Goal: Task Accomplishment & Management: Use online tool/utility

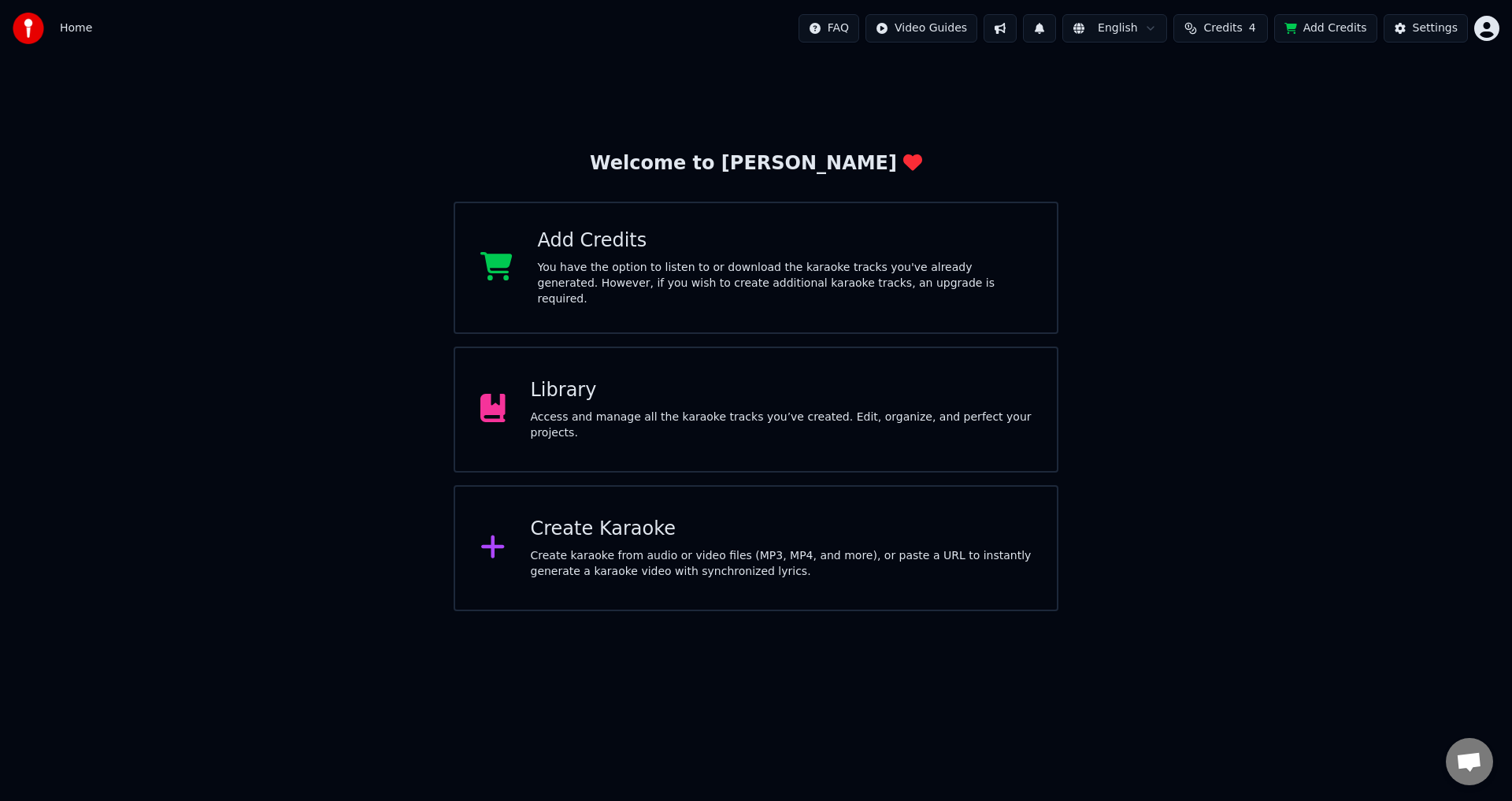
click at [927, 277] on div "You have the option to listen to or download the karaoke tracks you've already …" at bounding box center [785, 283] width 495 height 48
click at [1221, 22] on span "Credits" at bounding box center [1222, 29] width 39 height 16
click at [1229, 153] on button "Refresh" at bounding box center [1230, 146] width 81 height 29
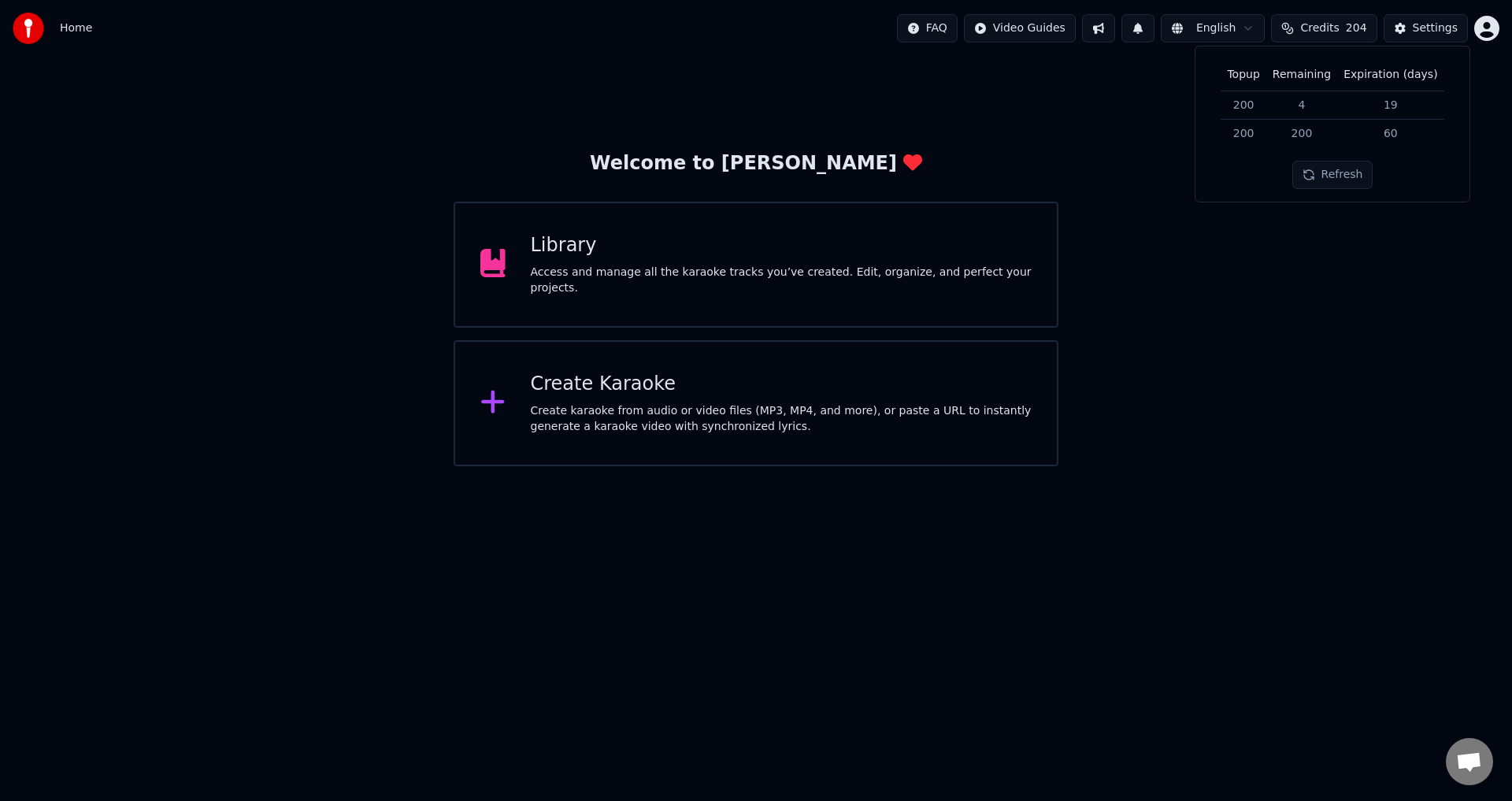
click at [1347, 179] on button "Refresh" at bounding box center [1333, 175] width 81 height 29
click at [1280, 360] on div "Welcome to Youka Library Access and manage all the karaoke tracks you’ve create…" at bounding box center [756, 261] width 1512 height 409
click at [631, 433] on div "Create karaoke from audio or video files (MP3, MP4, and more), or paste a URL t…" at bounding box center [782, 418] width 502 height 31
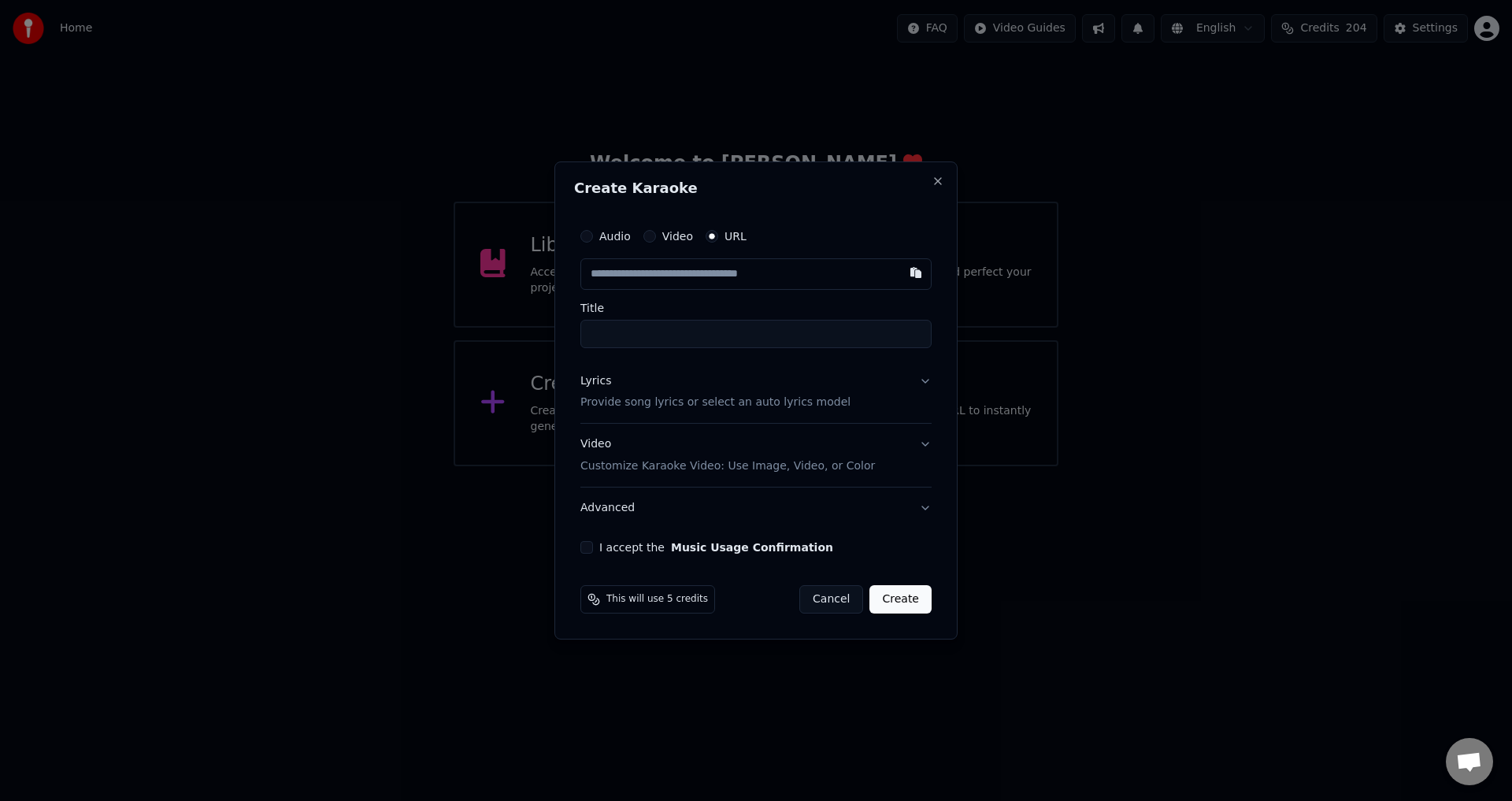
click at [841, 601] on button "Cancel" at bounding box center [831, 600] width 64 height 29
click at [830, 598] on button "Cancel" at bounding box center [831, 600] width 64 height 29
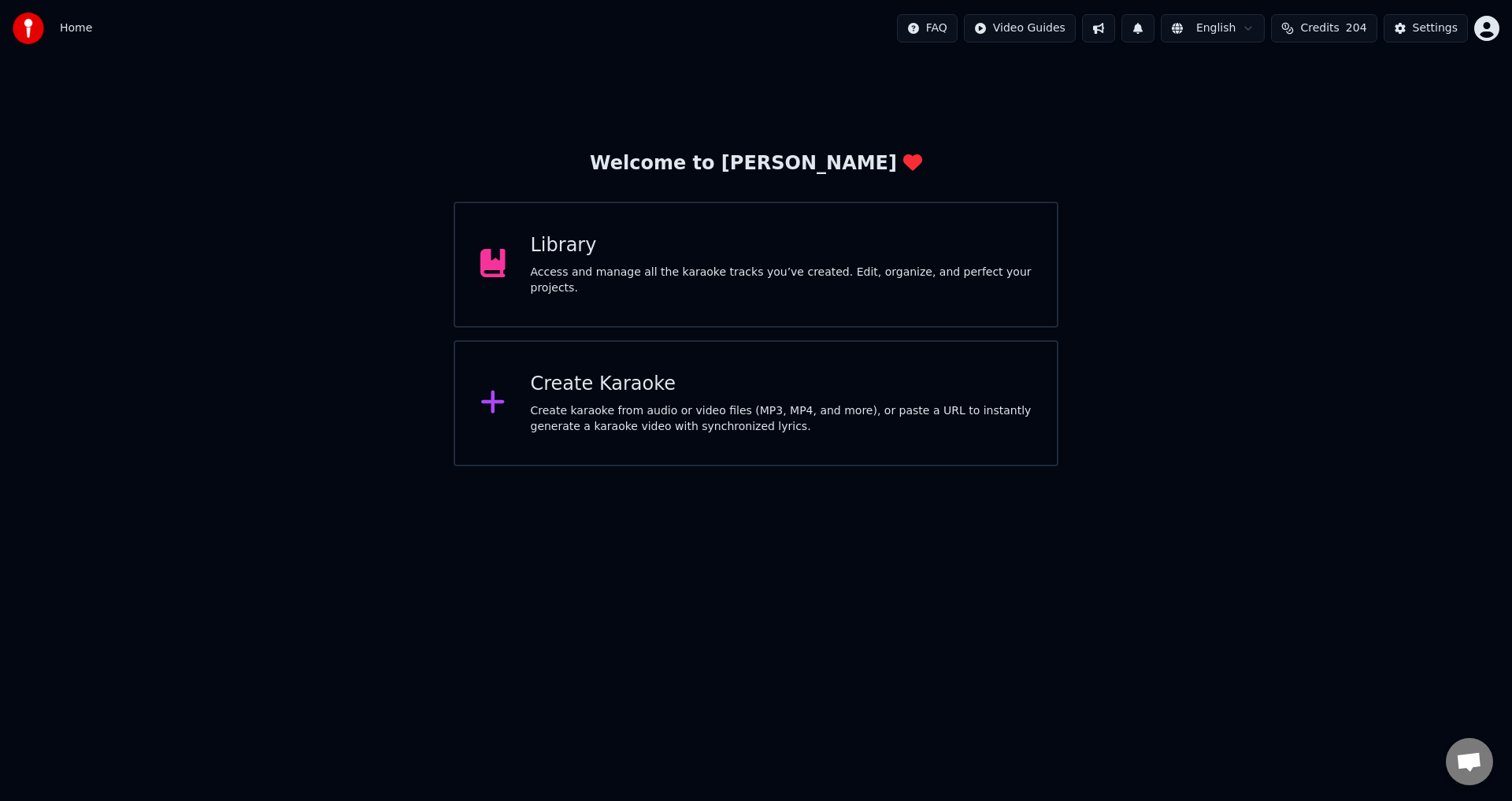
click at [794, 306] on div "Library Access and manage all the karaoke tracks you’ve created. Edit, organize…" at bounding box center [756, 264] width 604 height 126
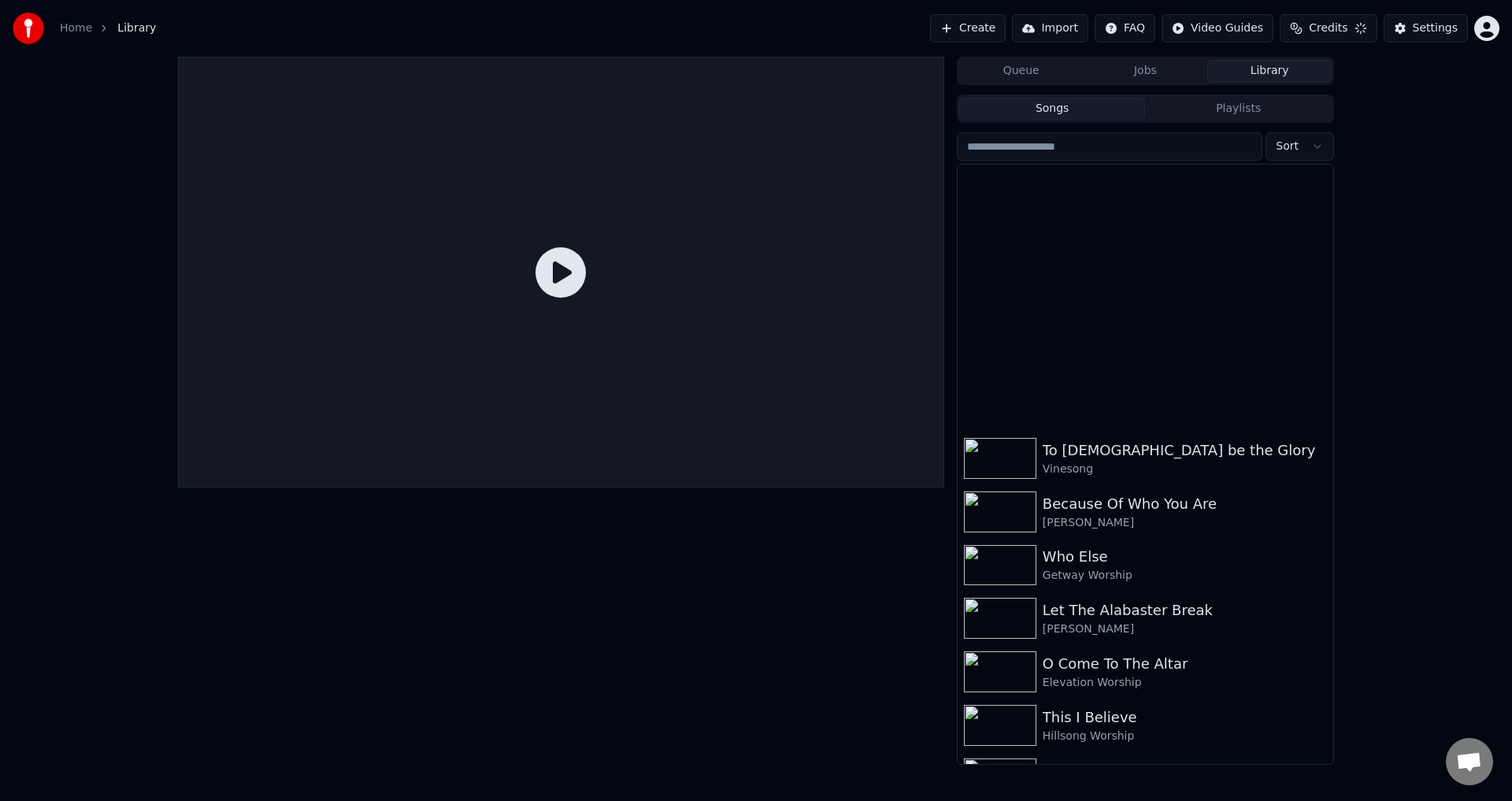
scroll to position [472, 0]
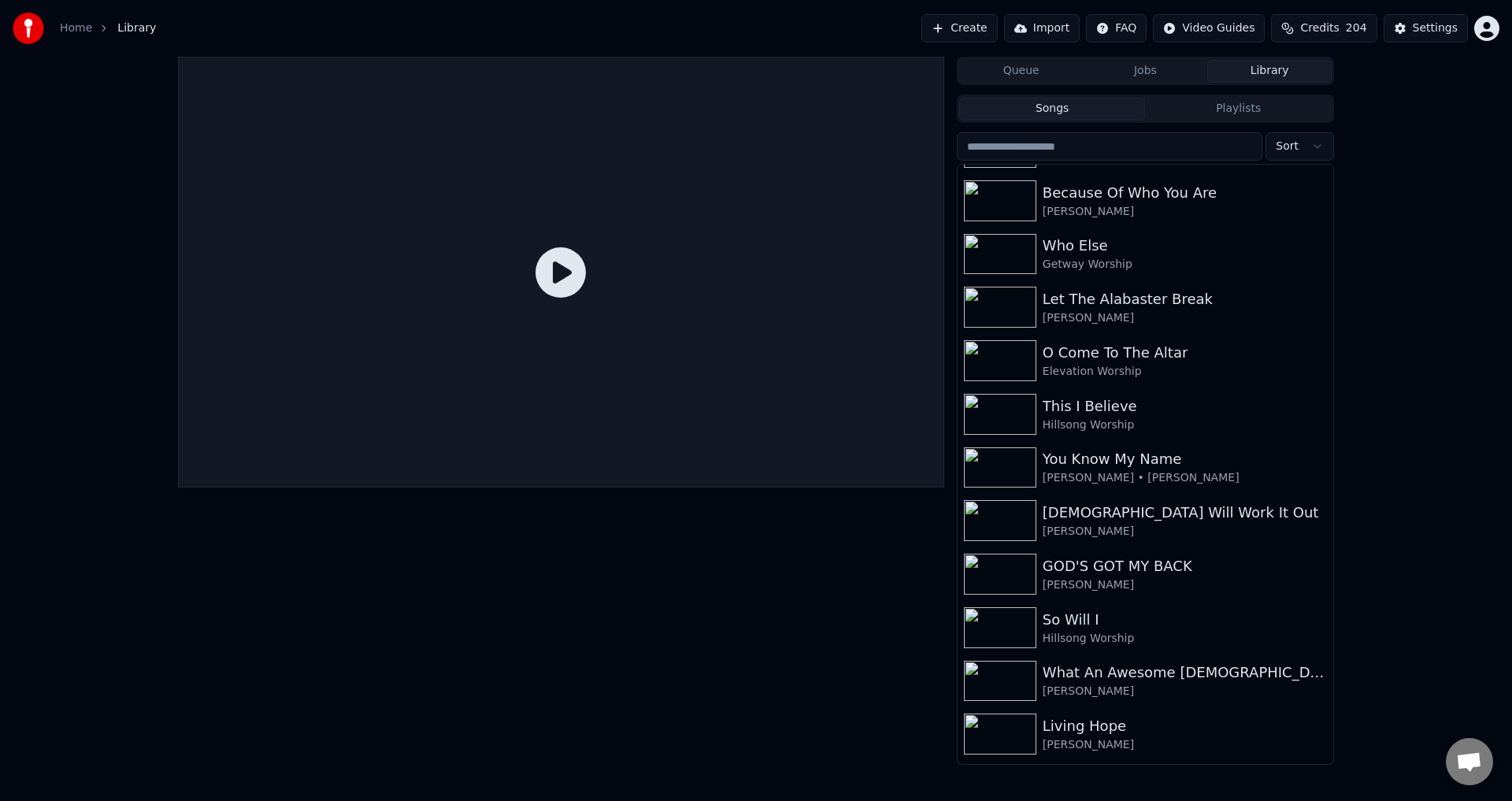
click at [998, 26] on button "Create" at bounding box center [959, 29] width 76 height 29
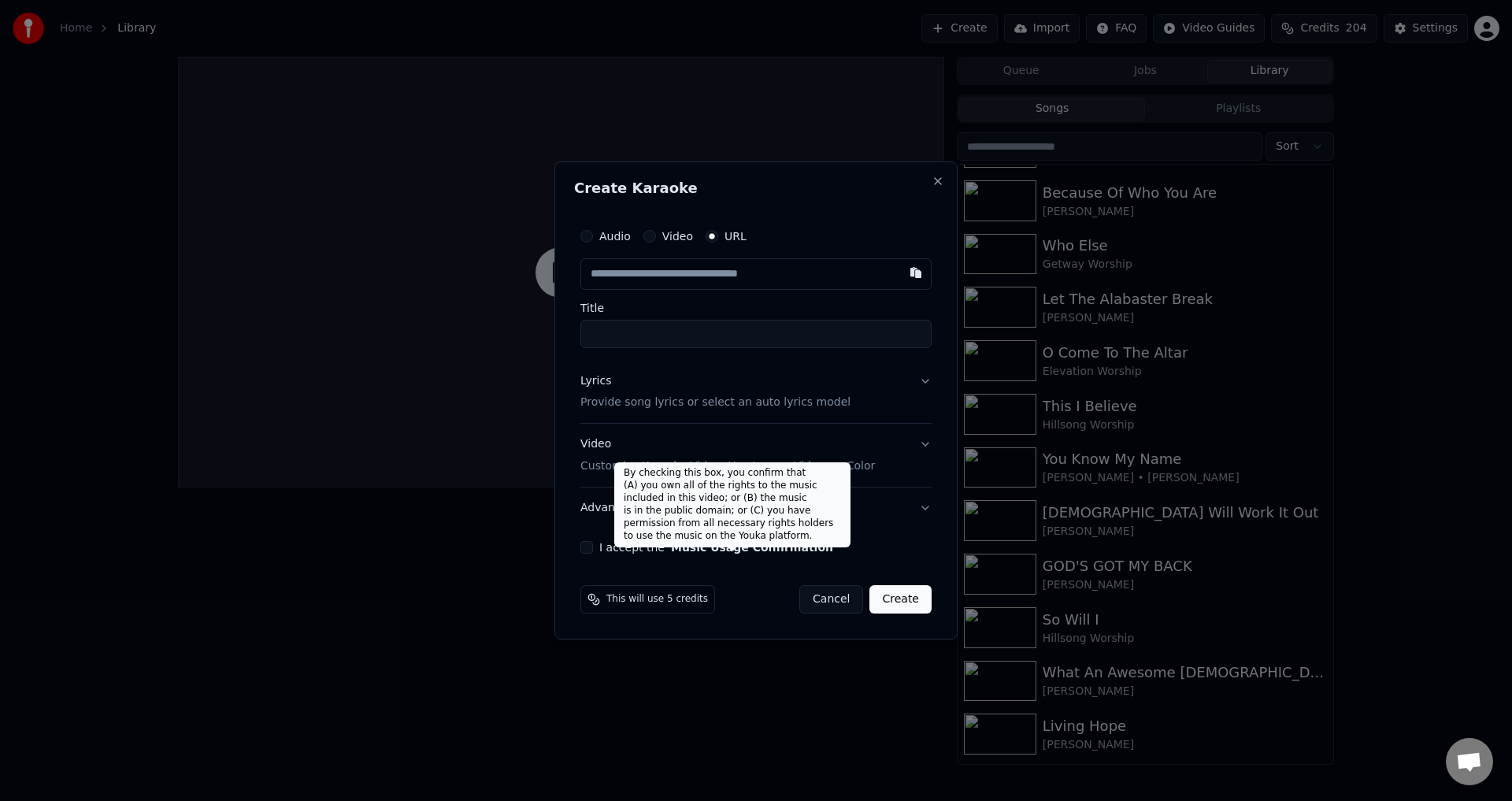
click at [912, 270] on button "button" at bounding box center [916, 272] width 31 height 29
type input "**********"
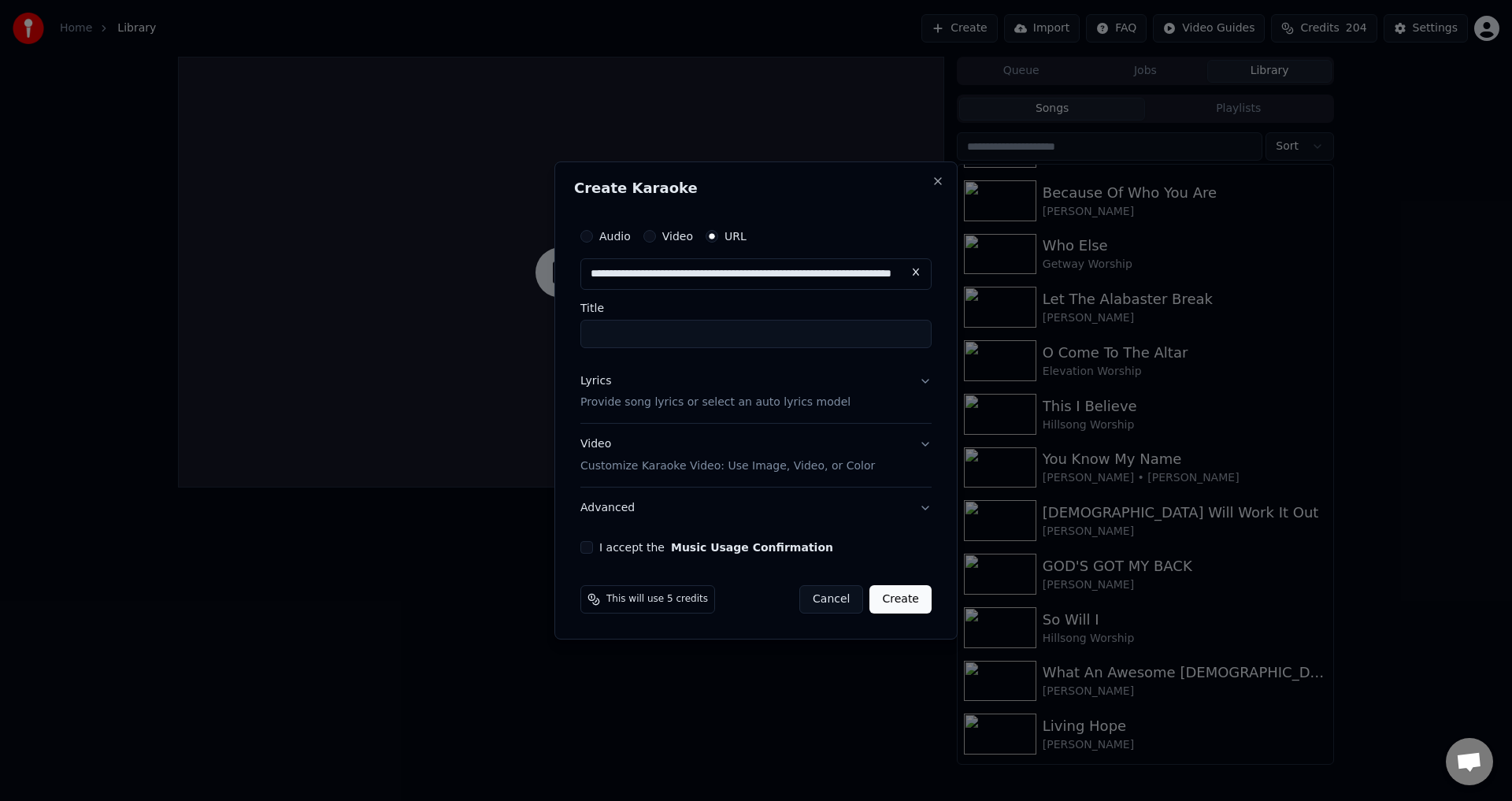
click at [928, 378] on button "Lyrics Provide song lyrics or select an auto lyrics model" at bounding box center [756, 392] width 352 height 63
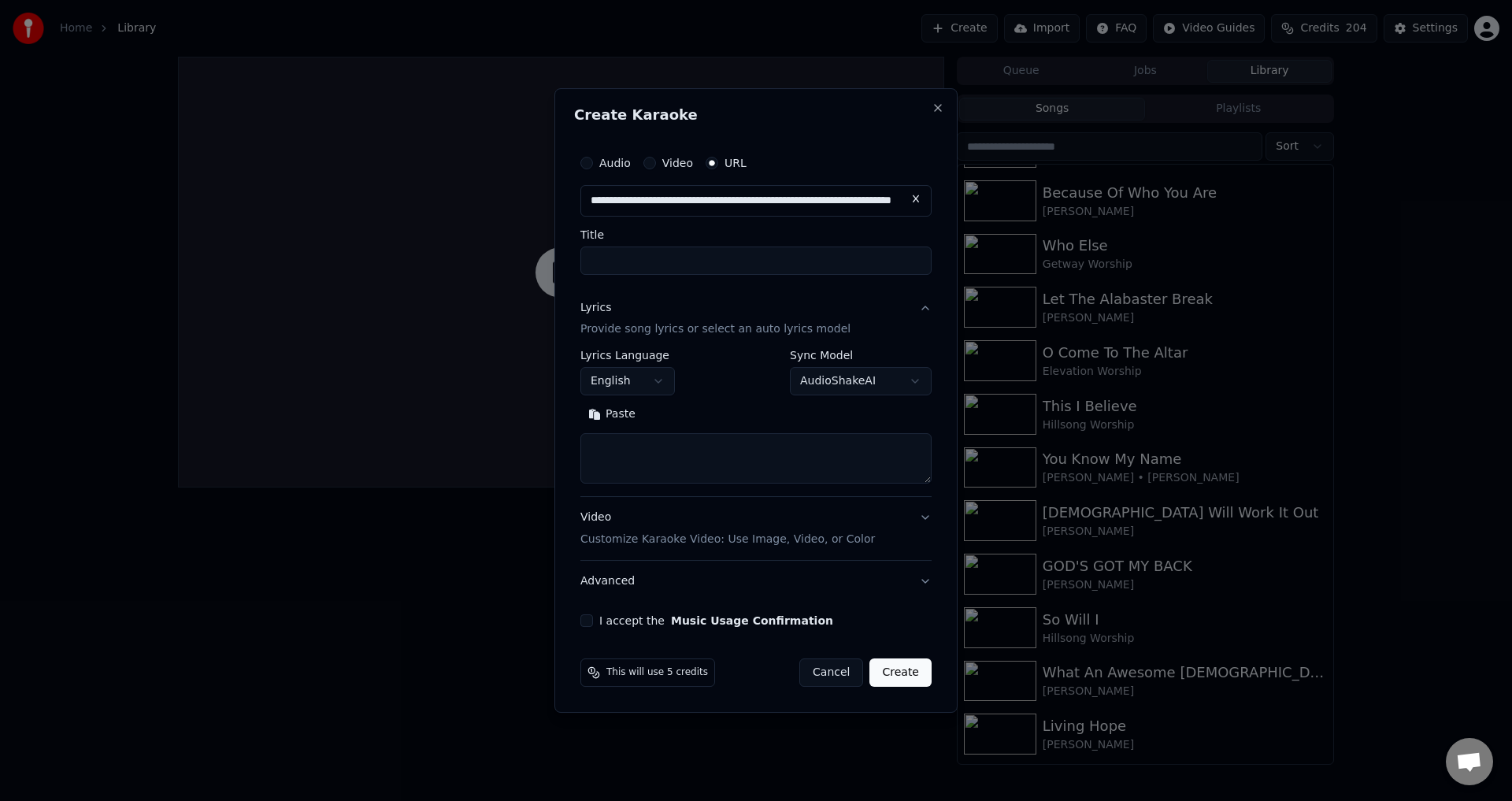
click at [926, 379] on button "AudioShakeAI" at bounding box center [861, 382] width 142 height 29
click at [259, 655] on div at bounding box center [756, 400] width 1512 height 801
drag, startPoint x: 735, startPoint y: 467, endPoint x: 663, endPoint y: 433, distance: 79.6
click at [734, 467] on textarea at bounding box center [756, 458] width 352 height 50
click at [627, 414] on button "Paste" at bounding box center [612, 414] width 63 height 25
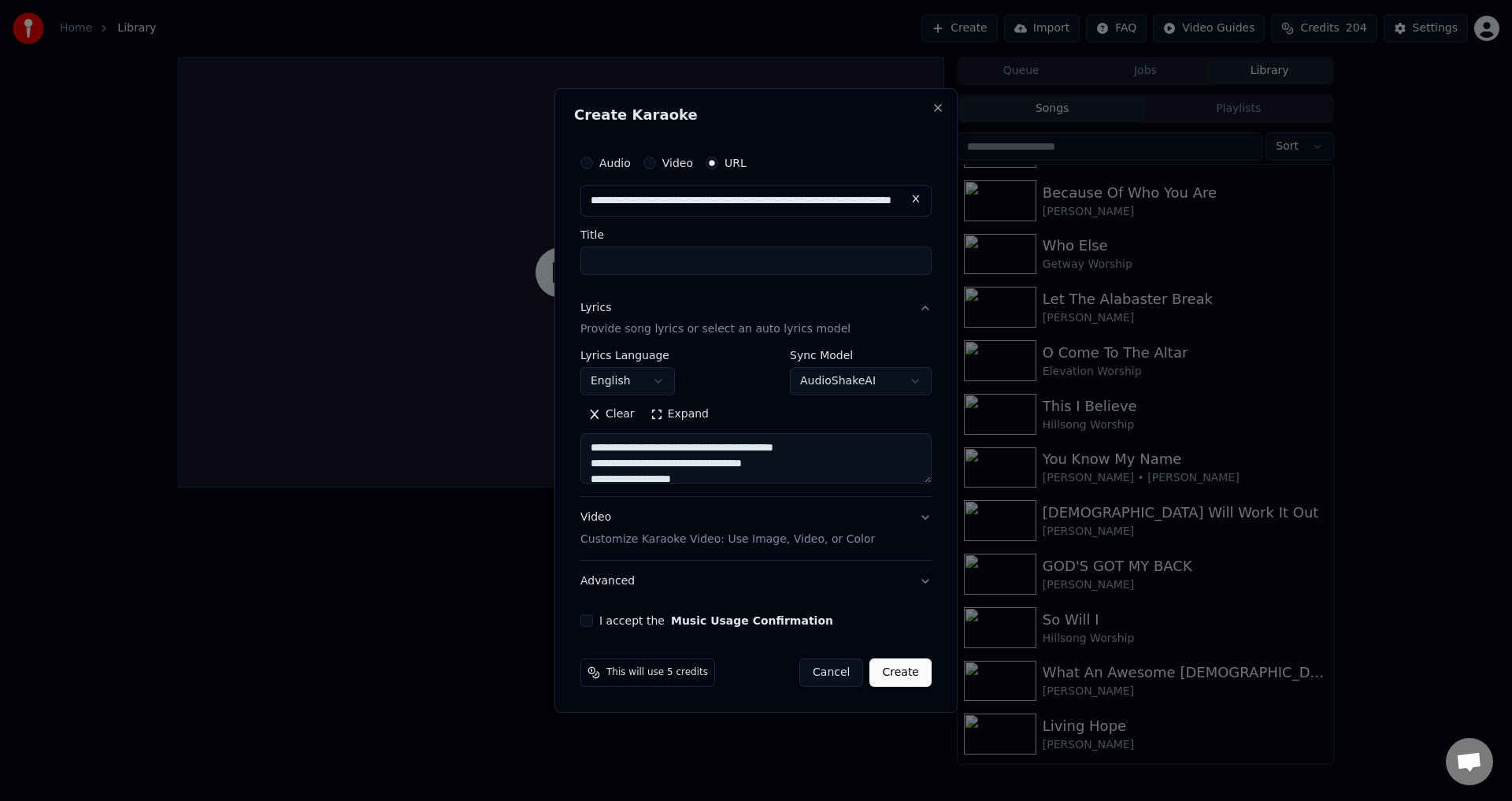
click at [673, 413] on button "Expand" at bounding box center [680, 414] width 74 height 25
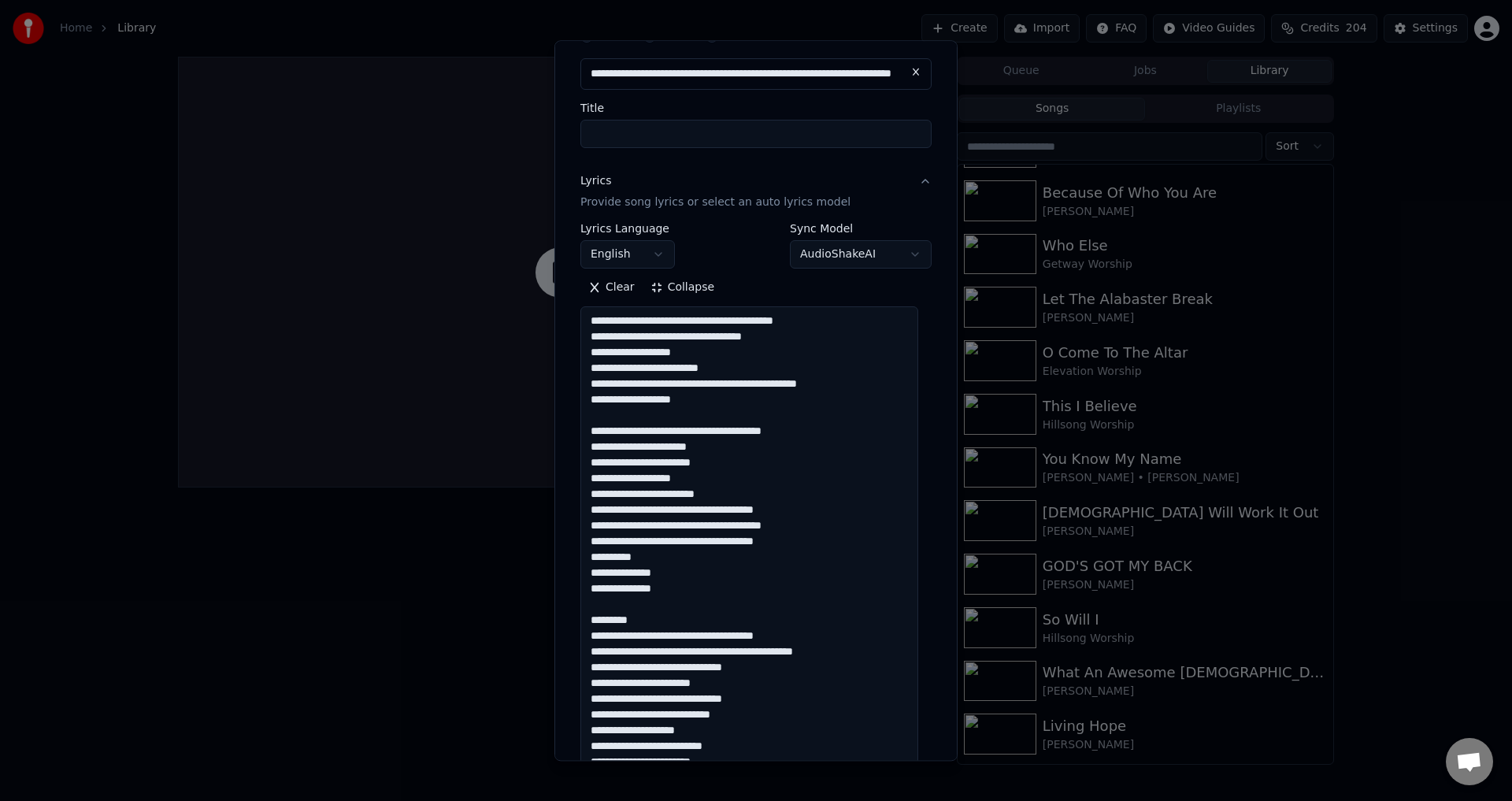
scroll to position [157, 0]
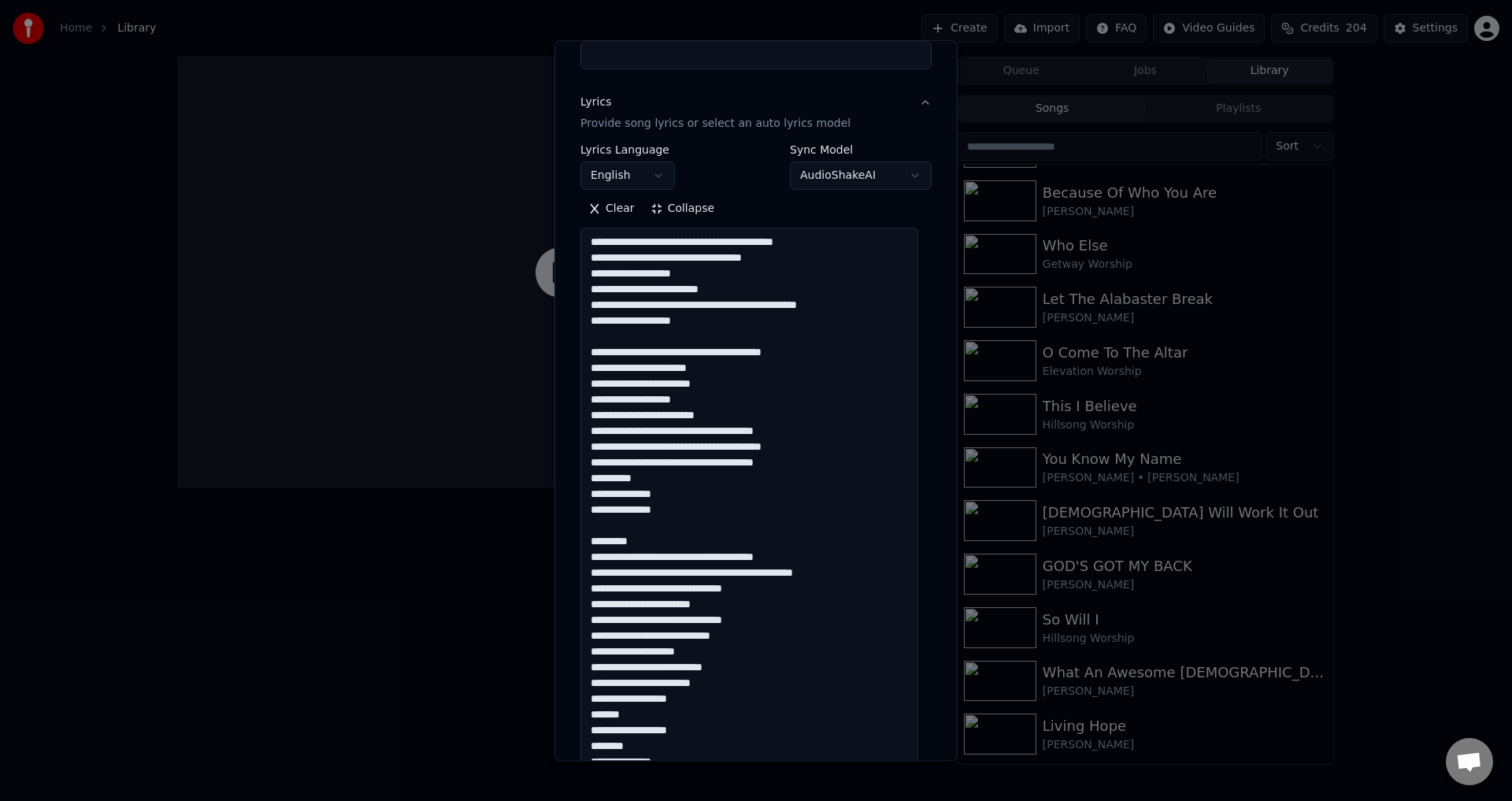
drag, startPoint x: 648, startPoint y: 526, endPoint x: 586, endPoint y: 521, distance: 62.2
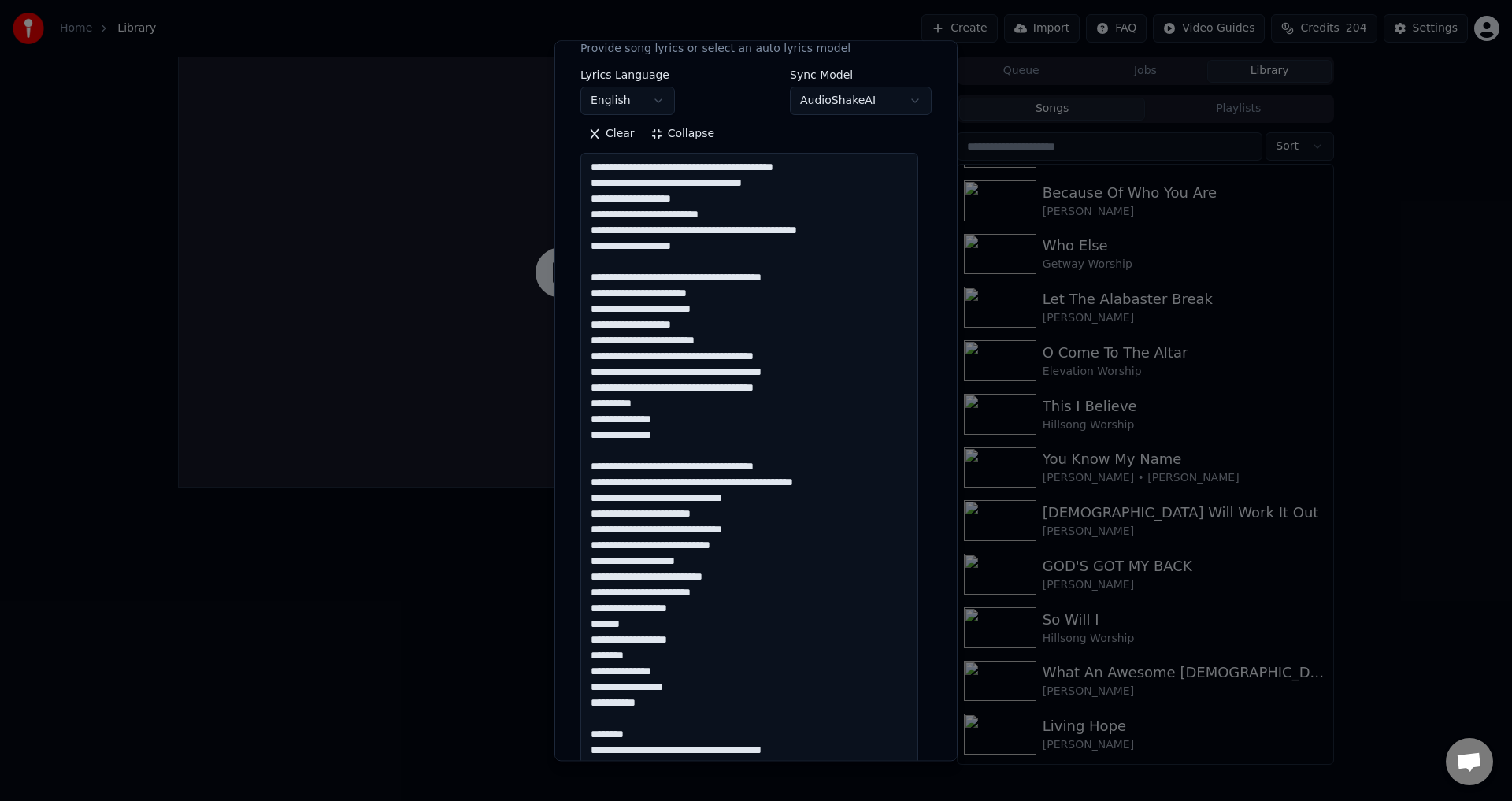
scroll to position [394, 0]
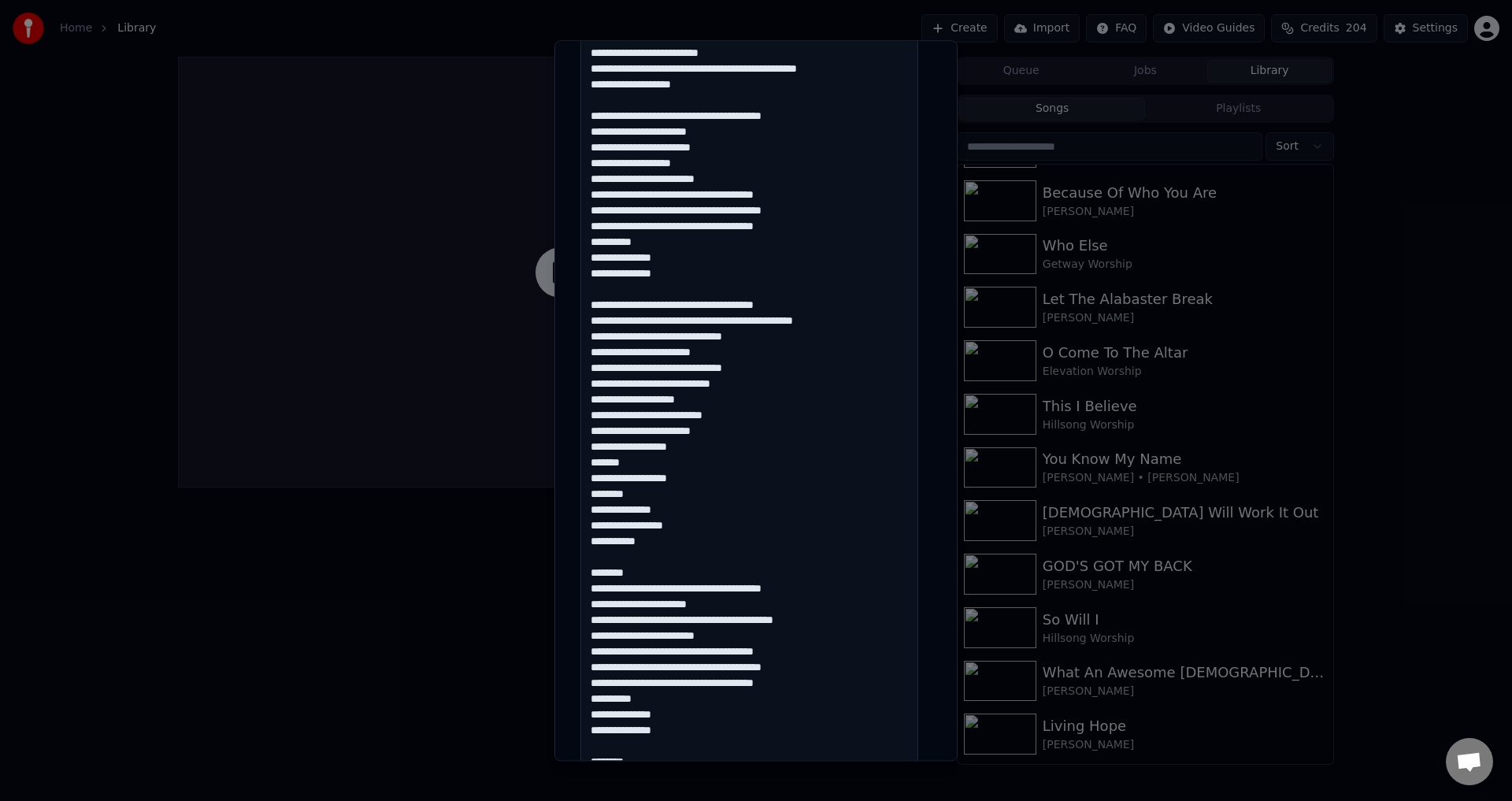
drag, startPoint x: 587, startPoint y: 416, endPoint x: 656, endPoint y: 578, distance: 176.1
click at [656, 578] on textarea at bounding box center [749, 682] width 338 height 1382
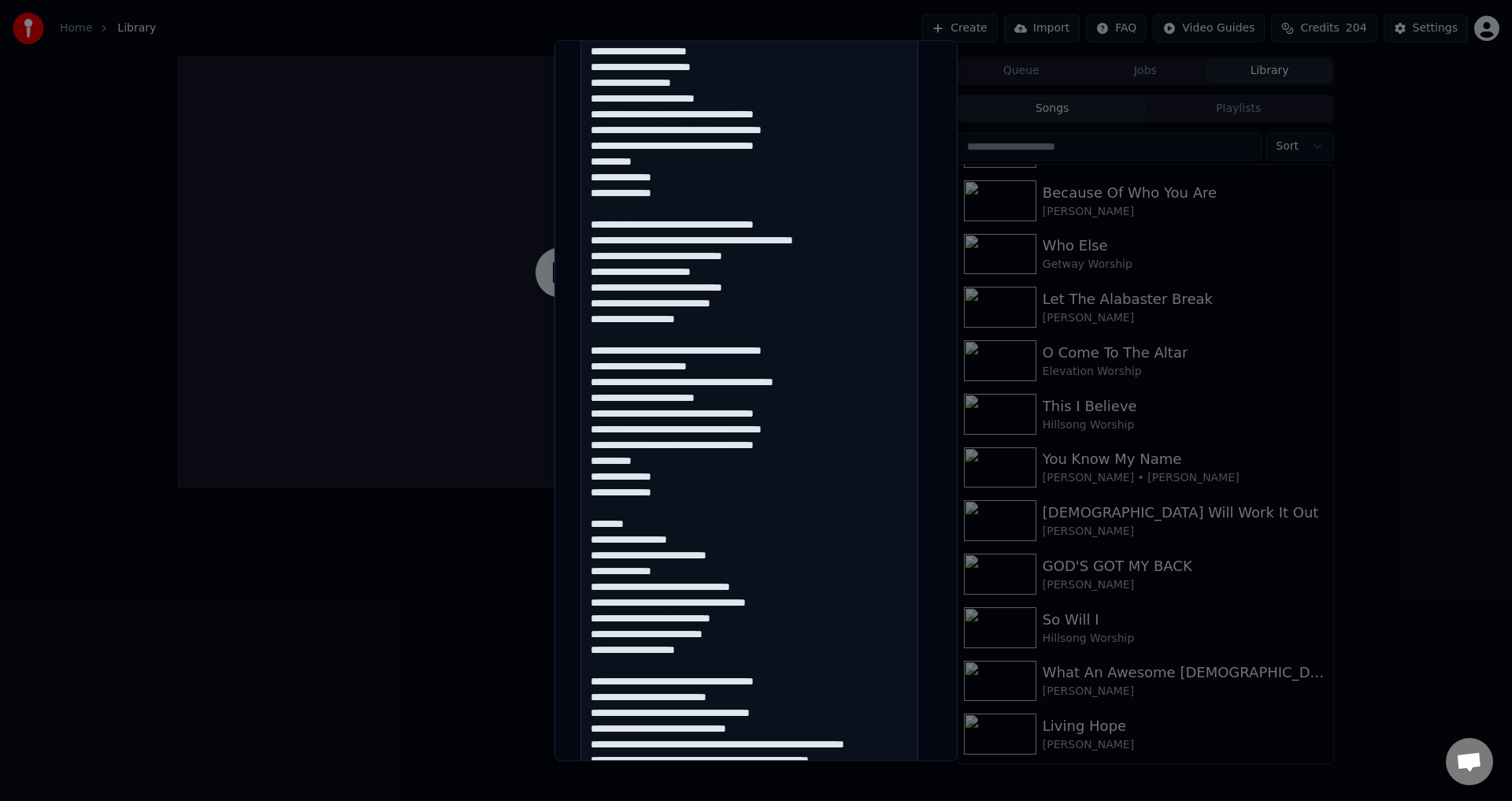
scroll to position [553, 0]
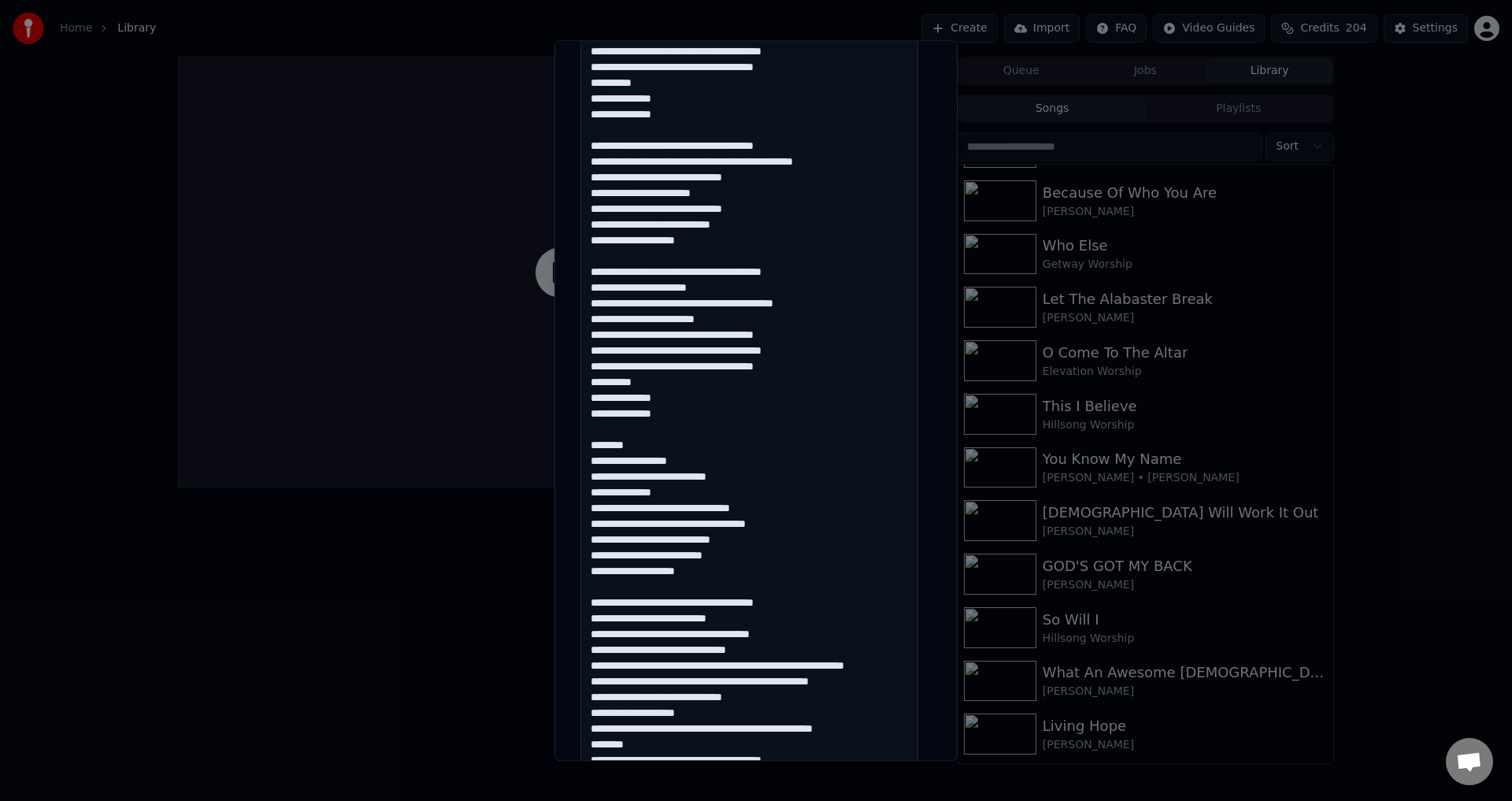
drag, startPoint x: 651, startPoint y: 449, endPoint x: 576, endPoint y: 432, distance: 76.9
click at [576, 432] on div "**********" at bounding box center [756, 452] width 364 height 1824
type textarea "**********"
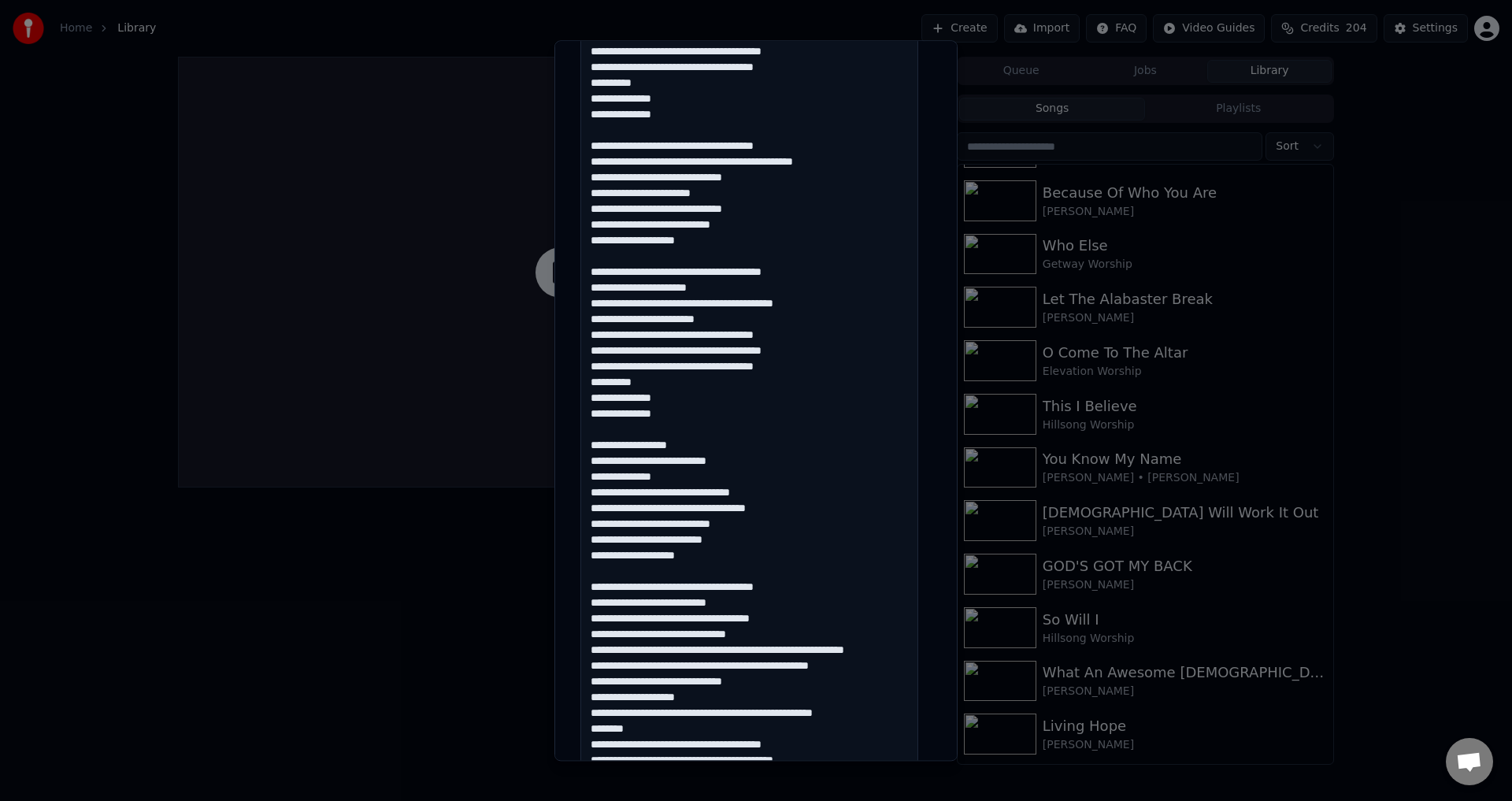
type input "**********"
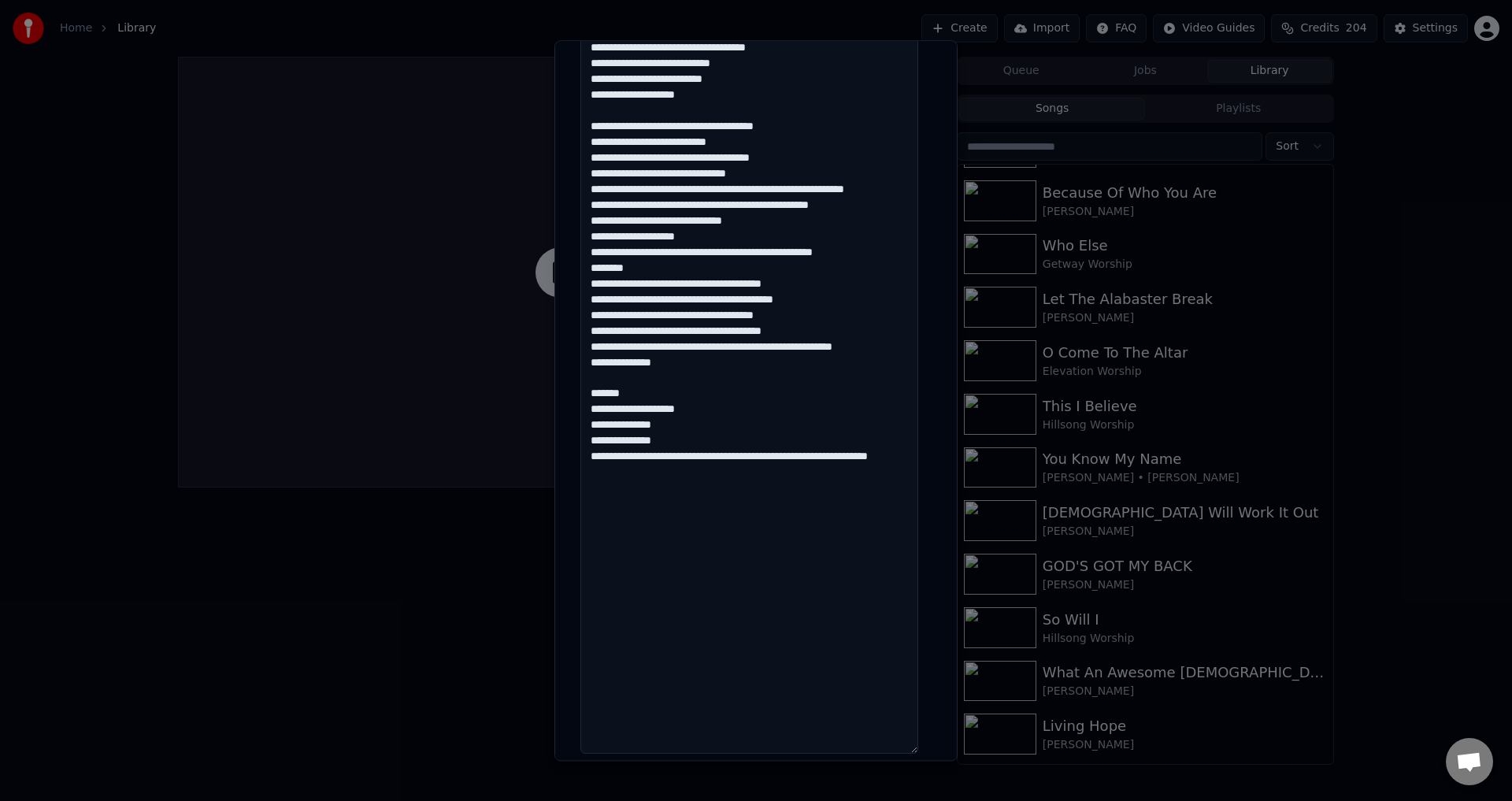
scroll to position [1025, 0]
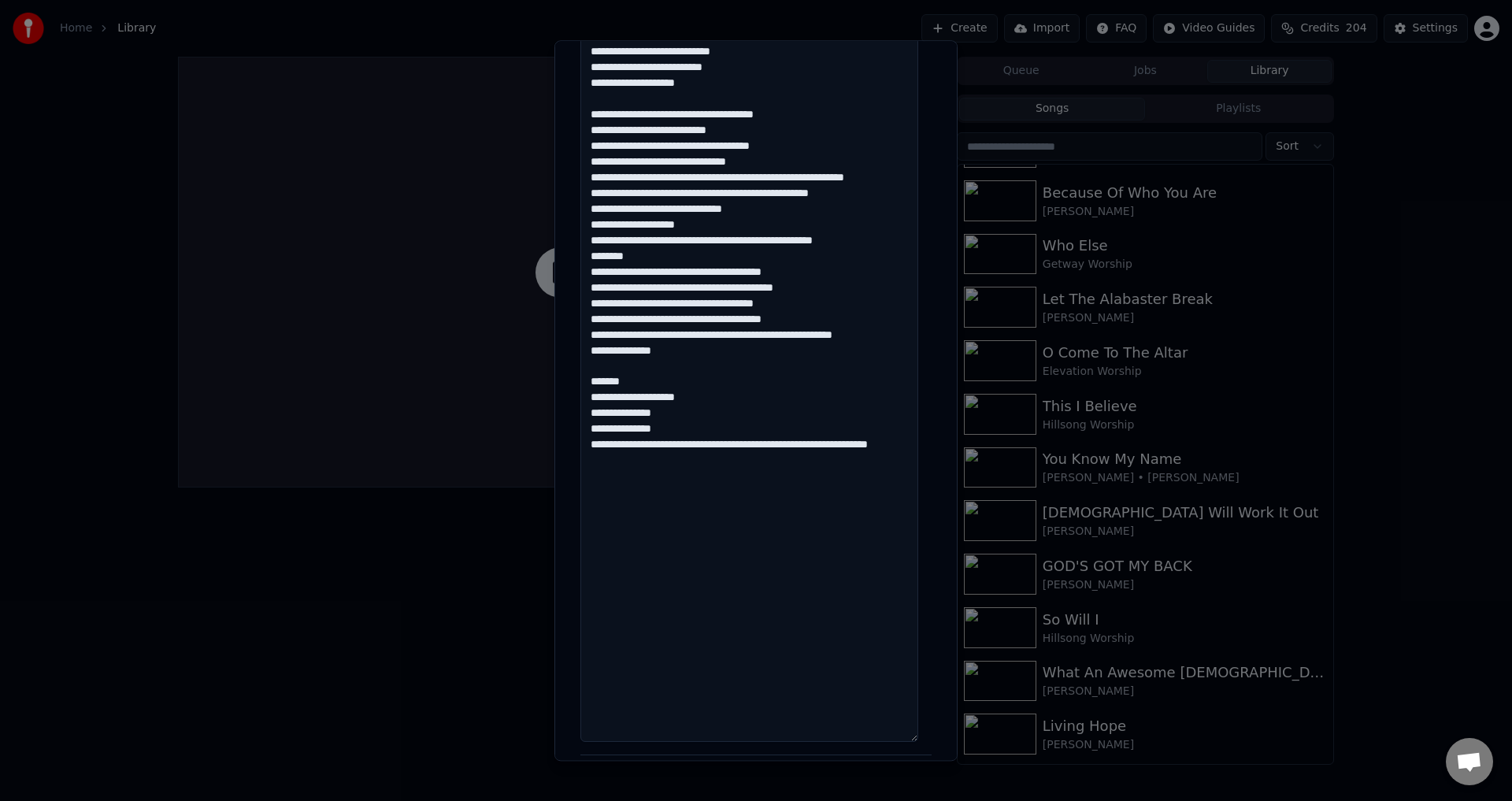
drag, startPoint x: 646, startPoint y: 391, endPoint x: 578, endPoint y: 390, distance: 68.0
click at [583, 392] on textarea at bounding box center [749, 51] width 338 height 1382
drag, startPoint x: 644, startPoint y: 274, endPoint x: 589, endPoint y: 274, distance: 55.0
click at [589, 274] on textarea at bounding box center [749, 51] width 338 height 1382
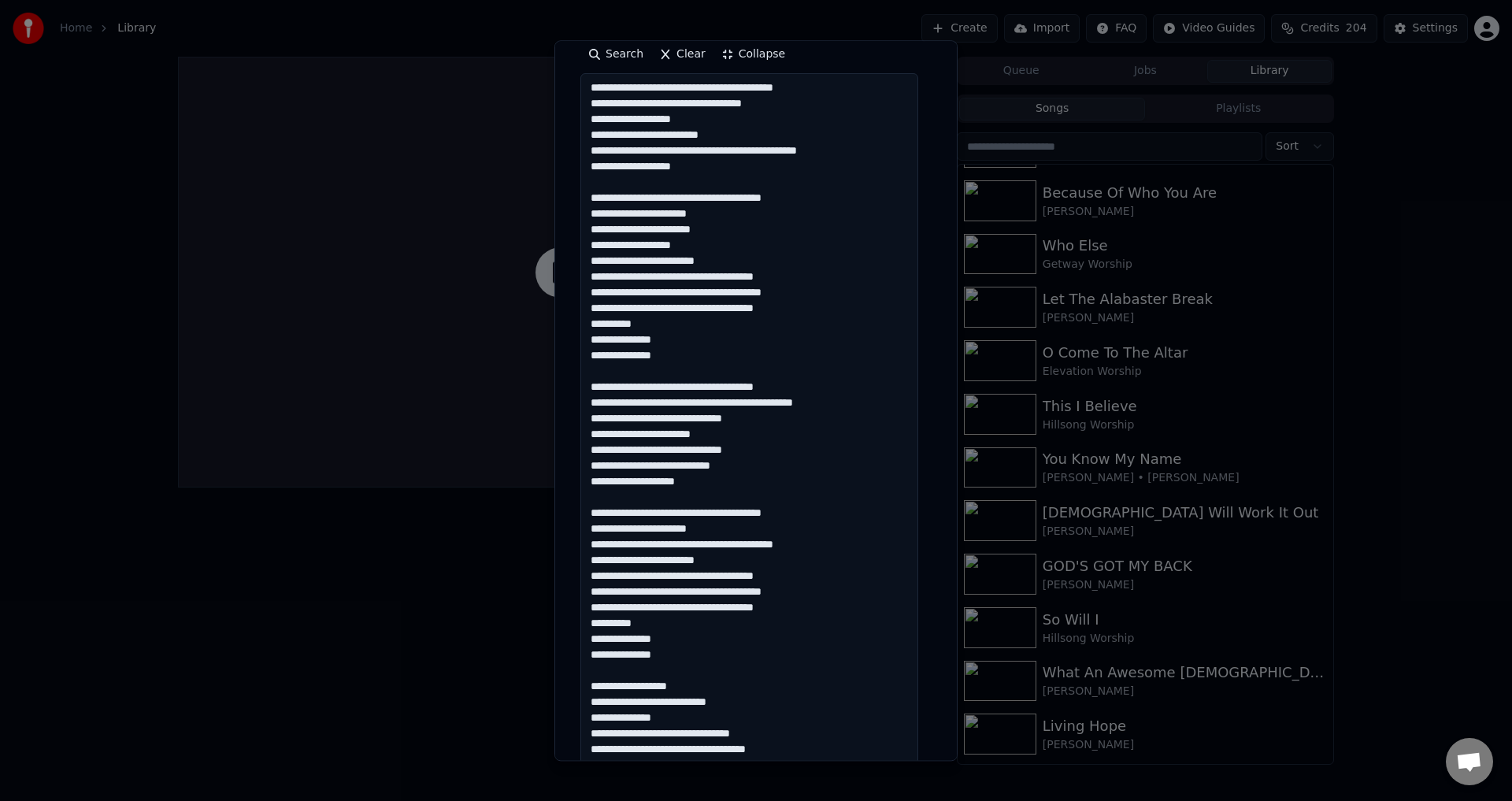
scroll to position [237, 0]
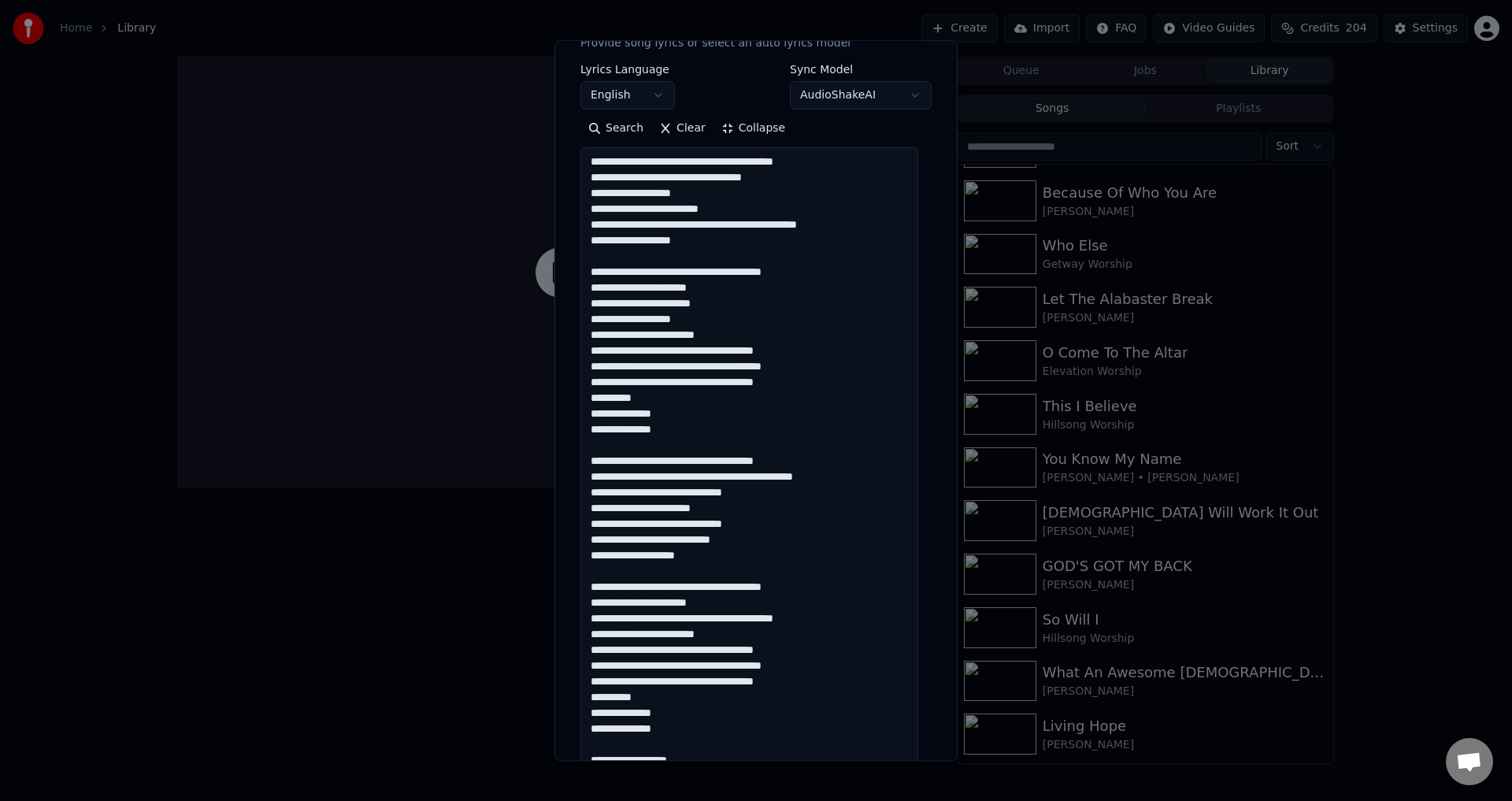
type textarea "**********"
click at [731, 129] on button "Collapse" at bounding box center [753, 129] width 80 height 25
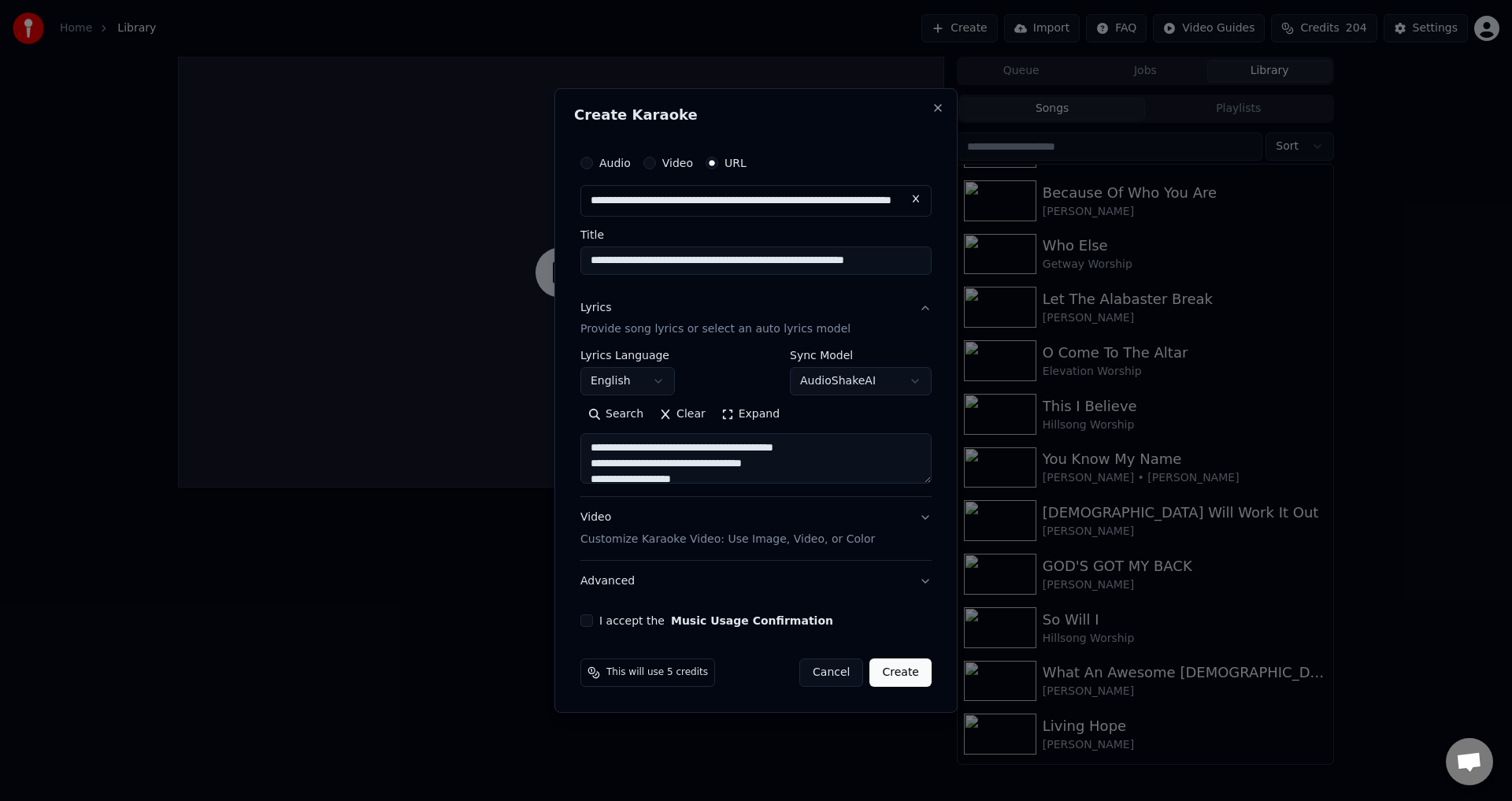
click at [586, 615] on button "I accept the Music Usage Confirmation" at bounding box center [586, 620] width 13 height 13
click at [648, 576] on button "Advanced" at bounding box center [756, 581] width 352 height 41
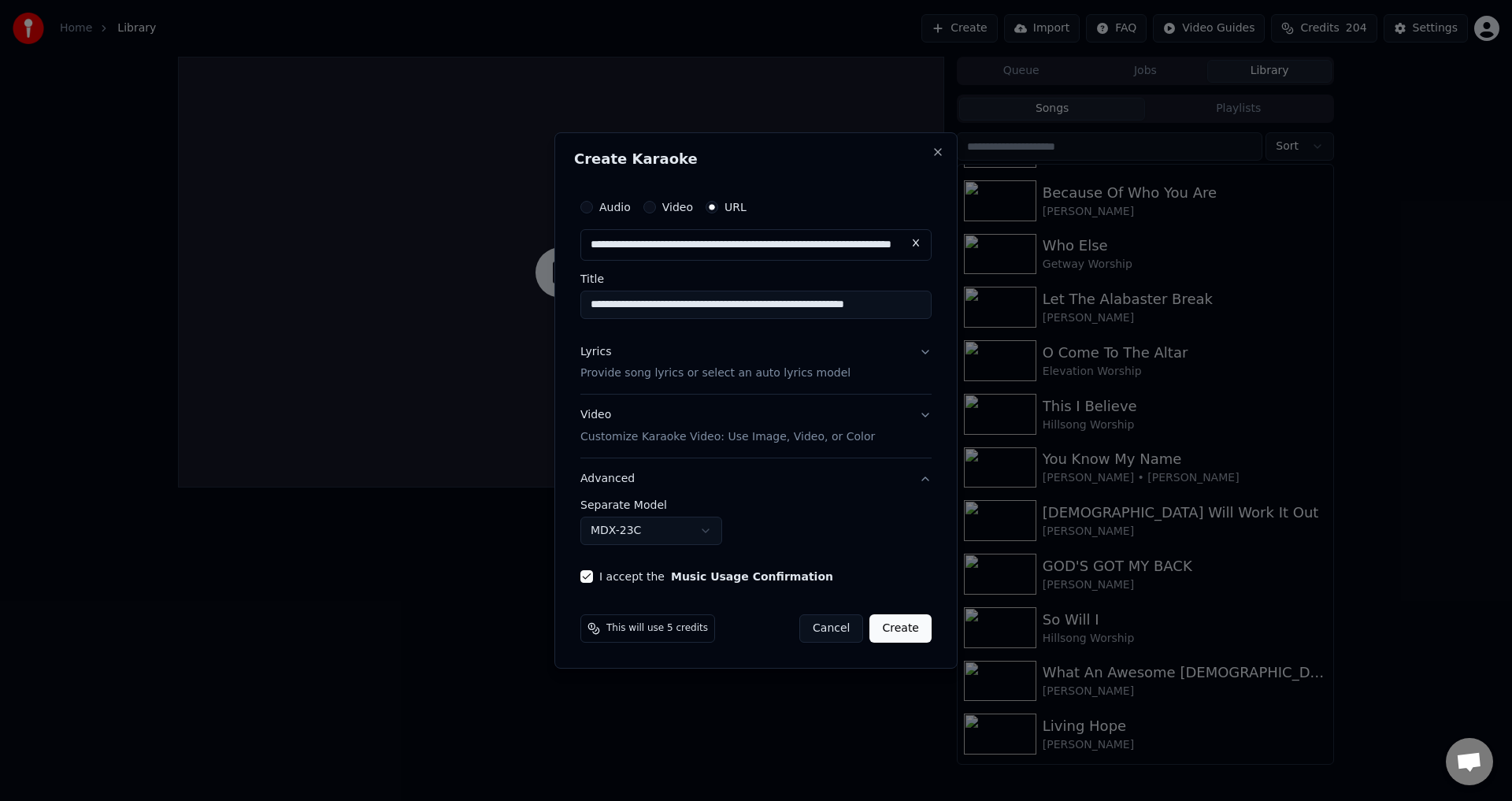
click at [651, 531] on body "**********" at bounding box center [756, 400] width 1512 height 801
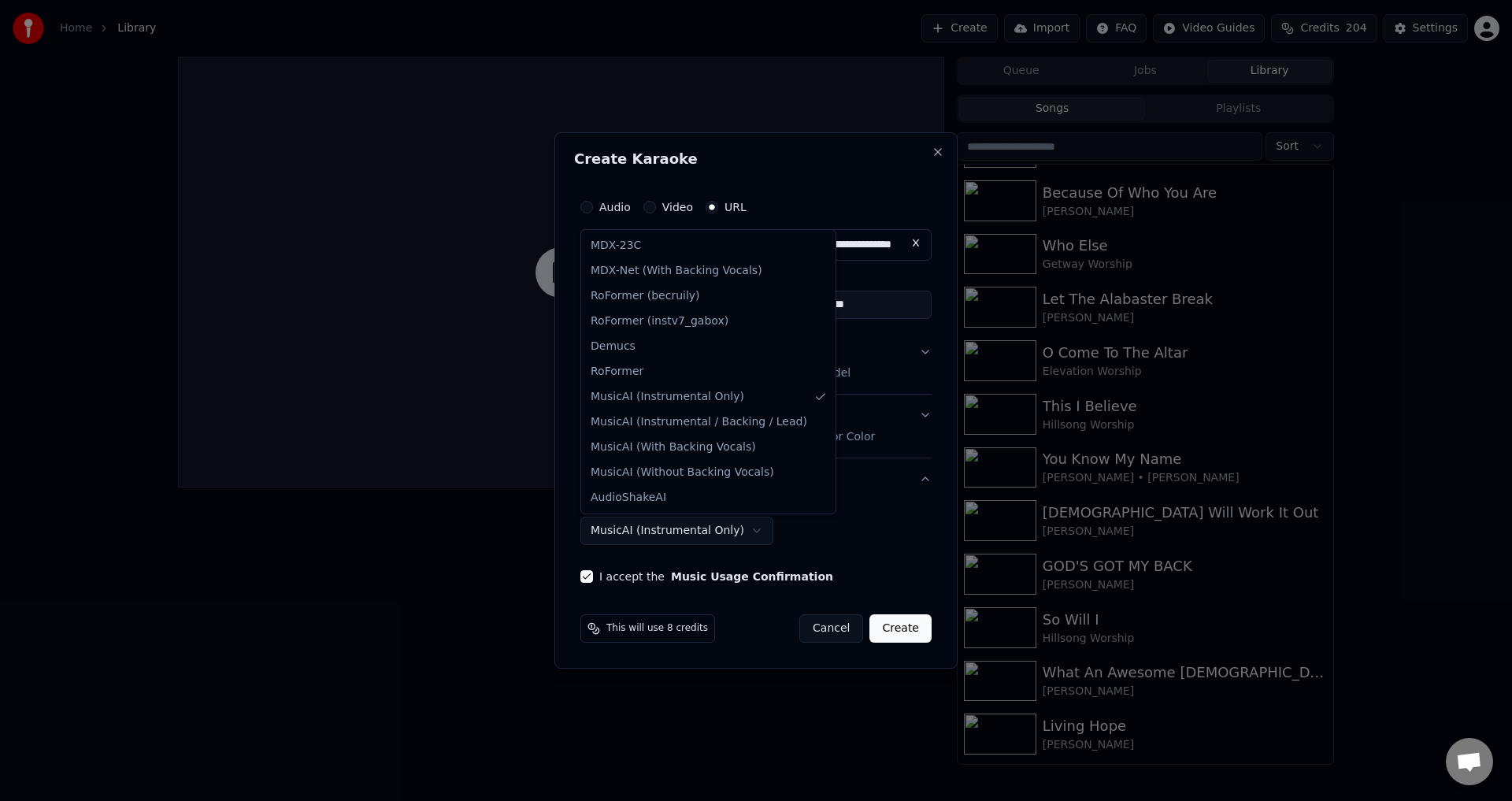
click at [662, 538] on body "**********" at bounding box center [756, 400] width 1512 height 801
select select "**********"
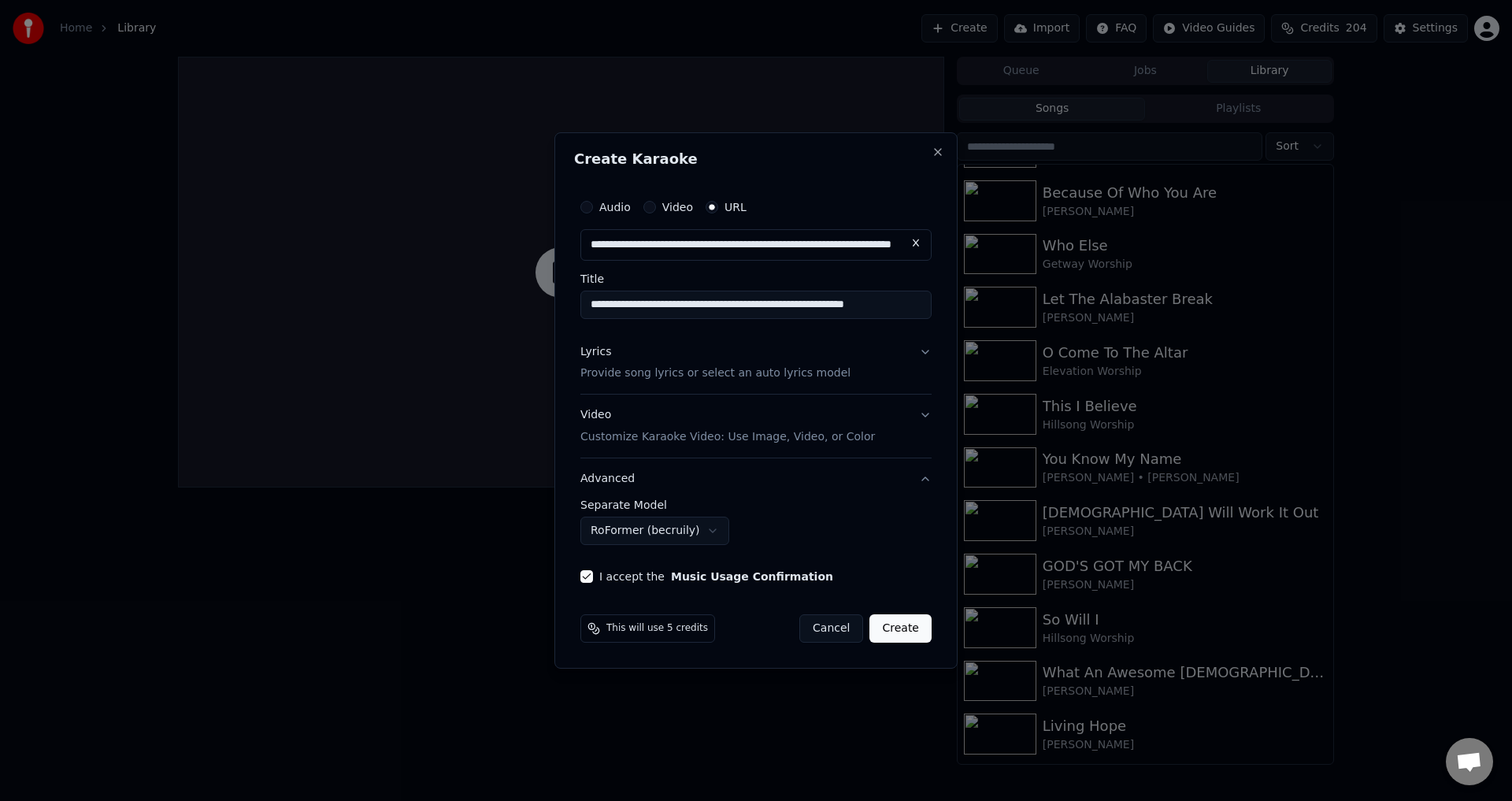
click at [904, 630] on button "Create" at bounding box center [900, 628] width 62 height 29
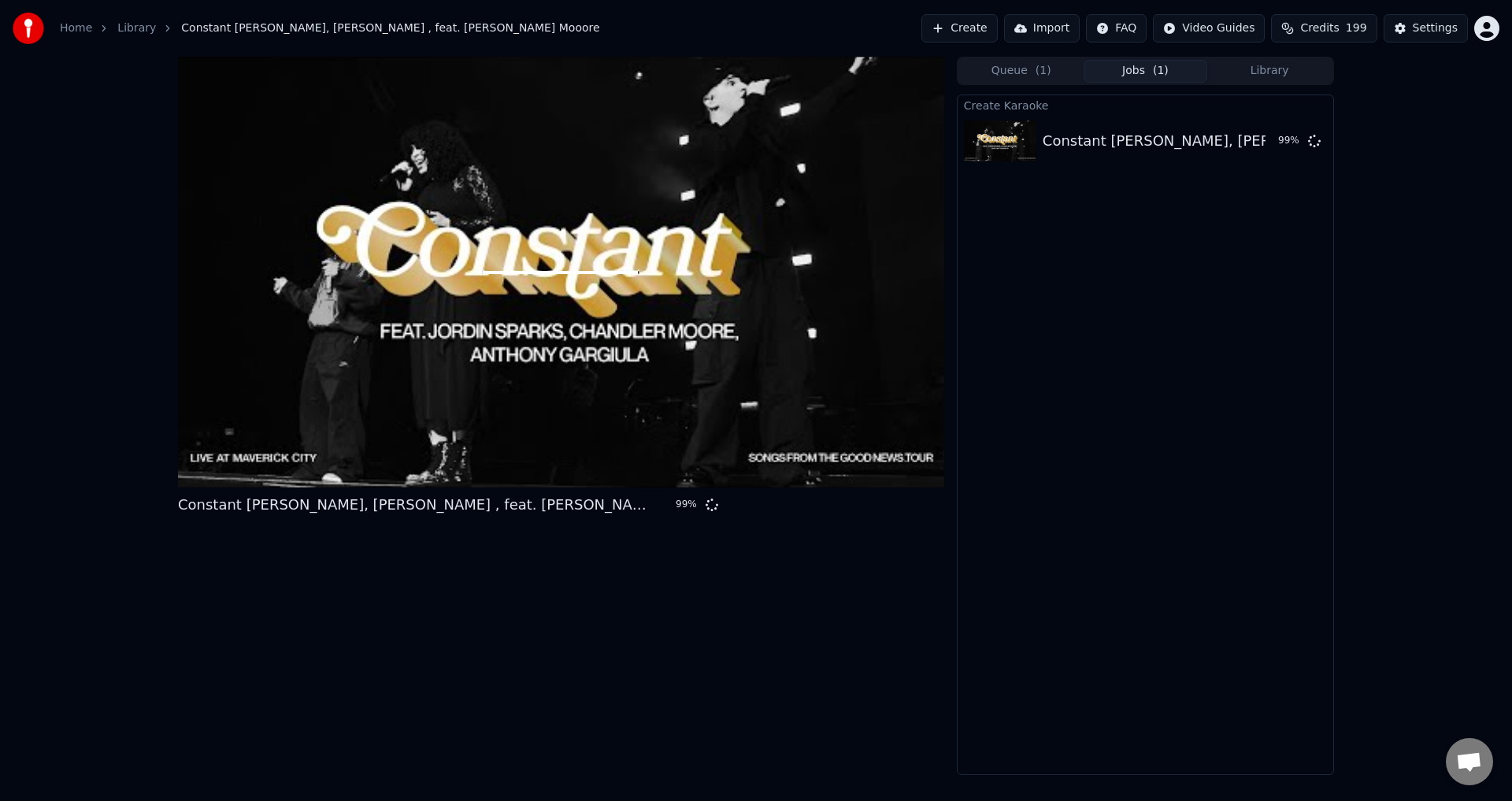
click at [979, 30] on button "Create" at bounding box center [959, 29] width 76 height 29
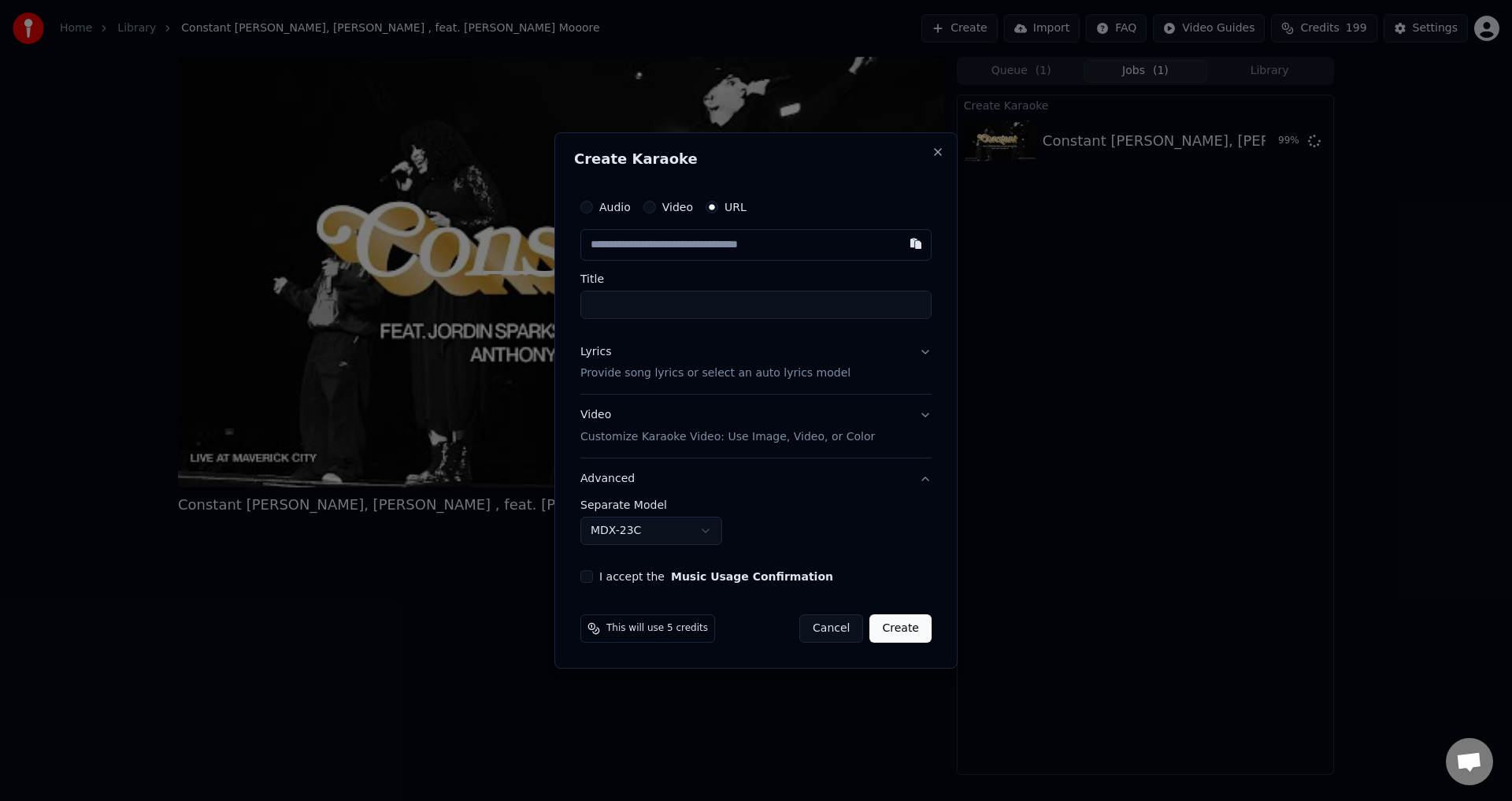
click at [910, 237] on button "button" at bounding box center [916, 244] width 31 height 29
type input "**********"
click at [925, 348] on button "Lyrics Provide song lyrics or select an auto lyrics model" at bounding box center [756, 363] width 352 height 63
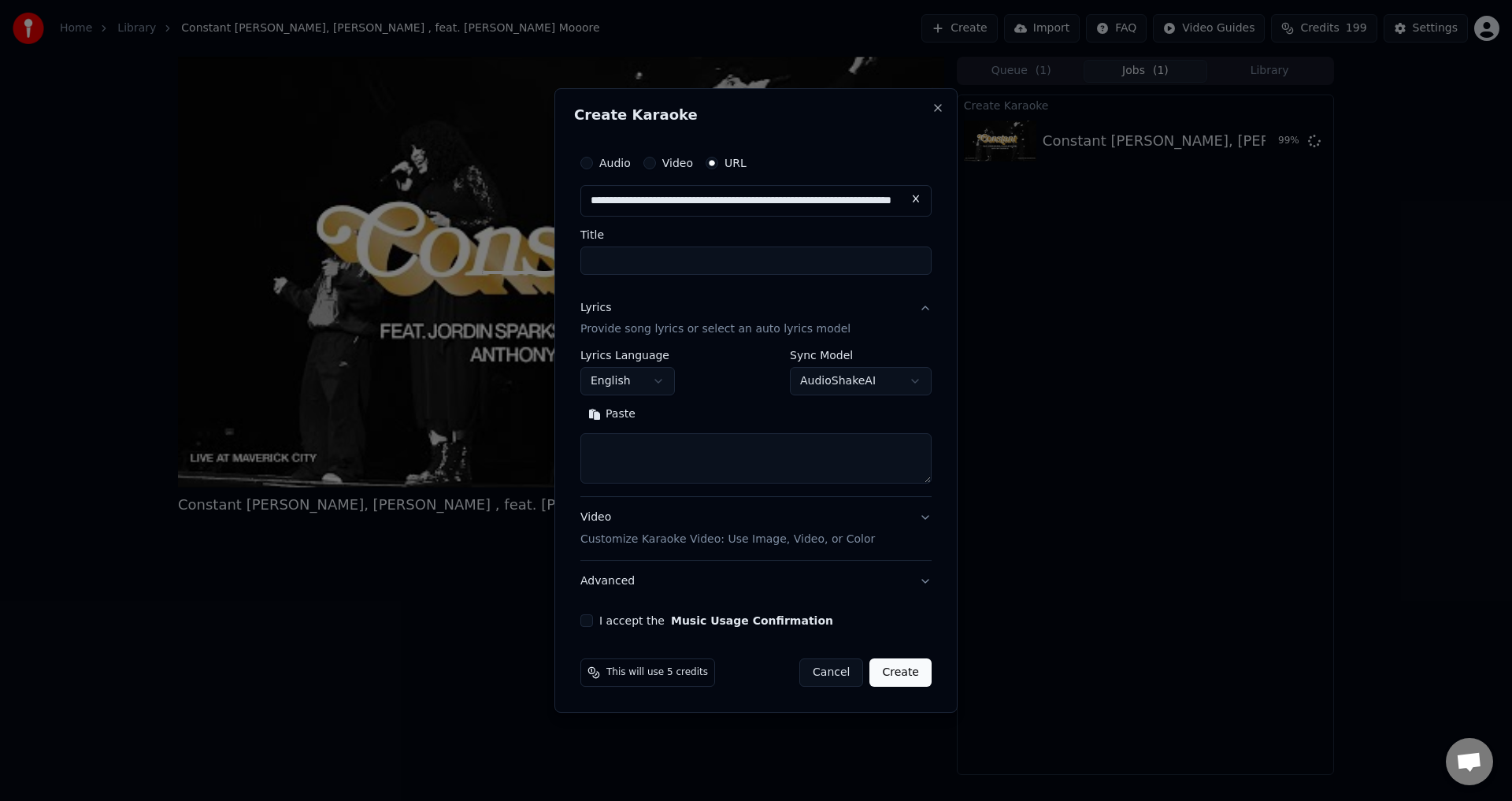
click at [619, 418] on button "Paste" at bounding box center [612, 414] width 63 height 25
click at [667, 418] on button "Expand" at bounding box center [680, 414] width 74 height 25
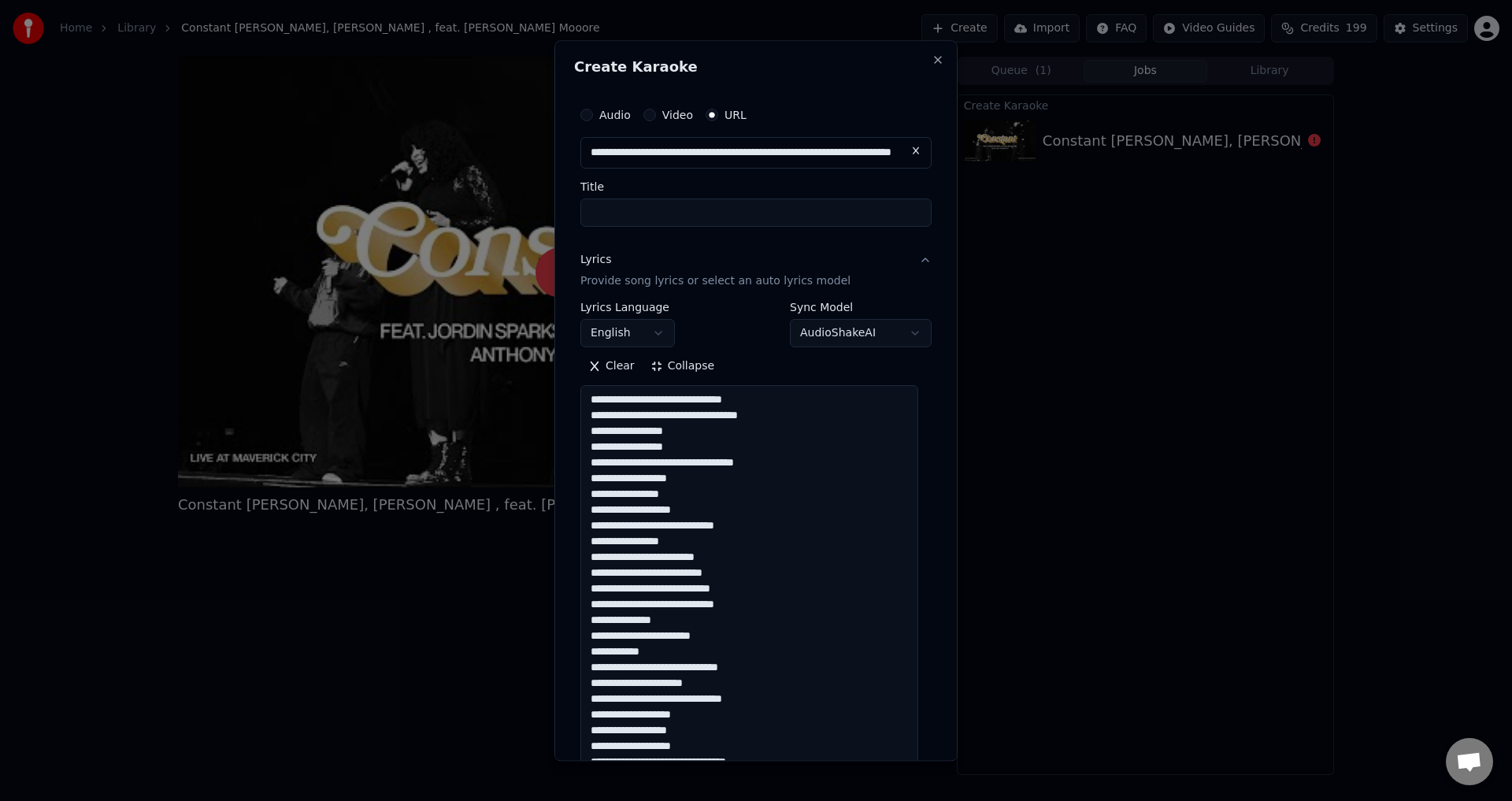
type textarea "**********"
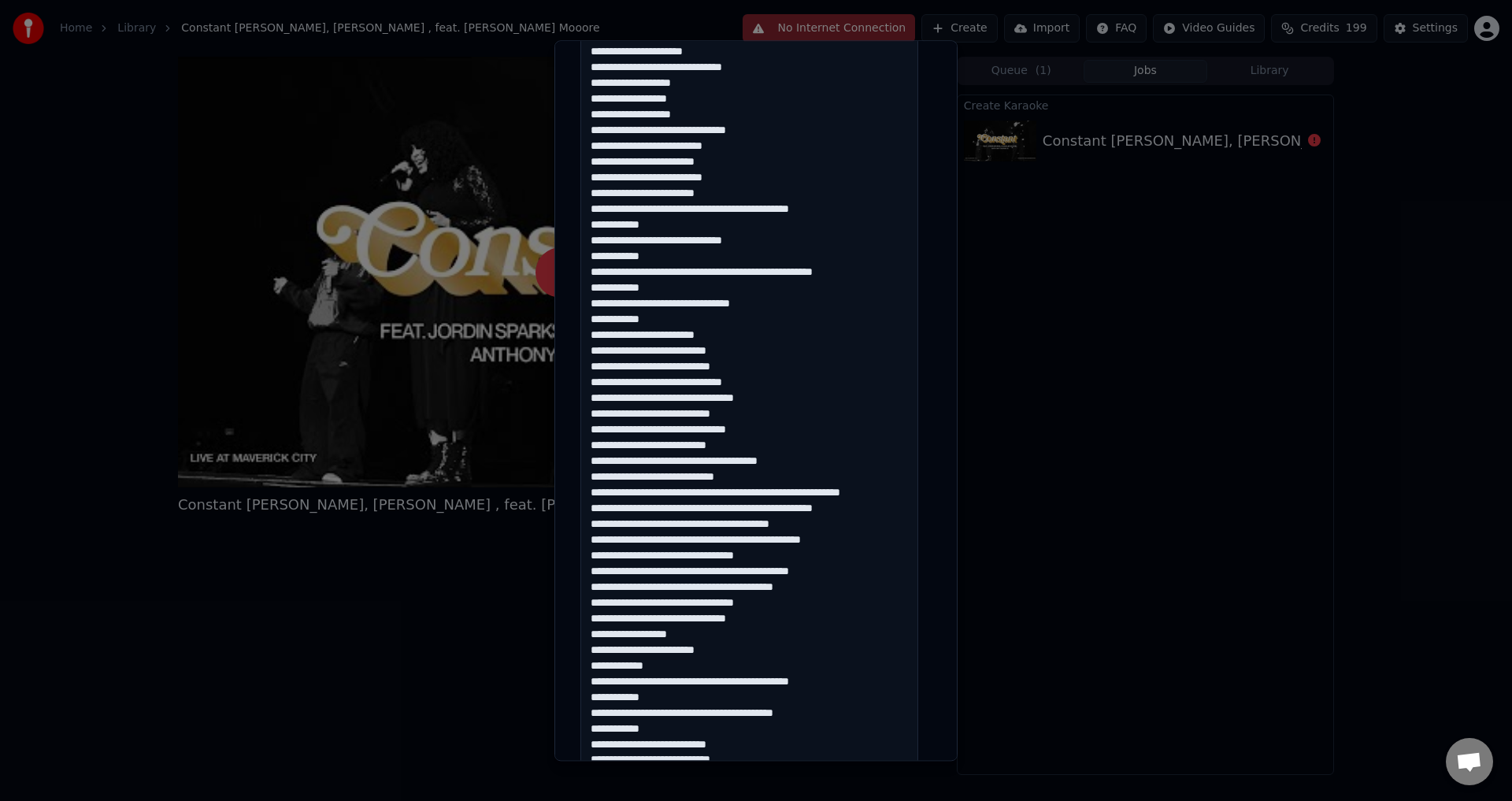
scroll to position [766, 0]
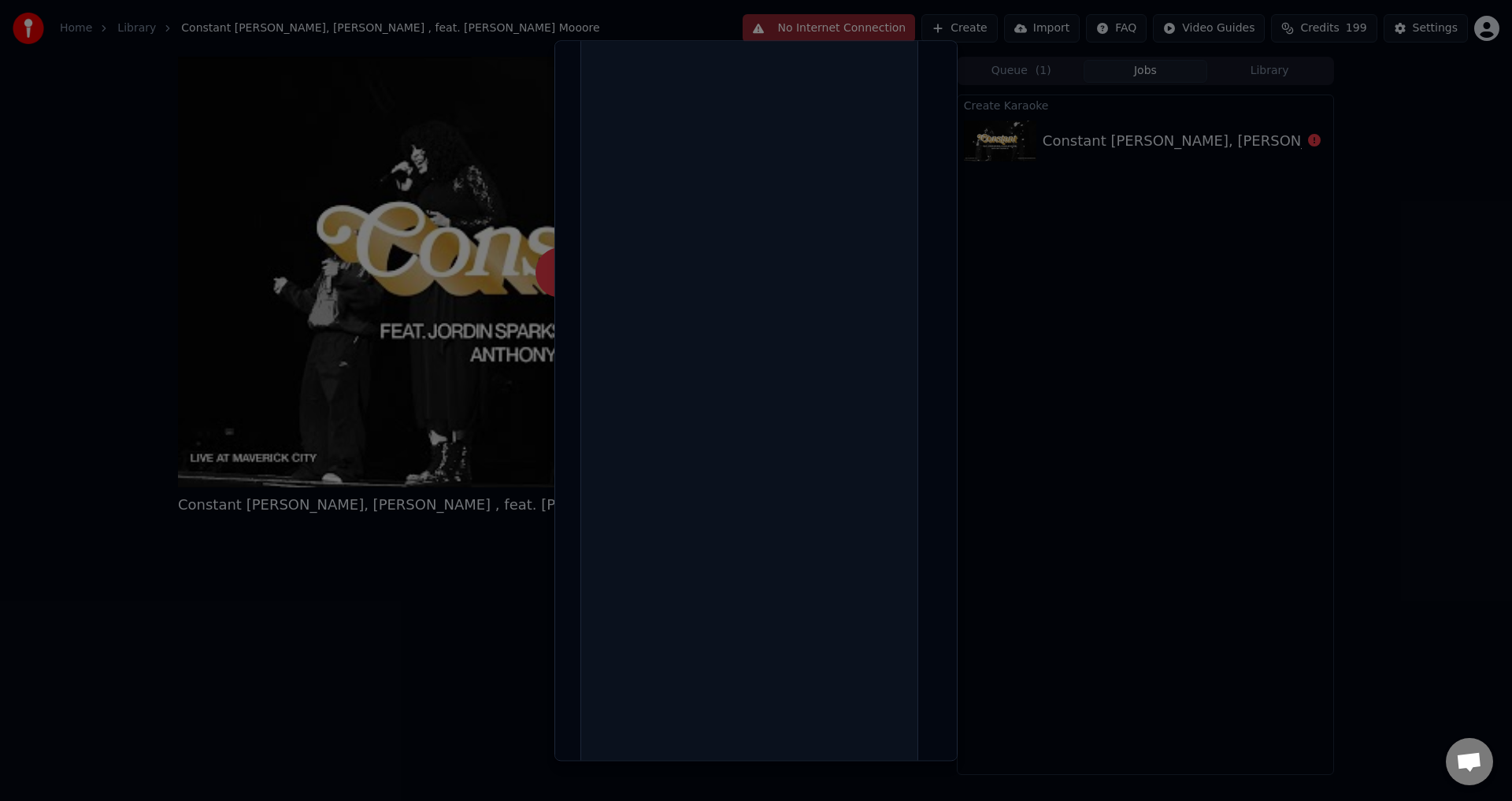
select select
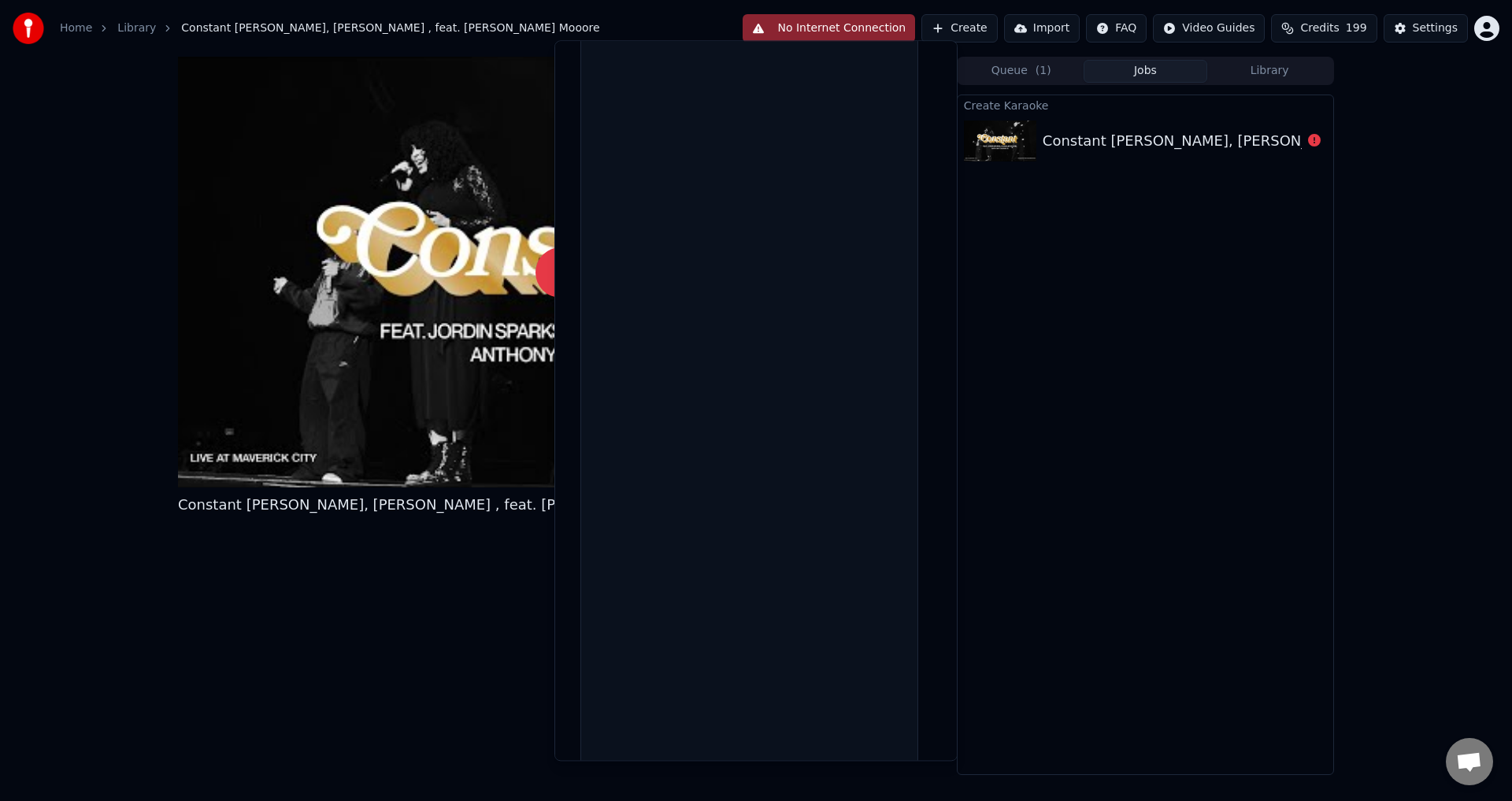
scroll to position [1235, 0]
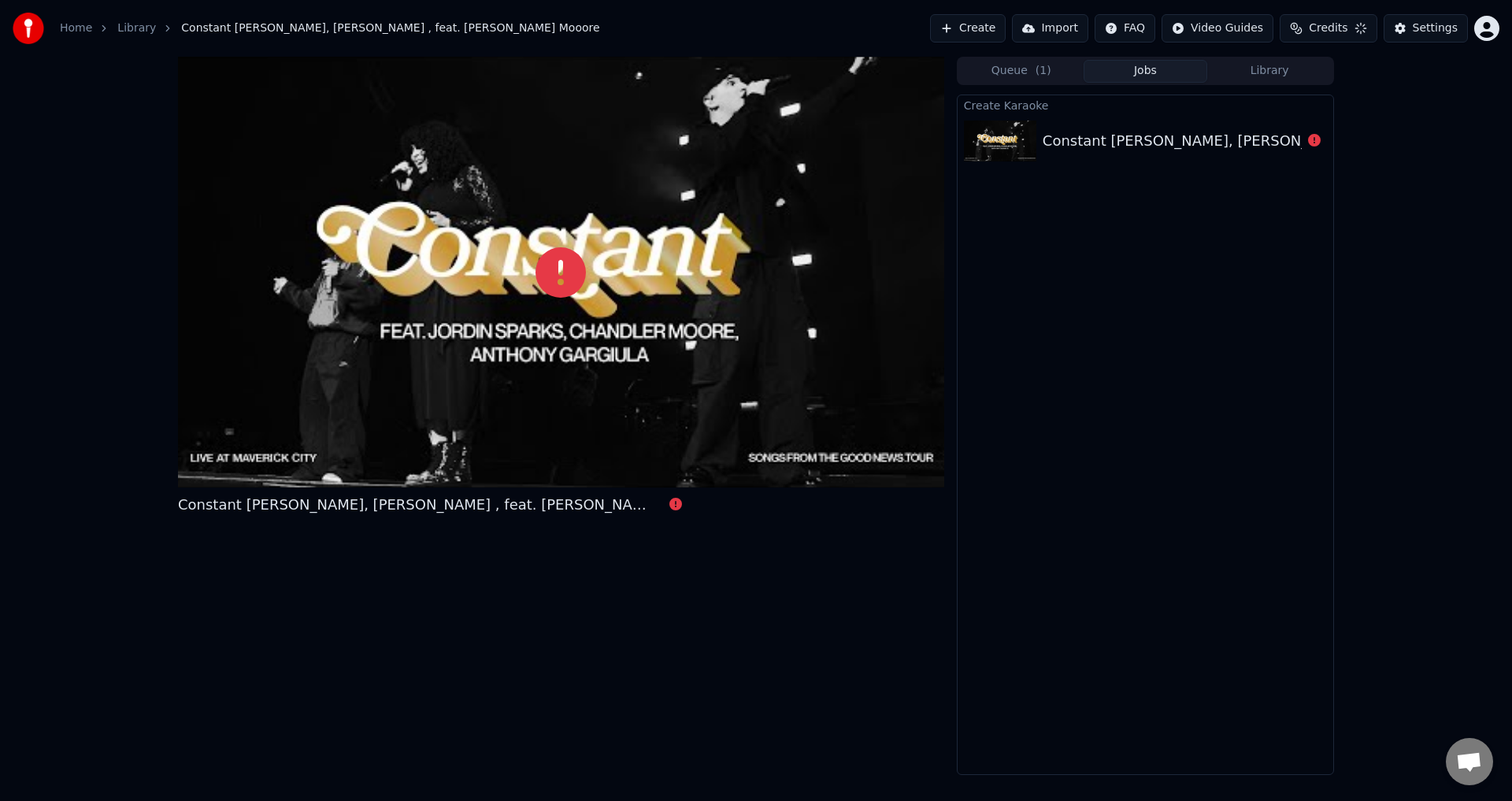
click at [1003, 135] on img at bounding box center [1000, 141] width 73 height 41
click at [1310, 141] on icon at bounding box center [1314, 140] width 13 height 13
click at [1317, 142] on icon at bounding box center [1314, 140] width 13 height 13
click at [1271, 141] on div "Constant [PERSON_NAME], [PERSON_NAME] , feat. [PERSON_NAME] Mooore" at bounding box center [1311, 140] width 538 height 22
click at [1316, 143] on icon at bounding box center [1314, 140] width 13 height 13
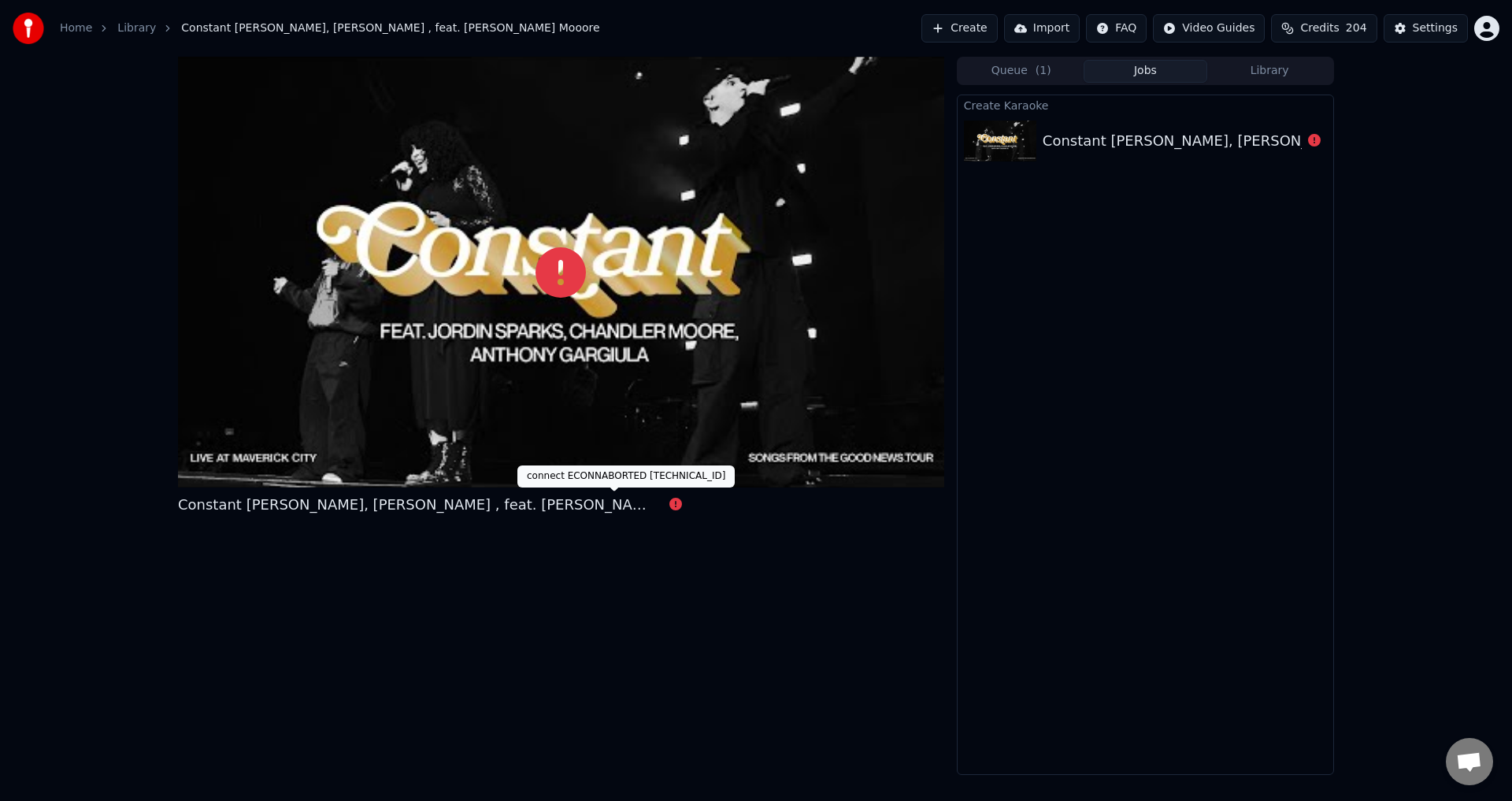
click at [1316, 143] on icon at bounding box center [1314, 140] width 13 height 13
click at [1329, 144] on div "Constant [PERSON_NAME], [PERSON_NAME] , feat. [PERSON_NAME] Mooore" at bounding box center [1146, 141] width 376 height 54
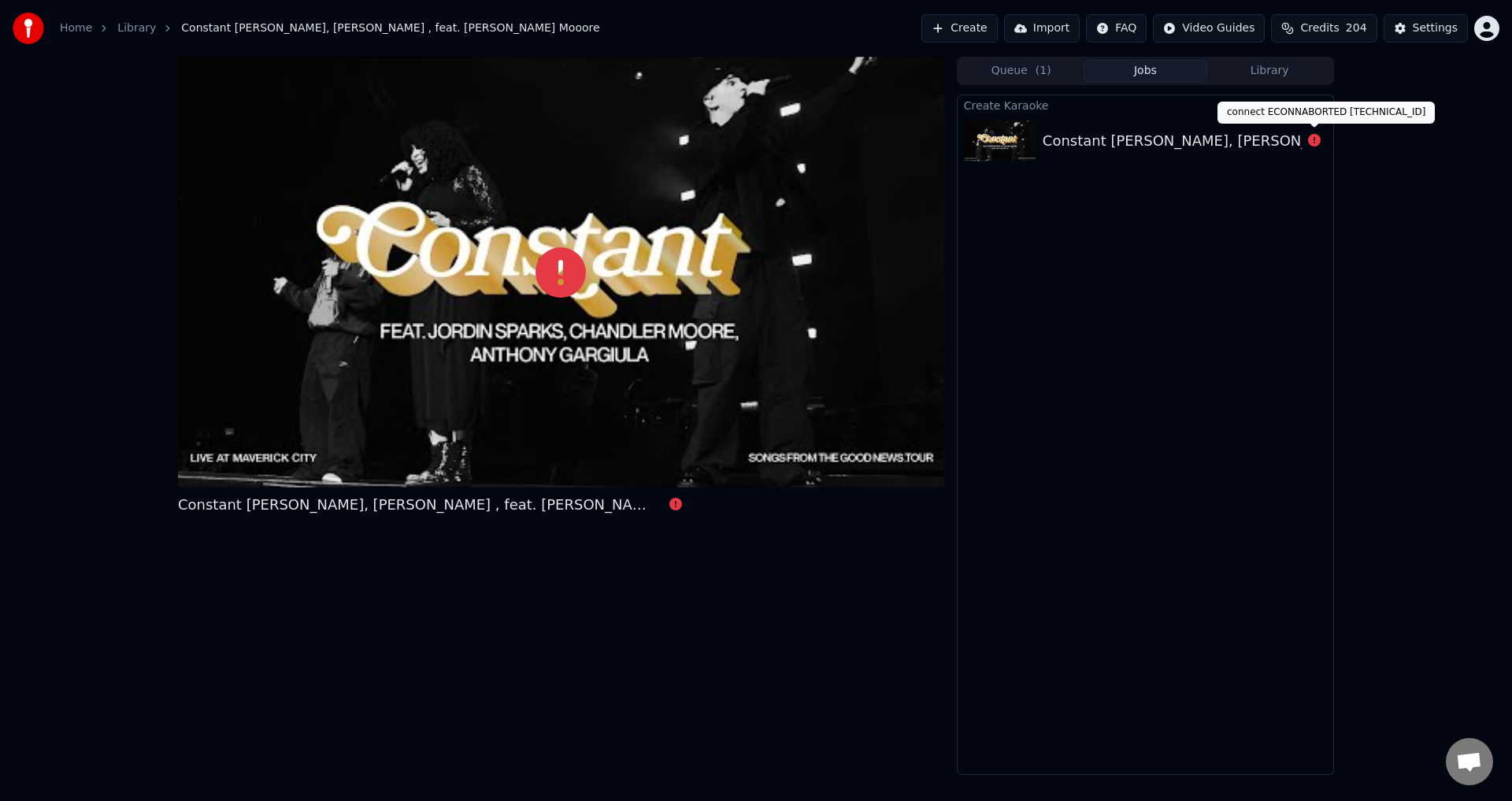
click at [1314, 139] on icon at bounding box center [1314, 140] width 13 height 13
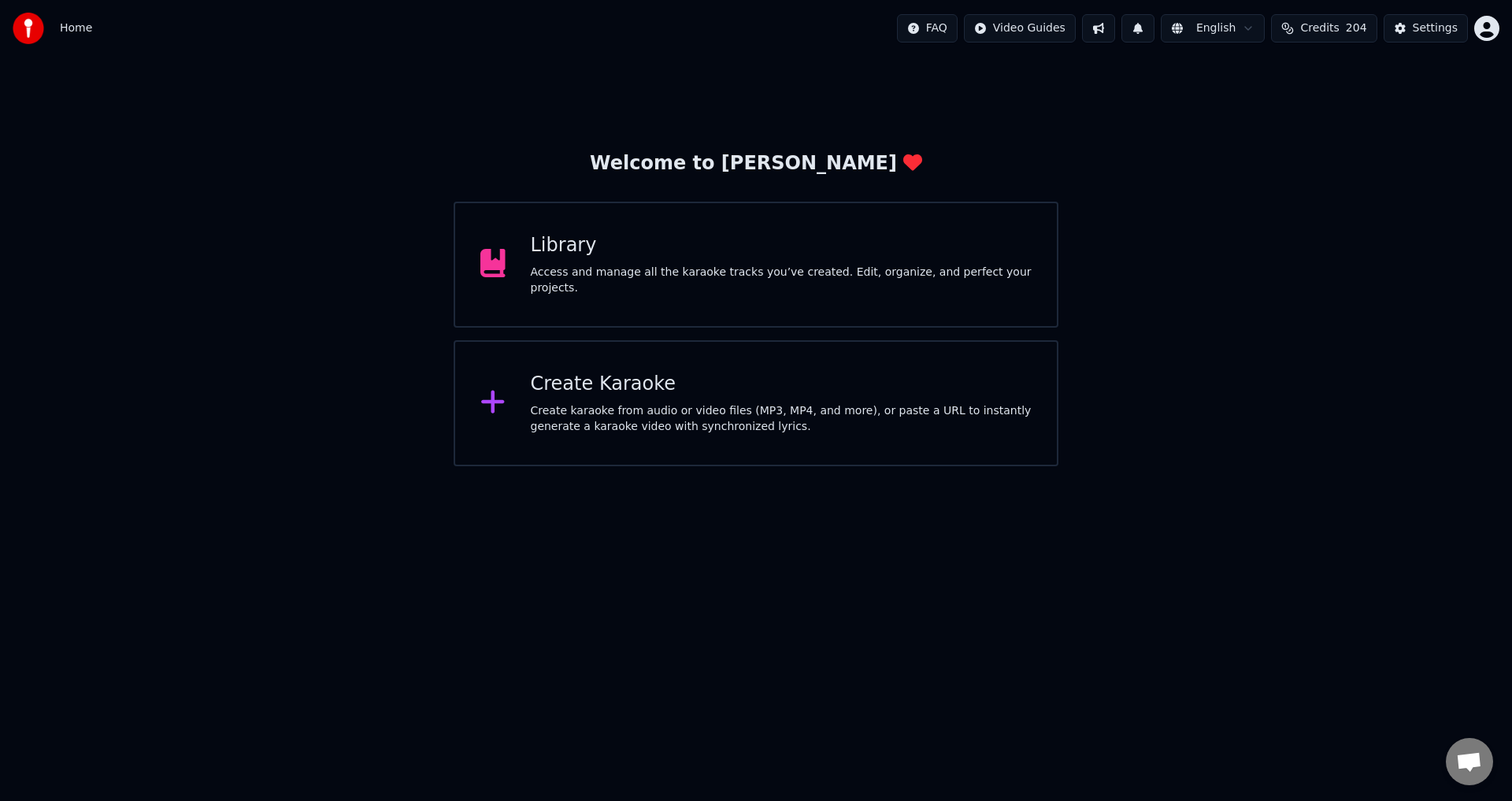
click at [729, 289] on div "Library Access and manage all the karaoke tracks you’ve created. Edit, organize…" at bounding box center [756, 264] width 604 height 126
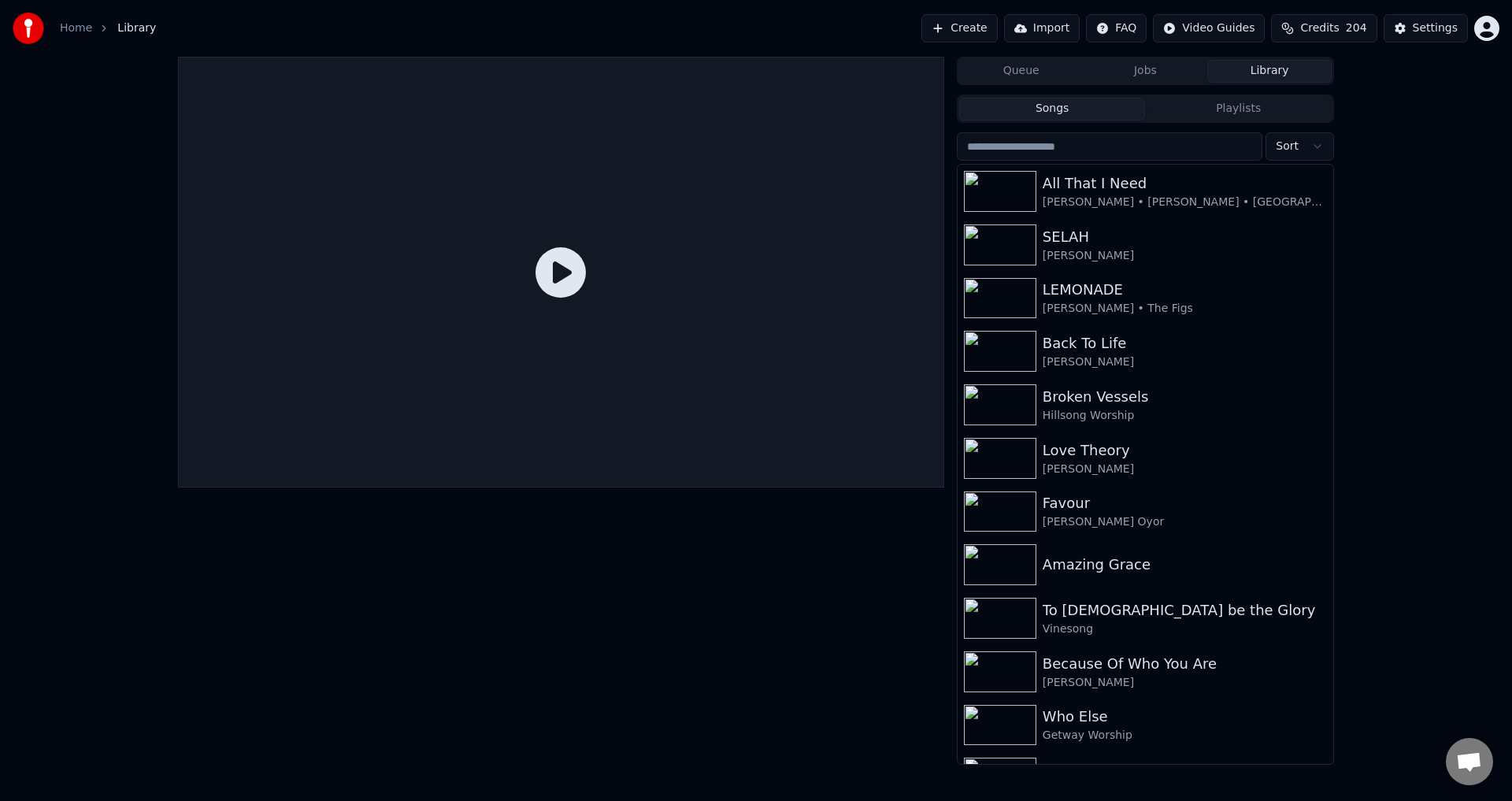
click at [997, 24] on button "Create" at bounding box center [959, 29] width 76 height 29
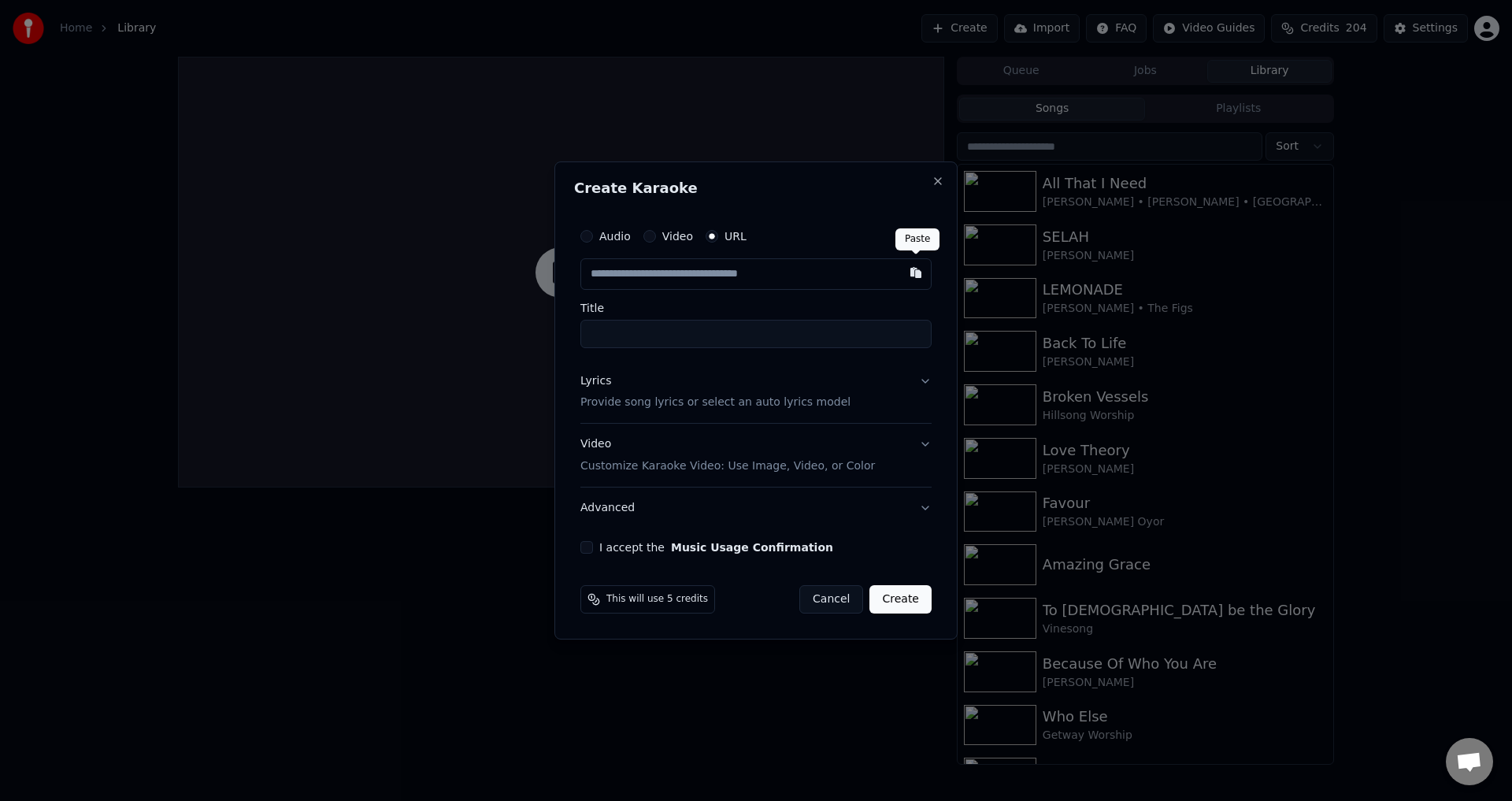
click at [914, 275] on button "button" at bounding box center [916, 272] width 31 height 29
type input "**********"
click at [926, 380] on button "Lyrics Provide song lyrics or select an auto lyrics model" at bounding box center [756, 392] width 352 height 63
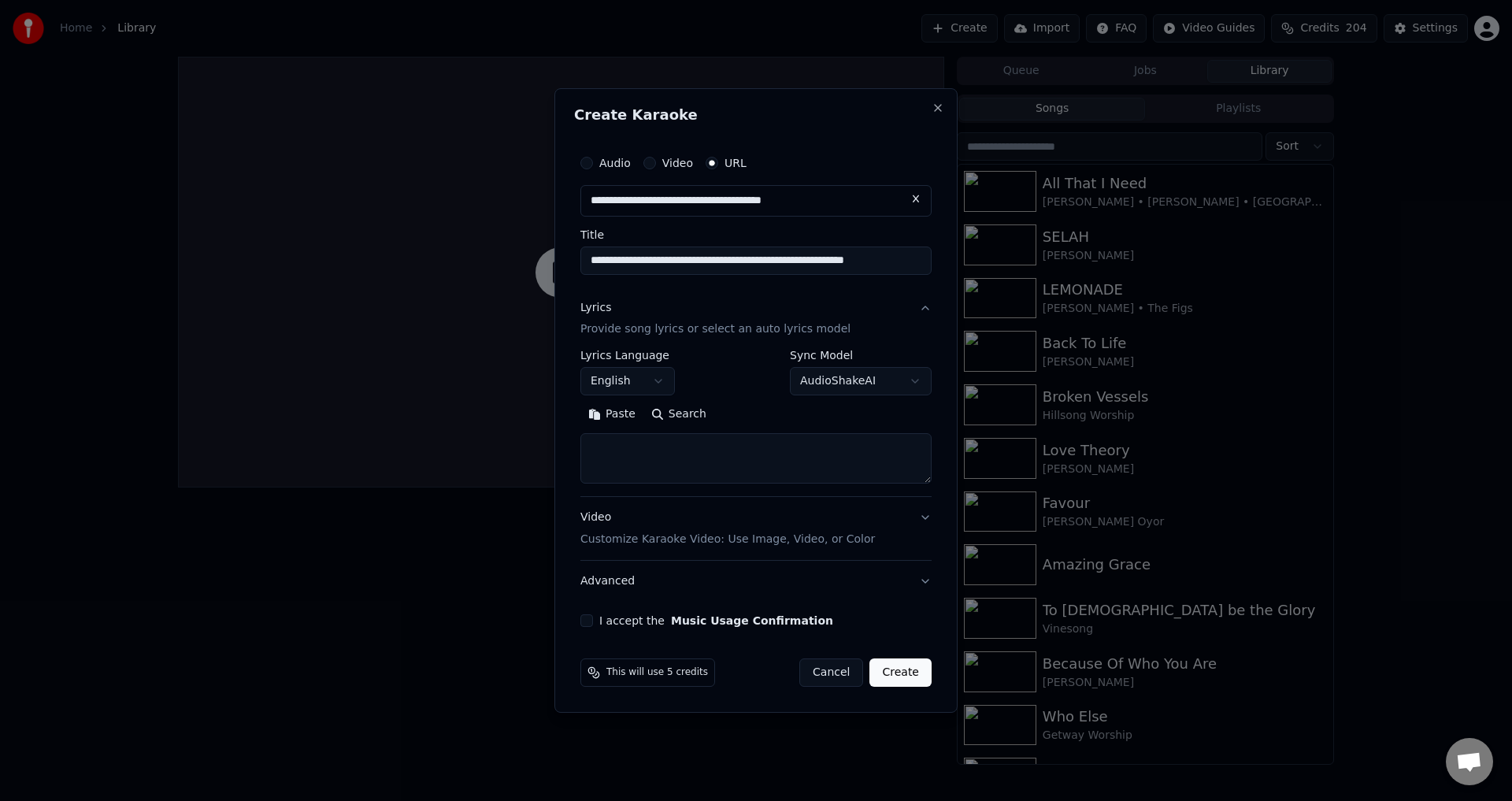
click at [606, 405] on button "Paste" at bounding box center [612, 414] width 63 height 25
click at [744, 414] on button "Expand" at bounding box center [750, 414] width 74 height 25
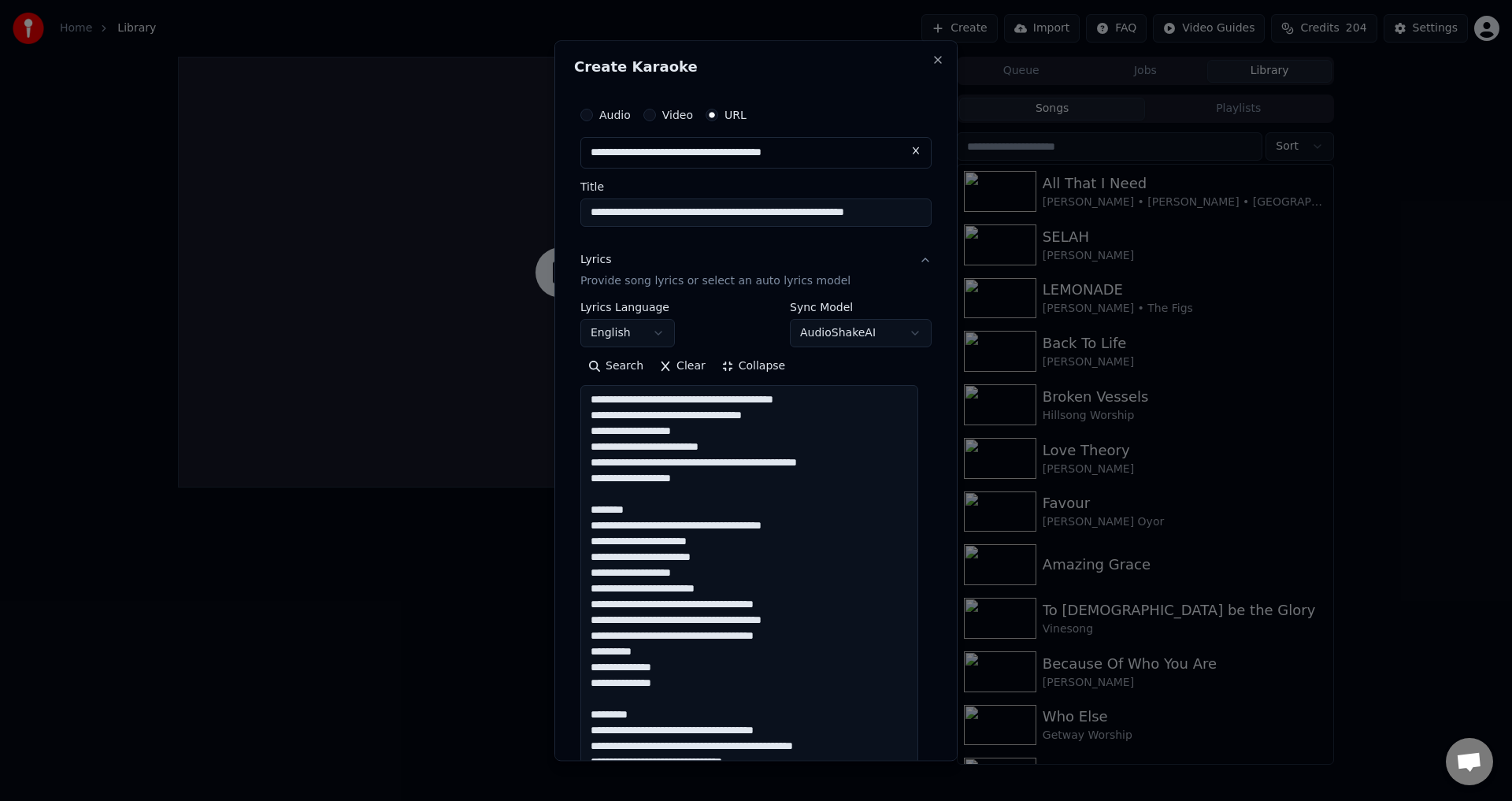
drag, startPoint x: 641, startPoint y: 510, endPoint x: 558, endPoint y: 516, distance: 83.2
click at [558, 516] on div "**********" at bounding box center [756, 400] width 403 height 720
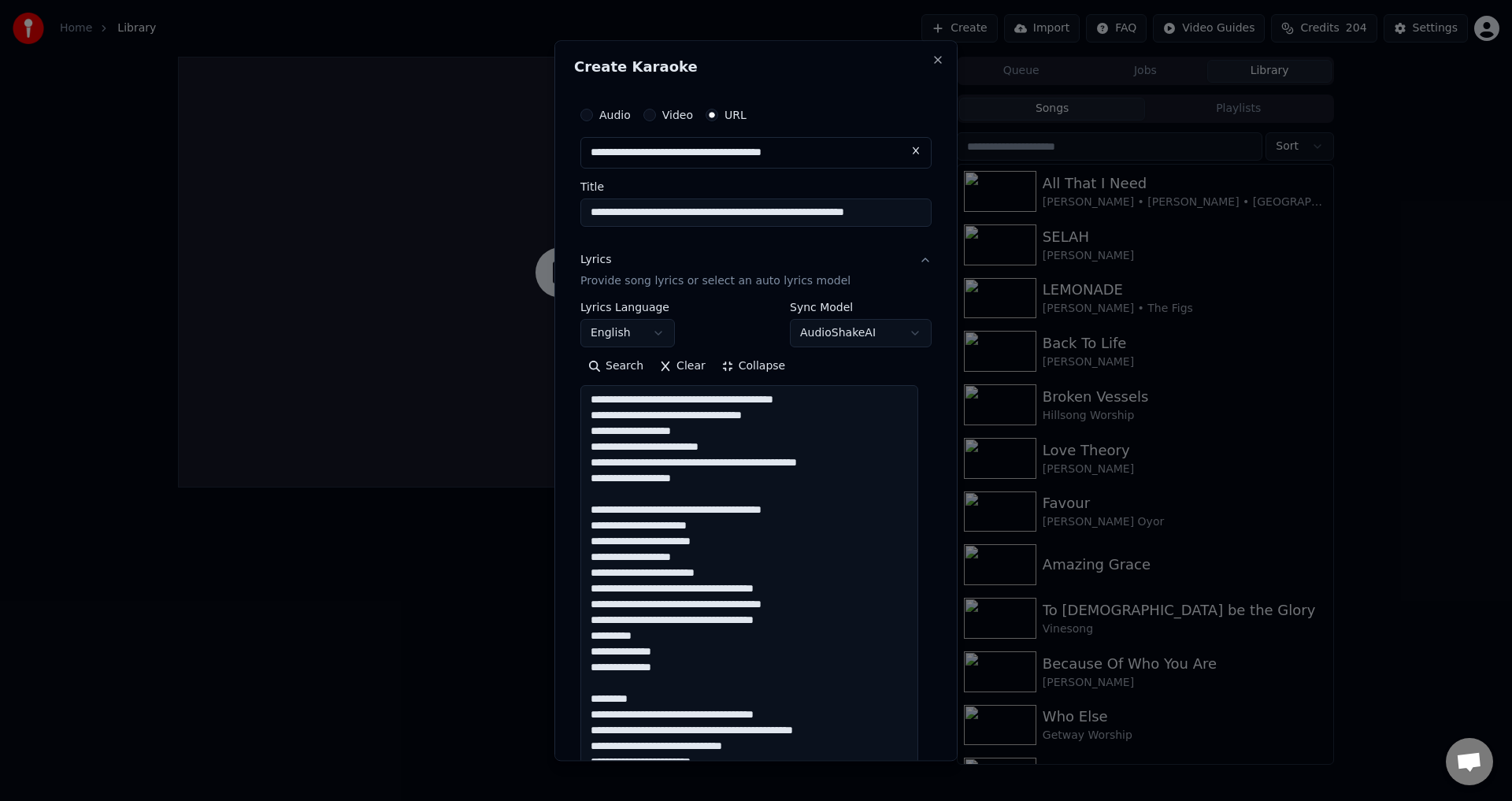
scroll to position [17, 0]
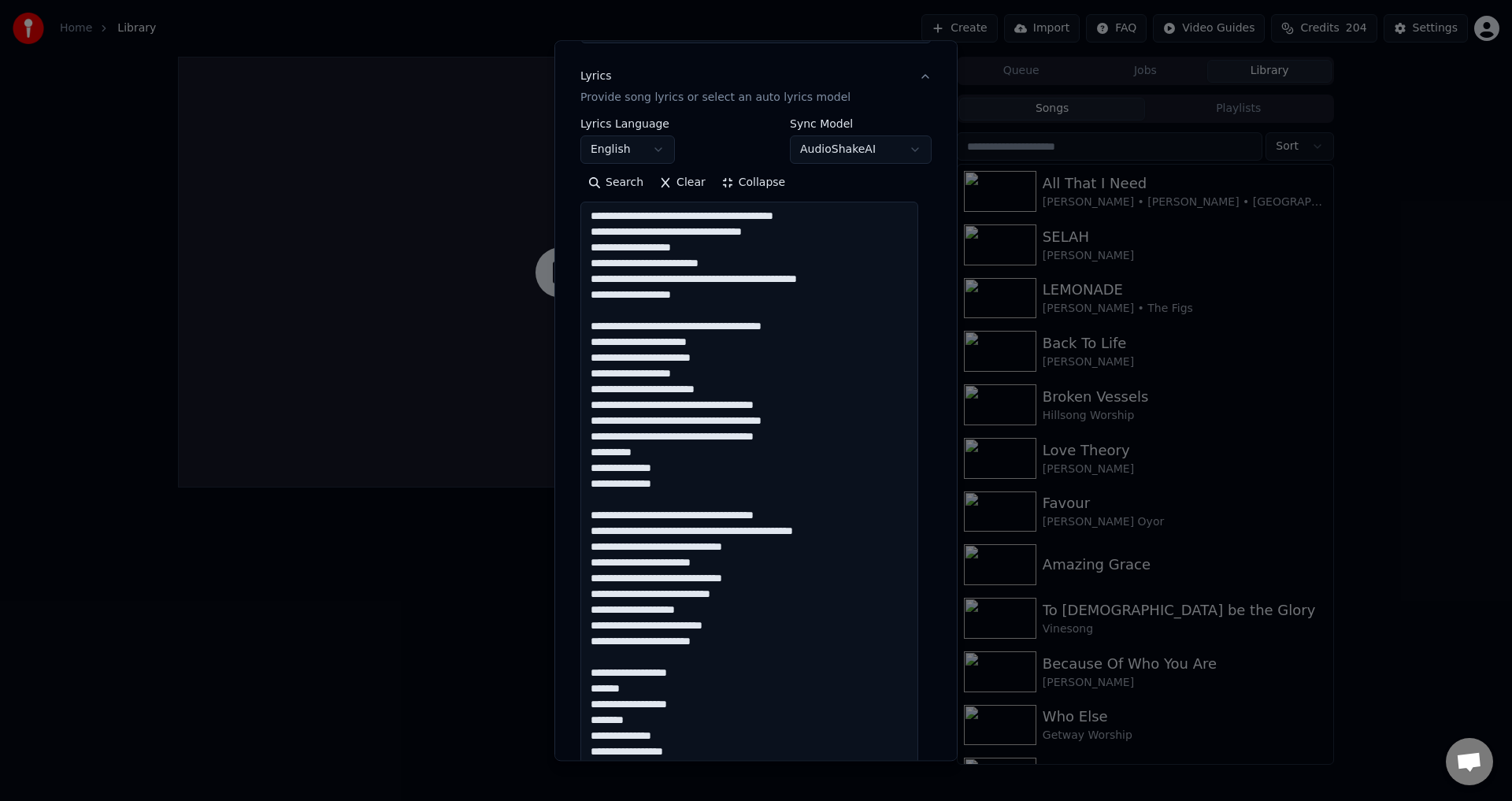
scroll to position [315, 0]
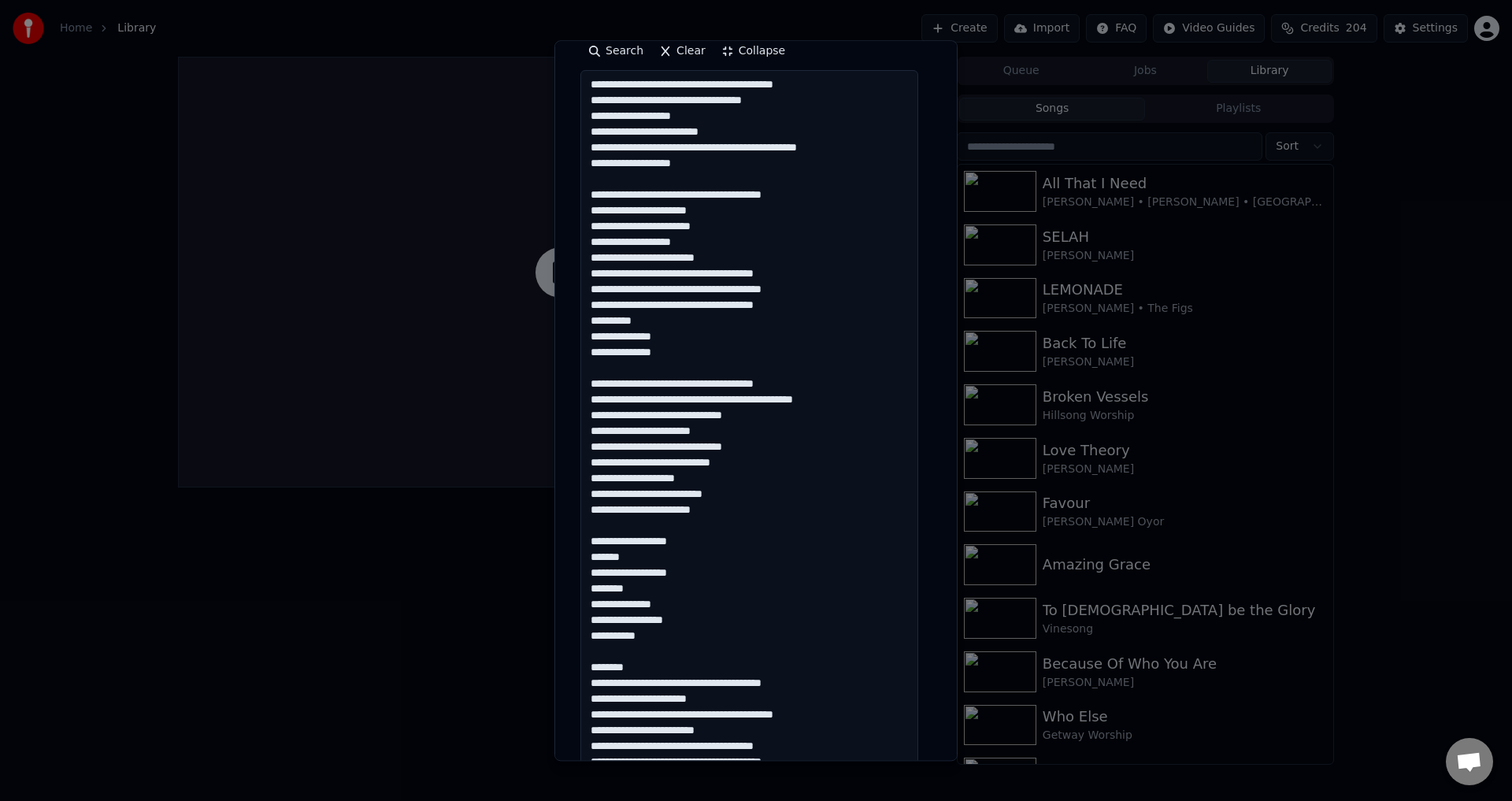
drag, startPoint x: 586, startPoint y: 498, endPoint x: 756, endPoint y: 668, distance: 240.4
click at [756, 668] on textarea at bounding box center [749, 753] width 338 height 1366
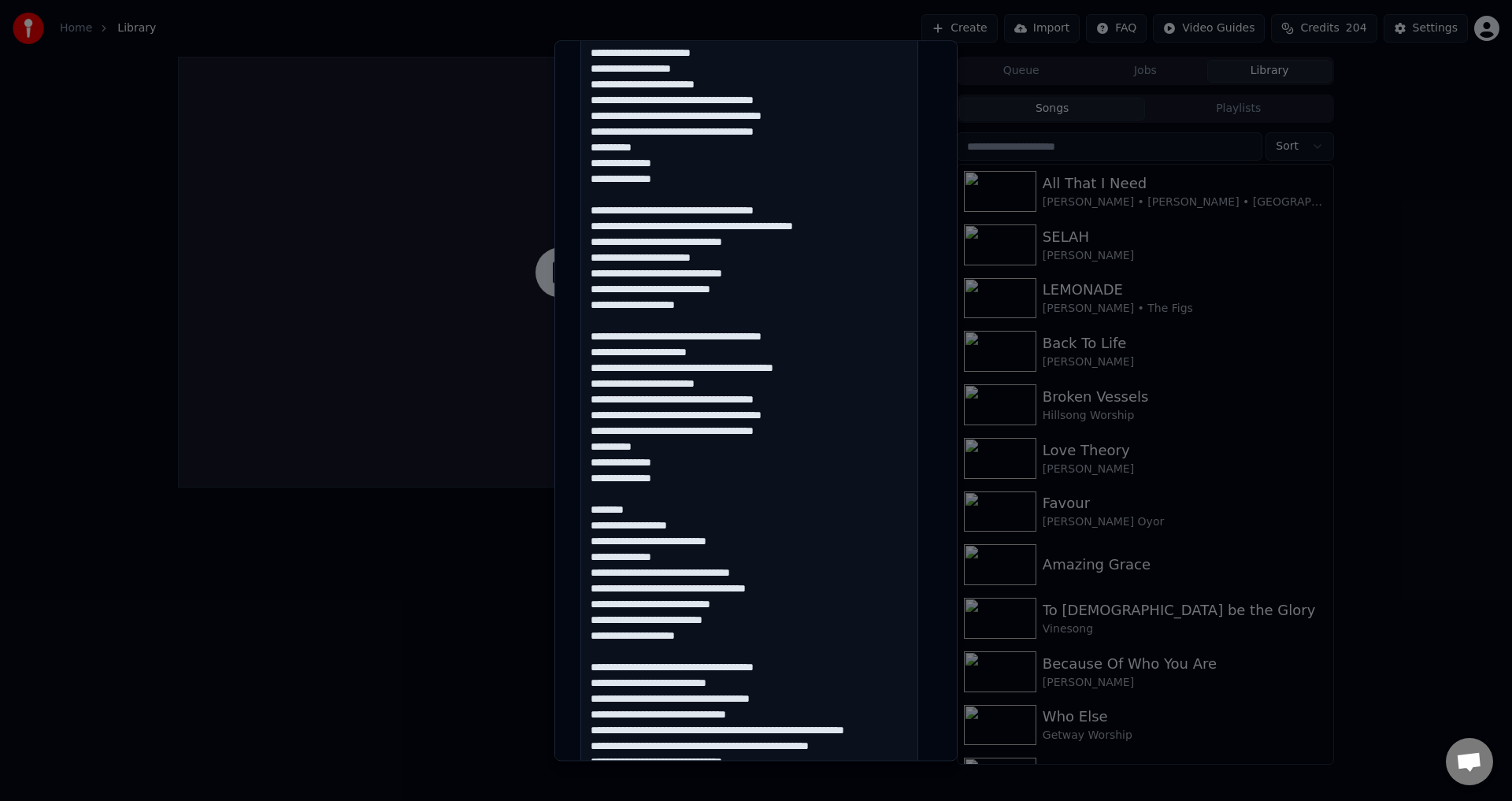
scroll to position [551, 0]
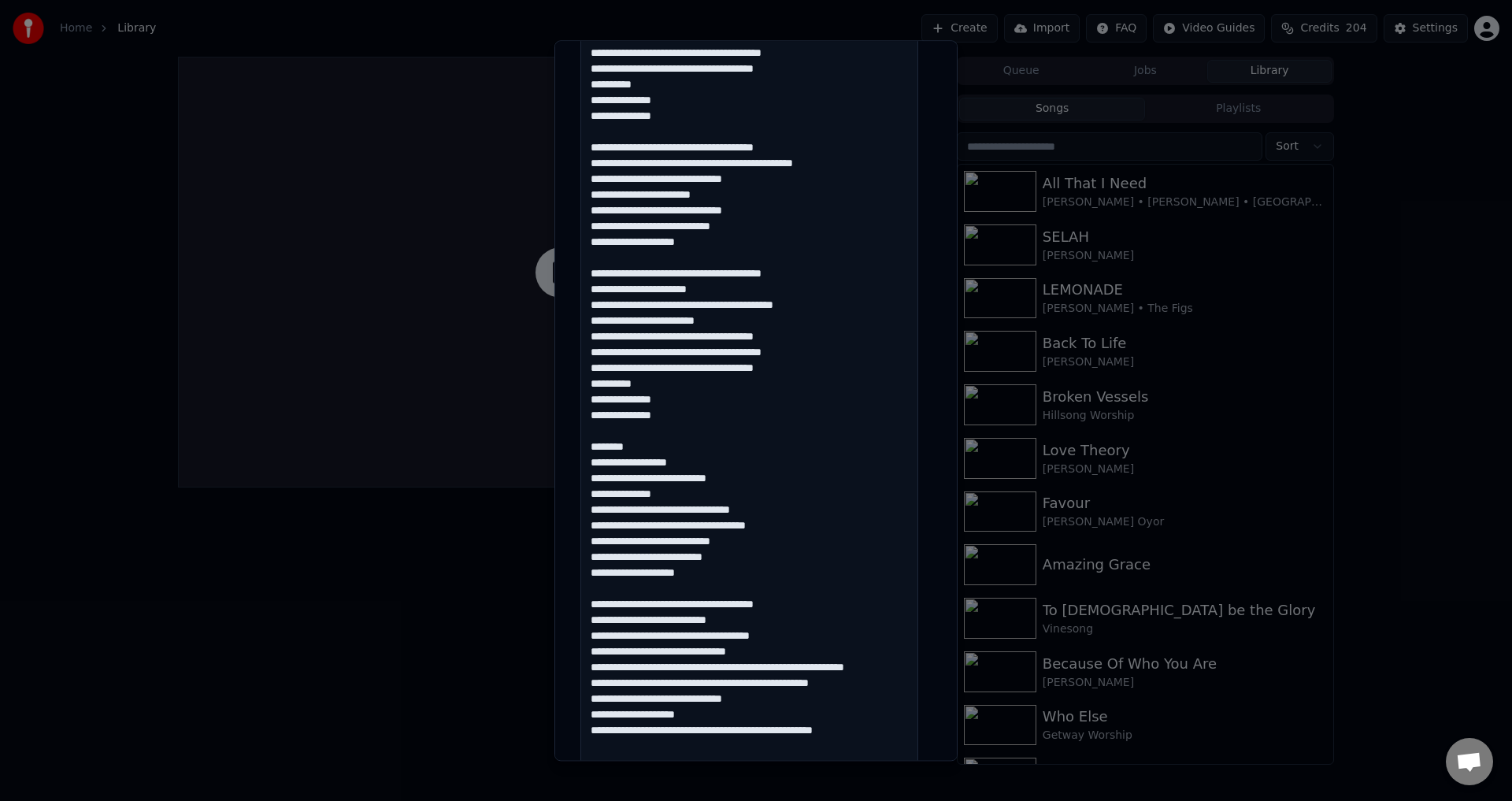
drag, startPoint x: 641, startPoint y: 441, endPoint x: 572, endPoint y: 447, distance: 69.3
click at [572, 447] on div "**********" at bounding box center [756, 400] width 403 height 720
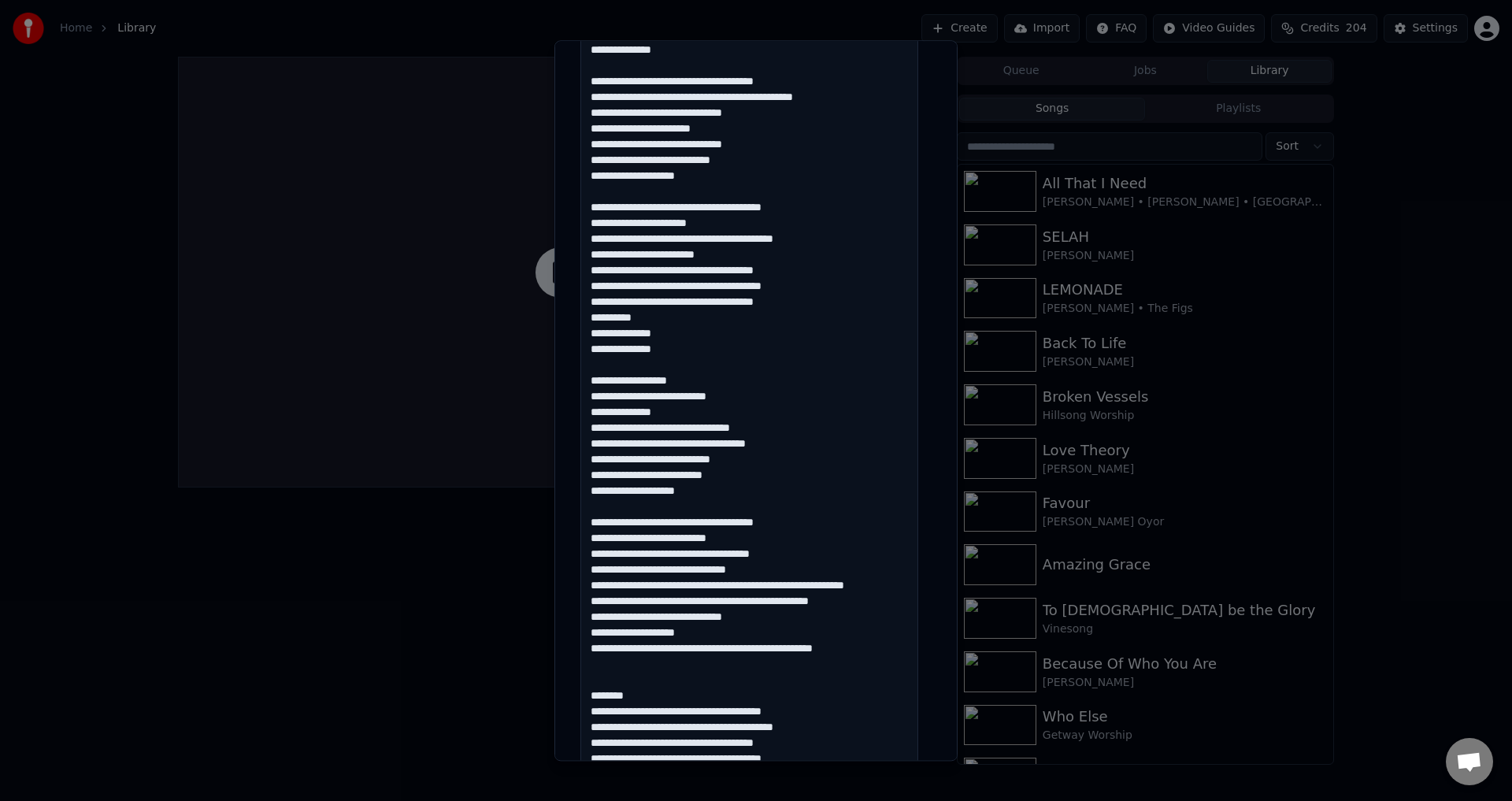
scroll to position [708, 0]
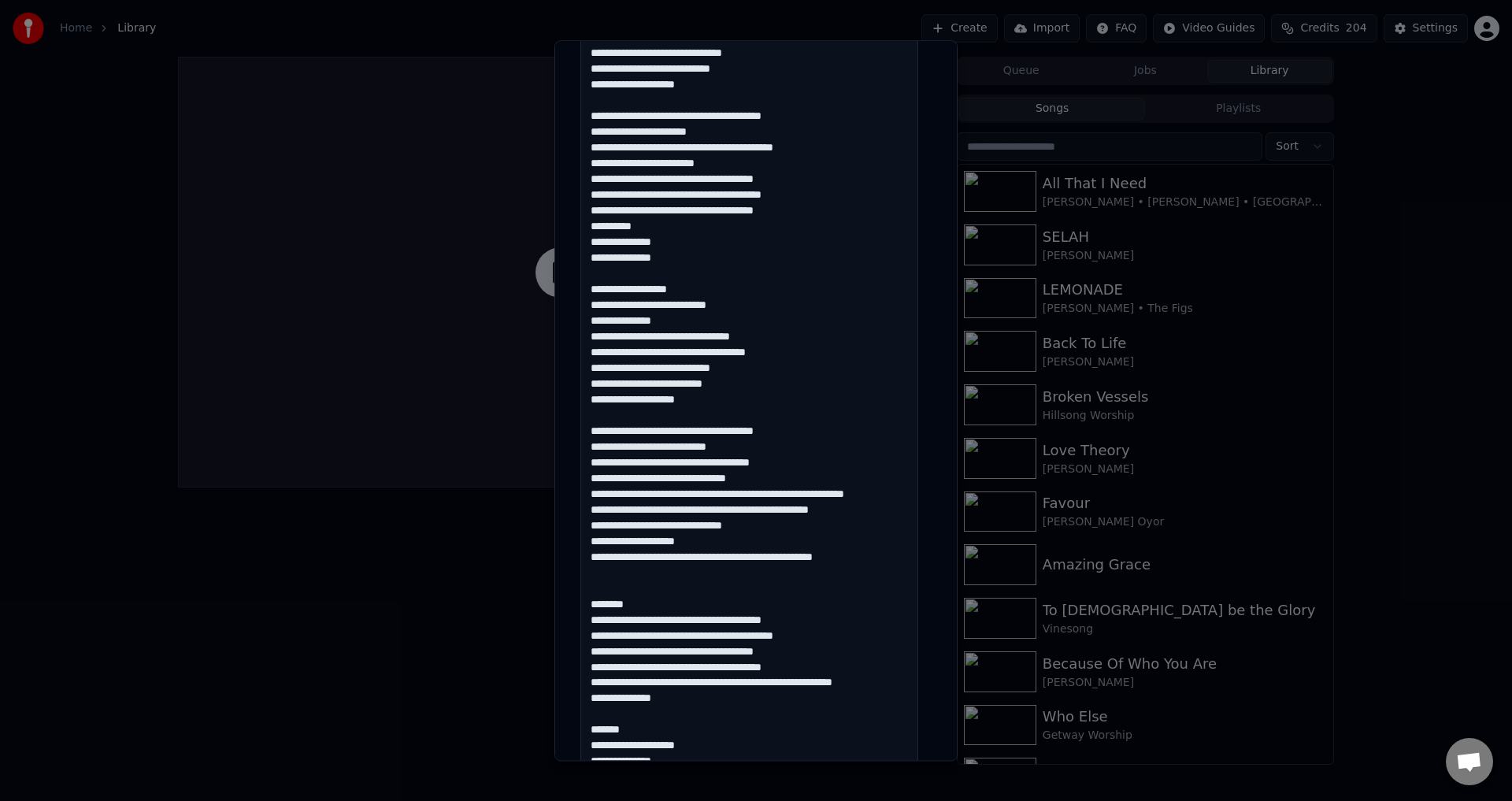
drag, startPoint x: 639, startPoint y: 622, endPoint x: 562, endPoint y: 622, distance: 77.0
click at [562, 622] on div "**********" at bounding box center [756, 400] width 403 height 720
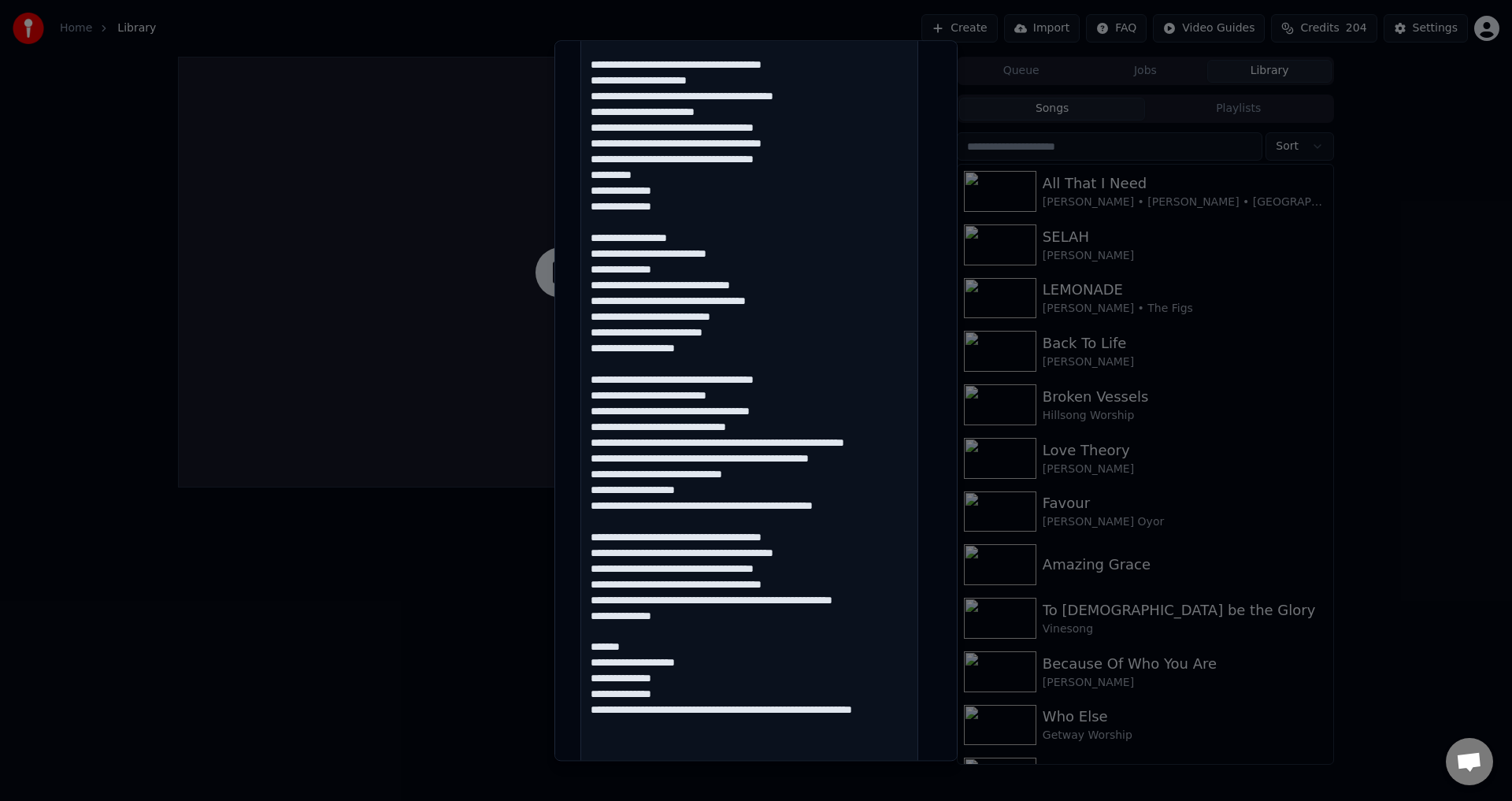
scroll to position [866, 0]
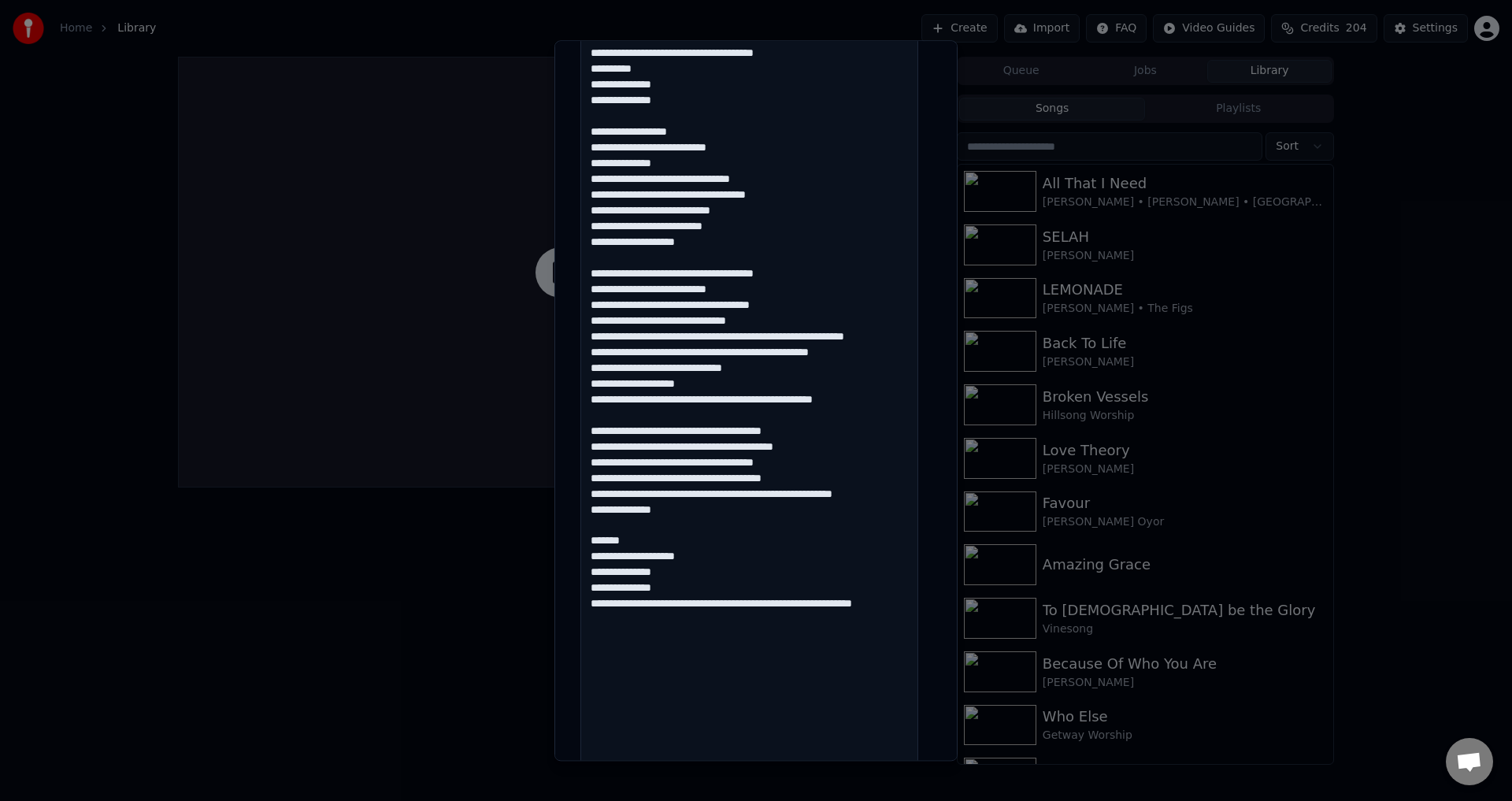
drag, startPoint x: 643, startPoint y: 549, endPoint x: 560, endPoint y: 549, distance: 83.0
click at [560, 549] on div "**********" at bounding box center [756, 400] width 403 height 720
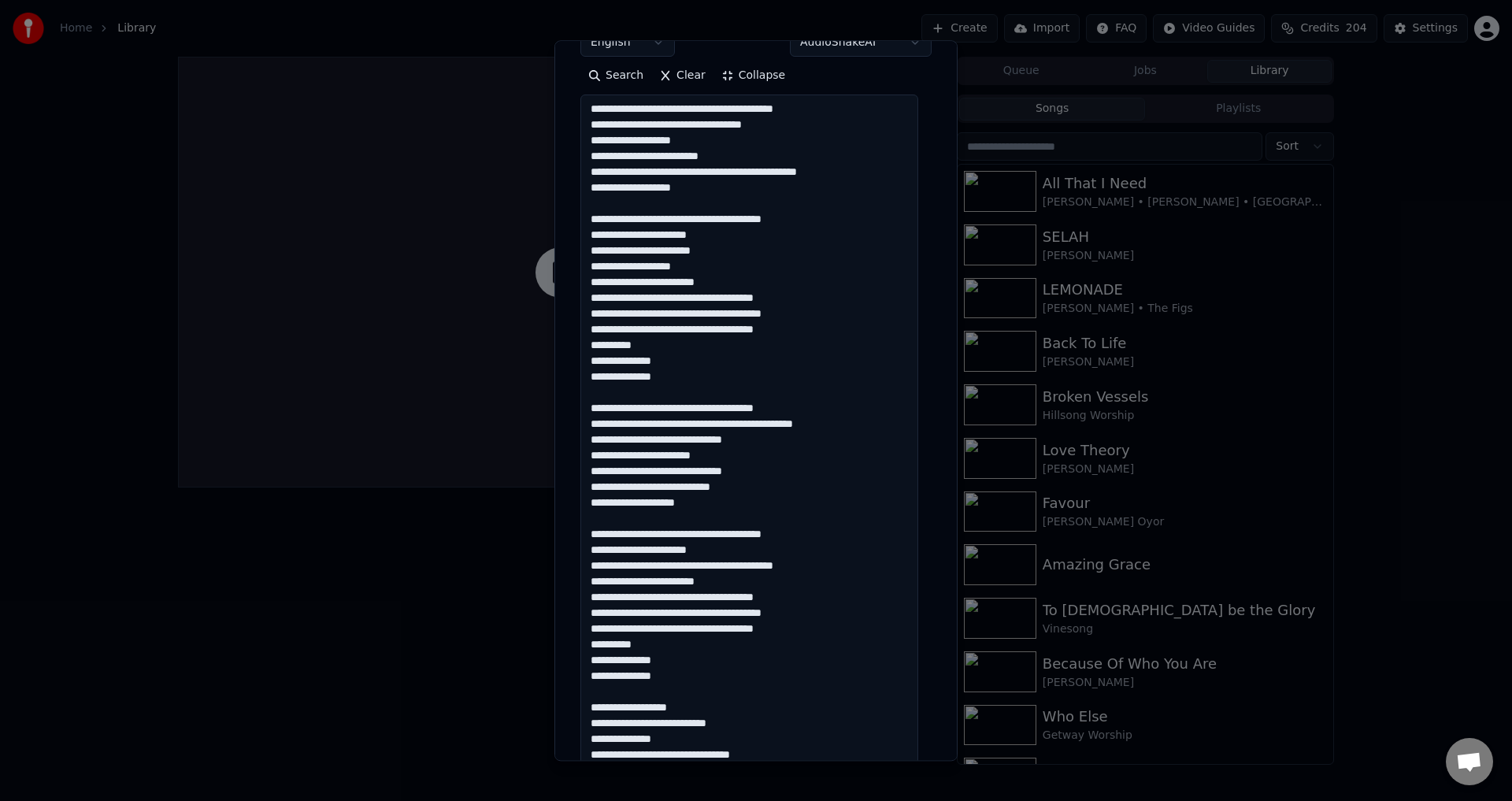
scroll to position [236, 0]
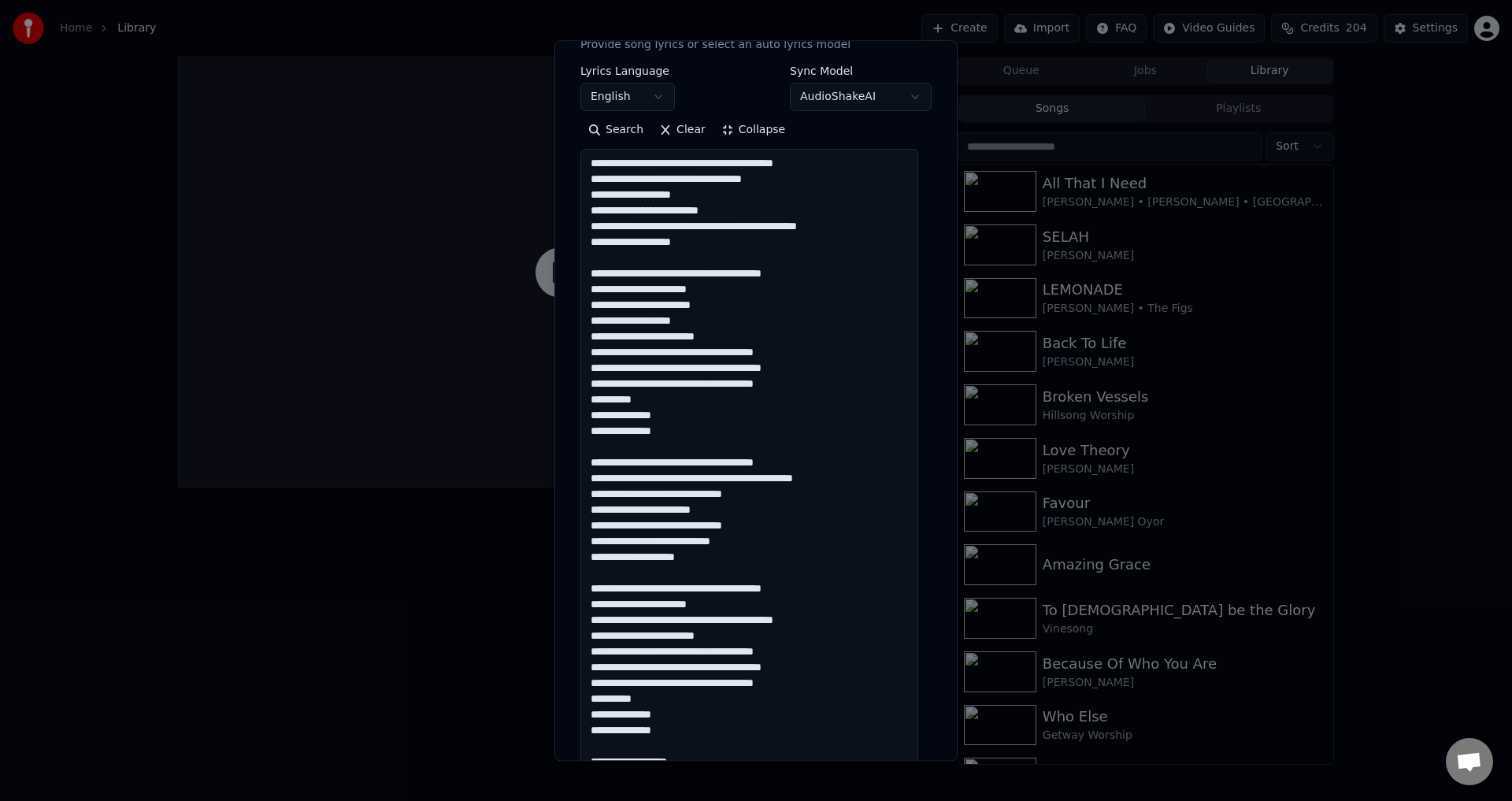
type textarea "**********"
click at [719, 128] on button "Collapse" at bounding box center [753, 130] width 80 height 25
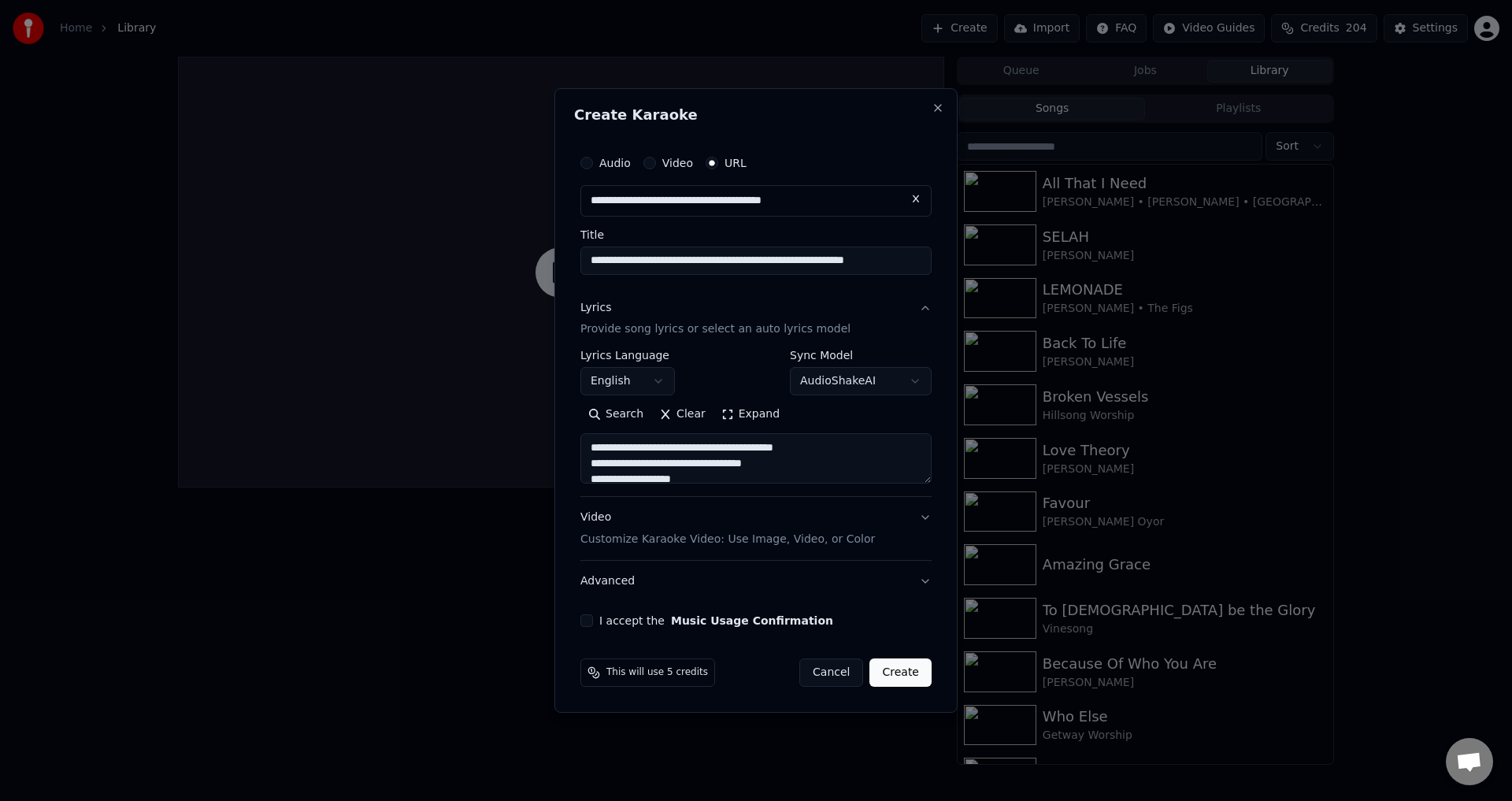
scroll to position [0, 0]
click at [581, 610] on div "**********" at bounding box center [756, 387] width 364 height 493
click at [580, 620] on button "I accept the Music Usage Confirmation" at bounding box center [586, 620] width 13 height 13
click at [667, 581] on button "Advanced" at bounding box center [756, 581] width 352 height 41
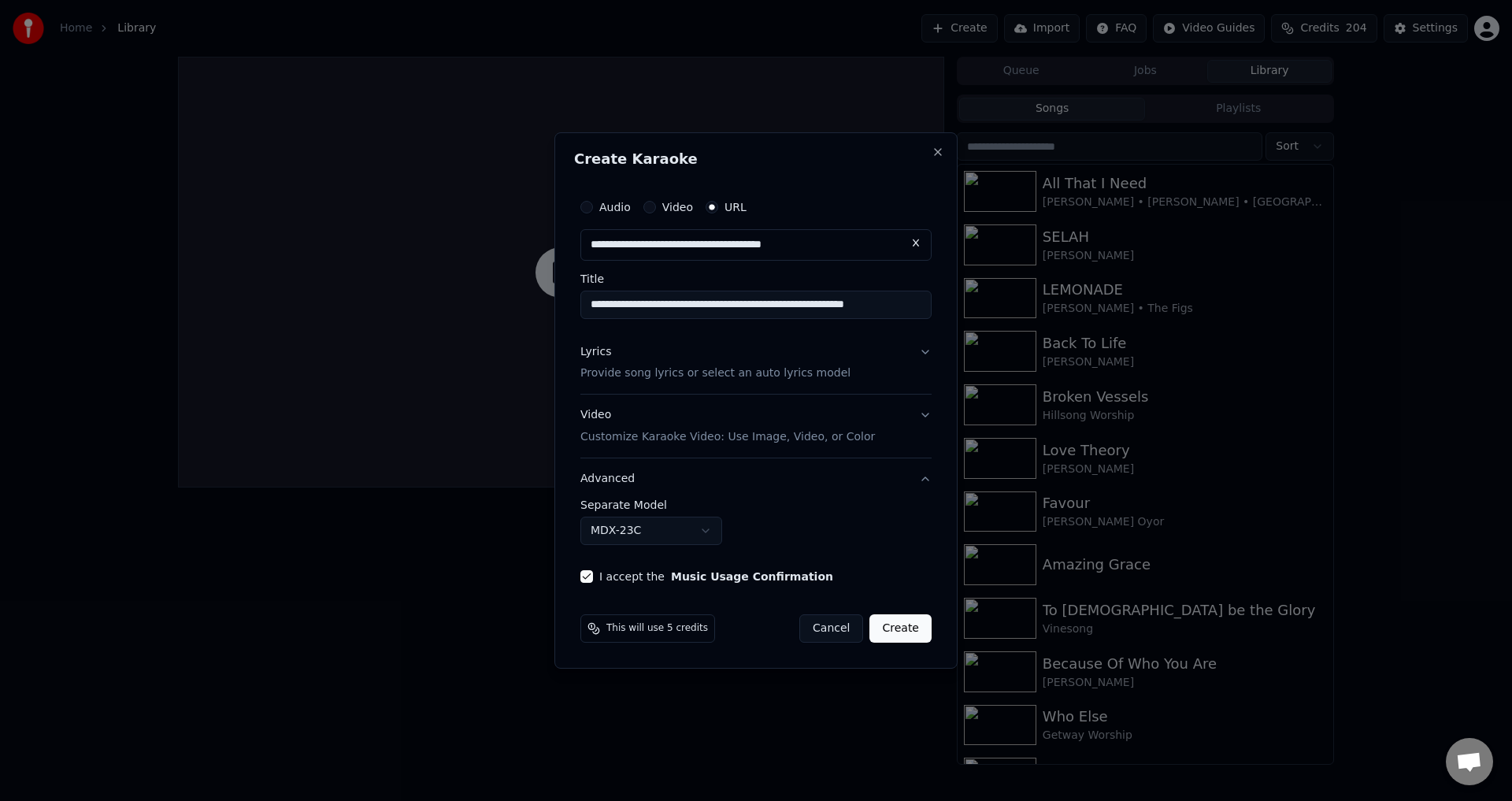
click at [608, 530] on body "**********" at bounding box center [756, 400] width 1512 height 801
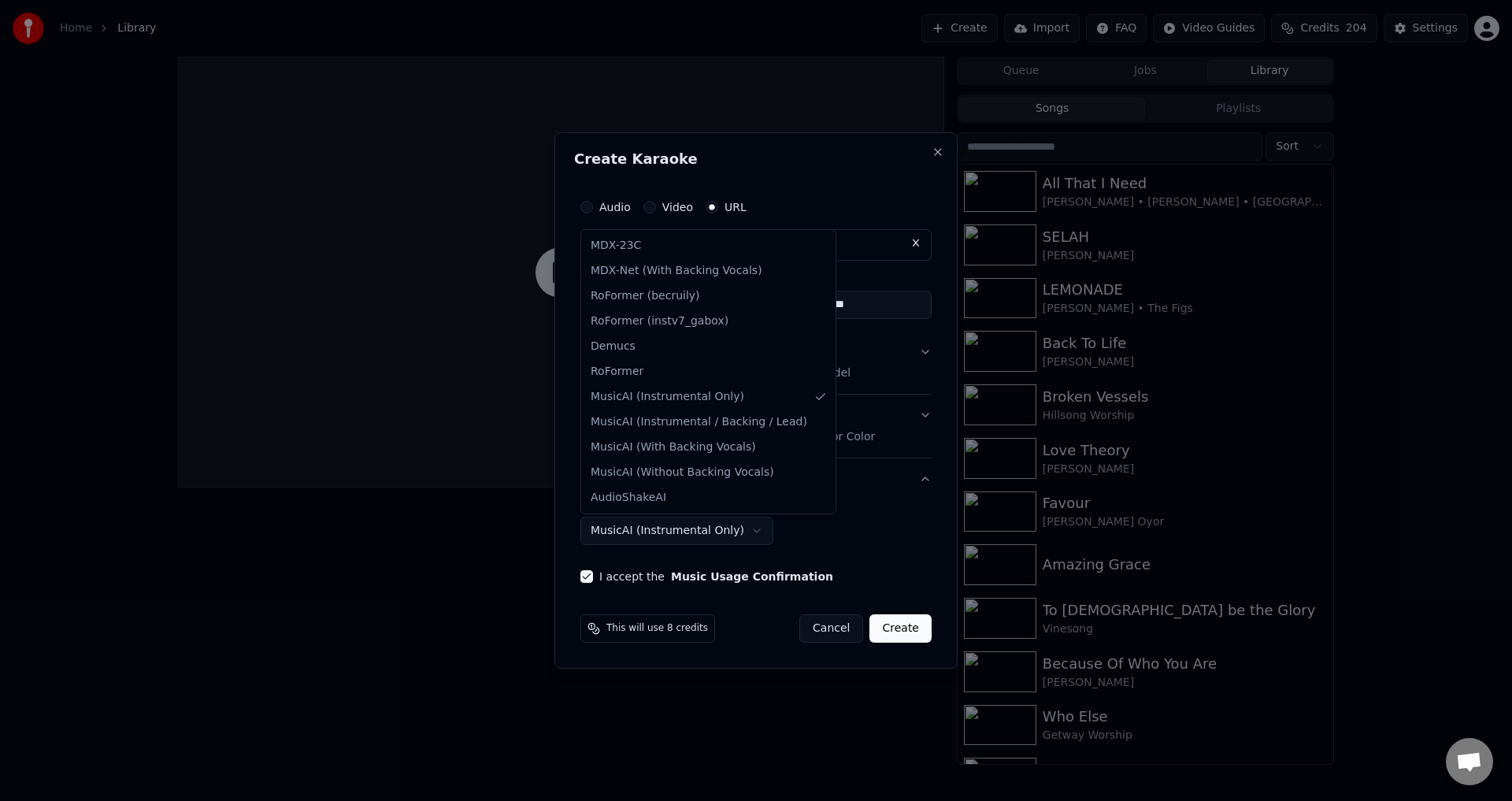
click at [656, 525] on body "**********" at bounding box center [756, 400] width 1512 height 801
select select "**********"
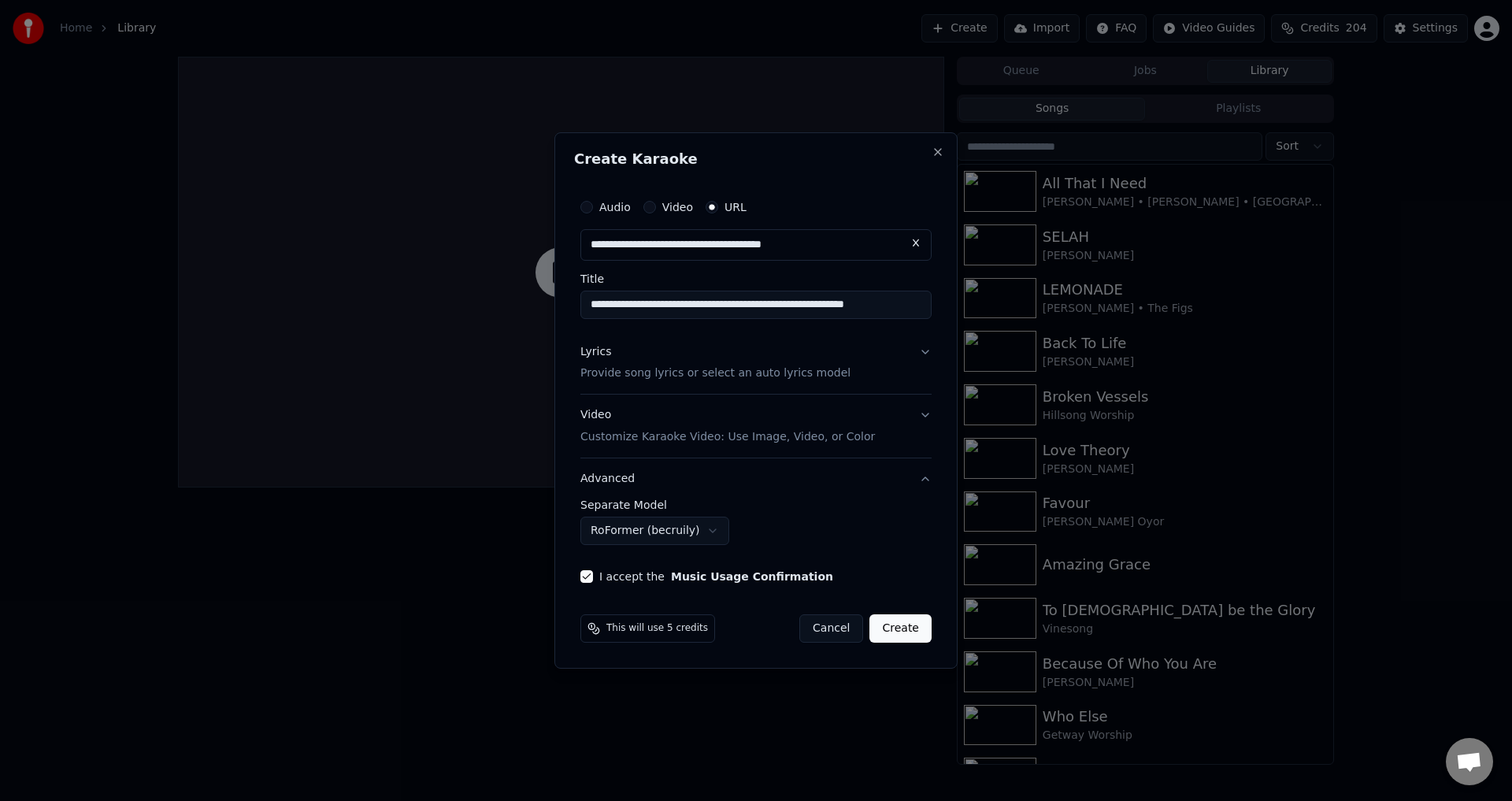
click at [881, 627] on button "Create" at bounding box center [900, 628] width 62 height 29
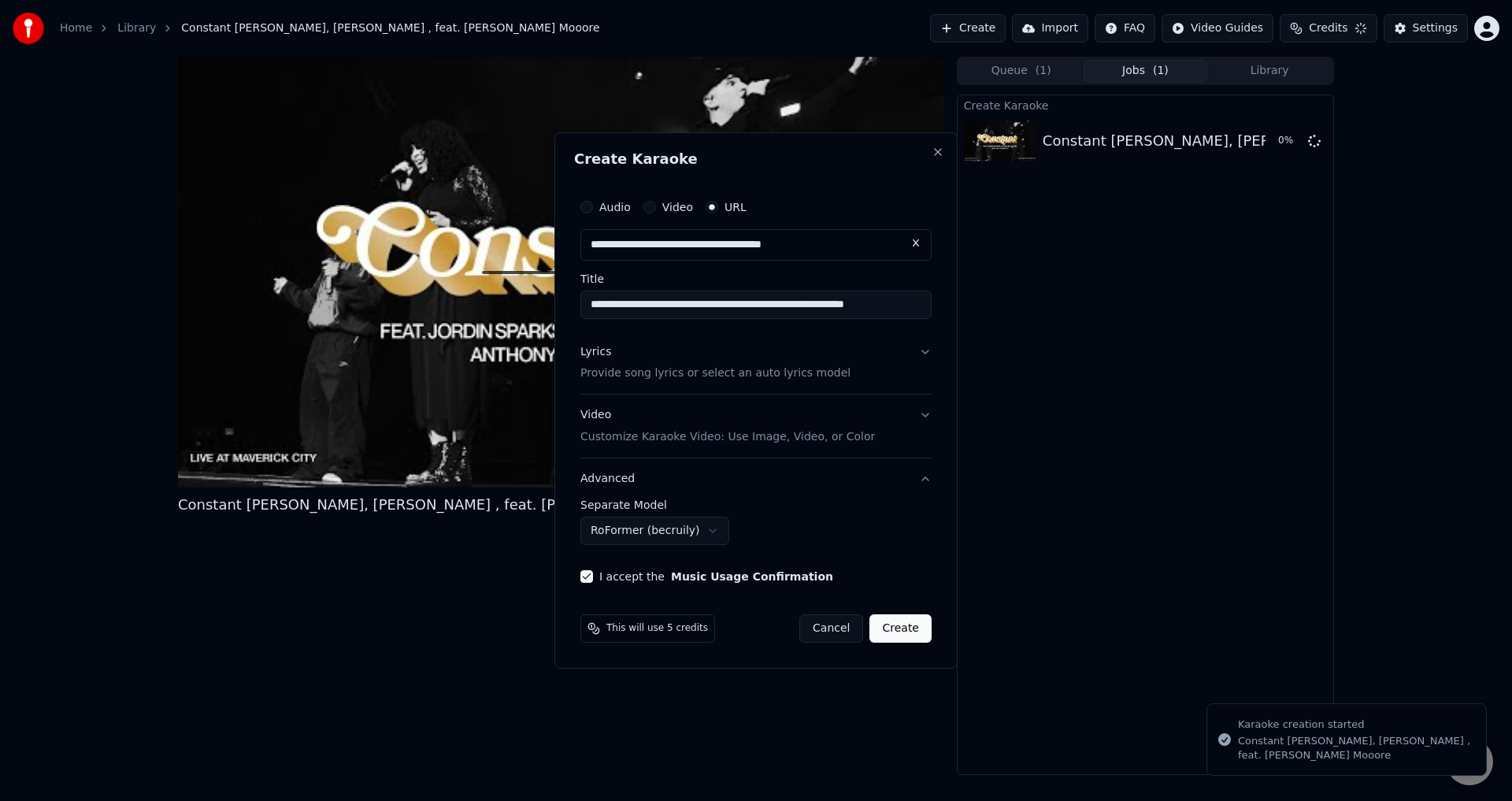
click at [976, 29] on html "**********" at bounding box center [756, 400] width 1512 height 801
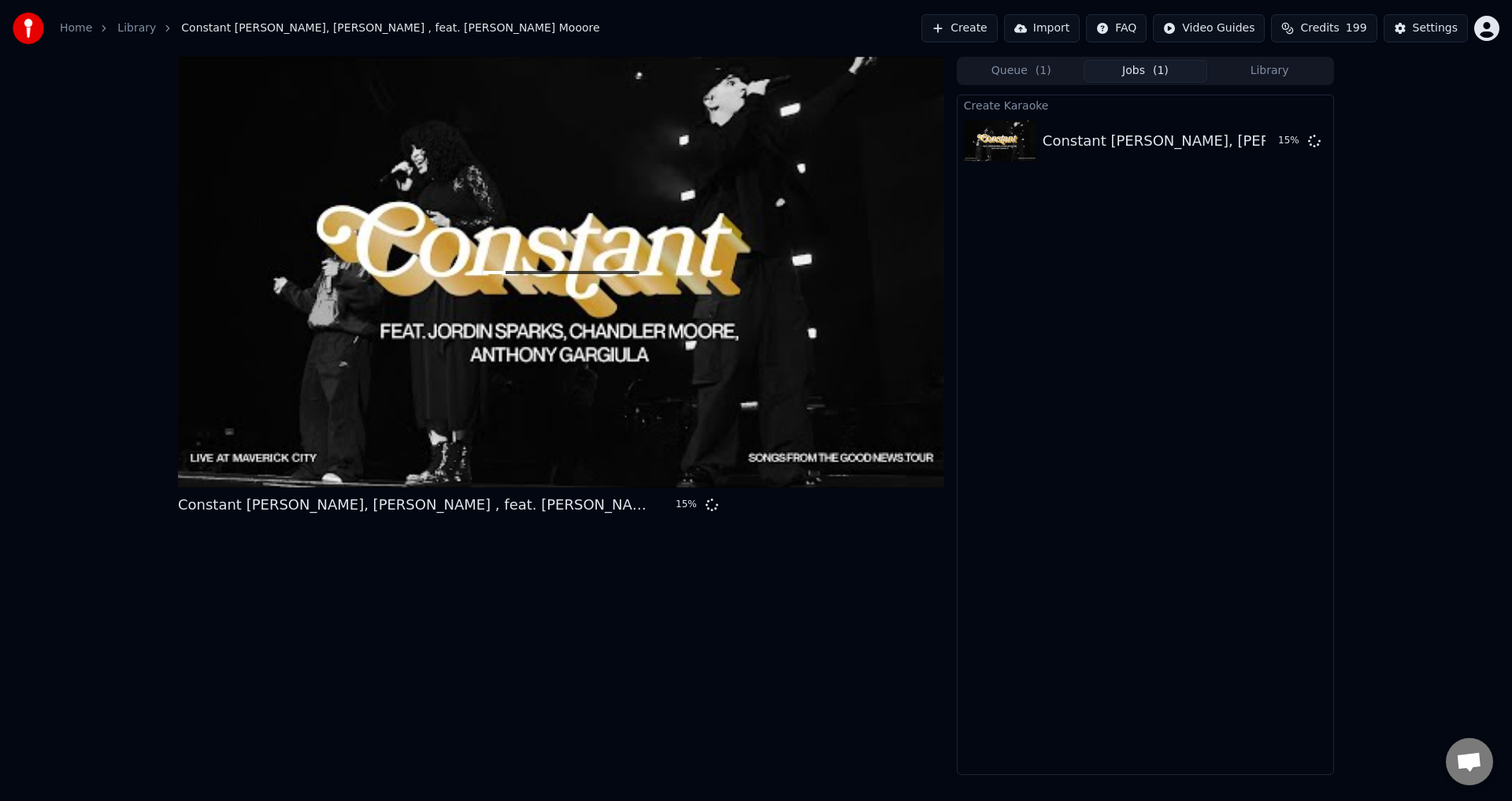
click at [966, 29] on button "Create" at bounding box center [959, 29] width 76 height 29
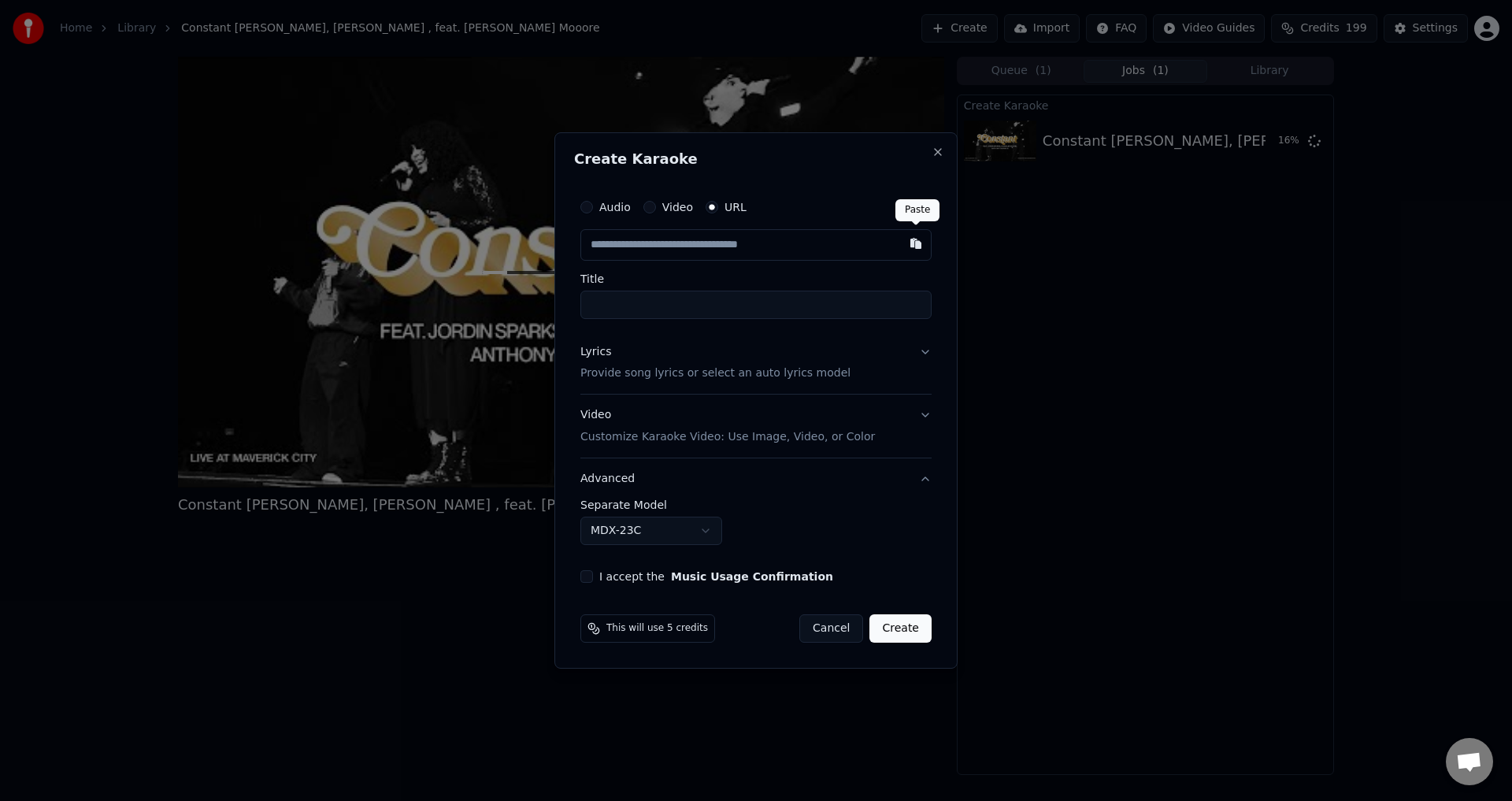
click at [922, 244] on button "button" at bounding box center [916, 244] width 31 height 29
type input "**********"
click at [920, 348] on button "Lyrics Provide song lyrics or select an auto lyrics model" at bounding box center [756, 363] width 352 height 63
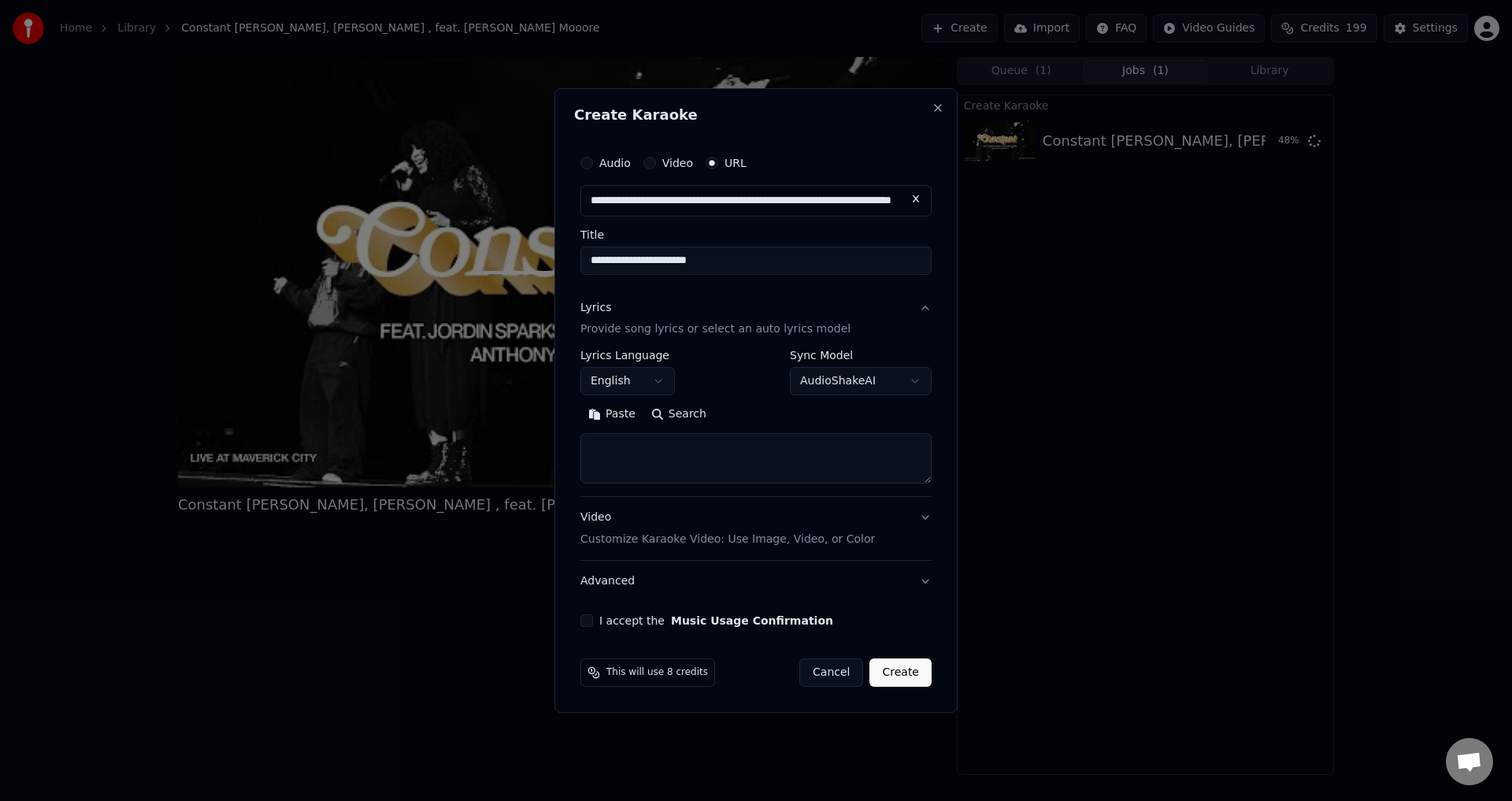
click at [608, 413] on button "Paste" at bounding box center [612, 414] width 63 height 25
click at [727, 410] on button "Expand" at bounding box center [750, 414] width 74 height 25
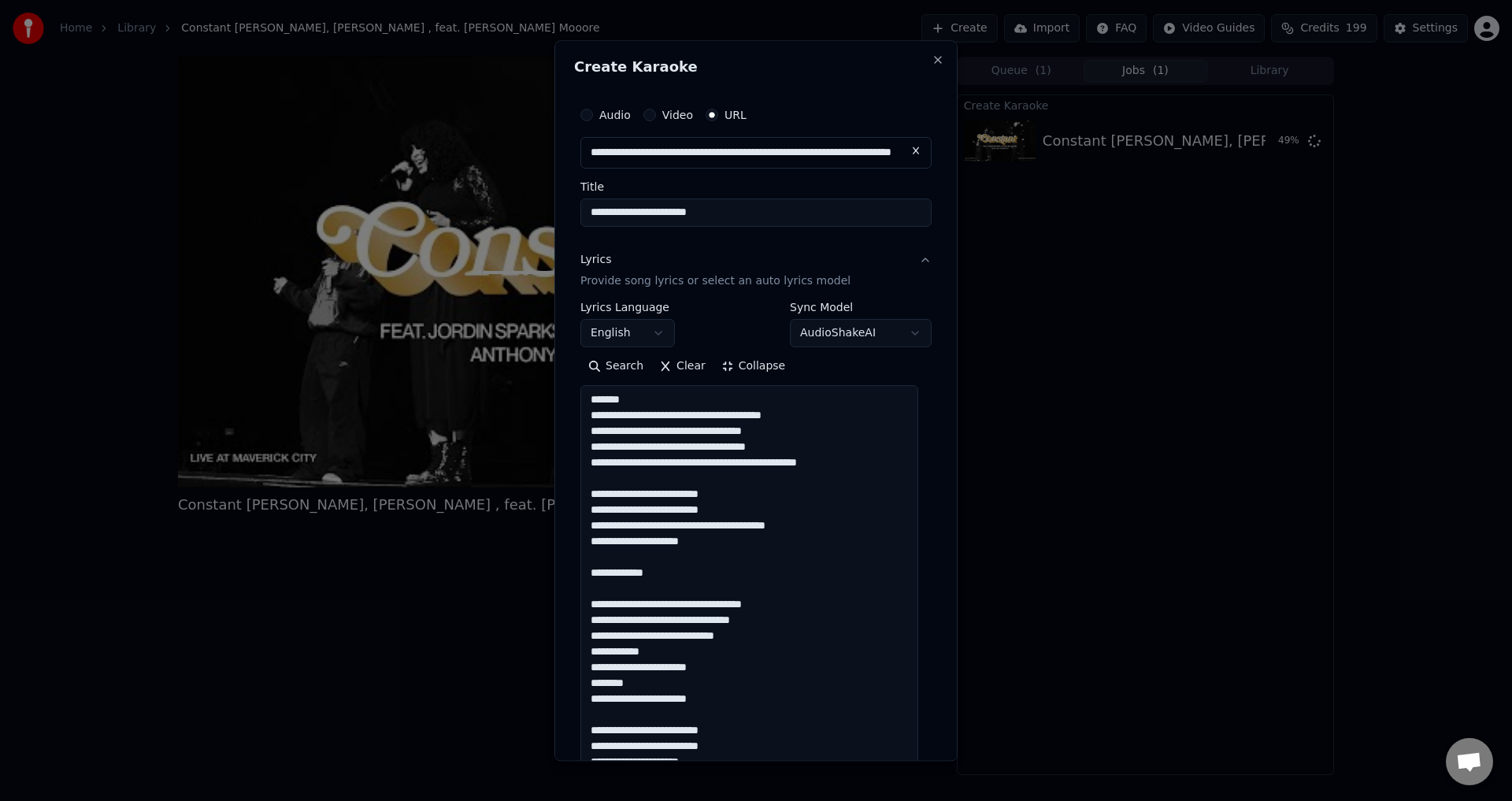
drag, startPoint x: 658, startPoint y: 389, endPoint x: 567, endPoint y: 398, distance: 91.4
click at [567, 398] on div "**********" at bounding box center [756, 400] width 403 height 720
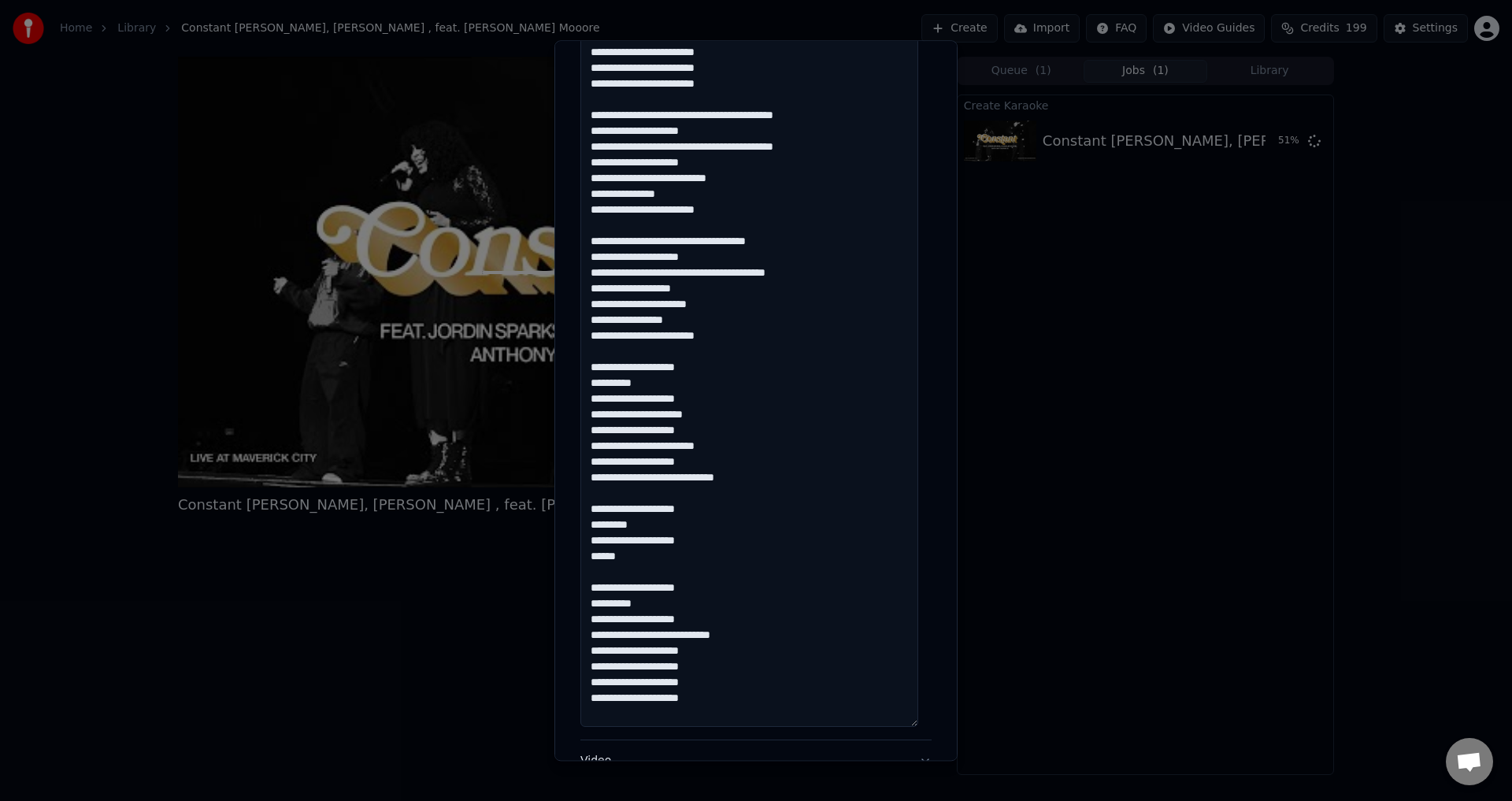
scroll to position [1848, 0]
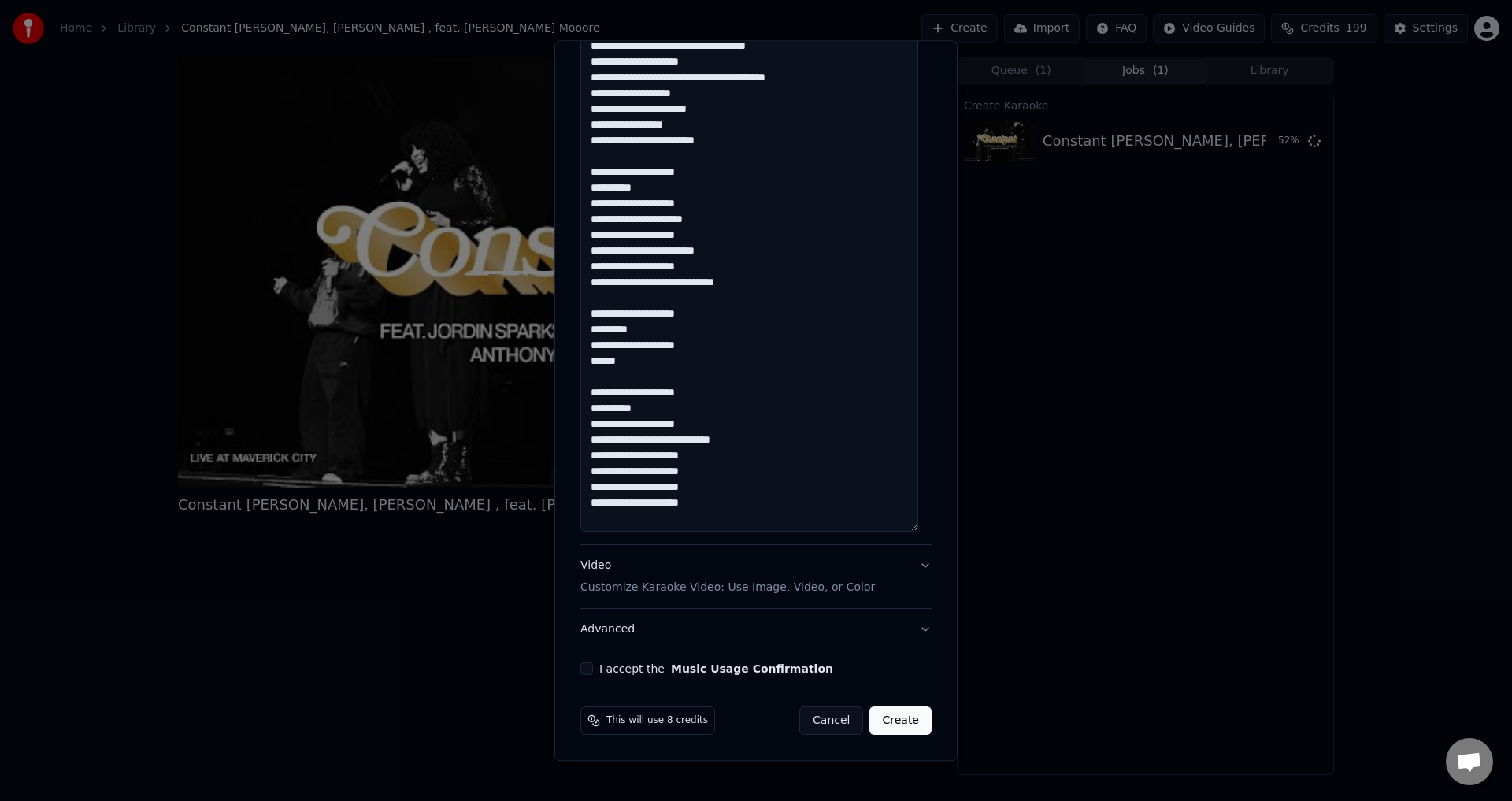
type textarea "**********"
click at [586, 663] on button "I accept the Music Usage Confirmation" at bounding box center [586, 669] width 13 height 13
click at [915, 564] on button "Video Customize Karaoke Video: Use Image, Video, or Color" at bounding box center [756, 577] width 352 height 63
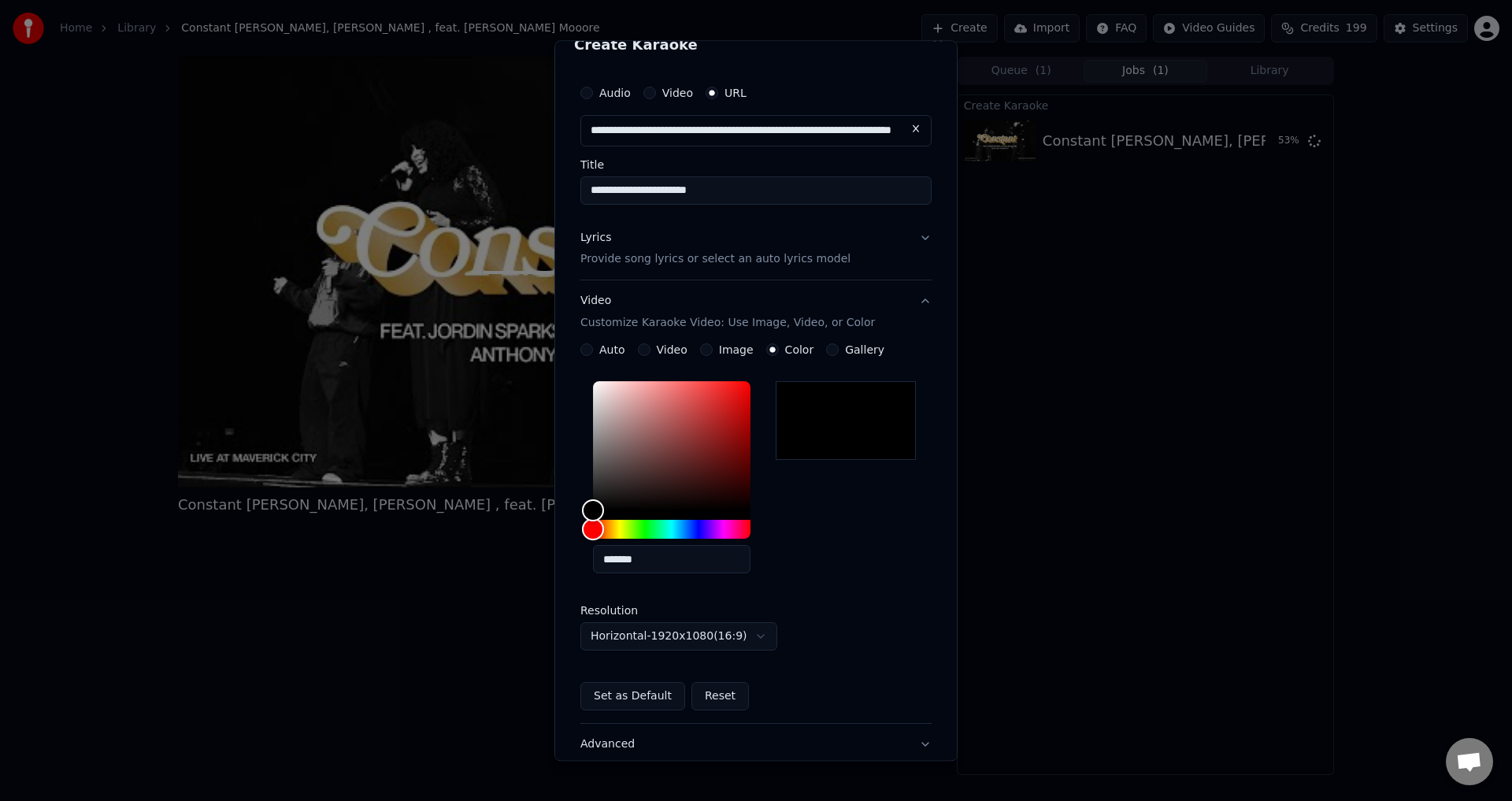
scroll to position [0, 0]
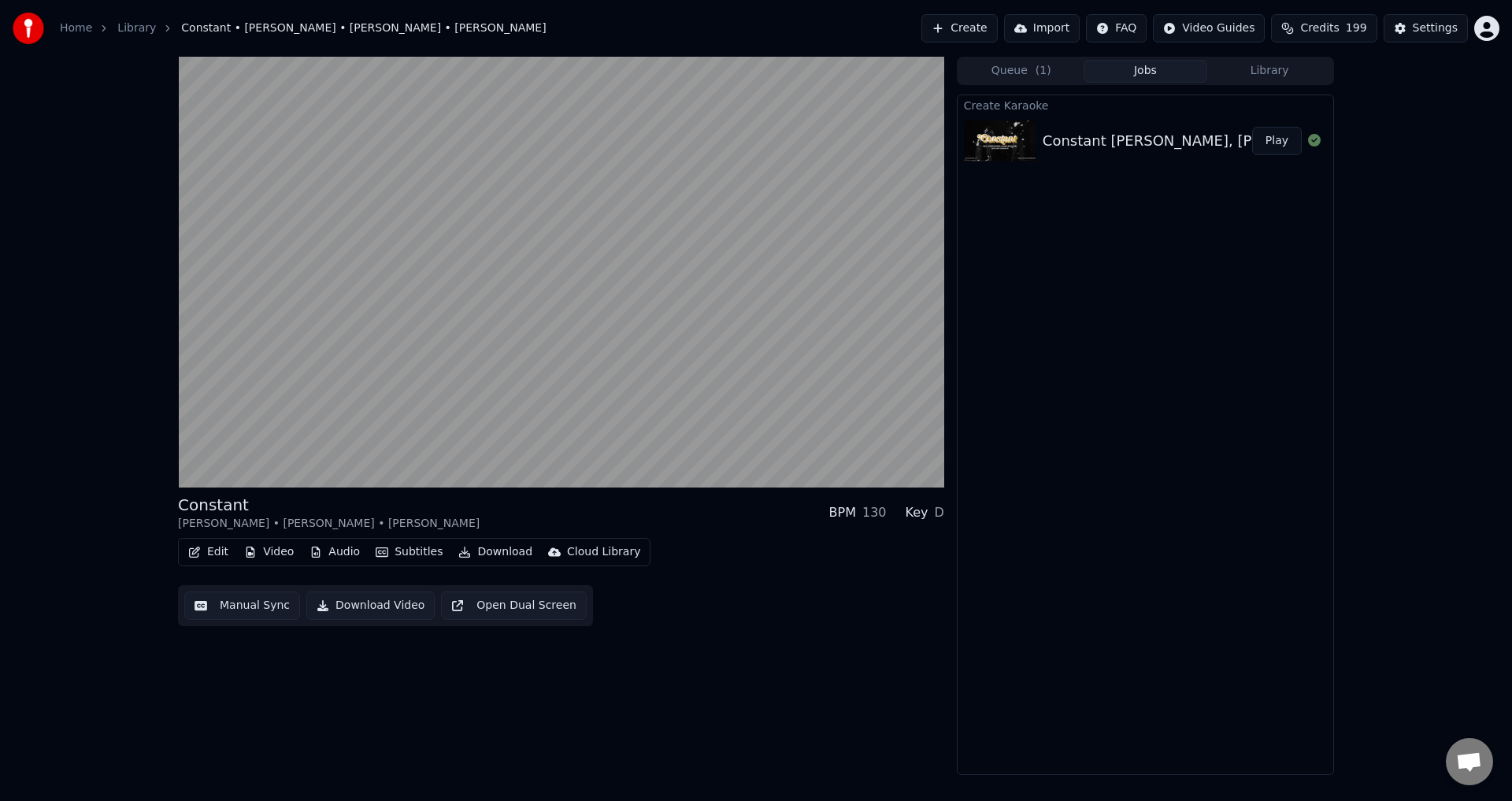
click at [536, 307] on video at bounding box center [561, 271] width 766 height 431
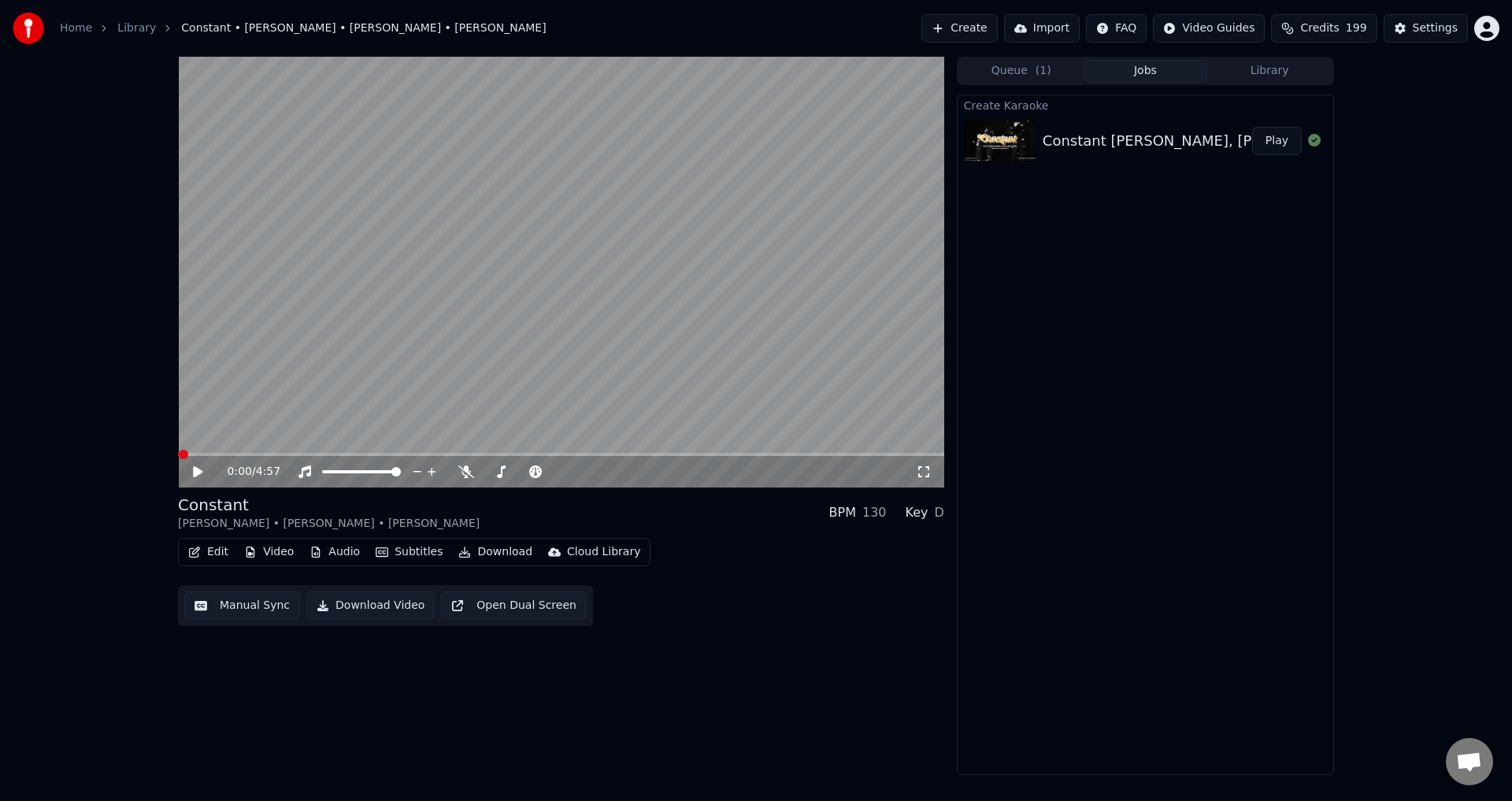
click at [974, 34] on button "Create" at bounding box center [959, 29] width 76 height 29
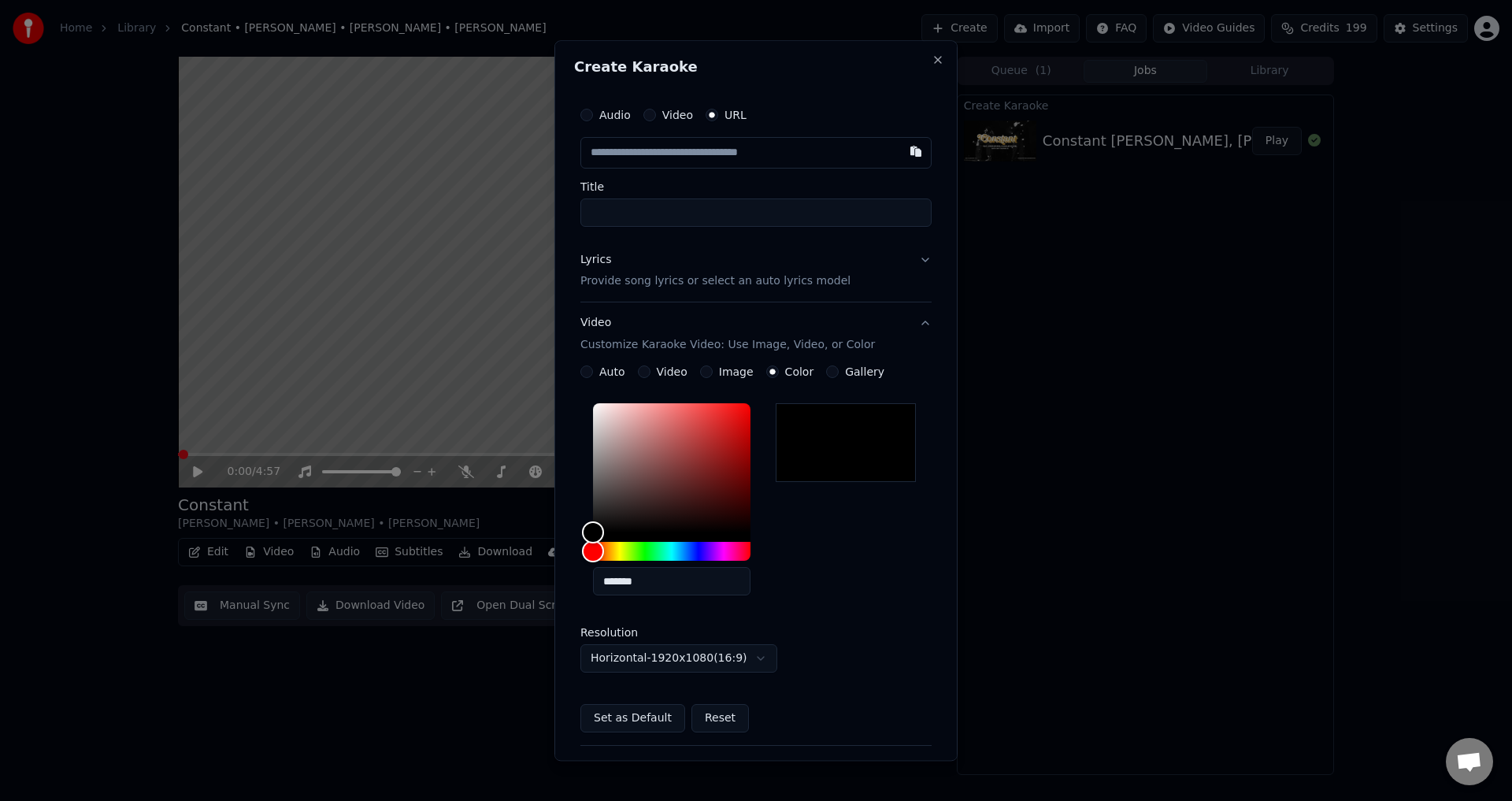
click at [624, 254] on div "Lyrics Provide song lyrics or select an auto lyrics model" at bounding box center [715, 271] width 270 height 38
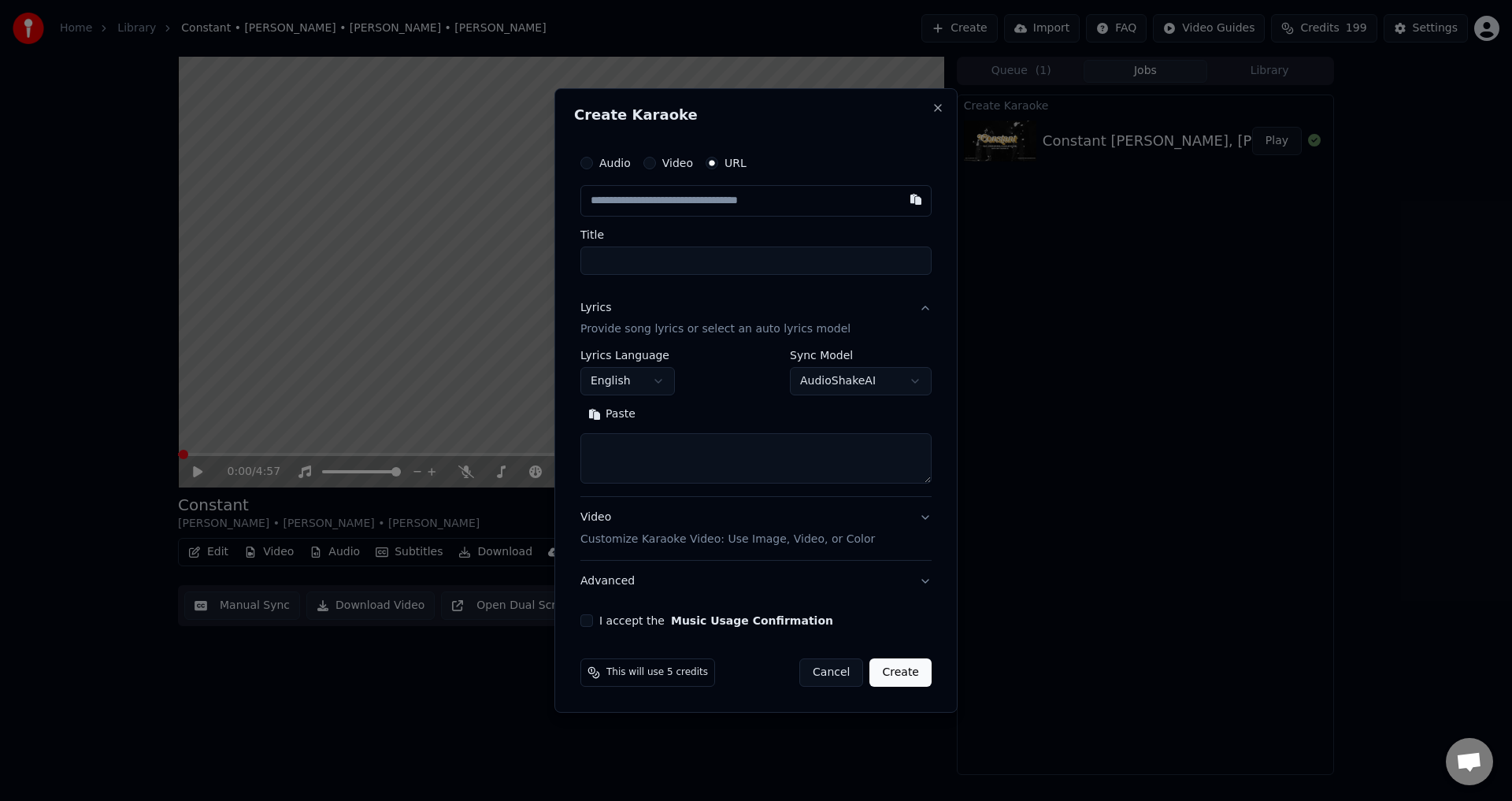
click at [608, 412] on button "Paste" at bounding box center [612, 414] width 63 height 25
click at [658, 414] on button "Expand" at bounding box center [680, 414] width 74 height 25
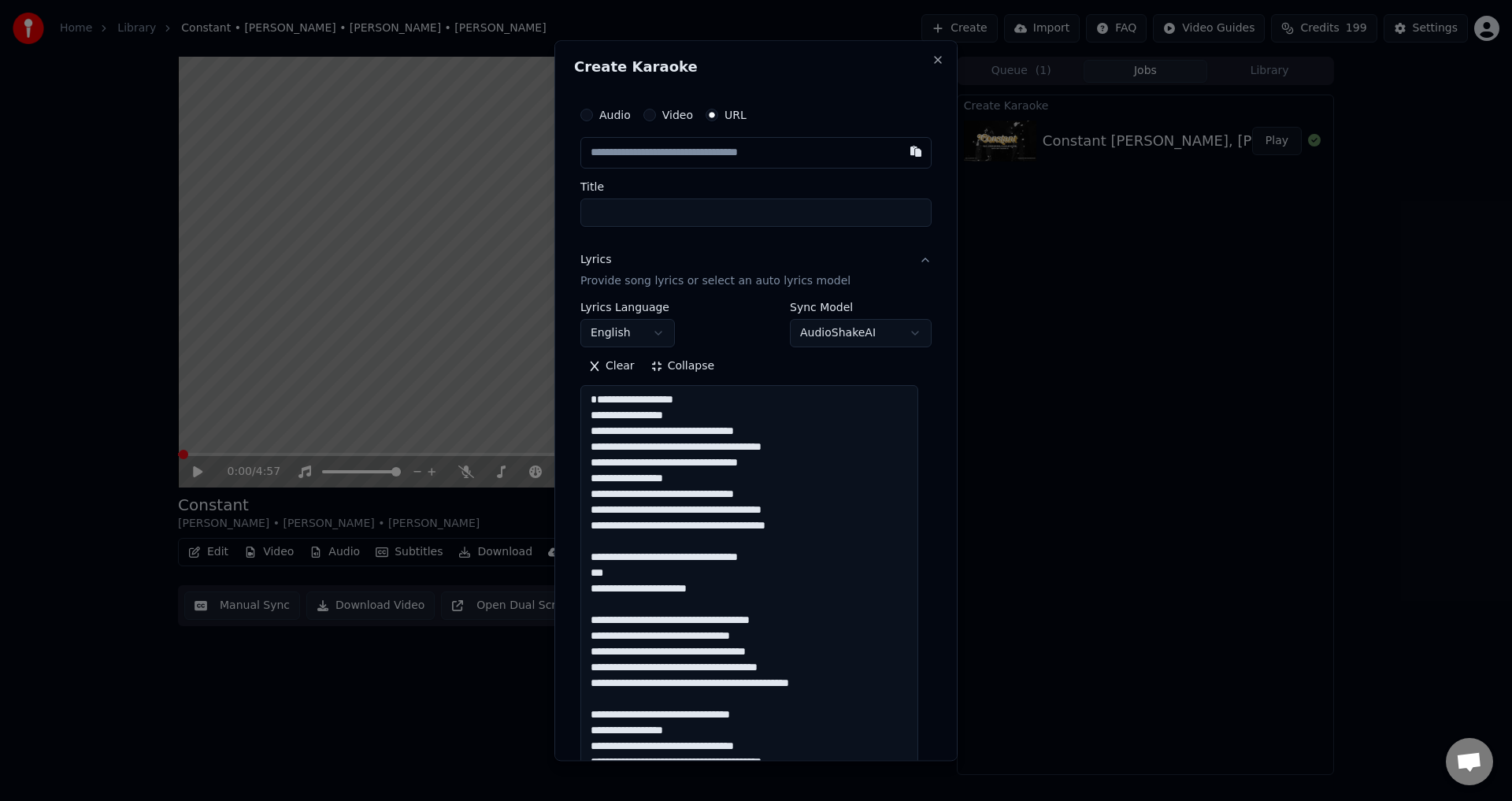
drag, startPoint x: 694, startPoint y: 413, endPoint x: 590, endPoint y: 414, distance: 104.0
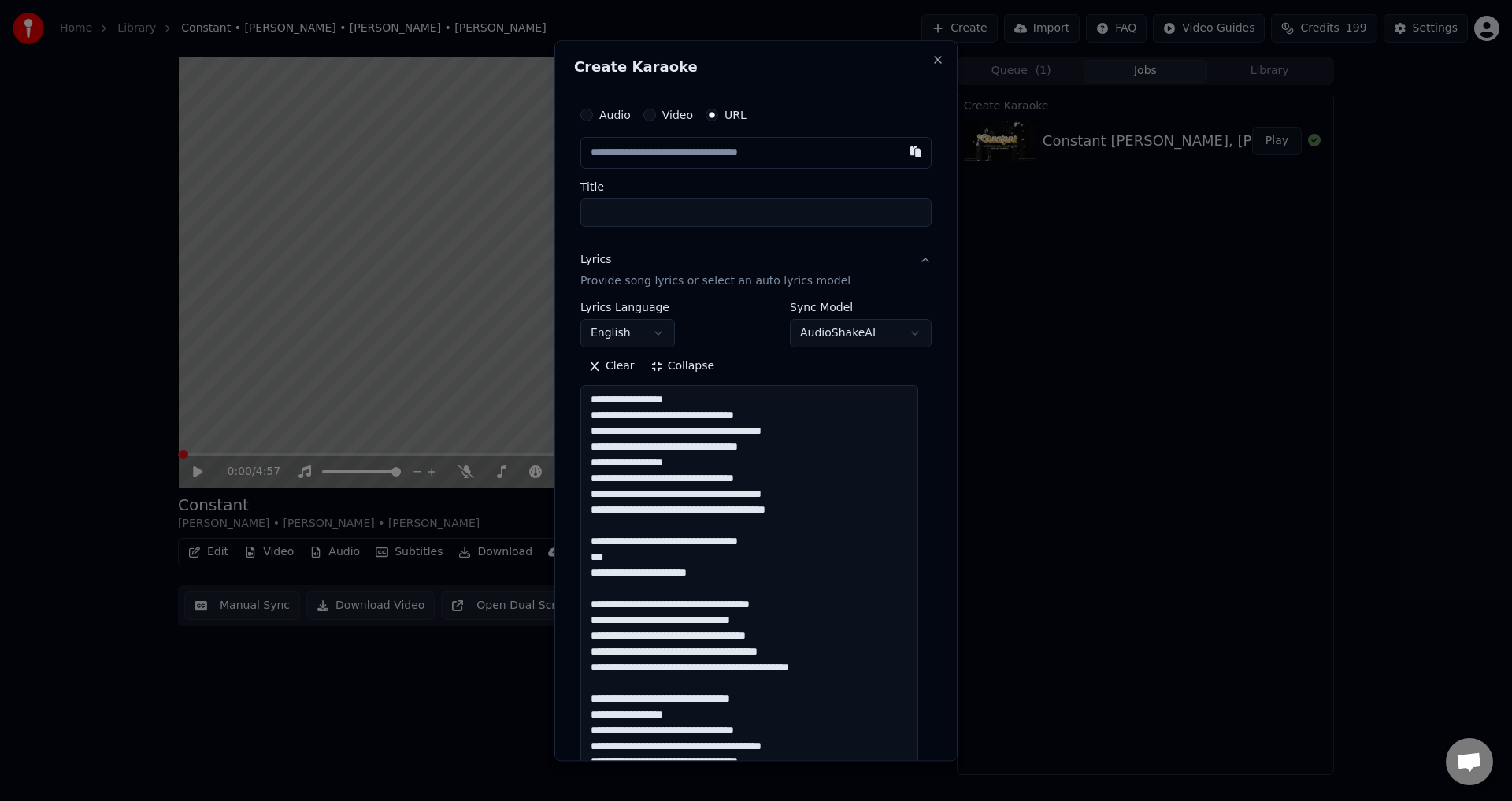
drag, startPoint x: 779, startPoint y: 541, endPoint x: 582, endPoint y: 529, distance: 197.4
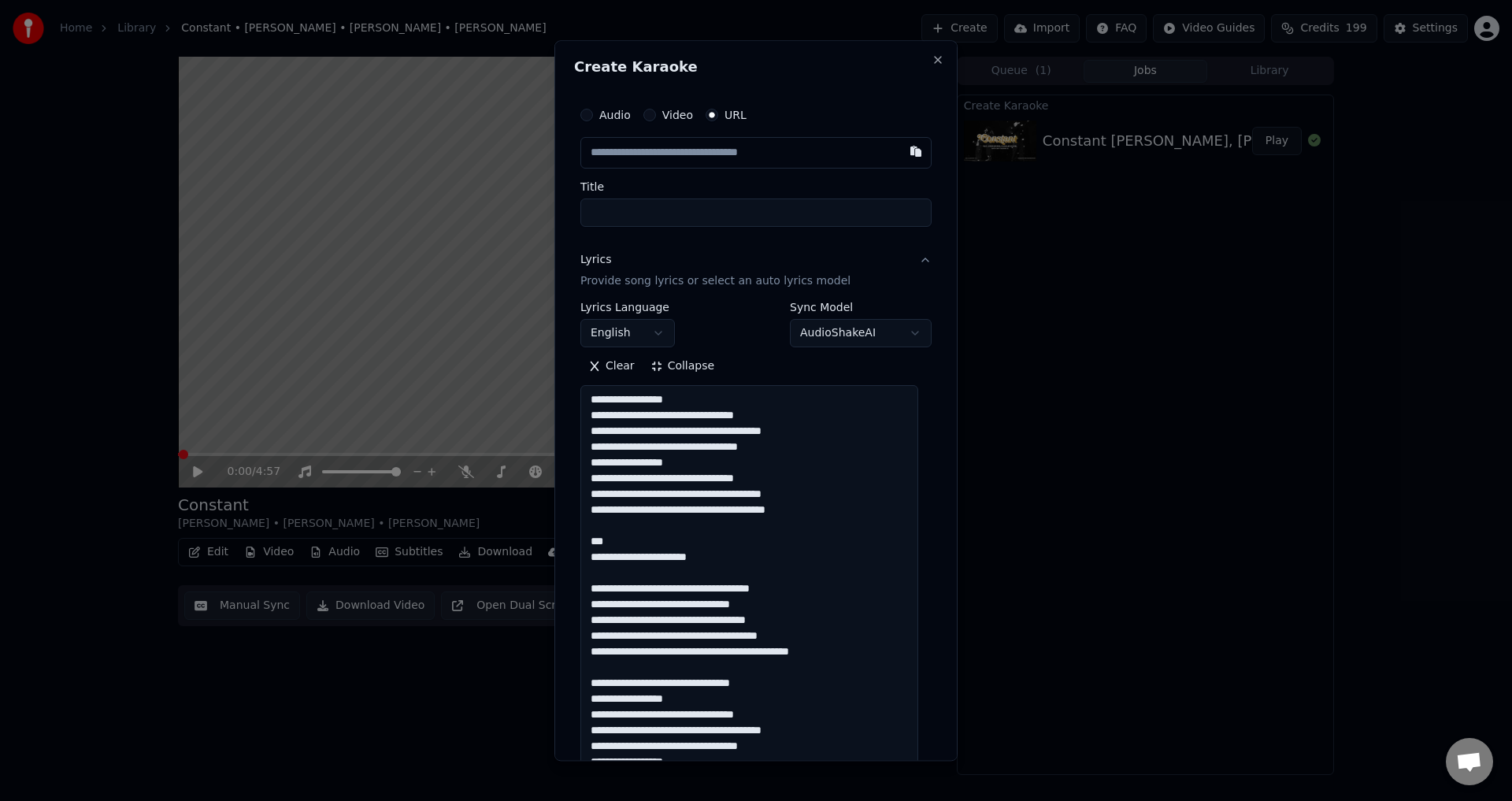
scroll to position [157, 0]
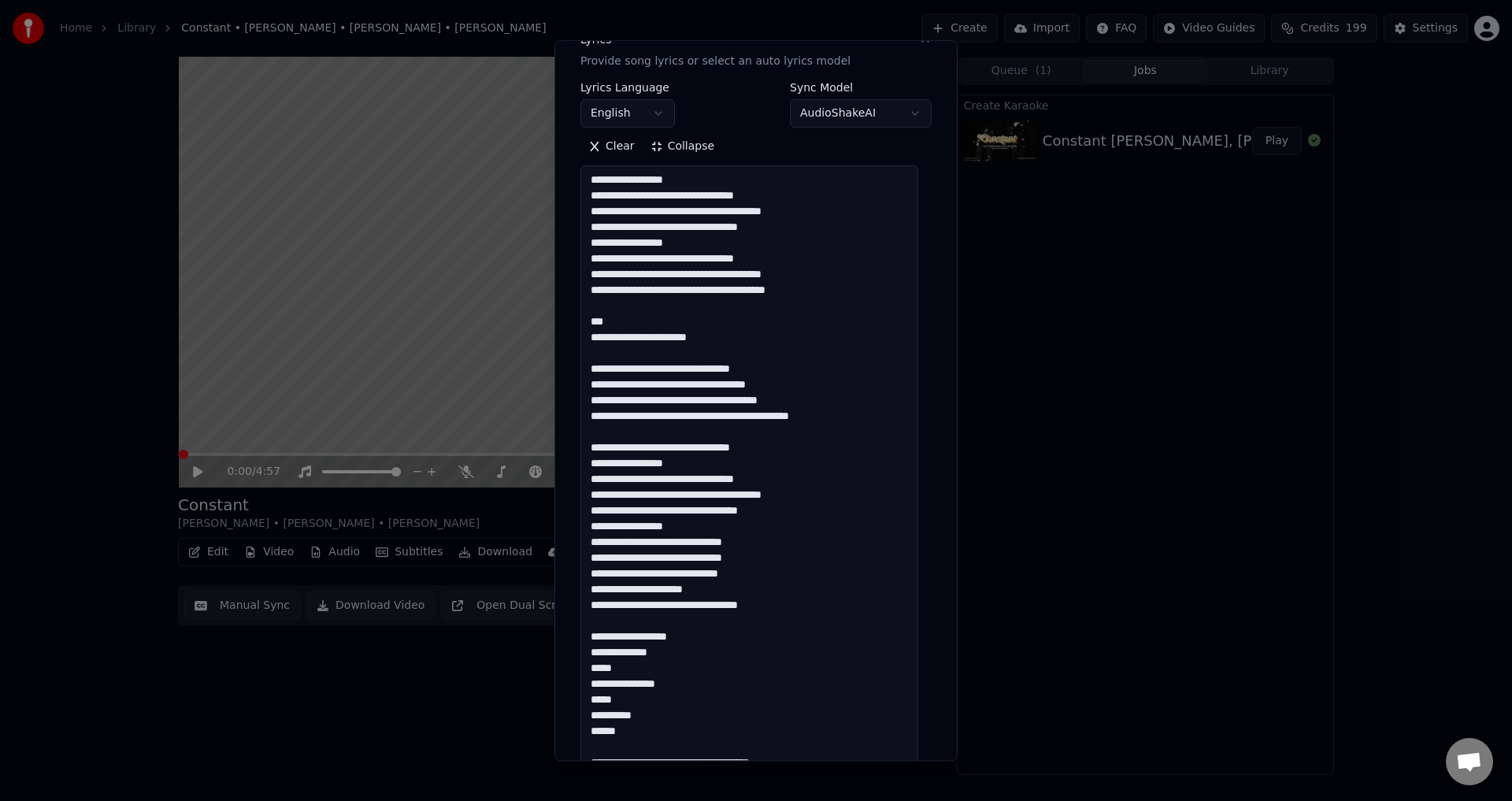
scroll to position [315, 0]
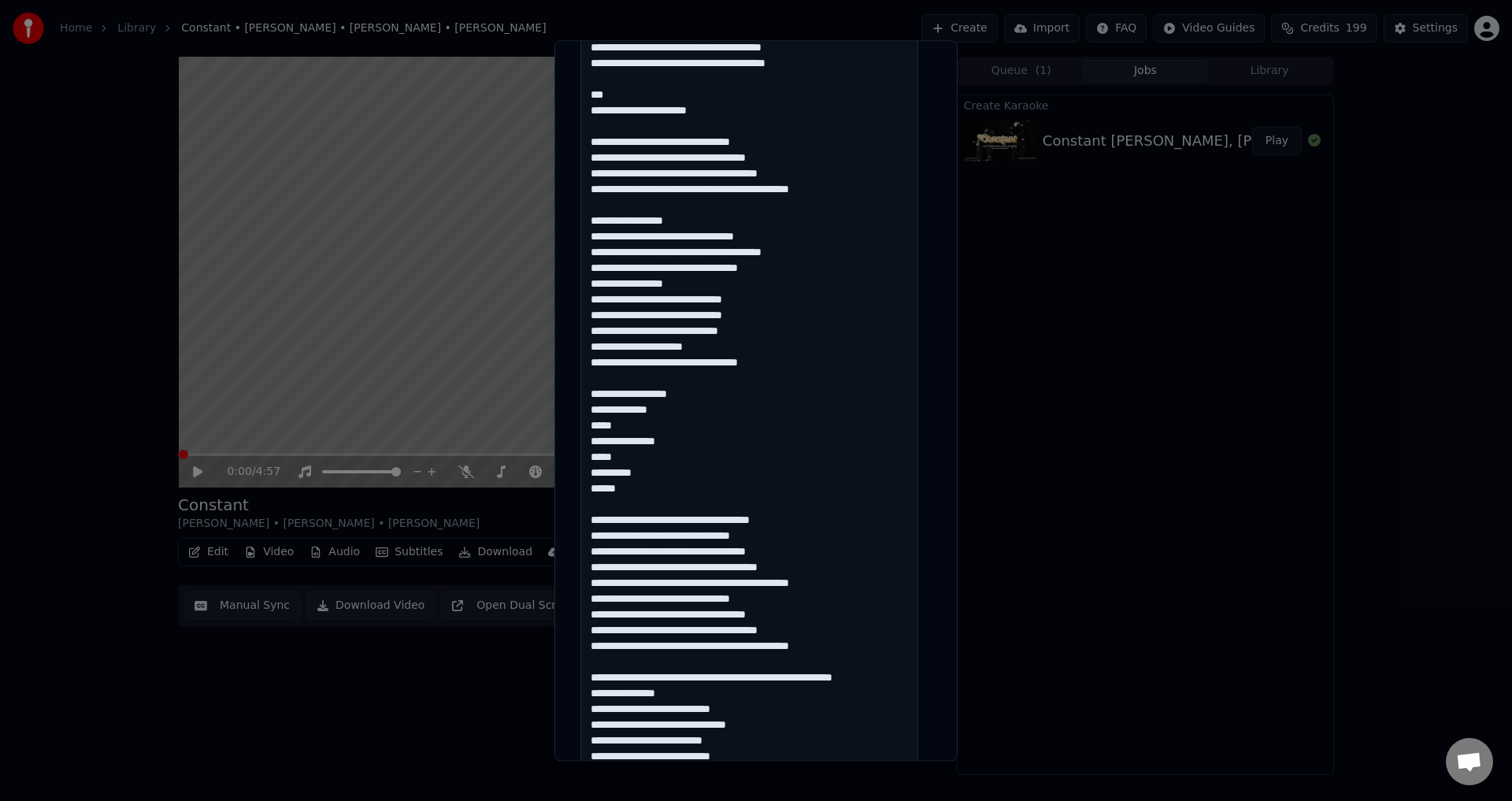
scroll to position [472, 0]
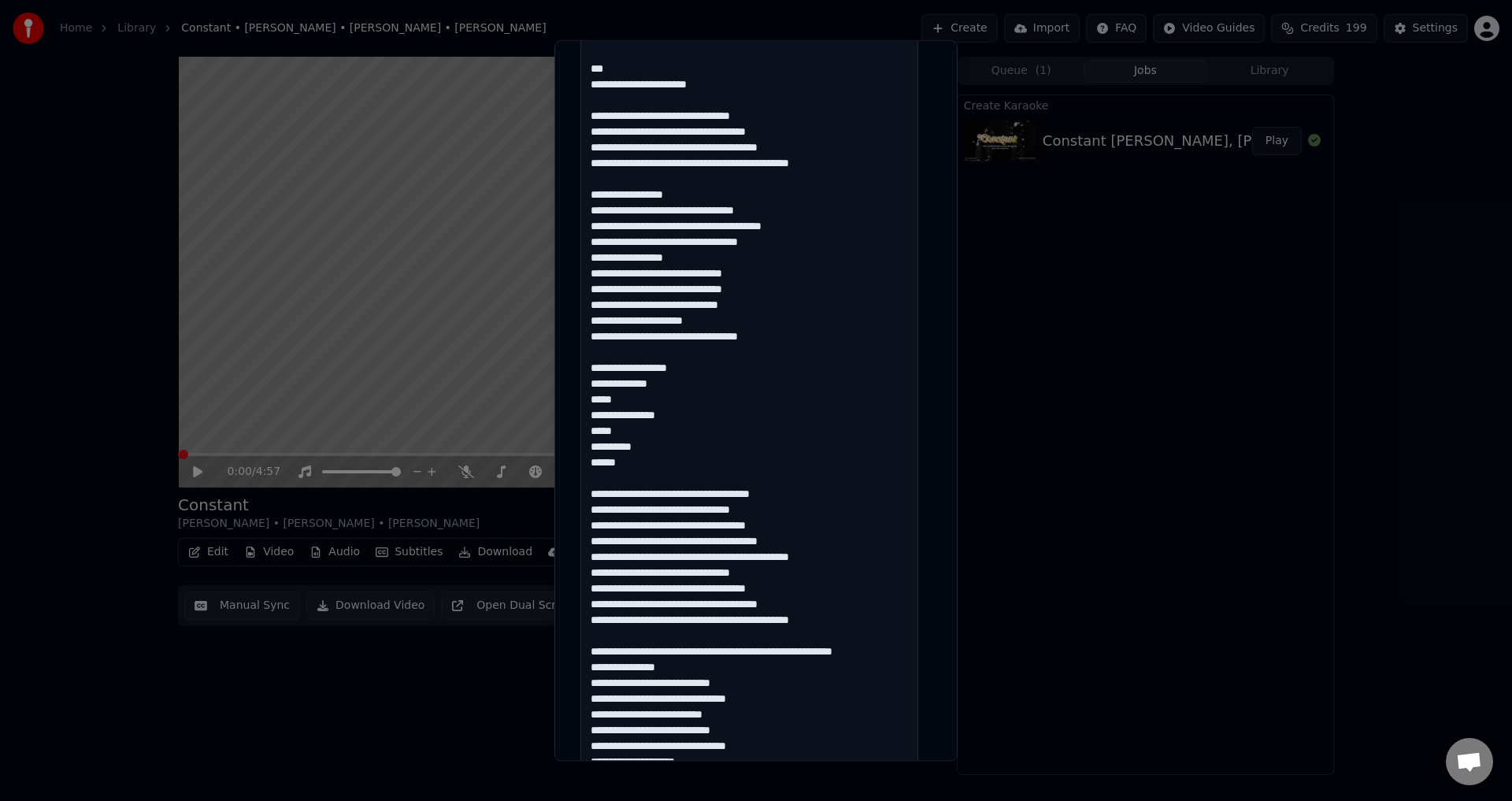
drag, startPoint x: 587, startPoint y: 320, endPoint x: 797, endPoint y: 497, distance: 274.6
click at [797, 497] on textarea at bounding box center [749, 801] width 338 height 1775
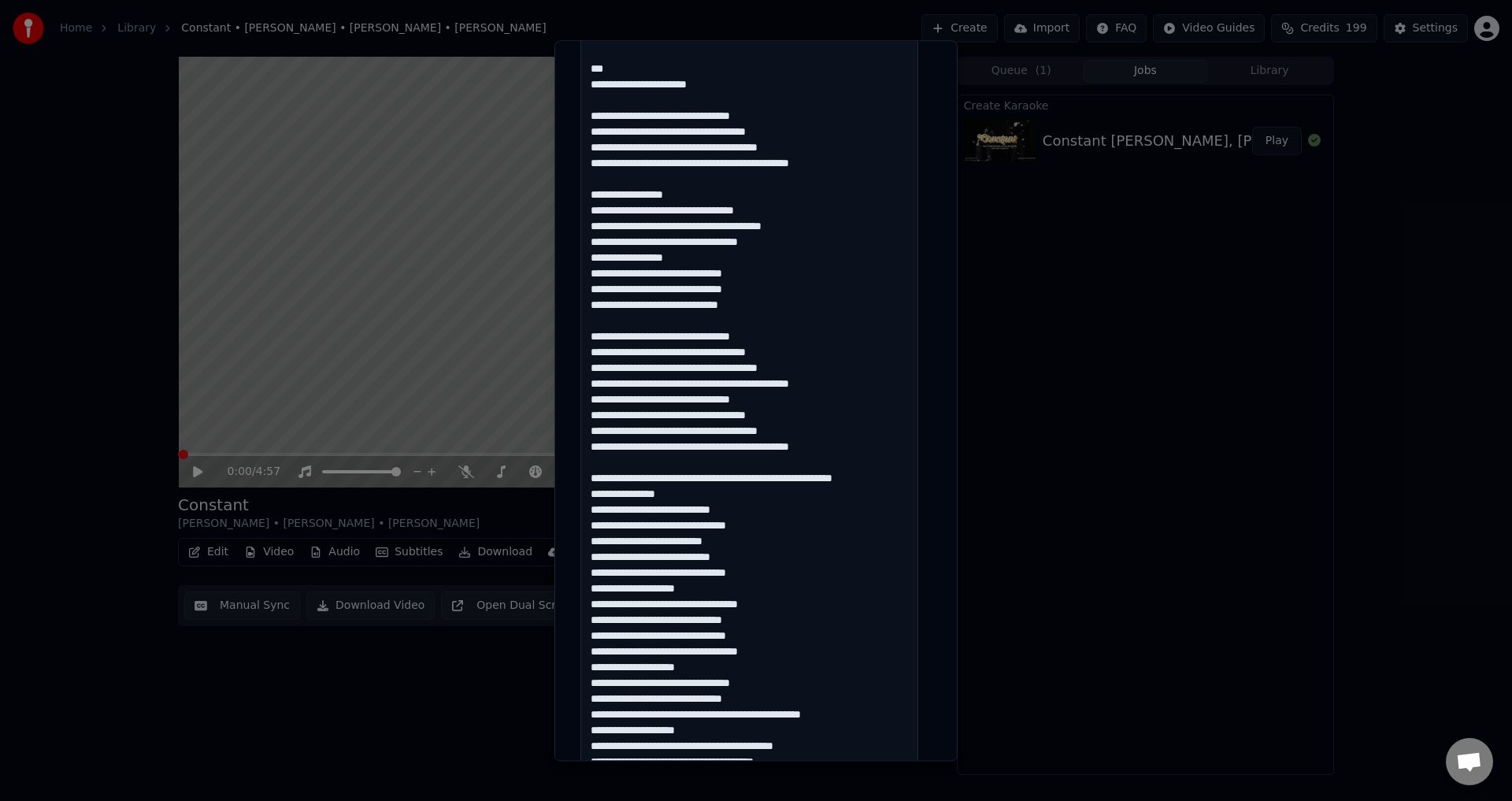
click at [688, 483] on textarea at bounding box center [749, 801] width 338 height 1775
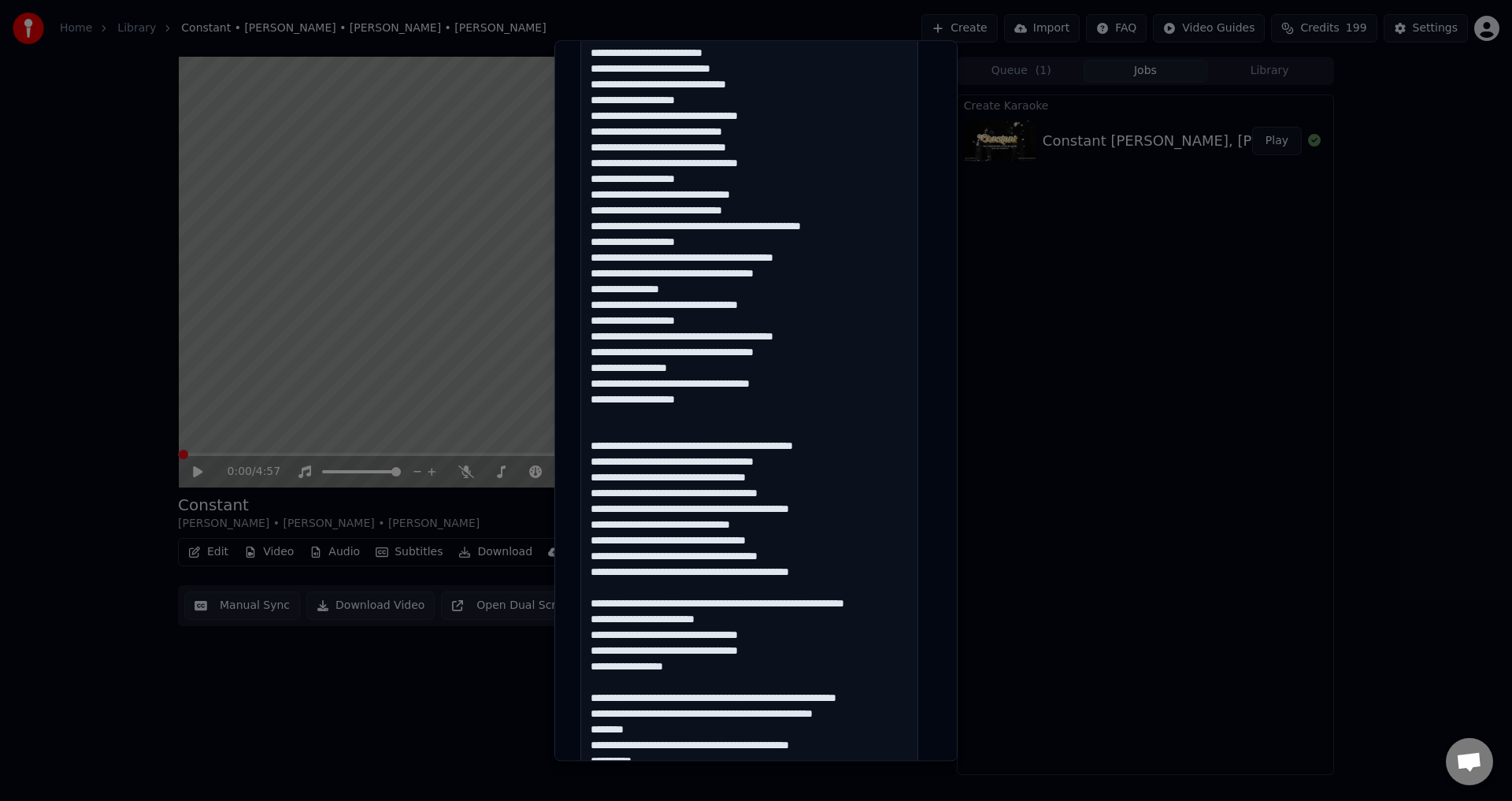
scroll to position [1023, 0]
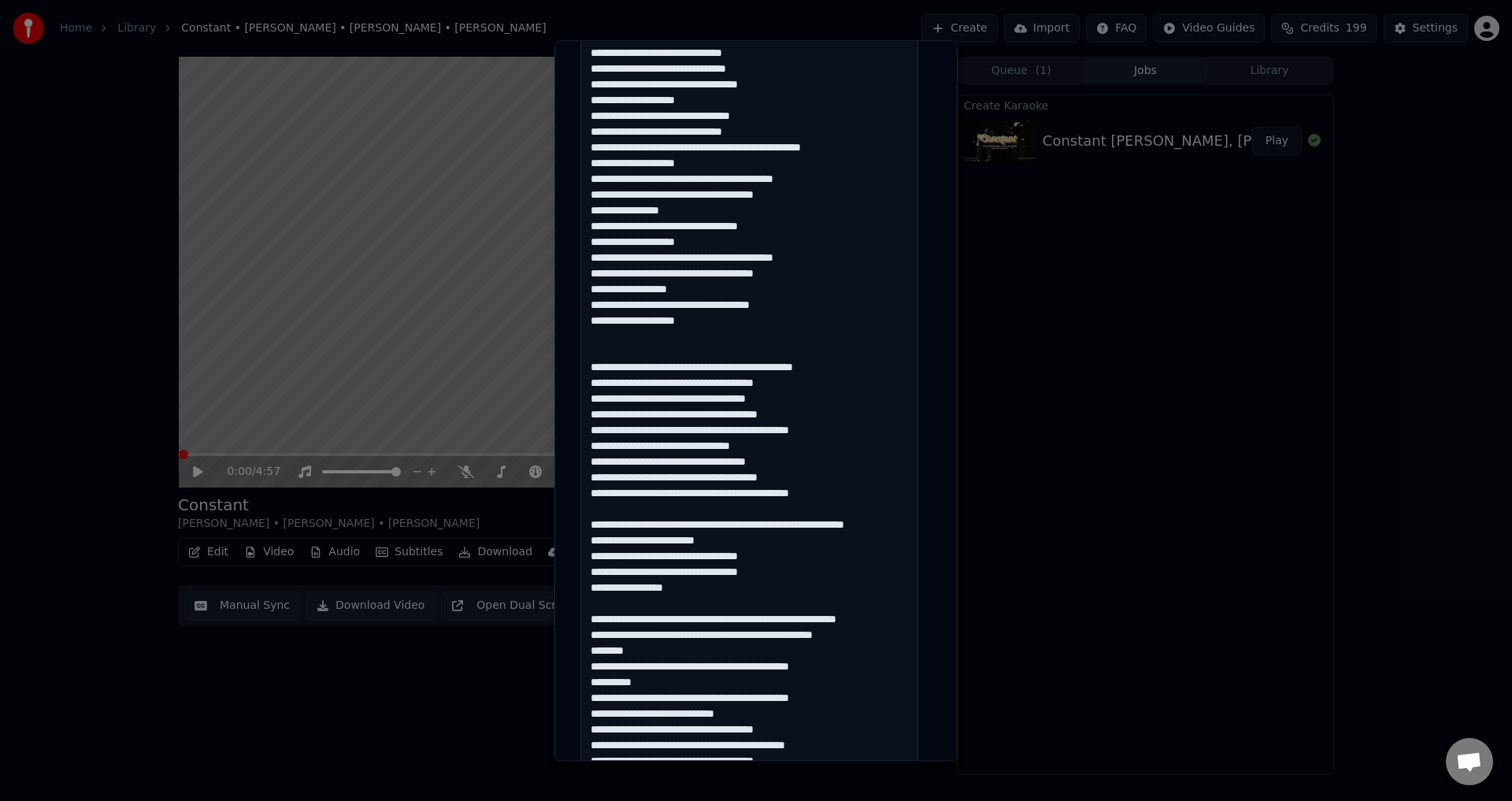
click at [644, 365] on textarea at bounding box center [749, 250] width 338 height 1775
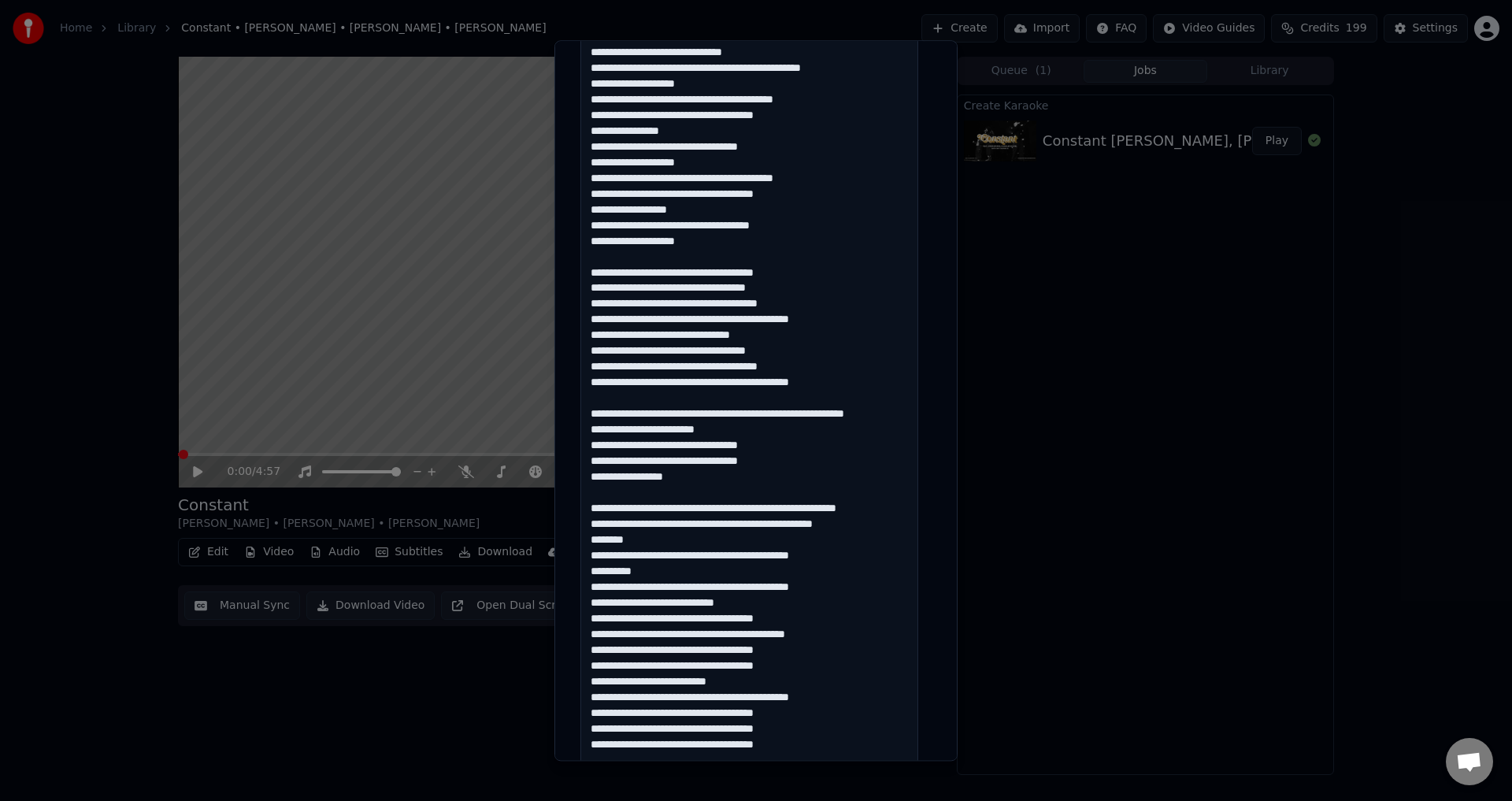
scroll to position [1180, 0]
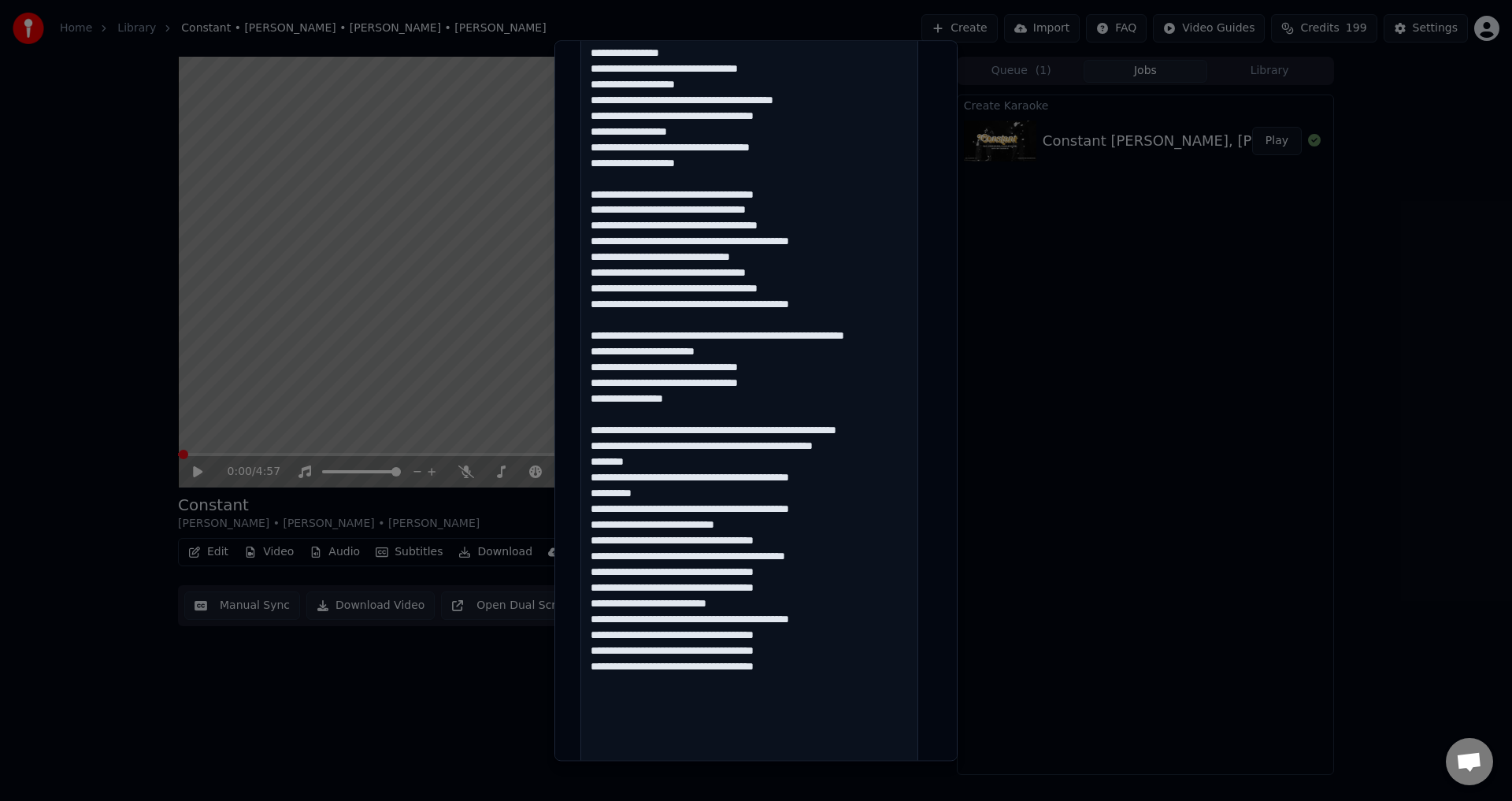
click at [632, 338] on textarea at bounding box center [749, 93] width 338 height 1775
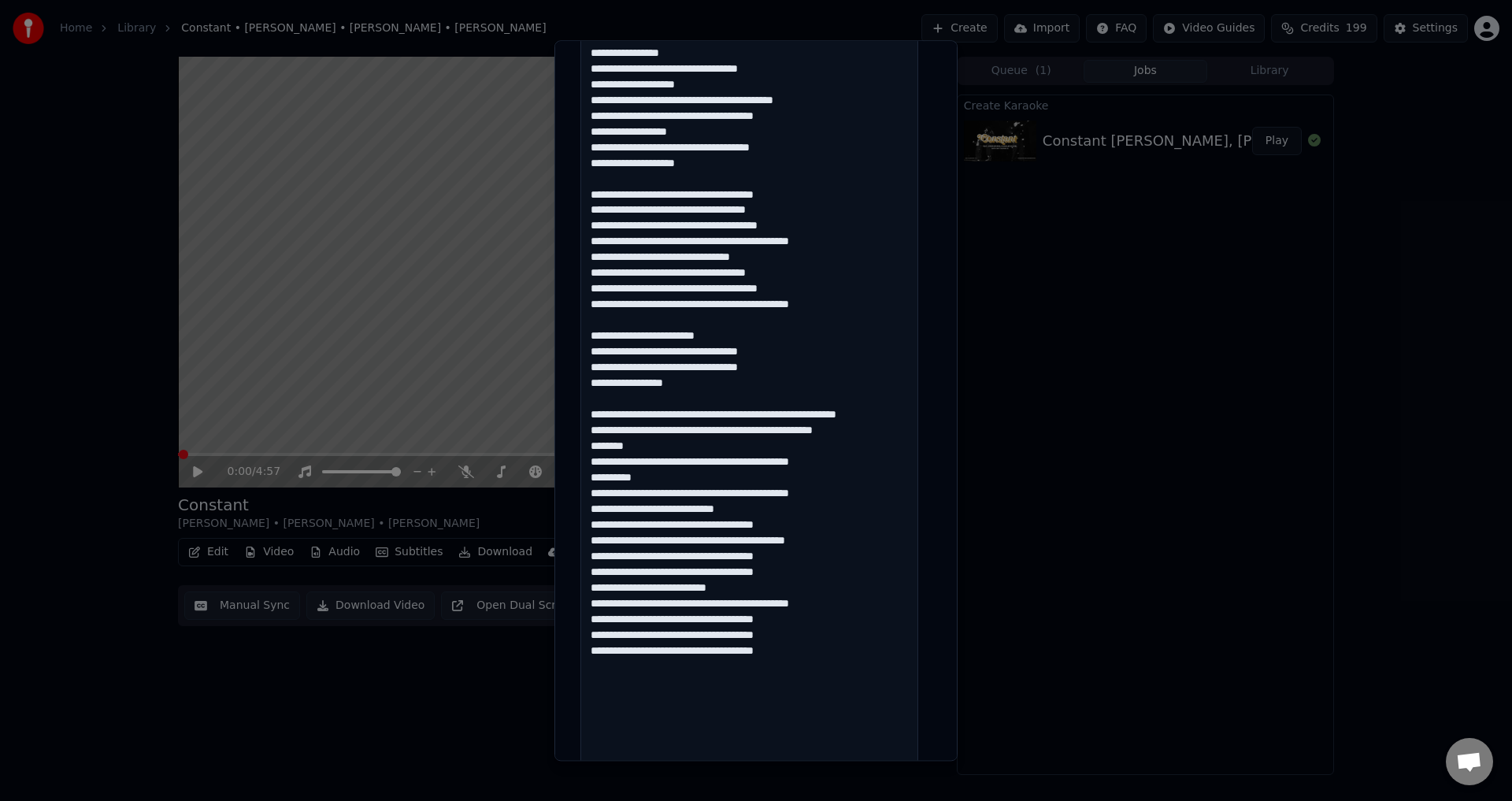
click at [717, 415] on textarea at bounding box center [749, 93] width 338 height 1775
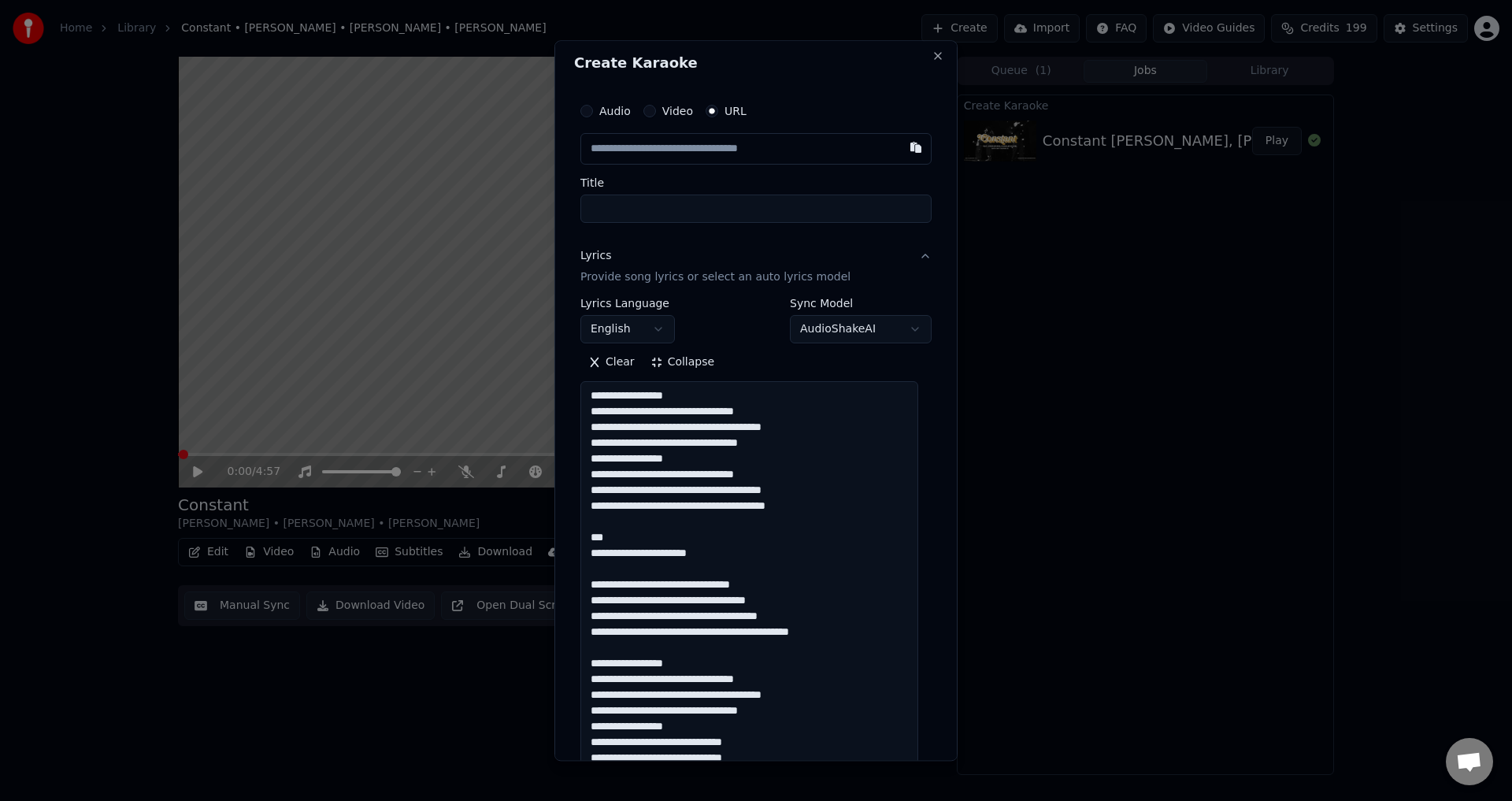
scroll to position [0, 0]
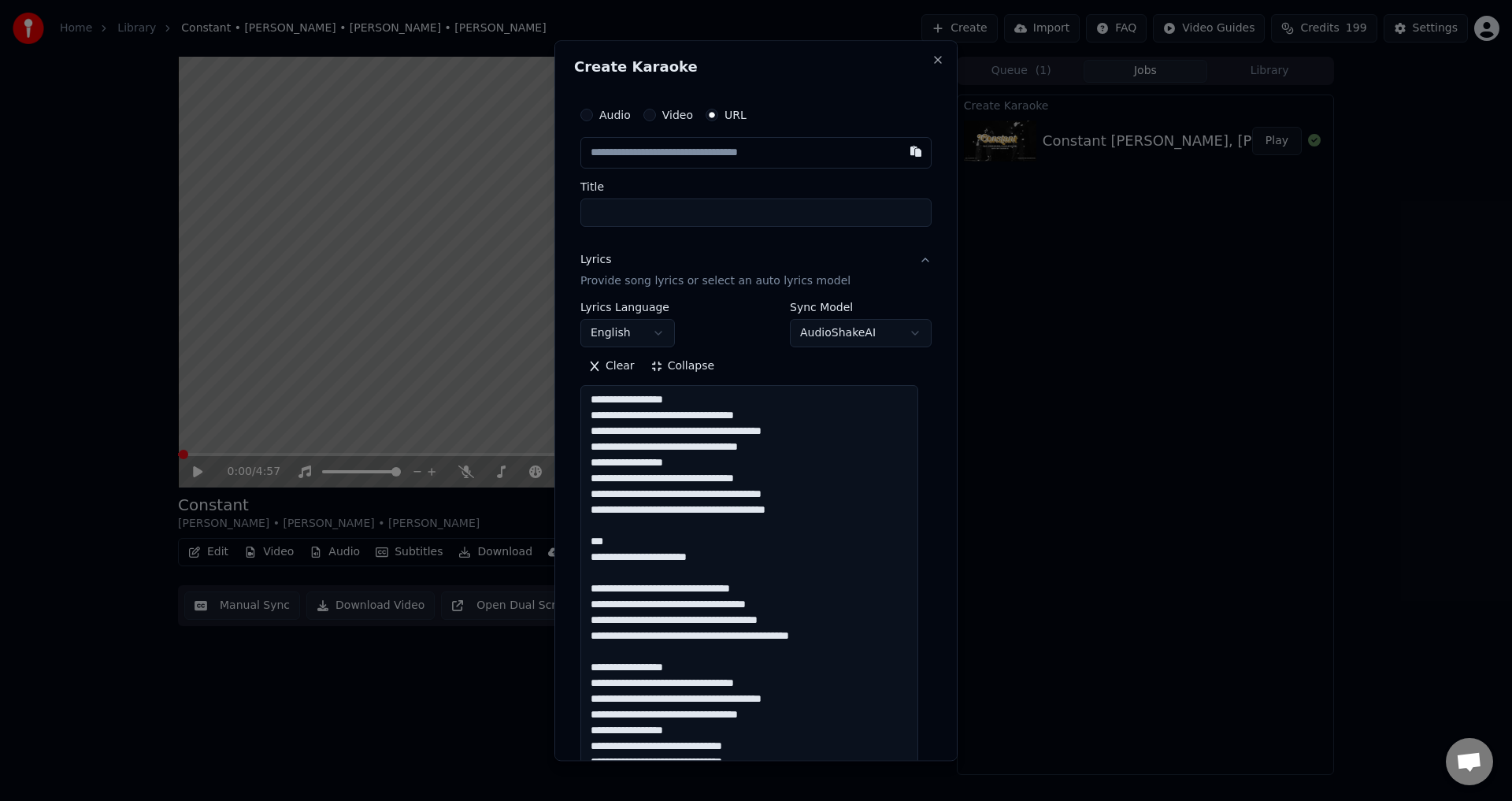
type textarea "**********"
click at [691, 369] on button "Collapse" at bounding box center [683, 367] width 80 height 25
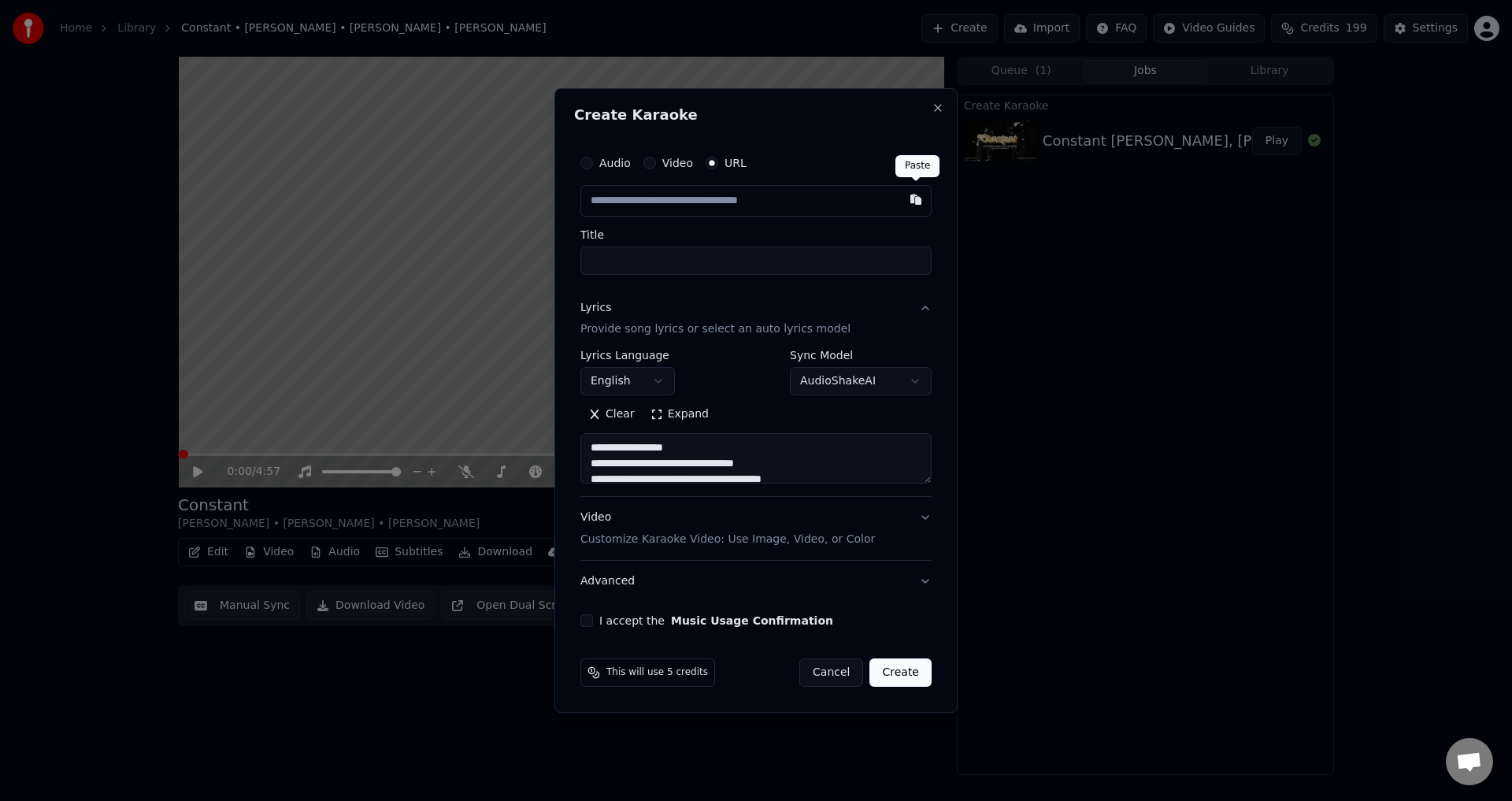
click at [911, 200] on button "button" at bounding box center [916, 200] width 31 height 29
type input "**********"
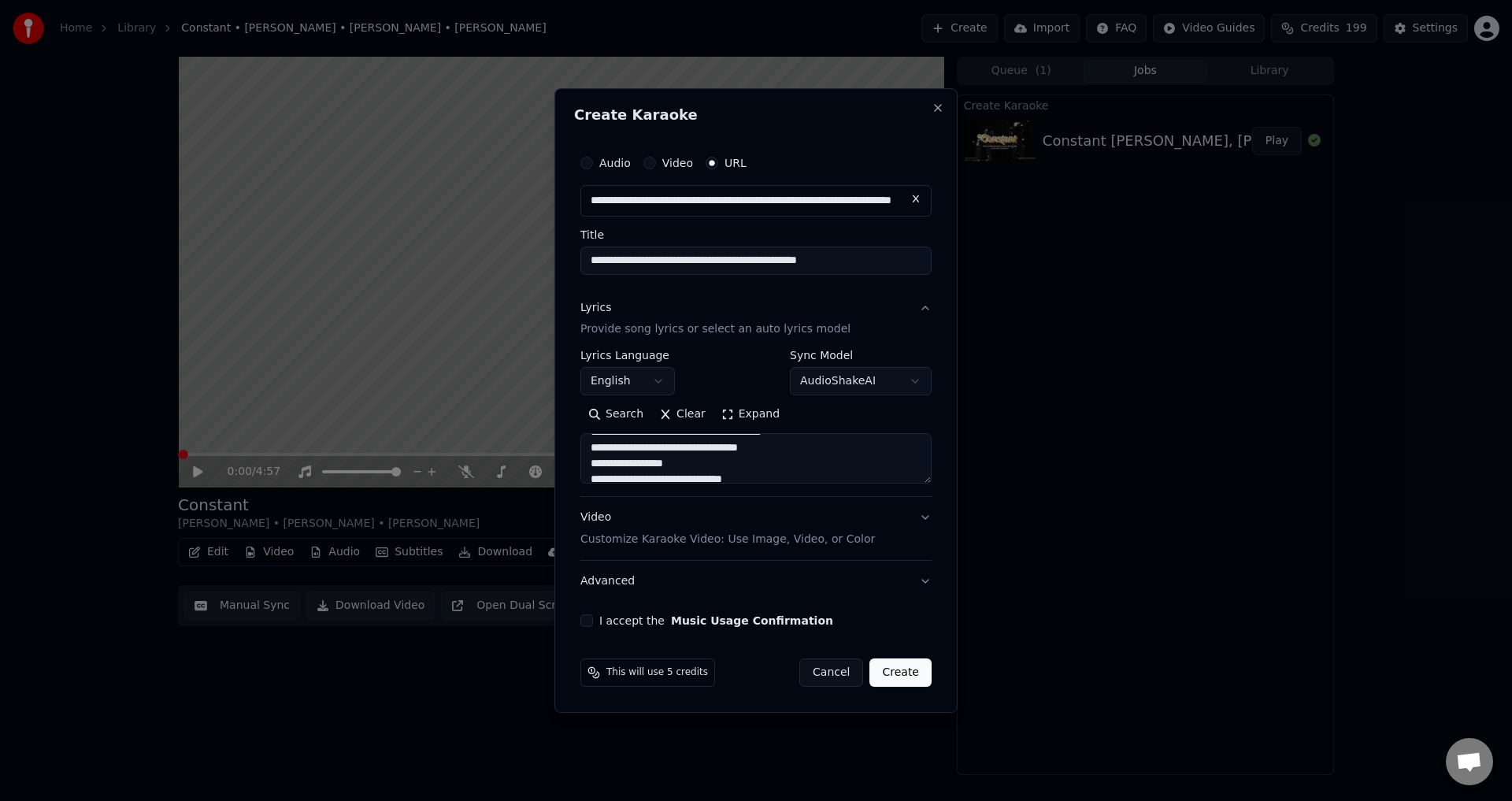
click at [586, 615] on button "I accept the Music Usage Confirmation" at bounding box center [586, 620] width 13 height 13
click at [664, 580] on button "Advanced" at bounding box center [756, 581] width 352 height 41
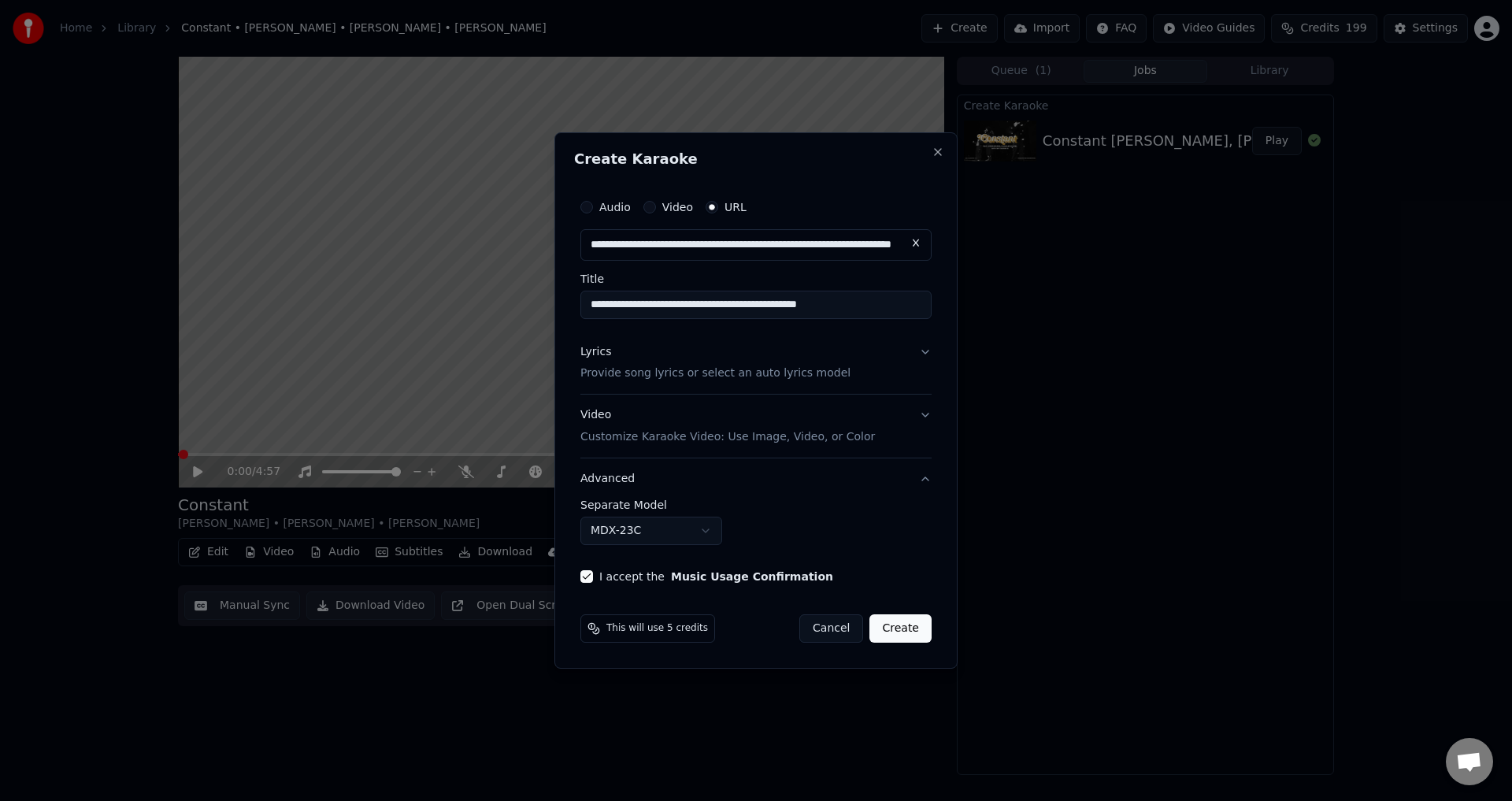
click at [901, 627] on button "Create" at bounding box center [900, 628] width 62 height 29
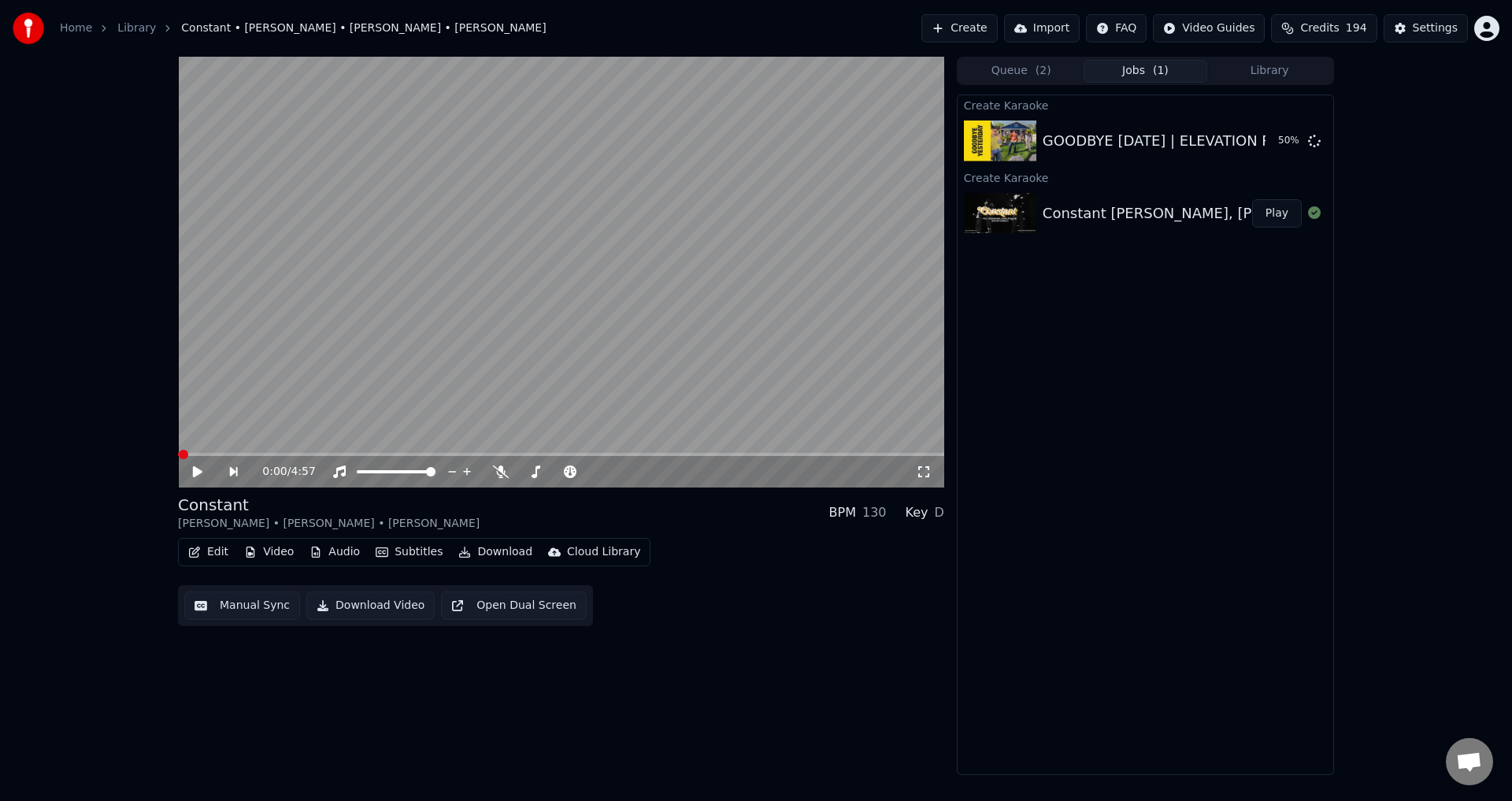
click at [532, 284] on video at bounding box center [561, 271] width 766 height 431
click at [982, 29] on button "Create" at bounding box center [959, 29] width 76 height 29
click at [516, 347] on video at bounding box center [561, 271] width 766 height 431
click at [997, 33] on button "Create" at bounding box center [959, 29] width 76 height 29
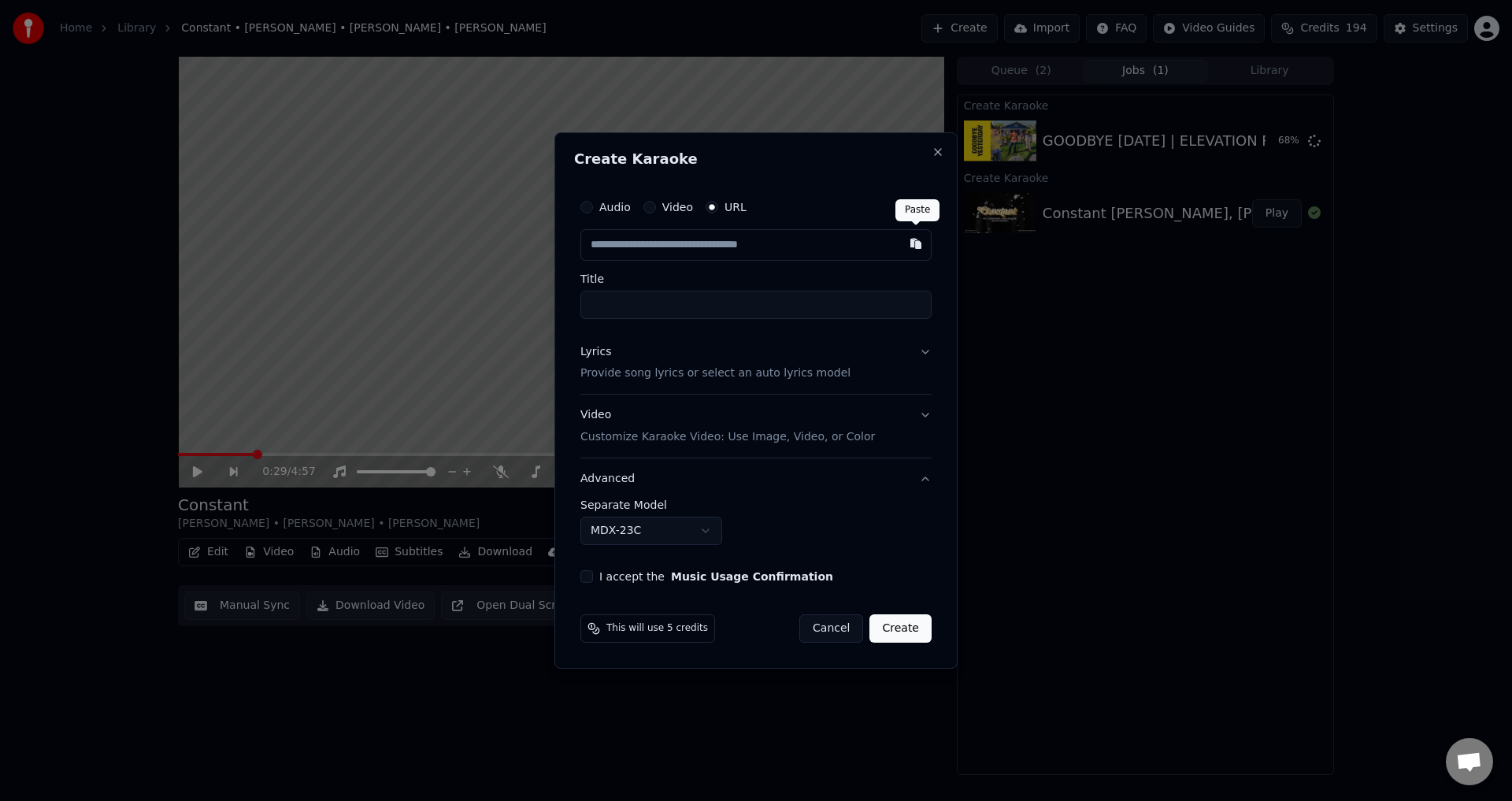
click at [917, 240] on button "button" at bounding box center [916, 244] width 31 height 29
type input "**********"
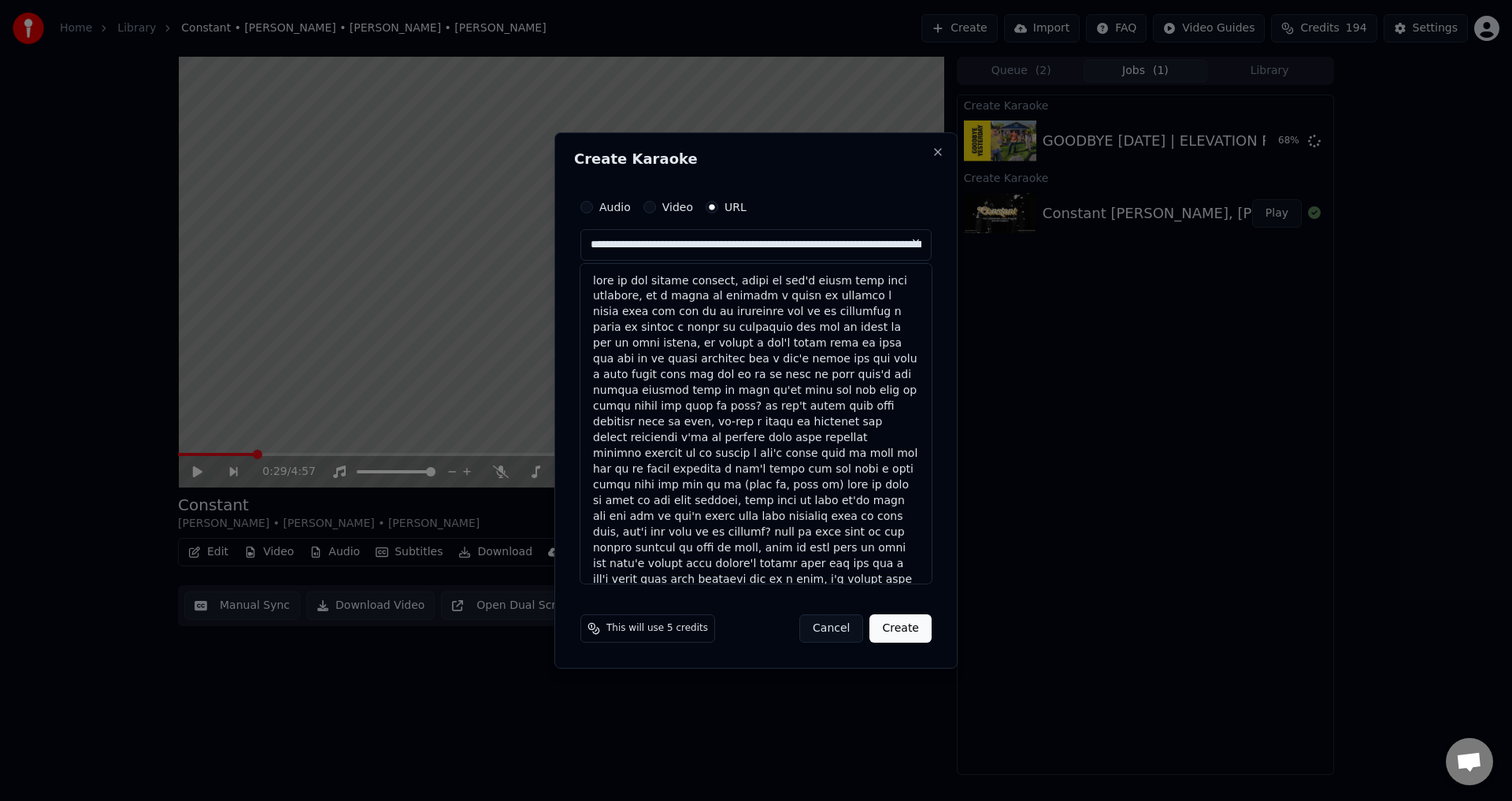
click at [917, 241] on button at bounding box center [916, 244] width 31 height 29
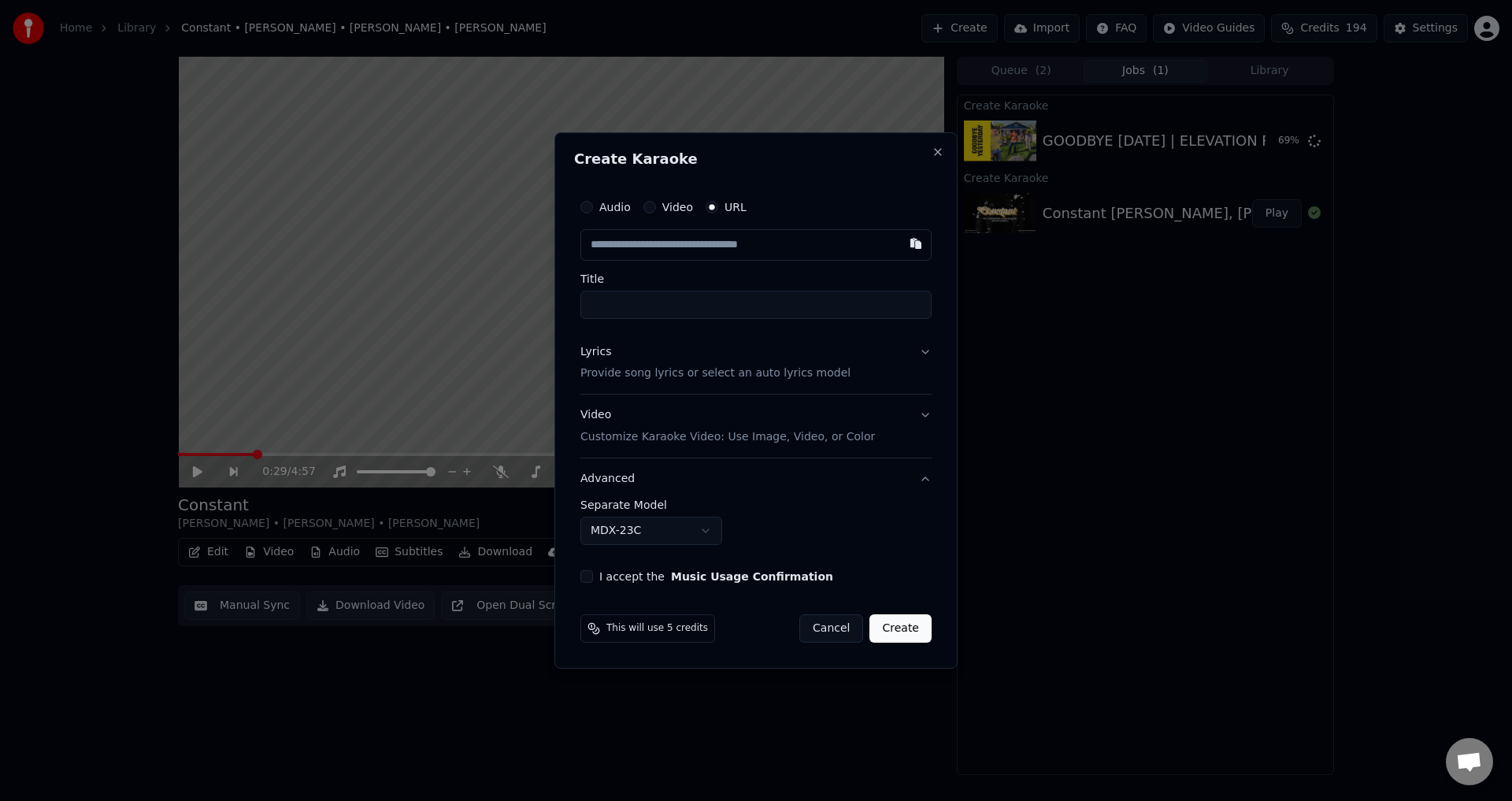
click at [926, 357] on button "Lyrics Provide song lyrics or select an auto lyrics model" at bounding box center [756, 363] width 352 height 63
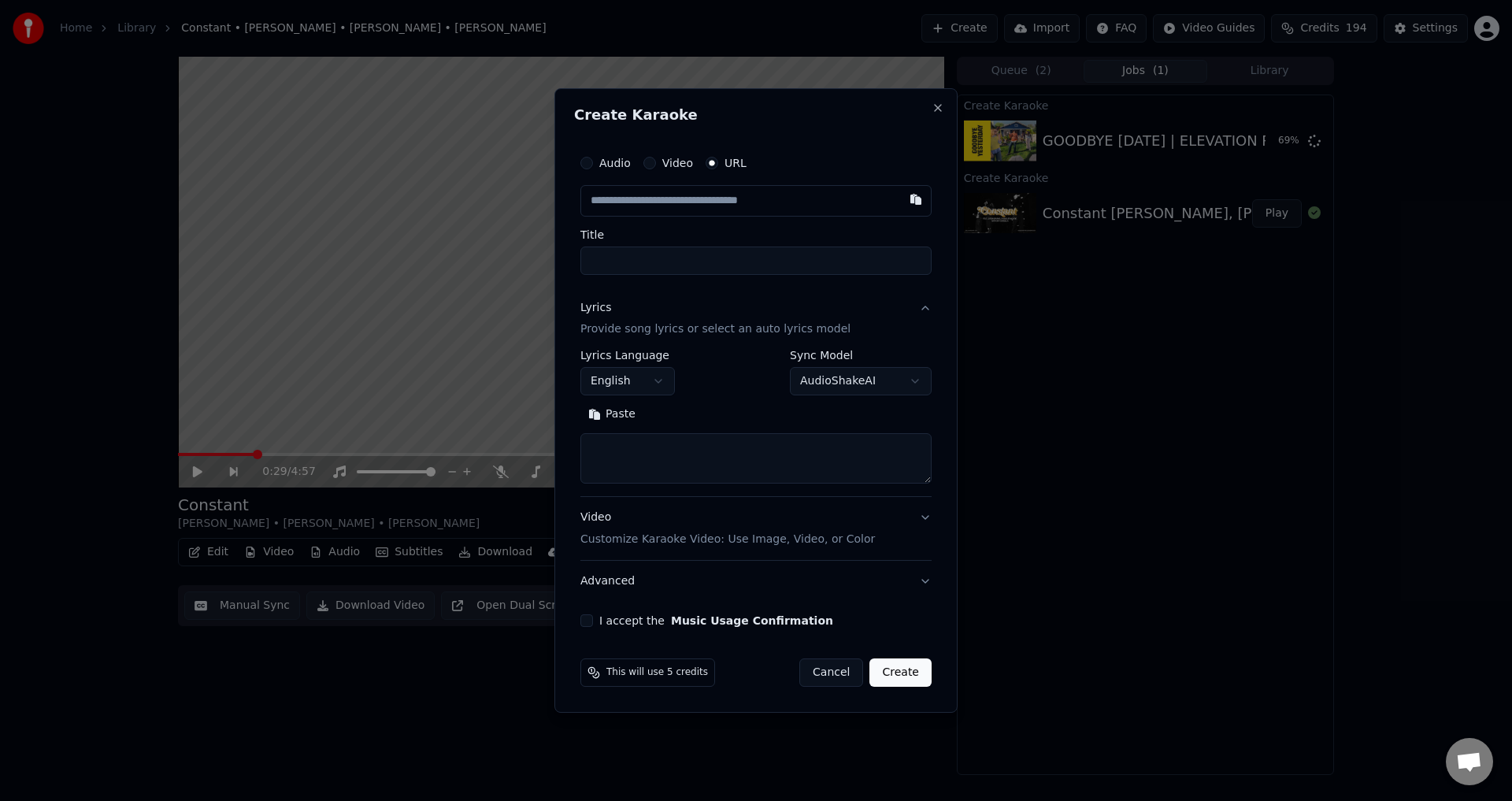
click at [604, 412] on button "Paste" at bounding box center [612, 414] width 63 height 25
type textarea "**********"
click at [915, 199] on button "button" at bounding box center [916, 200] width 31 height 29
type input "**********"
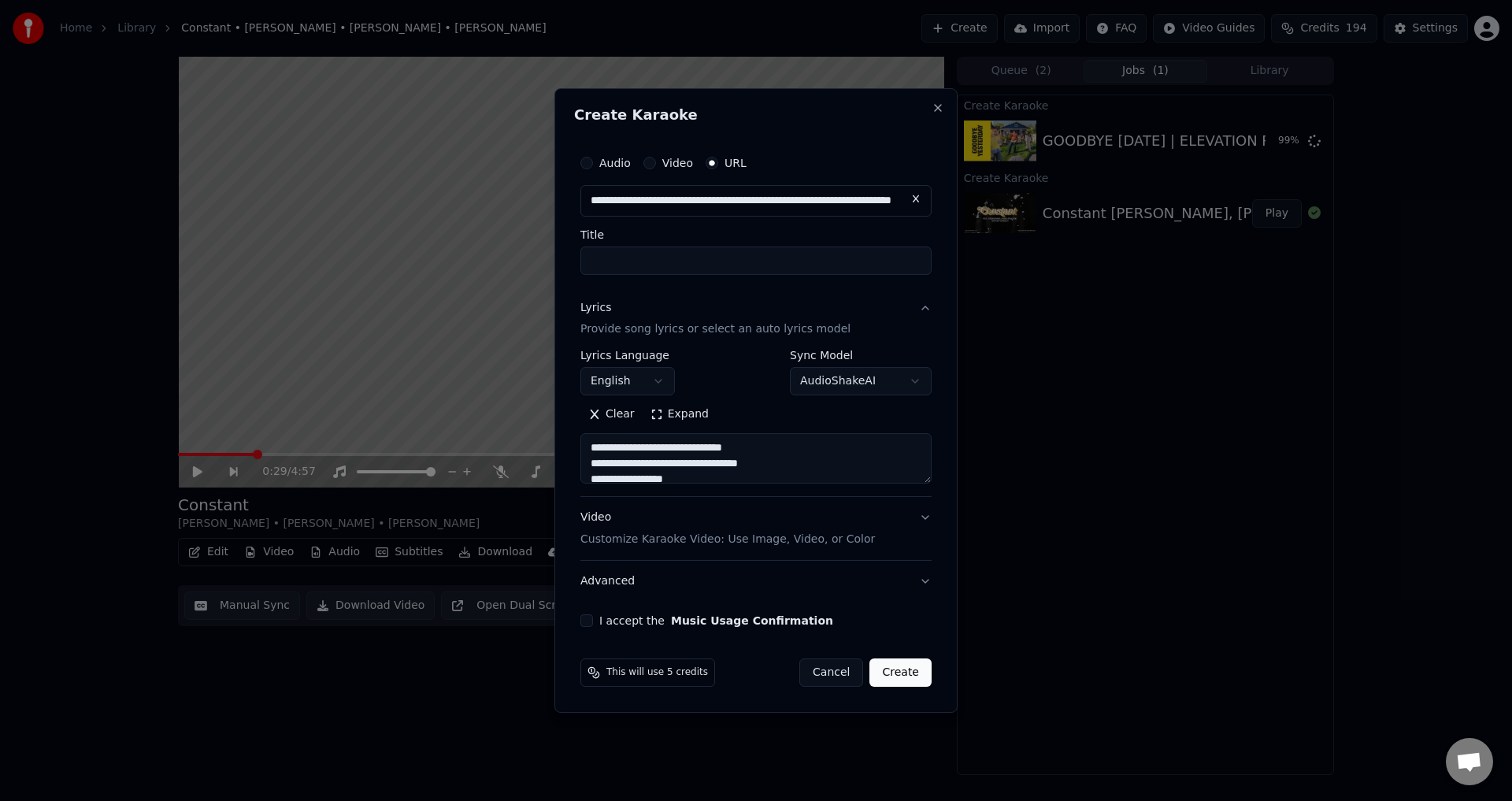
click at [695, 408] on button "Expand" at bounding box center [680, 414] width 74 height 25
type textarea "**********"
type input "**********"
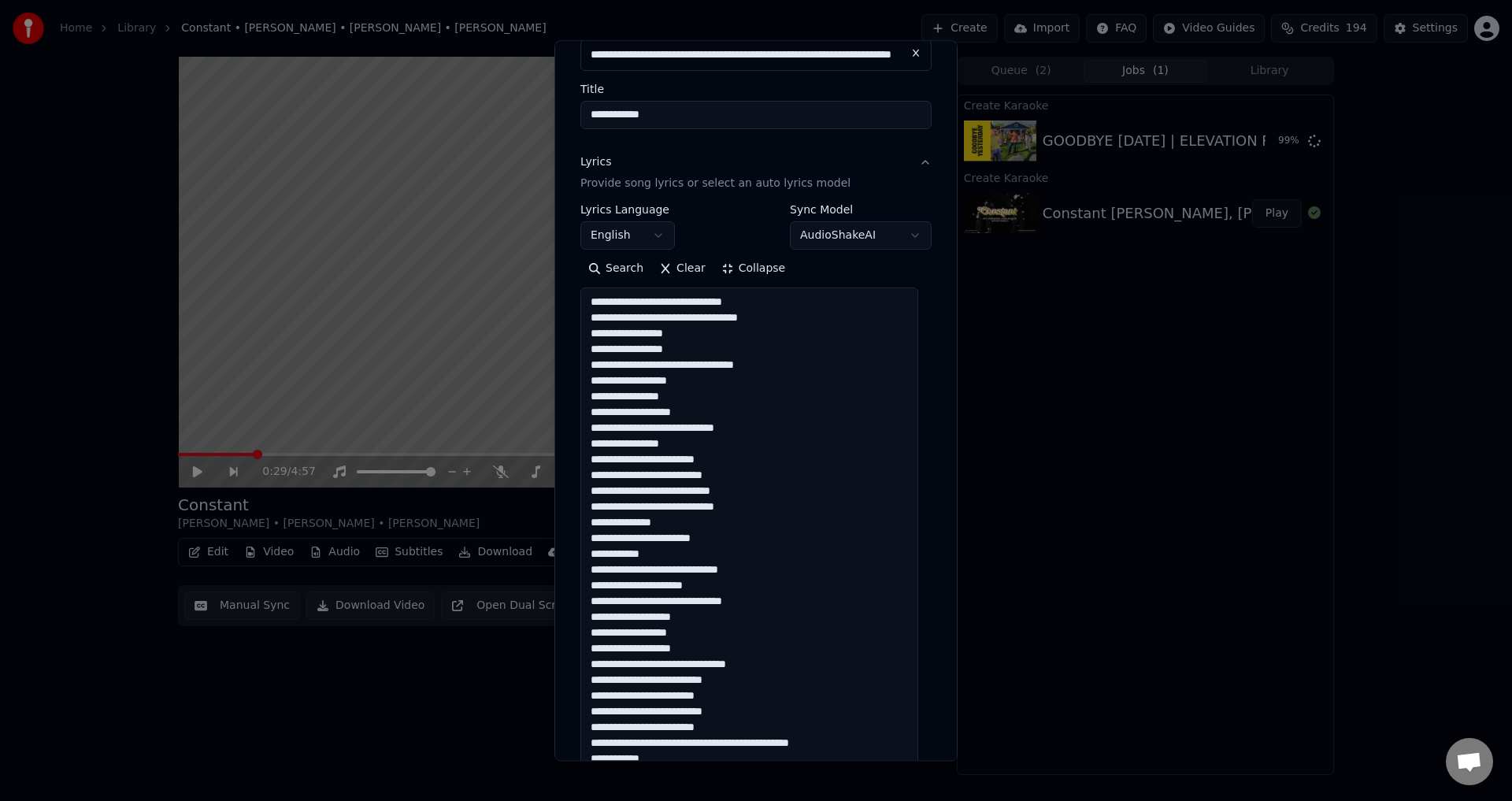
scroll to position [0, 0]
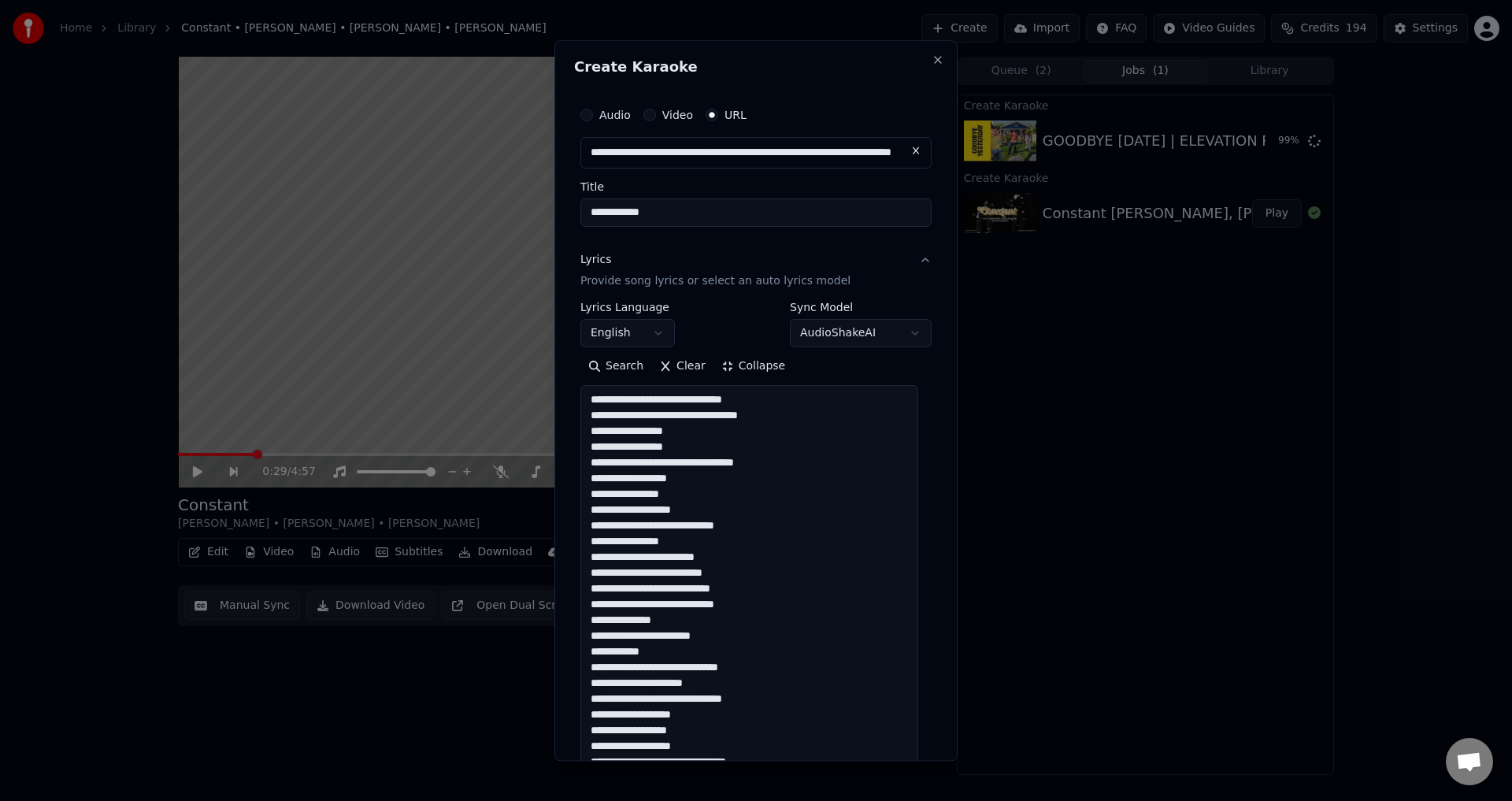
click at [744, 370] on button "Collapse" at bounding box center [753, 367] width 80 height 25
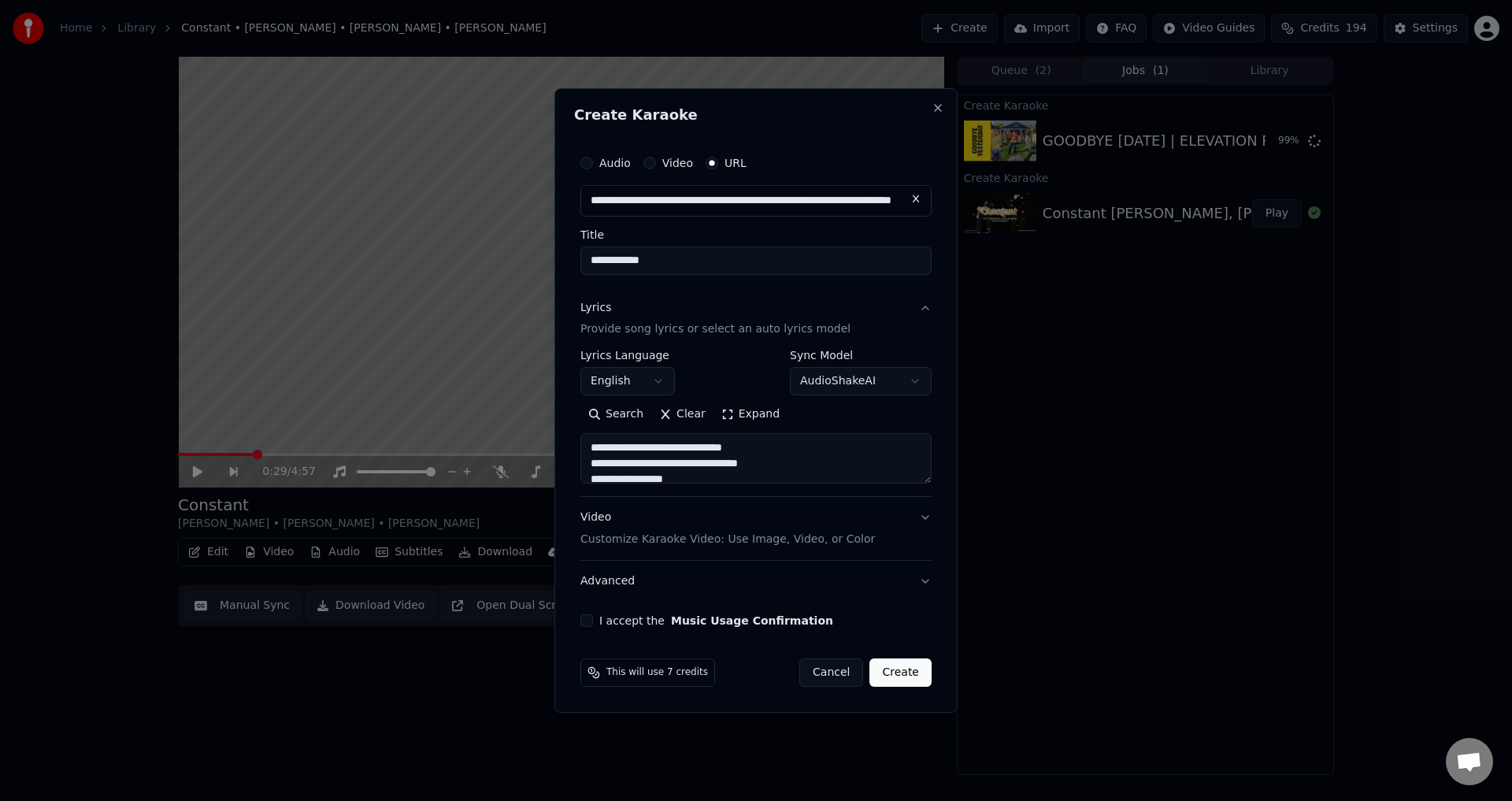
click at [585, 620] on button "I accept the Music Usage Confirmation" at bounding box center [586, 620] width 13 height 13
click at [691, 574] on button "Advanced" at bounding box center [756, 581] width 352 height 41
type textarea "**********"
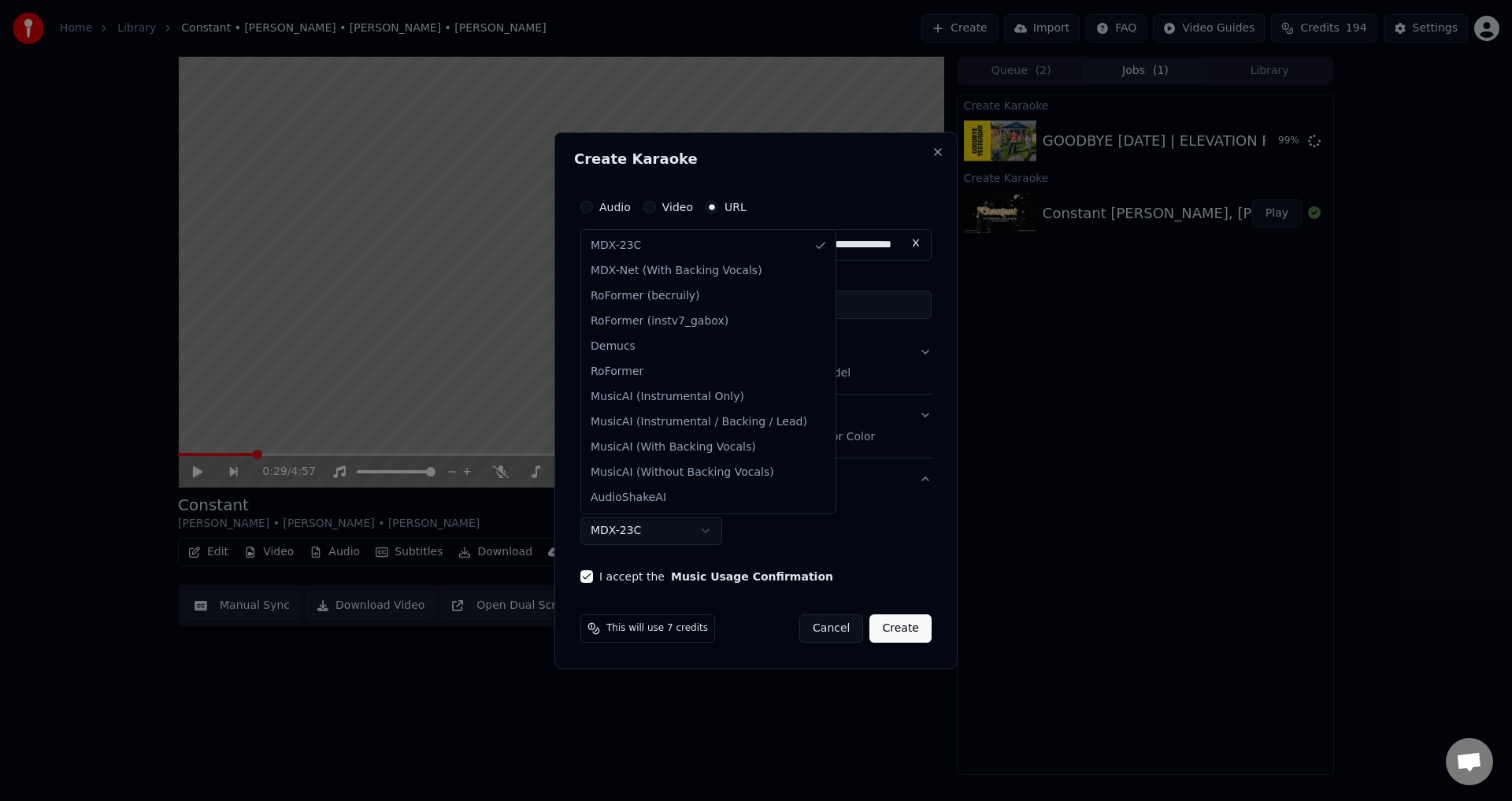
click at [624, 531] on button "MDX-23C" at bounding box center [651, 530] width 142 height 29
click at [675, 523] on button "MDX-23C" at bounding box center [651, 530] width 142 height 29
click at [652, 525] on body "**********" at bounding box center [756, 400] width 1512 height 801
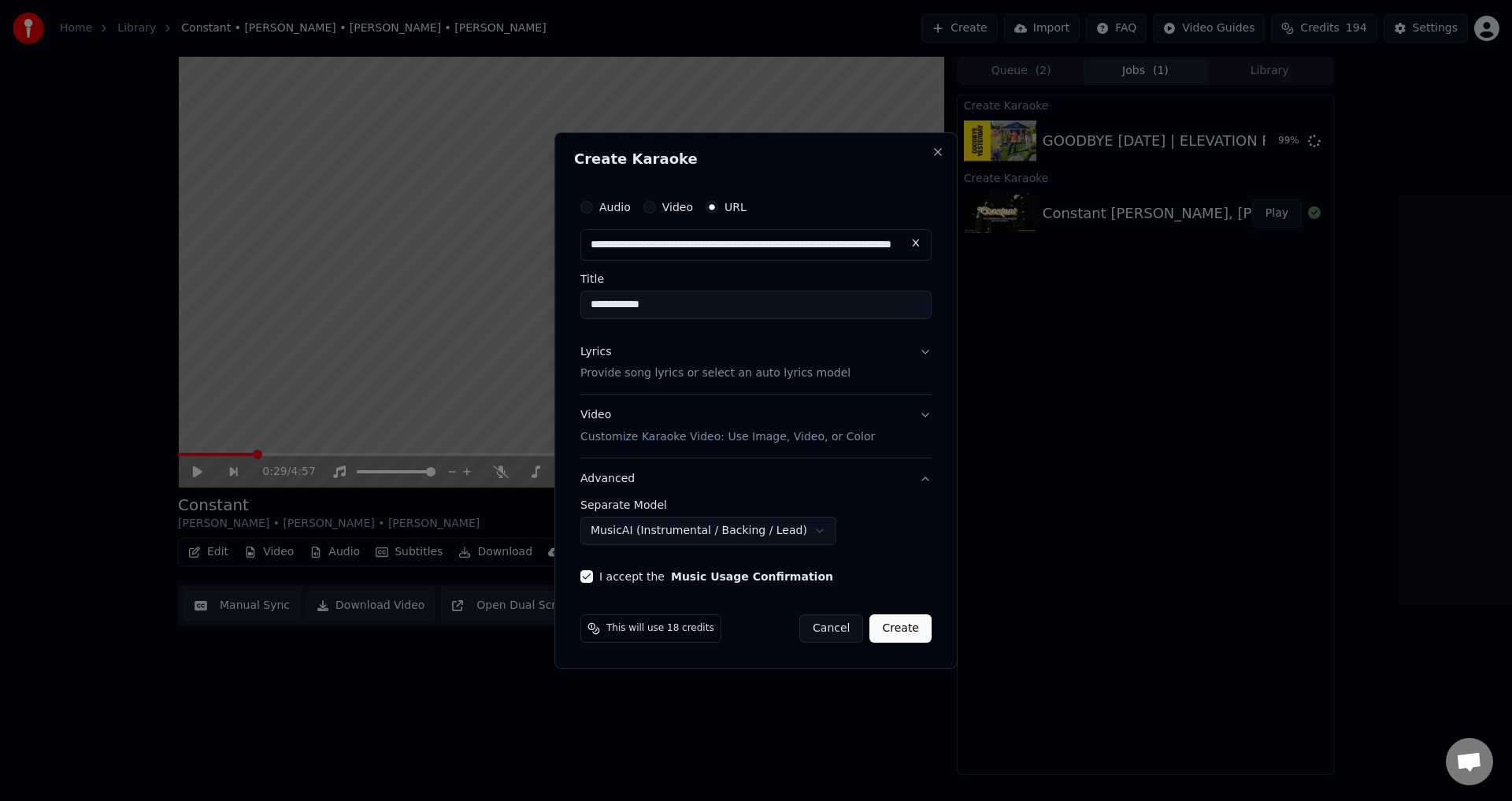
click at [642, 522] on button "MusicAI (Instrumental / Backing / Lead)" at bounding box center [708, 530] width 256 height 29
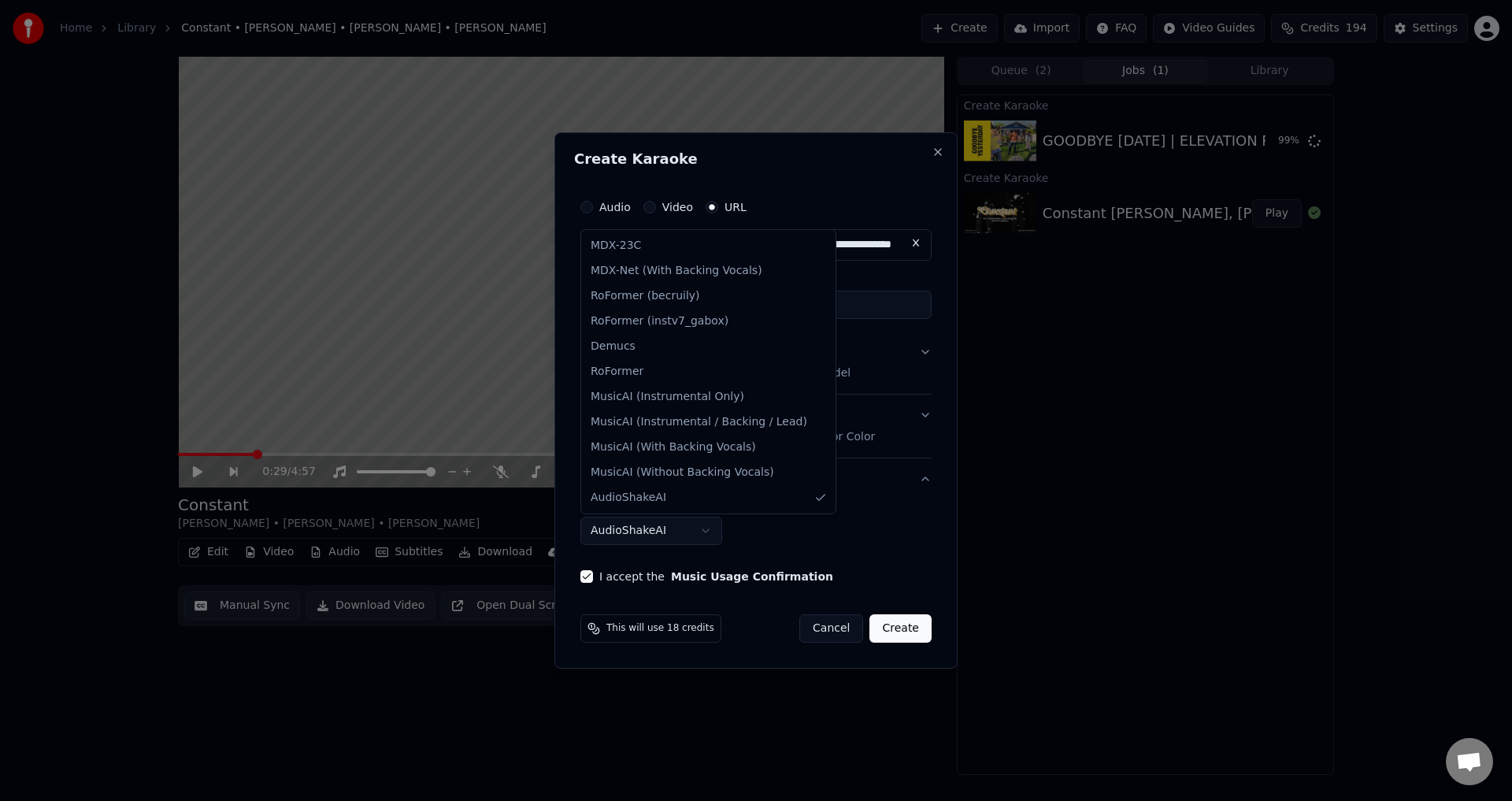
click at [638, 529] on body "**********" at bounding box center [756, 400] width 1512 height 801
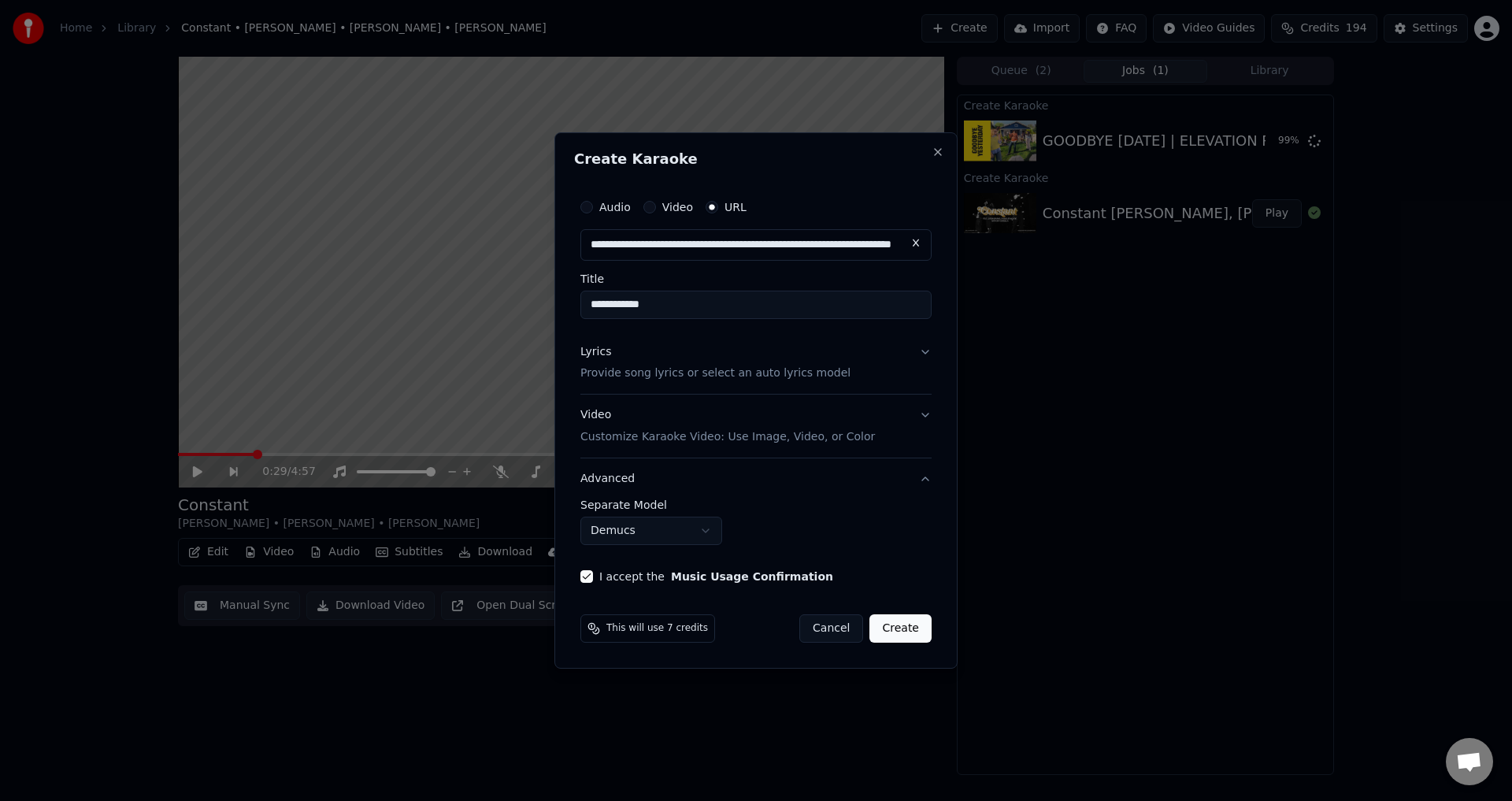
click at [679, 529] on body "**********" at bounding box center [756, 400] width 1512 height 801
click at [706, 538] on body "**********" at bounding box center [756, 400] width 1512 height 801
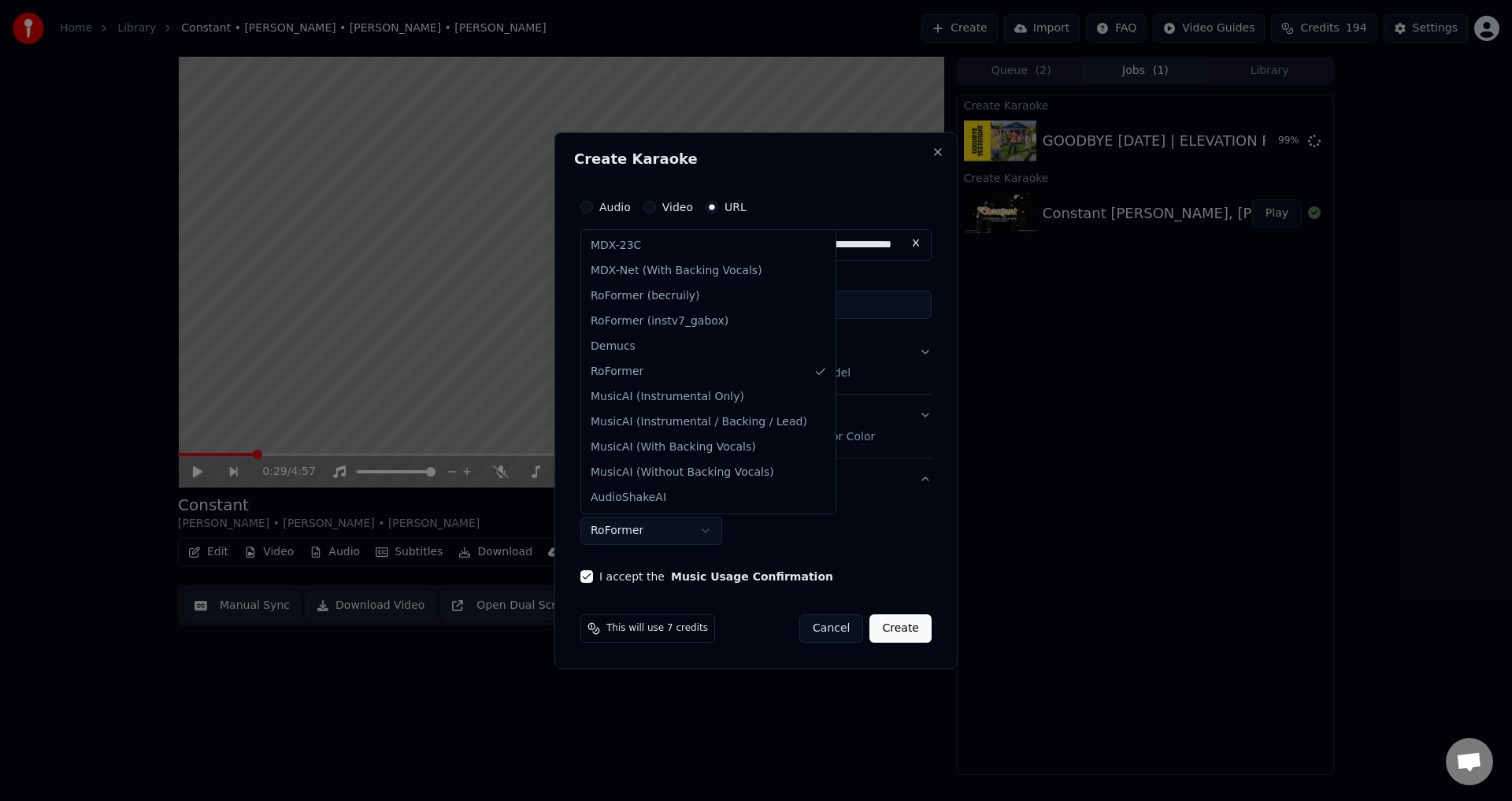
select select "******"
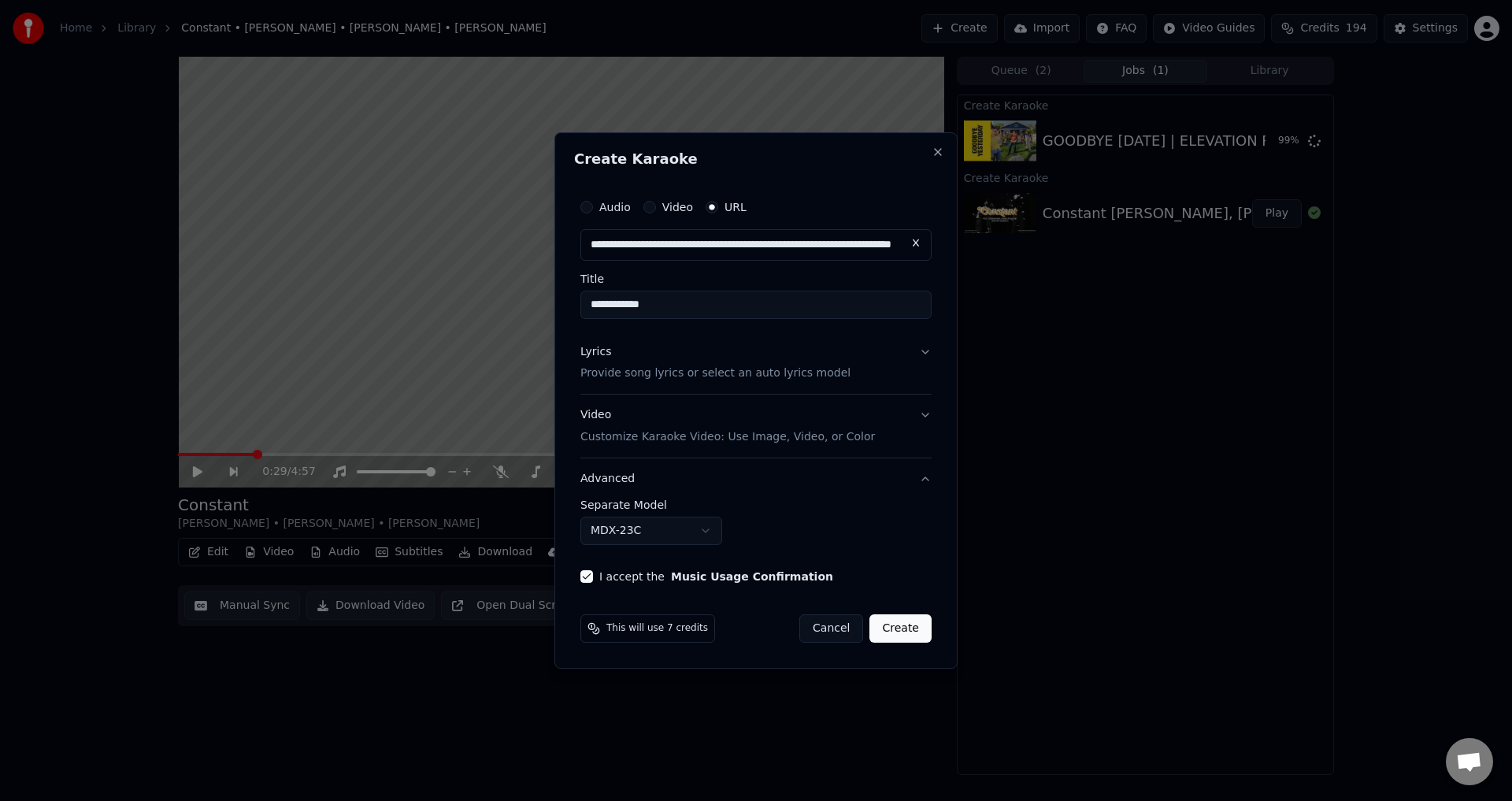
click at [907, 618] on button "Create" at bounding box center [900, 628] width 62 height 29
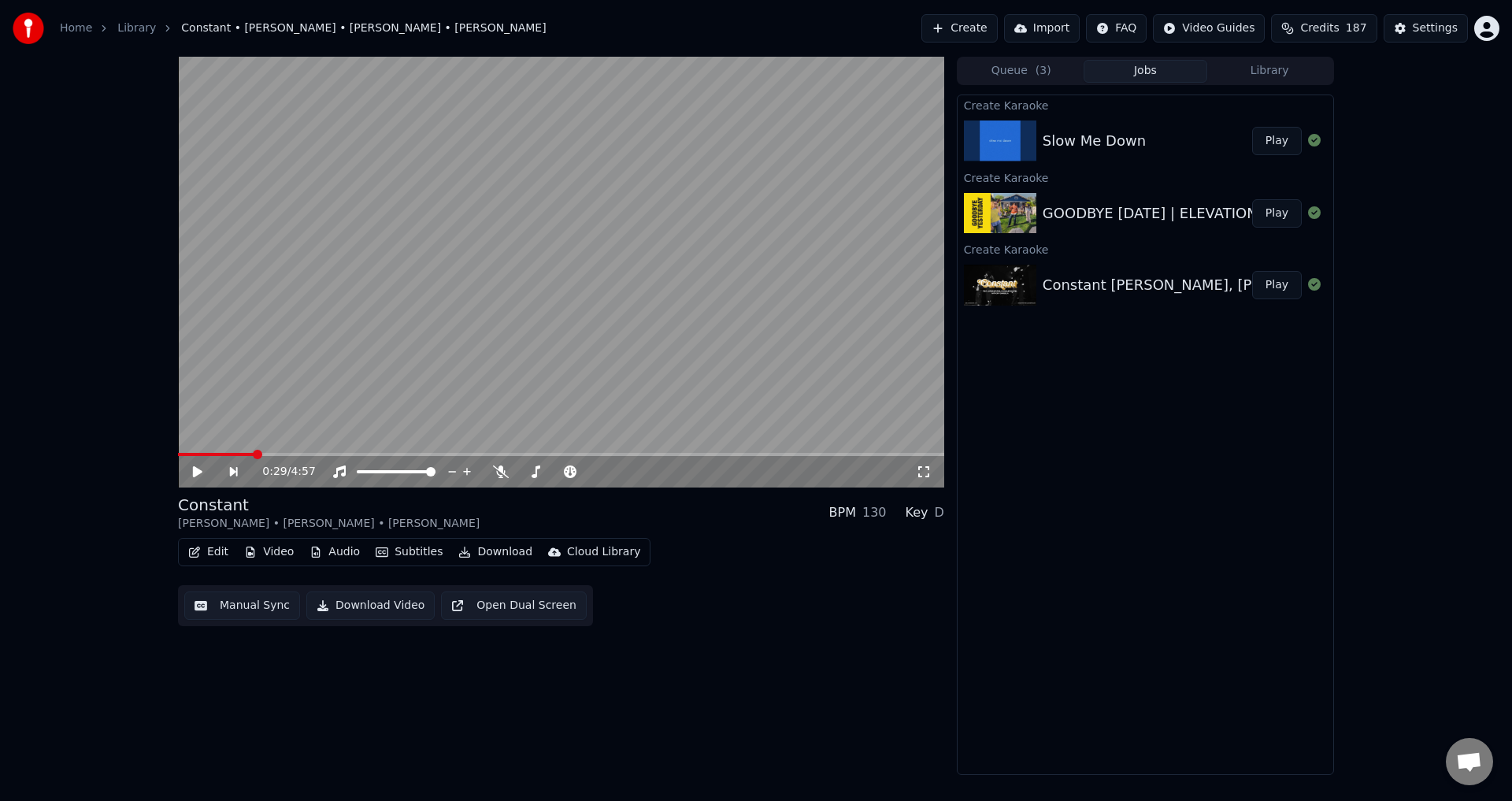
click at [980, 28] on button "Create" at bounding box center [959, 29] width 76 height 29
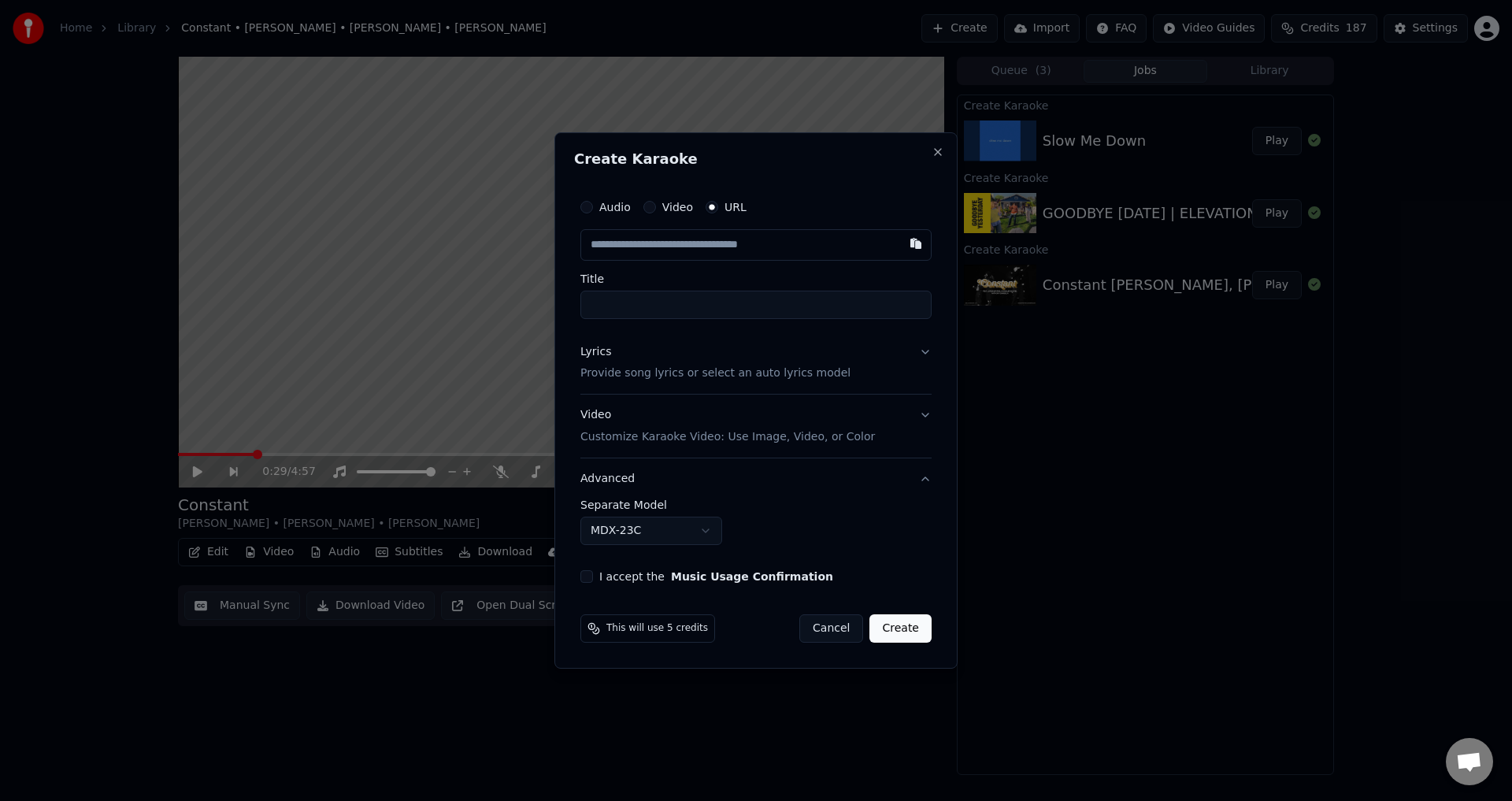
click at [917, 244] on button "button" at bounding box center [916, 244] width 31 height 29
click at [643, 348] on div "Lyrics Provide song lyrics or select an auto lyrics model" at bounding box center [715, 363] width 270 height 38
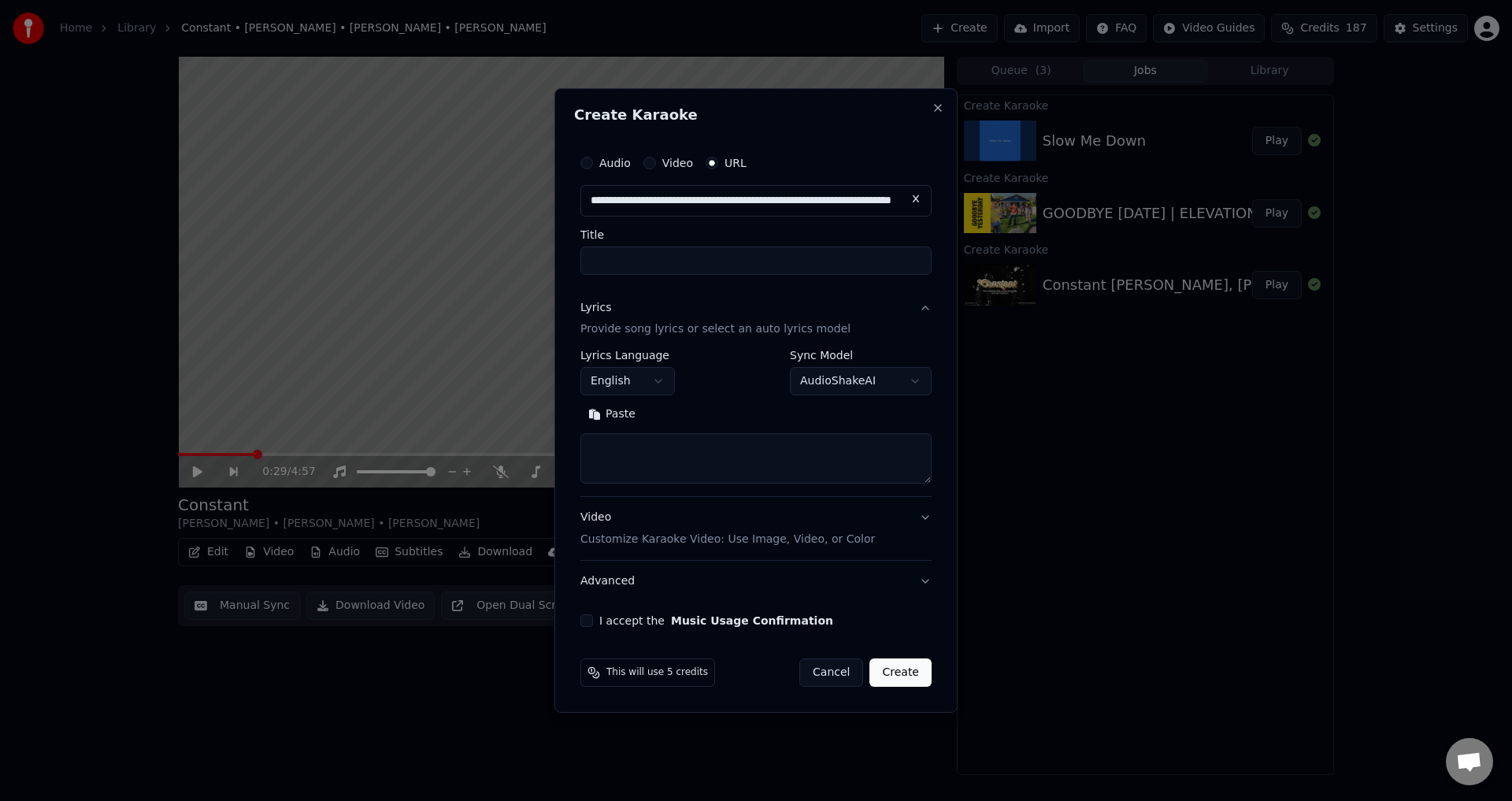
type input "**********"
click at [666, 451] on textarea at bounding box center [756, 458] width 352 height 50
click at [607, 412] on button "Paste" at bounding box center [612, 414] width 63 height 25
click at [723, 415] on button "Expand" at bounding box center [750, 414] width 74 height 25
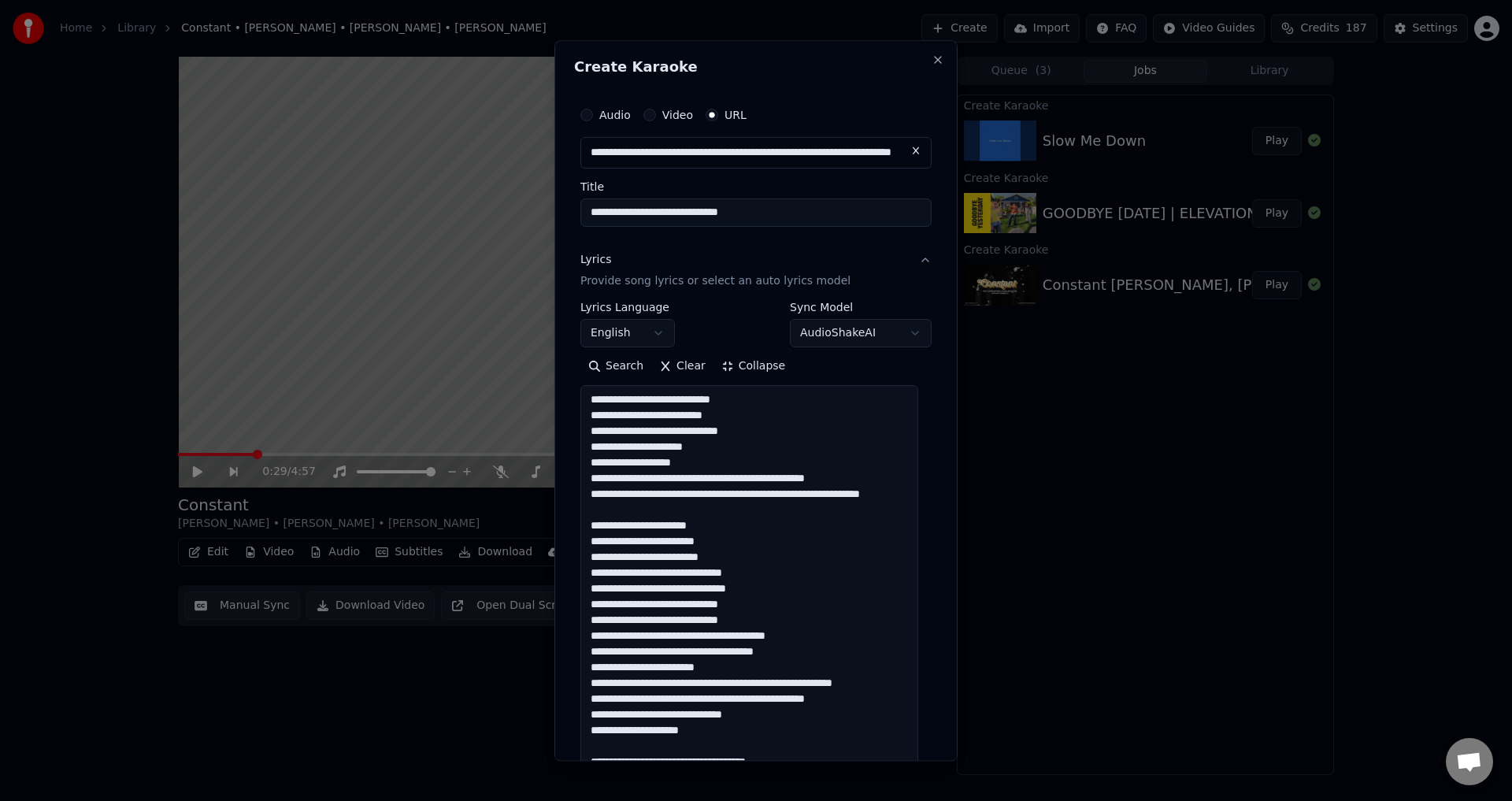
drag, startPoint x: 621, startPoint y: 541, endPoint x: 704, endPoint y: 541, distance: 83.0
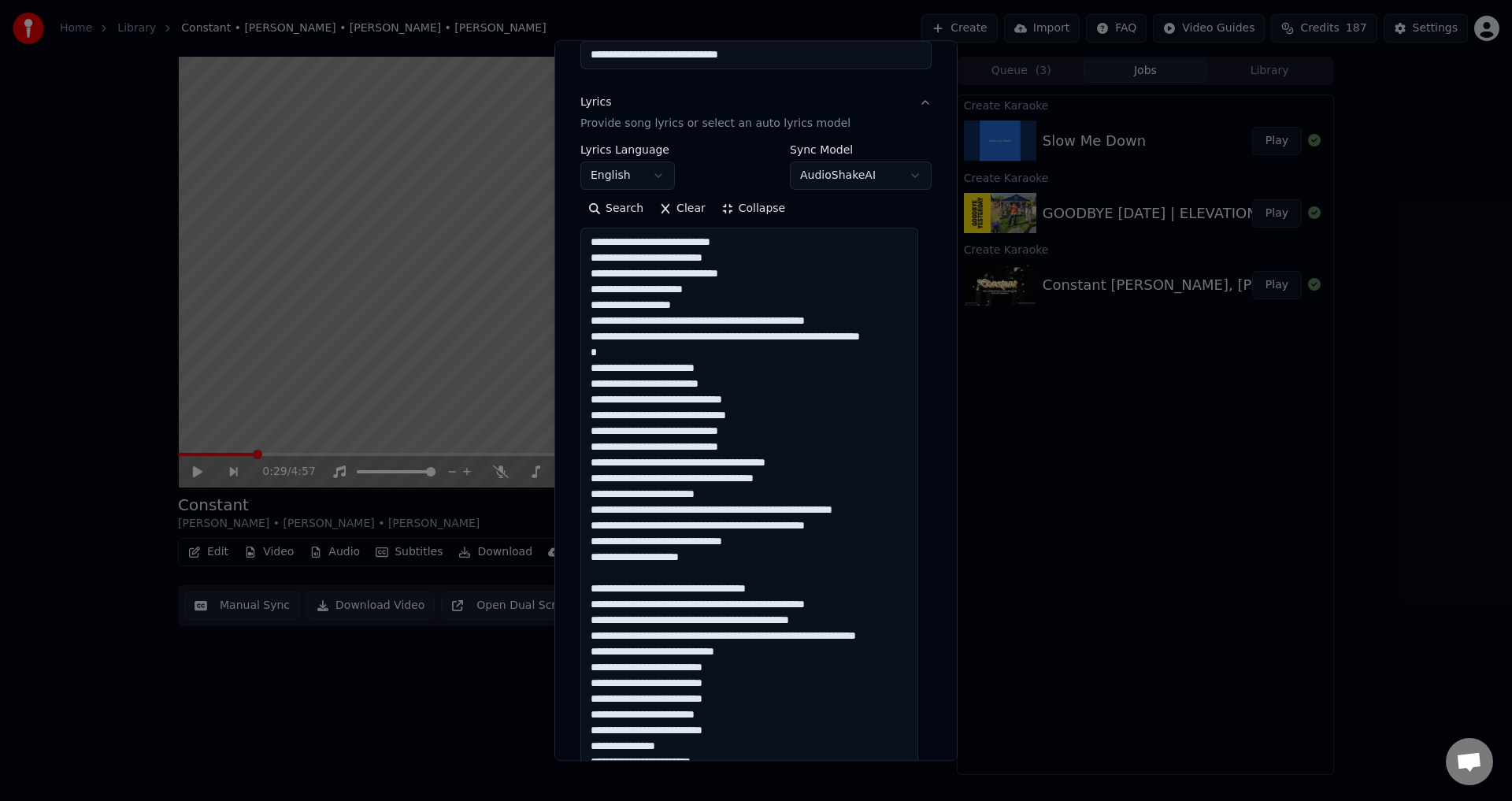
scroll to position [236, 0]
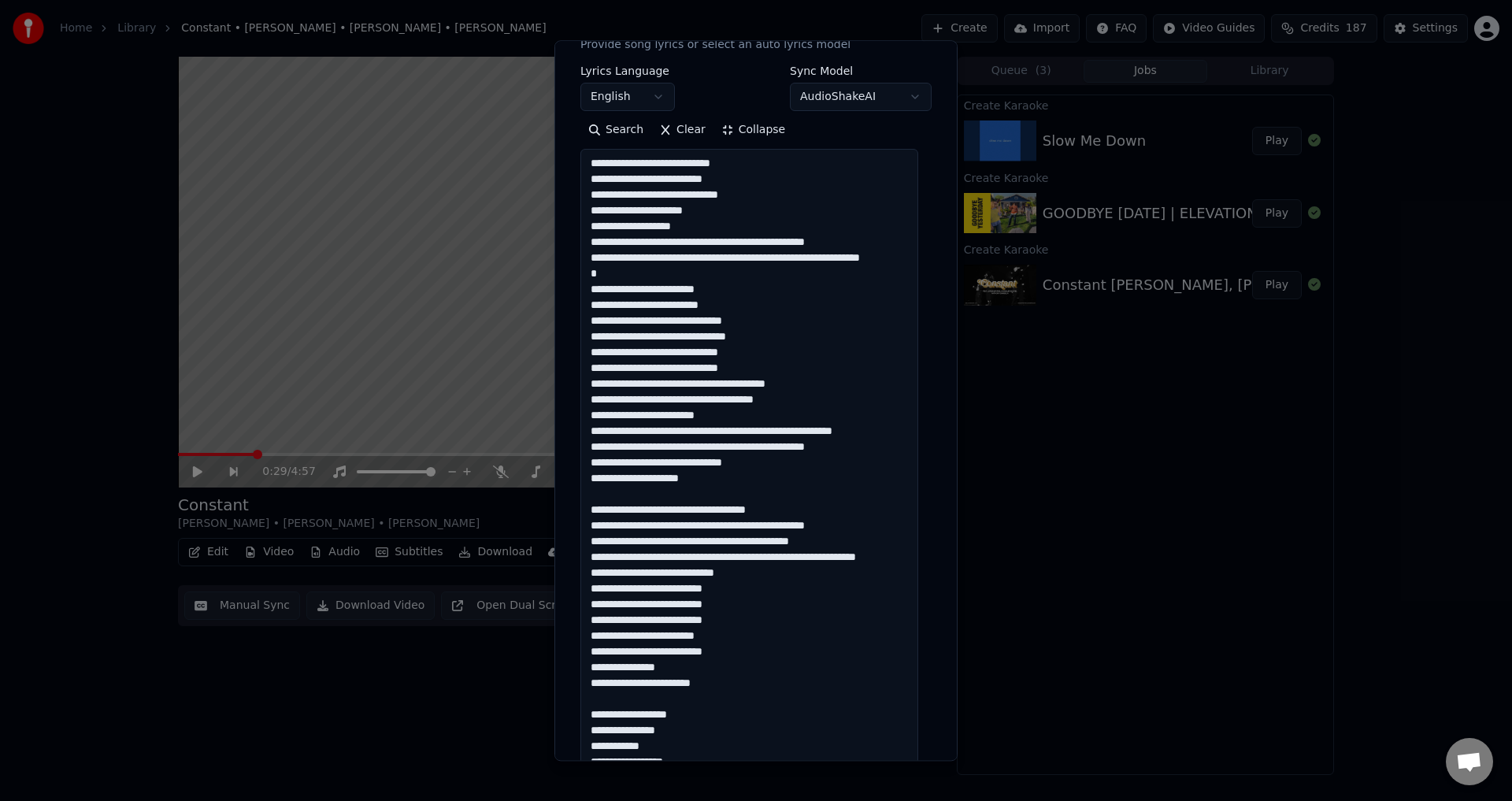
click at [698, 524] on textarea at bounding box center [749, 777] width 338 height 1256
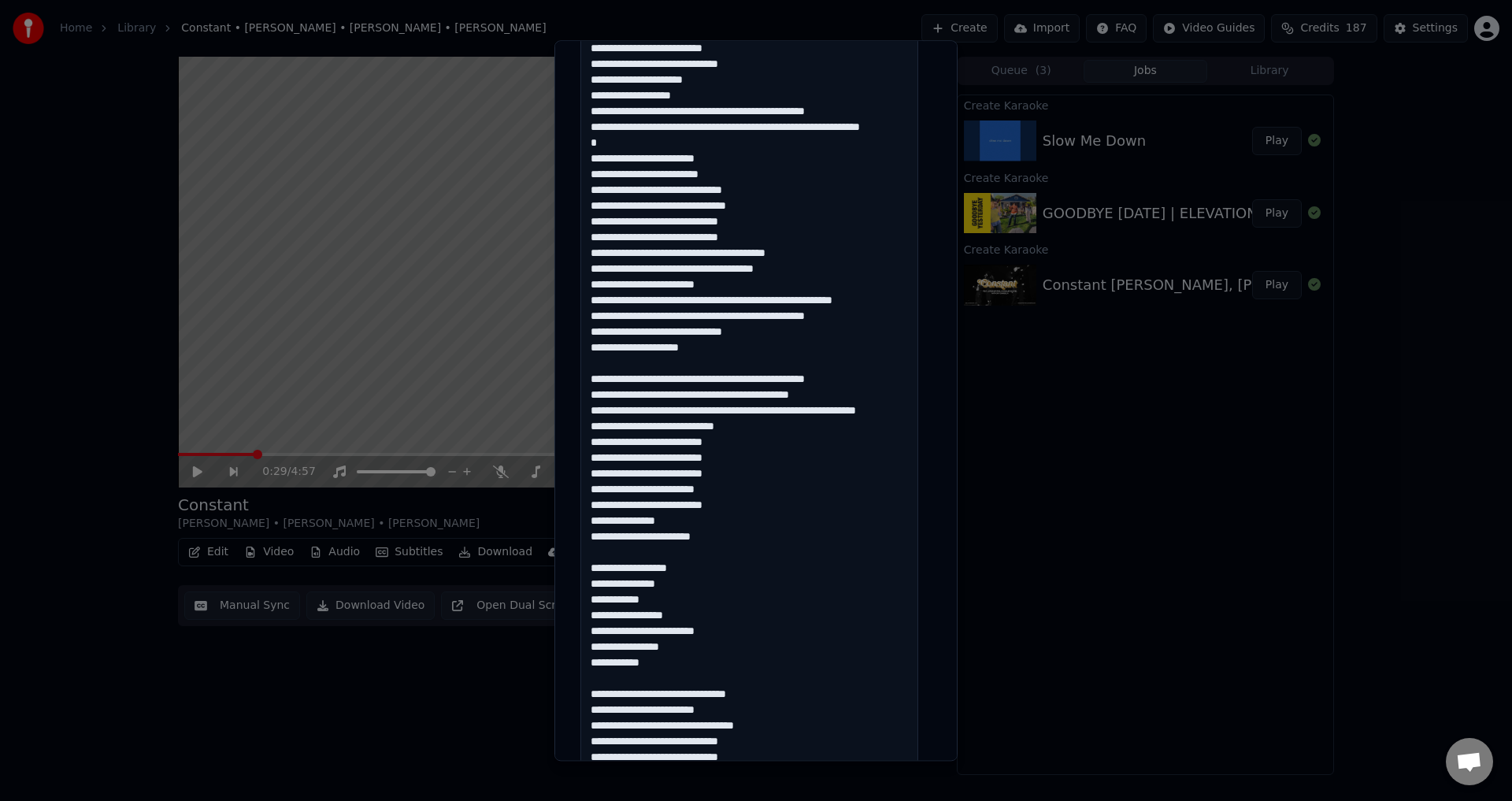
scroll to position [394, 0]
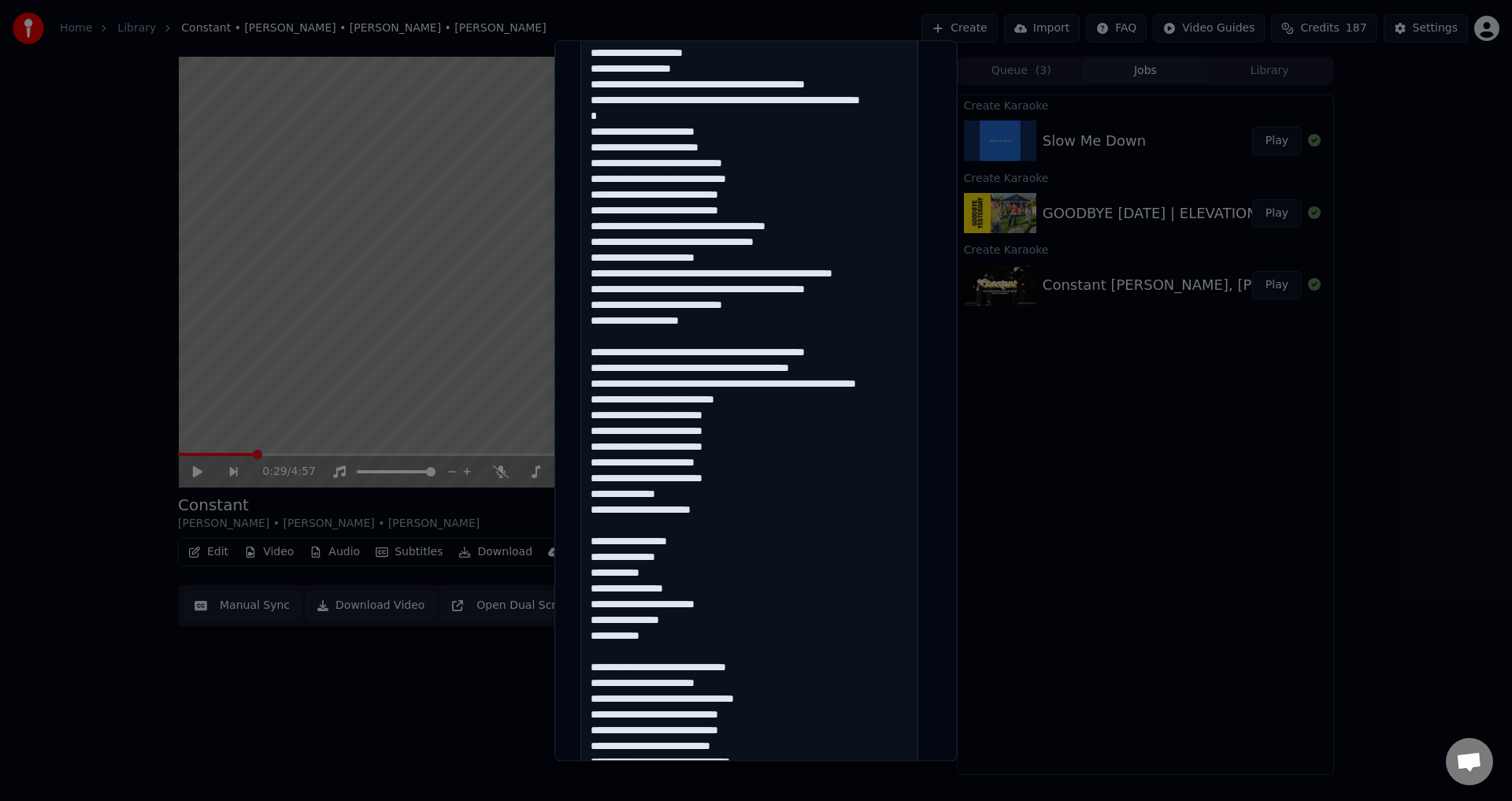
drag, startPoint x: 586, startPoint y: 506, endPoint x: 767, endPoint y: 691, distance: 258.8
click at [767, 691] on textarea at bounding box center [749, 619] width 338 height 1256
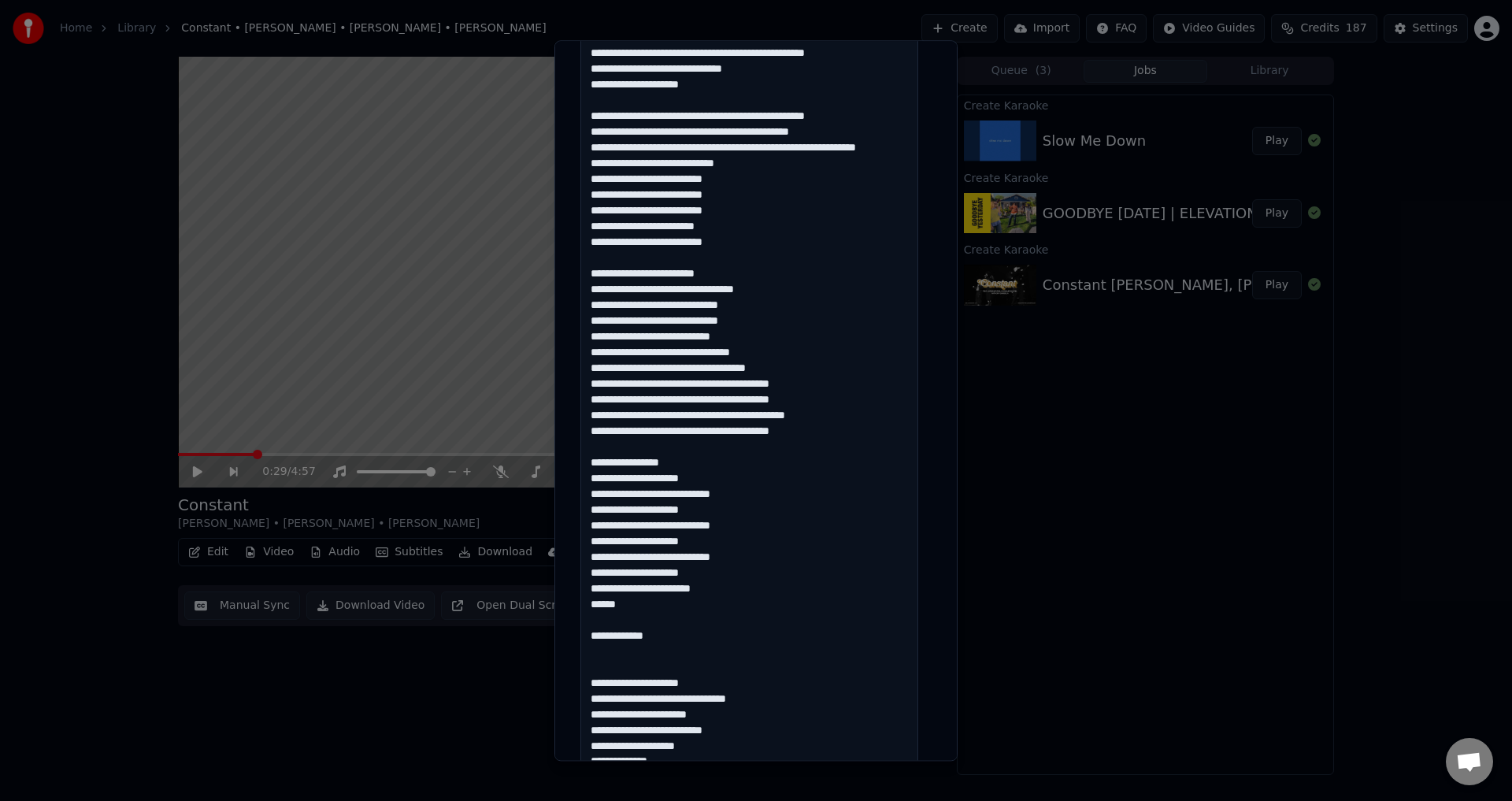
scroll to position [708, 0]
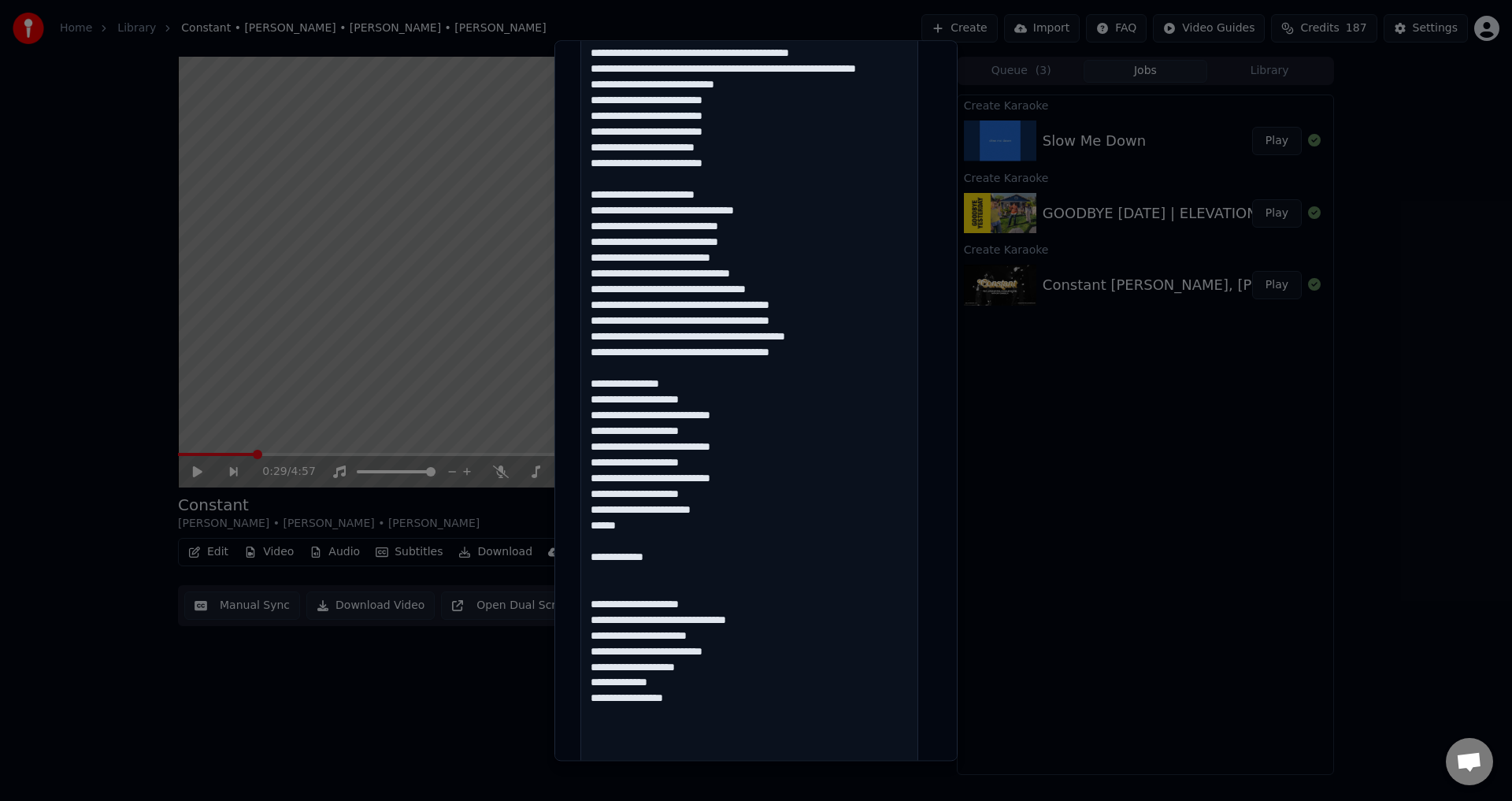
drag, startPoint x: 687, startPoint y: 581, endPoint x: 586, endPoint y: 579, distance: 101.0
click at [586, 579] on textarea at bounding box center [749, 305] width 338 height 1256
click at [621, 610] on textarea at bounding box center [749, 305] width 338 height 1256
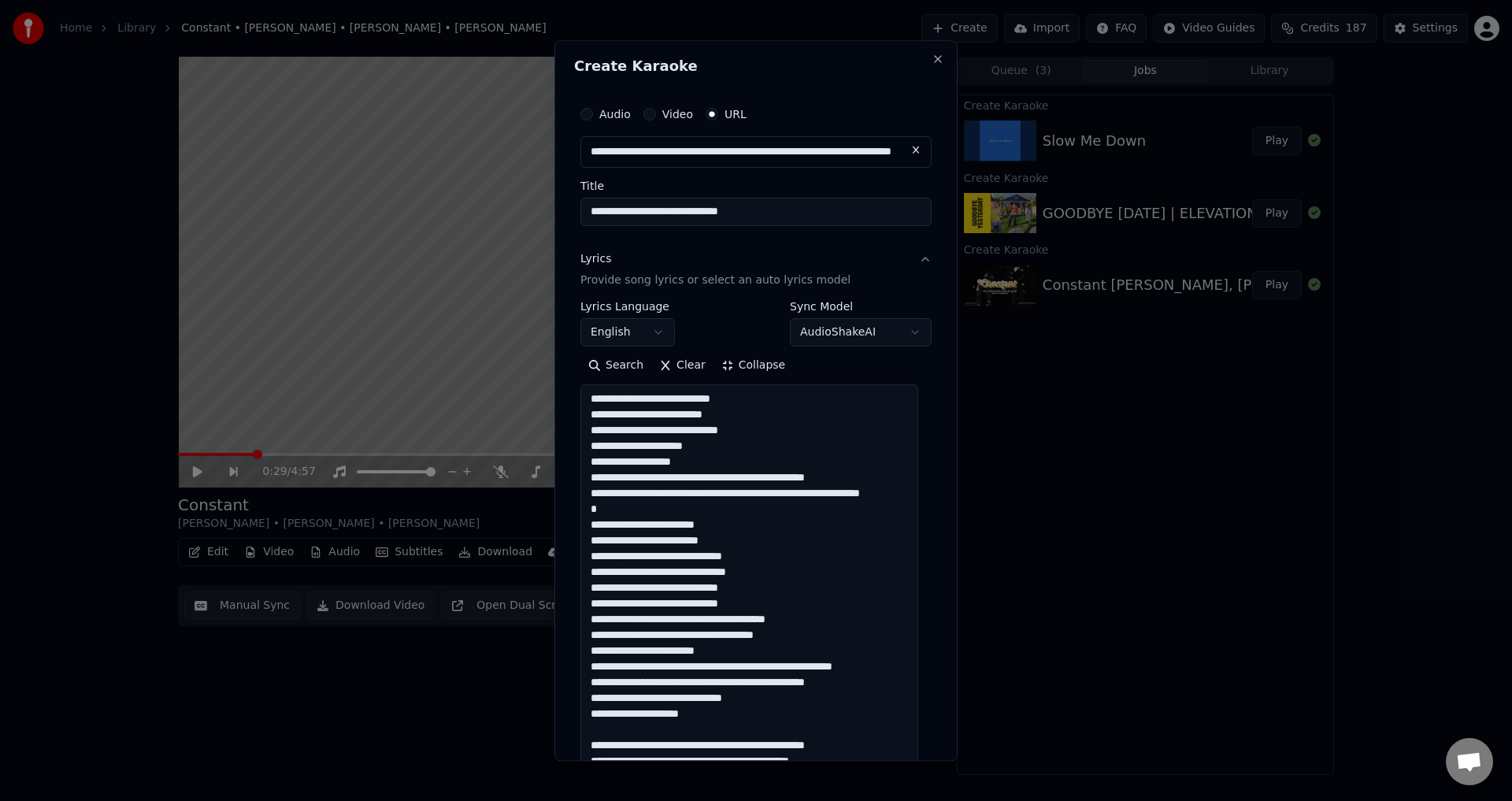
scroll to position [0, 0]
type textarea "**********"
click at [729, 371] on button "Collapse" at bounding box center [753, 367] width 80 height 25
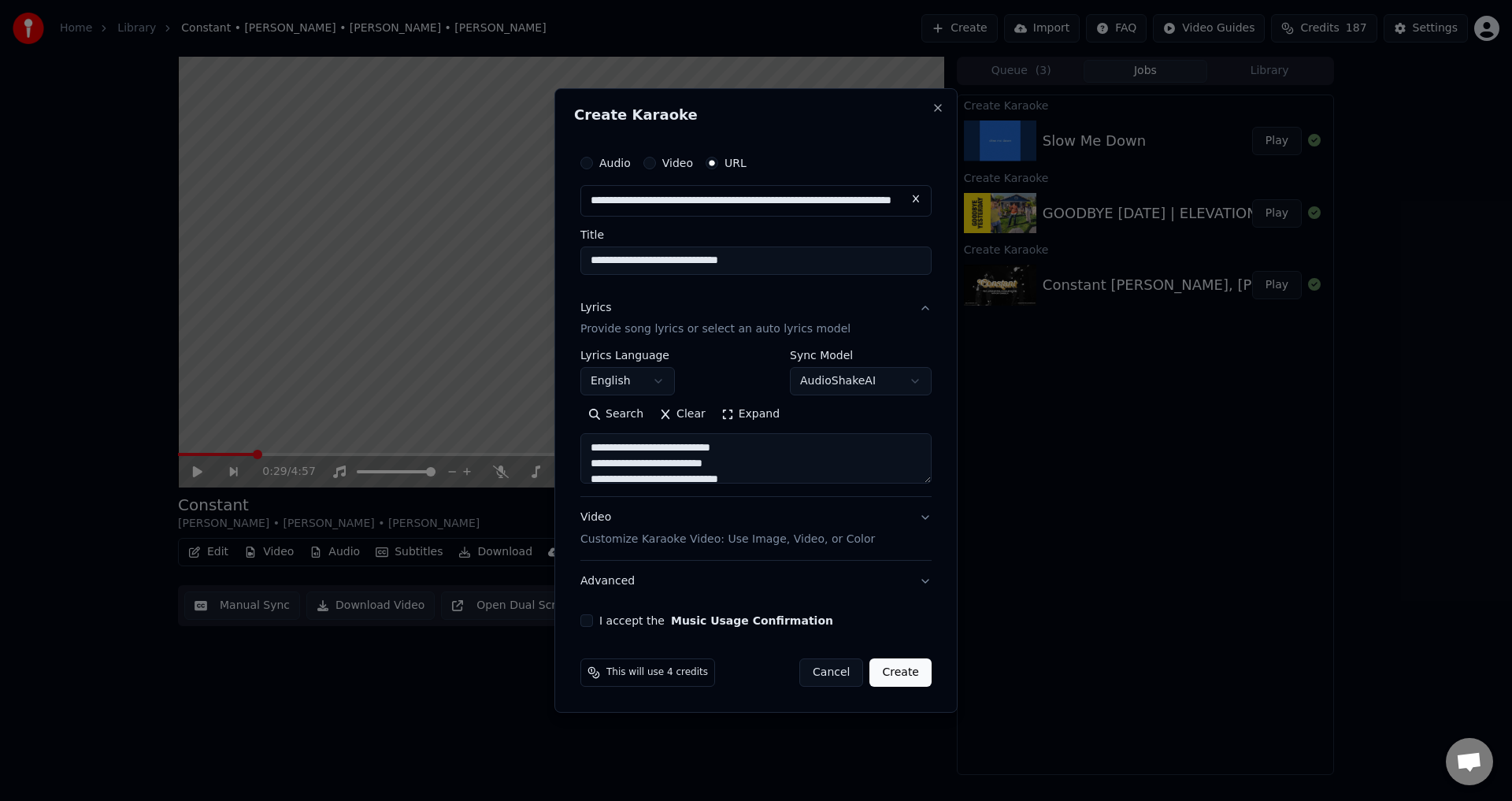
click at [586, 617] on button "I accept the Music Usage Confirmation" at bounding box center [586, 620] width 13 height 13
click at [917, 575] on button "Advanced" at bounding box center [756, 581] width 352 height 41
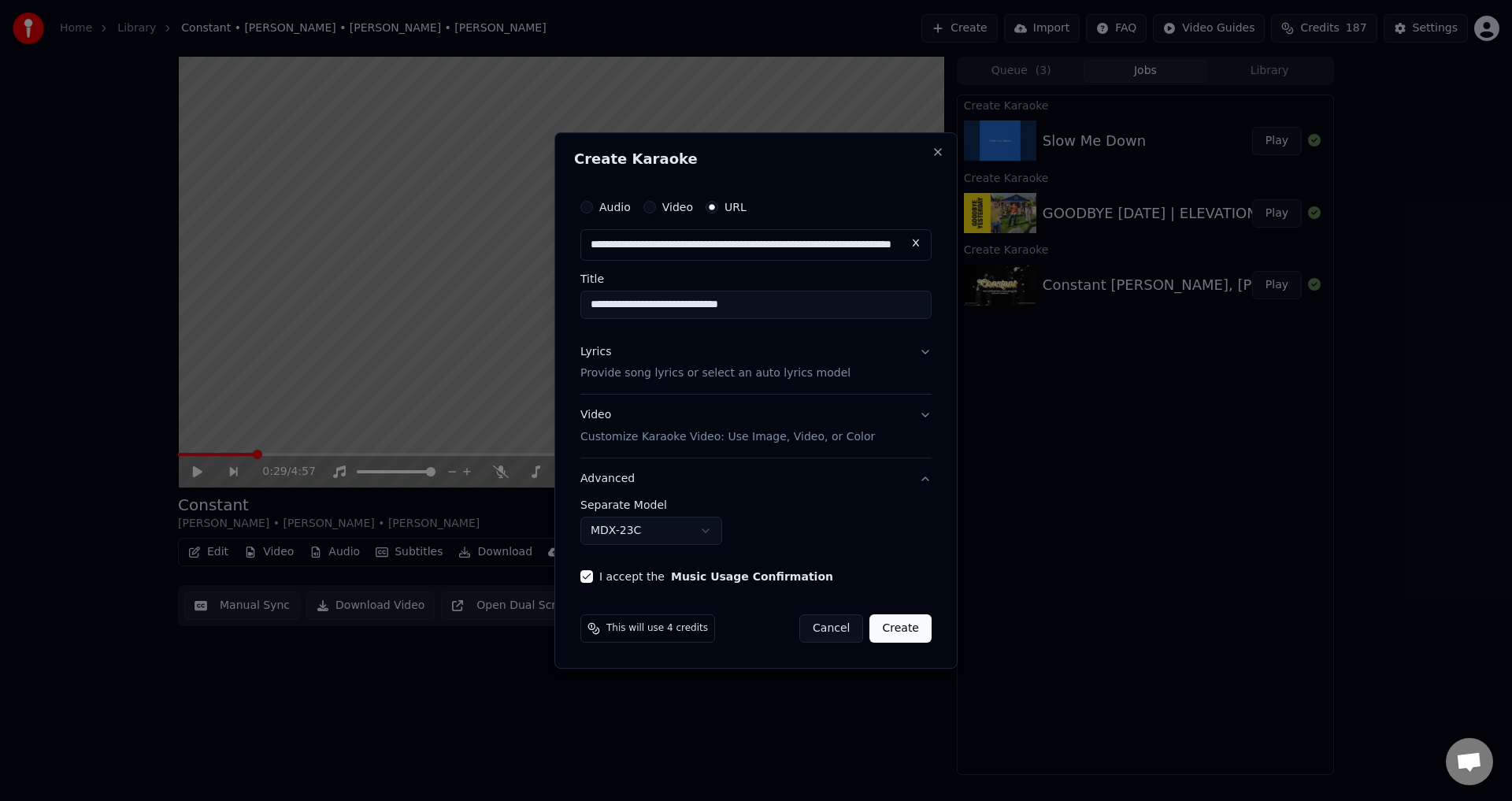
click at [640, 522] on button "MDX-23C" at bounding box center [651, 530] width 142 height 29
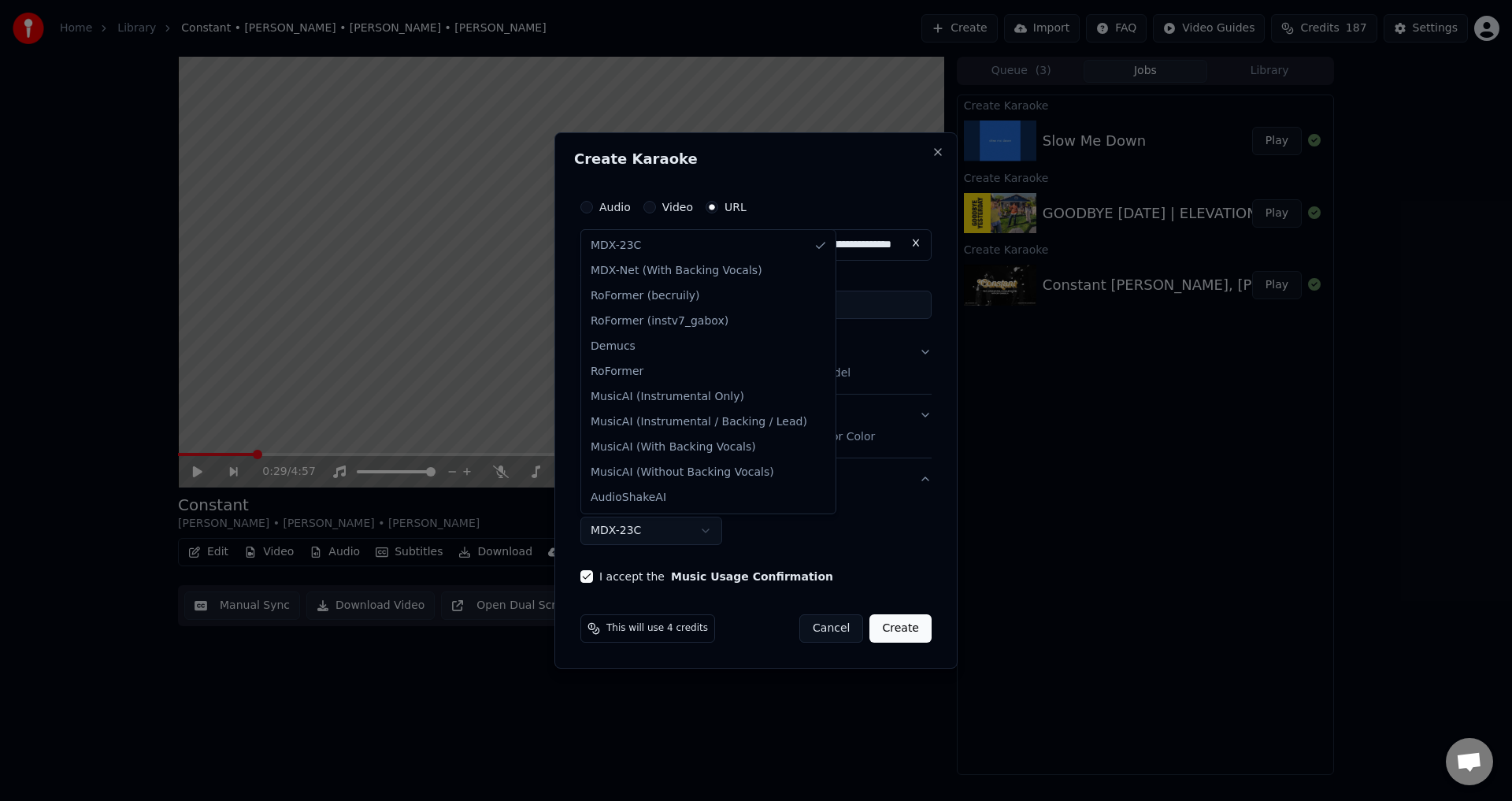
select select "**********"
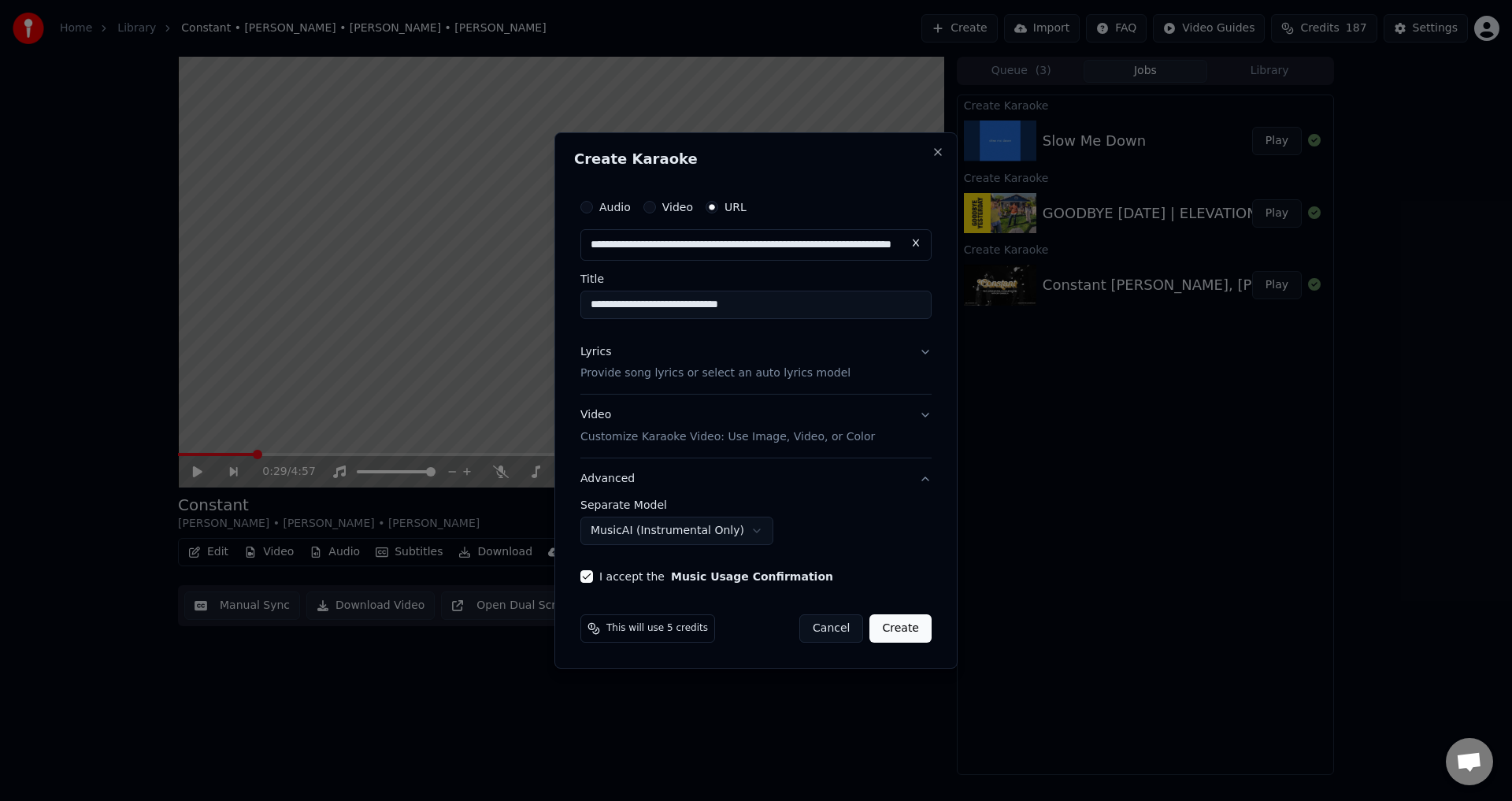
click at [664, 473] on button "Advanced" at bounding box center [756, 479] width 352 height 41
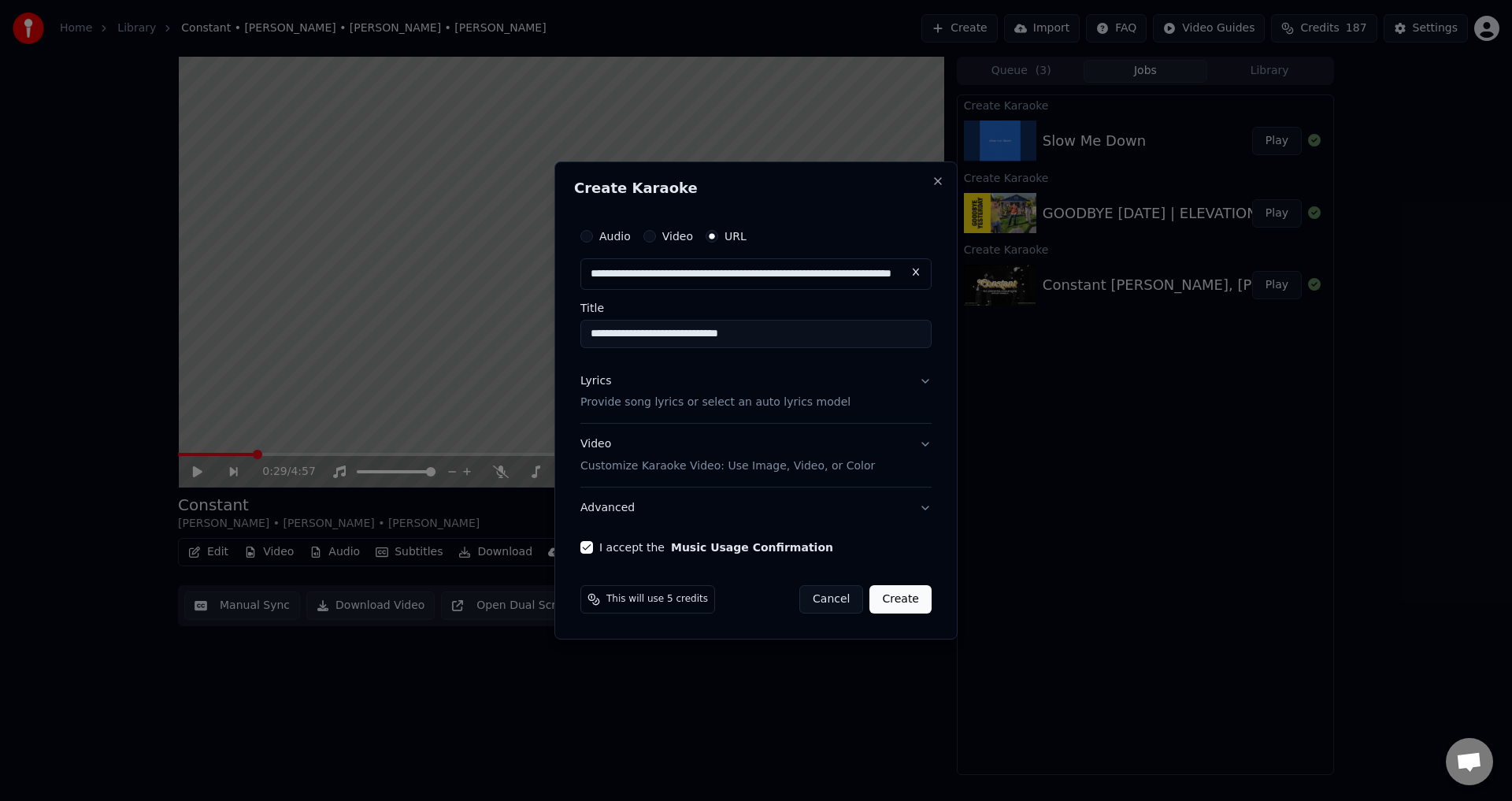
click at [653, 443] on div "Video Customize Karaoke Video: Use Image, Video, or Color" at bounding box center [727, 456] width 294 height 38
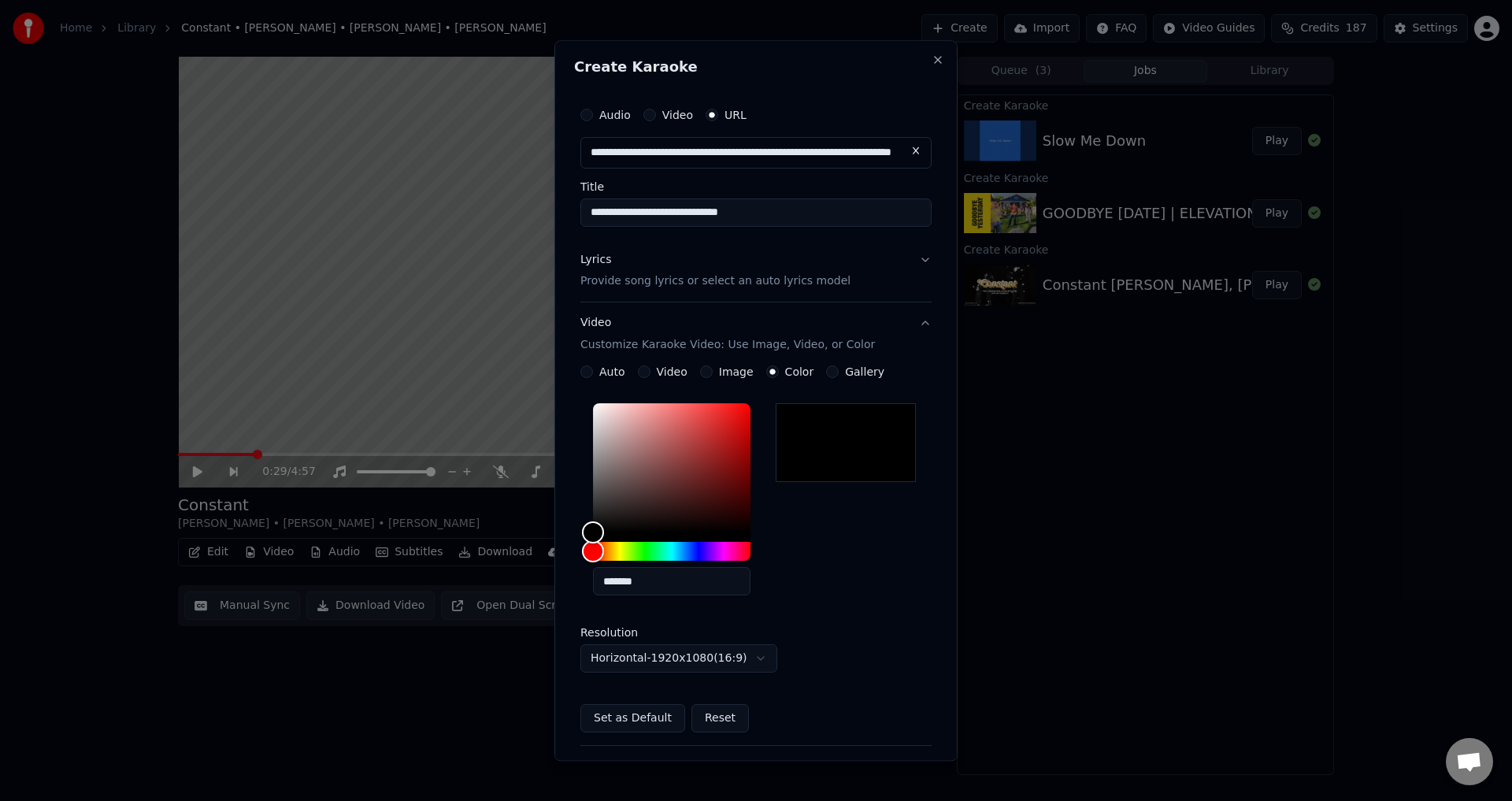
click at [674, 310] on button "Video Customize Karaoke Video: Use Image, Video, or Color" at bounding box center [756, 334] width 352 height 63
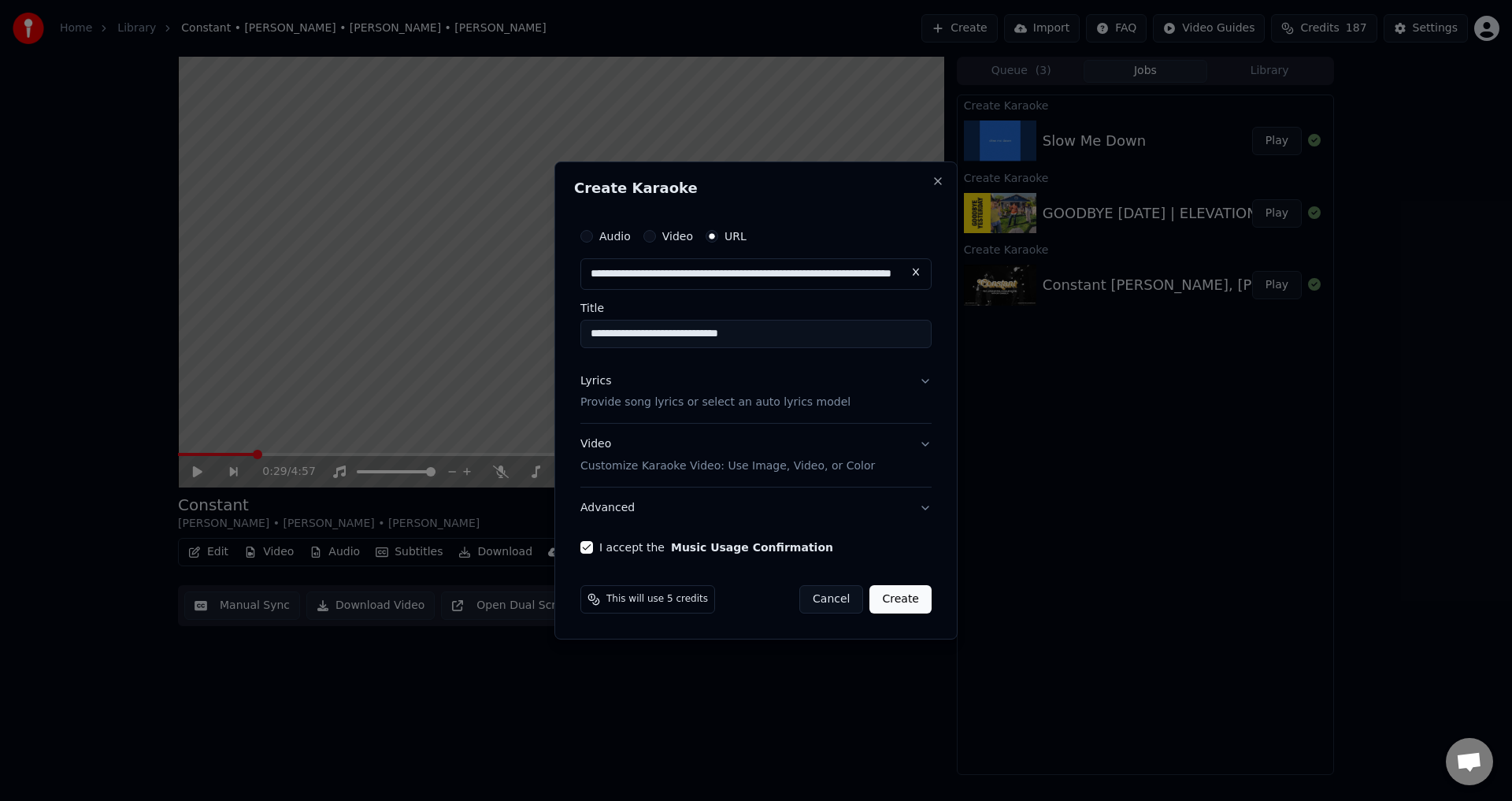
click at [901, 594] on button "Create" at bounding box center [900, 600] width 62 height 29
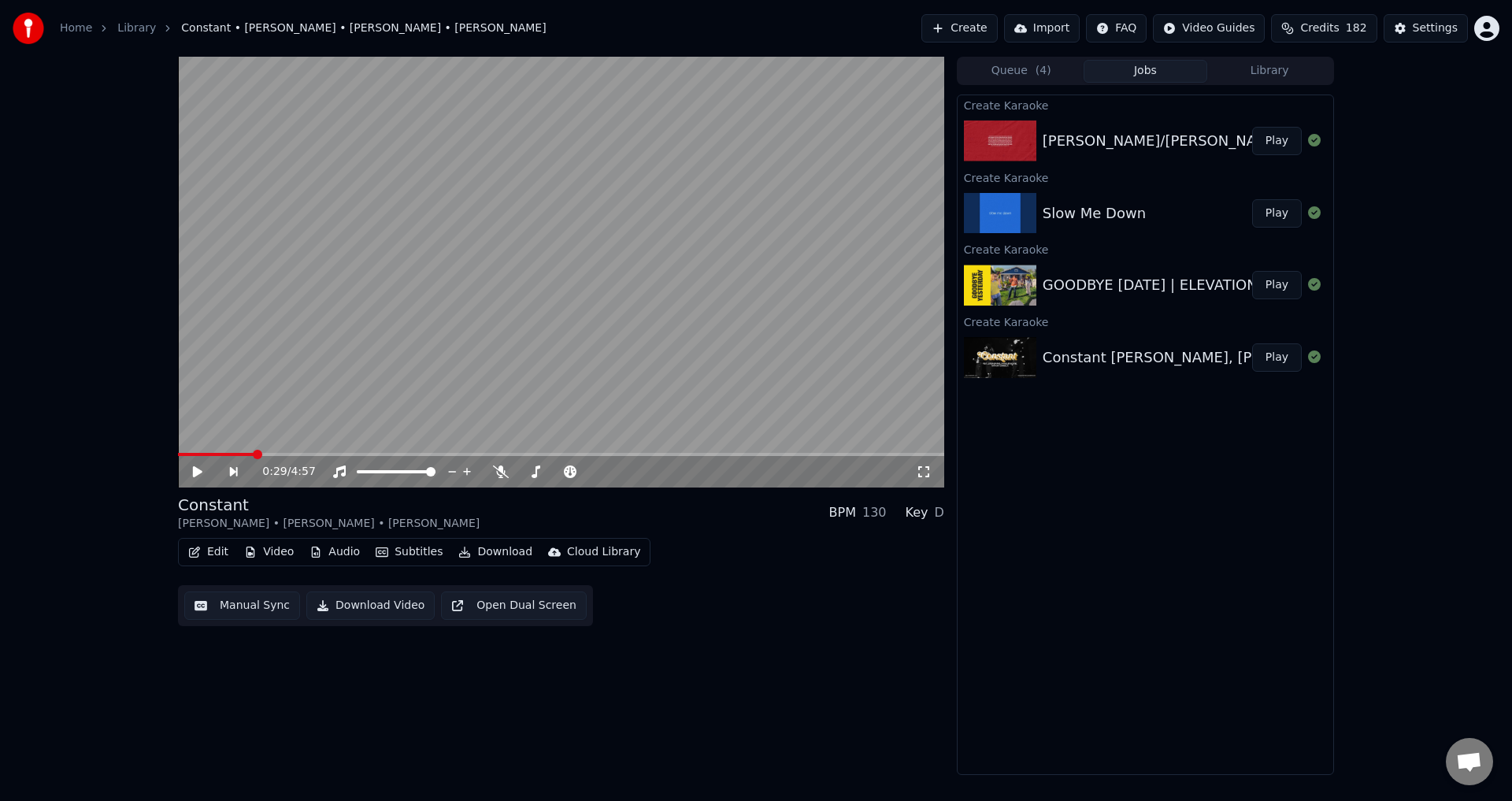
click at [994, 22] on button "Create" at bounding box center [959, 29] width 76 height 29
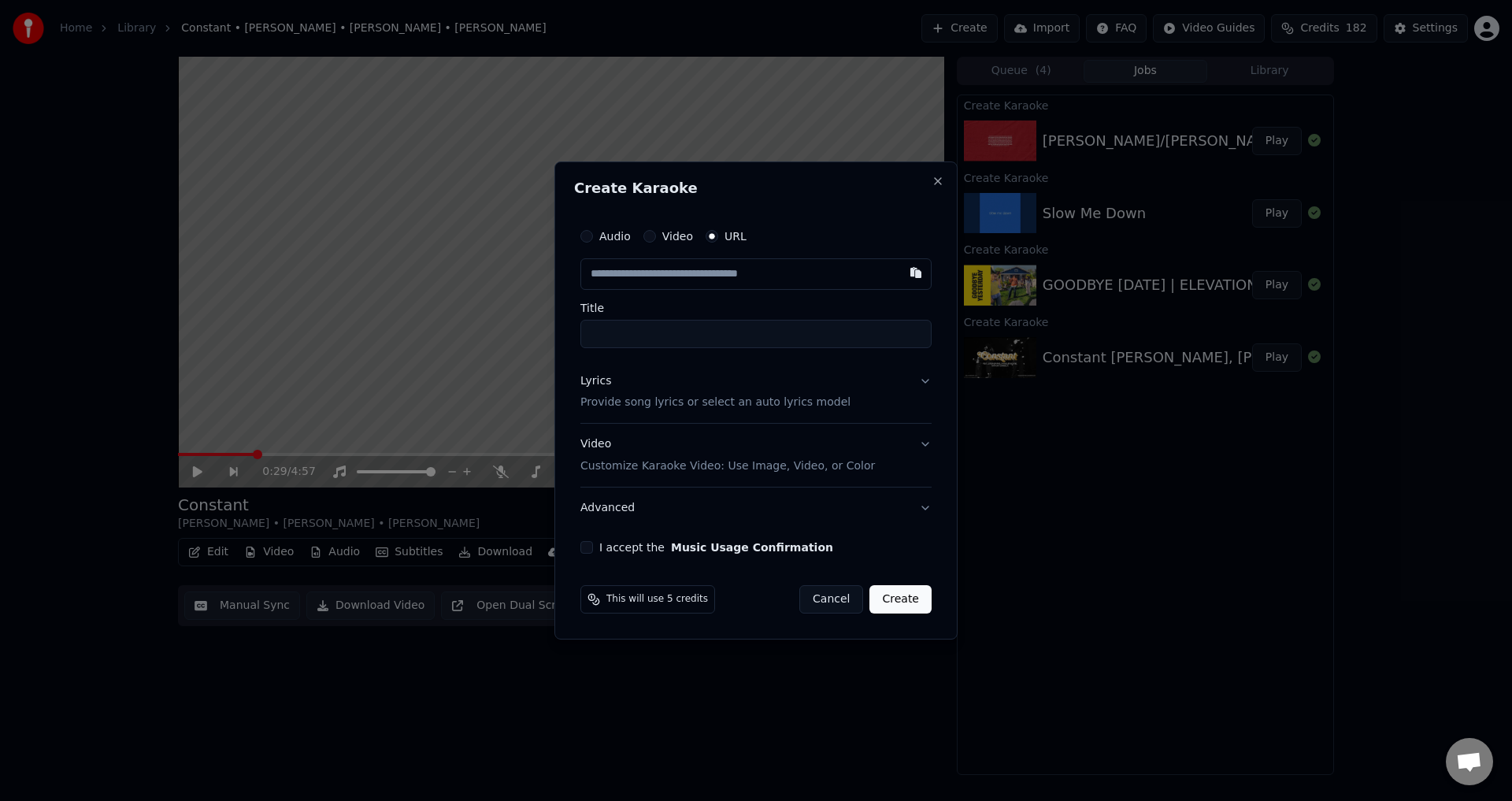
click at [916, 280] on button "button" at bounding box center [916, 272] width 31 height 29
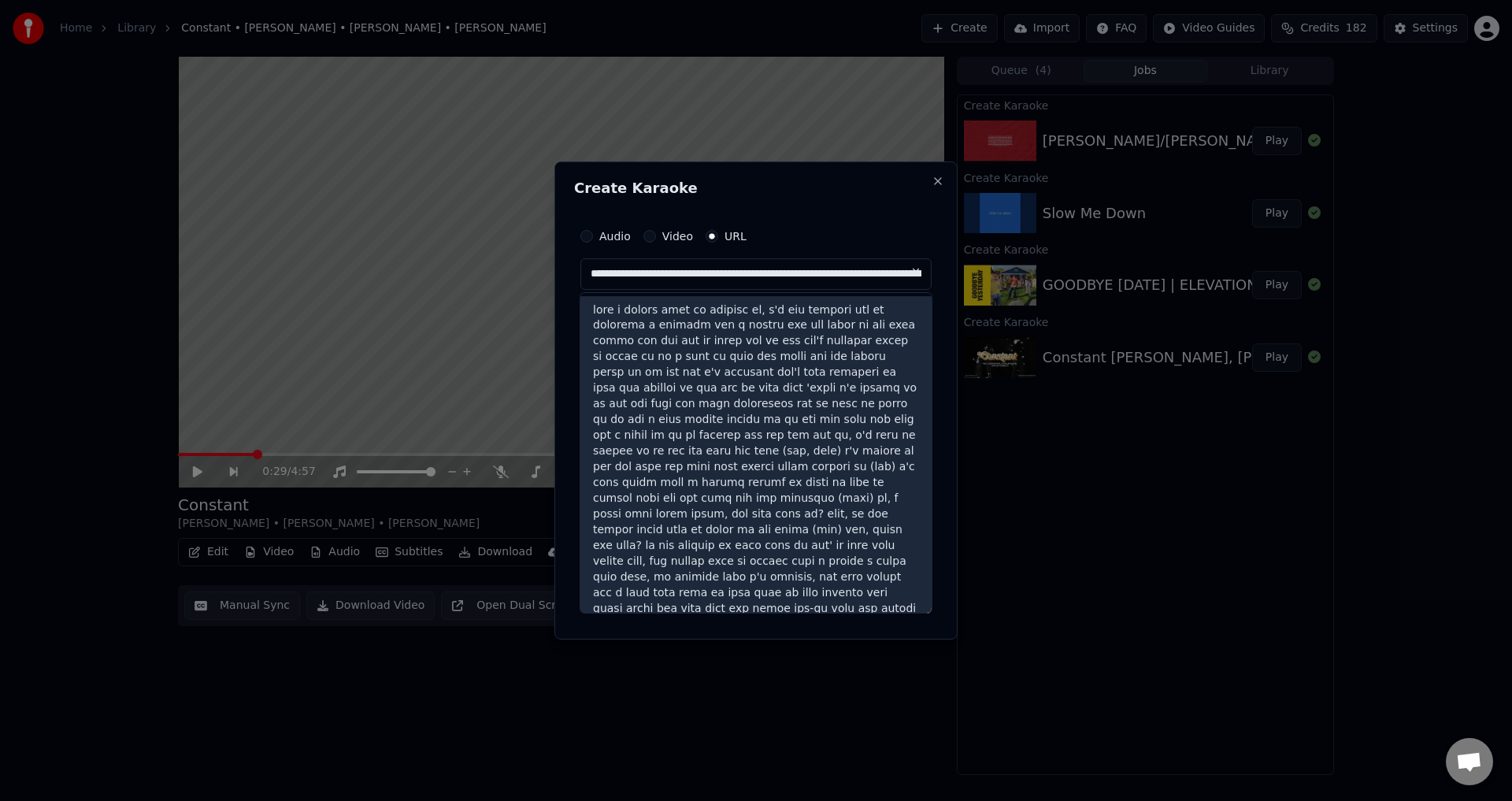
type input "**********"
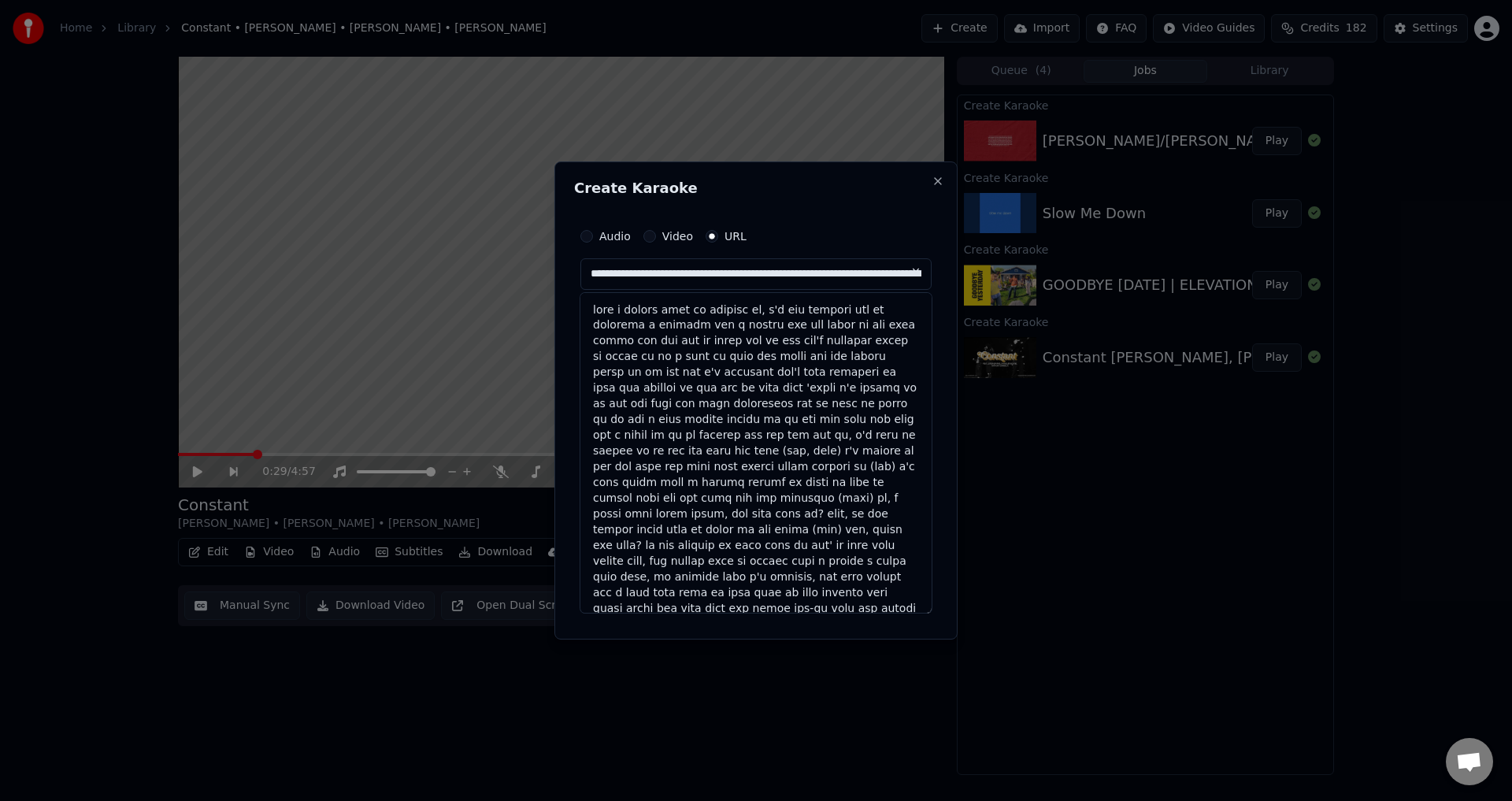
click at [911, 266] on button at bounding box center [916, 272] width 31 height 29
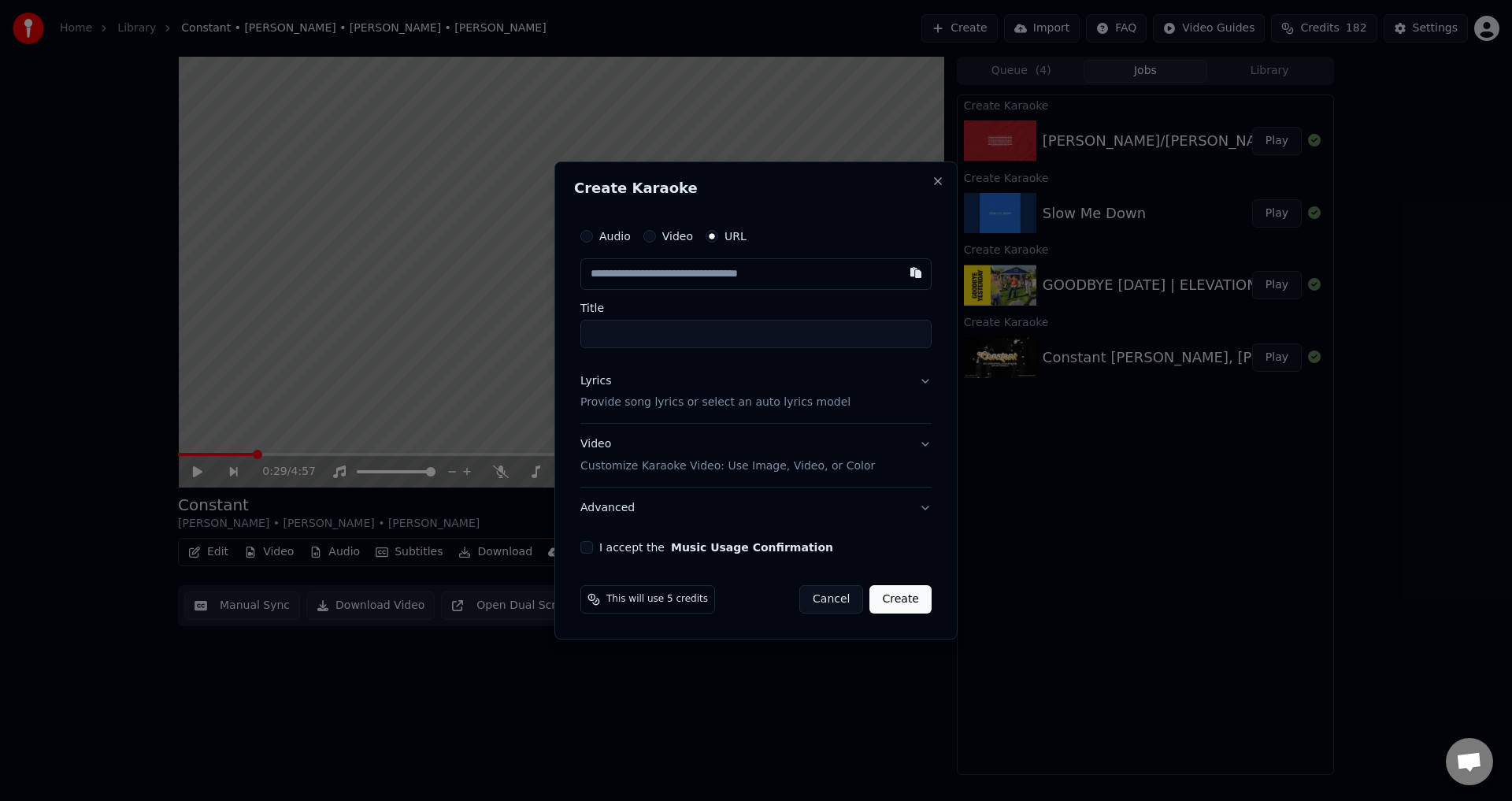
click at [754, 373] on div "Lyrics Provide song lyrics or select an auto lyrics model" at bounding box center [715, 392] width 270 height 38
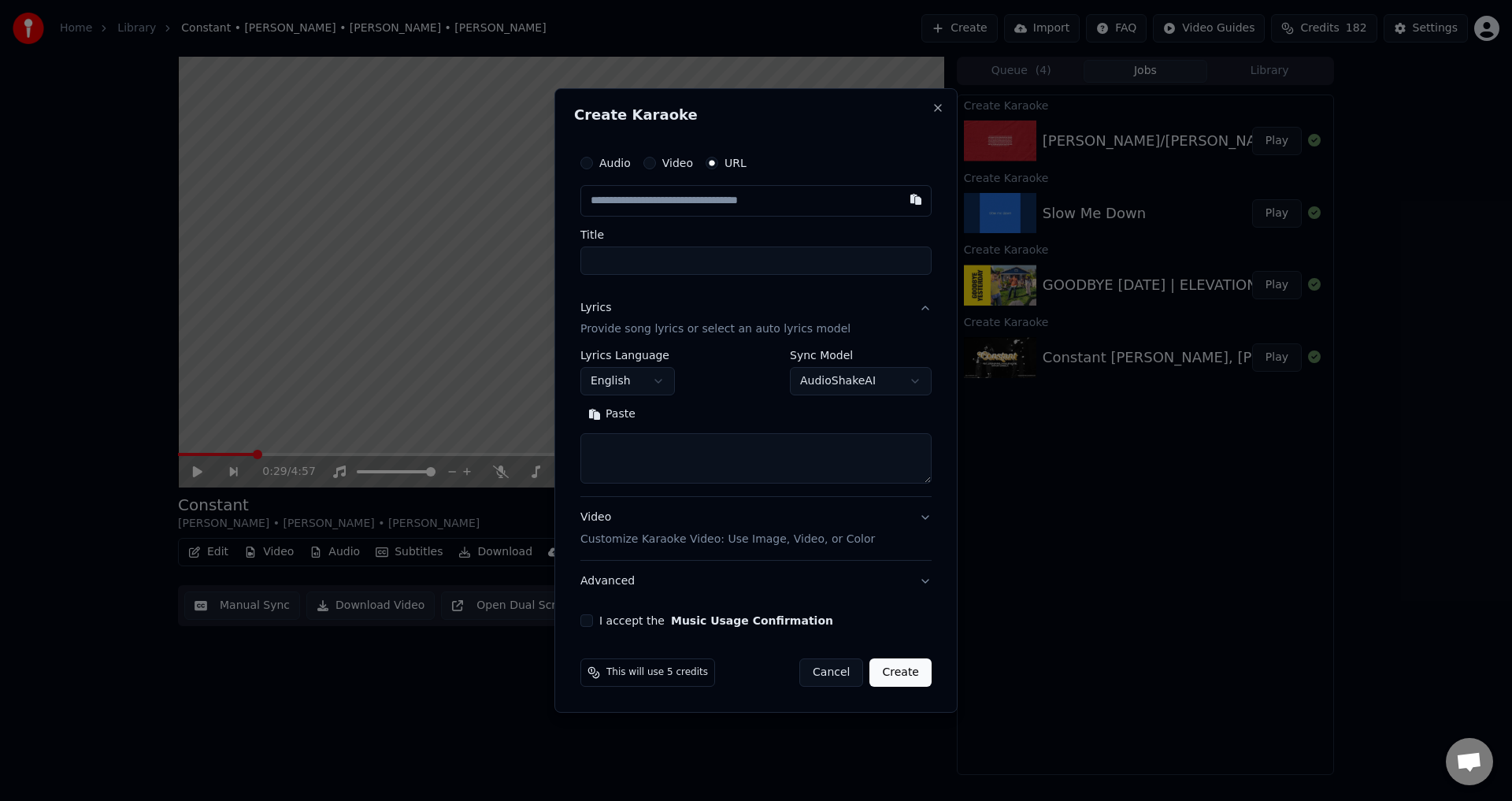
click at [924, 378] on div "**********" at bounding box center [756, 393] width 352 height 210
click at [618, 410] on button "Paste" at bounding box center [612, 414] width 63 height 25
type textarea "**********"
click at [915, 200] on button "button" at bounding box center [916, 200] width 31 height 29
type input "**********"
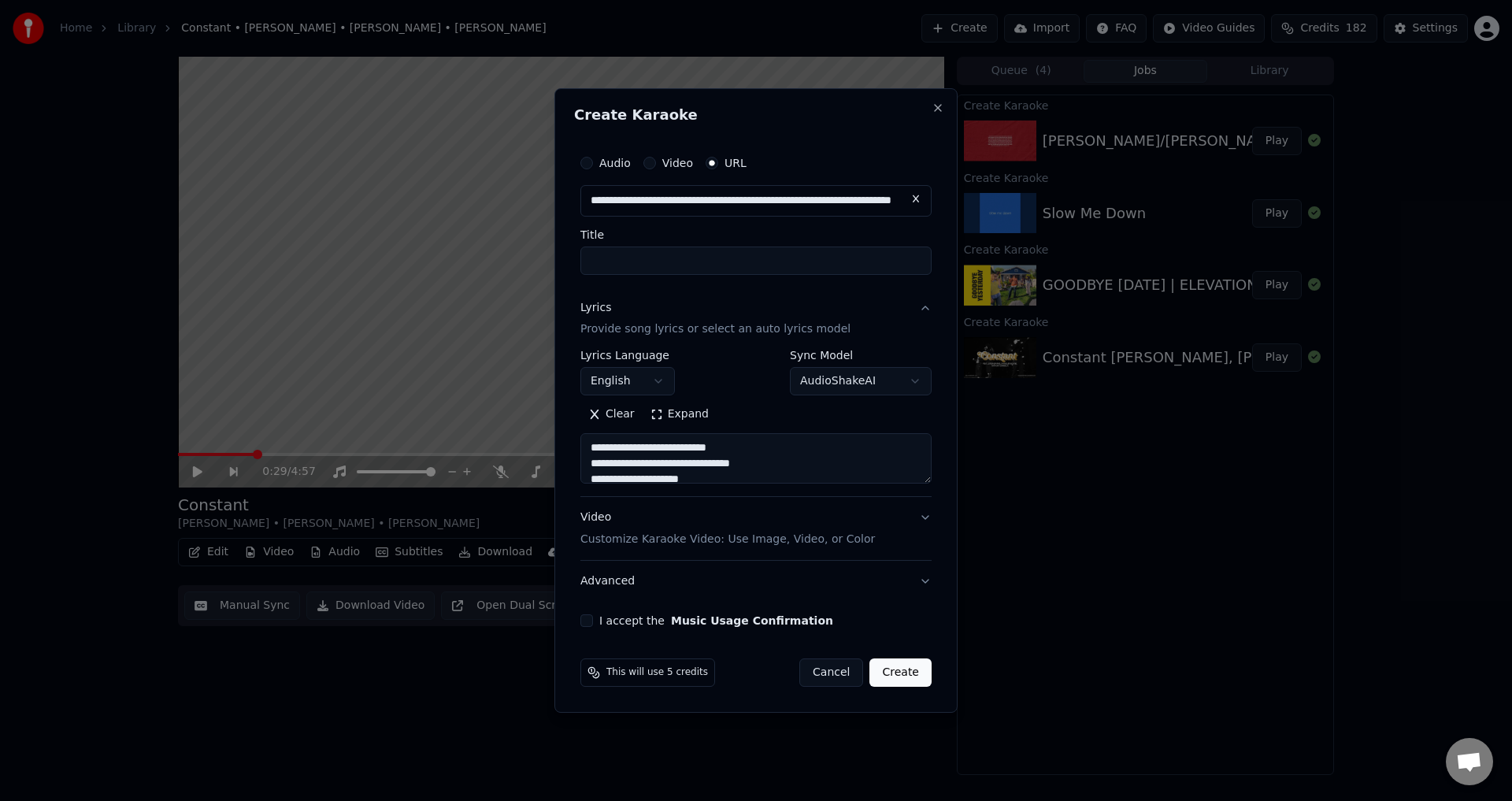
type textarea "**********"
type input "**********"
click at [590, 619] on button "I accept the Music Usage Confirmation" at bounding box center [586, 620] width 13 height 13
click at [656, 577] on button "Advanced" at bounding box center [756, 581] width 352 height 41
type textarea "**********"
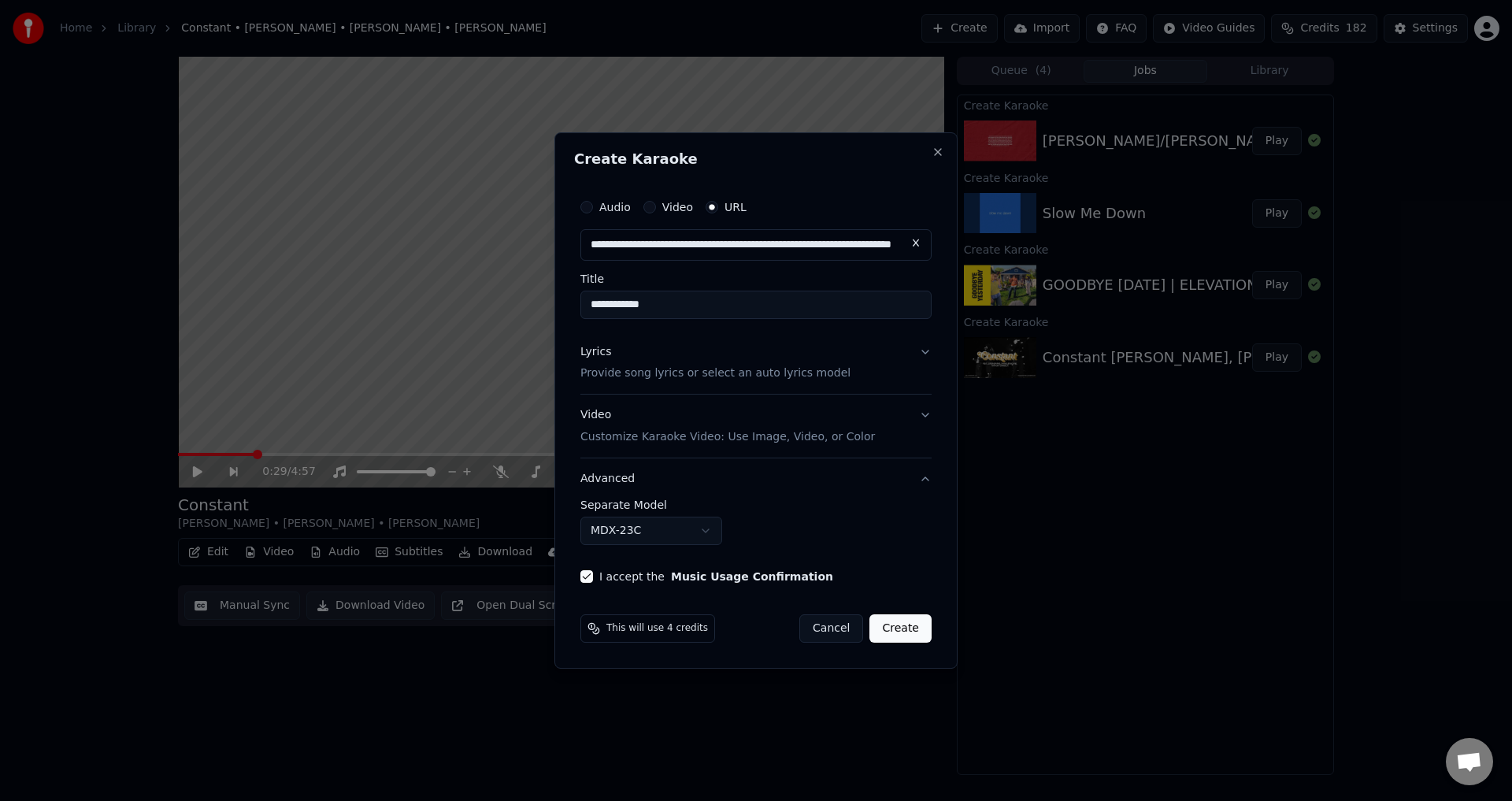
click at [603, 530] on button "MDX-23C" at bounding box center [651, 530] width 142 height 29
click at [680, 533] on body "**********" at bounding box center [756, 400] width 1512 height 801
click at [911, 626] on button "Create" at bounding box center [900, 628] width 62 height 29
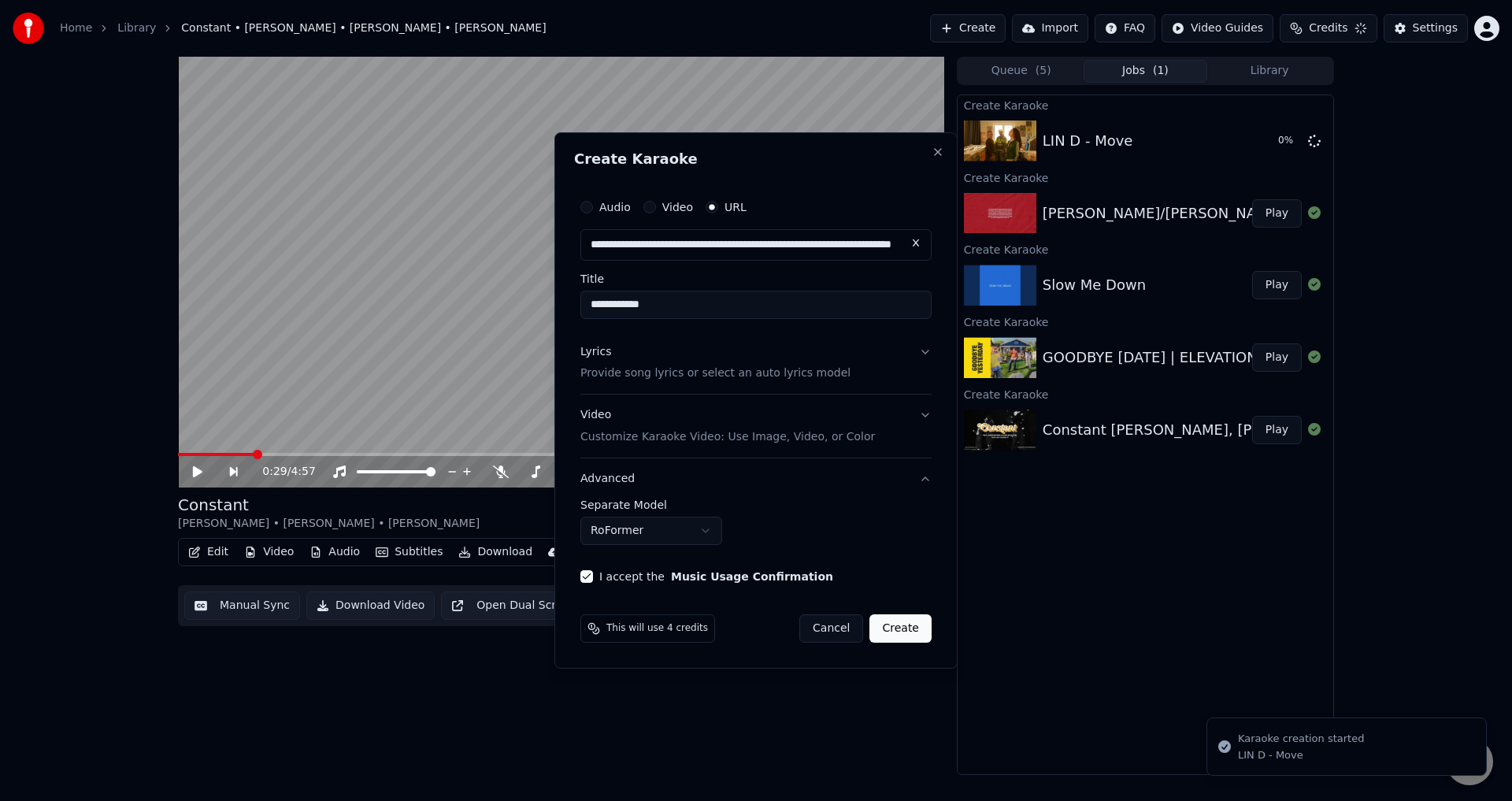
select select "******"
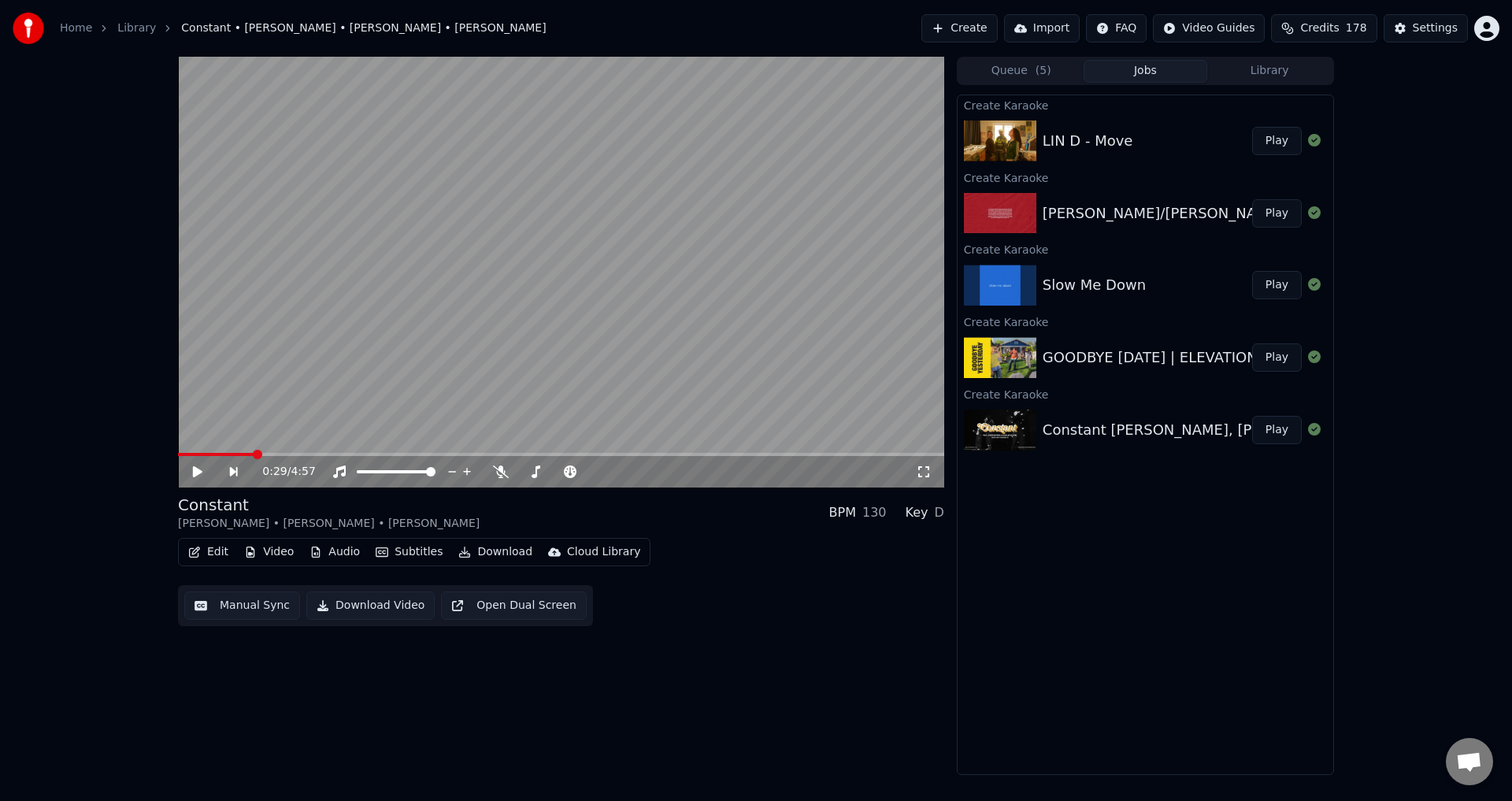
click at [1268, 144] on button "Play" at bounding box center [1276, 141] width 49 height 29
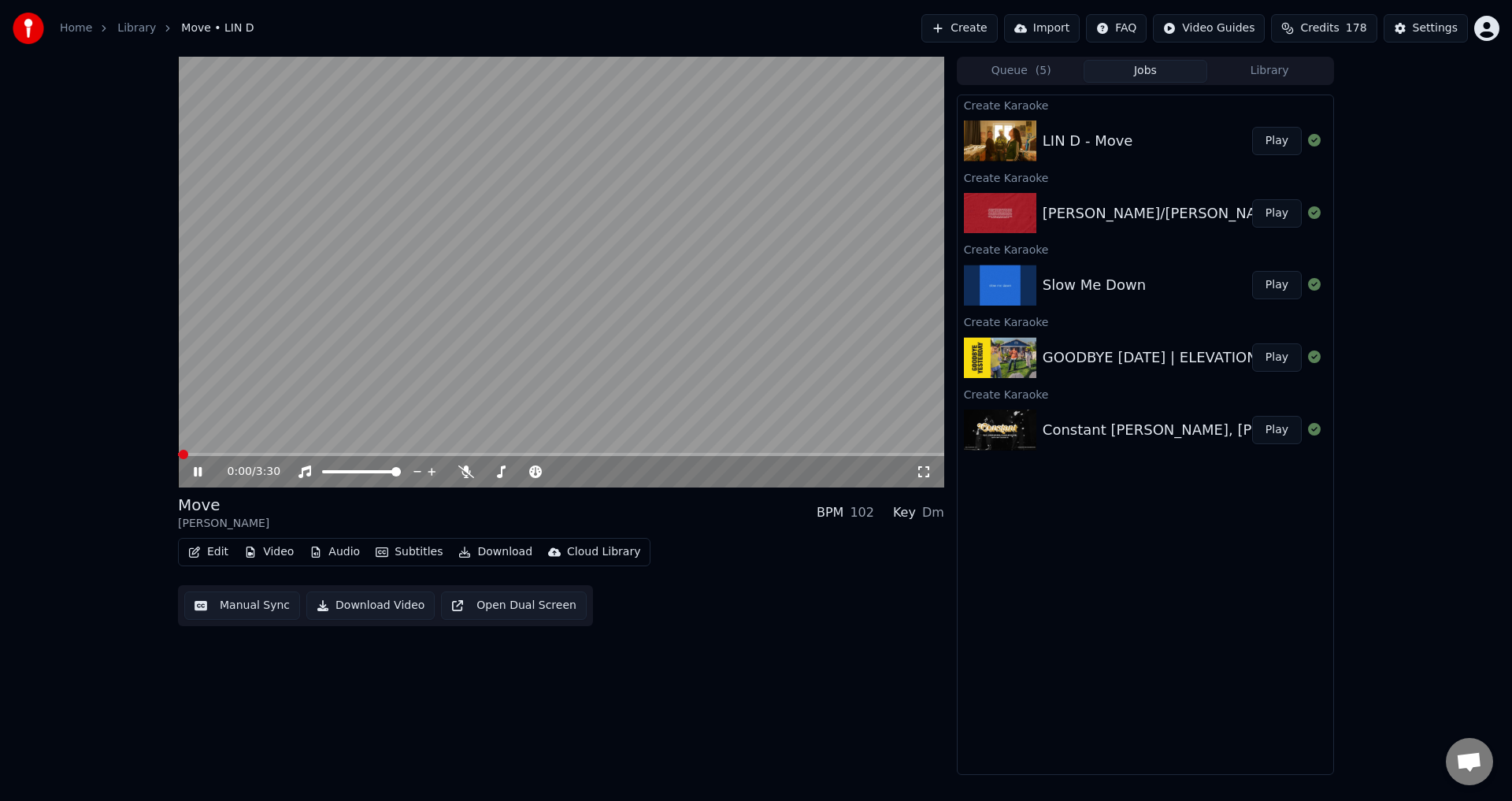
click at [363, 270] on video at bounding box center [561, 271] width 766 height 431
click at [237, 609] on button "Manual Sync" at bounding box center [242, 606] width 116 height 29
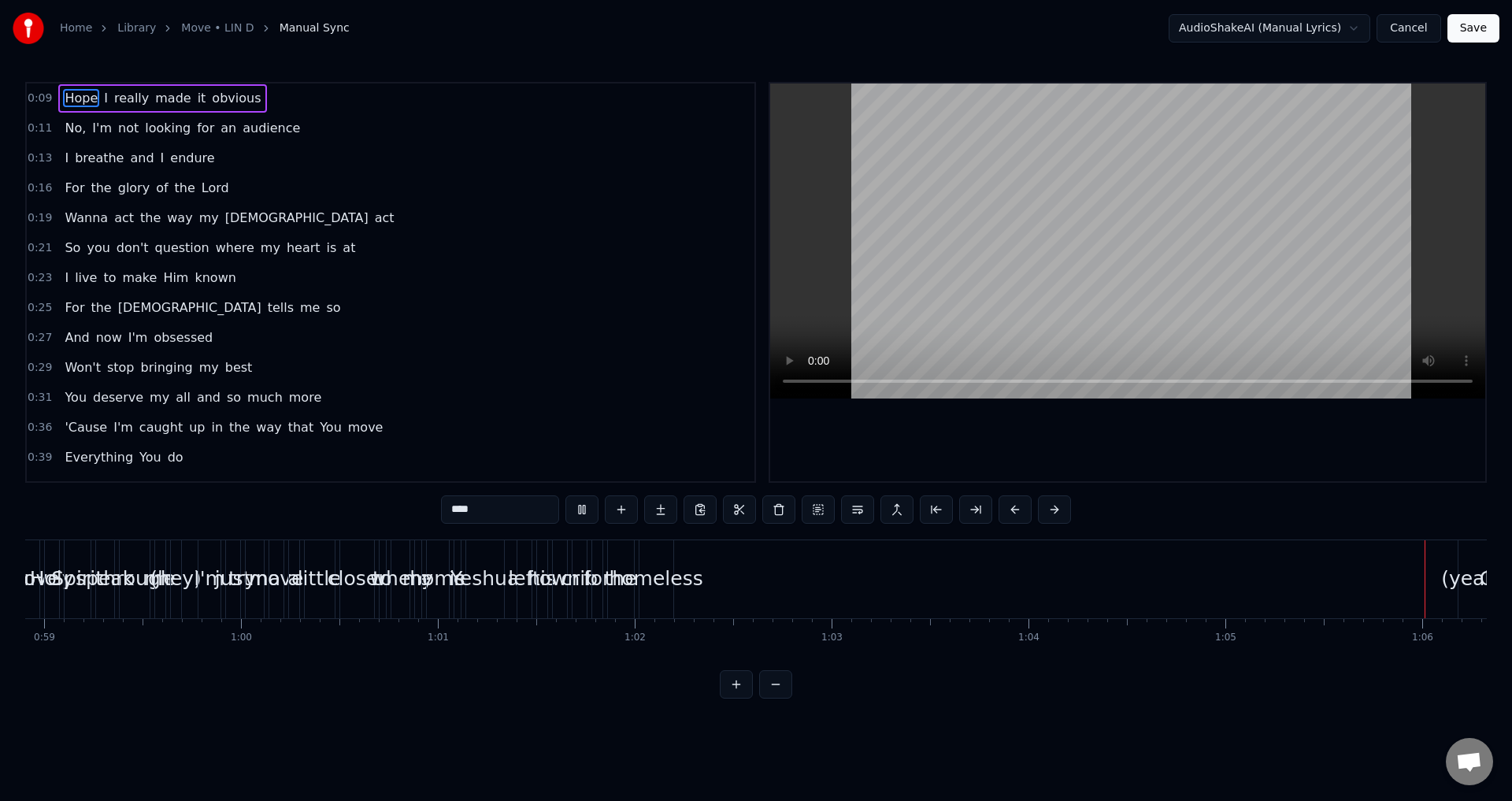
scroll to position [0, 12745]
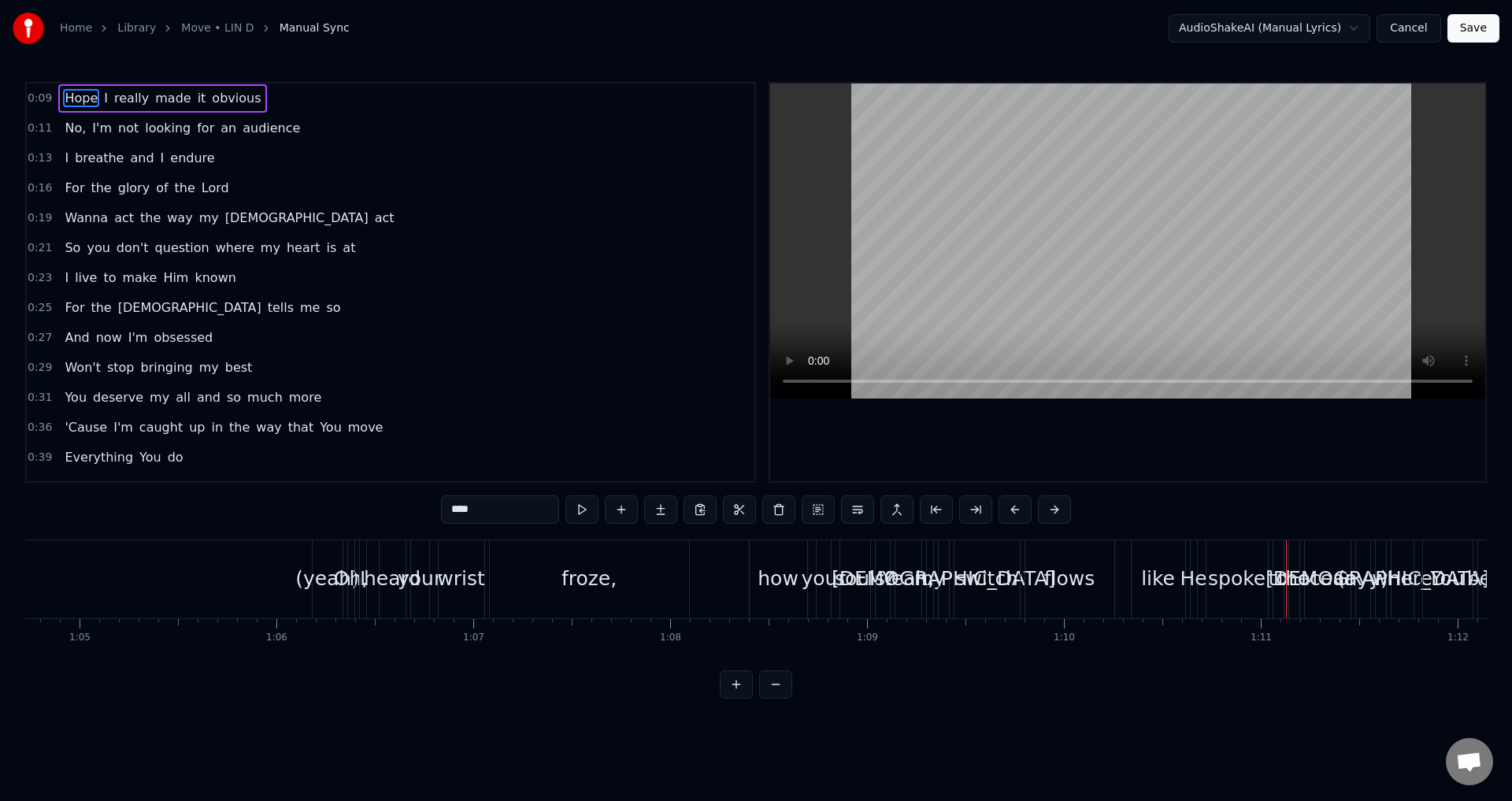
click at [1428, 27] on button "Cancel" at bounding box center [1409, 29] width 64 height 29
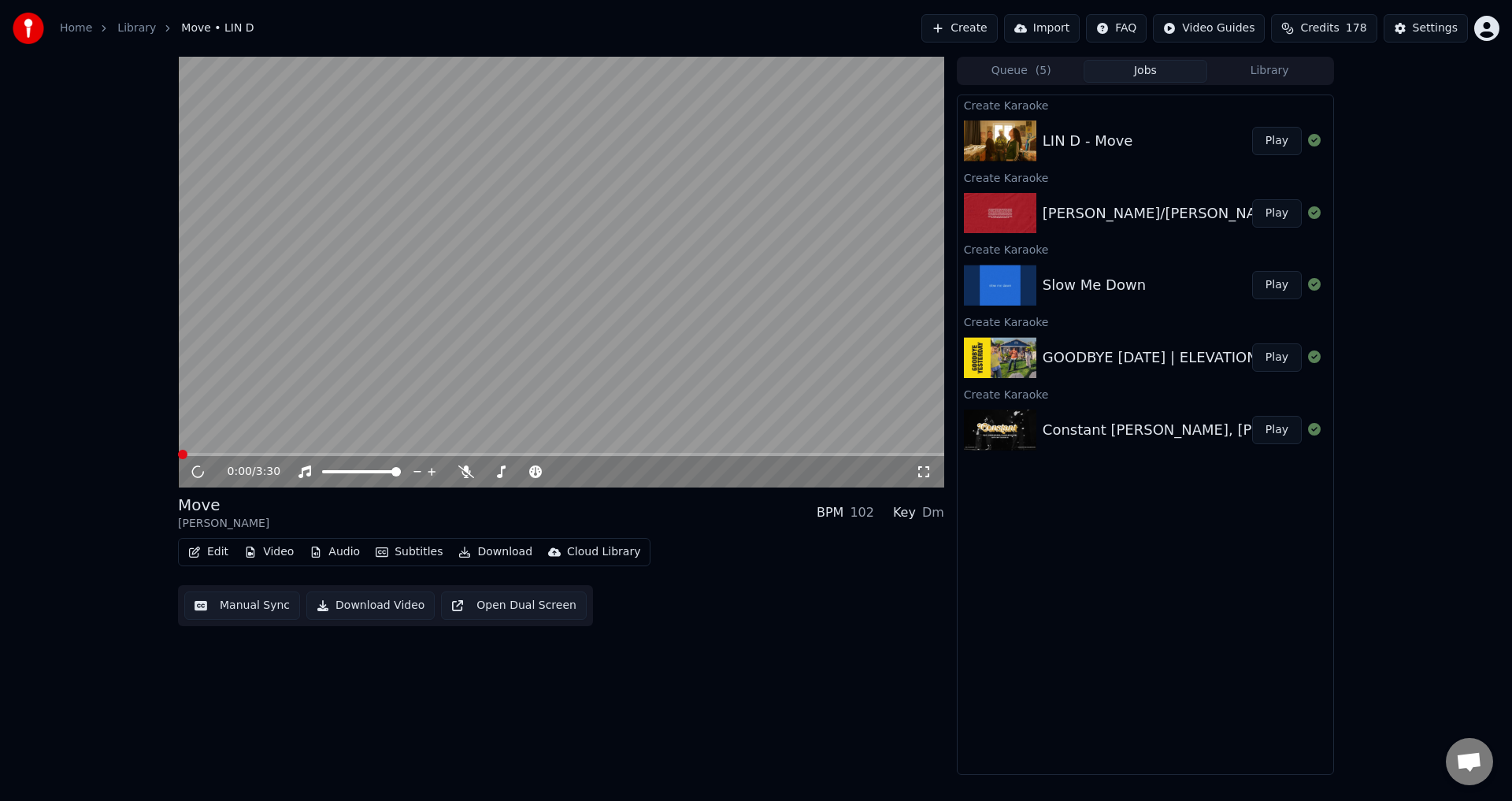
click at [212, 548] on button "Edit" at bounding box center [208, 552] width 53 height 22
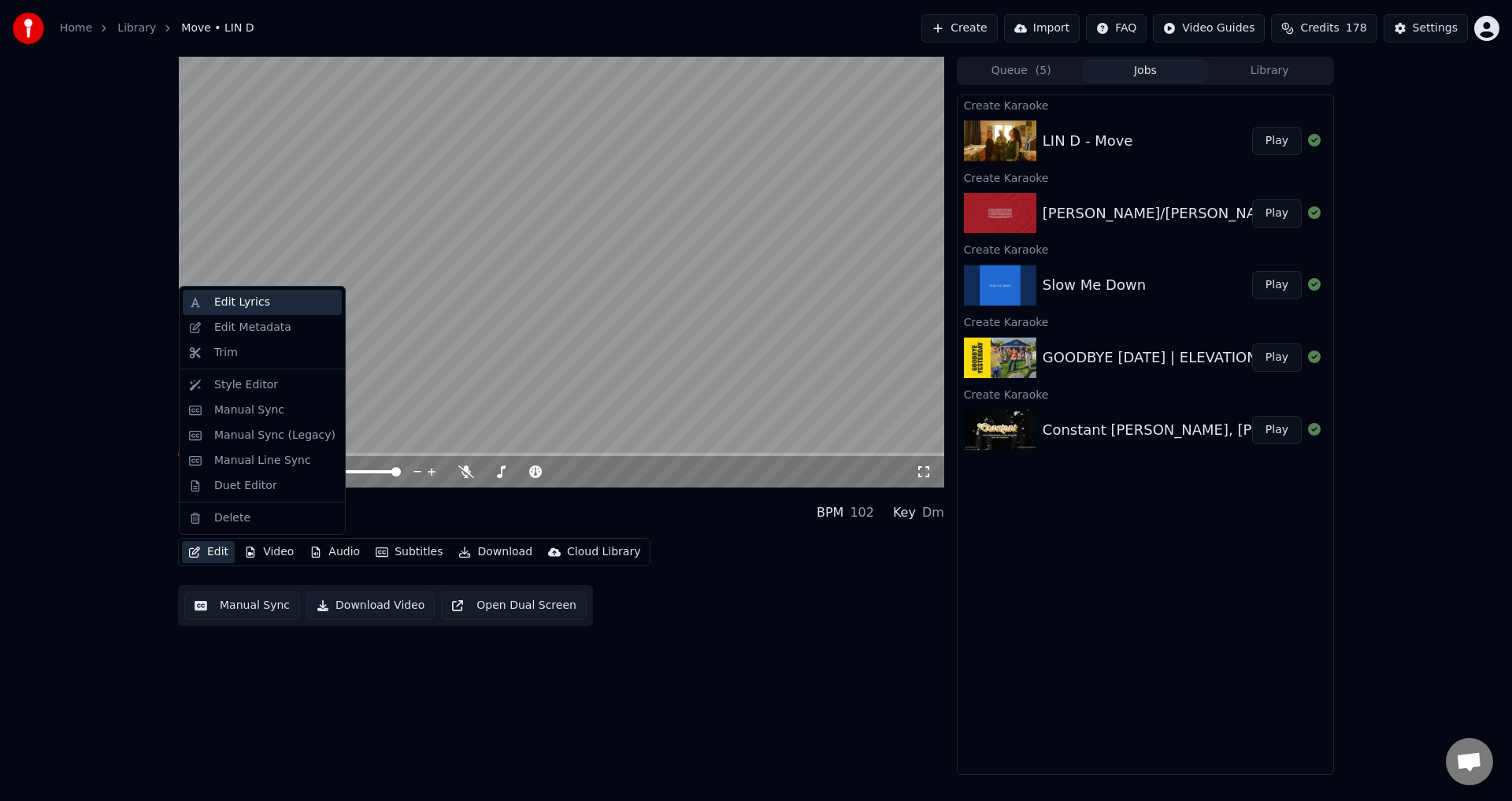
click at [242, 301] on div "Edit Lyrics" at bounding box center [242, 302] width 56 height 16
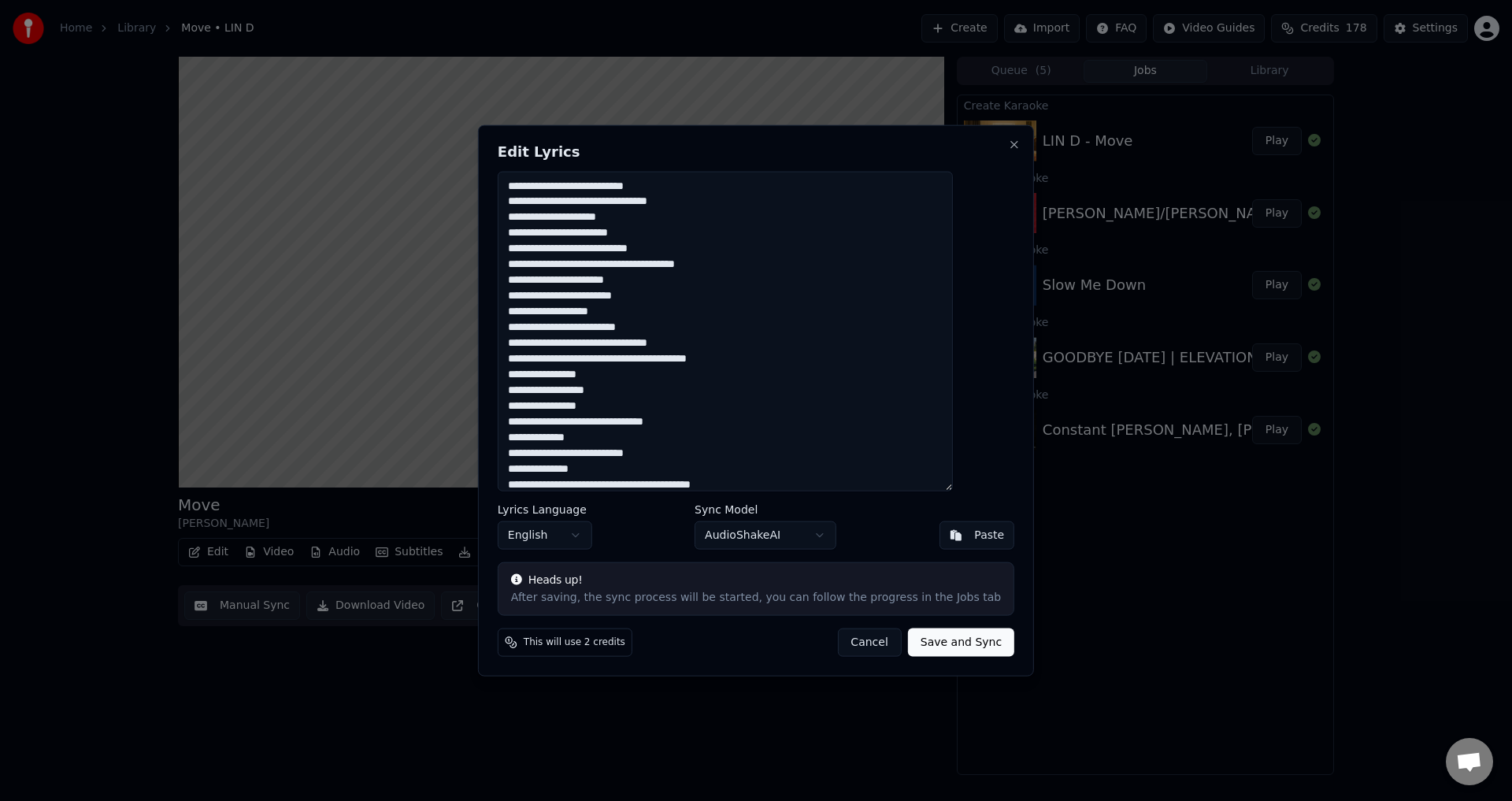
click at [939, 535] on button "Paste" at bounding box center [977, 536] width 76 height 29
click at [613, 402] on textarea at bounding box center [725, 331] width 455 height 320
click at [613, 401] on textarea at bounding box center [725, 331] width 455 height 320
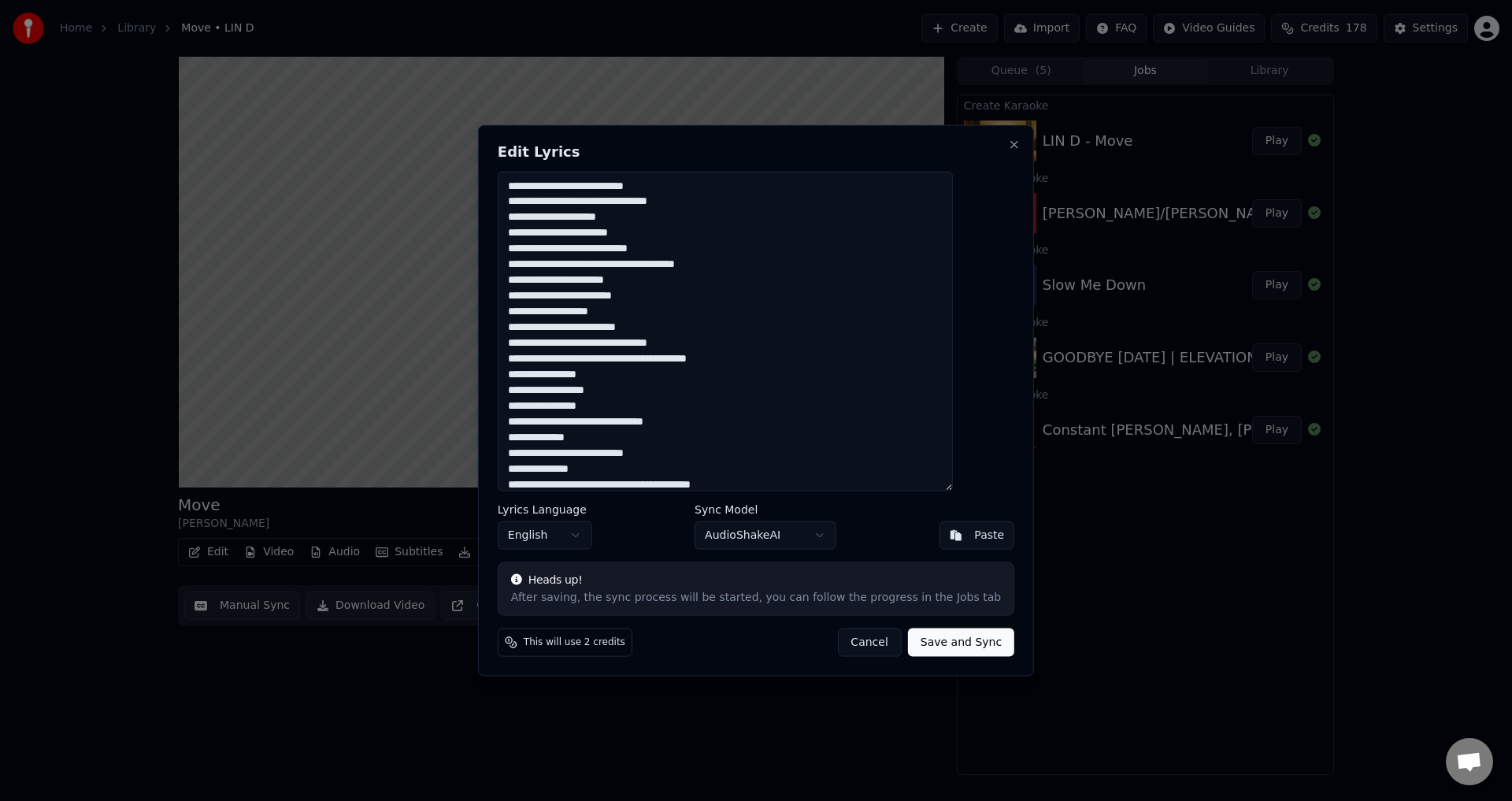
drag, startPoint x: 613, startPoint y: 401, endPoint x: 515, endPoint y: 161, distance: 259.2
click at [518, 162] on div "Edit Lyrics Lyrics Language English Sync Model AudioShakeAI Paste Heads up! Aft…" at bounding box center [756, 400] width 556 height 552
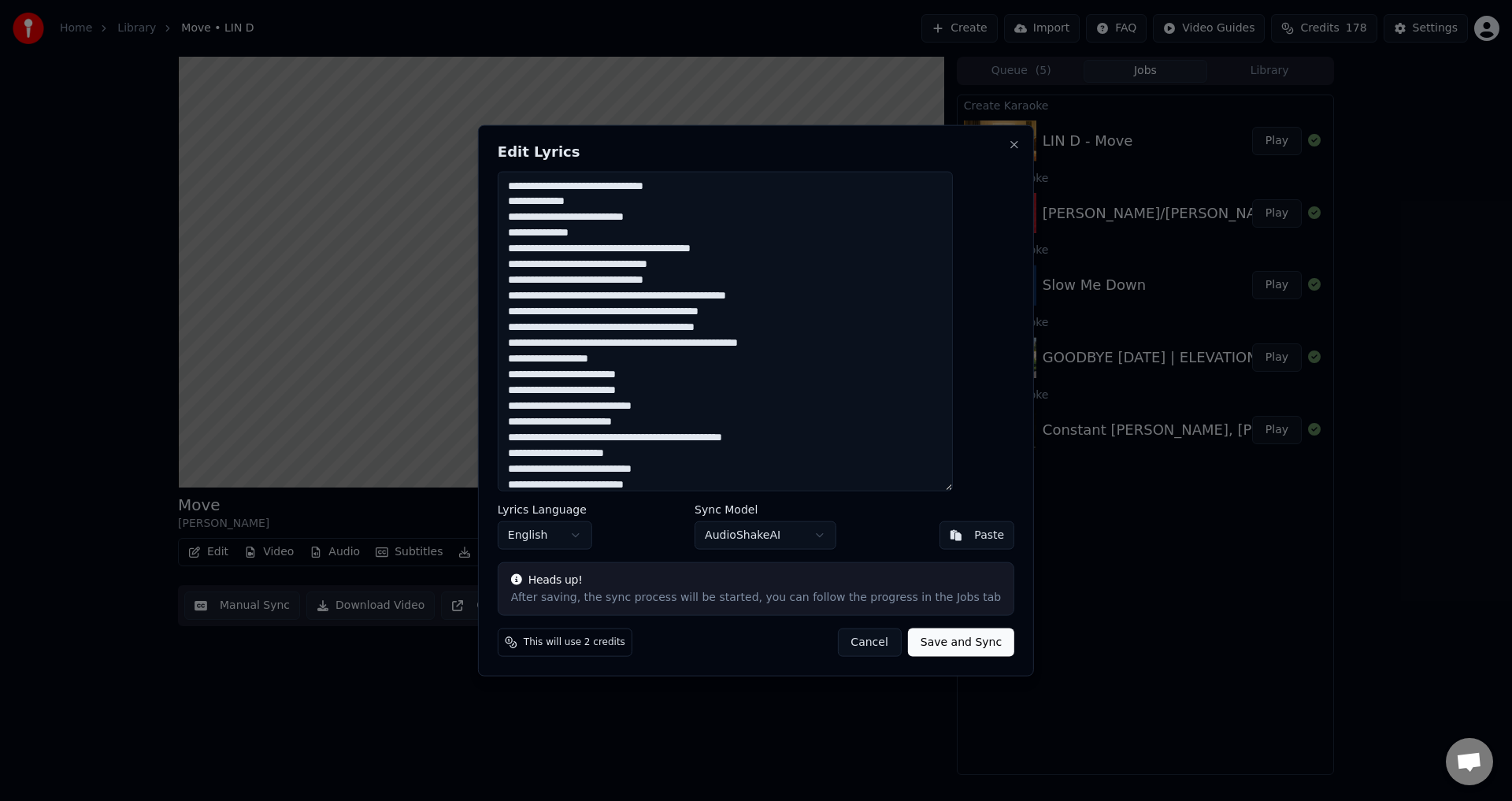
click at [939, 531] on button "Paste" at bounding box center [977, 536] width 76 height 29
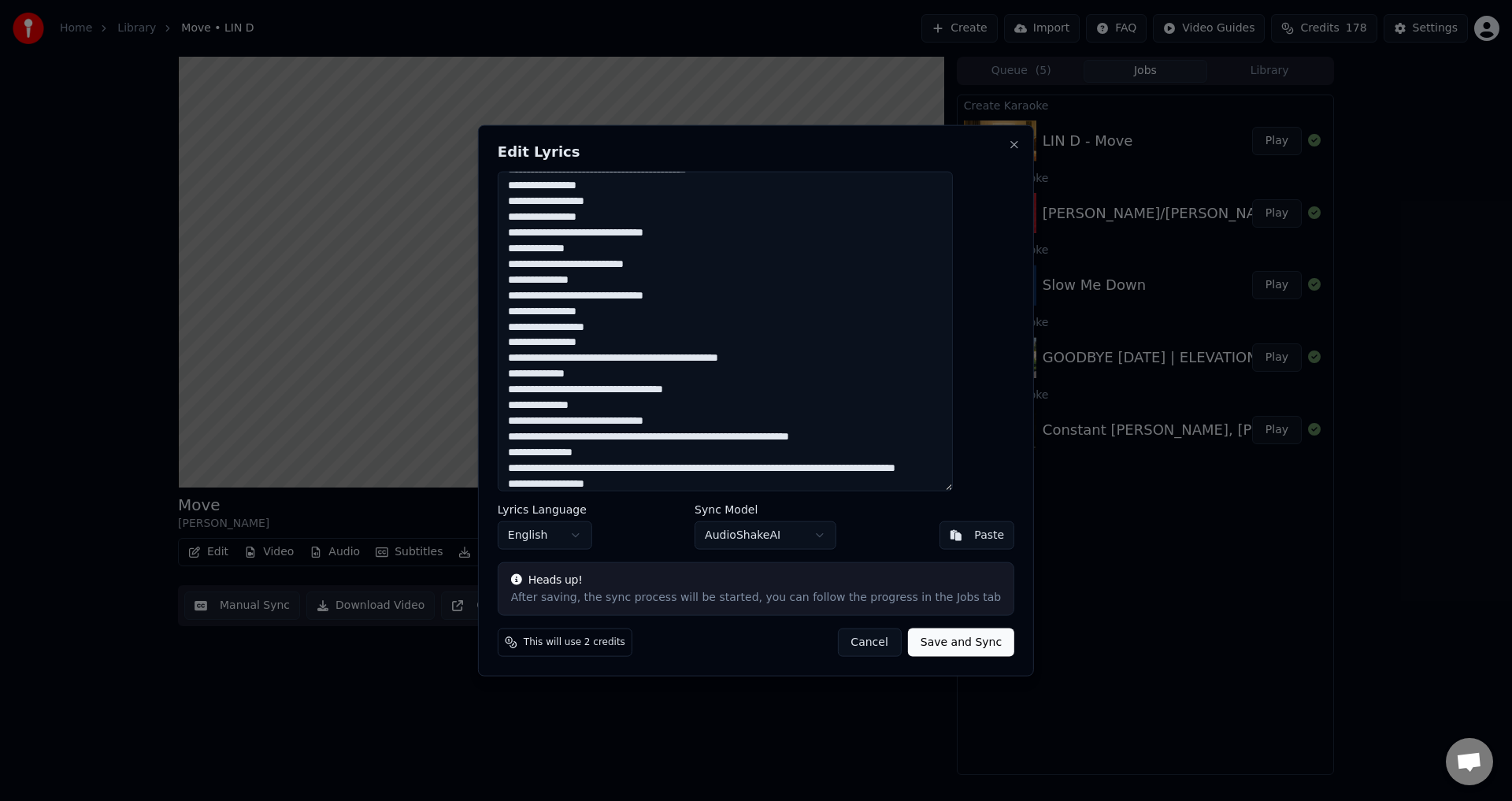
scroll to position [953, 0]
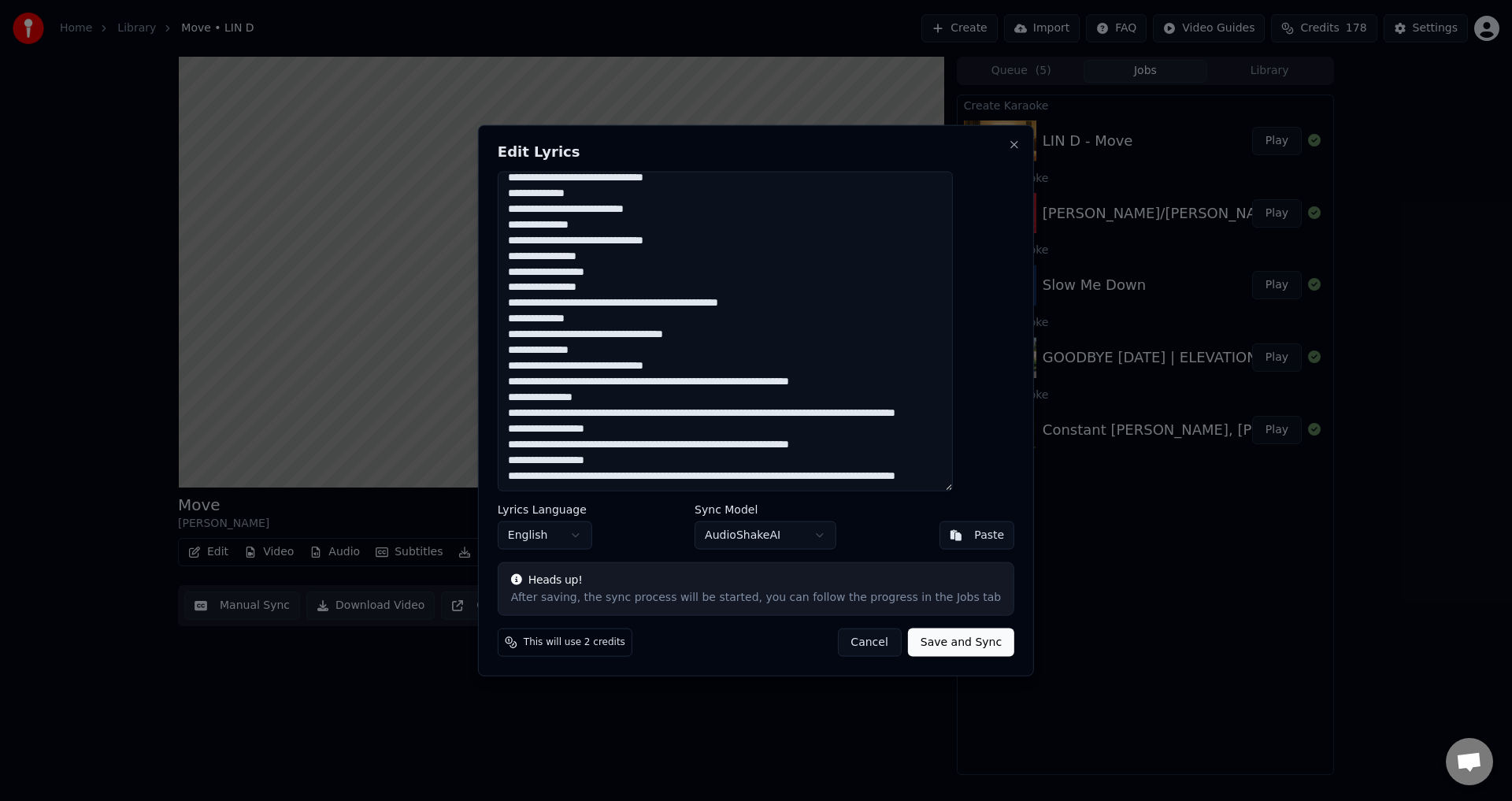
click at [941, 642] on button "Save and Sync" at bounding box center [962, 643] width 106 height 29
type textarea "**********"
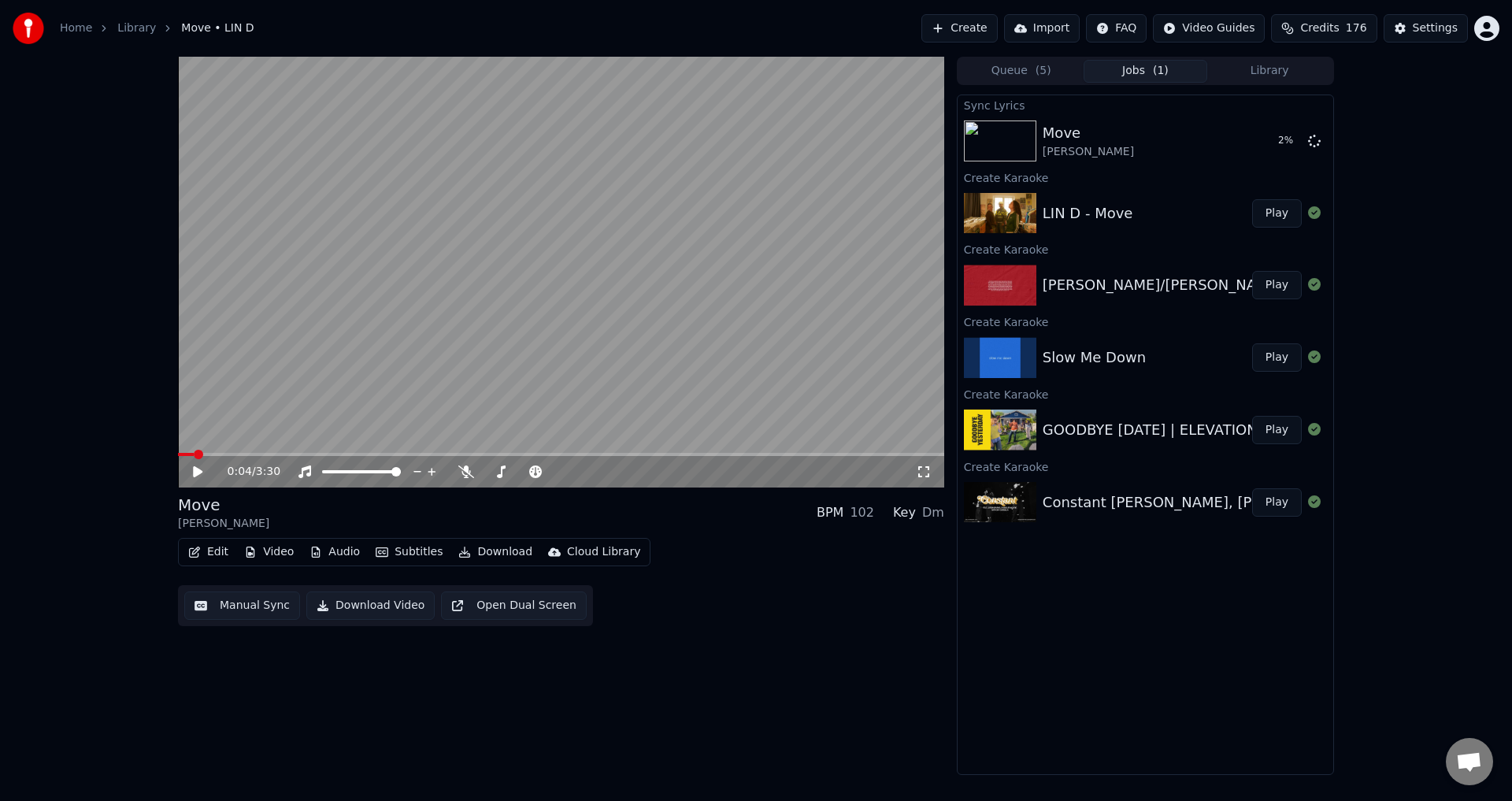
click at [337, 549] on button "Audio" at bounding box center [335, 552] width 63 height 22
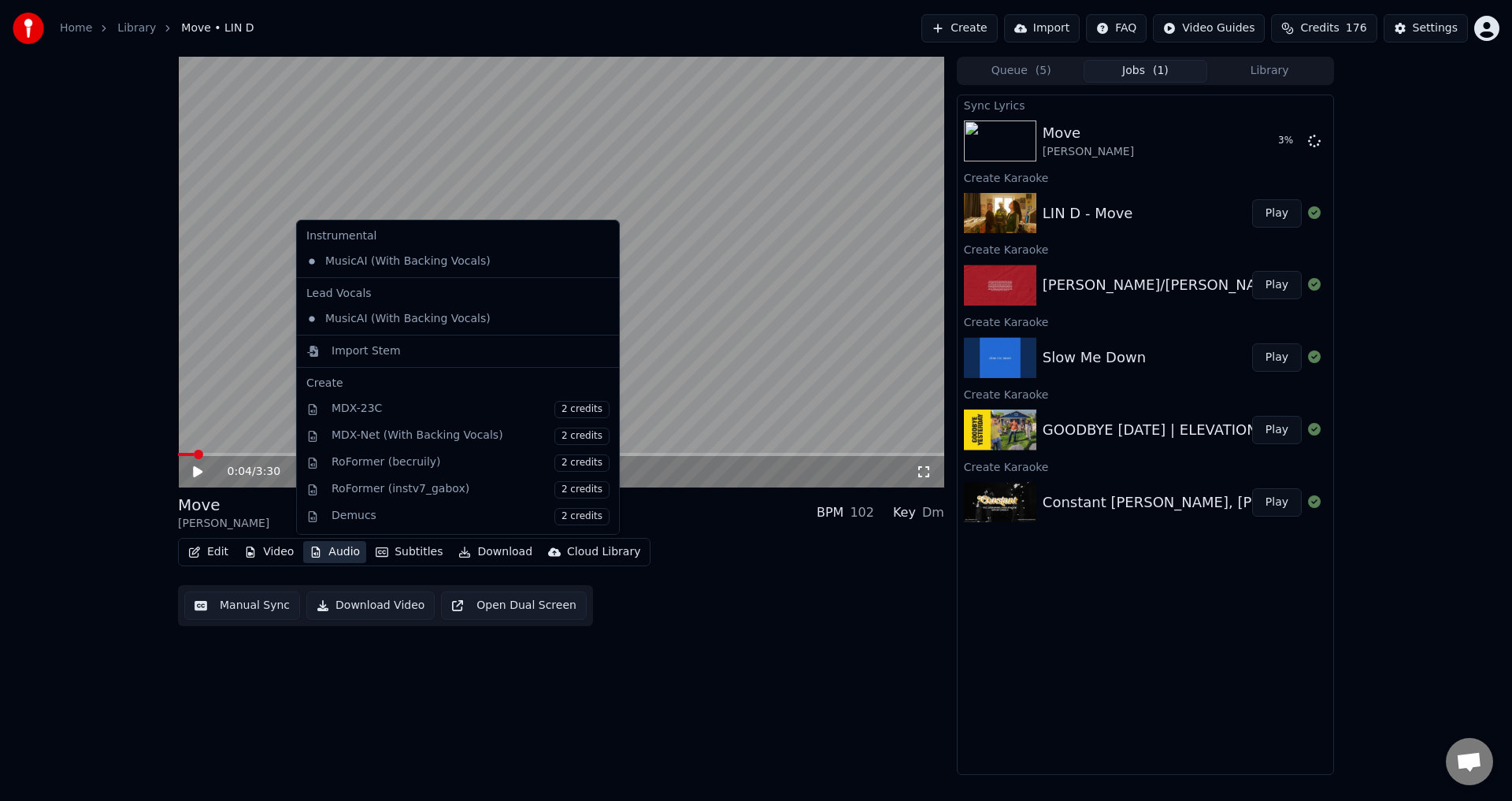
click at [333, 544] on button "Audio" at bounding box center [335, 552] width 63 height 22
click at [334, 547] on button "Audio" at bounding box center [335, 552] width 63 height 22
click at [410, 412] on div "MDX-23C 2 credits" at bounding box center [470, 409] width 278 height 17
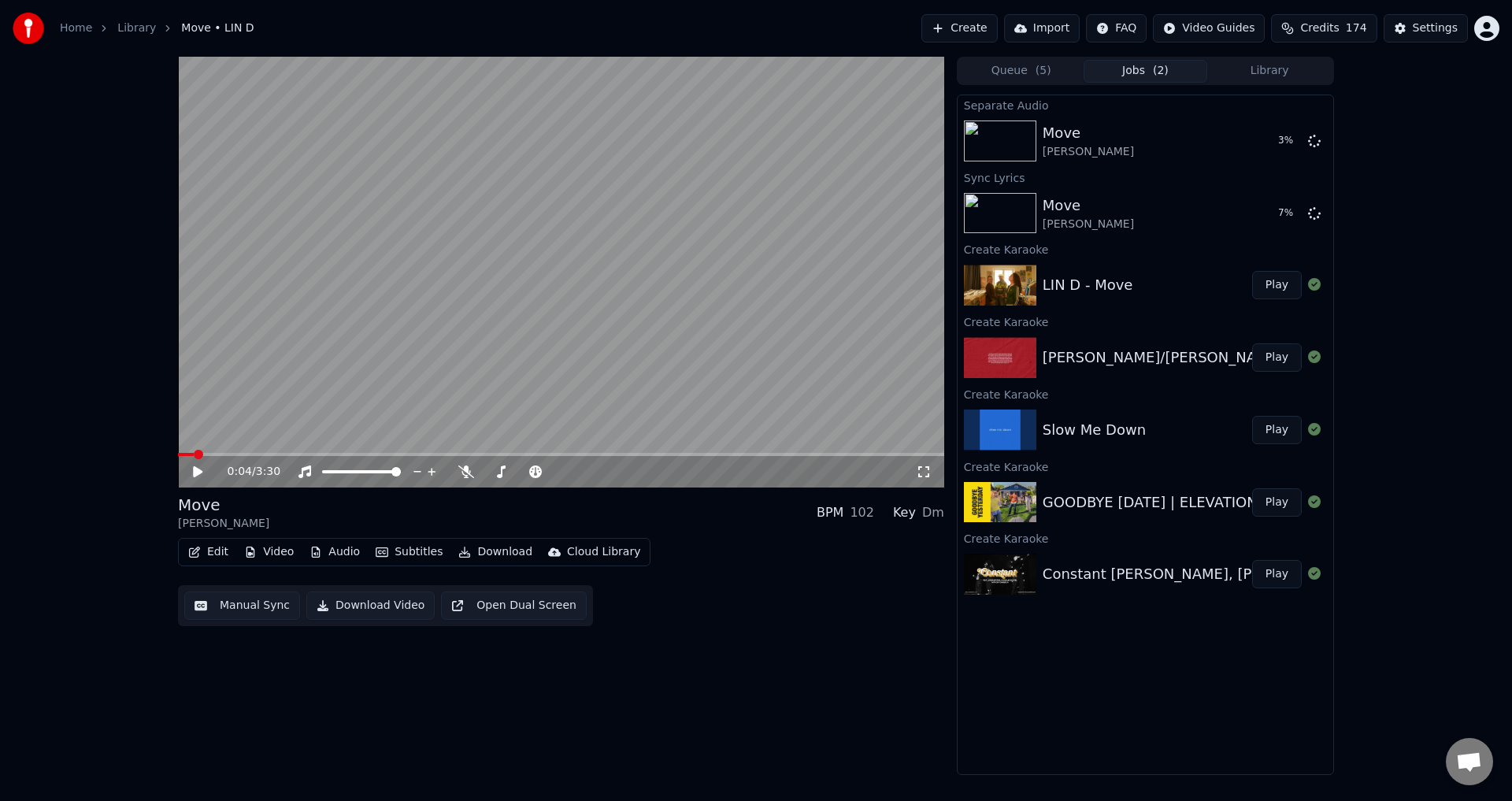
click at [1280, 349] on button "Play" at bounding box center [1276, 358] width 49 height 29
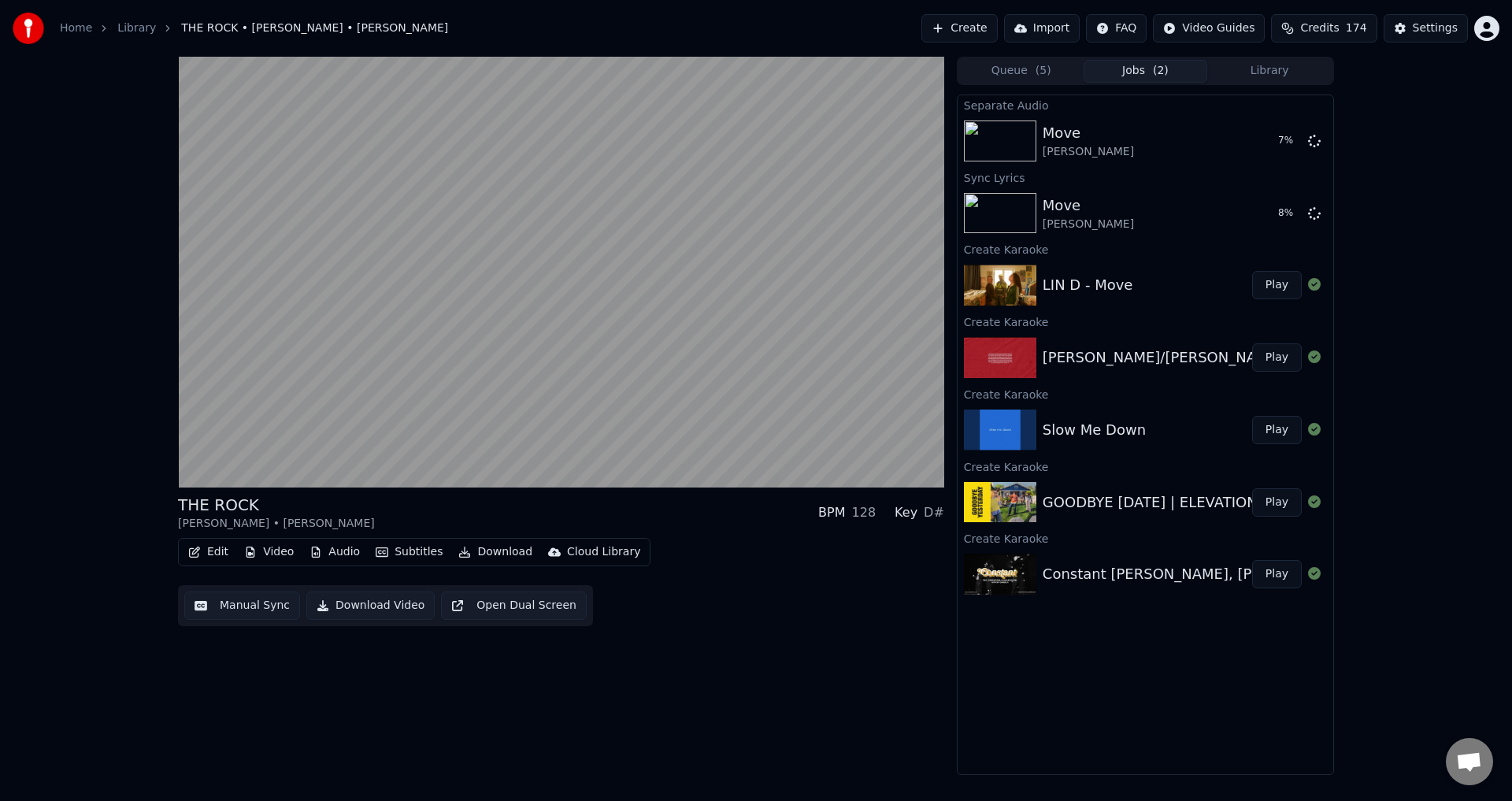
click at [1252, 343] on button "Play" at bounding box center [1276, 358] width 49 height 29
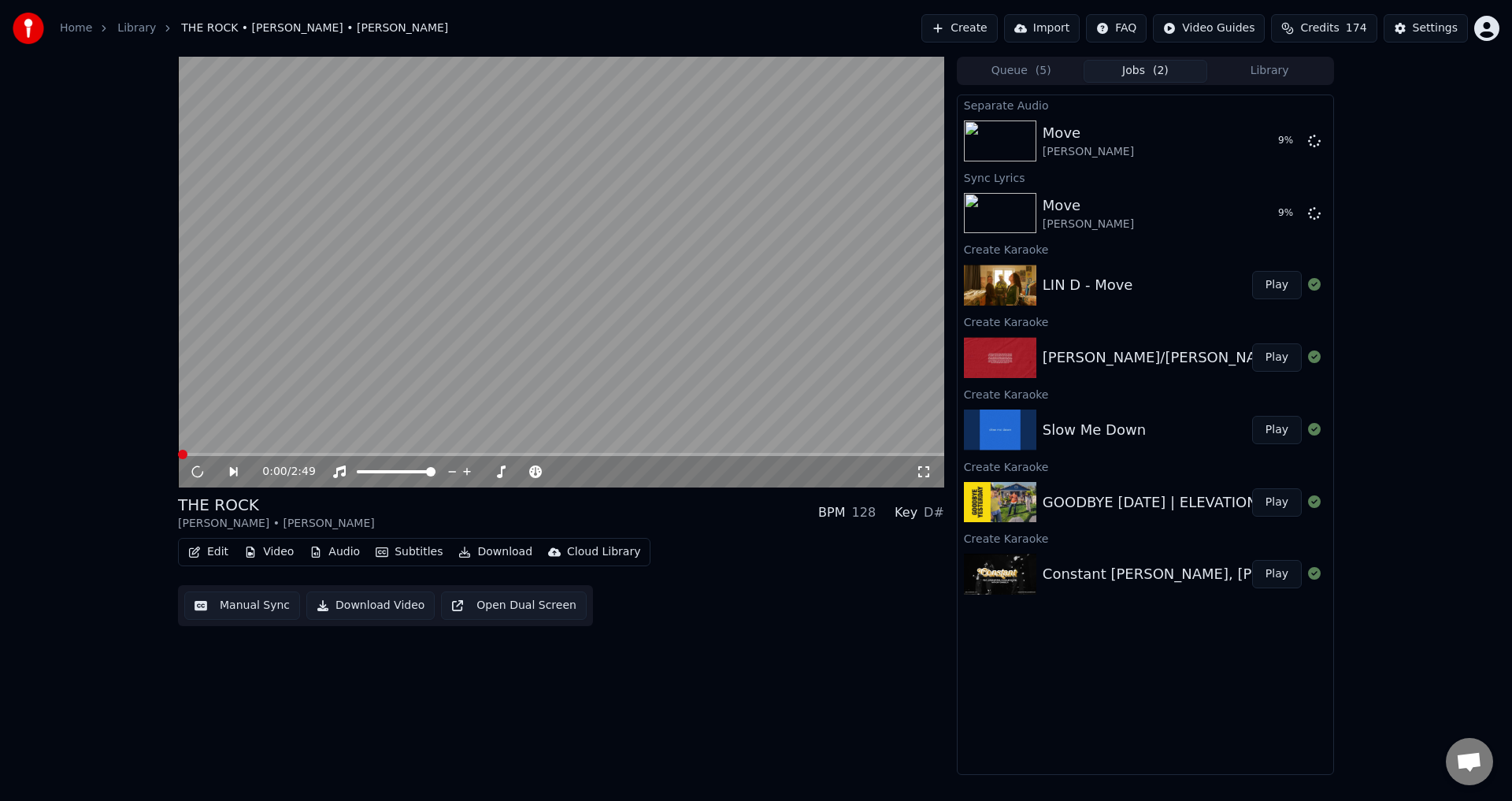
click at [741, 325] on video at bounding box center [561, 271] width 766 height 431
click at [647, 283] on video at bounding box center [561, 271] width 766 height 431
click at [365, 369] on video at bounding box center [561, 271] width 766 height 431
click at [231, 610] on button "Manual Sync" at bounding box center [242, 606] width 116 height 29
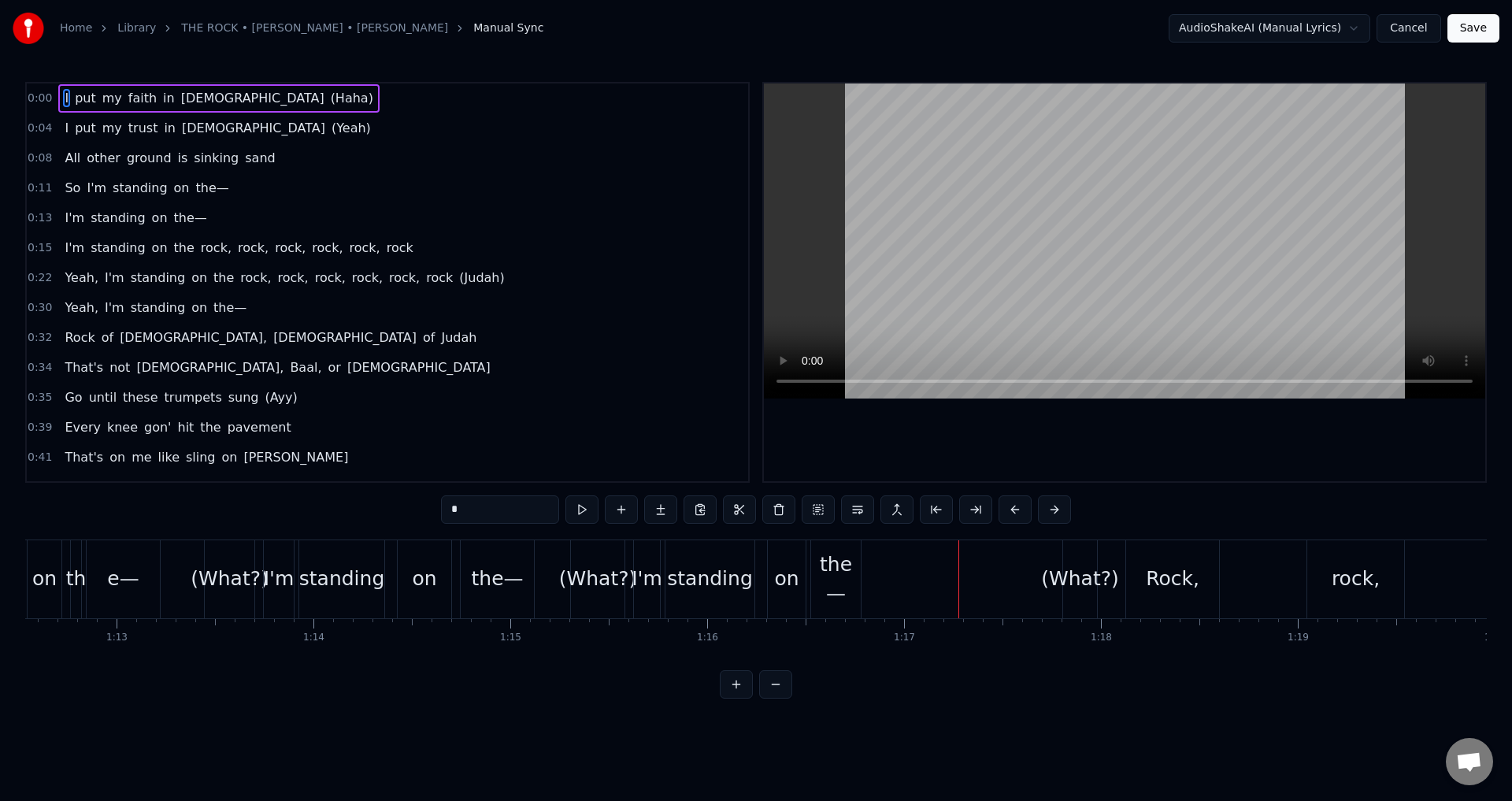
scroll to position [0, 14172]
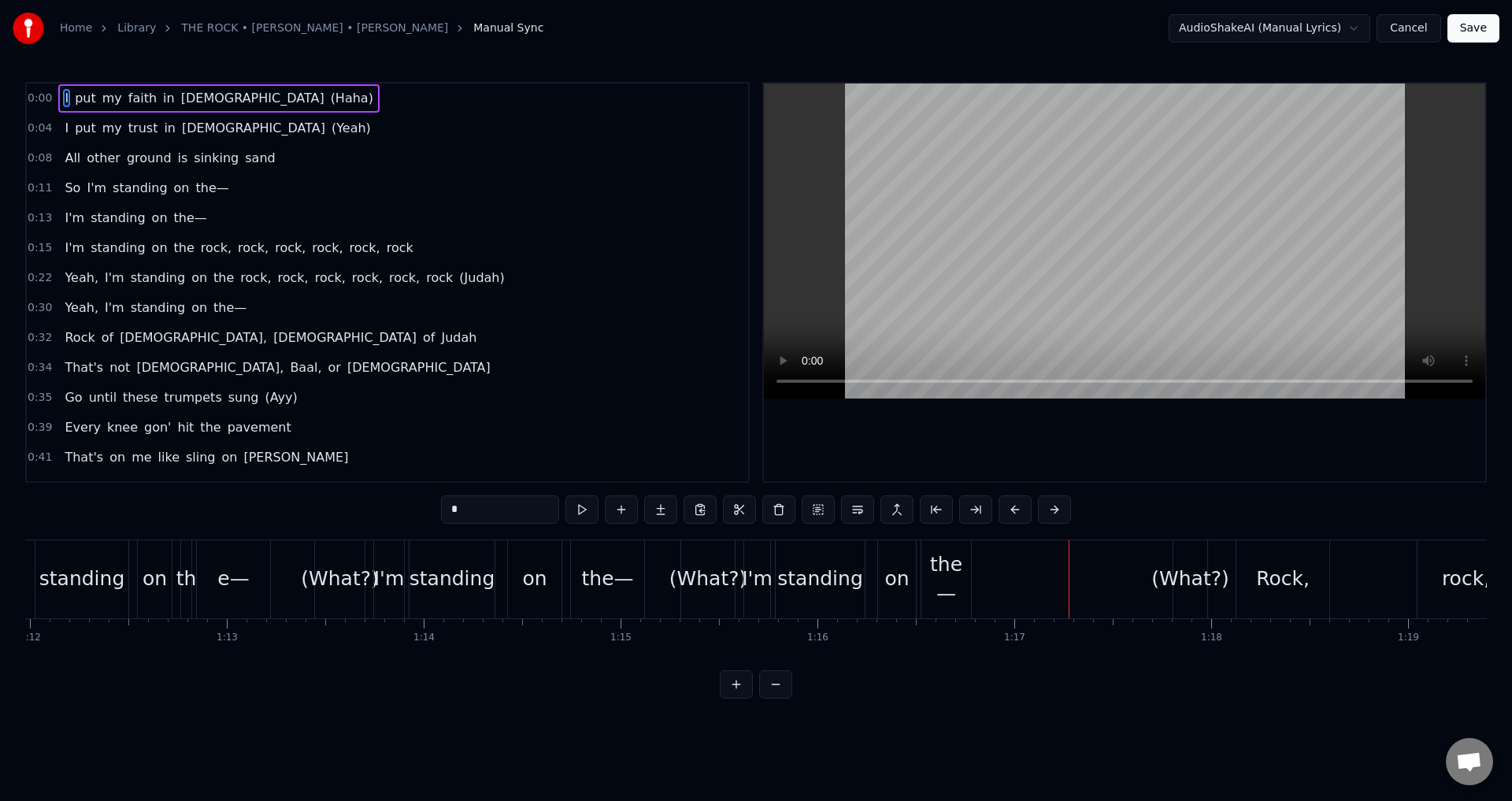
click at [220, 569] on div "е—" at bounding box center [233, 578] width 31 height 30
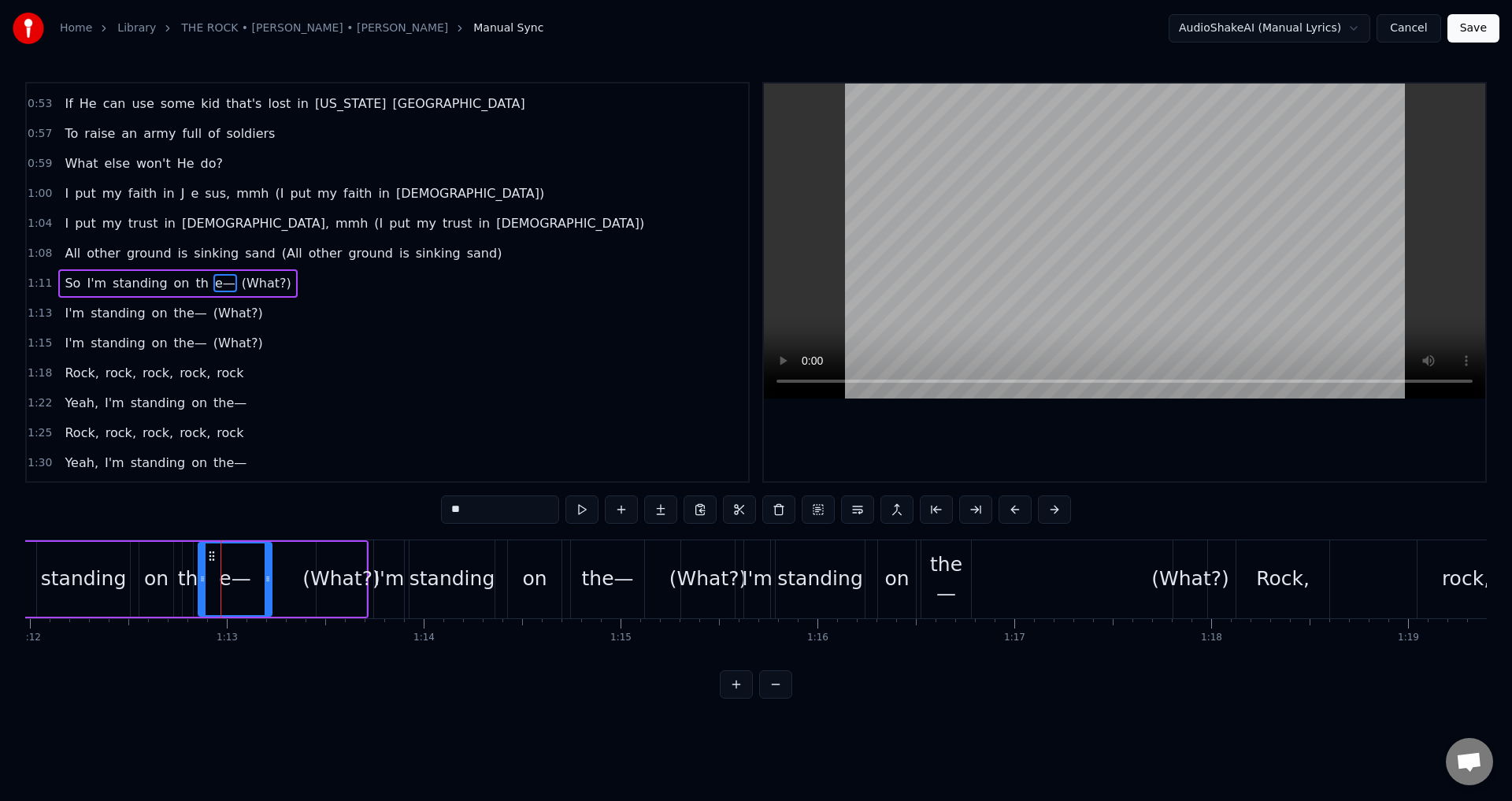
scroll to position [503, 0]
click at [194, 278] on span "th" at bounding box center [202, 282] width 16 height 18
click at [491, 510] on input "**" at bounding box center [499, 510] width 118 height 29
click at [221, 278] on span "е—" at bounding box center [233, 282] width 23 height 18
click at [435, 506] on input "**" at bounding box center [479, 510] width 118 height 29
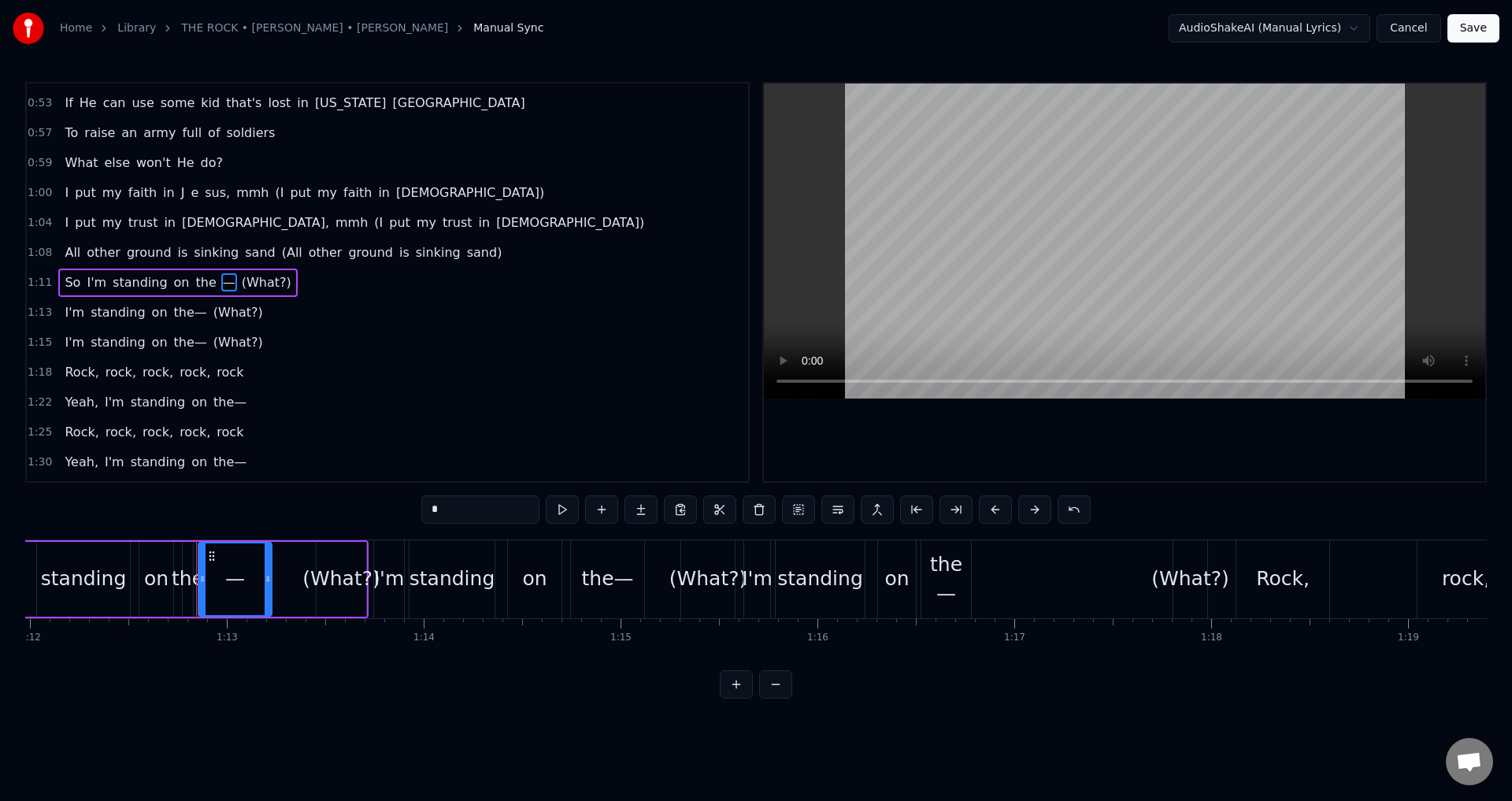
click at [196, 282] on span "the" at bounding box center [206, 282] width 23 height 18
drag, startPoint x: 189, startPoint y: 576, endPoint x: 204, endPoint y: 574, distance: 15.1
click at [204, 574] on icon at bounding box center [203, 579] width 6 height 13
click at [561, 508] on button at bounding box center [562, 510] width 33 height 29
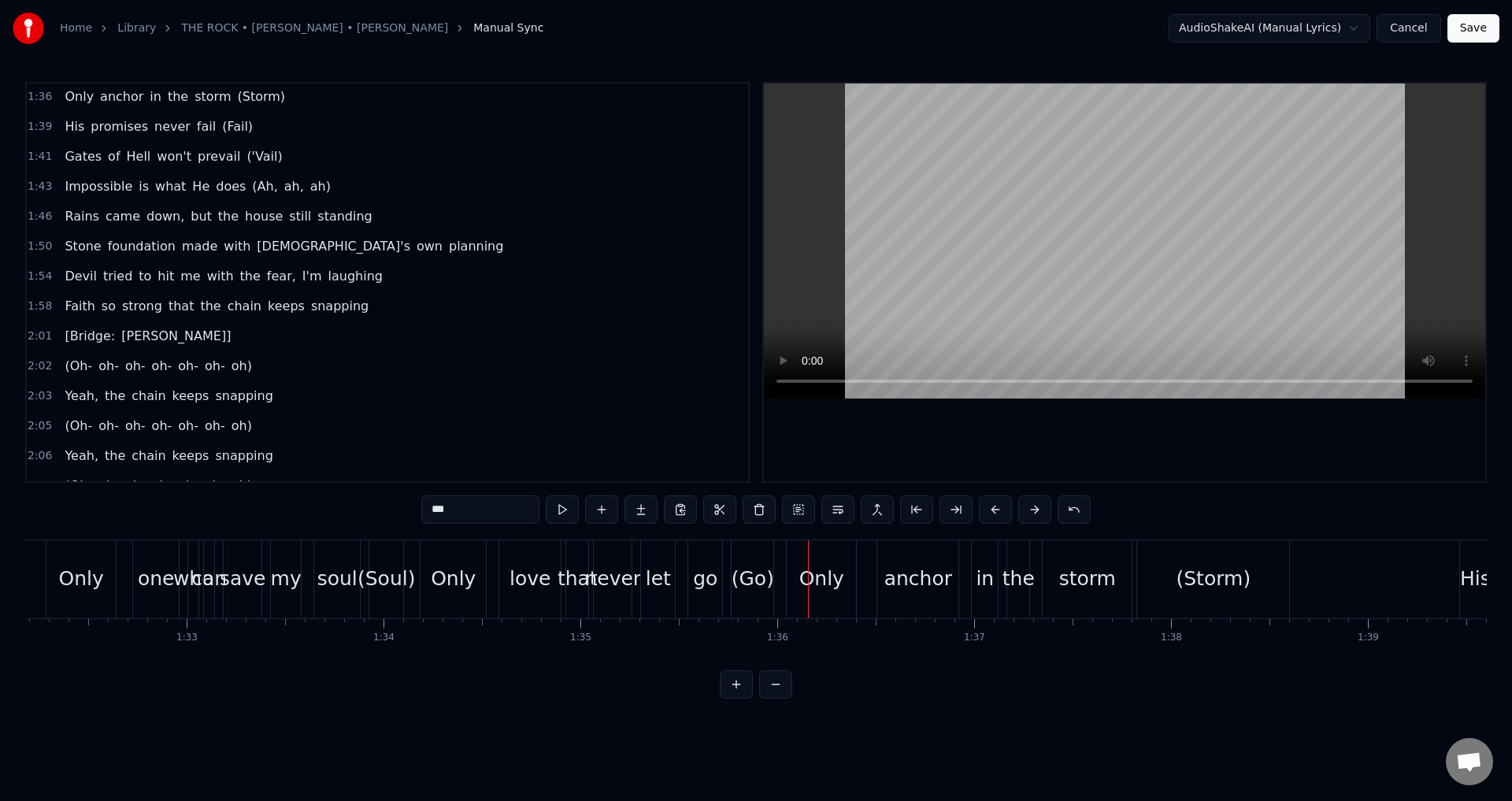
scroll to position [963, 0]
click at [161, 335] on span "[PERSON_NAME]]" at bounding box center [175, 332] width 112 height 18
type input "********"
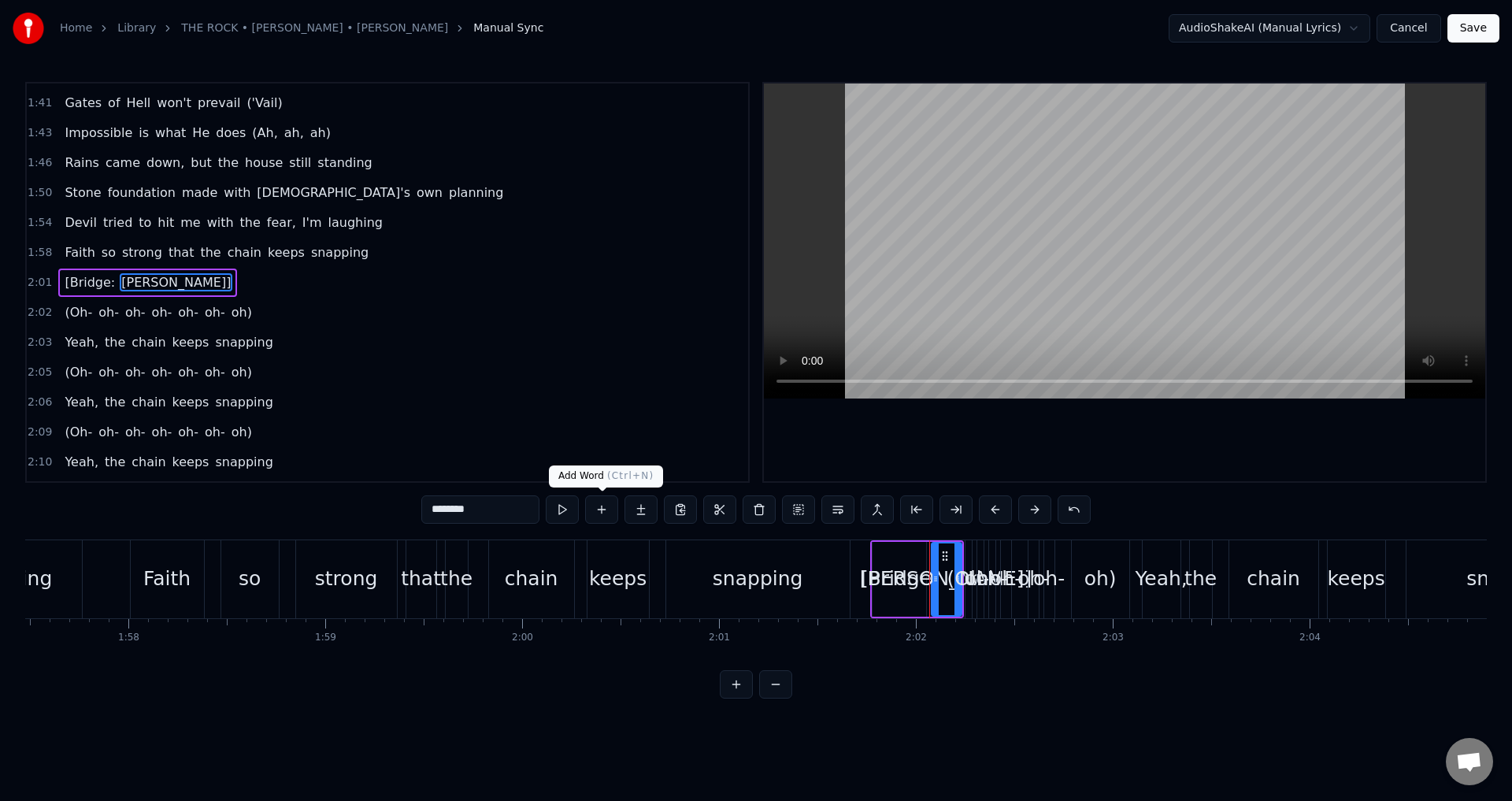
scroll to position [0, 23955]
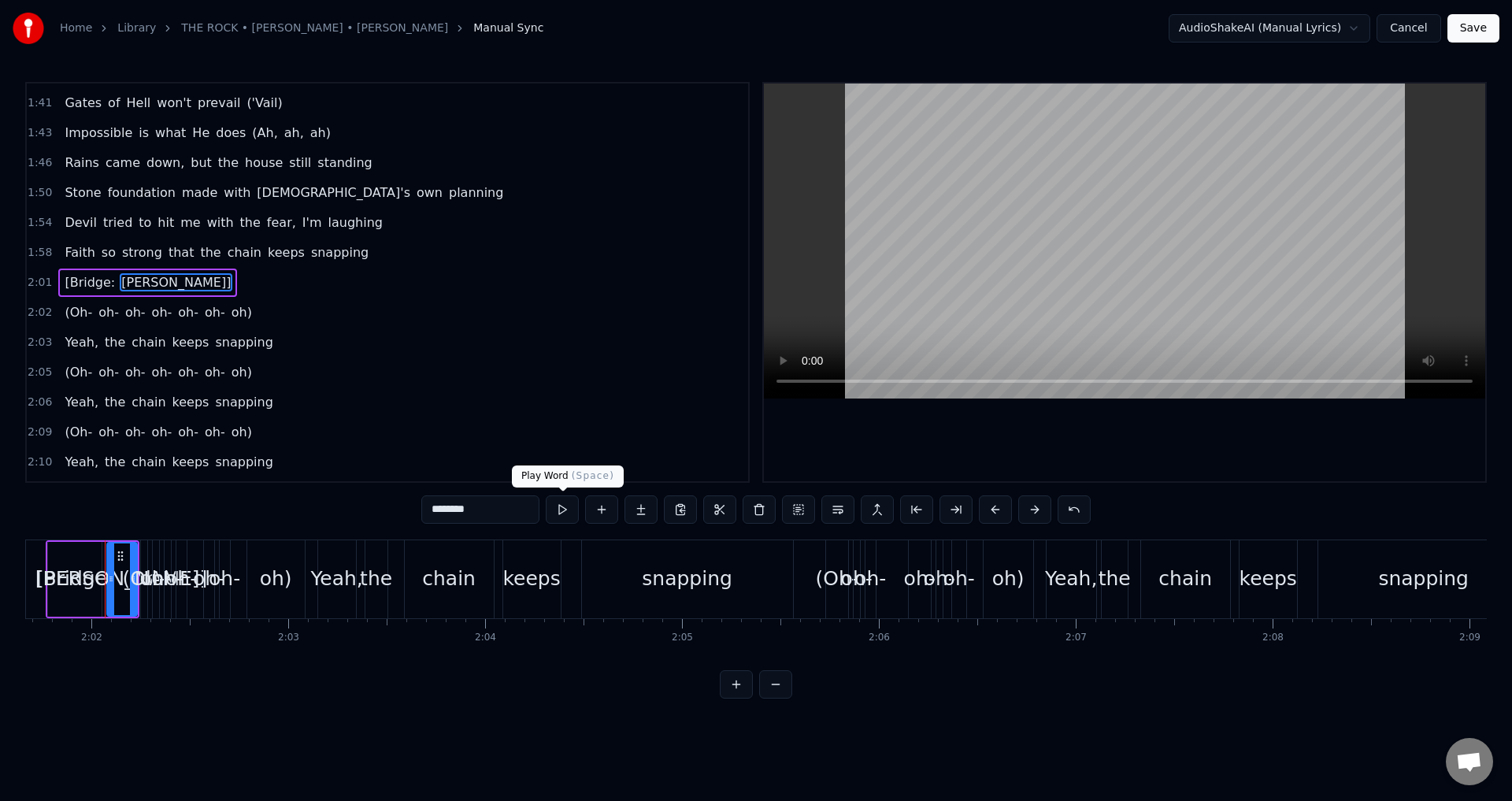
click at [559, 504] on button at bounding box center [562, 510] width 33 height 29
click at [756, 509] on button at bounding box center [759, 510] width 33 height 29
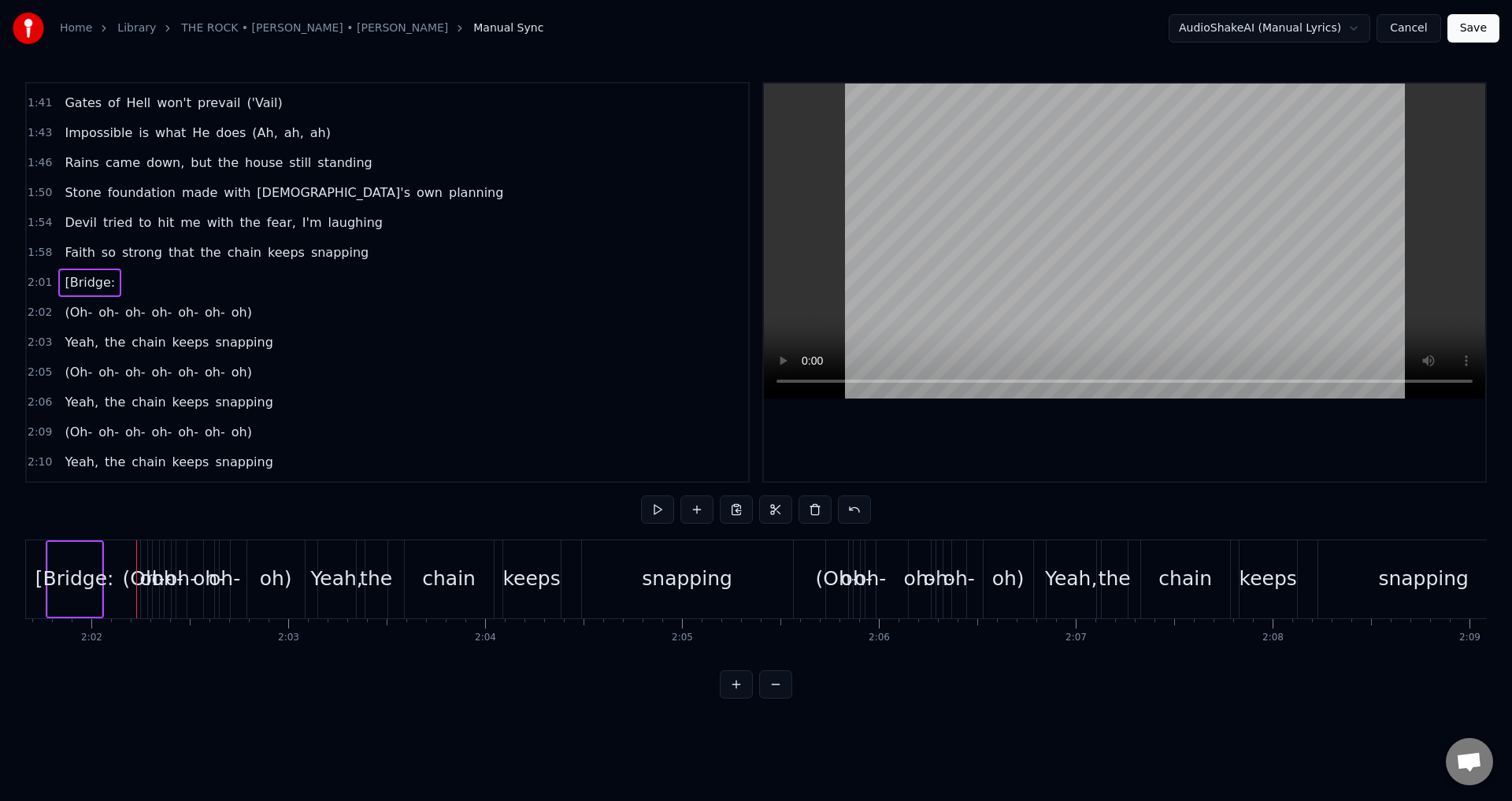
click at [89, 283] on span "[Bridge:" at bounding box center [90, 282] width 54 height 18
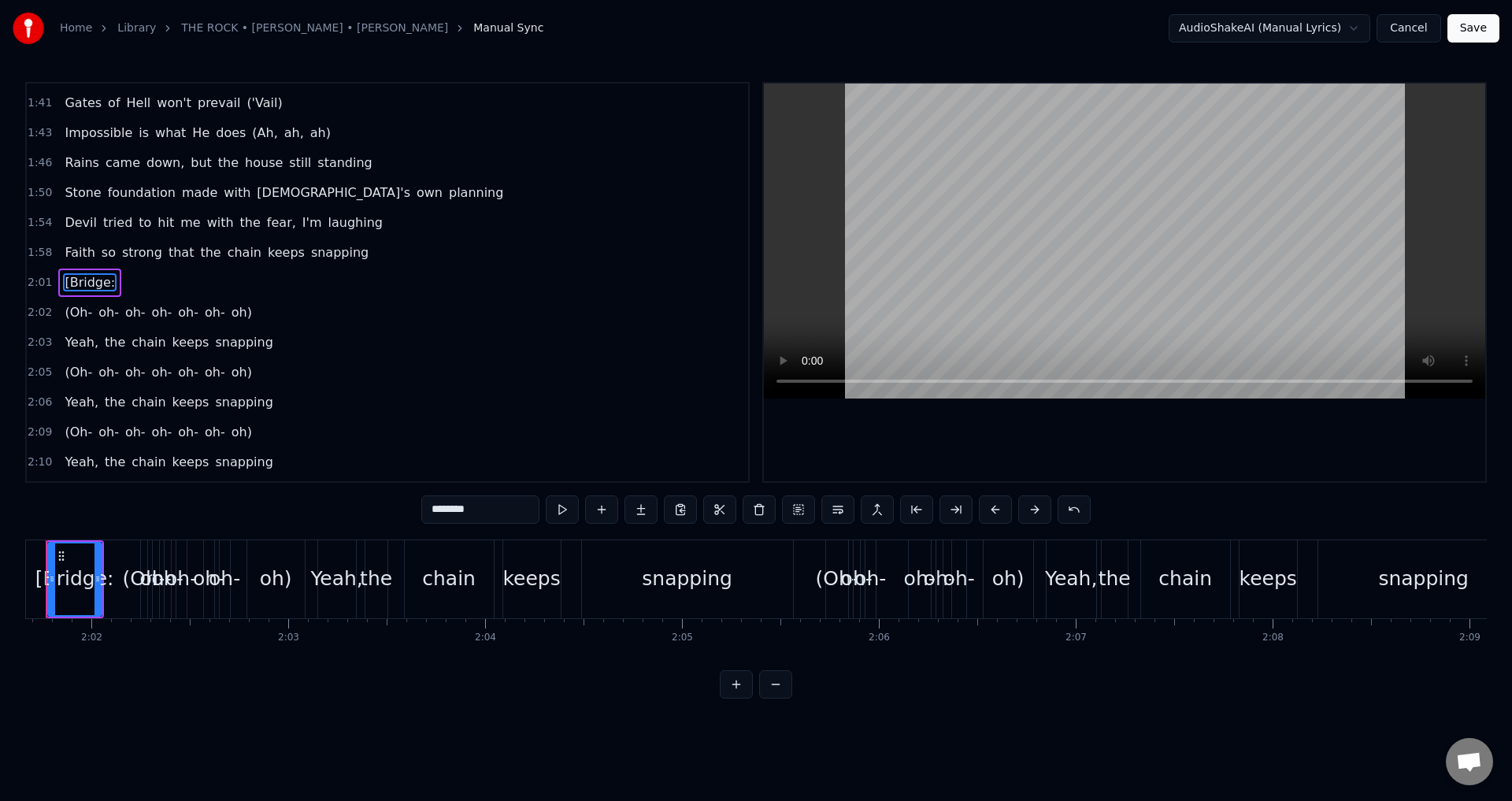
scroll to position [0, 23897]
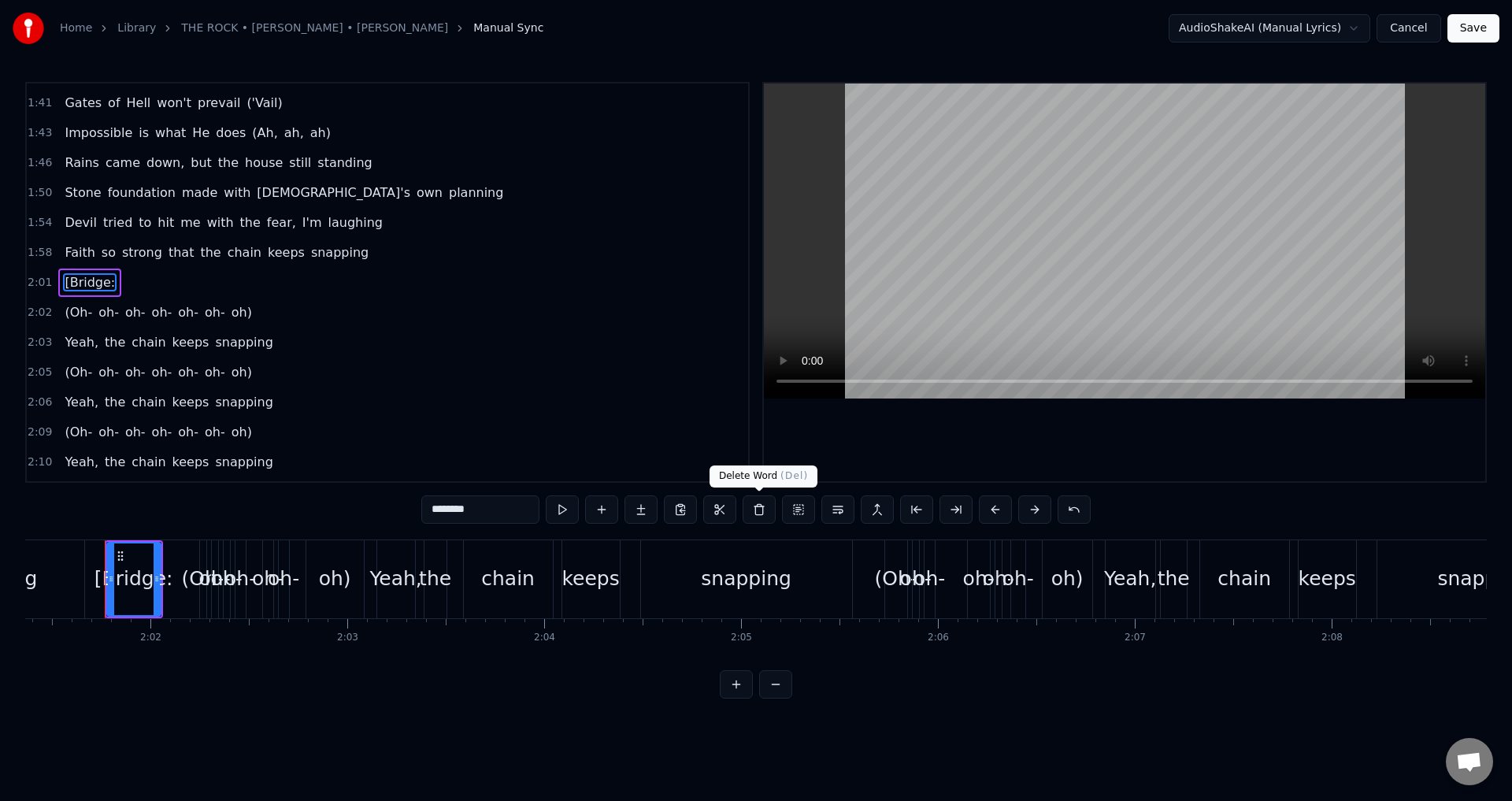
click at [762, 511] on button at bounding box center [759, 510] width 33 height 29
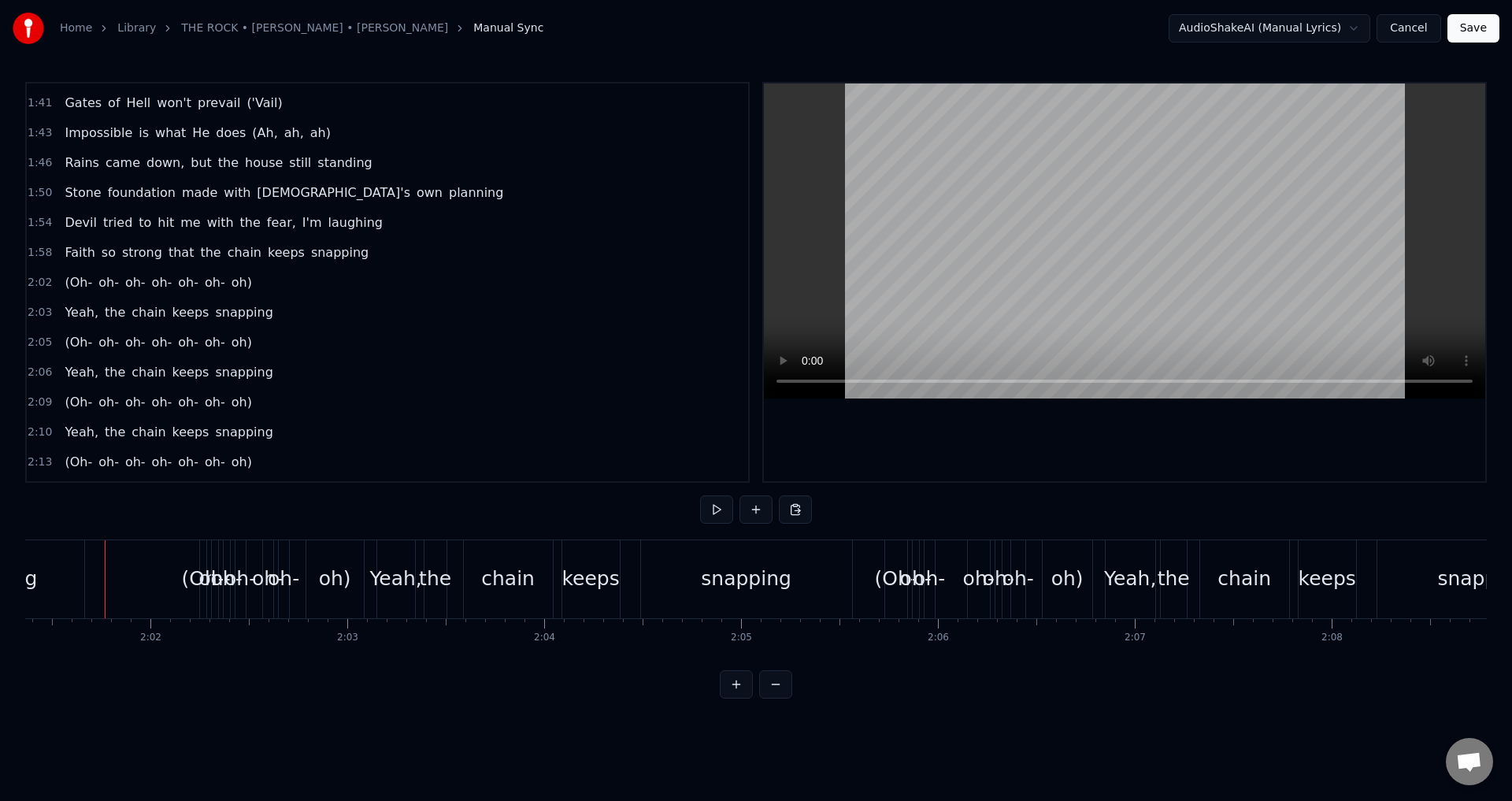
click at [244, 288] on div "(Oh- oh- oh- oh- oh- oh- oh)" at bounding box center [158, 283] width 200 height 29
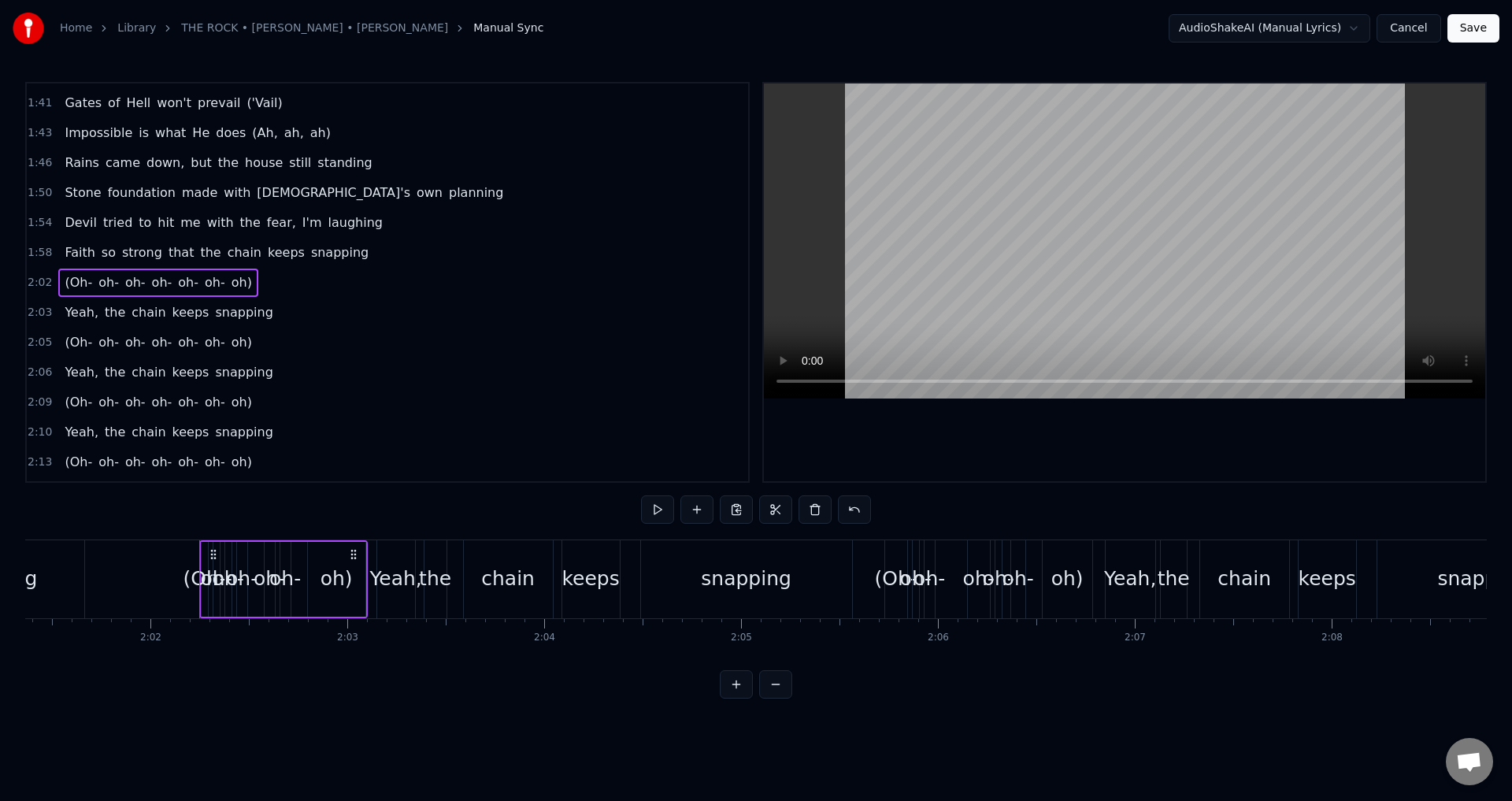
click at [656, 500] on button at bounding box center [658, 510] width 33 height 29
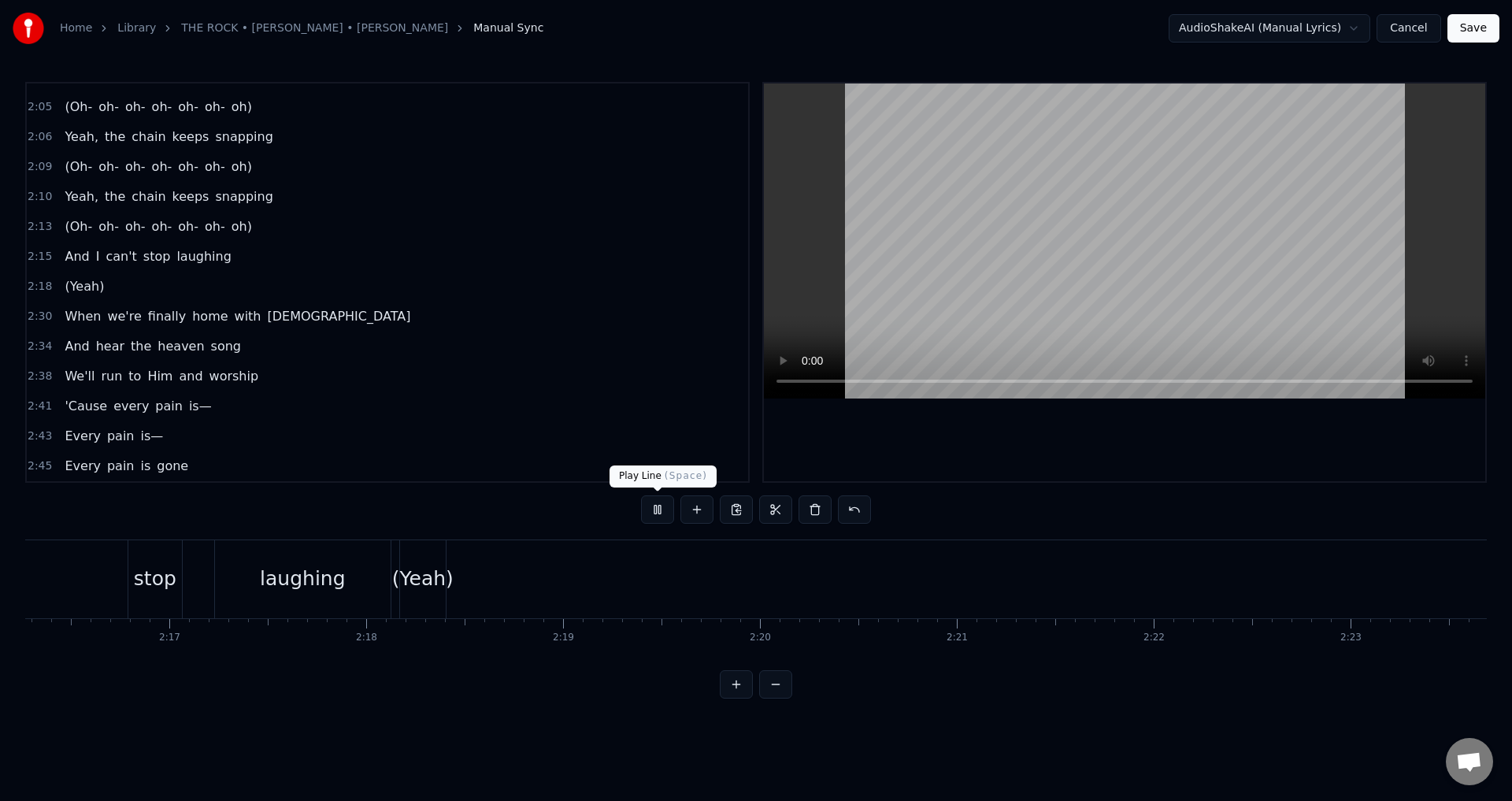
scroll to position [0, 28023]
click at [656, 503] on button at bounding box center [658, 510] width 33 height 29
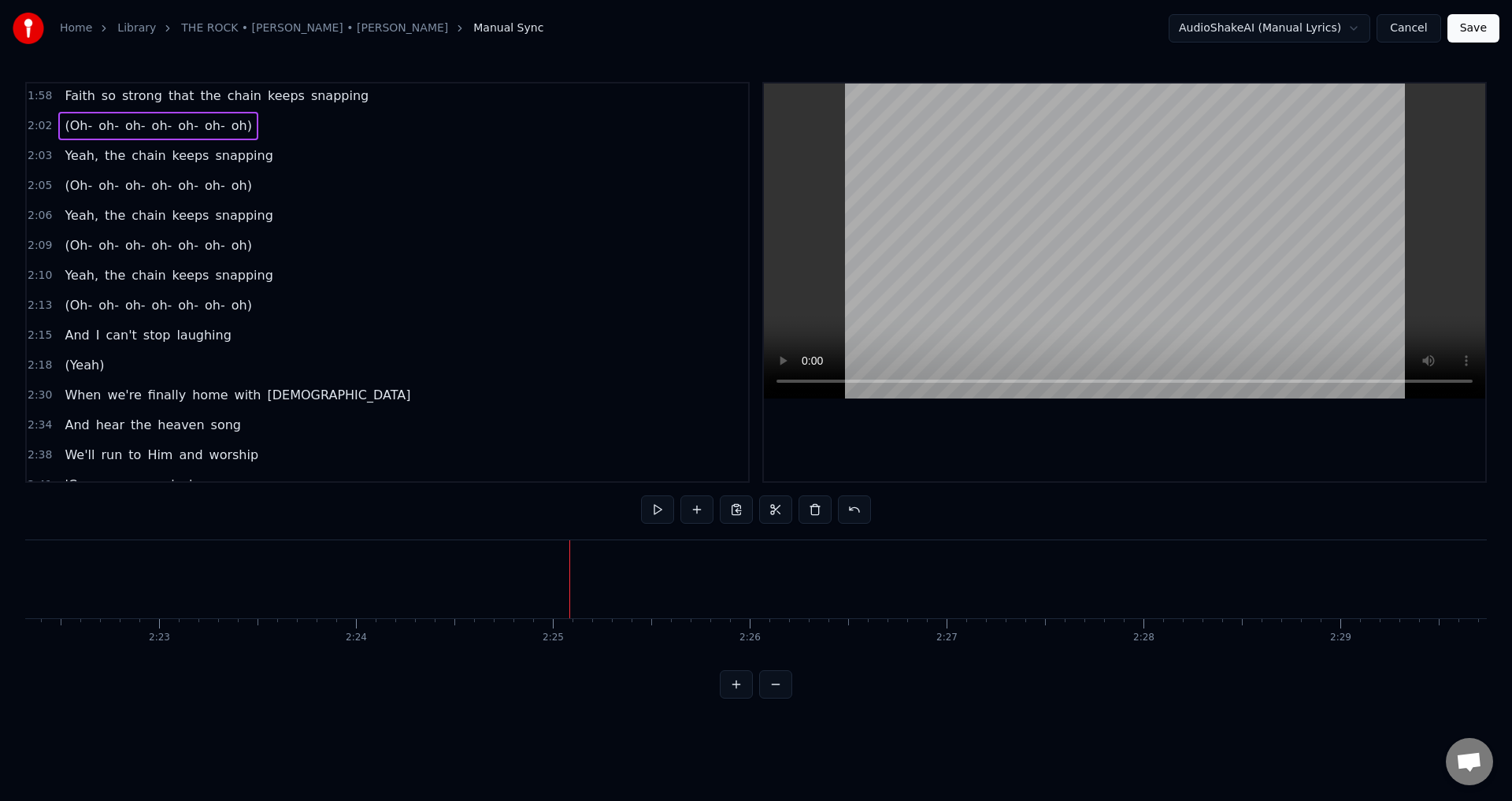
scroll to position [1248, 0]
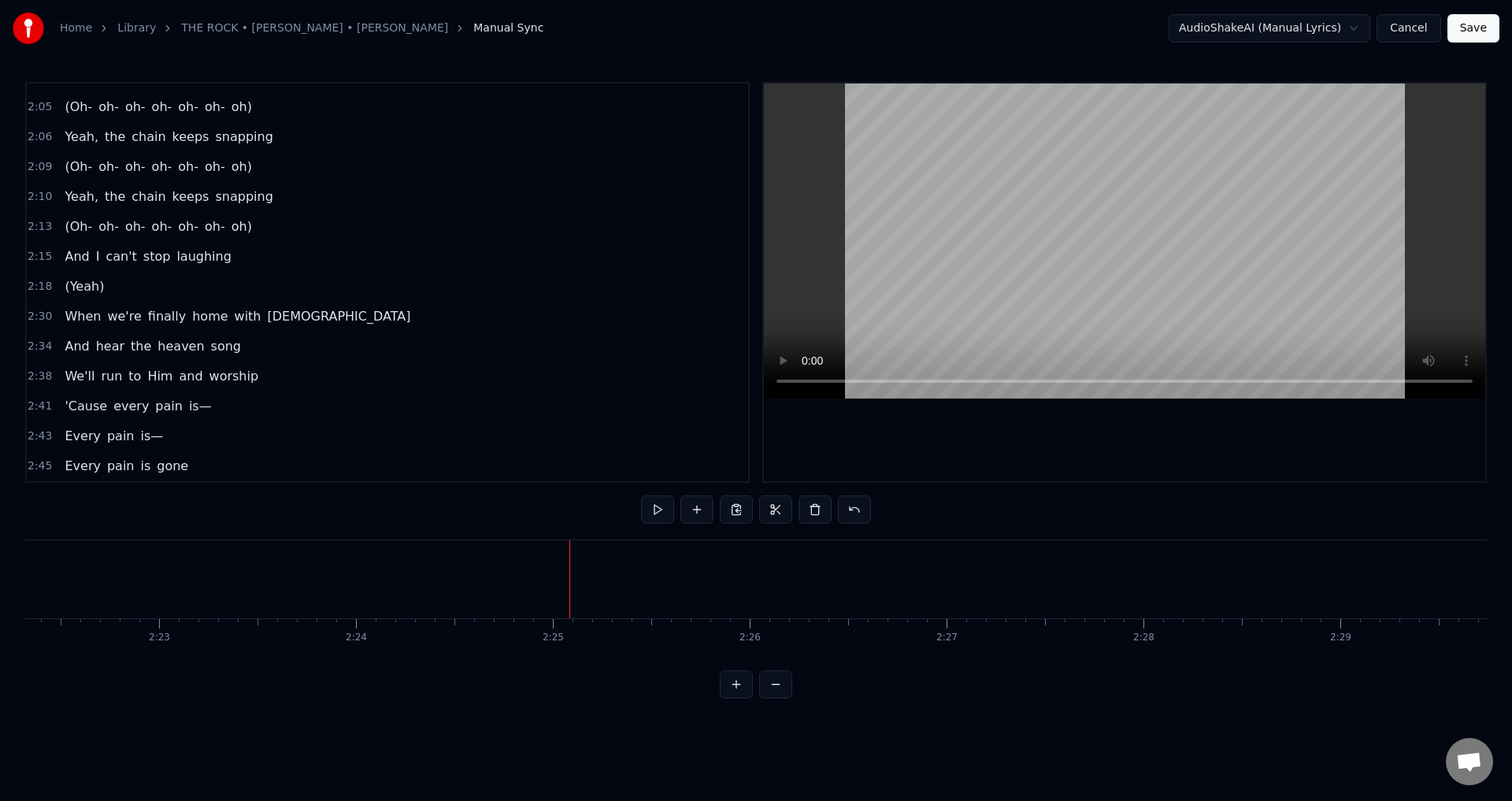
click at [217, 257] on div "And I can't stop laughing" at bounding box center [148, 257] width 179 height 29
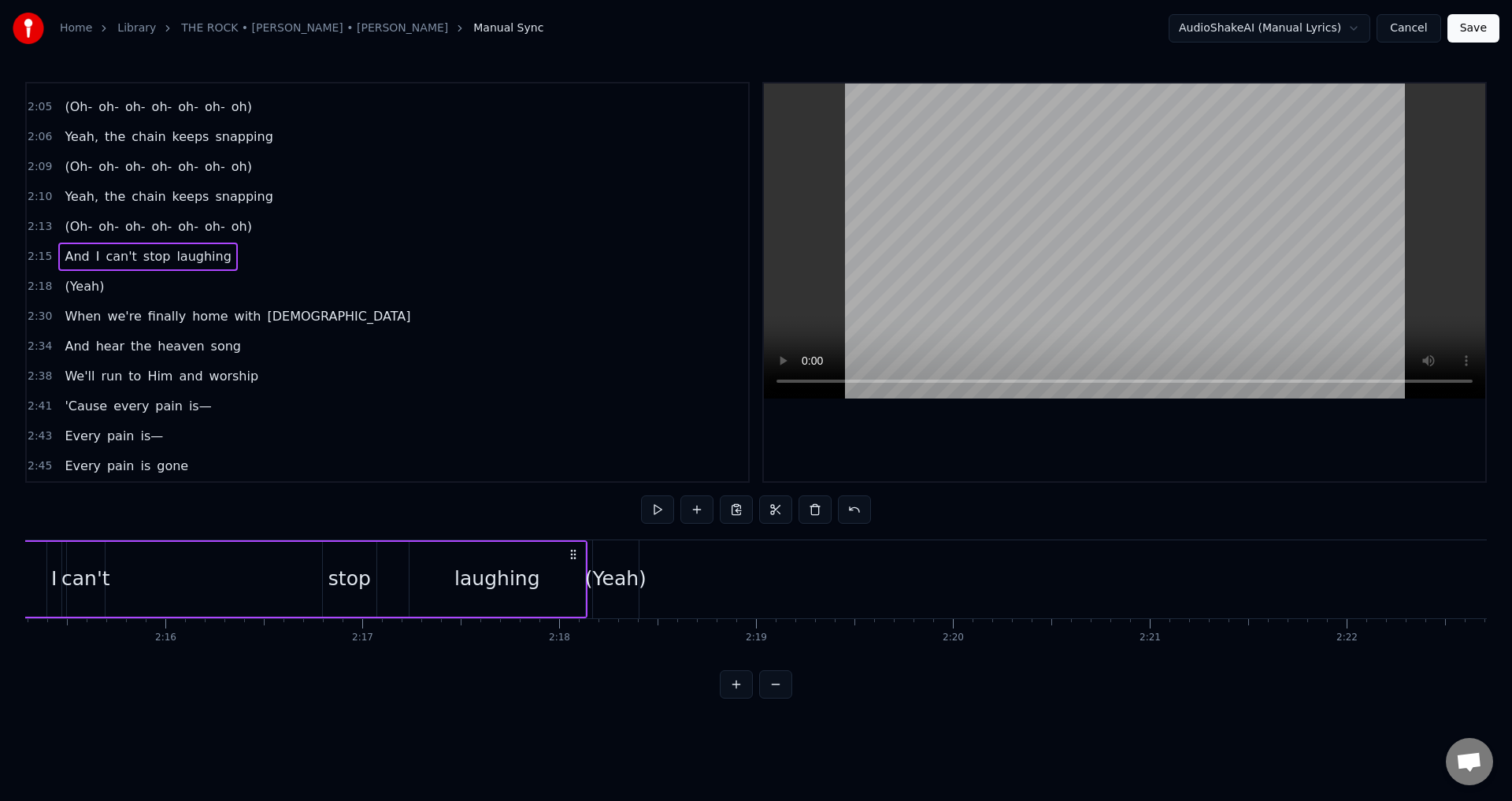
scroll to position [0, 26527]
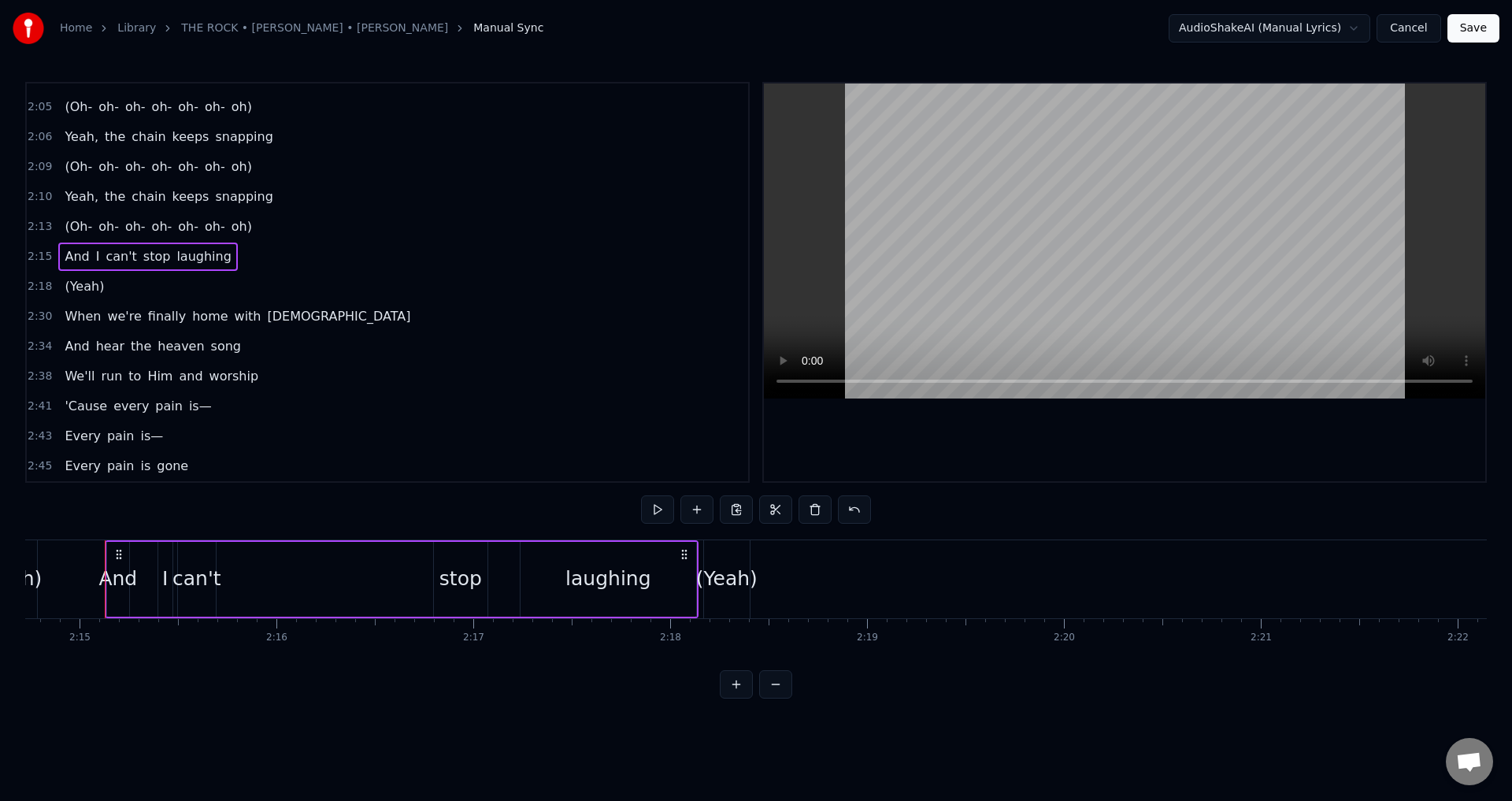
click at [545, 612] on div "laughing" at bounding box center [608, 578] width 175 height 75
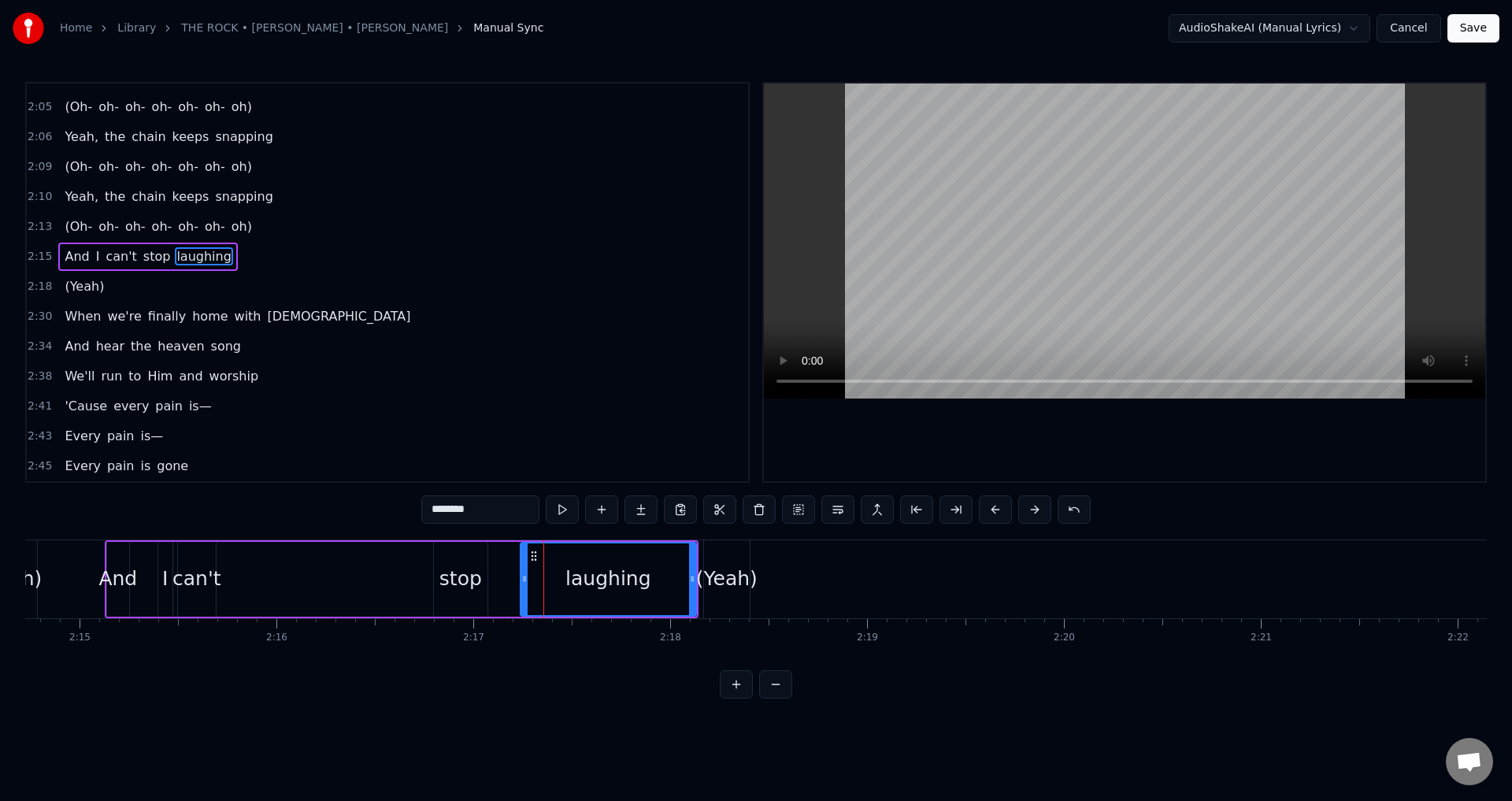
scroll to position [1222, 0]
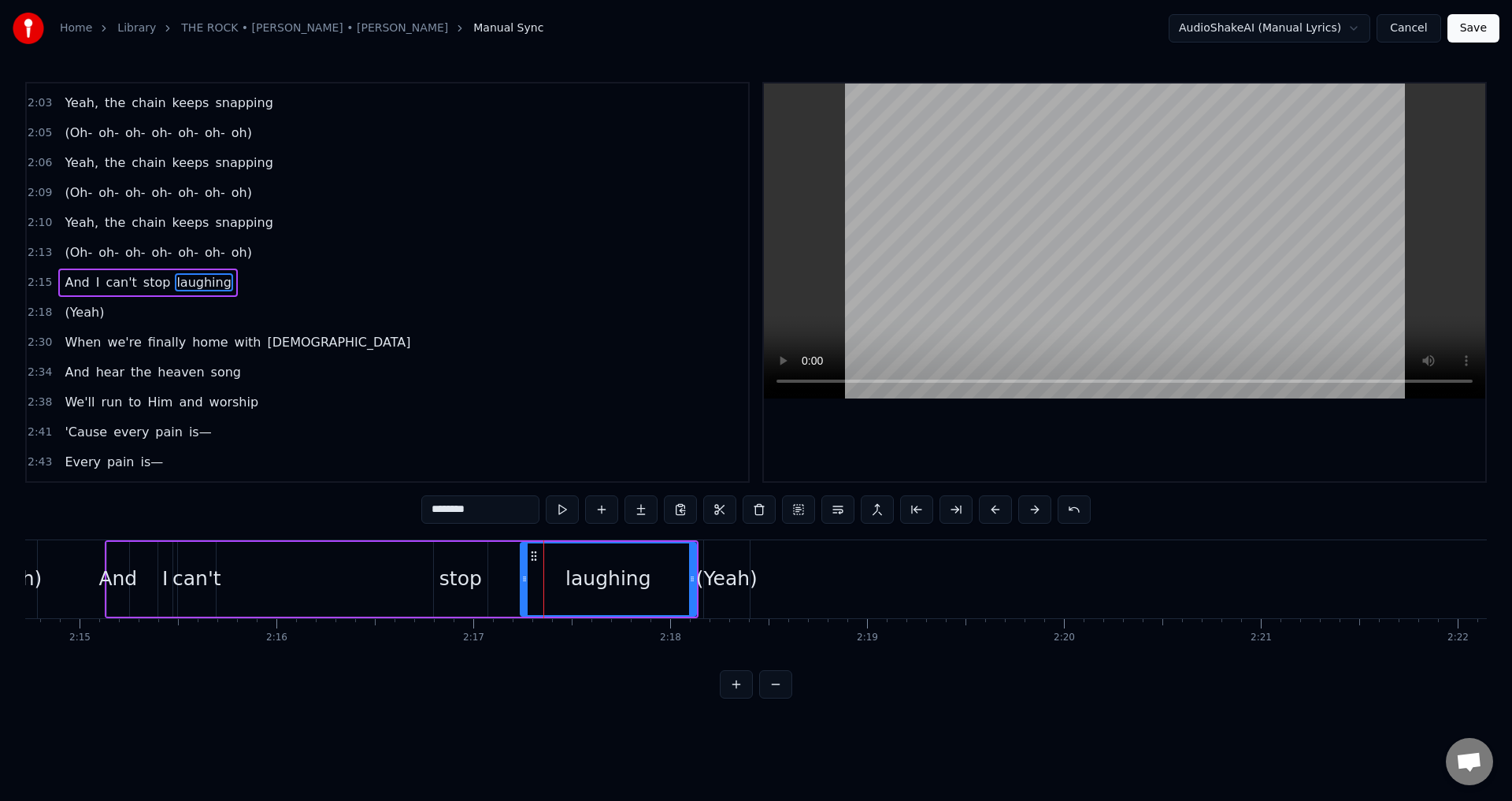
click at [461, 592] on div "stop" at bounding box center [461, 578] width 42 height 30
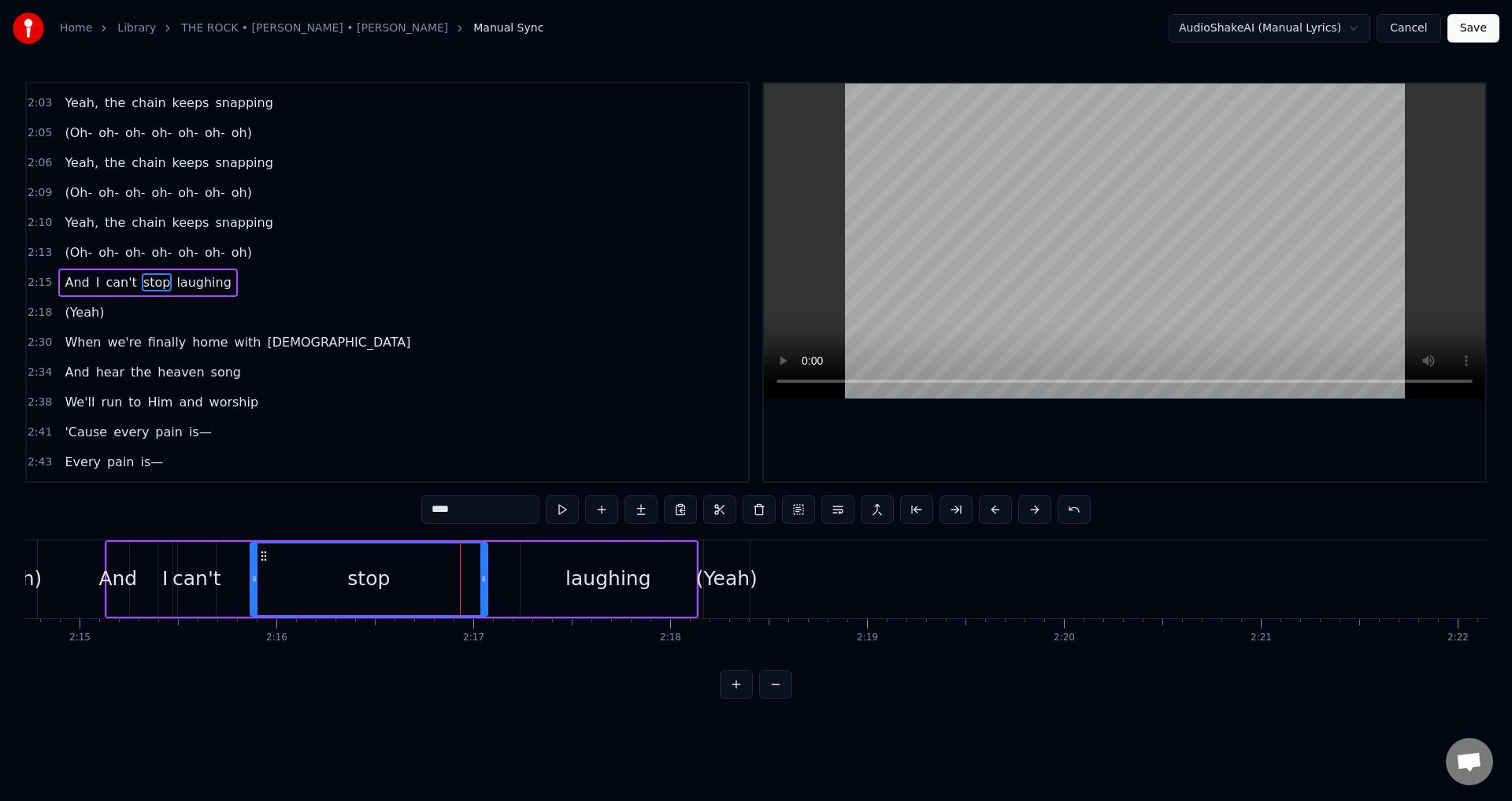
drag, startPoint x: 437, startPoint y: 573, endPoint x: 254, endPoint y: 581, distance: 183.2
click at [254, 581] on icon at bounding box center [254, 579] width 6 height 13
click at [487, 577] on div "stop" at bounding box center [369, 578] width 238 height 75
drag, startPoint x: 483, startPoint y: 574, endPoint x: 439, endPoint y: 589, distance: 46.5
click at [439, 589] on div at bounding box center [439, 579] width 6 height 72
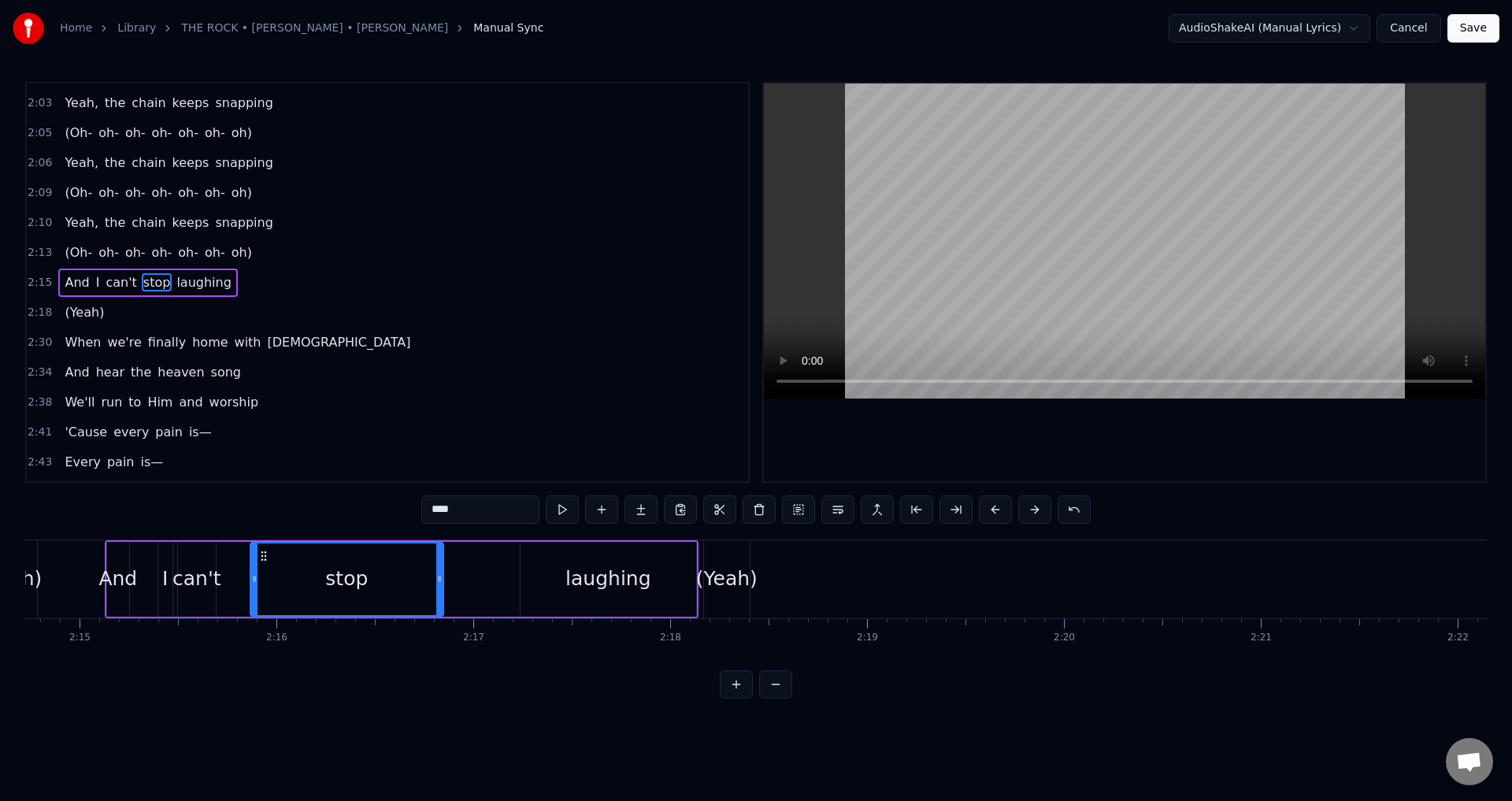
click at [567, 591] on div "laughing" at bounding box center [608, 578] width 175 height 75
type input "********"
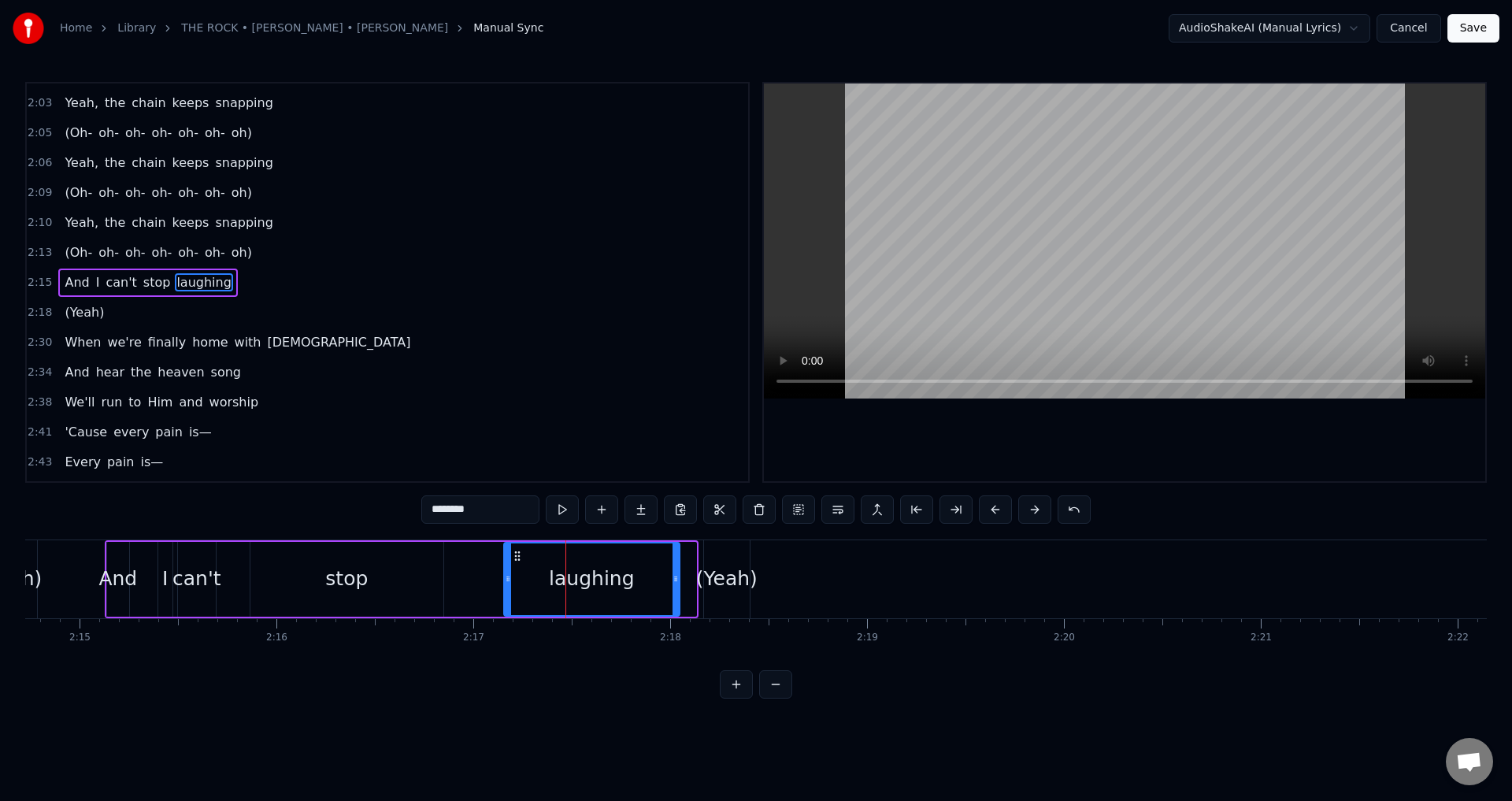
click at [515, 556] on icon at bounding box center [517, 556] width 13 height 13
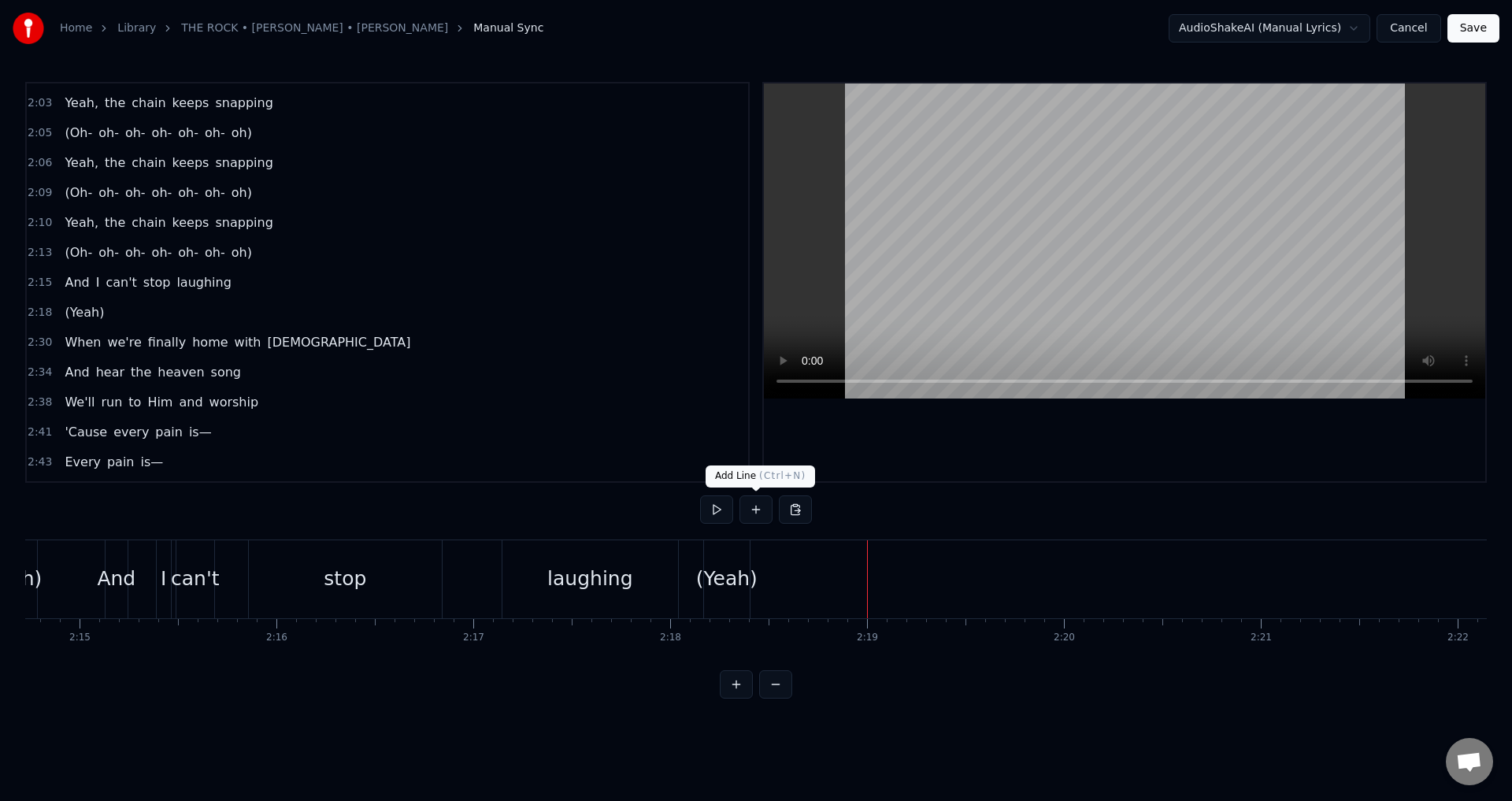
click at [762, 507] on button at bounding box center [756, 510] width 33 height 29
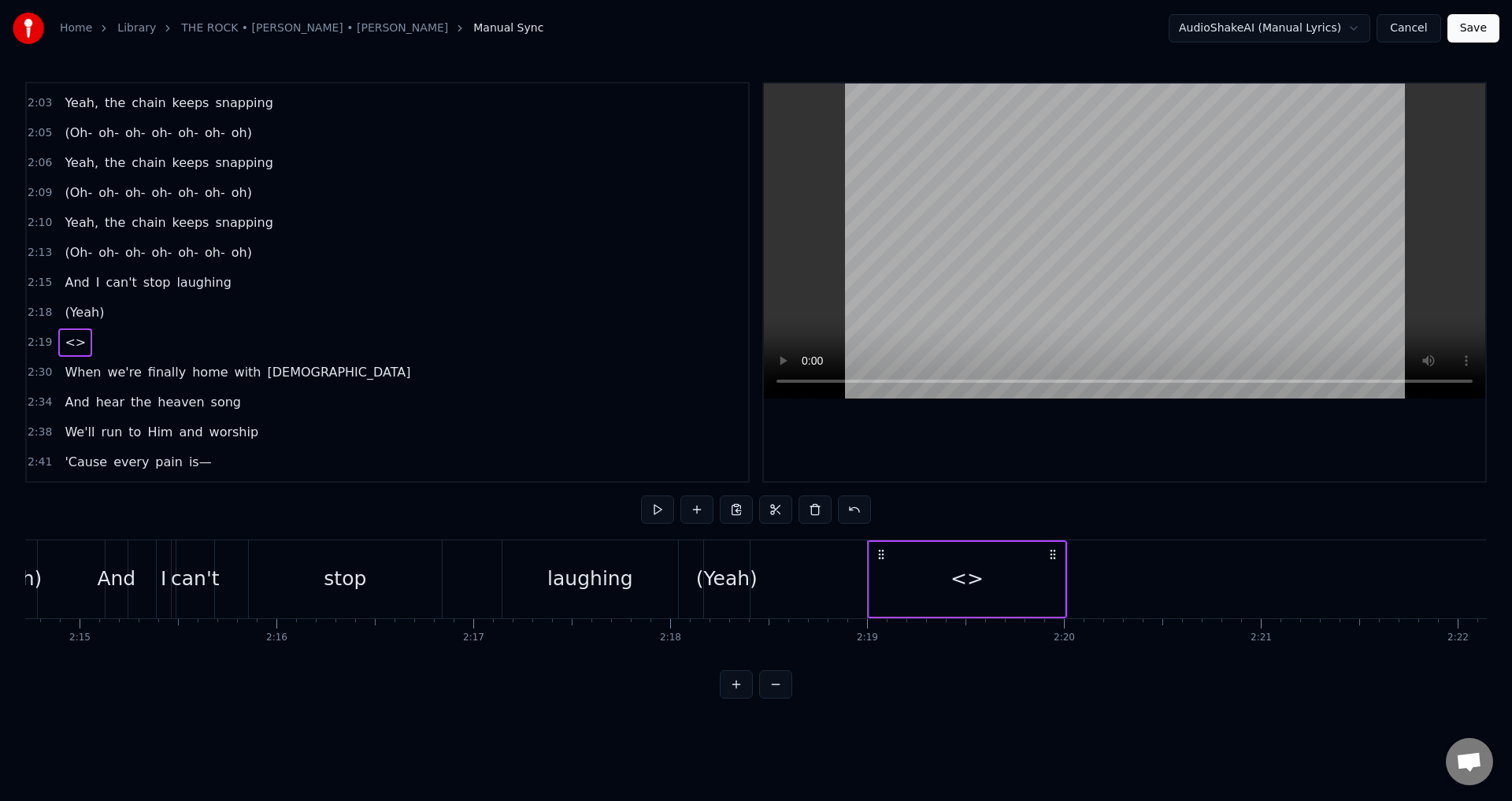
click at [935, 589] on div "<>" at bounding box center [967, 578] width 195 height 75
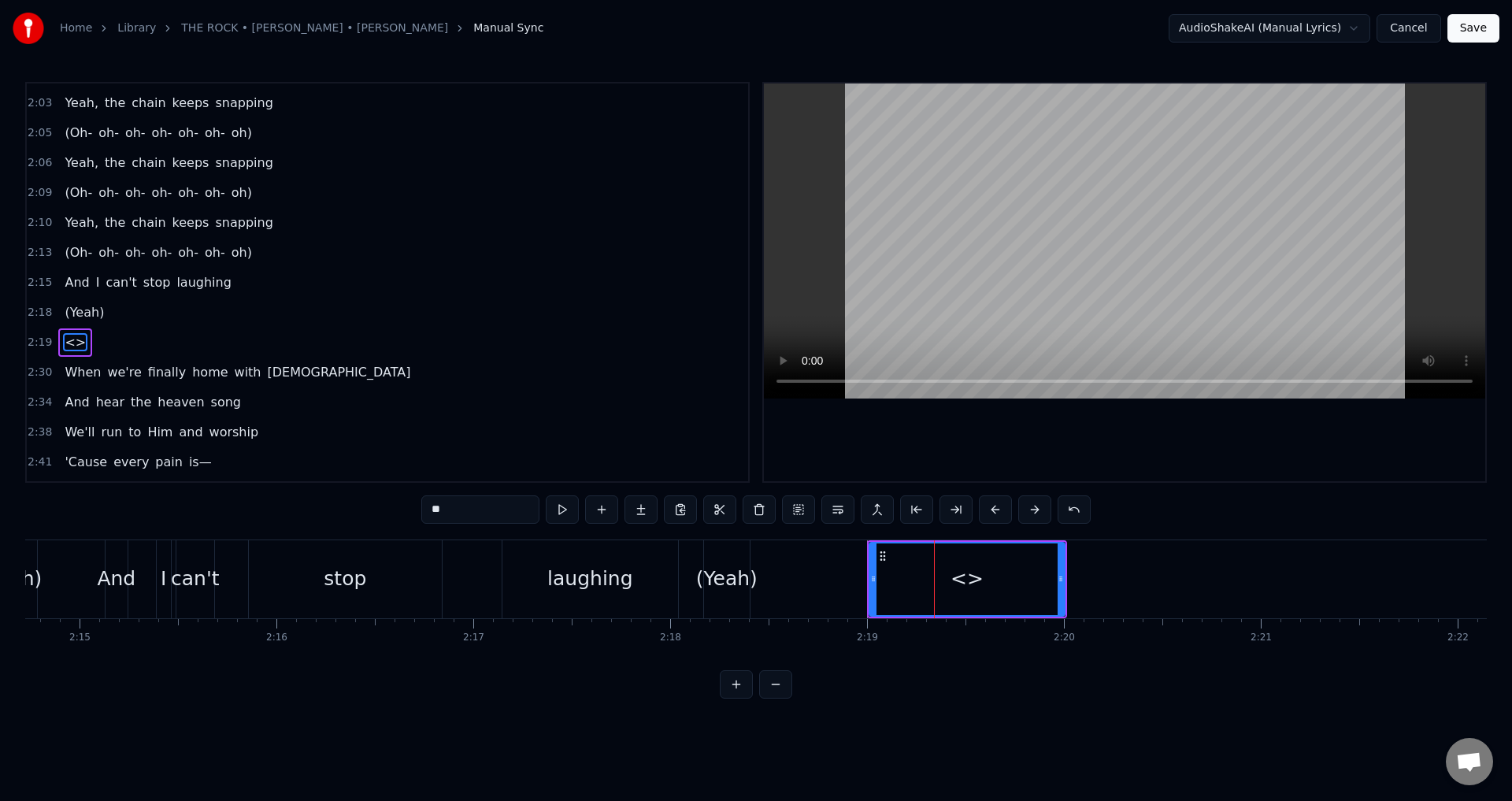
scroll to position [1277, 0]
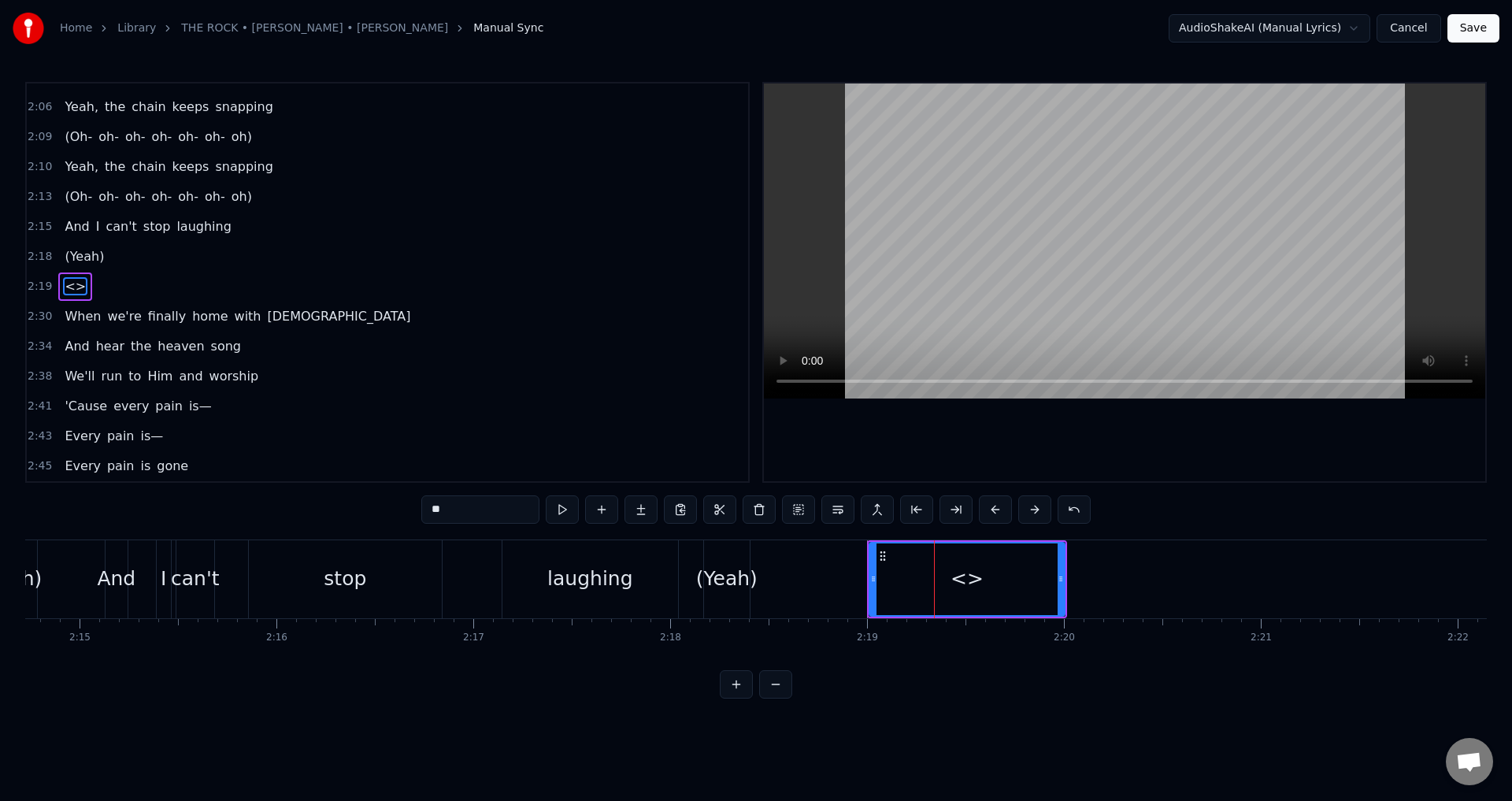
drag, startPoint x: 523, startPoint y: 514, endPoint x: 364, endPoint y: 511, distance: 159.0
click at [364, 511] on div "0:00 I put my faith in [DEMOGRAPHIC_DATA] (Haha) 0:04 I put my trust in [DEMOGR…" at bounding box center [756, 390] width 1462 height 617
type input "**********"
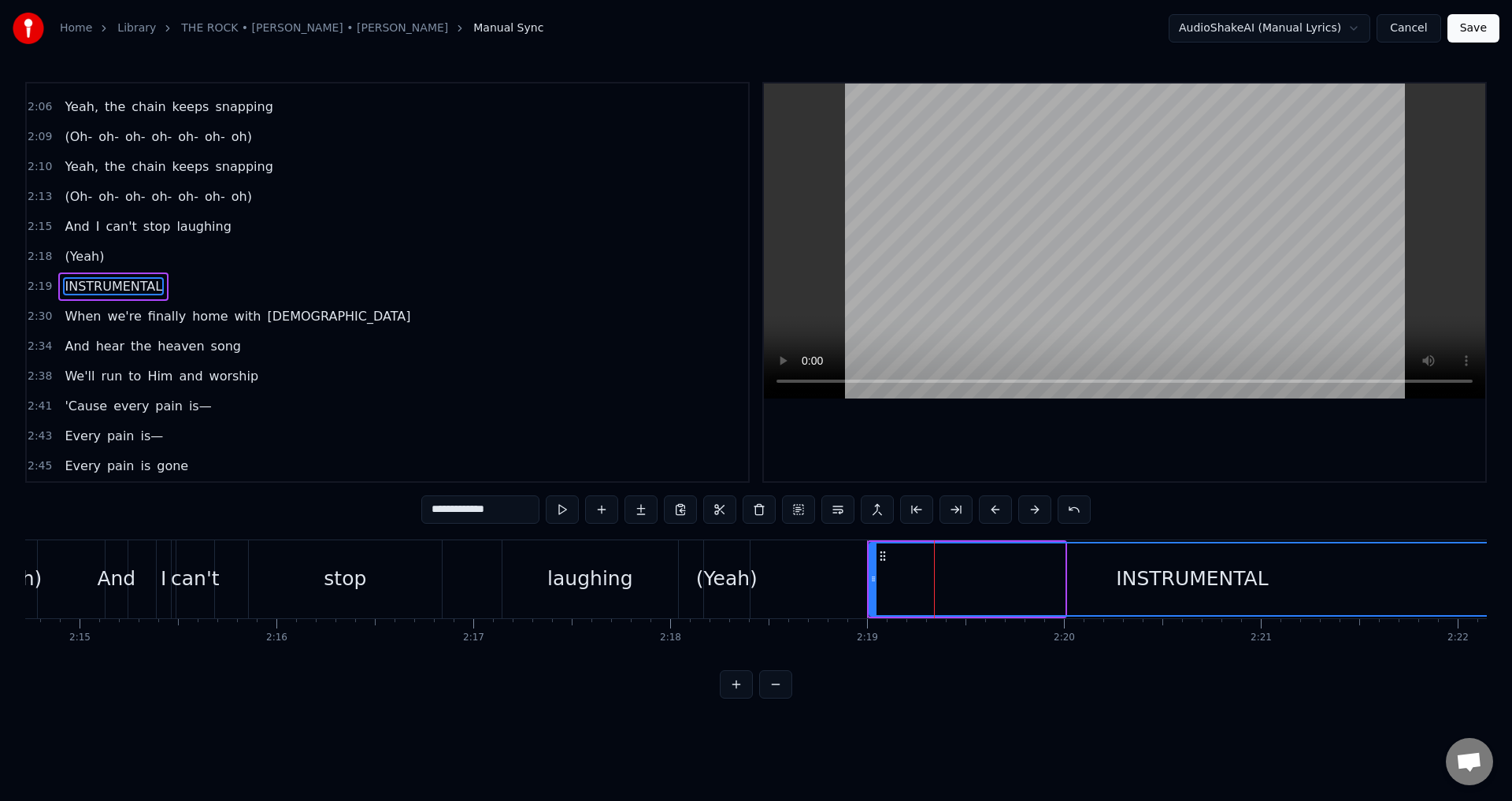
drag, startPoint x: 1060, startPoint y: 579, endPoint x: 1511, endPoint y: 604, distance: 451.7
click at [1511, 604] on div "Home Library THE ROCK • [PERSON_NAME] • [PERSON_NAME] Manual Sync AudioShakeAI …" at bounding box center [756, 349] width 1512 height 699
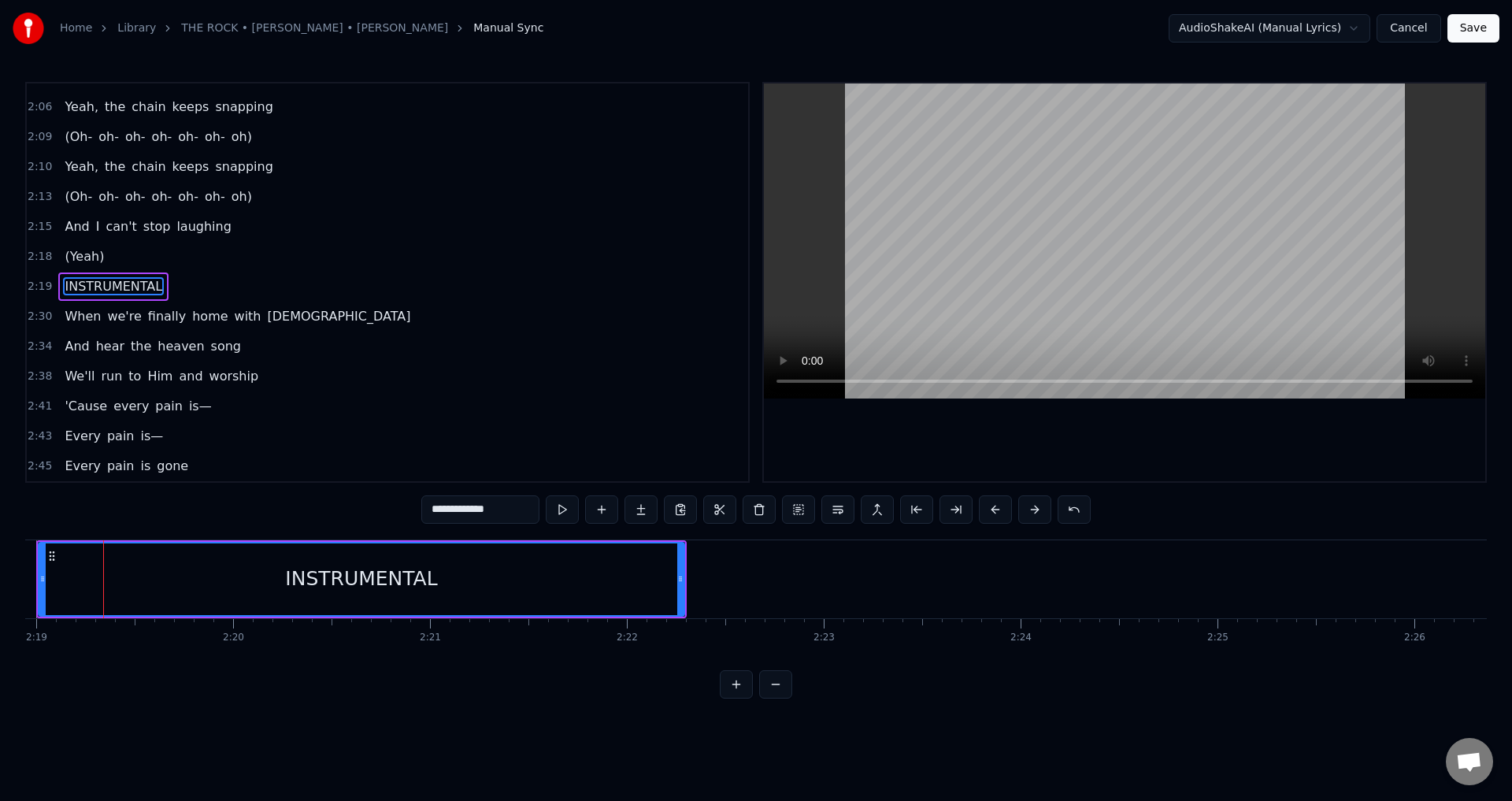
scroll to position [0, 27030]
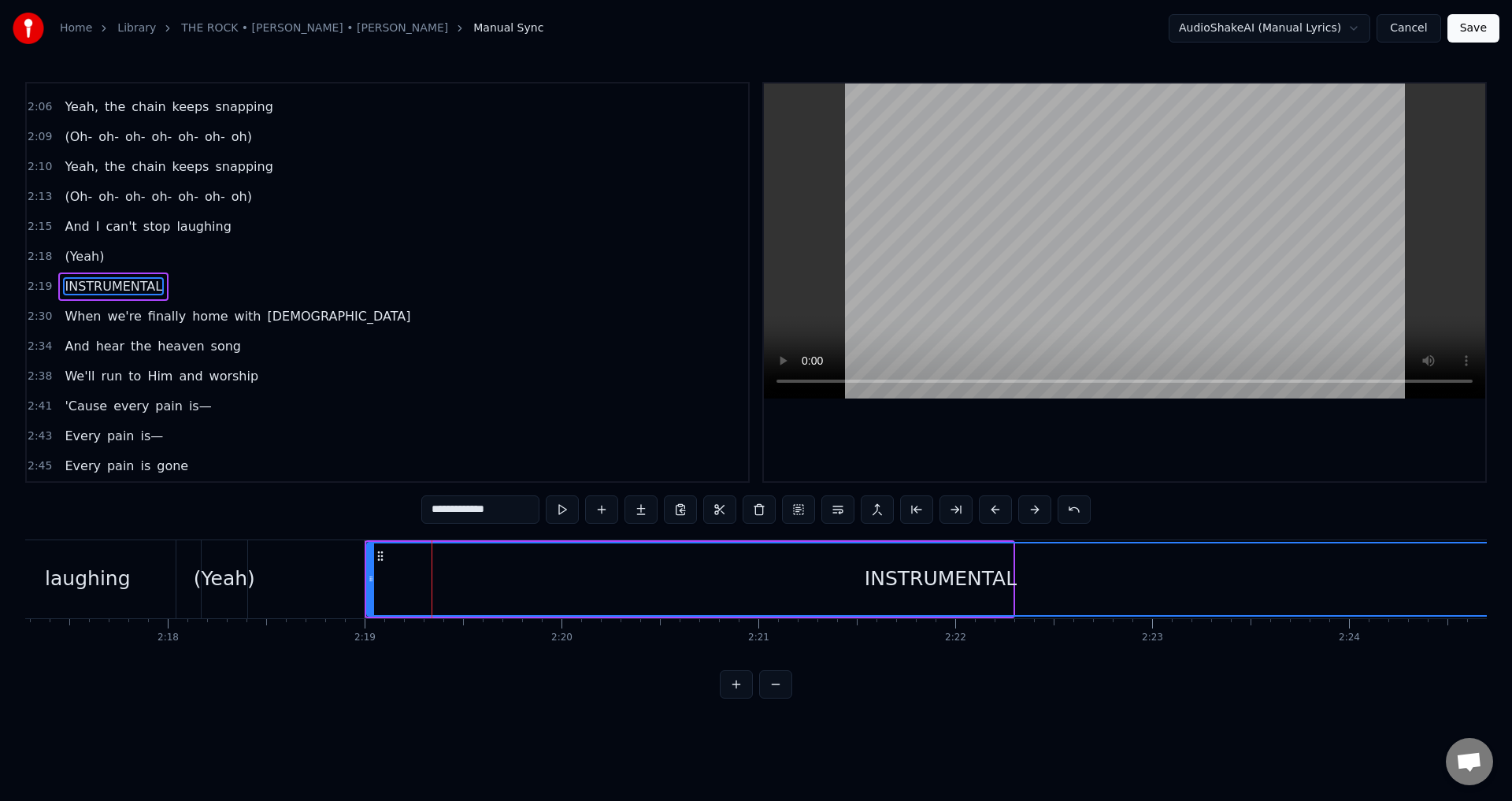
drag, startPoint x: 1010, startPoint y: 579, endPoint x: 1511, endPoint y: 615, distance: 502.3
click at [1511, 615] on div "Home Library THE ROCK • [PERSON_NAME] • [PERSON_NAME] Manual Sync AudioShakeAI …" at bounding box center [756, 349] width 1512 height 699
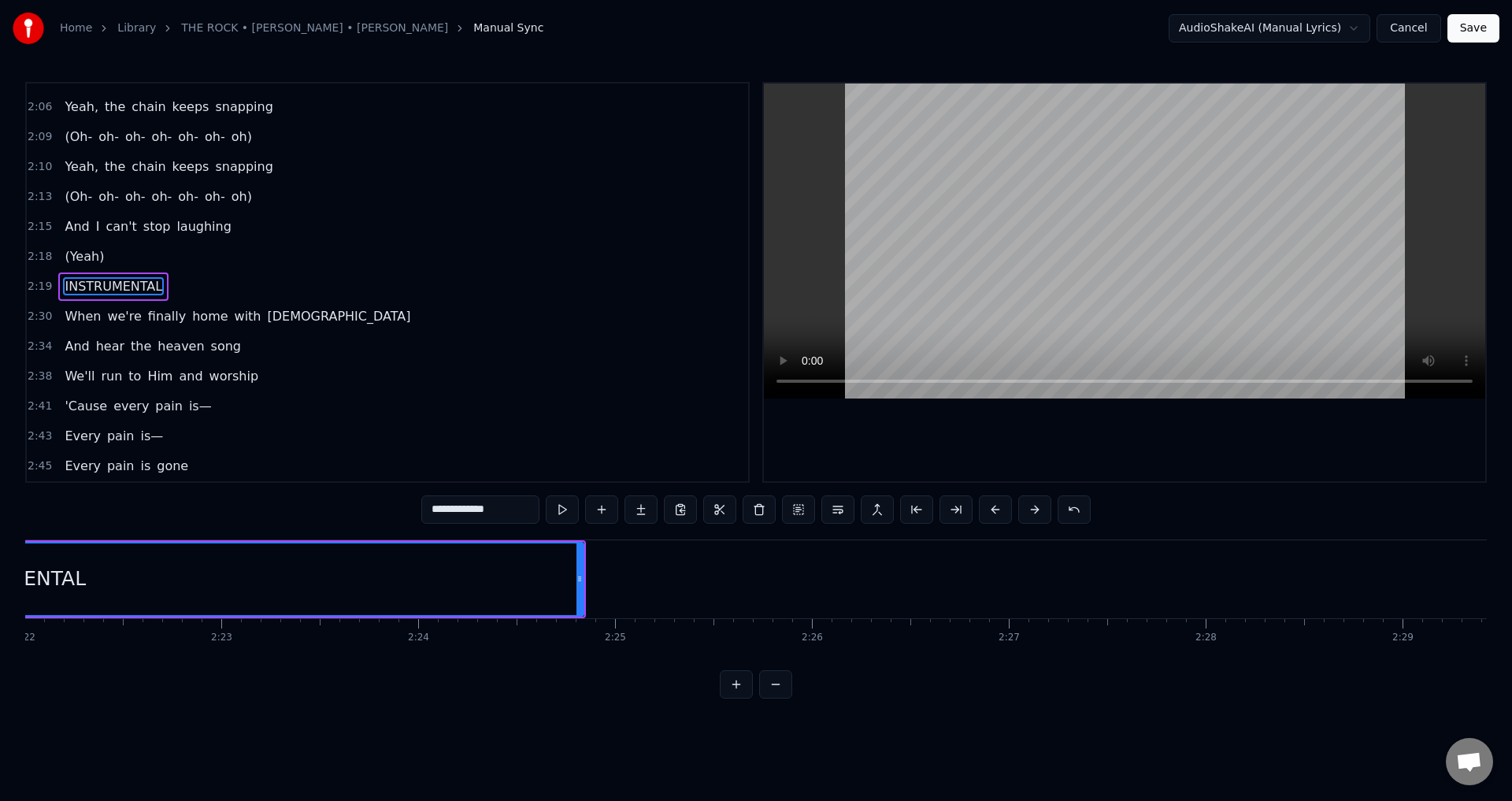
scroll to position [0, 28016]
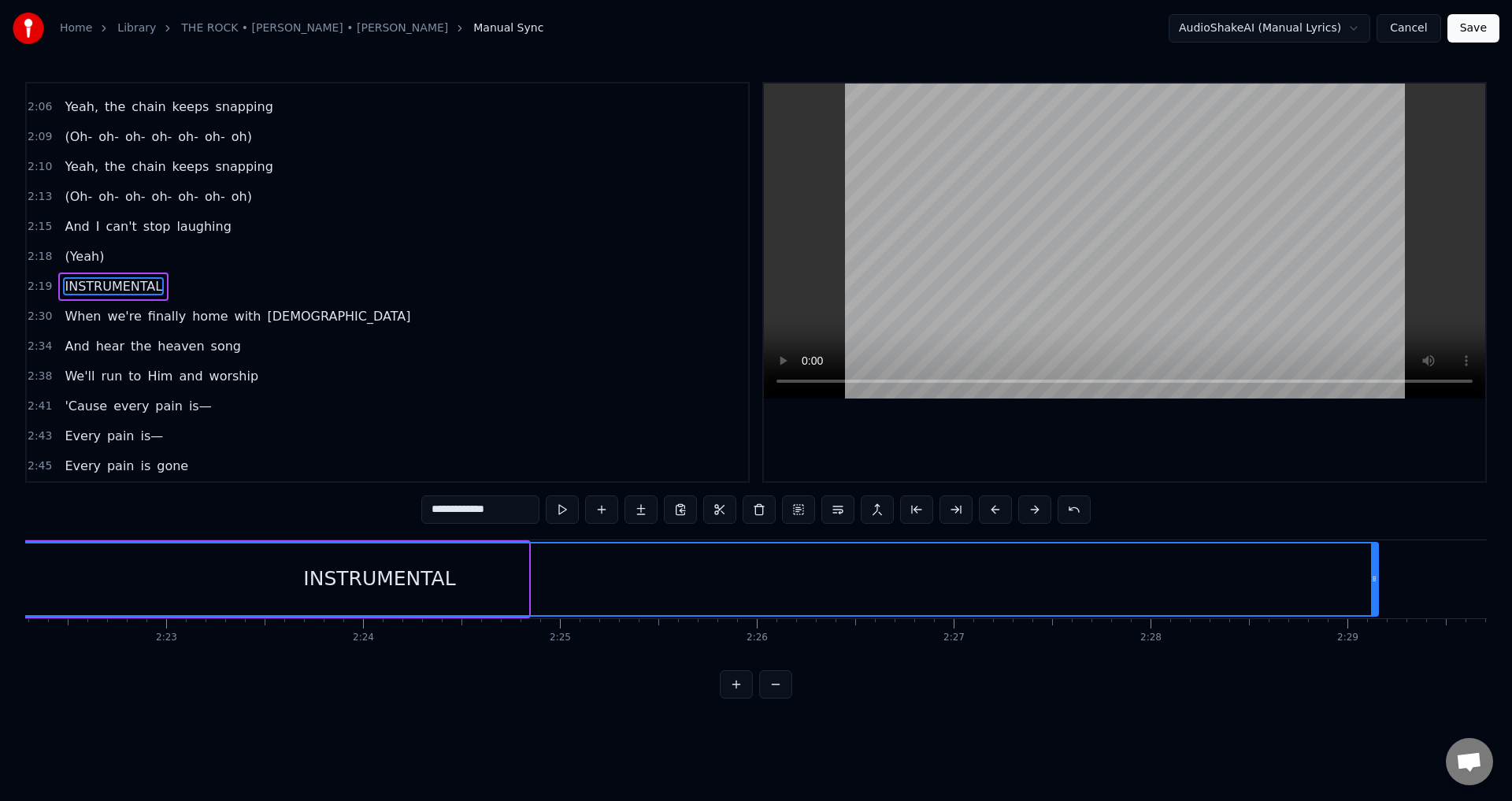
drag, startPoint x: 525, startPoint y: 575, endPoint x: 1375, endPoint y: 586, distance: 850.1
click at [1375, 586] on div at bounding box center [1373, 579] width 6 height 72
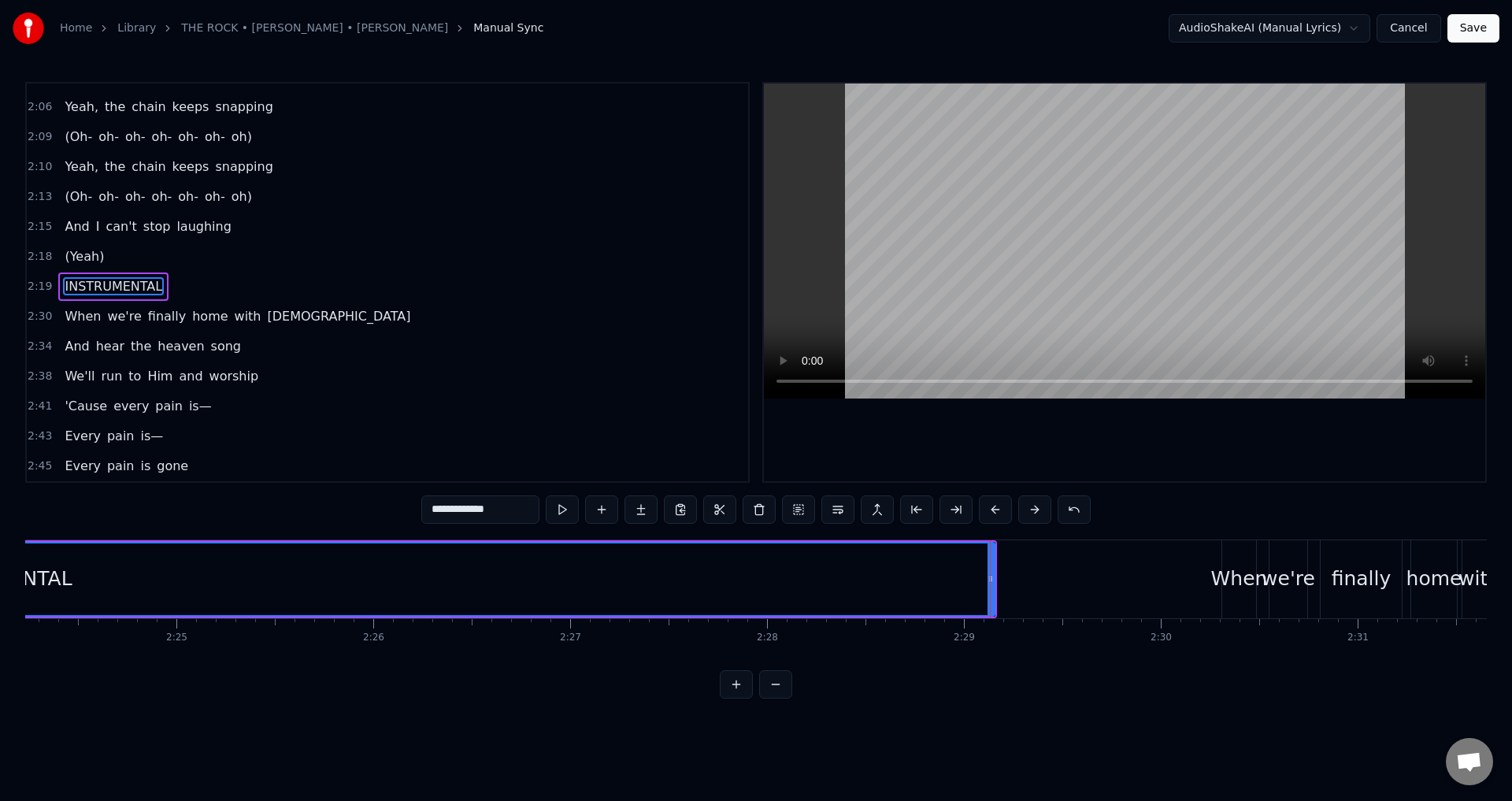
scroll to position [0, 28545]
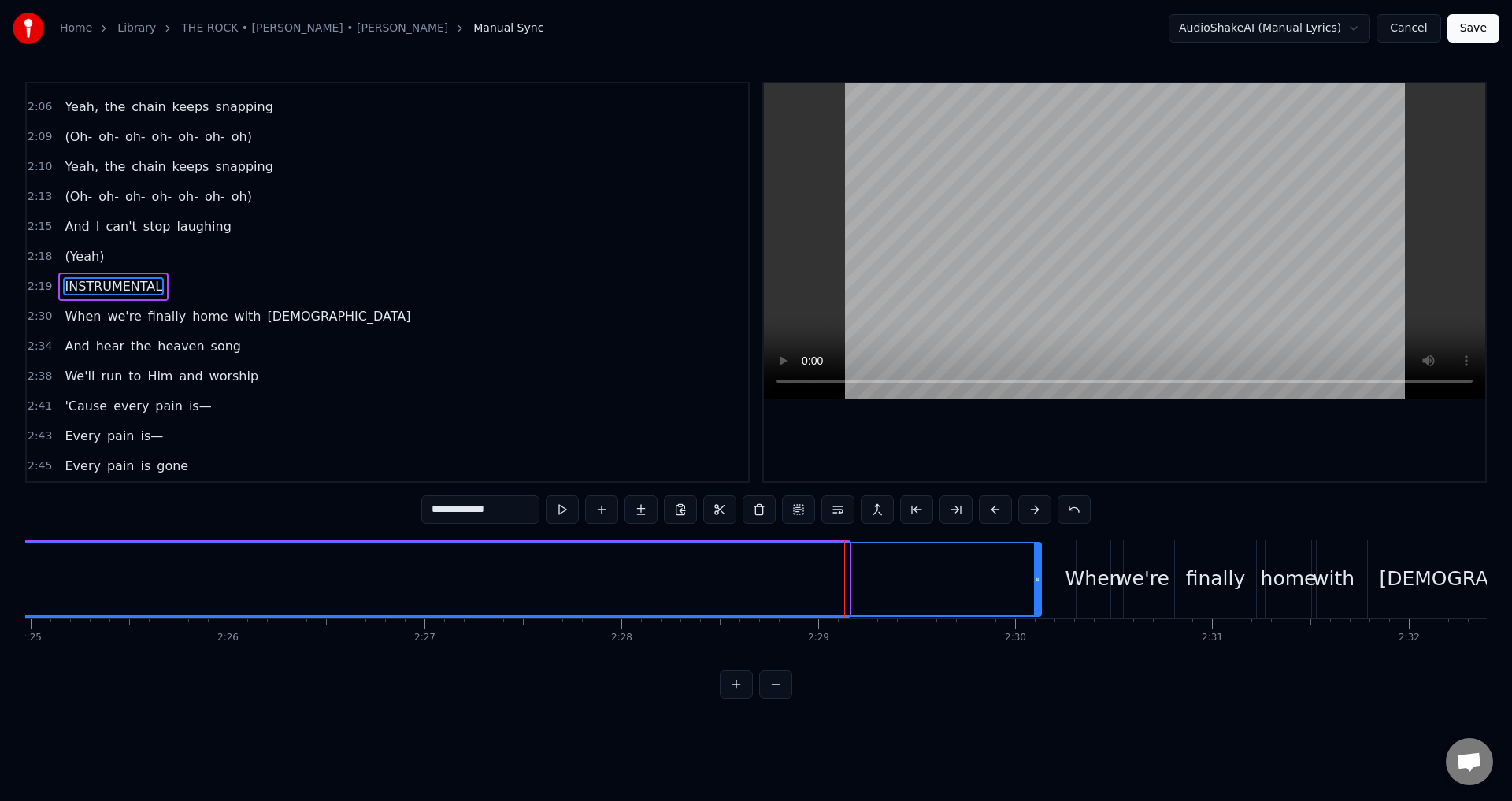
drag, startPoint x: 847, startPoint y: 572, endPoint x: 1040, endPoint y: 560, distance: 193.4
click at [1040, 560] on div at bounding box center [1037, 579] width 6 height 72
drag, startPoint x: 1040, startPoint y: 560, endPoint x: 1016, endPoint y: 559, distance: 24.0
click at [1016, 559] on div at bounding box center [1014, 579] width 6 height 72
drag, startPoint x: 1014, startPoint y: 560, endPoint x: 959, endPoint y: 561, distance: 55.0
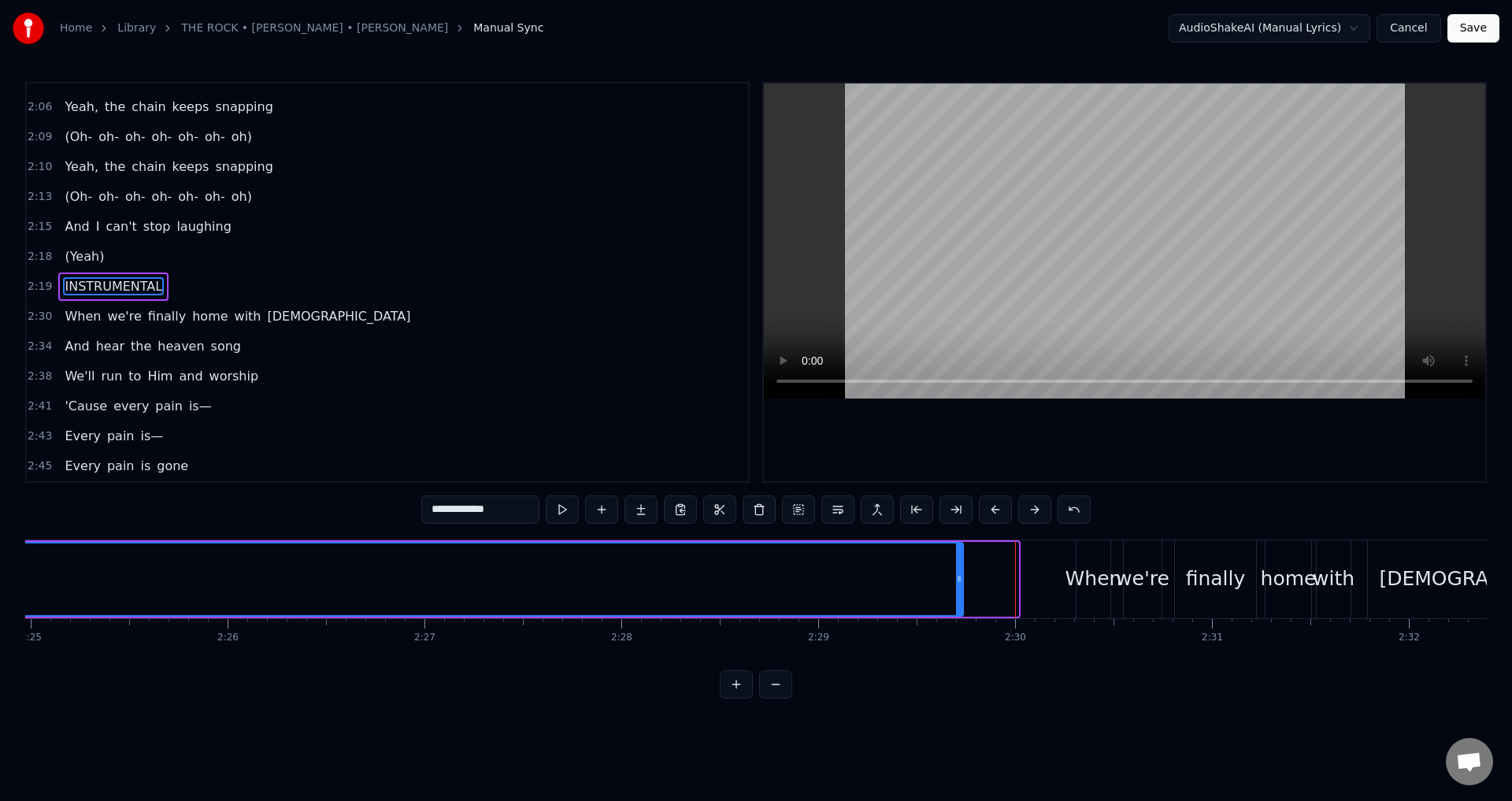
click at [959, 561] on div at bounding box center [959, 579] width 6 height 72
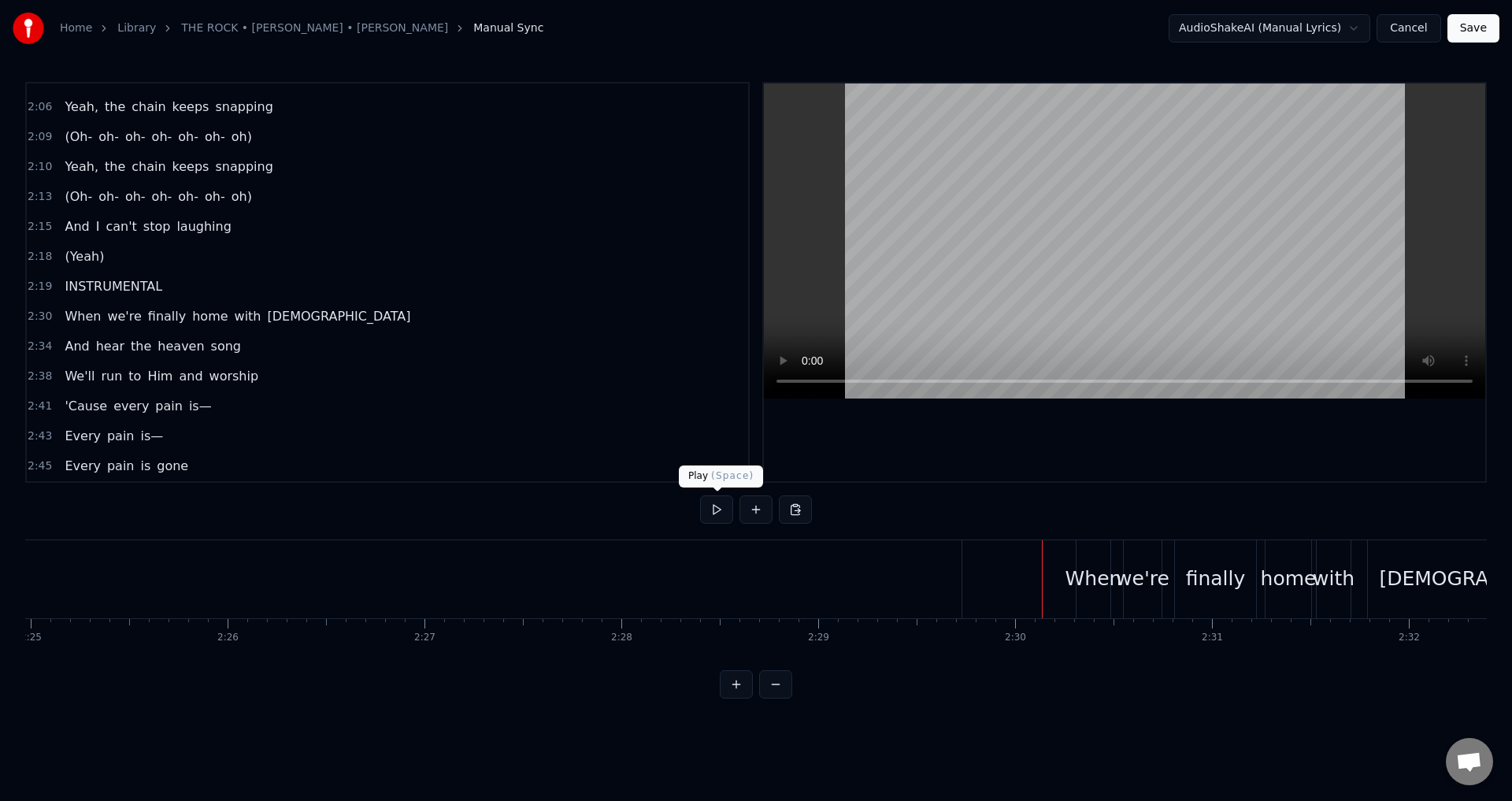
click at [711, 507] on button at bounding box center [716, 510] width 33 height 29
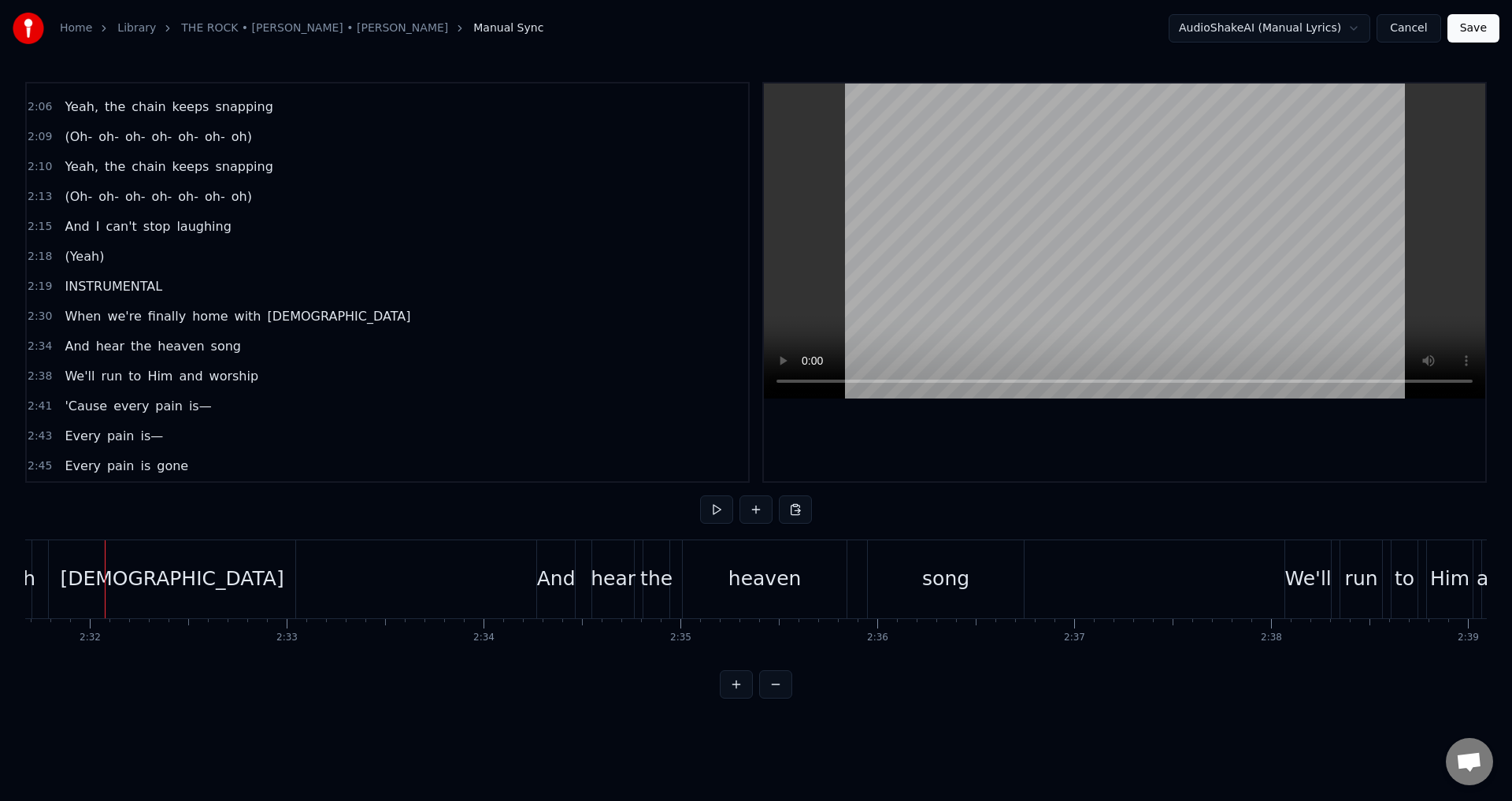
click at [155, 287] on div "INSTRUMENTAL" at bounding box center [113, 287] width 111 height 29
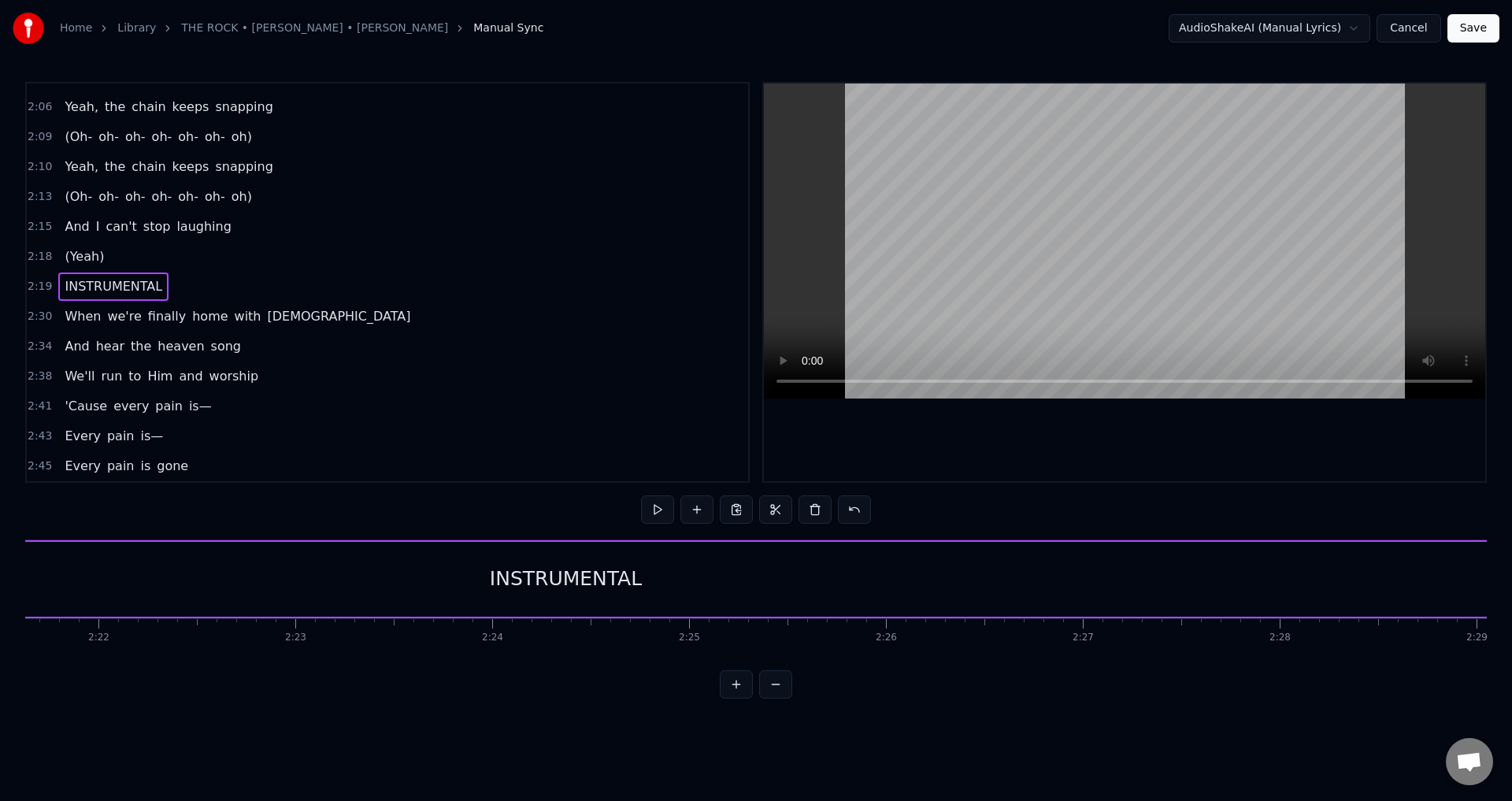
scroll to position [0, 27291]
click at [497, 568] on div "INSTRUMENTAL" at bounding box center [1162, 578] width 2112 height 75
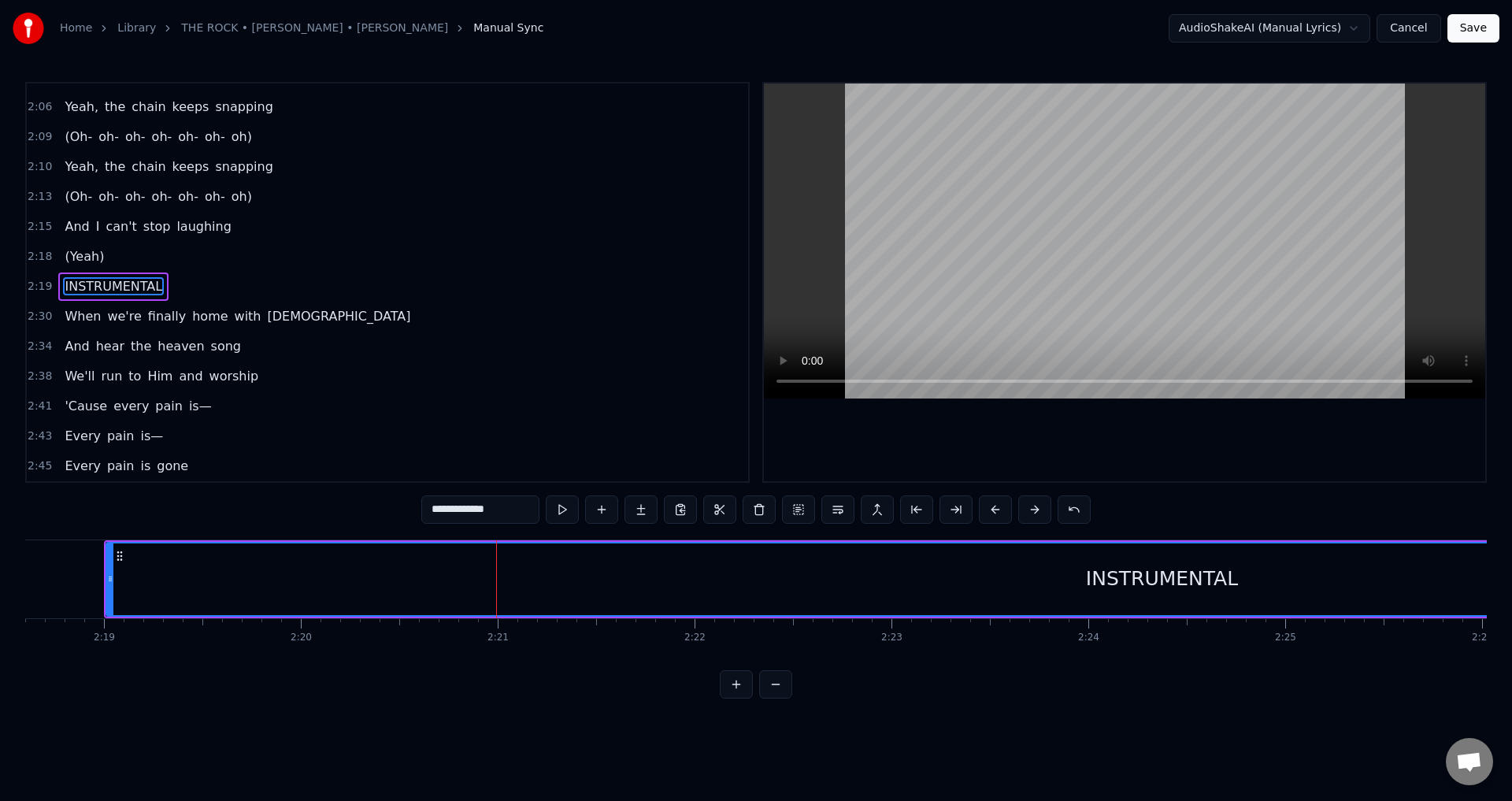
click at [516, 512] on input "**********" at bounding box center [479, 510] width 118 height 29
click at [433, 510] on input "**********" at bounding box center [479, 510] width 118 height 29
type input "**********"
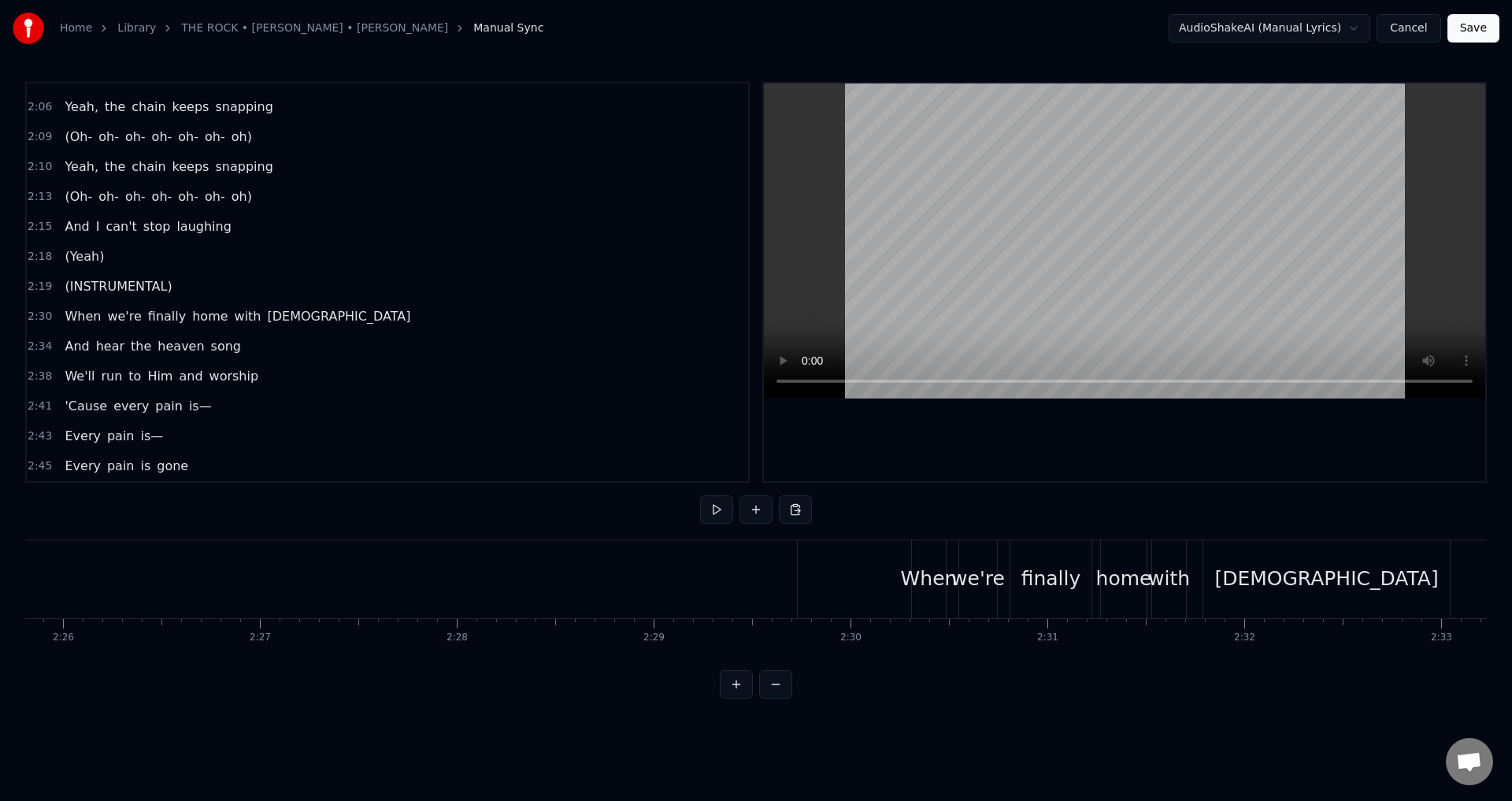
scroll to position [0, 28764]
click at [719, 513] on button at bounding box center [716, 510] width 33 height 29
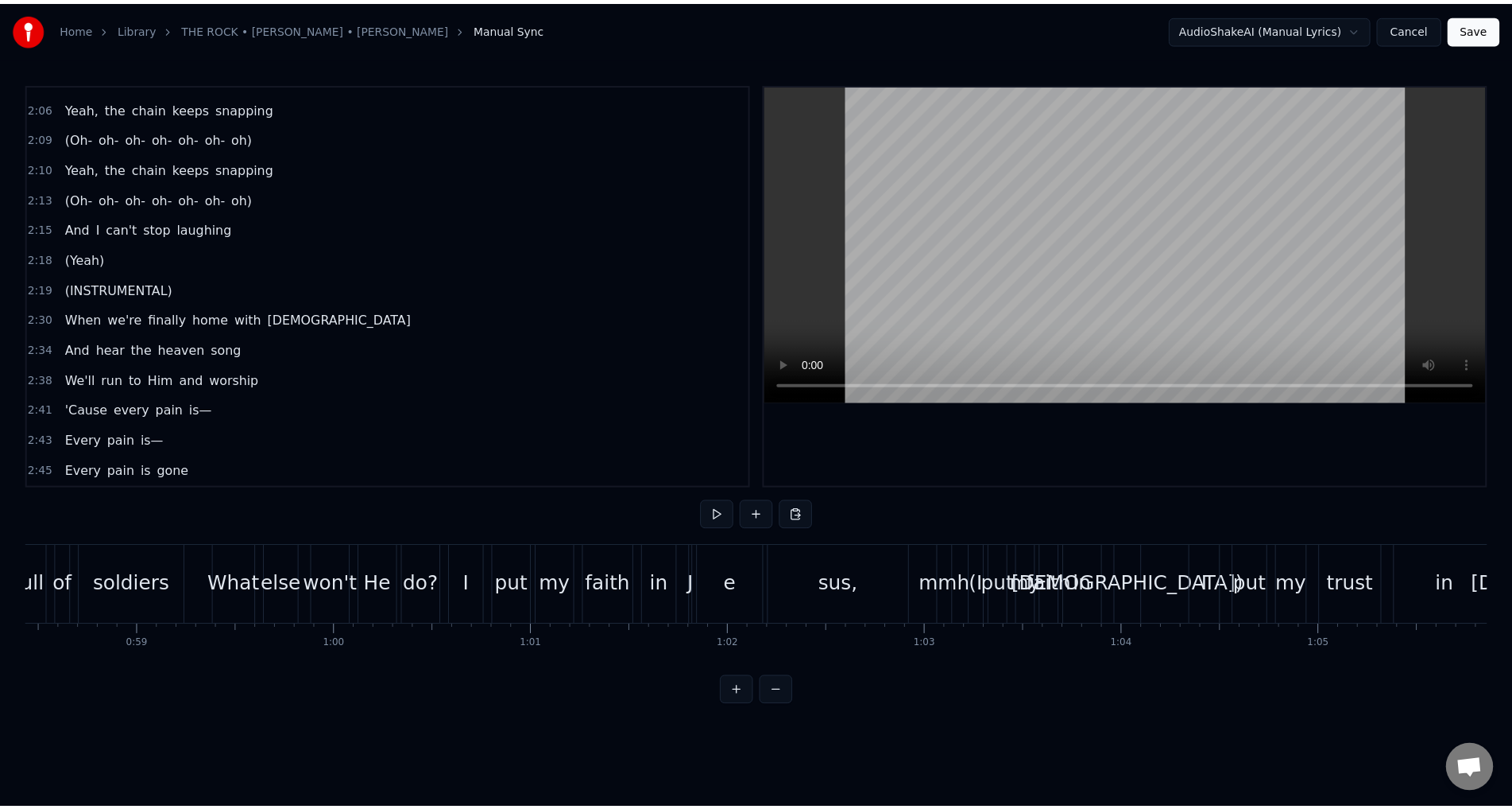
scroll to position [0, 32101]
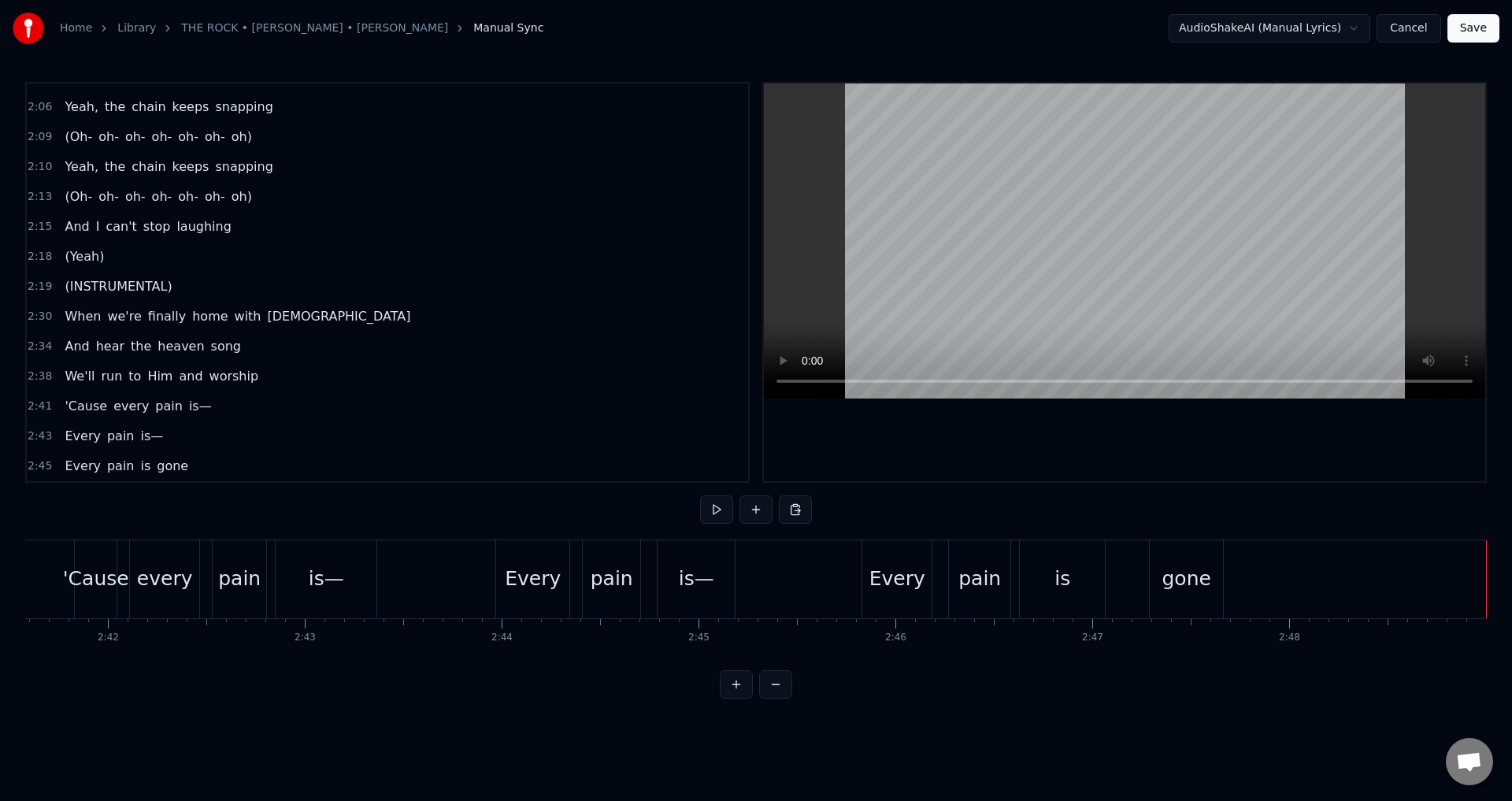
click at [1463, 31] on button "Save" at bounding box center [1473, 29] width 52 height 29
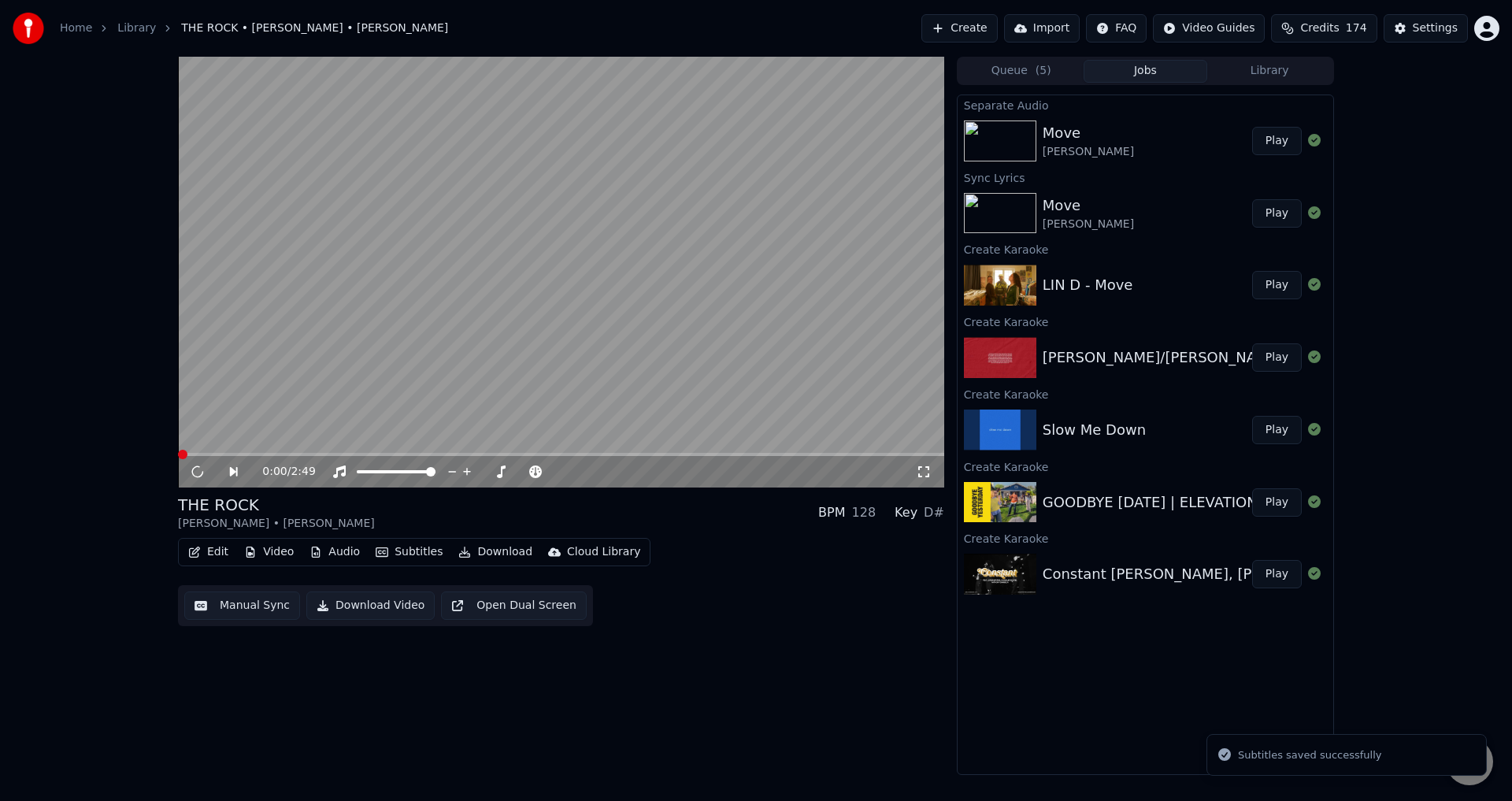
click at [490, 233] on video at bounding box center [561, 271] width 766 height 431
click at [218, 551] on button "Edit" at bounding box center [208, 552] width 53 height 22
click at [833, 542] on div "Edit Video Audio Subtitles Download Cloud Library Manual Sync Download Video Op…" at bounding box center [561, 582] width 766 height 88
click at [632, 472] on icon at bounding box center [629, 472] width 15 height 16
click at [631, 472] on icon at bounding box center [629, 472] width 15 height 16
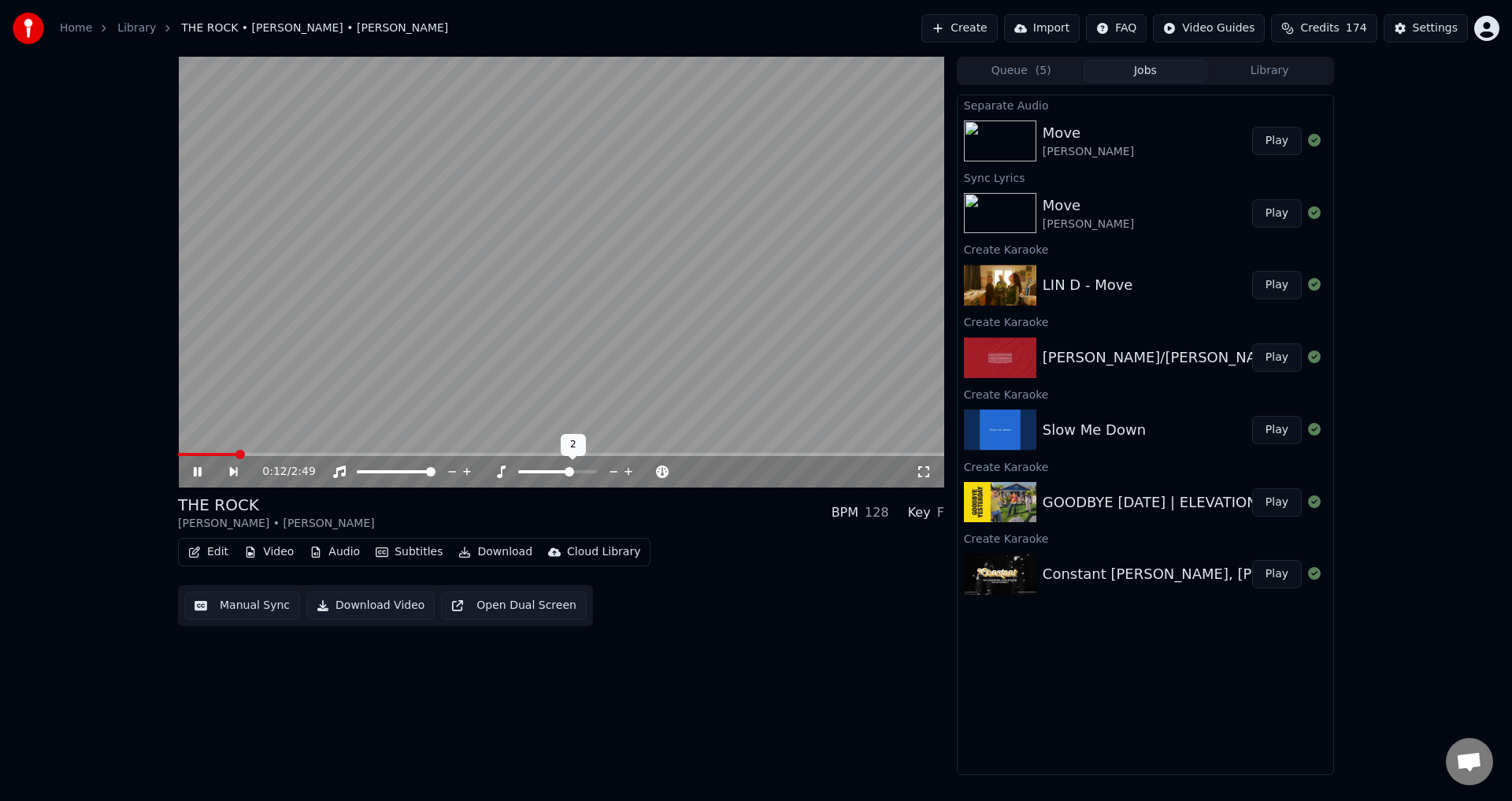
click at [611, 473] on icon at bounding box center [613, 472] width 15 height 16
click at [206, 544] on button "Edit" at bounding box center [208, 552] width 53 height 22
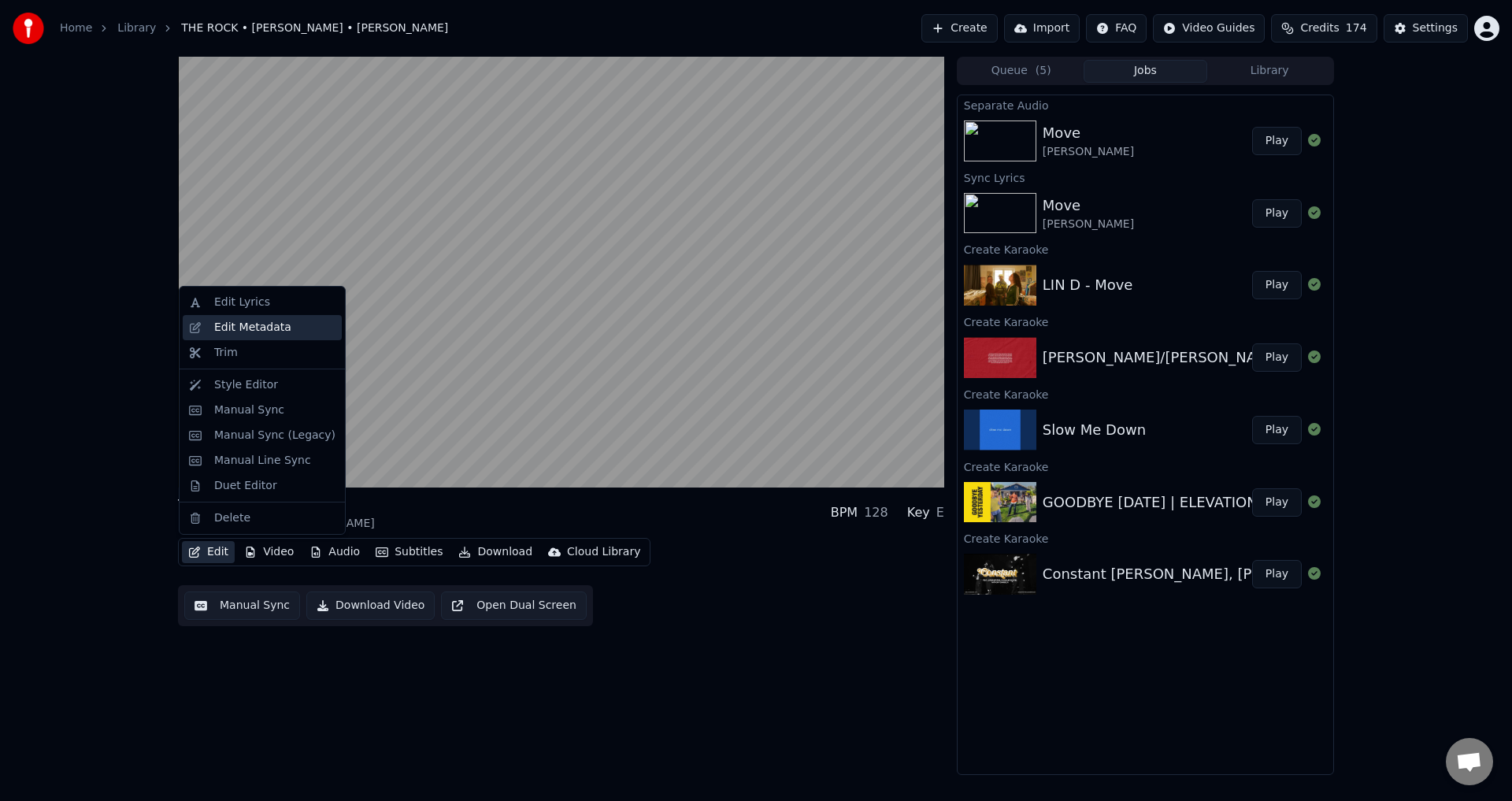
click at [201, 333] on div "Edit Metadata" at bounding box center [262, 327] width 159 height 25
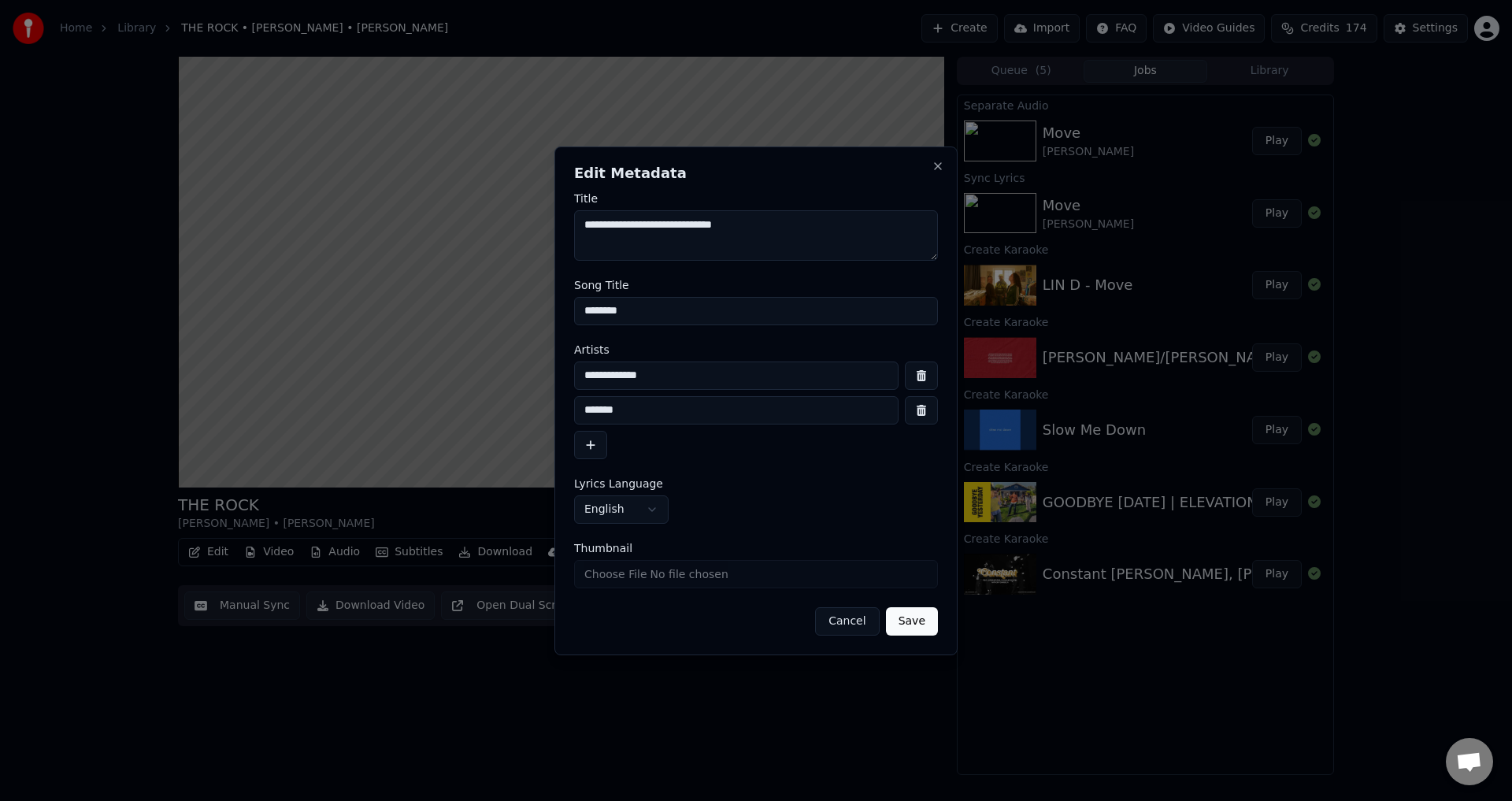
click at [922, 625] on button "Save" at bounding box center [912, 621] width 52 height 29
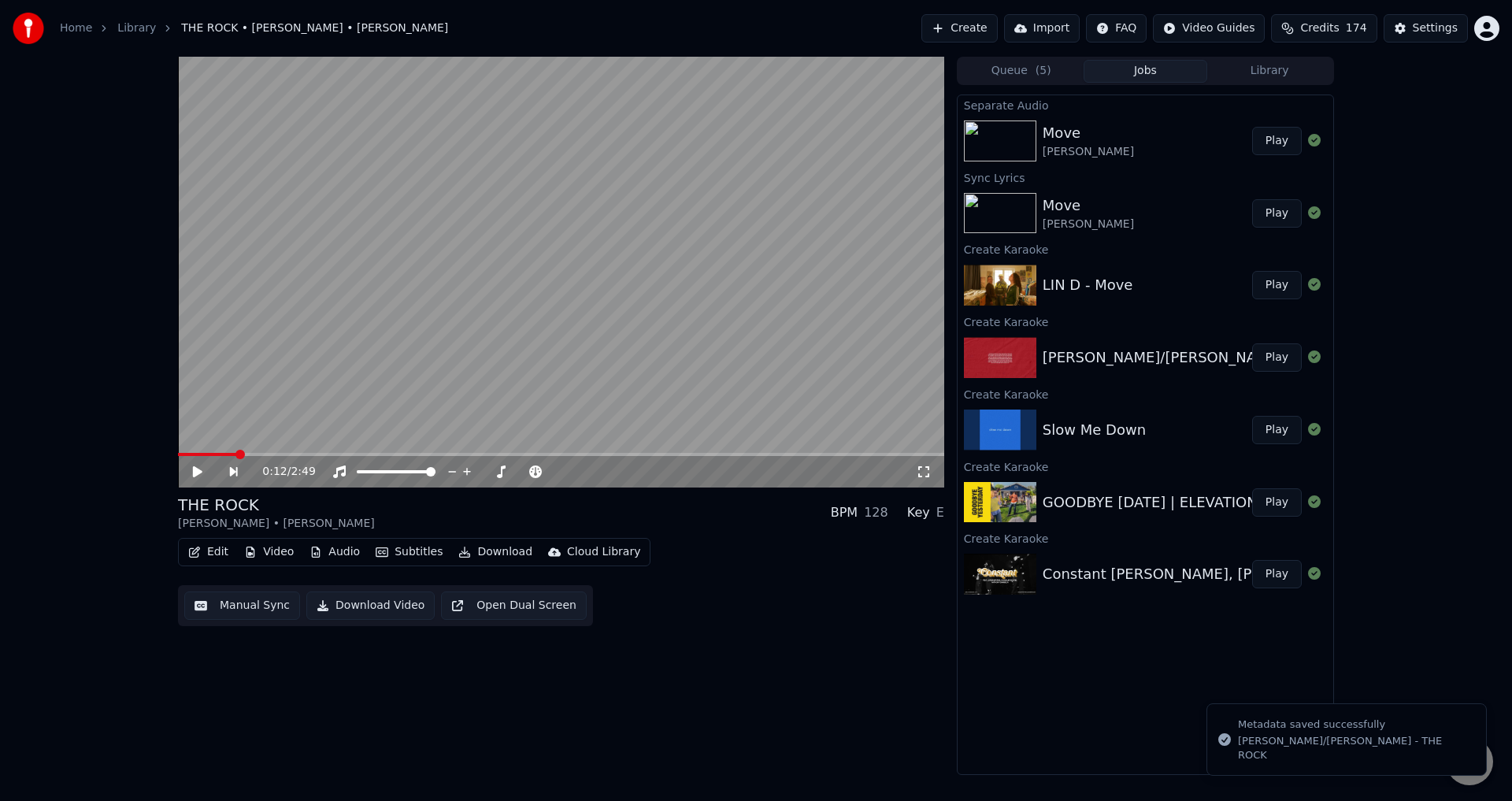
click at [210, 548] on button "Edit" at bounding box center [208, 552] width 53 height 22
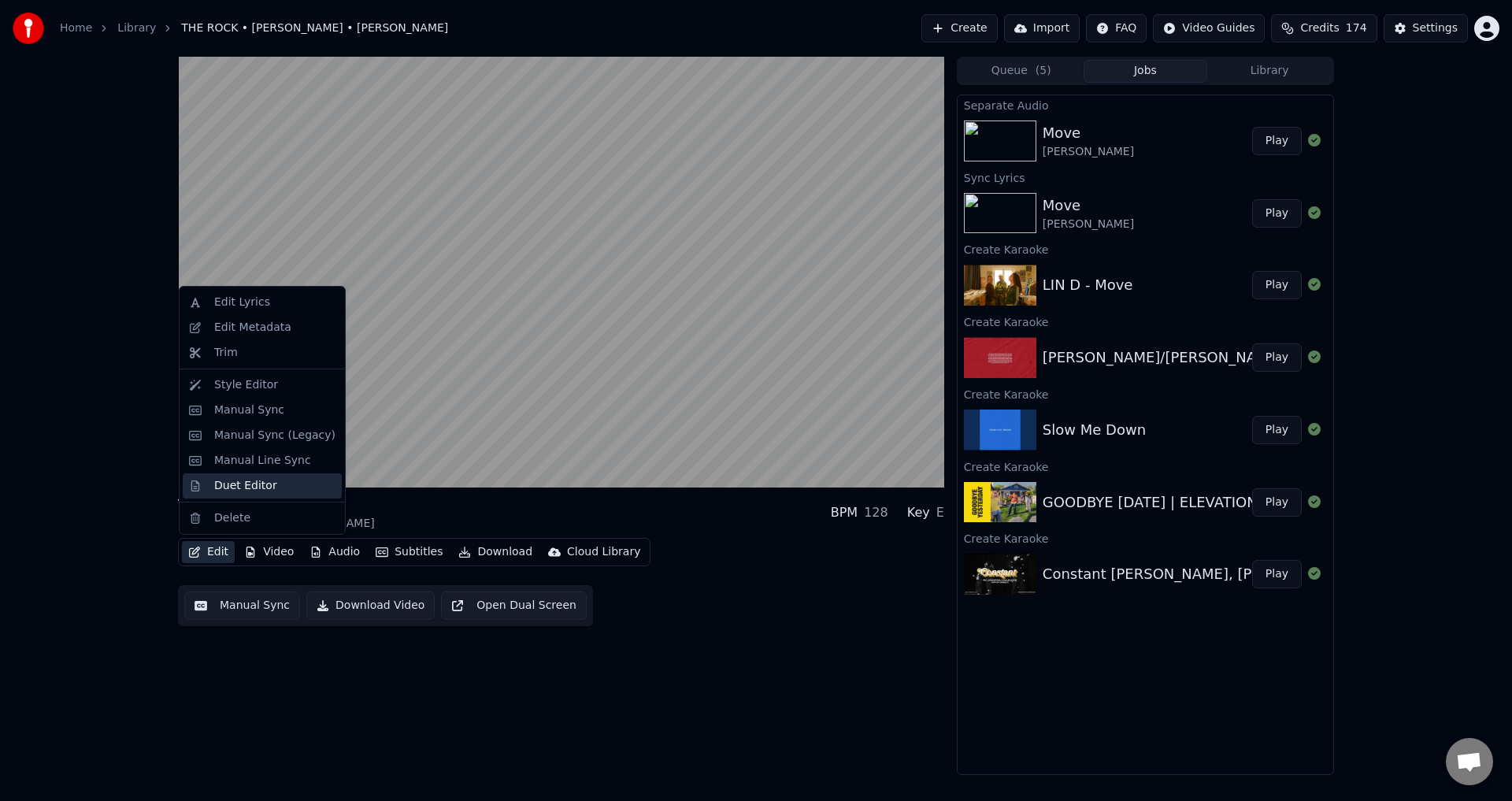
click at [273, 484] on div "Duet Editor" at bounding box center [274, 486] width 121 height 16
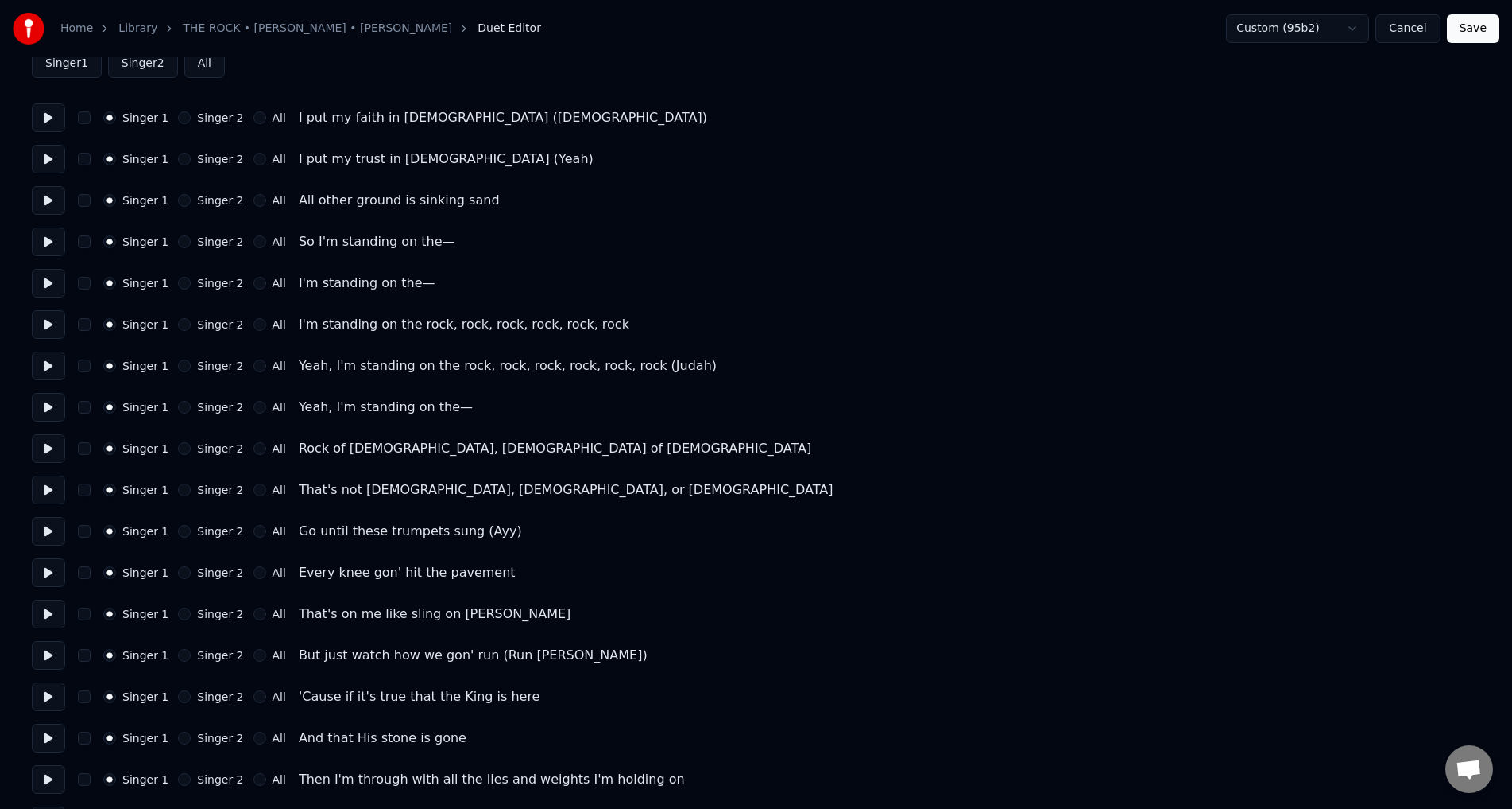
scroll to position [318, 0]
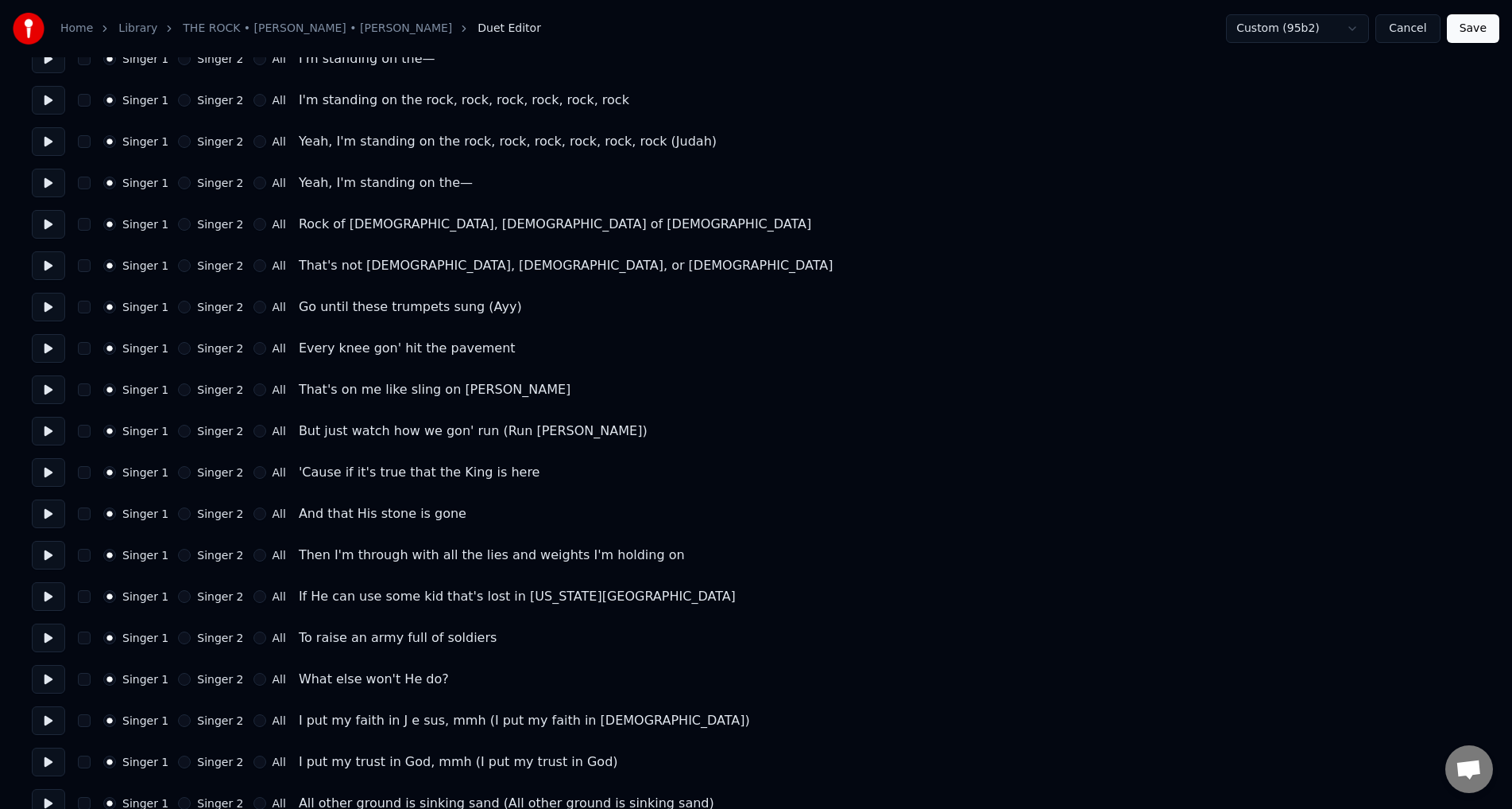
click at [41, 267] on button at bounding box center [48, 266] width 34 height 29
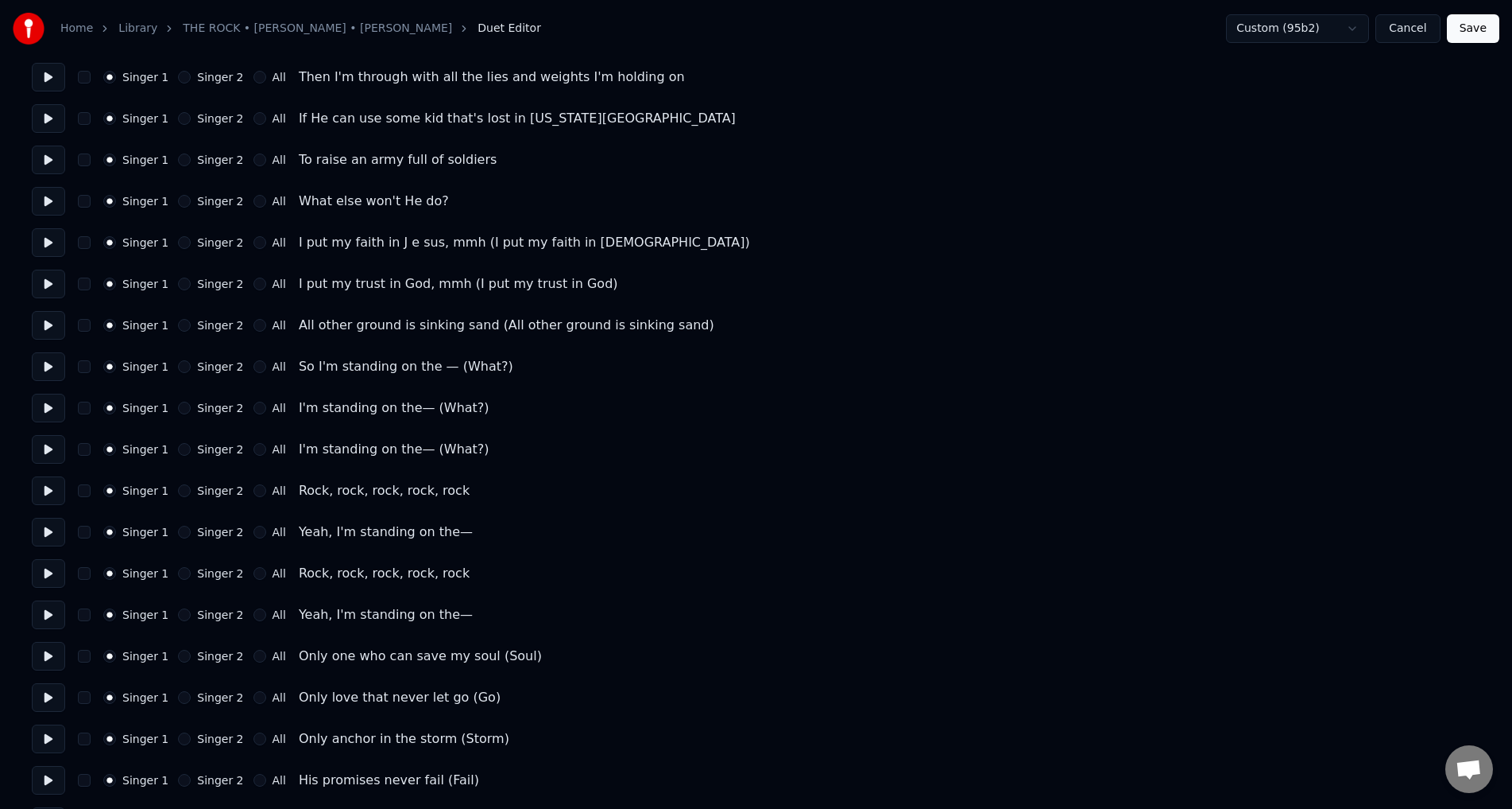
scroll to position [795, 0]
click at [42, 202] on button at bounding box center [48, 202] width 34 height 29
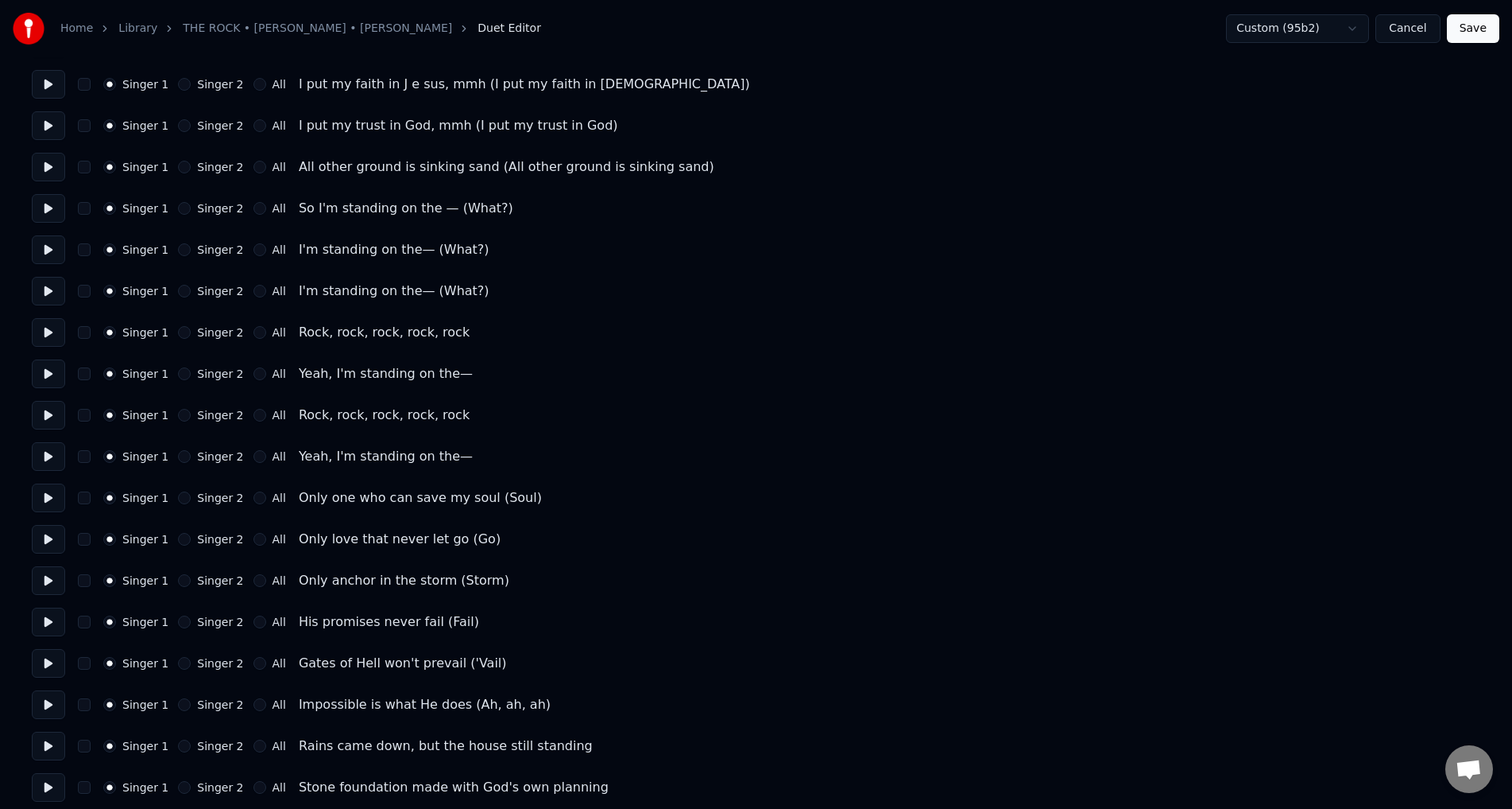
scroll to position [956, 0]
click at [48, 245] on button at bounding box center [48, 248] width 34 height 29
click at [54, 291] on button at bounding box center [48, 289] width 34 height 29
click at [55, 329] on button at bounding box center [48, 331] width 34 height 29
click at [253, 328] on button "All" at bounding box center [260, 330] width 13 height 13
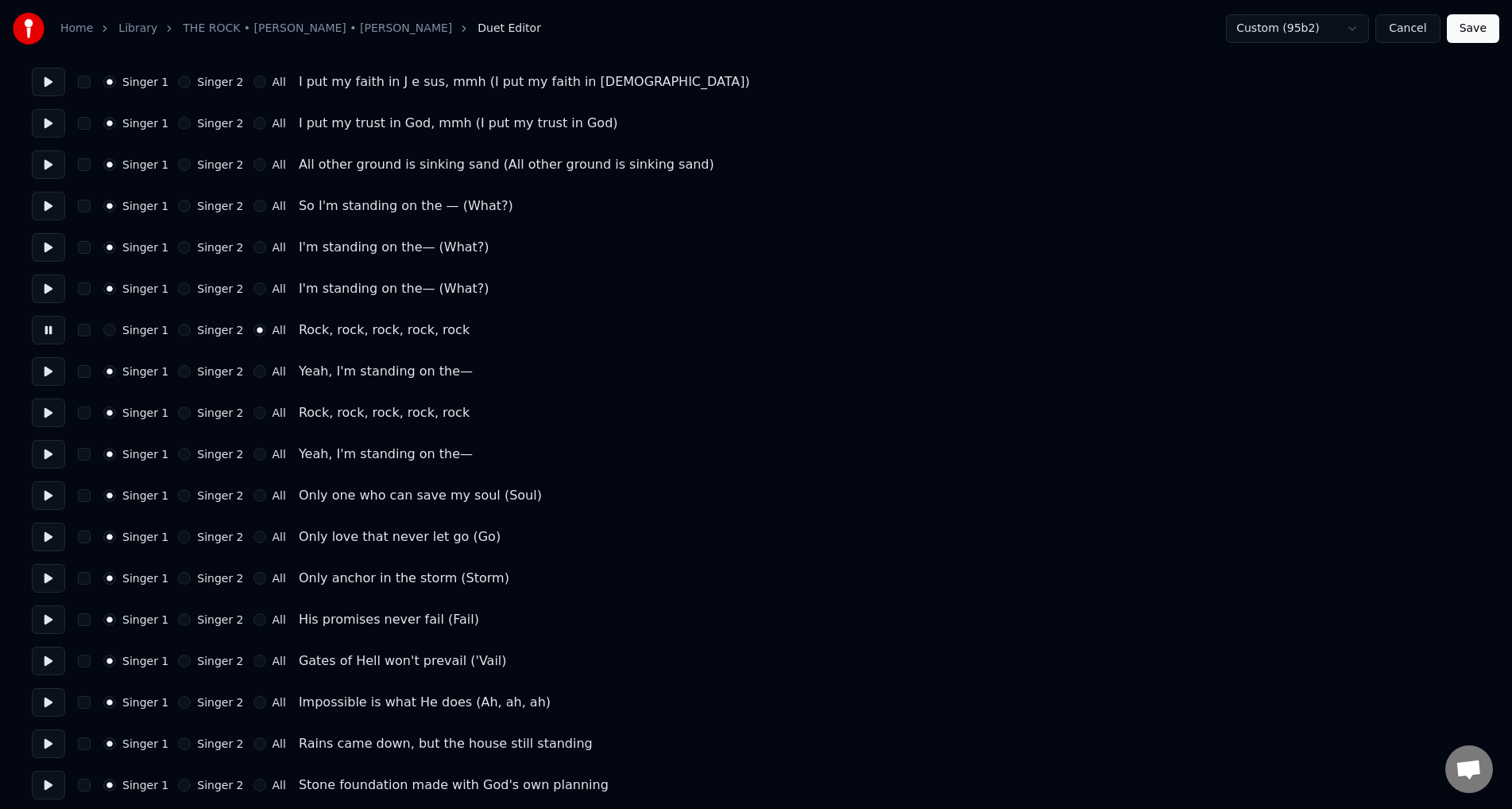
click at [54, 374] on button at bounding box center [48, 371] width 34 height 29
click at [42, 409] on button at bounding box center [48, 413] width 34 height 29
click at [253, 411] on button "All" at bounding box center [260, 412] width 13 height 13
click at [46, 447] on button at bounding box center [48, 454] width 34 height 29
click at [178, 447] on div "Singer 1 Singer 2 All Yeah, I'm standing on the—" at bounding box center [756, 454] width 1448 height 29
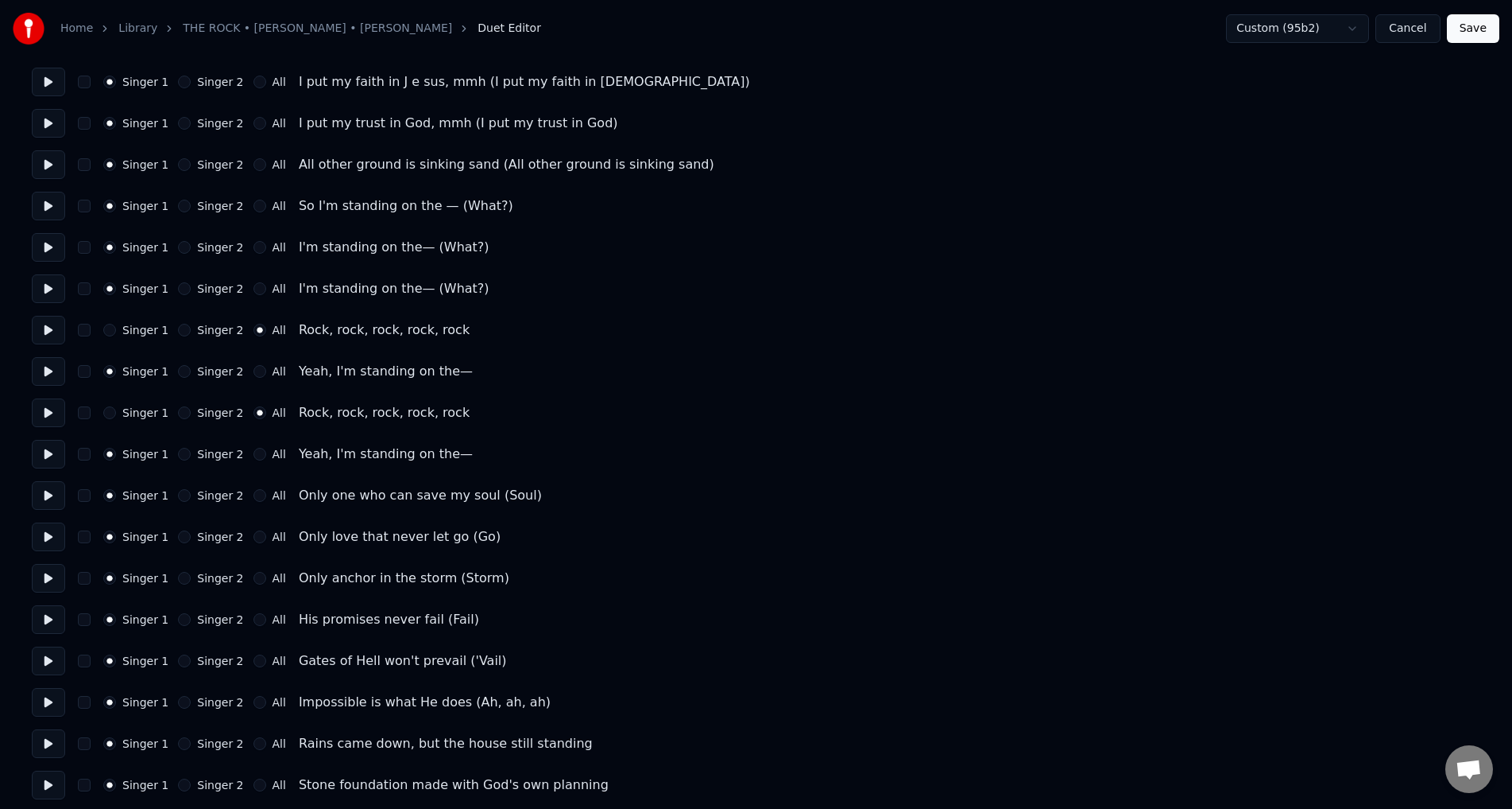
click at [46, 489] on button at bounding box center [48, 496] width 34 height 29
click at [178, 458] on button "Singer 2" at bounding box center [184, 454] width 13 height 13
click at [176, 502] on div "Singer 1 Singer 2 All Only one who can save my soul (Soul)" at bounding box center [756, 496] width 1448 height 29
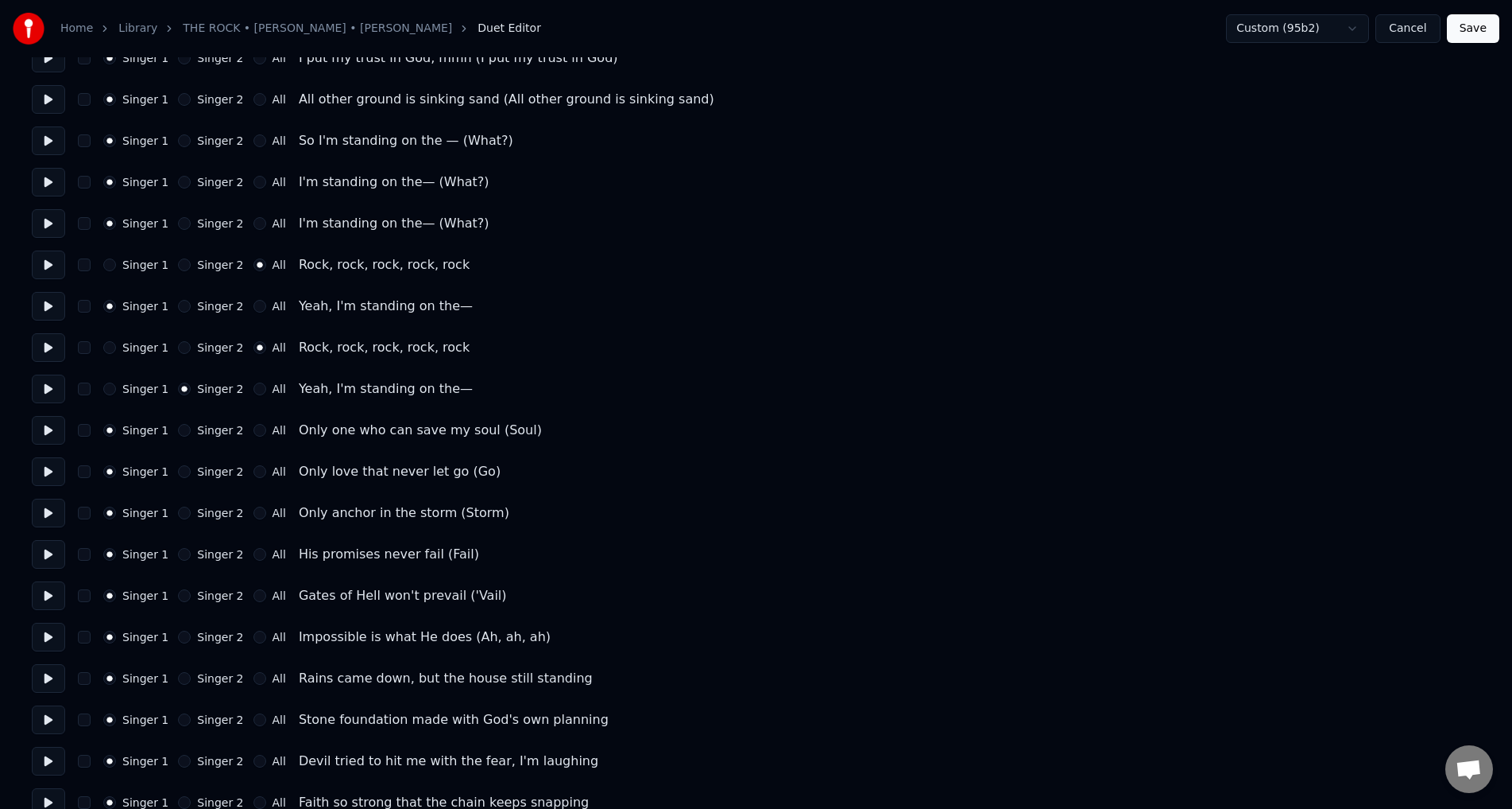
scroll to position [1116, 0]
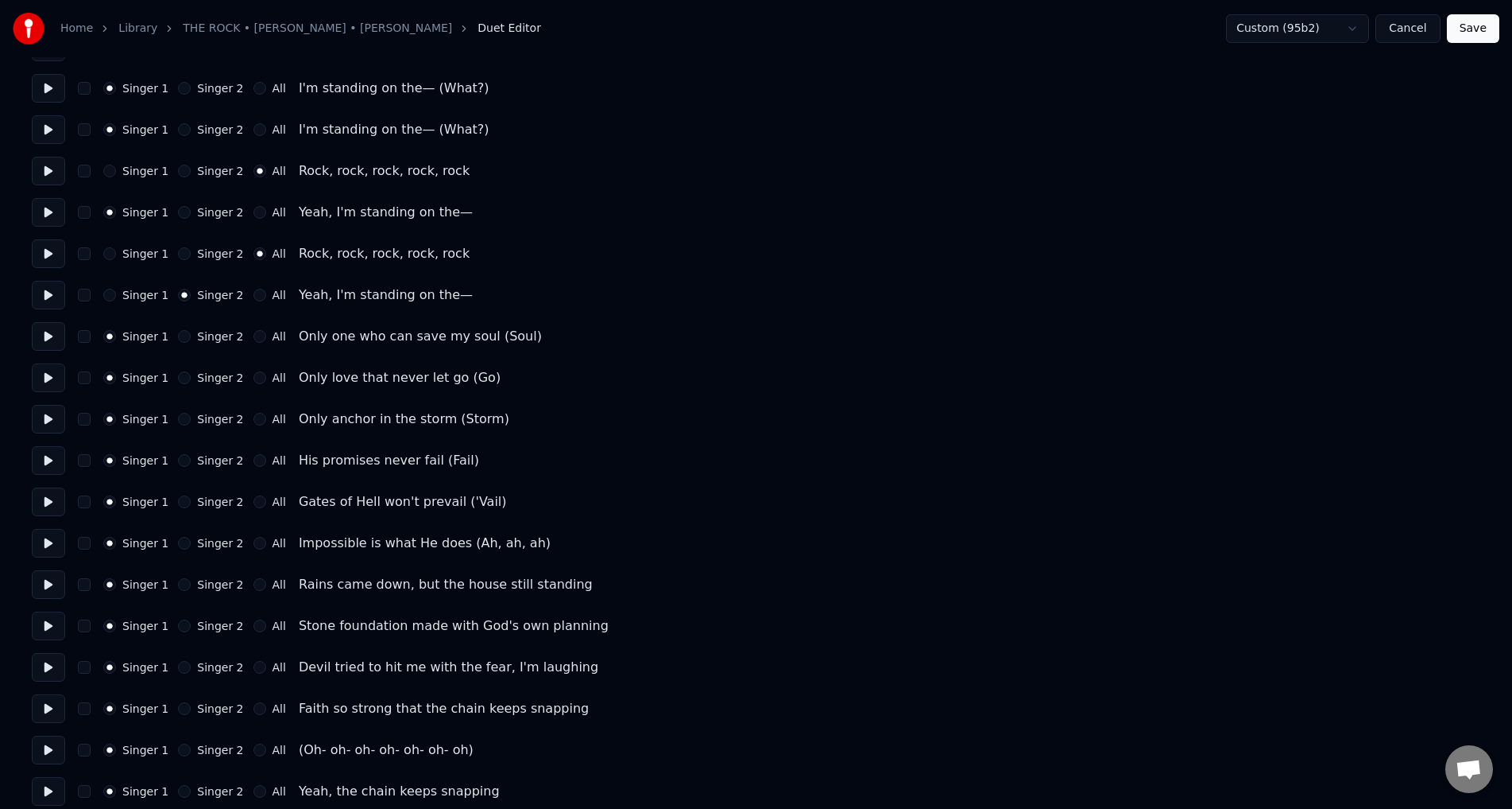
click at [179, 379] on button "Singer 2" at bounding box center [184, 378] width 13 height 13
click at [179, 336] on button "Singer 2" at bounding box center [184, 336] width 13 height 13
click at [178, 418] on button "Singer 2" at bounding box center [184, 419] width 13 height 13
click at [182, 462] on button "Singer 2" at bounding box center [184, 460] width 13 height 13
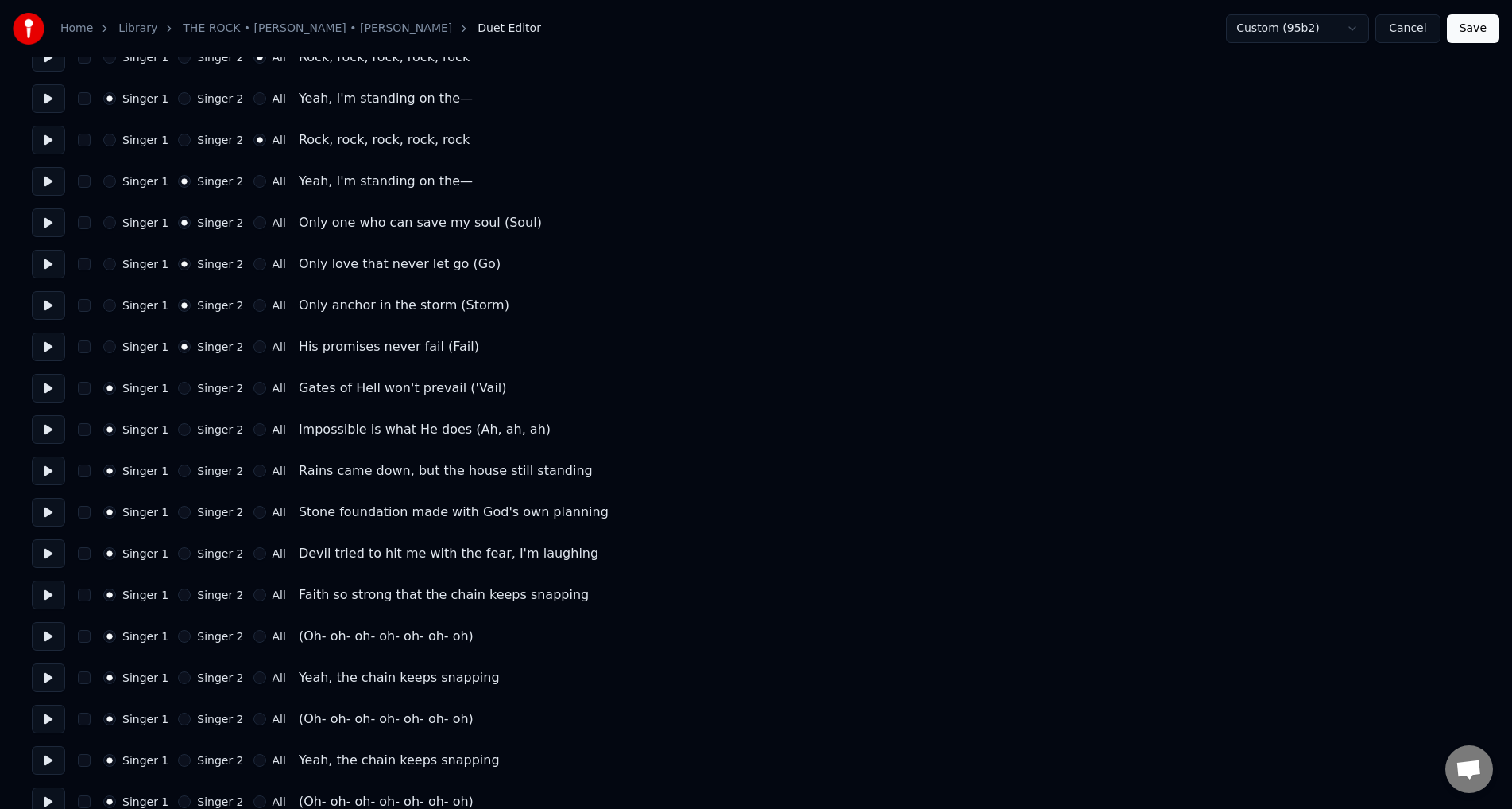
scroll to position [1275, 0]
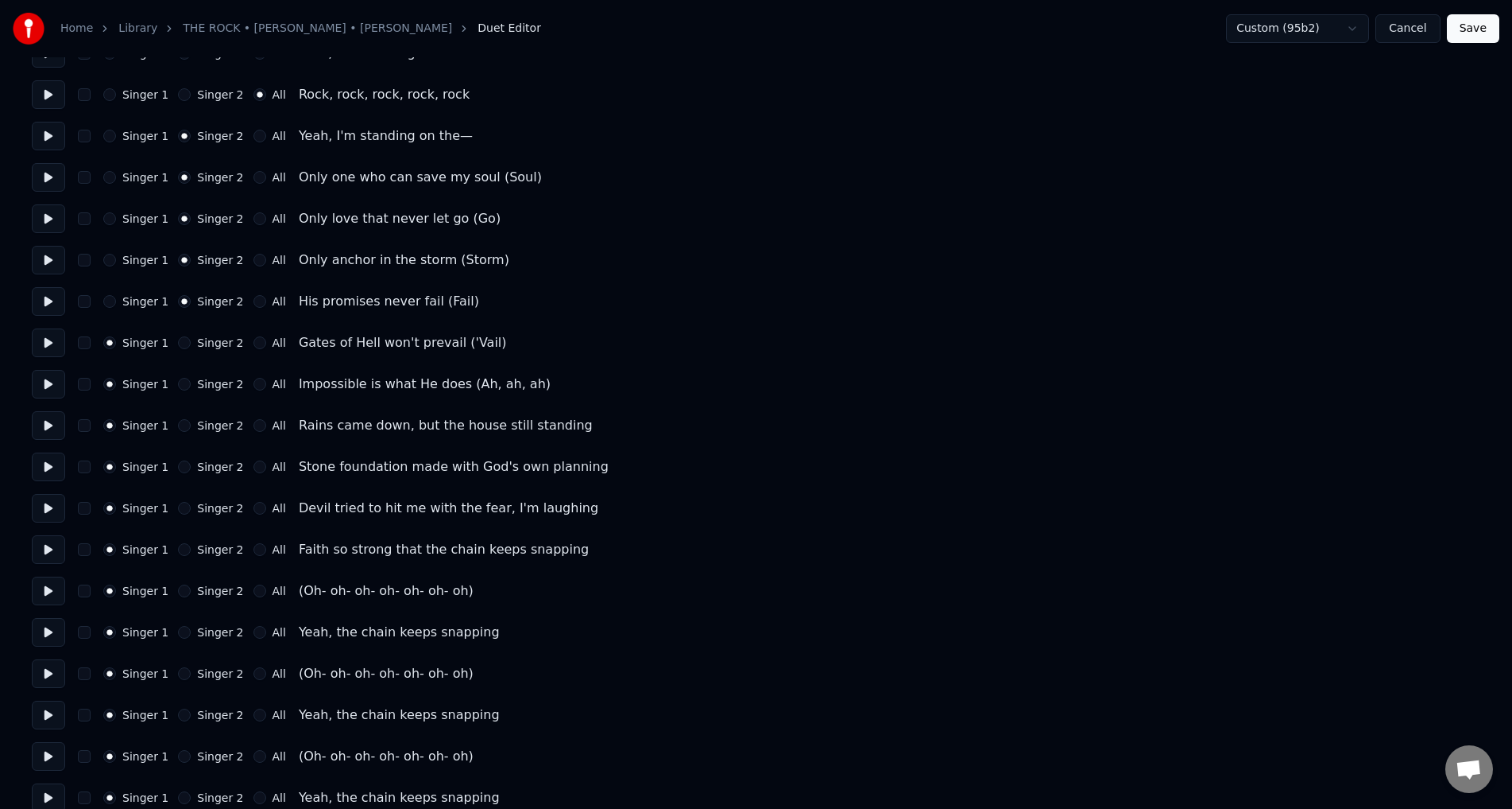
click at [178, 348] on button "Singer 2" at bounding box center [184, 342] width 13 height 13
click at [180, 380] on button "Singer 2" at bounding box center [184, 384] width 13 height 13
click at [182, 425] on button "Singer 2" at bounding box center [184, 425] width 13 height 13
click at [181, 463] on button "Singer 2" at bounding box center [184, 467] width 13 height 13
click at [178, 508] on button "Singer 2" at bounding box center [184, 508] width 13 height 13
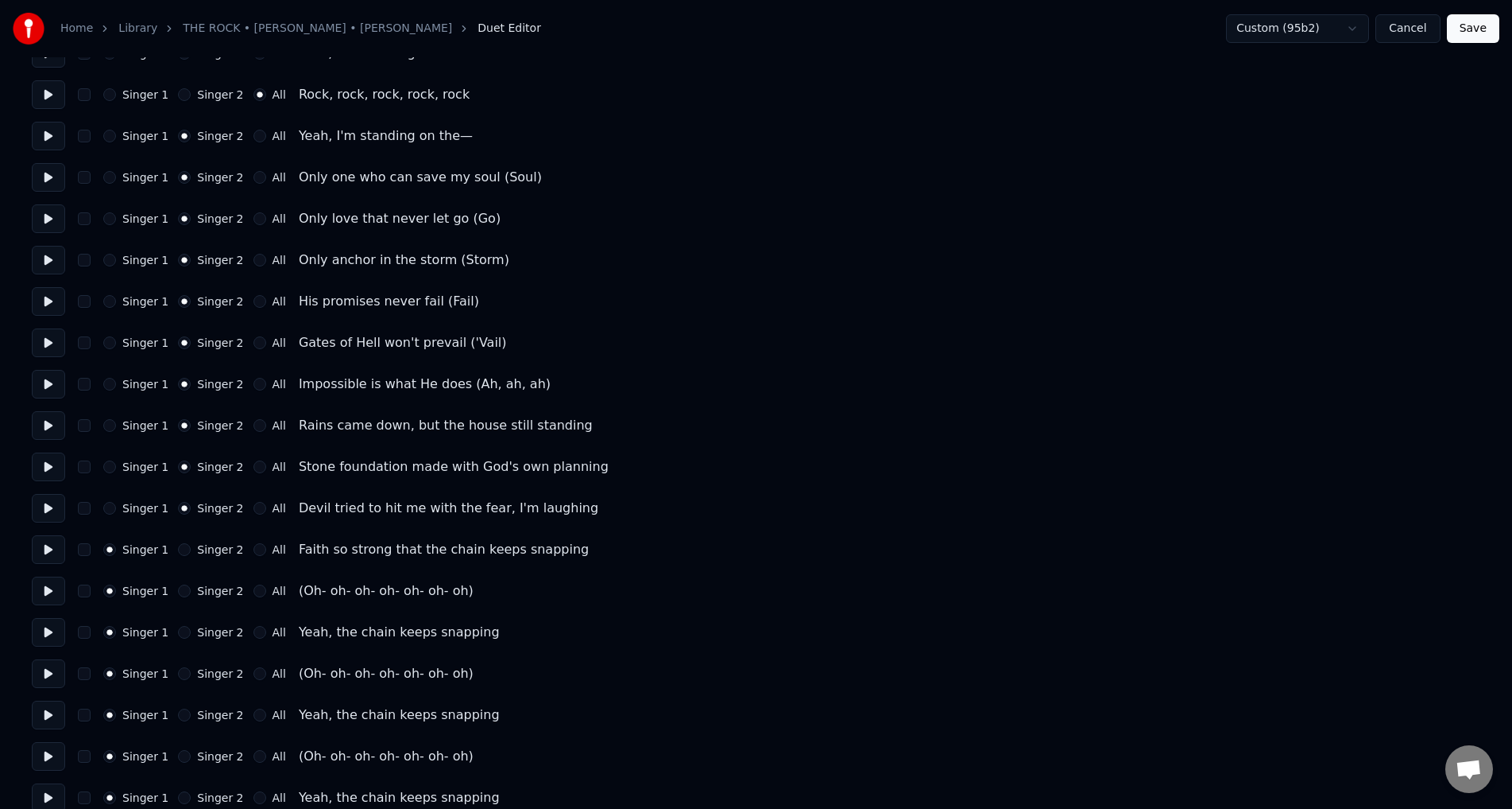
click at [178, 547] on button "Singer 2" at bounding box center [184, 549] width 13 height 13
click at [61, 585] on button at bounding box center [48, 591] width 34 height 29
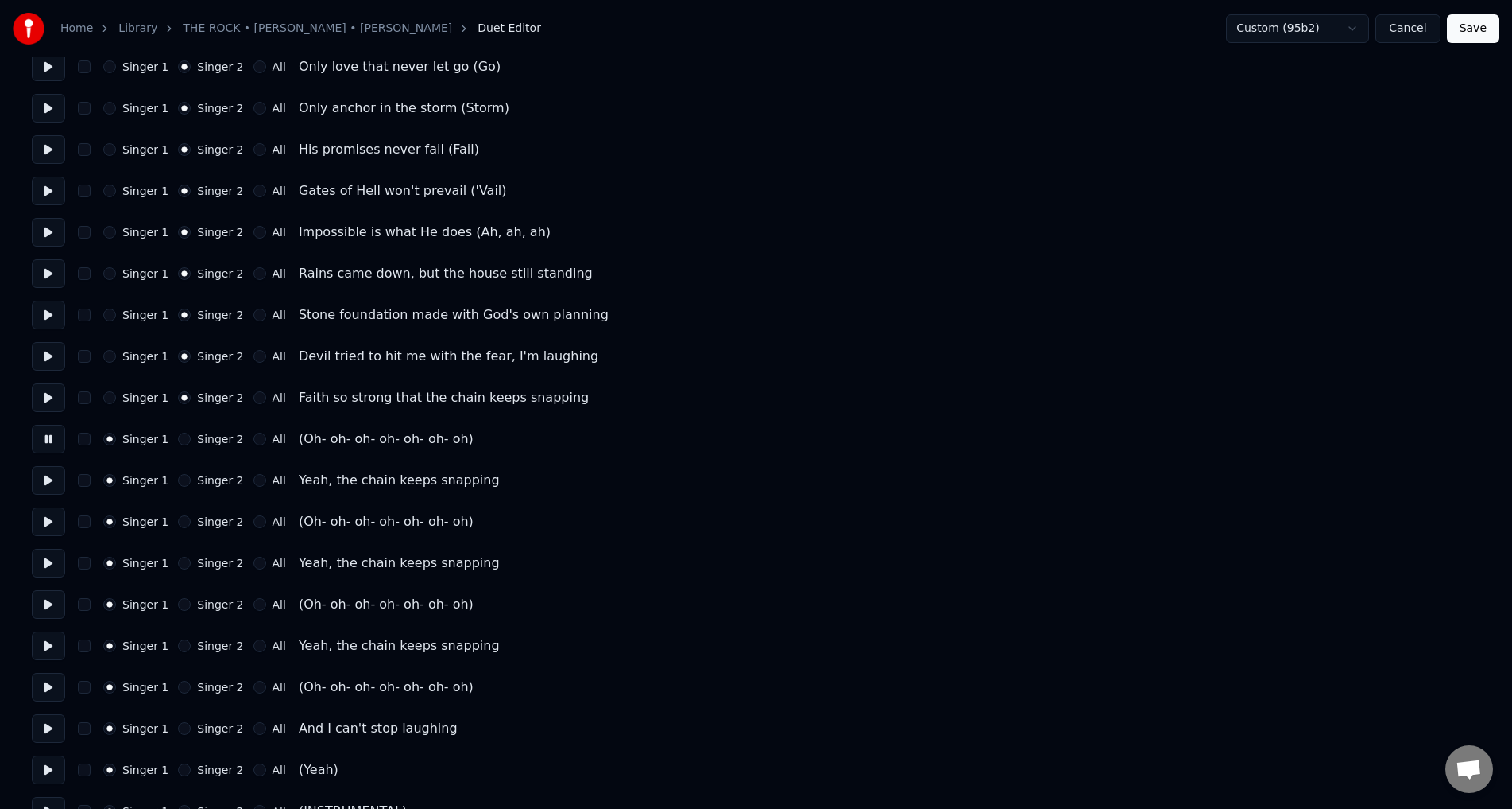
scroll to position [1434, 0]
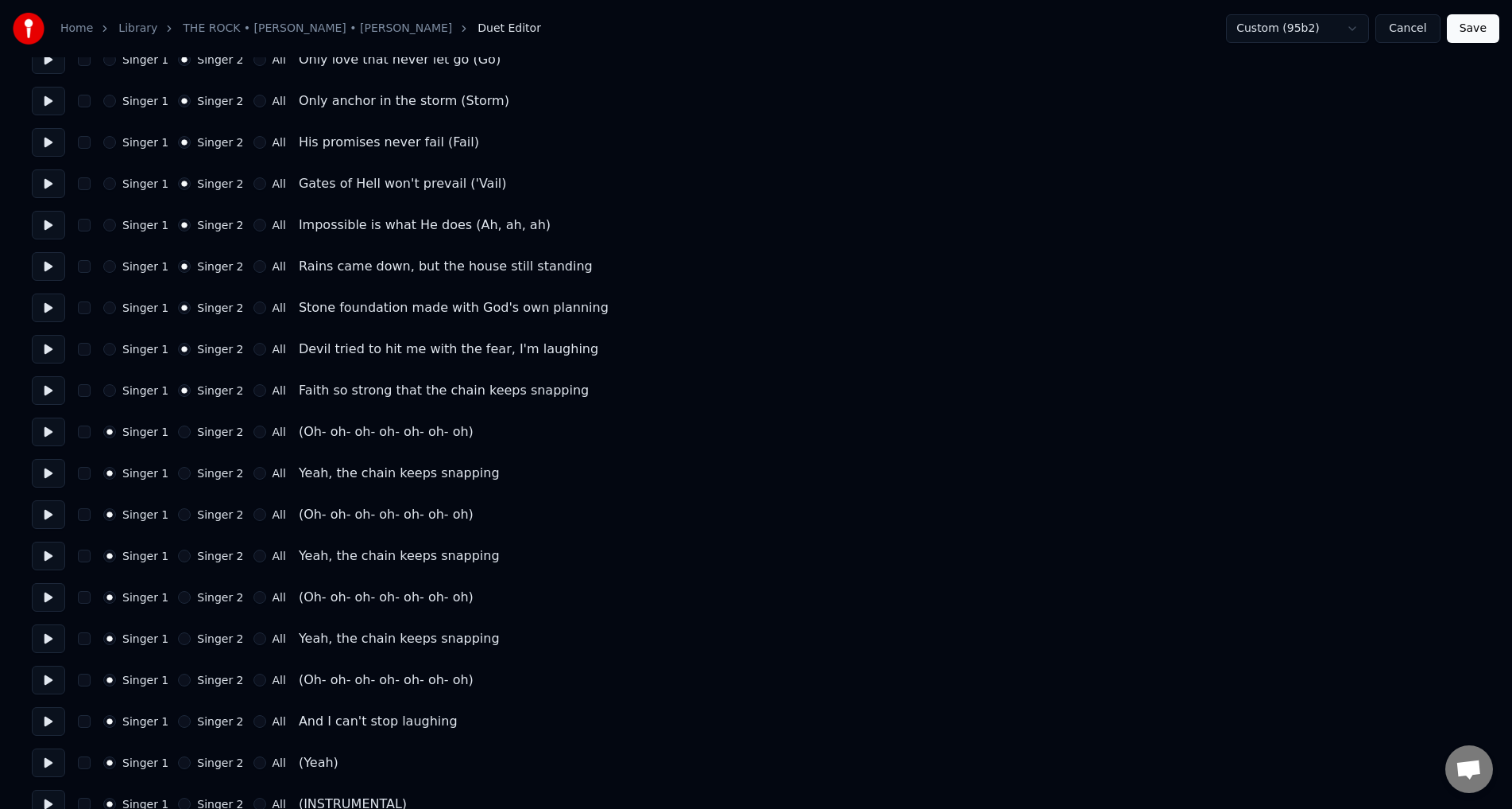
click at [253, 432] on button "All" at bounding box center [260, 431] width 13 height 13
click at [50, 390] on button at bounding box center [48, 390] width 34 height 29
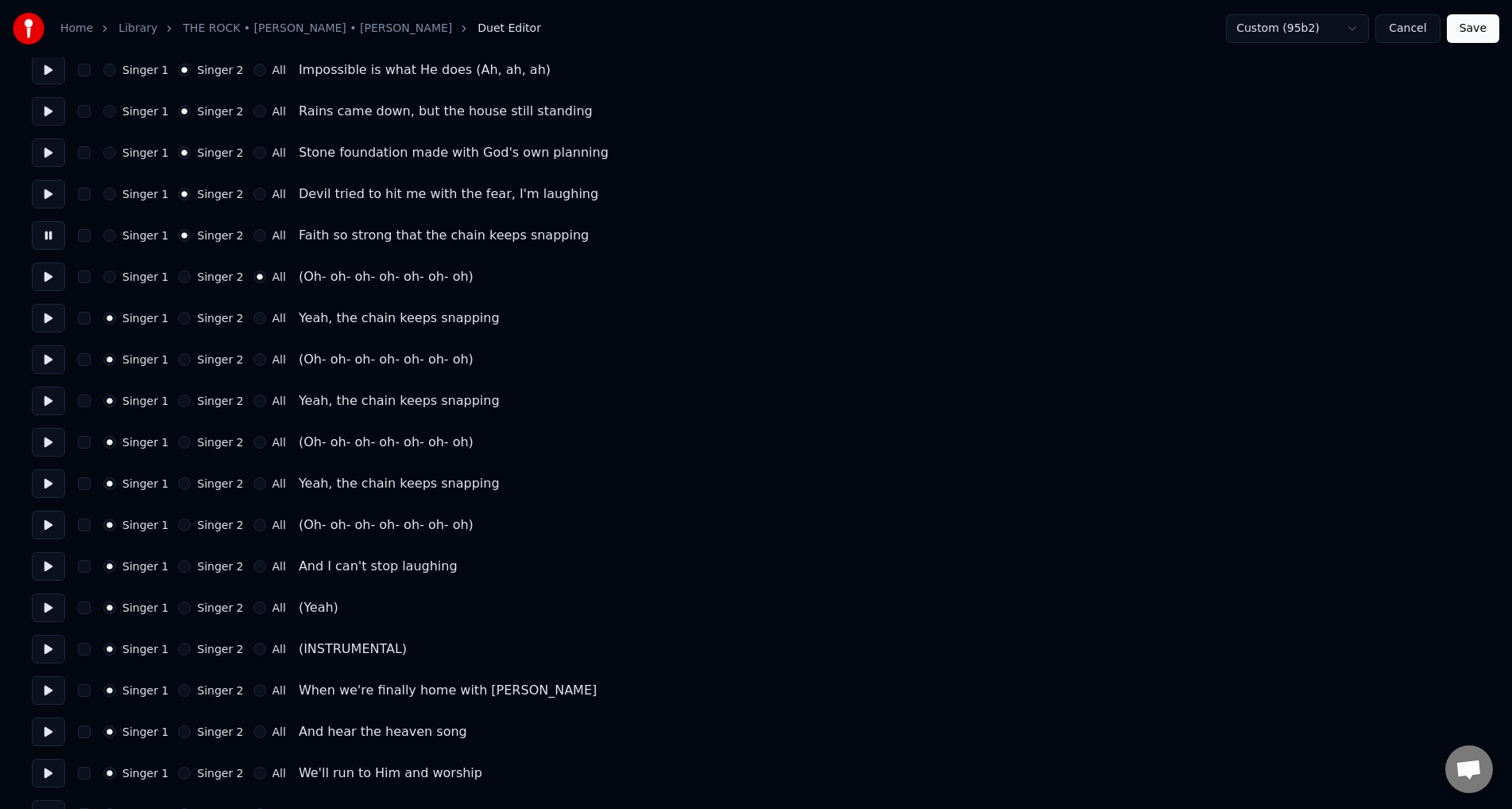
scroll to position [1593, 0]
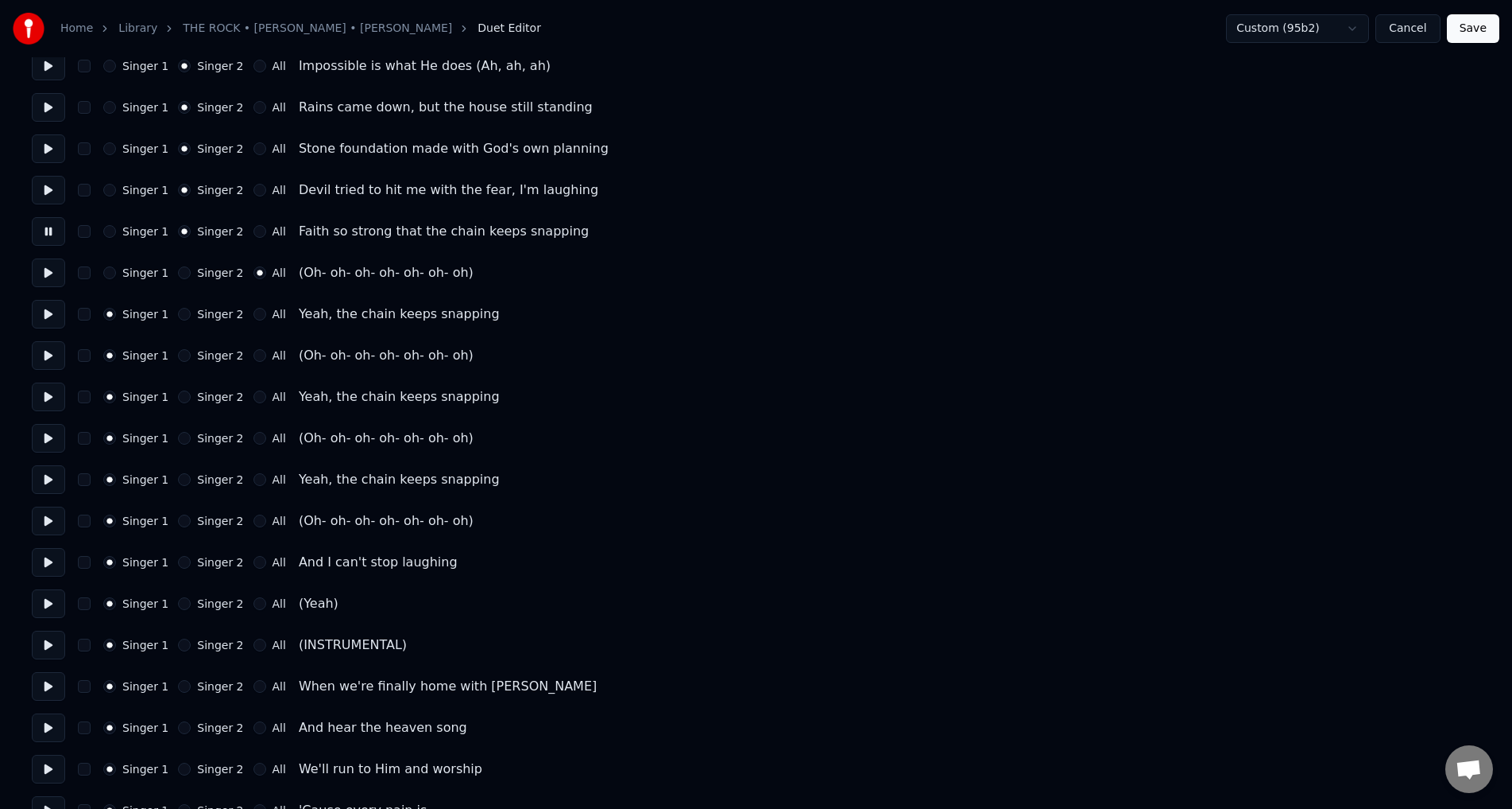
click at [42, 311] on button at bounding box center [48, 314] width 34 height 29
click at [170, 309] on div "Singer 1 Singer 2 All" at bounding box center [194, 314] width 182 height 13
click at [253, 355] on button "All" at bounding box center [260, 355] width 13 height 13
click at [180, 315] on button "Singer 2" at bounding box center [184, 314] width 13 height 13
click at [182, 395] on button "Singer 2" at bounding box center [184, 397] width 13 height 13
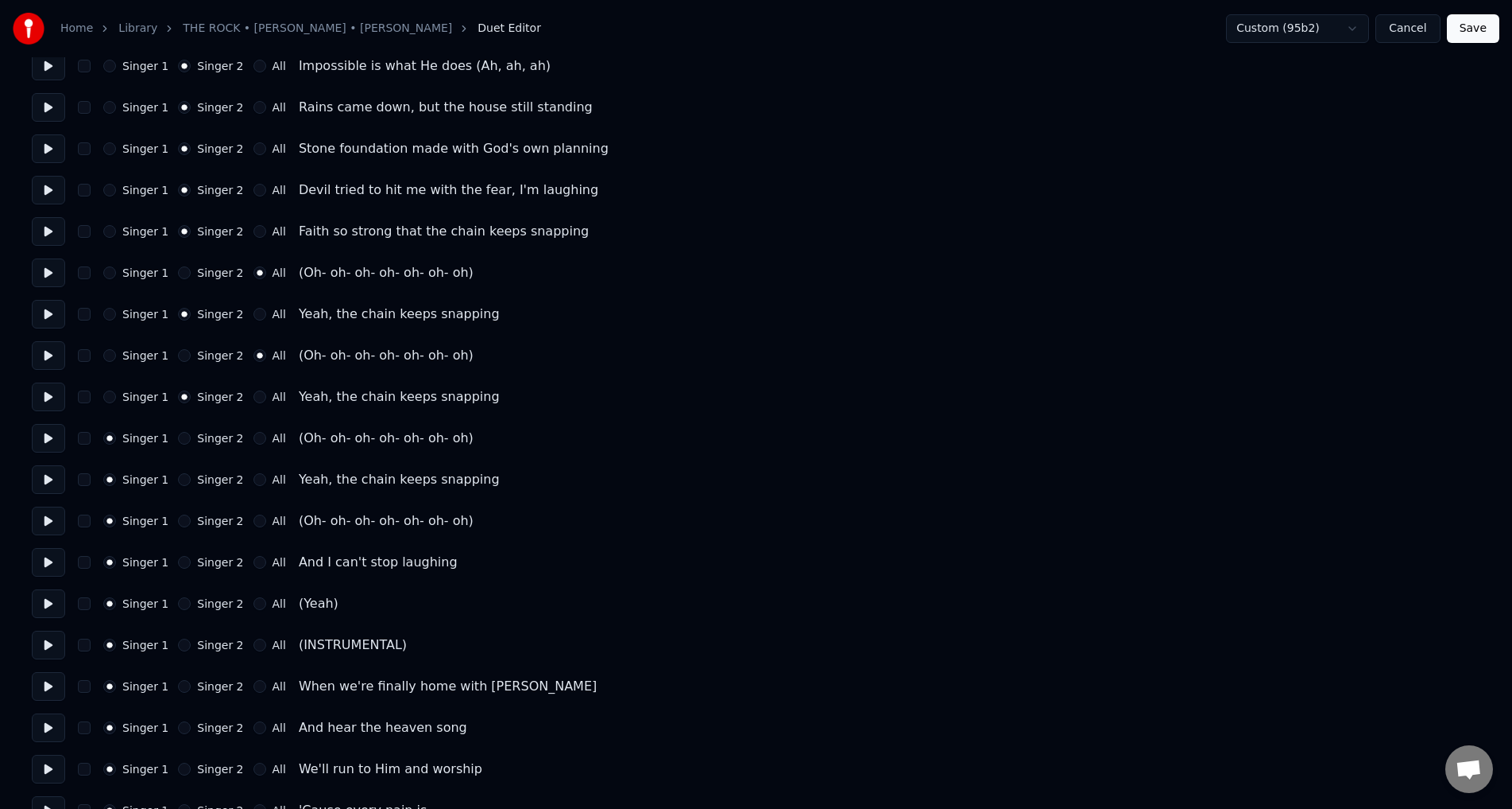
click at [253, 440] on button "All" at bounding box center [260, 438] width 13 height 13
click at [182, 478] on button "Singer 2" at bounding box center [184, 479] width 13 height 13
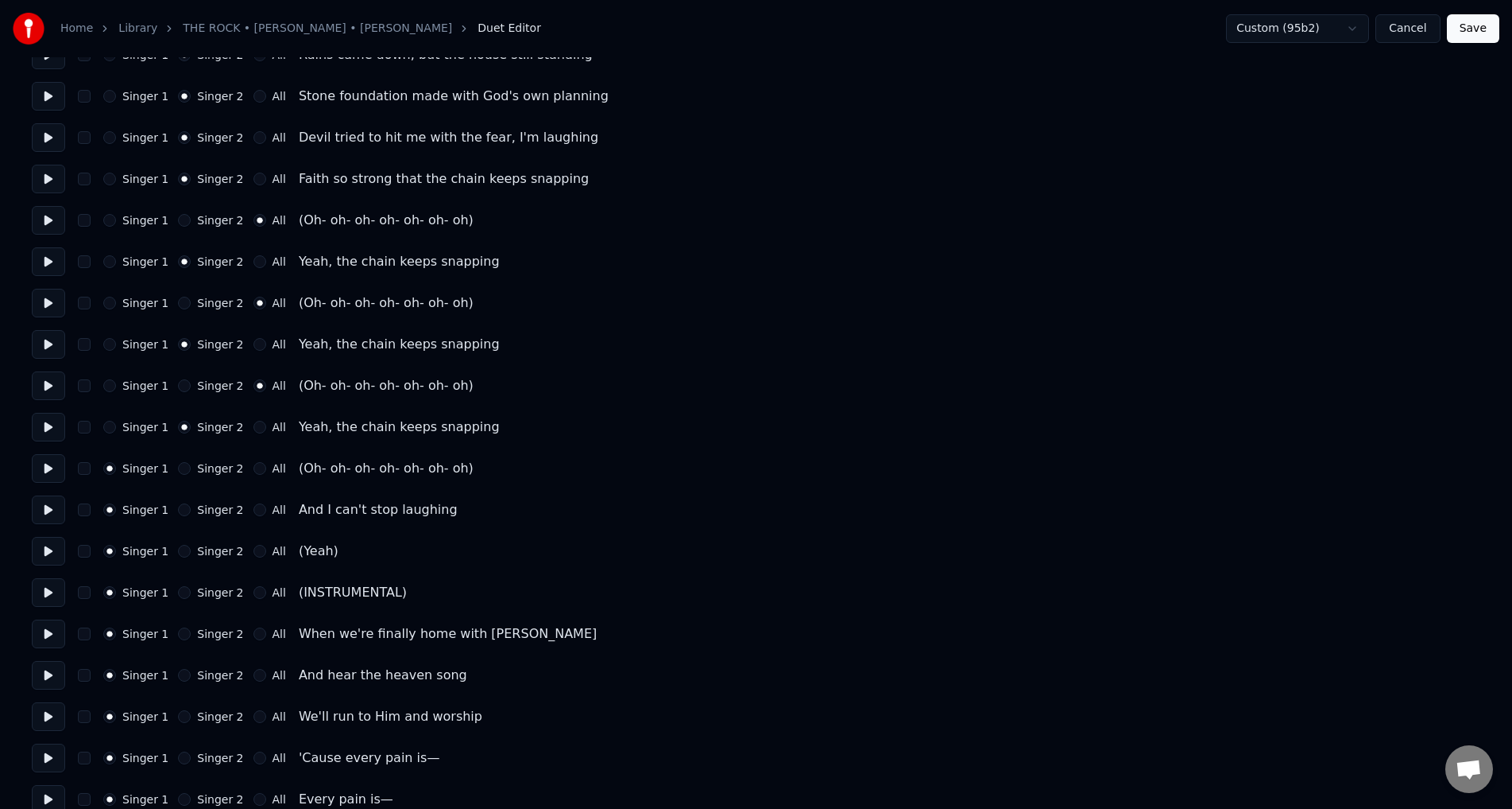
scroll to position [1672, 0]
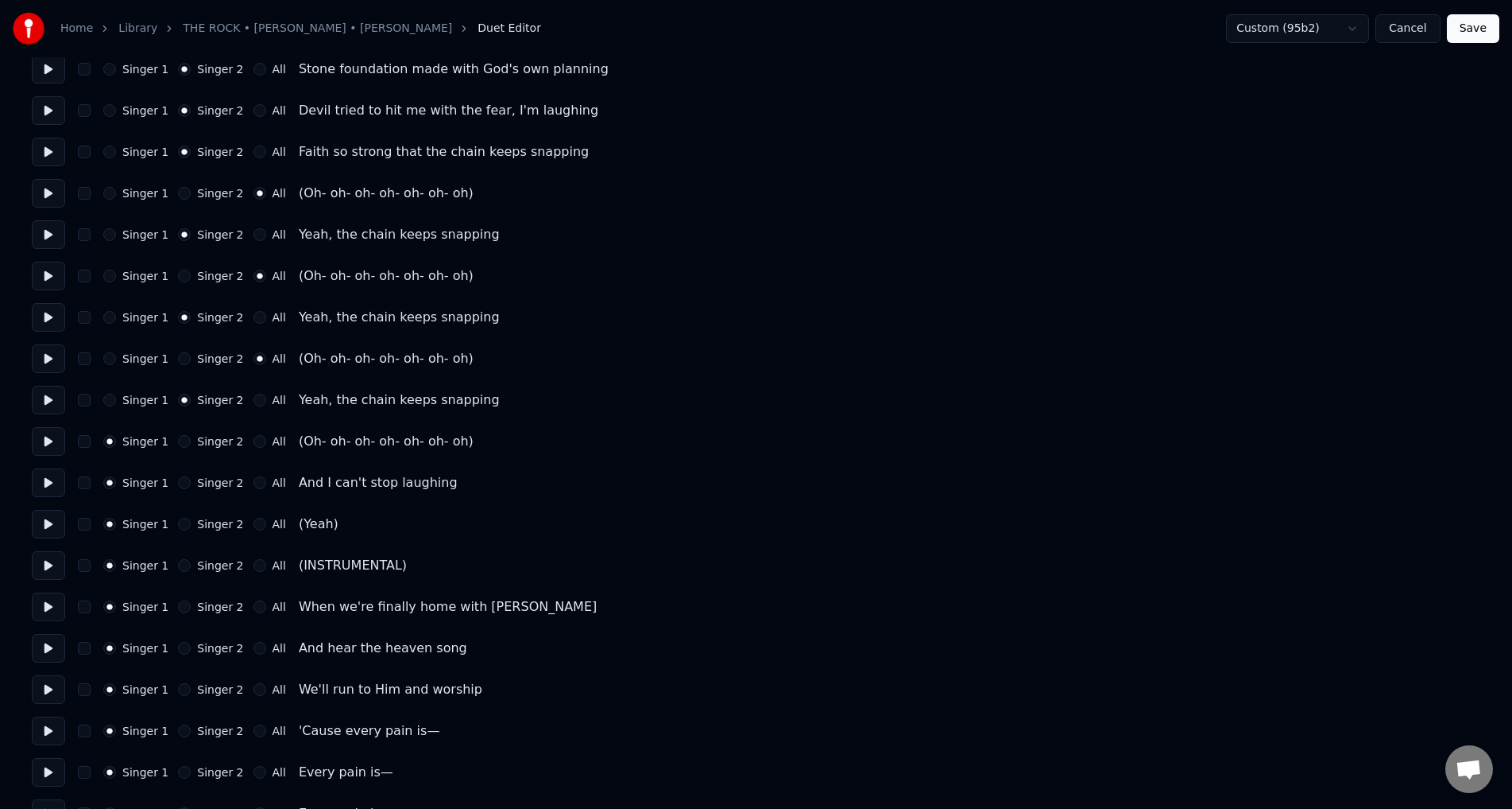
click at [253, 441] on button "All" at bounding box center [260, 441] width 13 height 13
click at [186, 481] on div "Singer 2" at bounding box center [211, 483] width 65 height 13
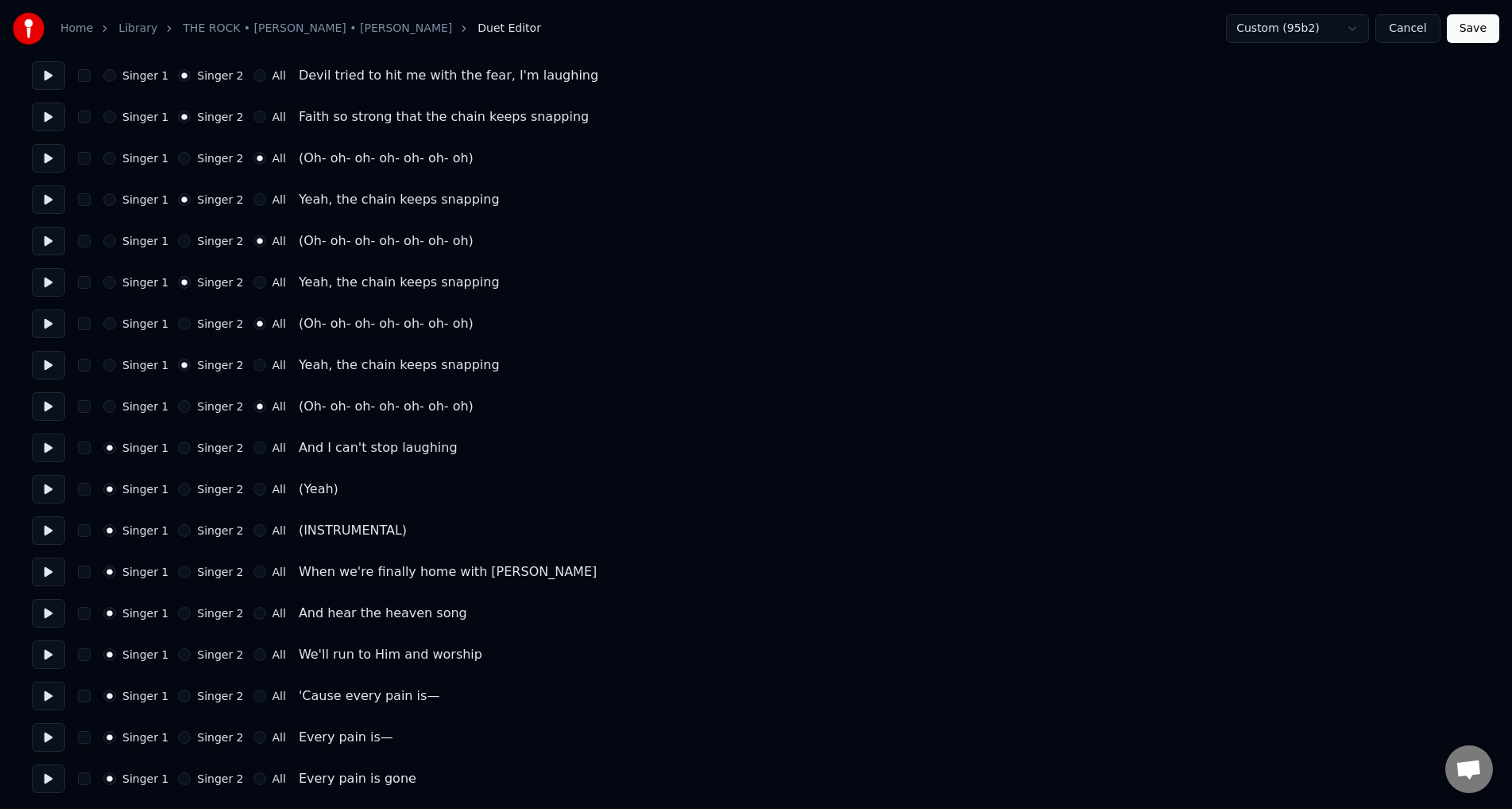
click at [181, 446] on button "Singer 2" at bounding box center [184, 448] width 13 height 13
click at [182, 446] on circle "button" at bounding box center [185, 448] width 5 height 5
click at [253, 485] on button "All" at bounding box center [260, 489] width 13 height 13
click at [44, 529] on button at bounding box center [48, 530] width 34 height 29
click at [57, 776] on button at bounding box center [48, 778] width 34 height 29
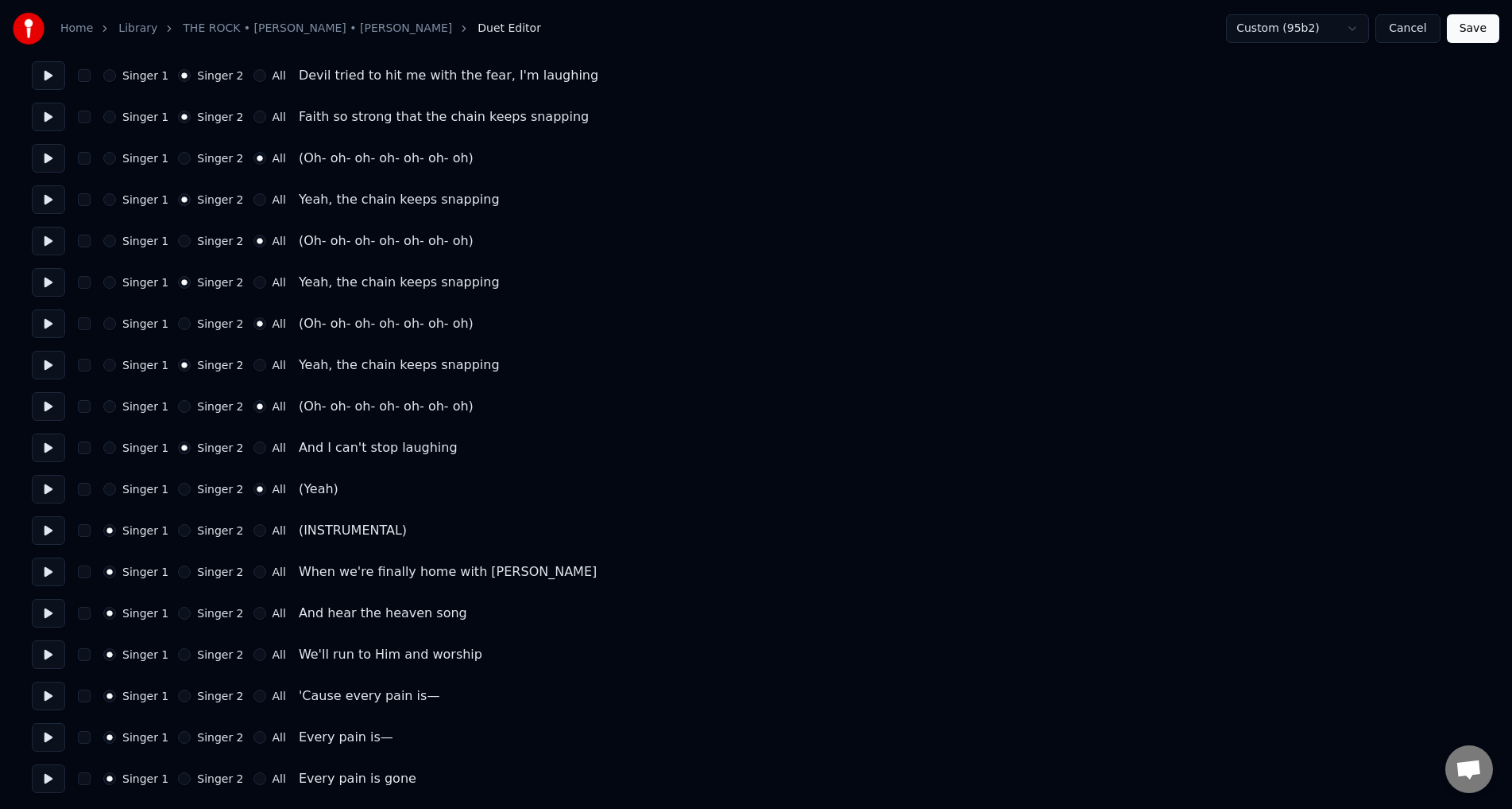
click at [253, 775] on button "All" at bounding box center [260, 778] width 13 height 13
click at [46, 734] on button at bounding box center [48, 737] width 34 height 29
click at [1460, 35] on button "Save" at bounding box center [1474, 29] width 53 height 29
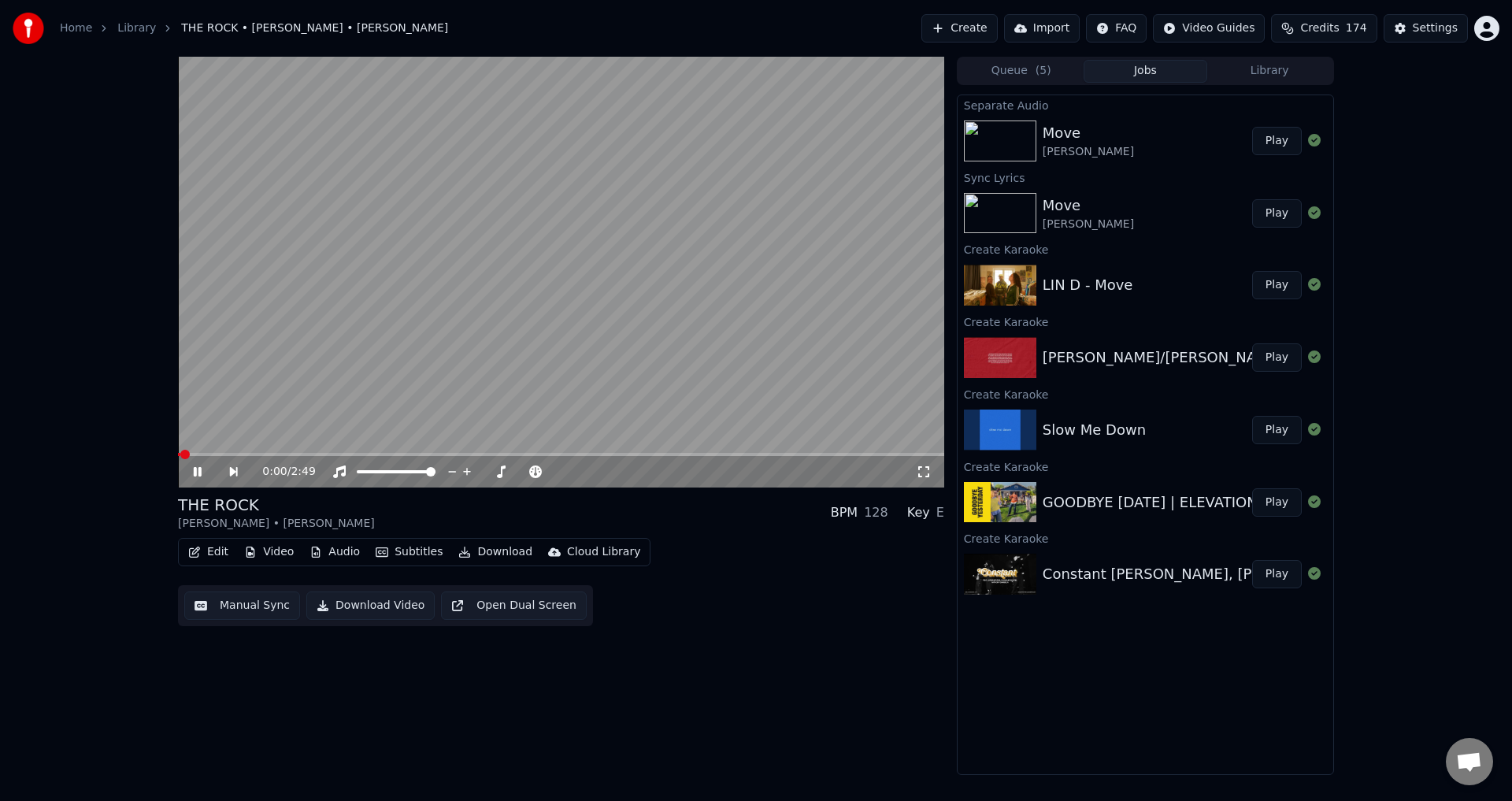
click at [802, 168] on video at bounding box center [561, 271] width 766 height 431
click at [407, 603] on button "Download Video" at bounding box center [371, 606] width 129 height 29
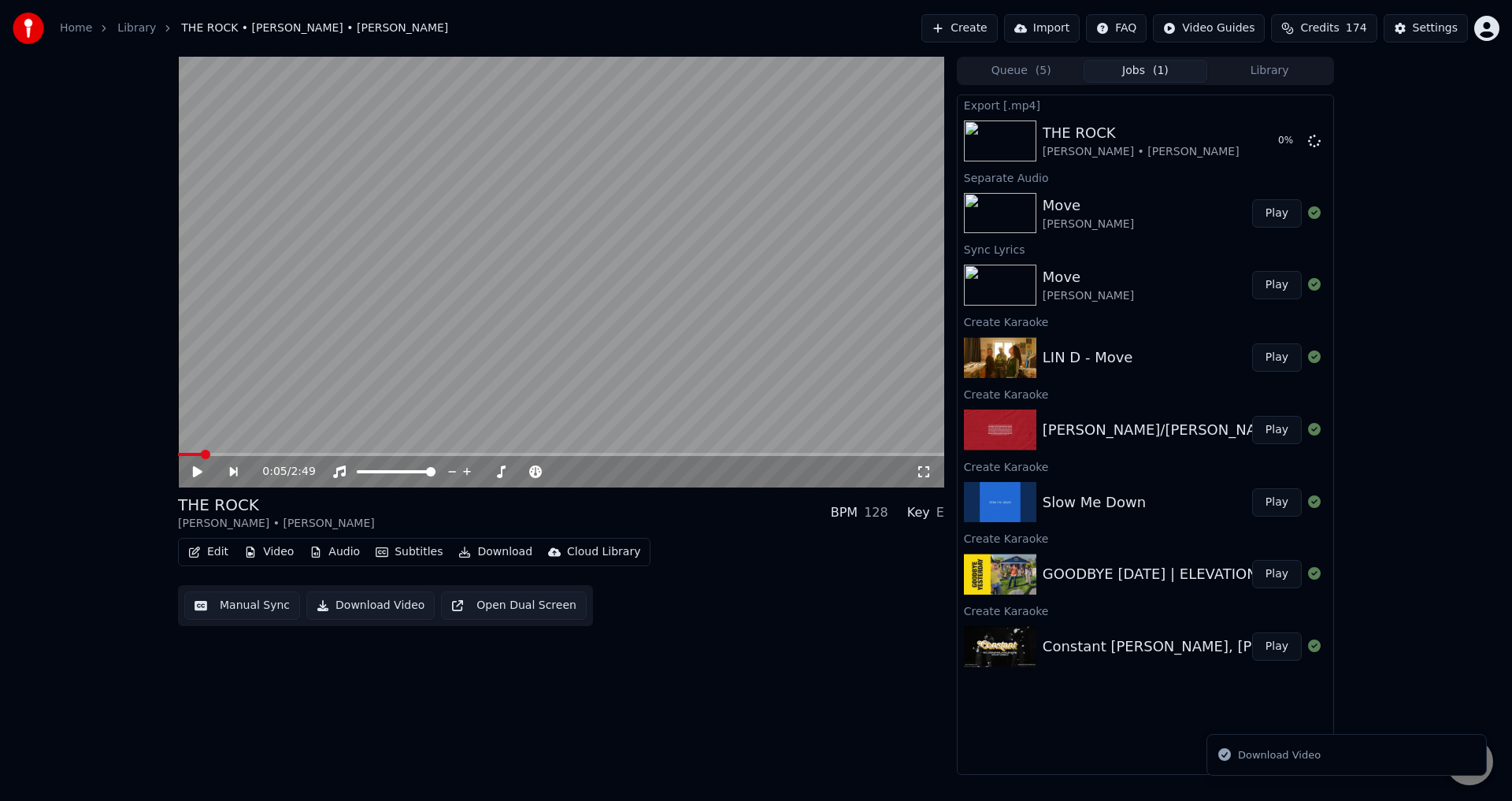
click at [1281, 218] on button "Play" at bounding box center [1276, 214] width 49 height 29
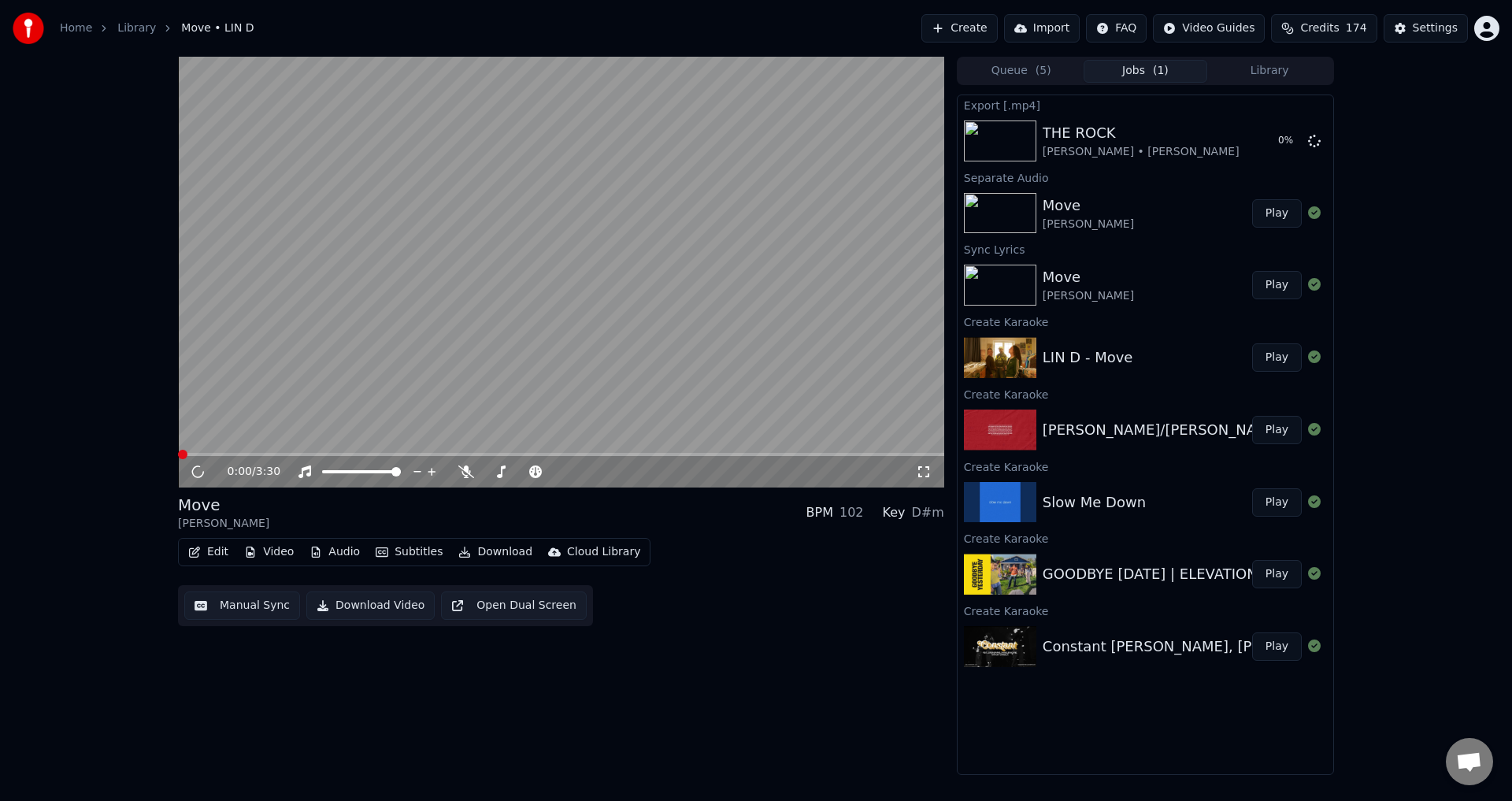
click at [453, 270] on video at bounding box center [561, 271] width 766 height 431
click at [192, 465] on icon at bounding box center [209, 471] width 37 height 13
click at [267, 606] on button "Manual Sync" at bounding box center [242, 606] width 116 height 29
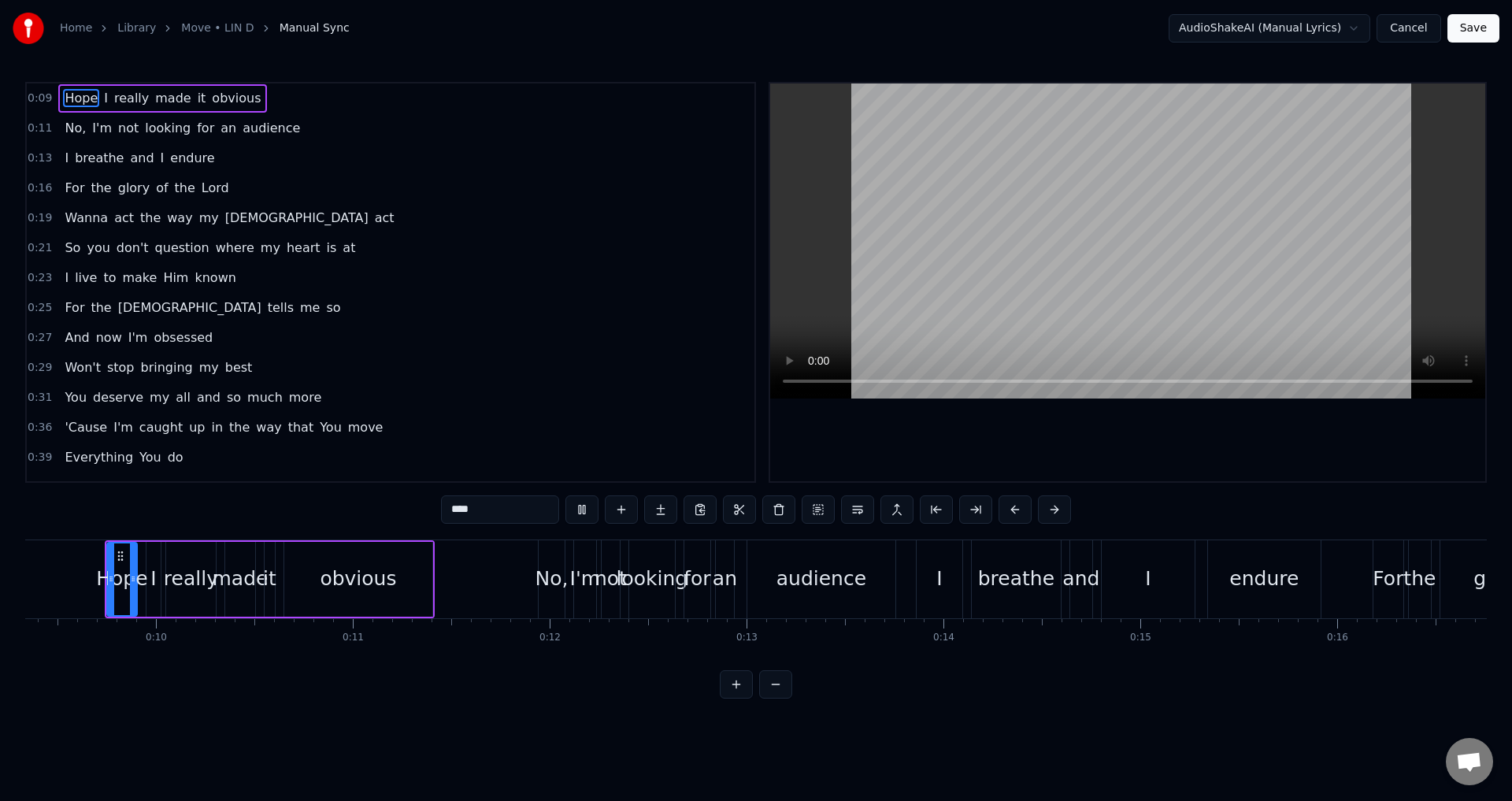
scroll to position [0, 3239]
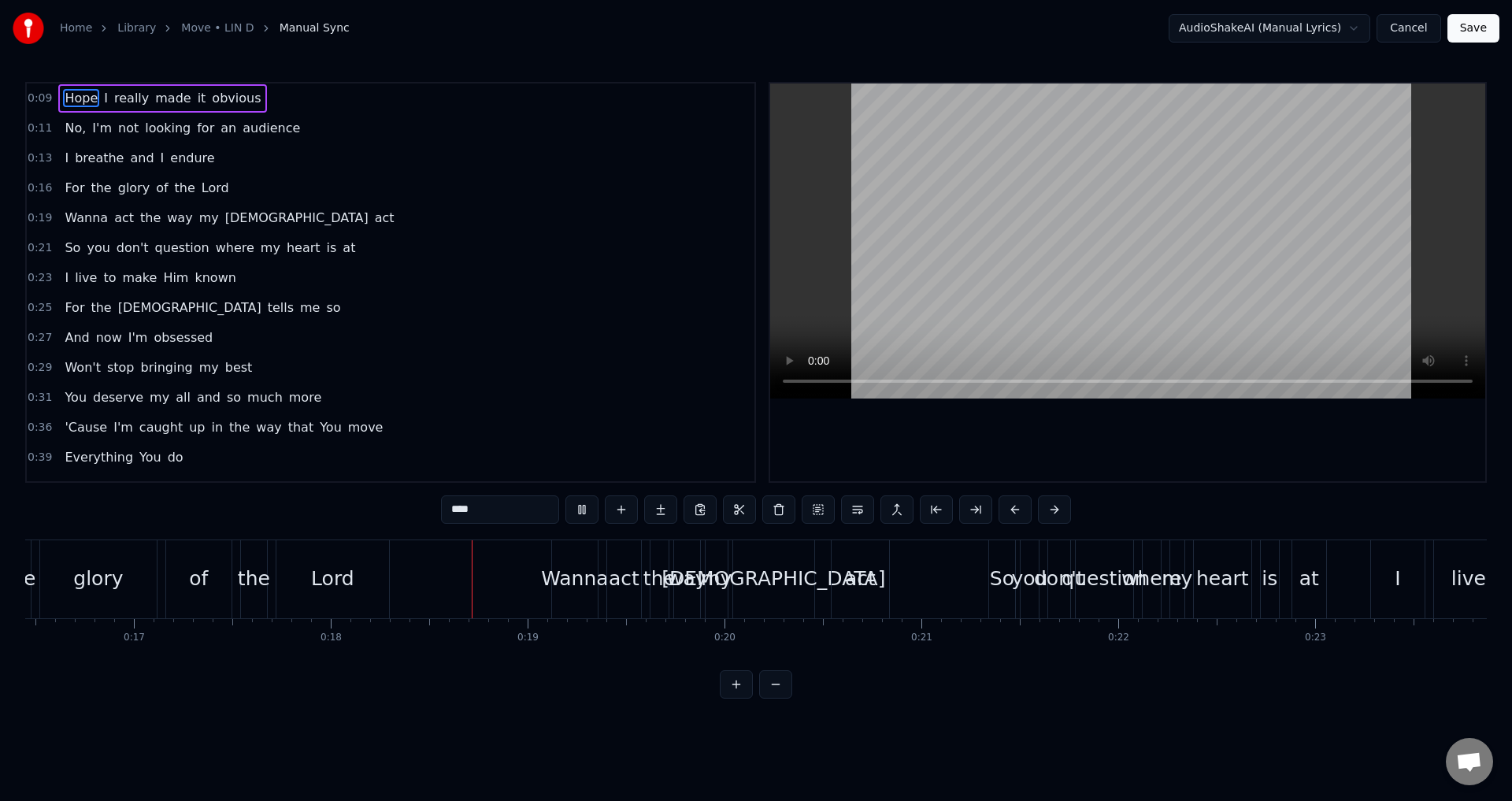
click at [1404, 33] on button "Cancel" at bounding box center [1409, 29] width 64 height 29
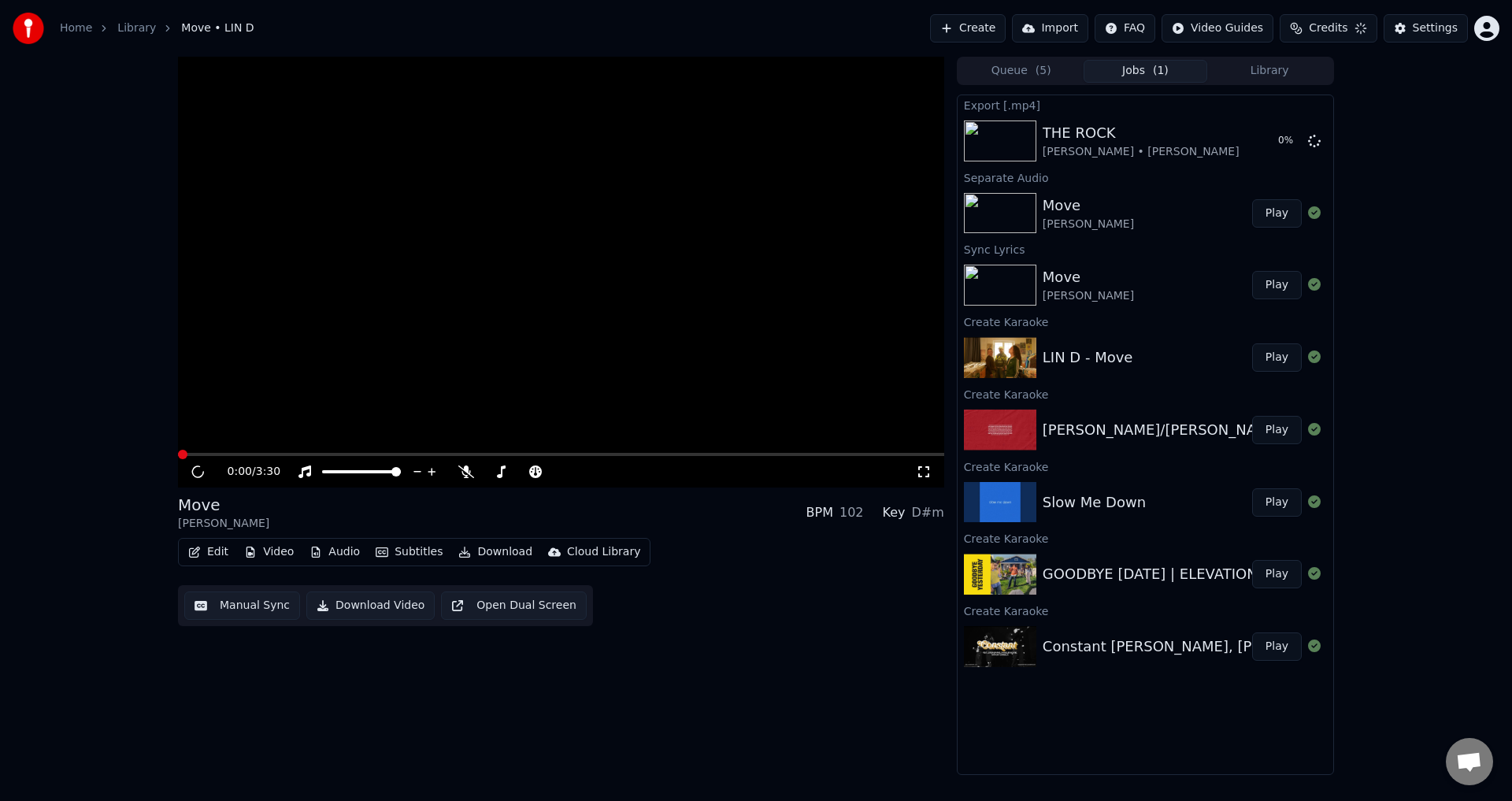
click at [604, 352] on video at bounding box center [561, 271] width 766 height 431
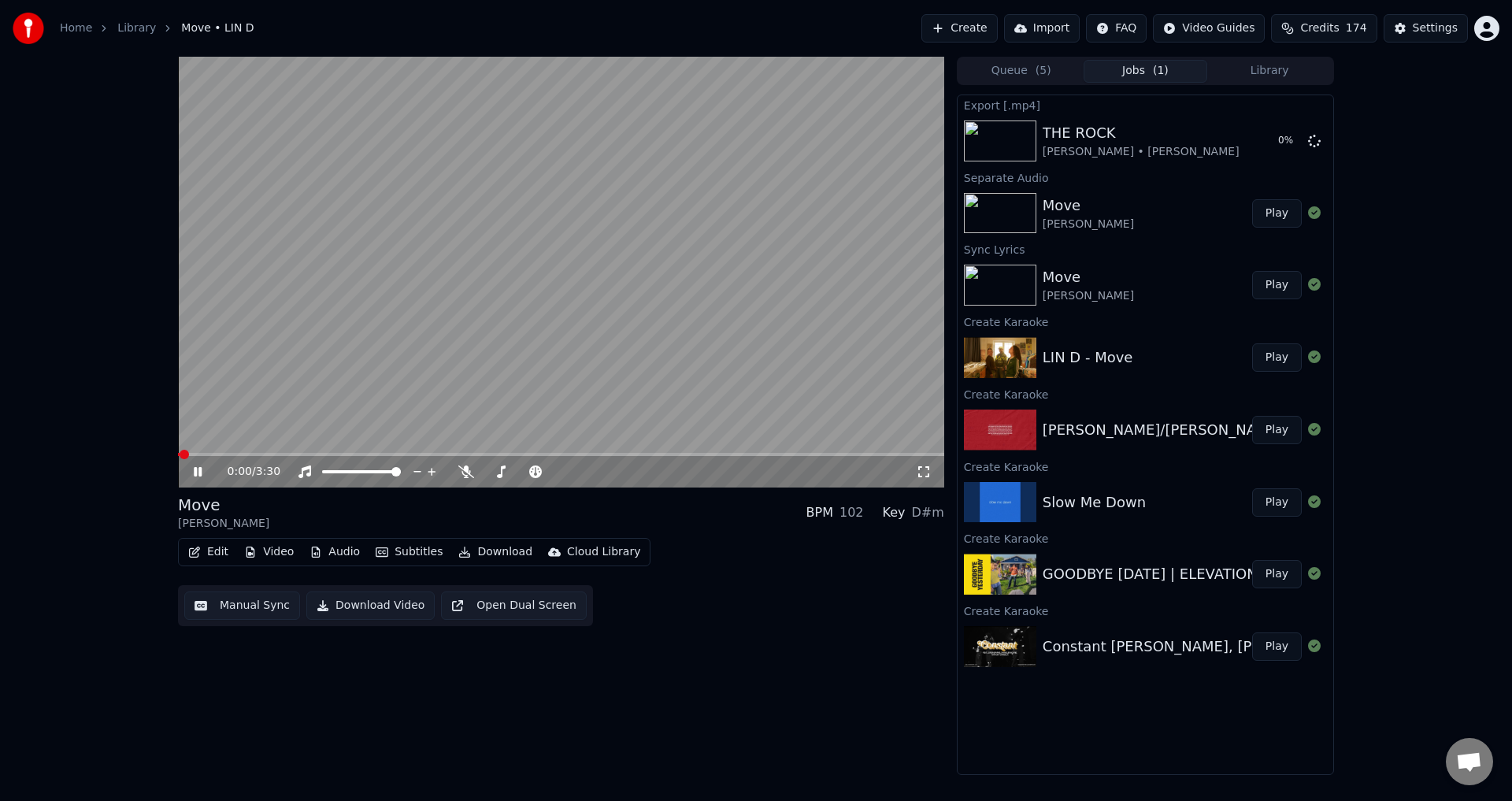
click at [602, 352] on video at bounding box center [561, 271] width 766 height 431
click at [272, 610] on button "Manual Sync" at bounding box center [242, 606] width 116 height 29
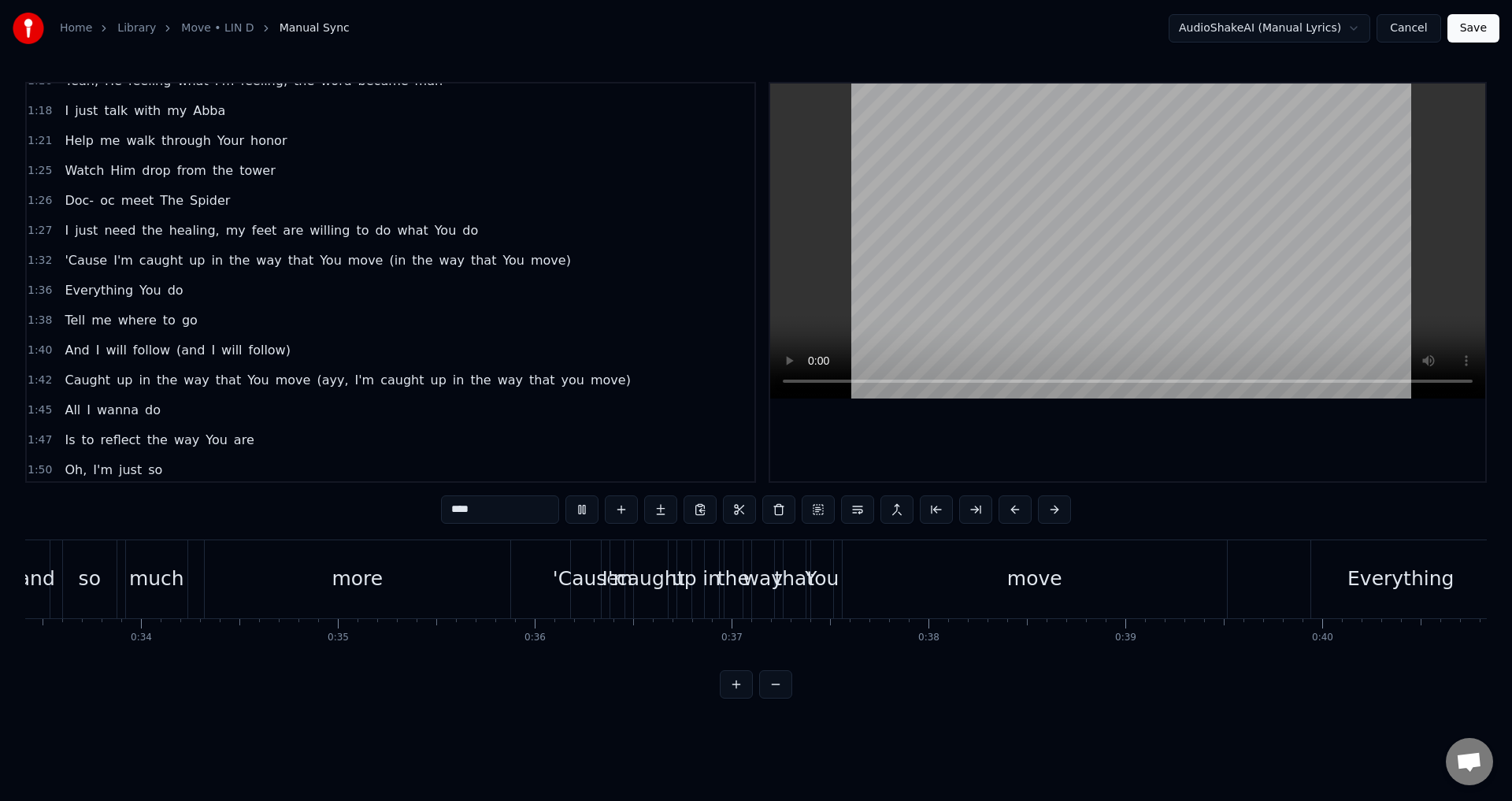
scroll to position [0, 7919]
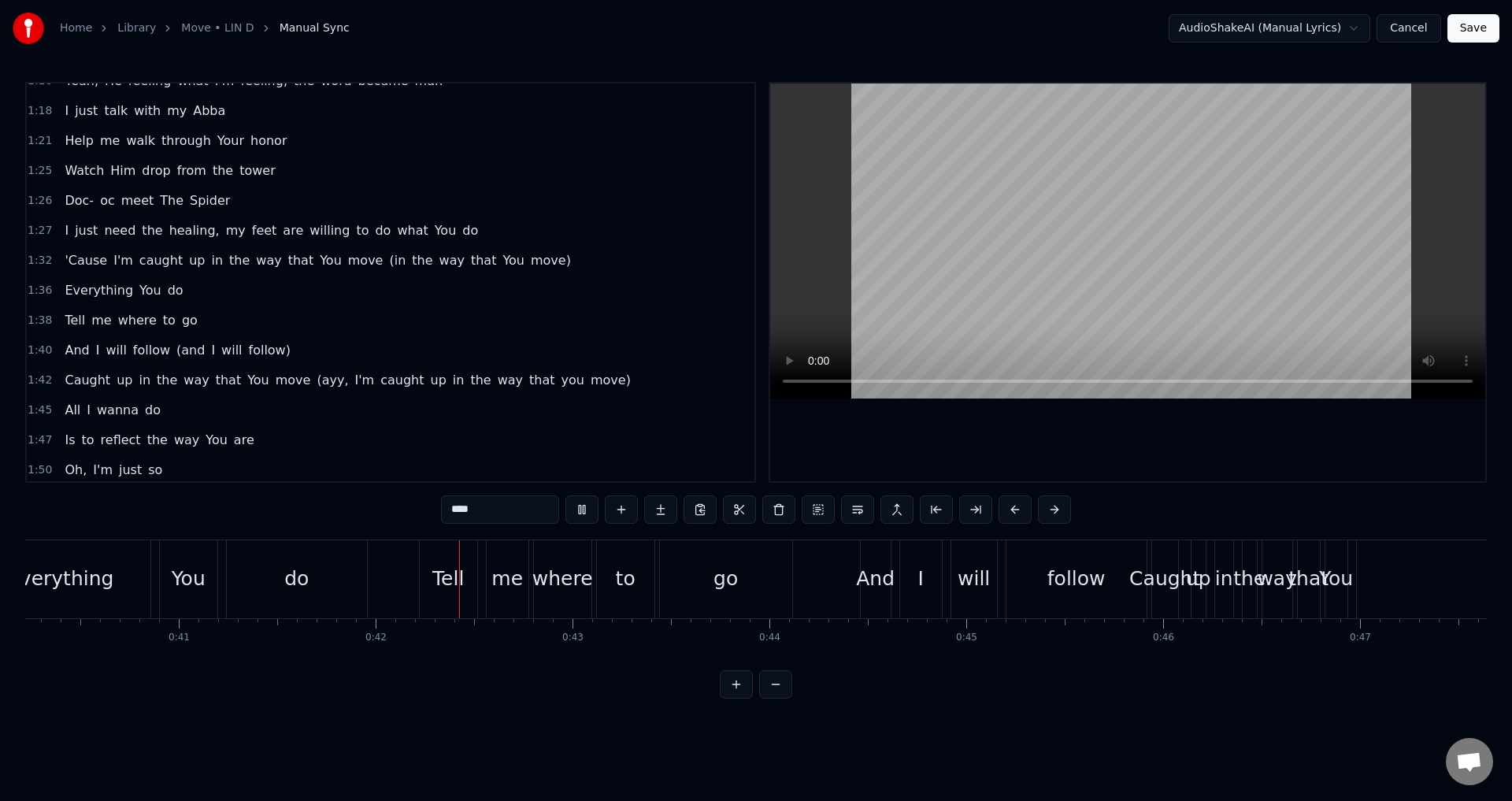
click at [302, 366] on div "Caught up in the way that You move ([PERSON_NAME], I'm caught up in the way tha…" at bounding box center [347, 380] width 578 height 29
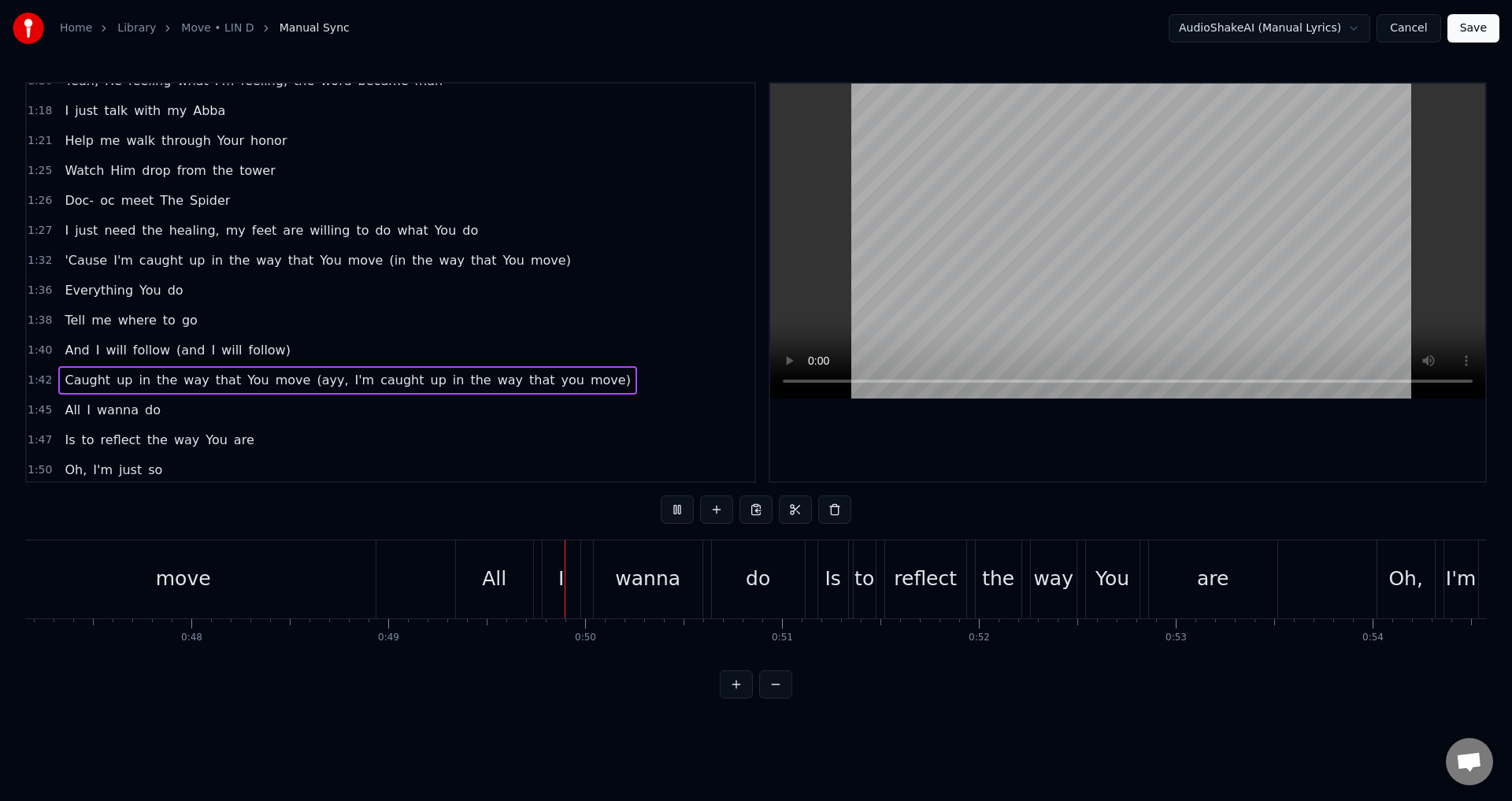
scroll to position [1339, 0]
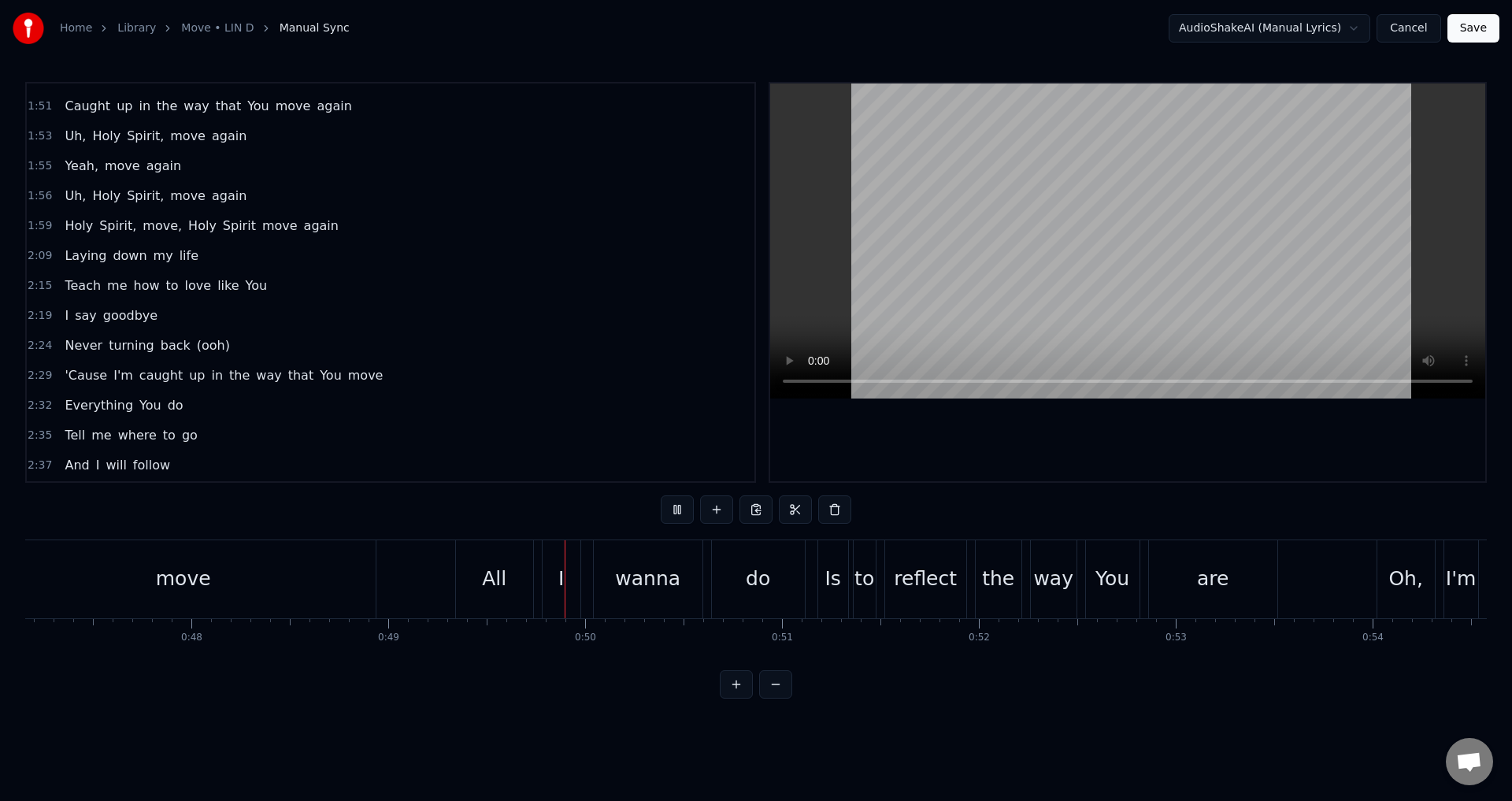
click at [953, 276] on video at bounding box center [1127, 241] width 715 height 315
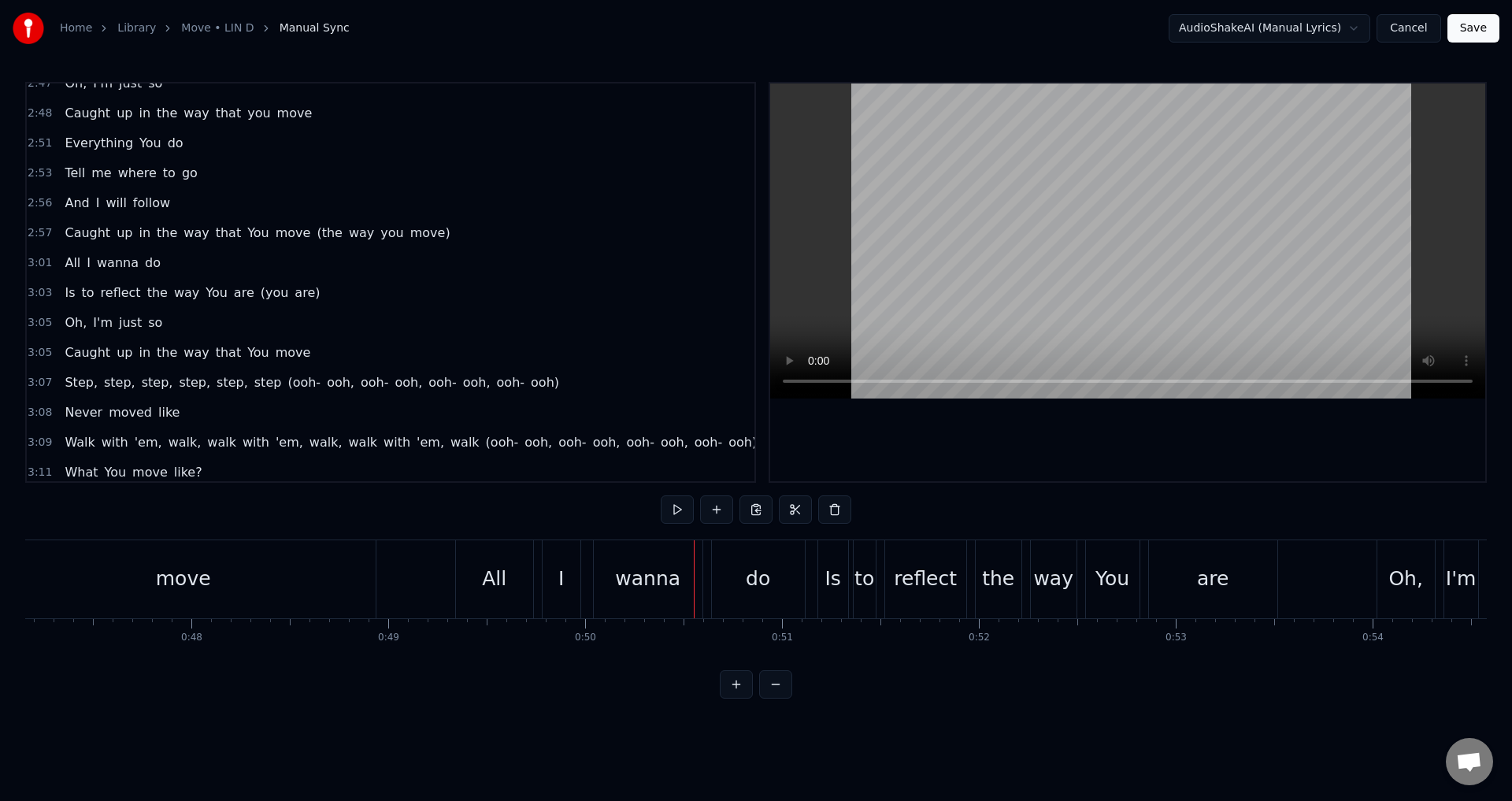
scroll to position [1890, 0]
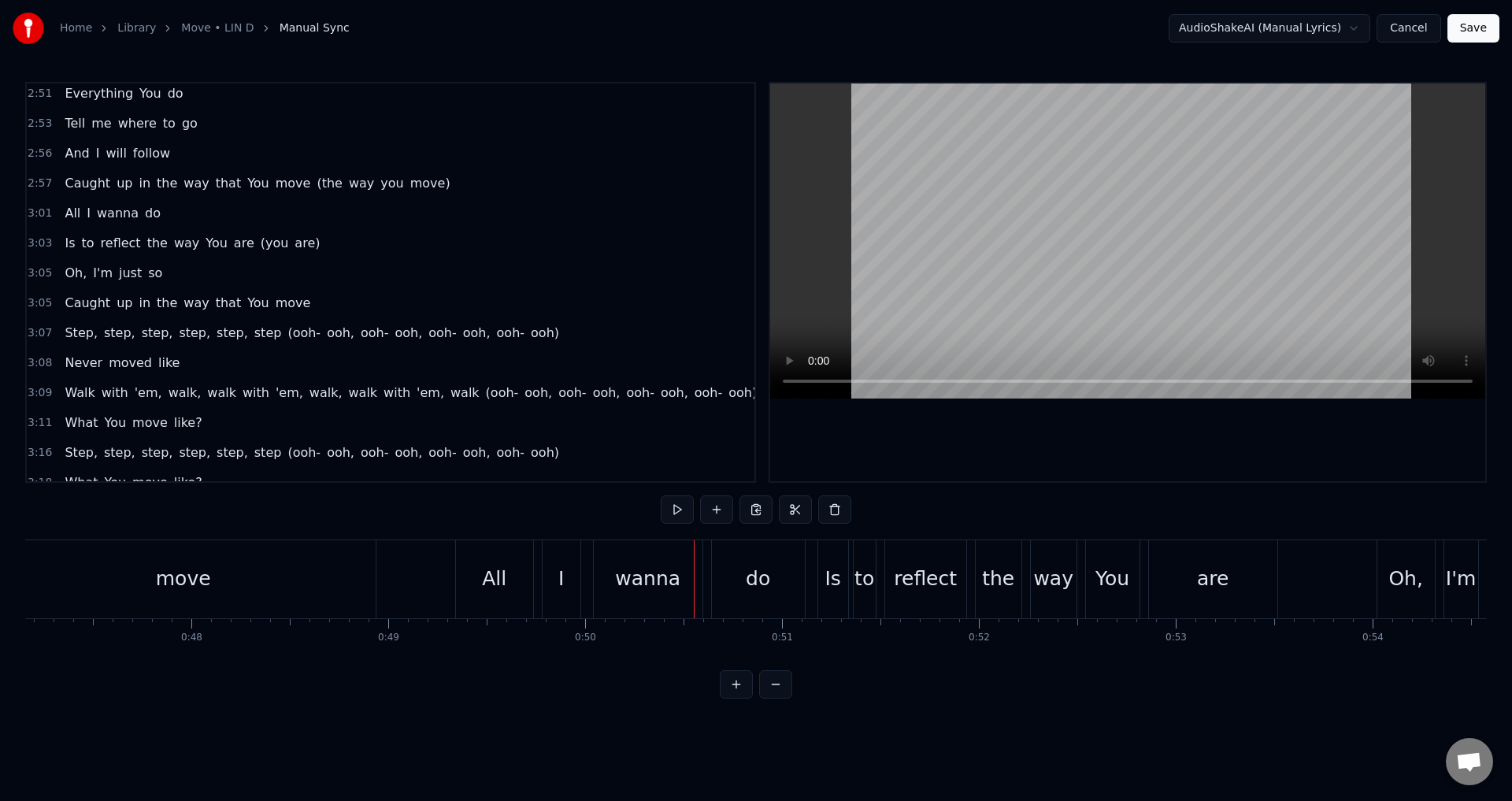
click at [366, 405] on div "Walk with 'em, walk, walk with 'em, walk, walk with 'em, walk (ooh- ooh, ooh- o…" at bounding box center [411, 393] width 705 height 29
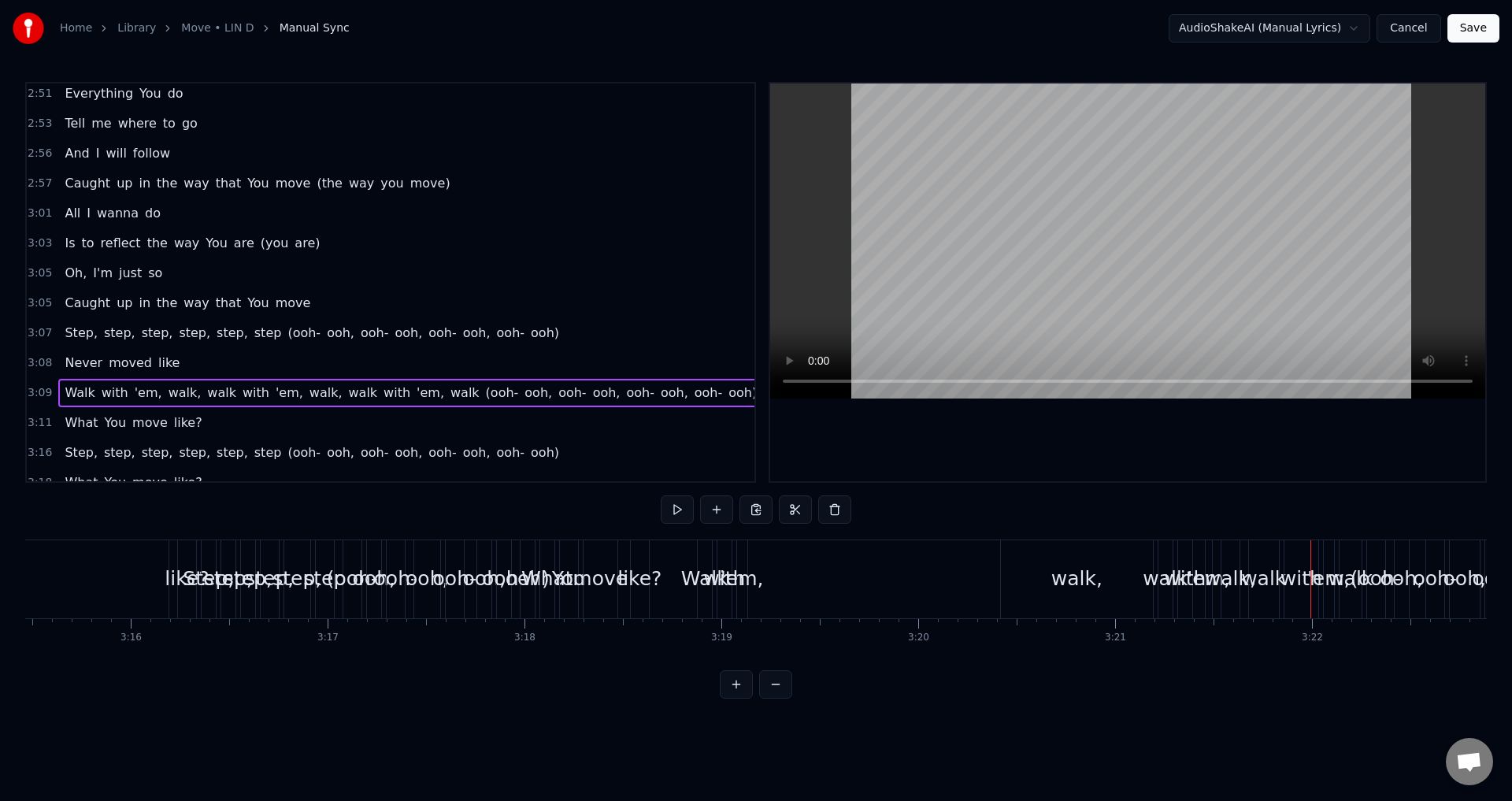
scroll to position [1936, 0]
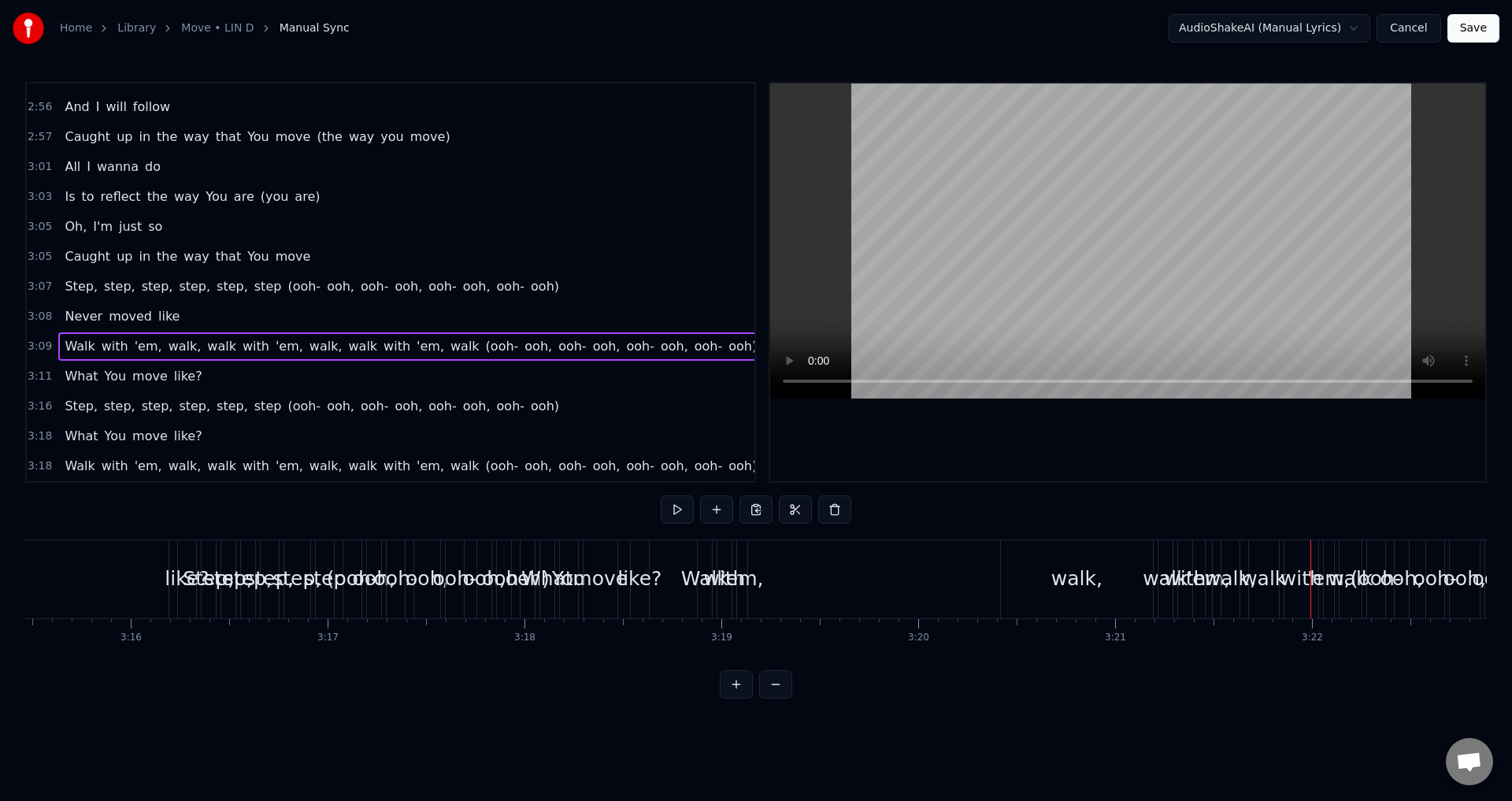
click at [1399, 13] on div "Home Library Move • LIN D Manual Sync AudioShakeAI (Manual Lyrics) Cancel Save" at bounding box center [756, 28] width 1512 height 57
click at [1399, 26] on button "Cancel" at bounding box center [1409, 29] width 64 height 29
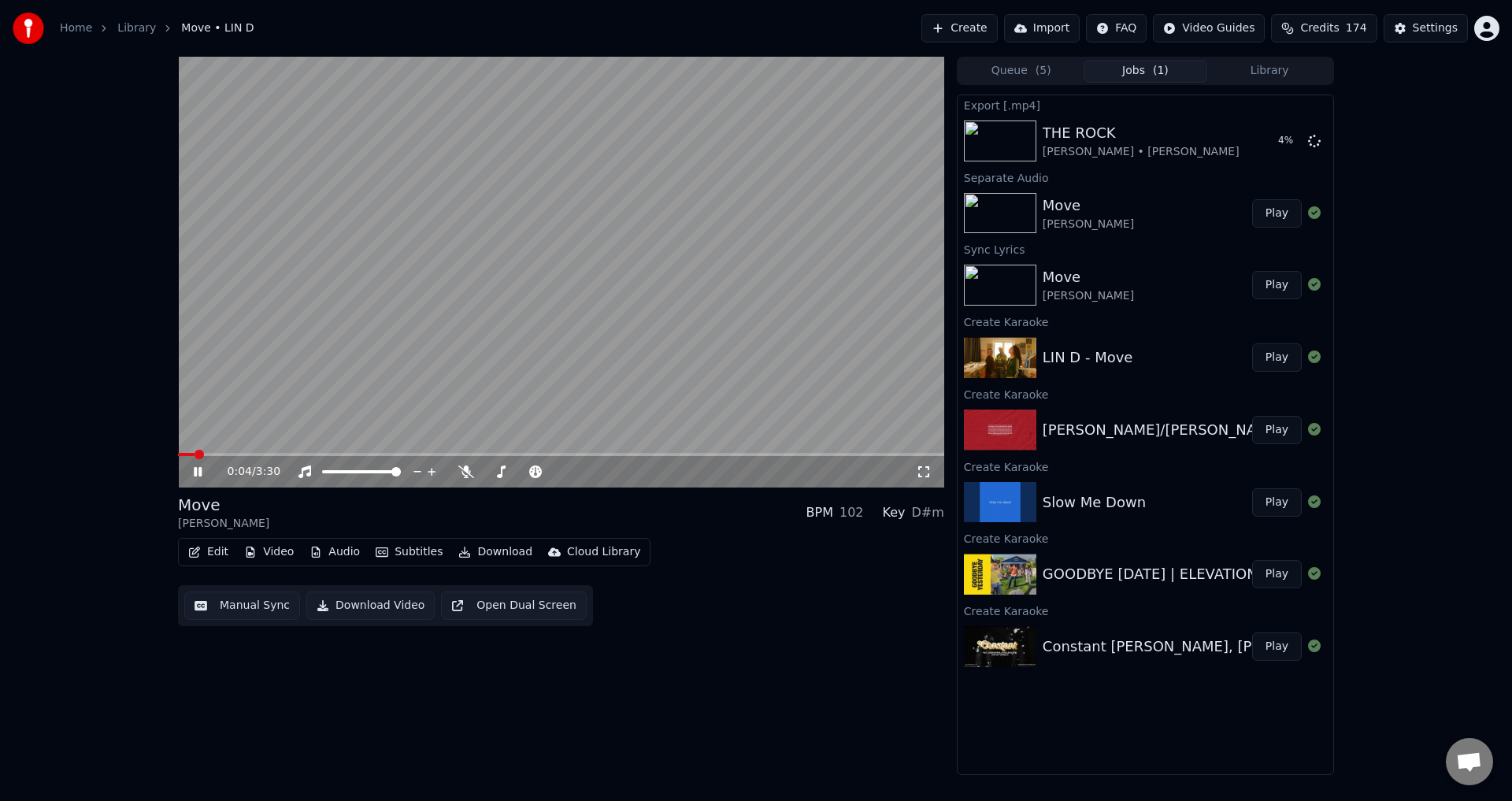
click at [398, 394] on video at bounding box center [561, 271] width 766 height 431
click at [249, 603] on button "Manual Sync" at bounding box center [242, 606] width 116 height 29
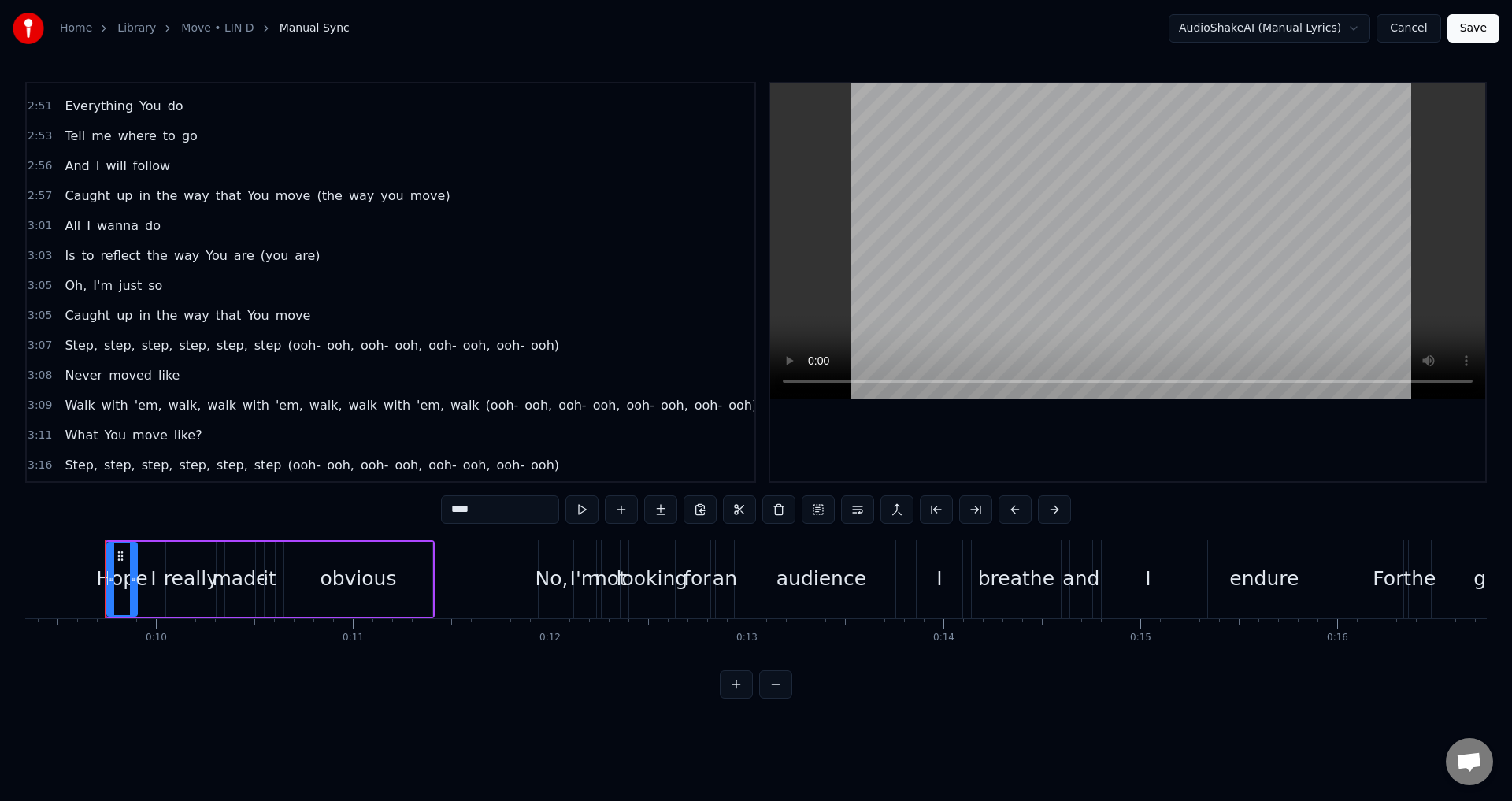
scroll to position [1936, 0]
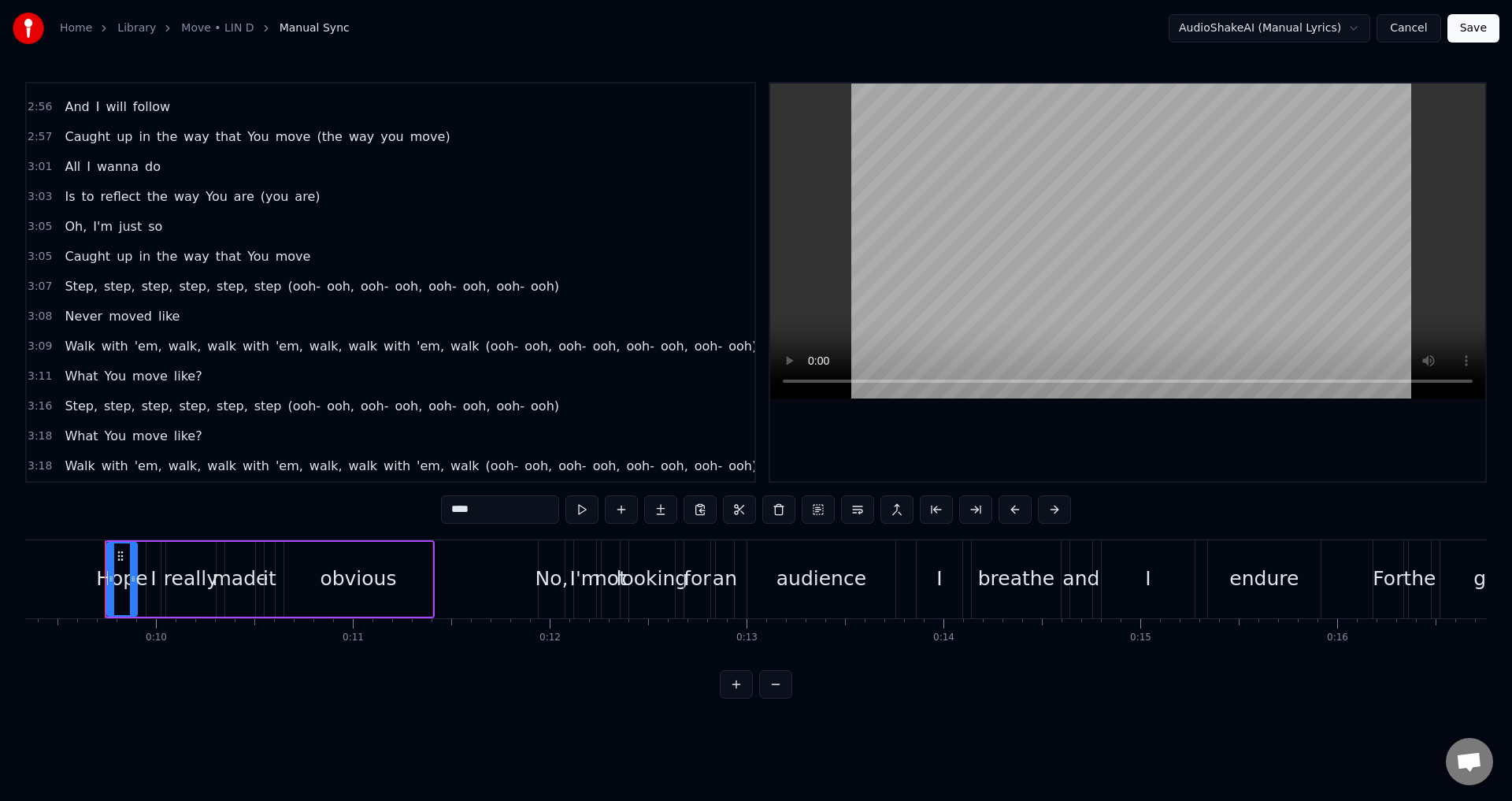
click at [307, 253] on div "3:05 Caught up in the way that You move" at bounding box center [390, 256] width 728 height 30
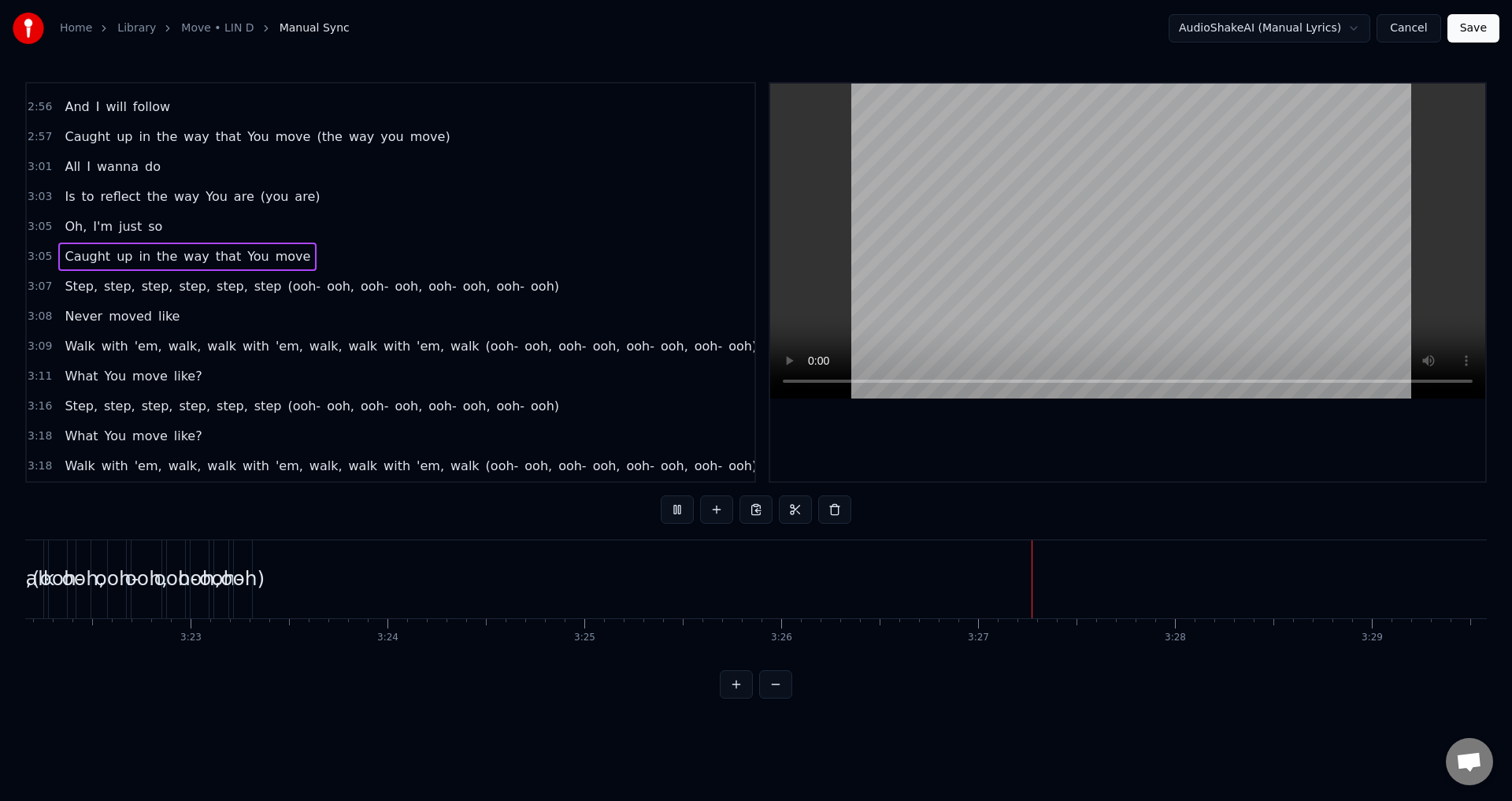
scroll to position [0, 39888]
click at [513, 288] on div "Step, step, step, step, step, step (ooh- ooh, ooh- ooh, ooh- ooh, ooh- ooh)" at bounding box center [312, 287] width 507 height 29
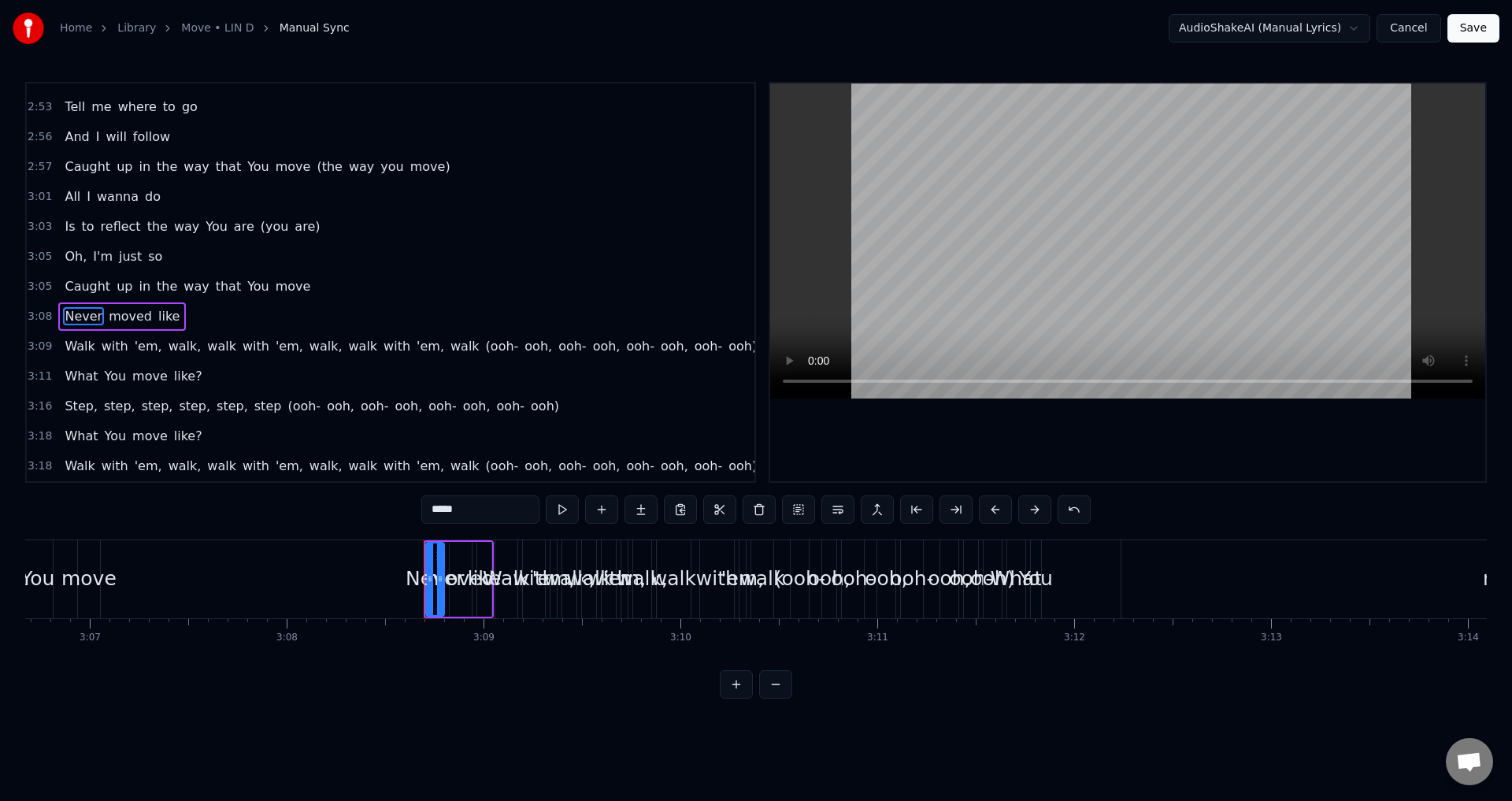
scroll to position [1906, 0]
type input "*****"
click at [131, 317] on div "3:08 moved like" at bounding box center [390, 316] width 728 height 30
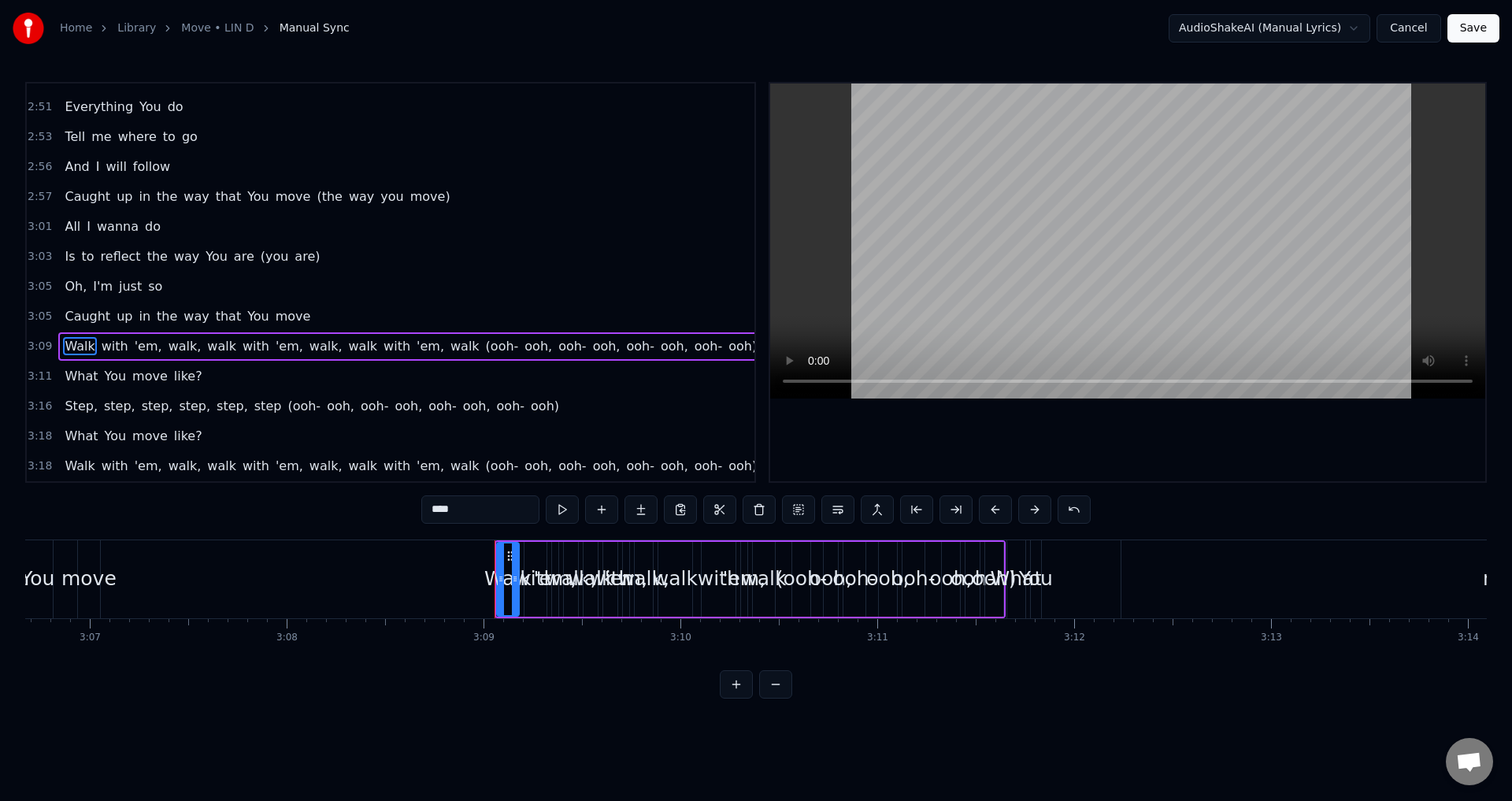
scroll to position [1876, 0]
click at [333, 356] on div "Walk with 'em, walk, walk with 'em, walk, walk with 'em, walk (ooh- ooh, ooh- o…" at bounding box center [411, 347] width 705 height 29
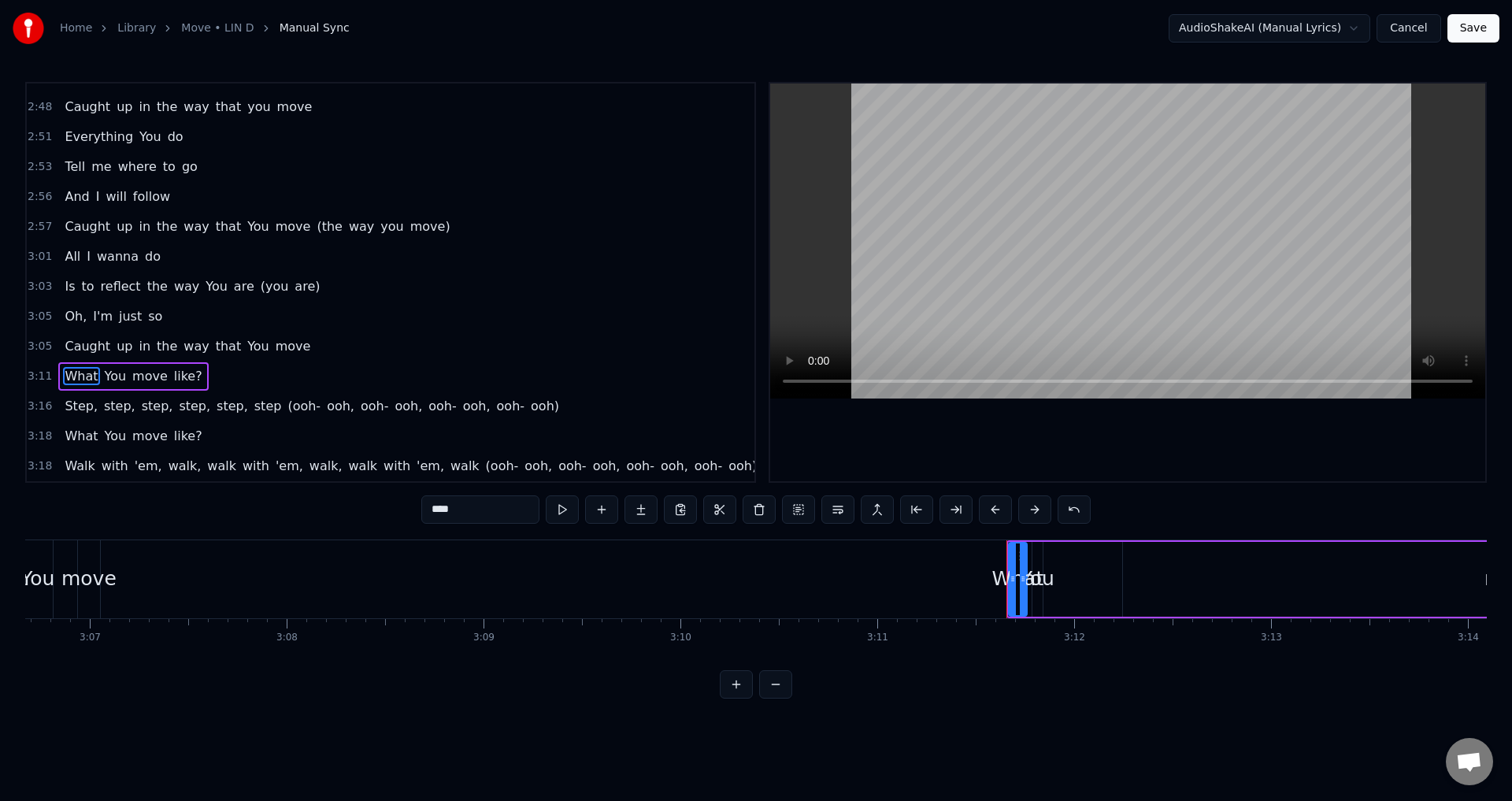
scroll to position [1846, 0]
click at [190, 377] on div "What You move like?" at bounding box center [133, 377] width 149 height 29
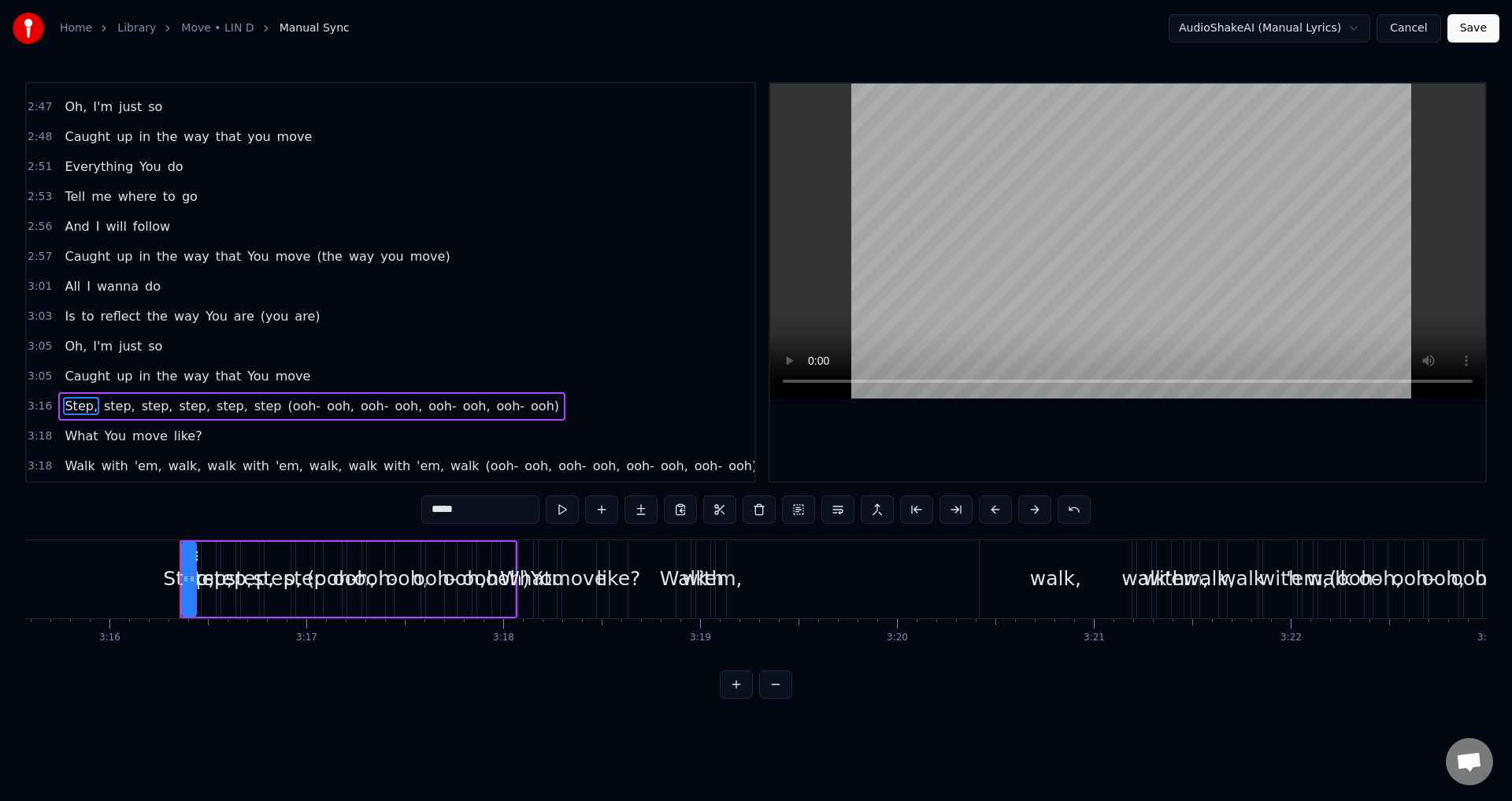
scroll to position [0, 38583]
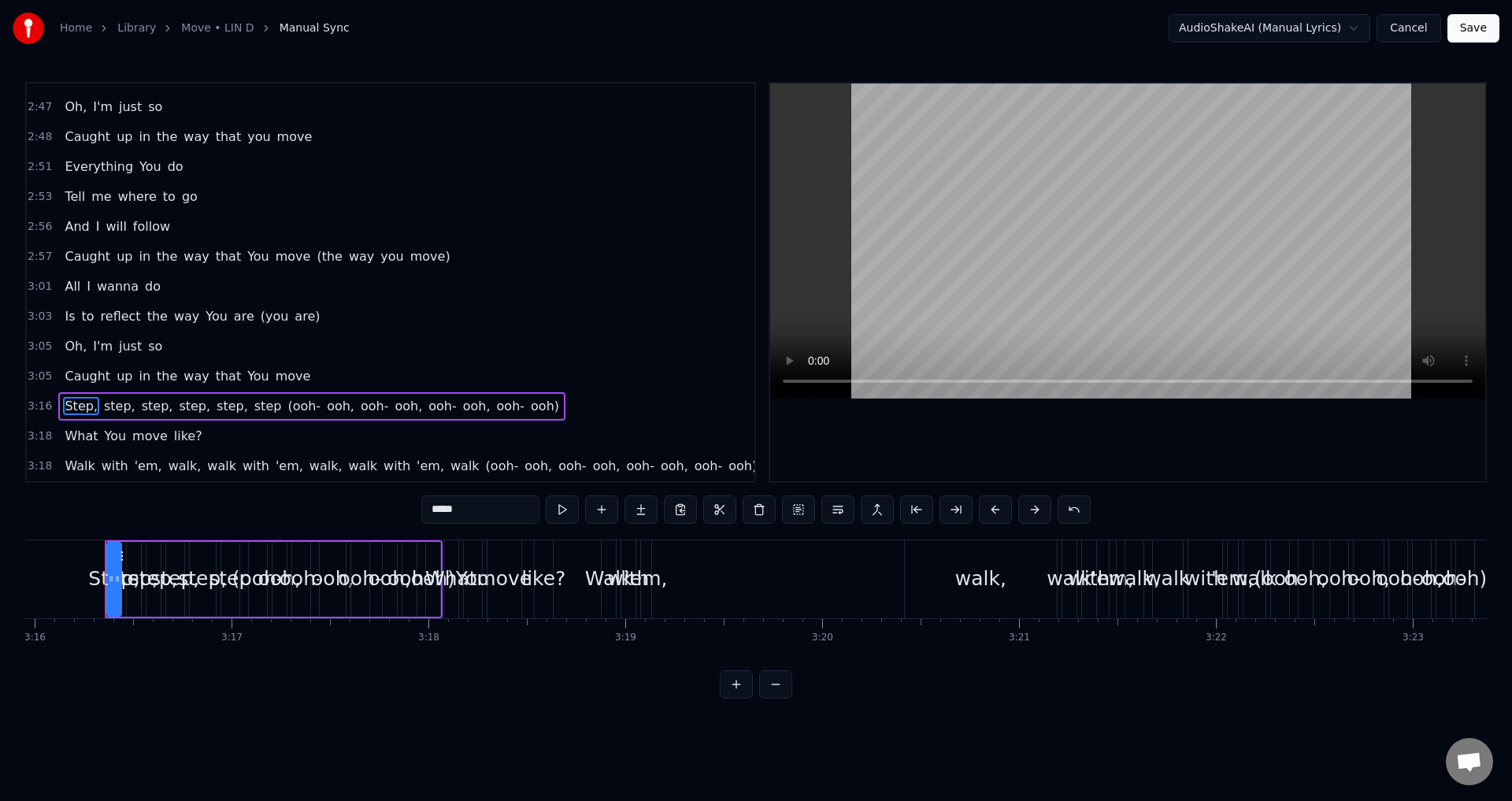
click at [516, 402] on div "Step, step, step, step, step, step (ooh- ooh, ooh- ooh, ooh- ooh, ooh- ooh)" at bounding box center [312, 406] width 507 height 29
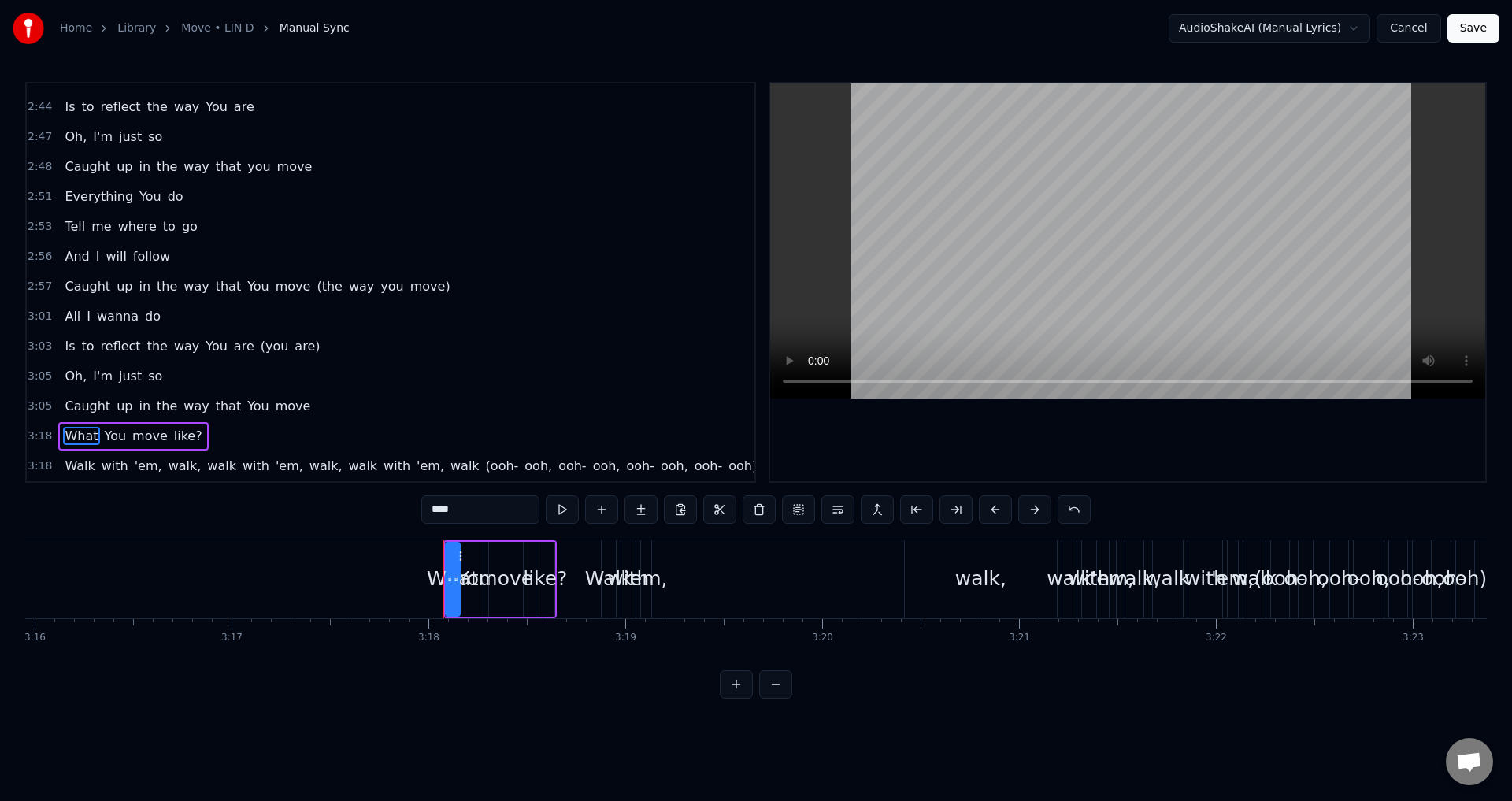
scroll to position [1786, 0]
click at [197, 440] on div "3:18 What You move like?" at bounding box center [390, 435] width 728 height 30
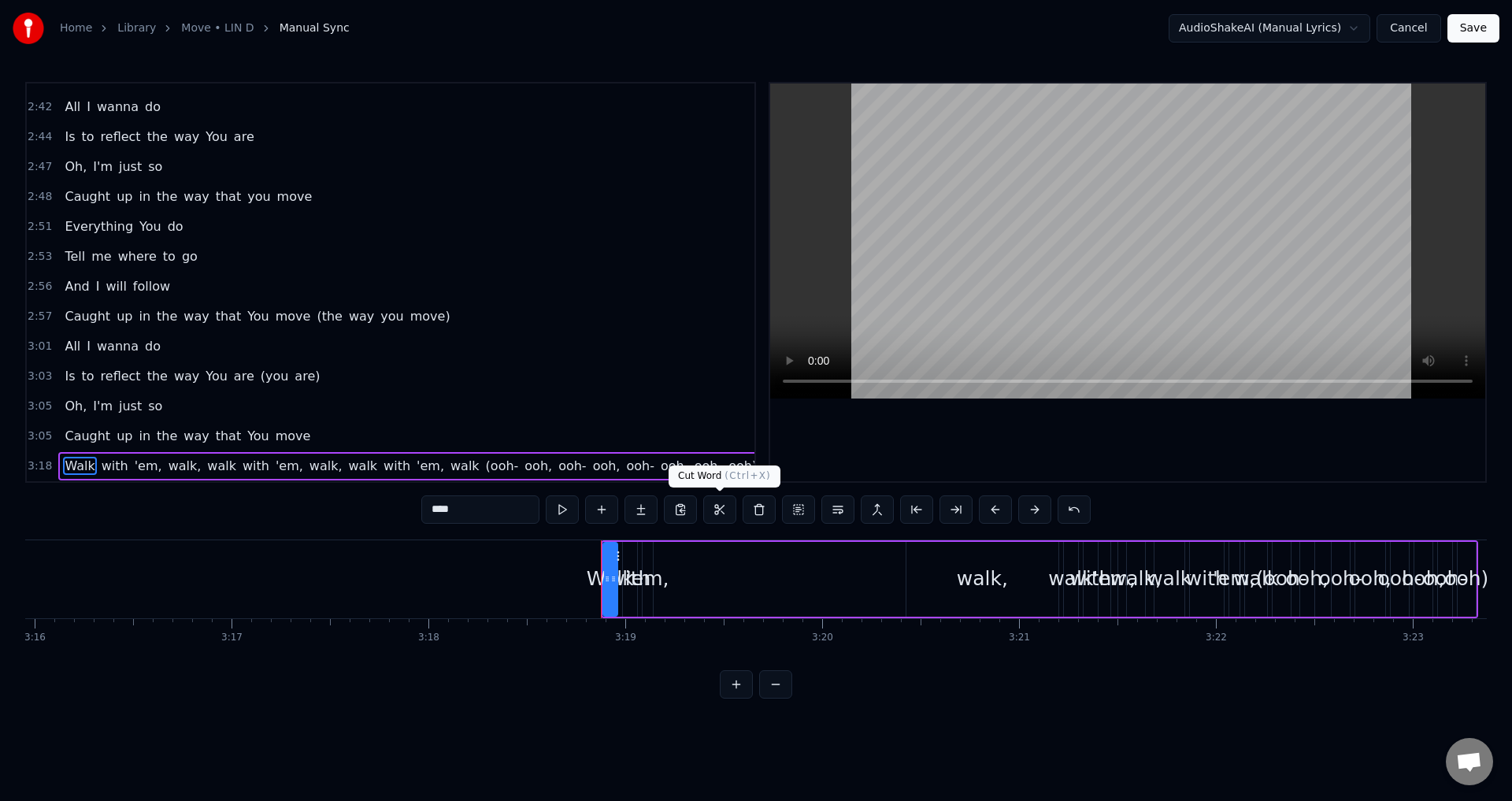
scroll to position [1757, 0]
click at [690, 464] on div "Walk with 'em, walk, walk with 'em, walk, walk with 'em, walk (ooh- ooh, ooh- o…" at bounding box center [411, 467] width 705 height 29
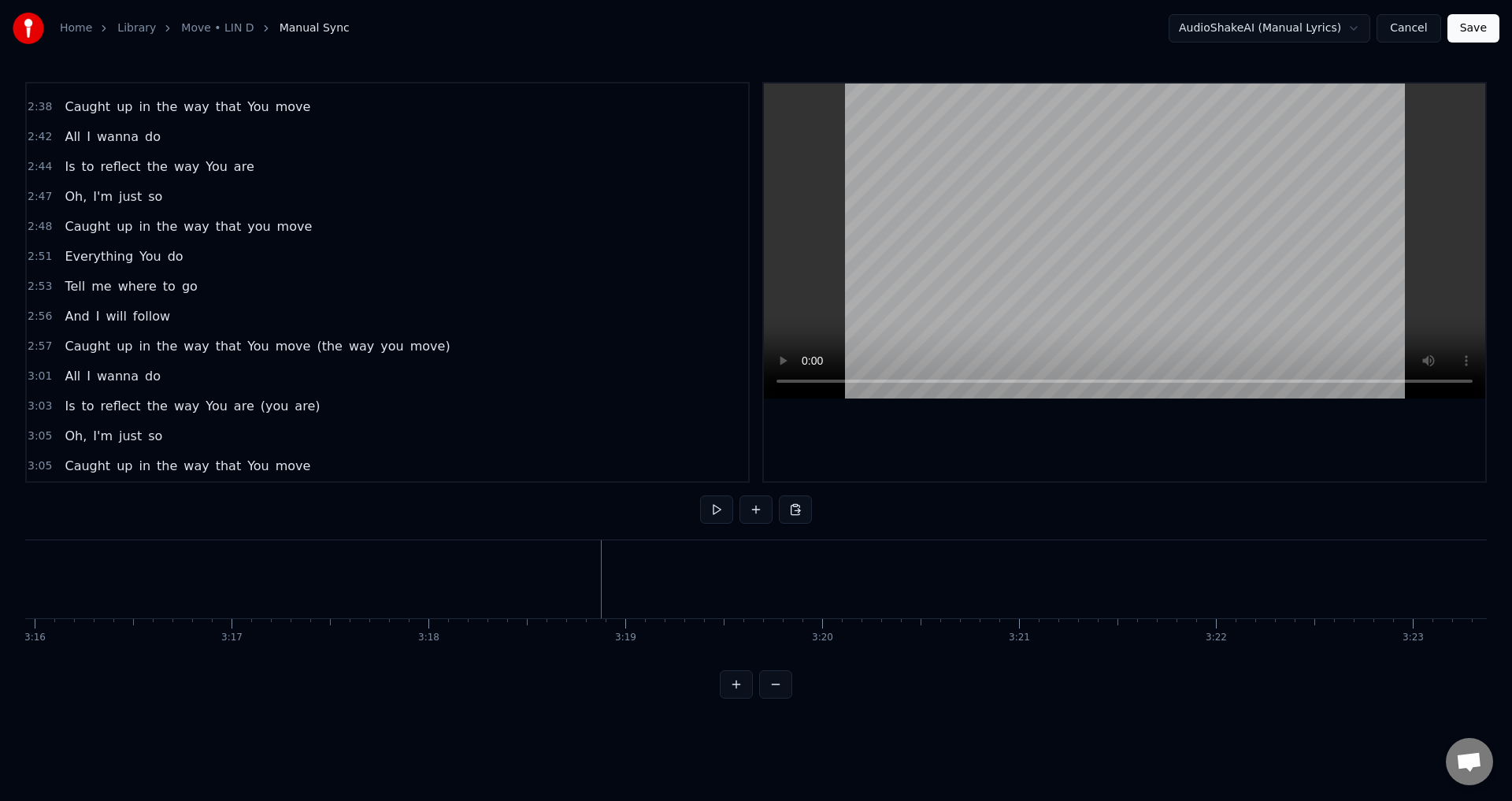
scroll to position [1726, 0]
click at [166, 368] on div "3:01 All I wanna do" at bounding box center [388, 376] width 721 height 30
click at [287, 467] on div "Caught up in the way that You move" at bounding box center [187, 467] width 258 height 29
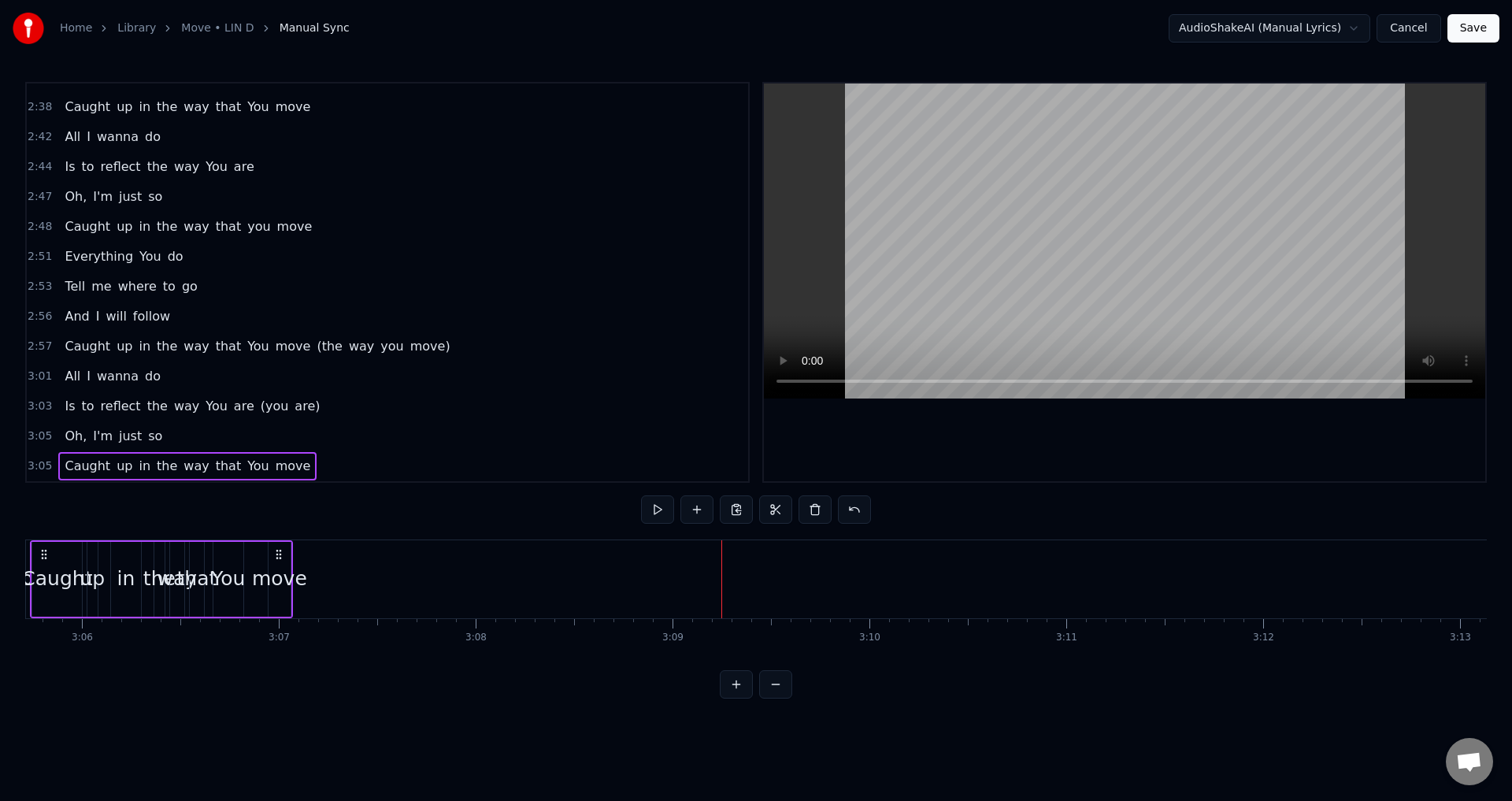
scroll to position [0, 36492]
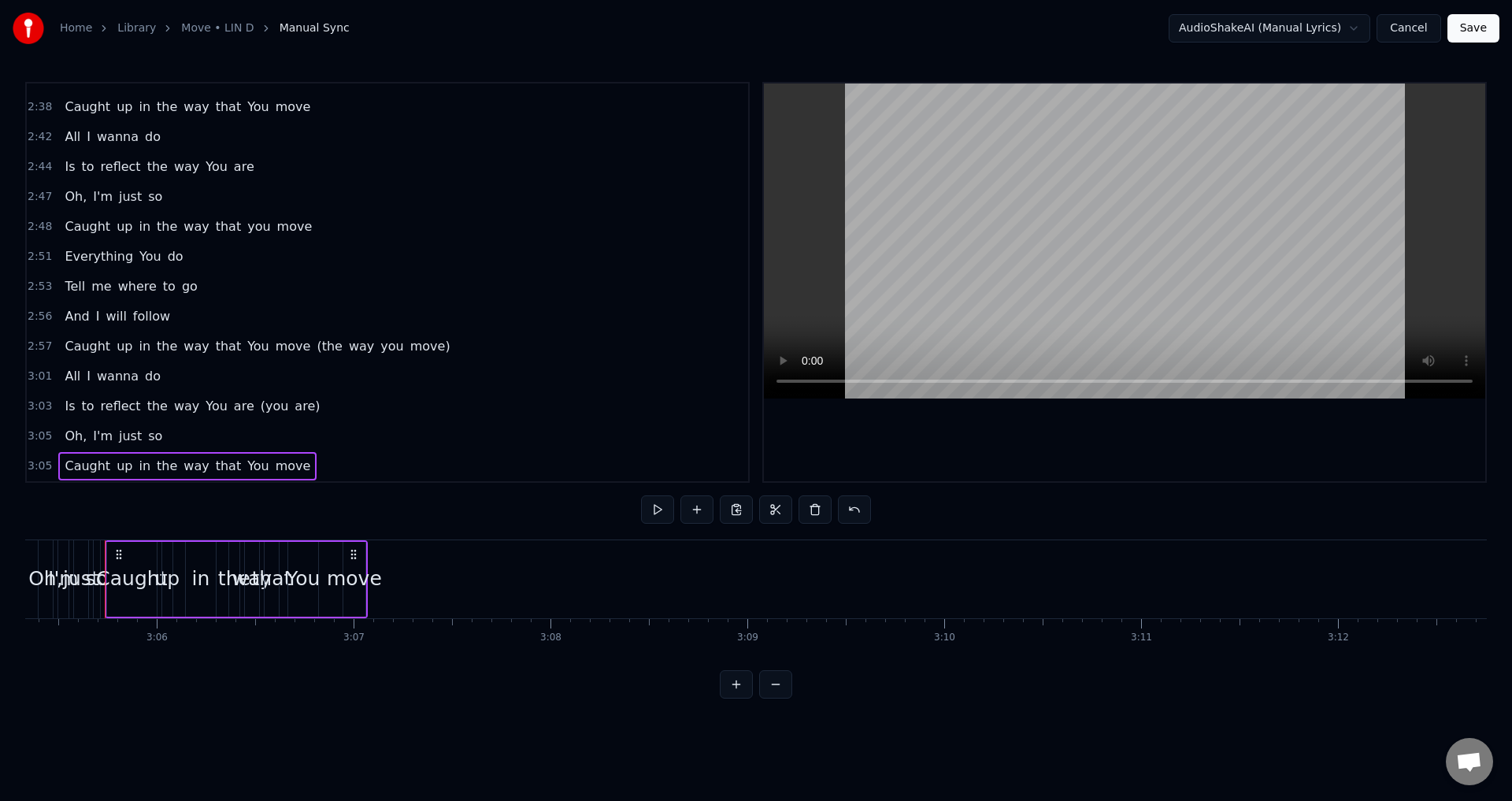
click at [353, 576] on div "move" at bounding box center [353, 578] width 55 height 30
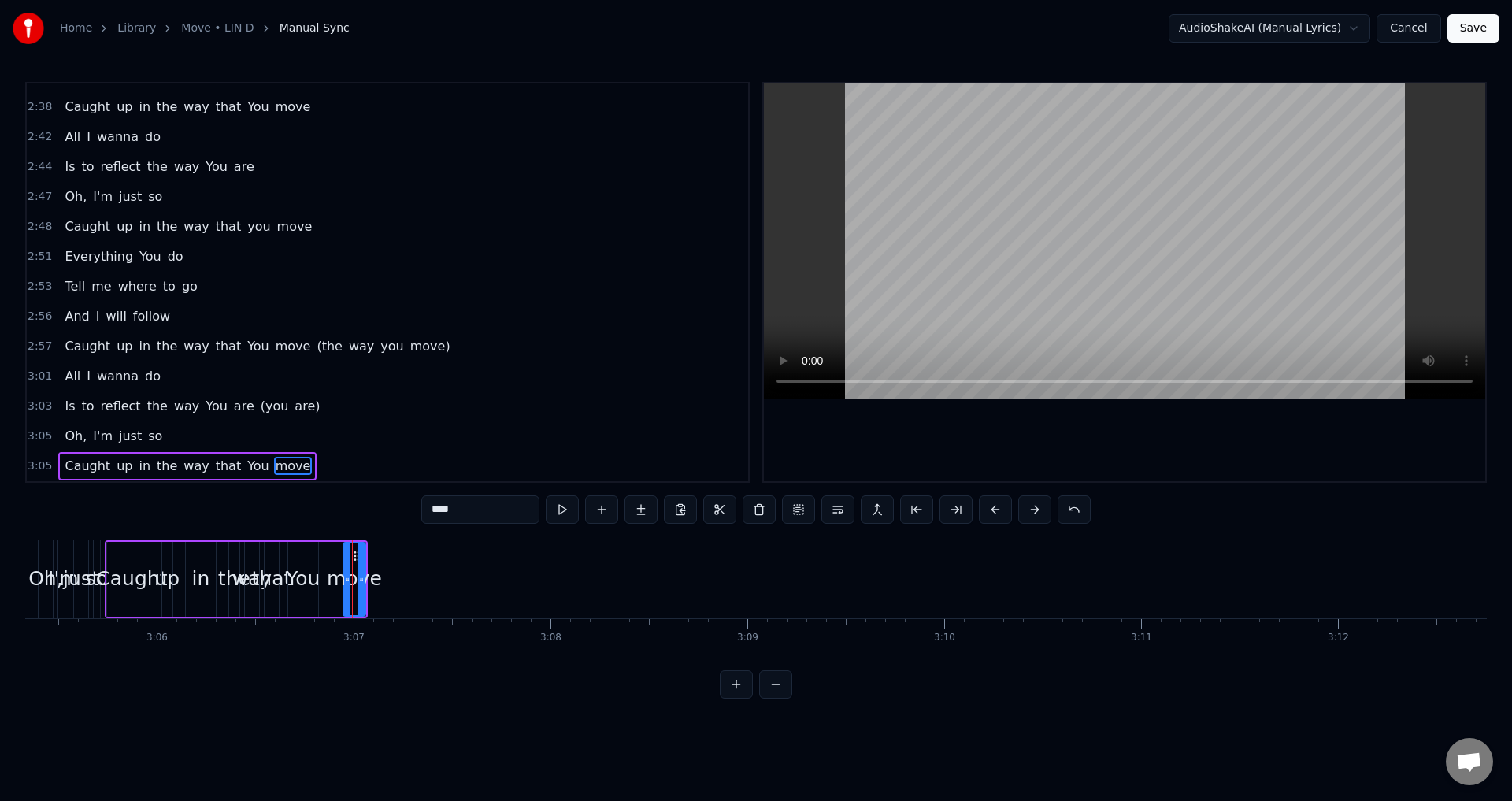
click at [365, 569] on div "move" at bounding box center [353, 578] width 55 height 30
click at [356, 569] on div "move" at bounding box center [353, 578] width 55 height 30
drag, startPoint x: 359, startPoint y: 568, endPoint x: 514, endPoint y: 580, distance: 155.5
click at [514, 580] on div at bounding box center [515, 579] width 6 height 72
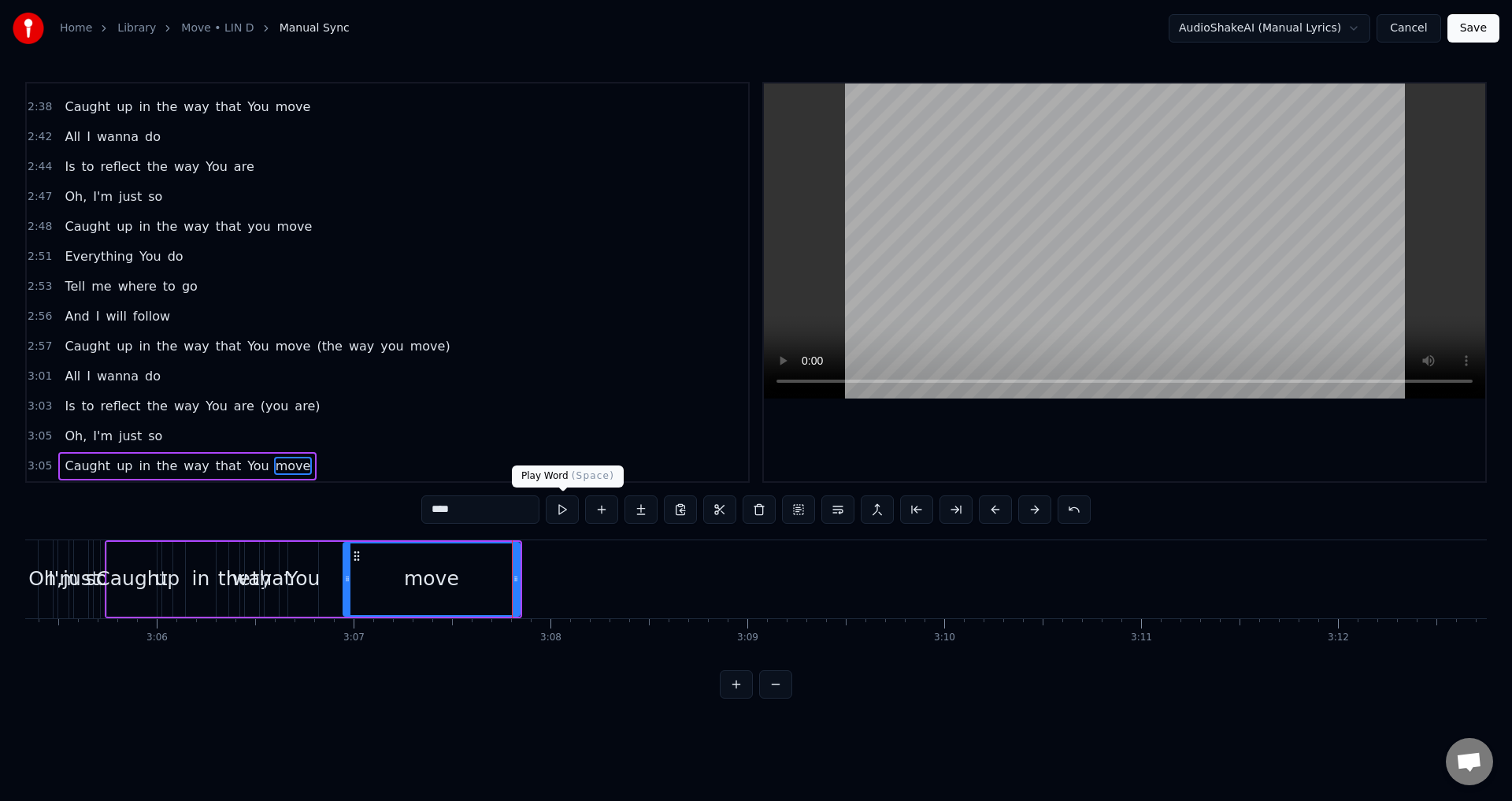
click at [566, 511] on button at bounding box center [562, 510] width 33 height 29
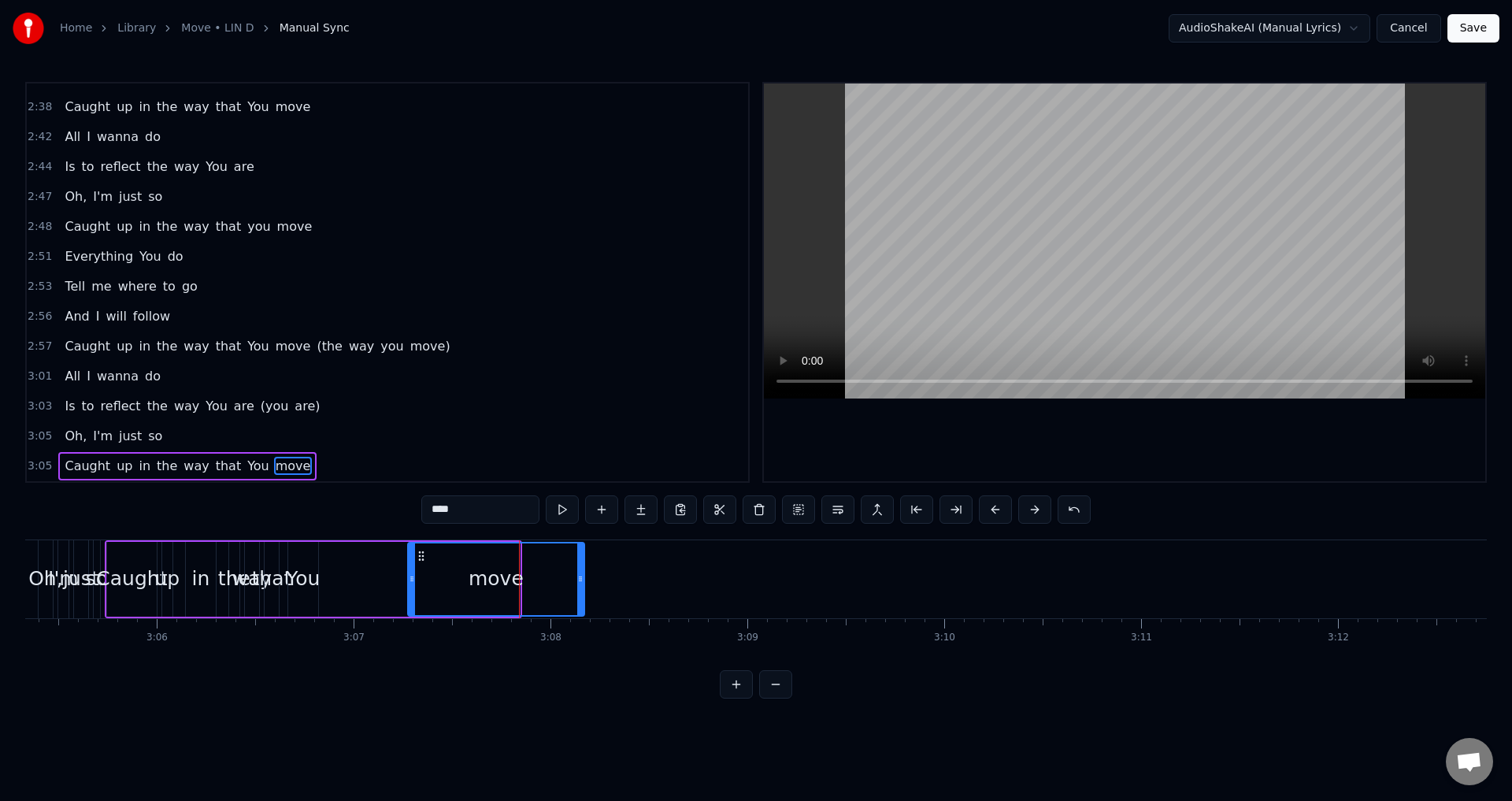
drag, startPoint x: 361, startPoint y: 554, endPoint x: 425, endPoint y: 559, distance: 64.2
click at [425, 559] on icon at bounding box center [421, 556] width 13 height 13
click at [303, 554] on div "You" at bounding box center [302, 578] width 30 height 75
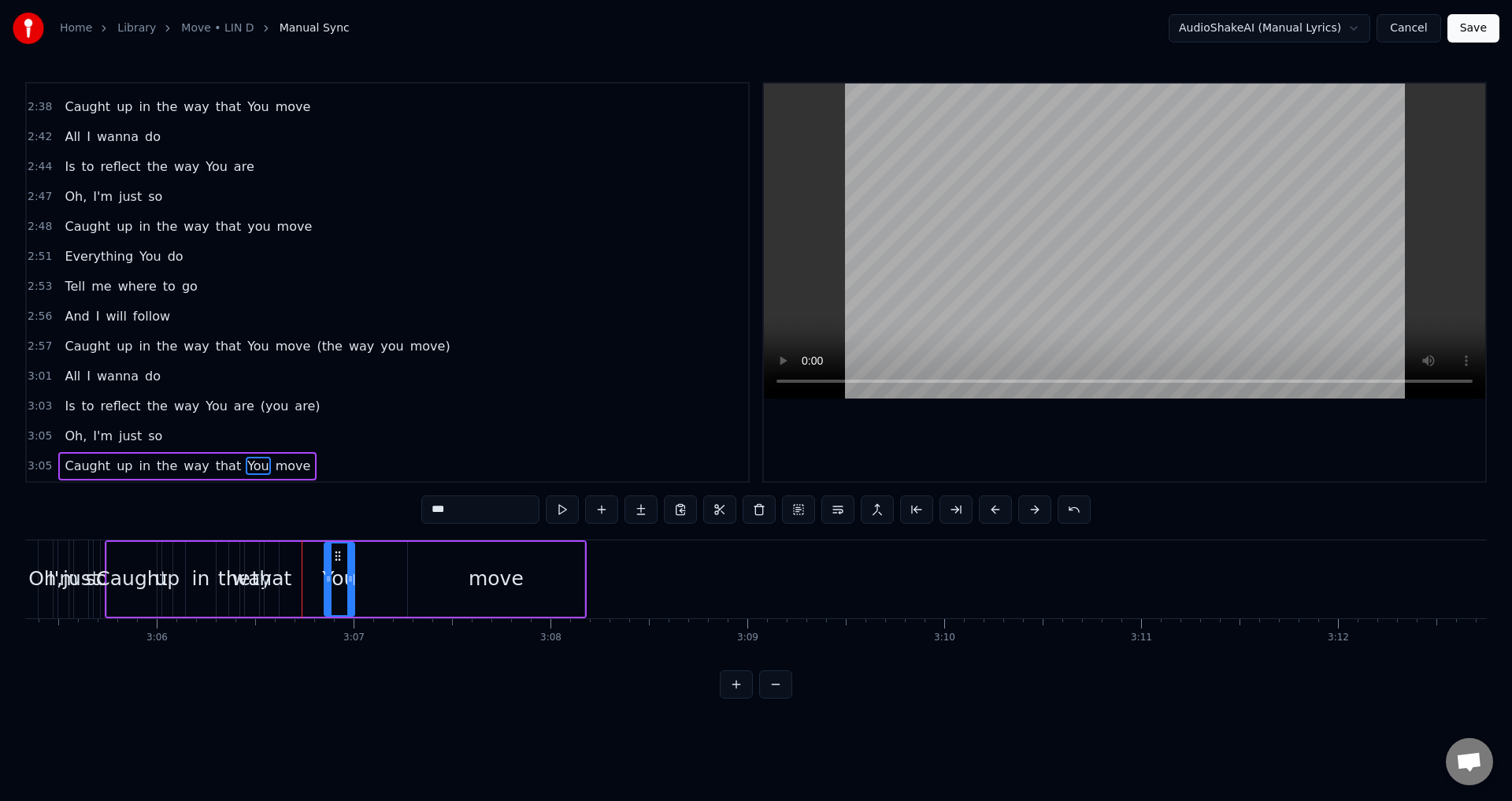
drag, startPoint x: 300, startPoint y: 549, endPoint x: 336, endPoint y: 551, distance: 36.1
click at [336, 551] on icon at bounding box center [338, 556] width 13 height 13
click at [273, 553] on div "that" at bounding box center [272, 578] width 14 height 75
drag, startPoint x: 273, startPoint y: 553, endPoint x: 296, endPoint y: 547, distance: 23.8
click at [296, 547] on div at bounding box center [293, 579] width 6 height 72
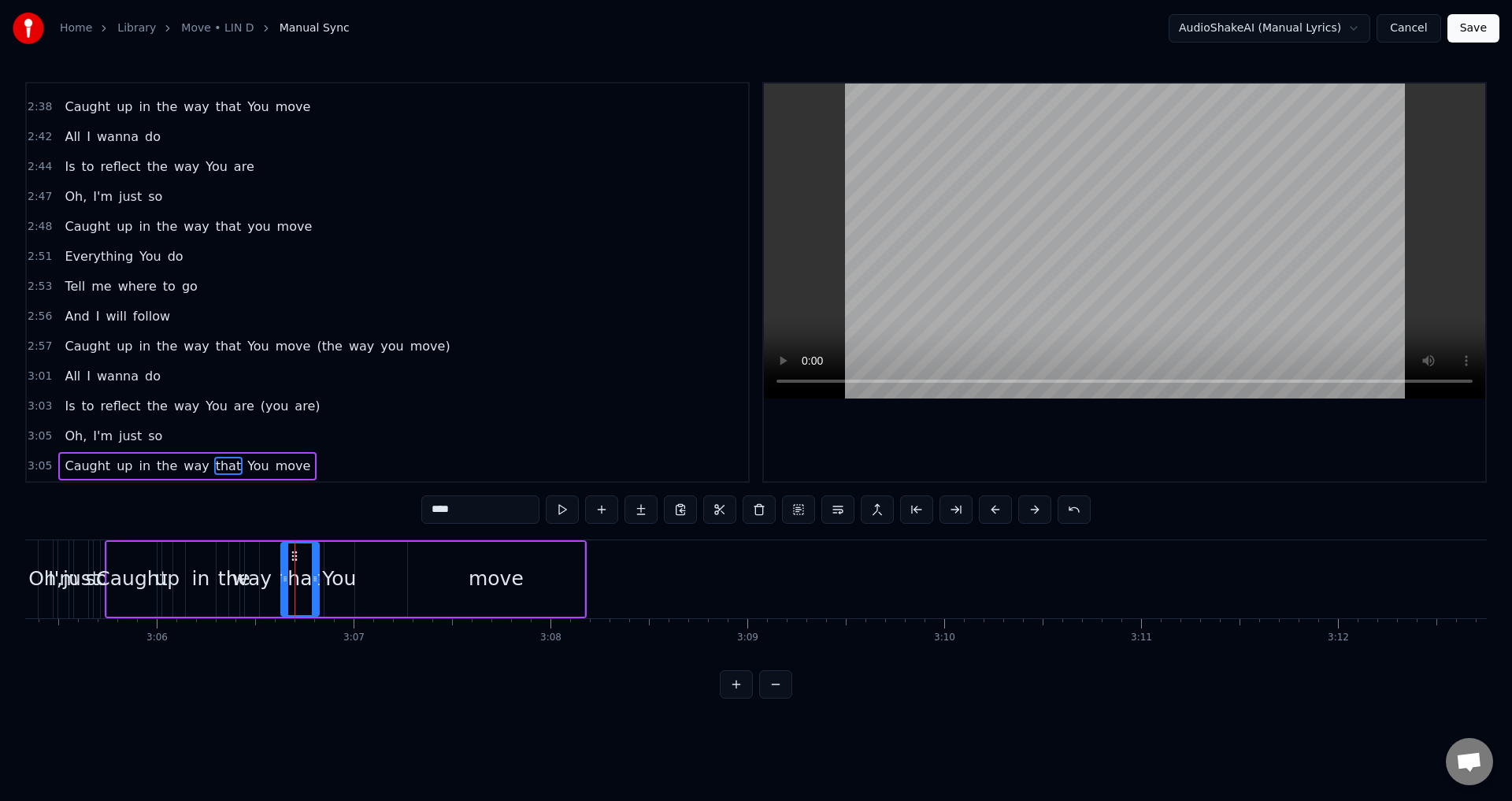
drag, startPoint x: 277, startPoint y: 554, endPoint x: 294, endPoint y: 553, distance: 17.0
click at [294, 553] on icon at bounding box center [294, 556] width 13 height 13
click at [252, 559] on div "way" at bounding box center [252, 578] width 14 height 75
type input "***"
drag, startPoint x: 254, startPoint y: 554, endPoint x: 275, endPoint y: 553, distance: 21.0
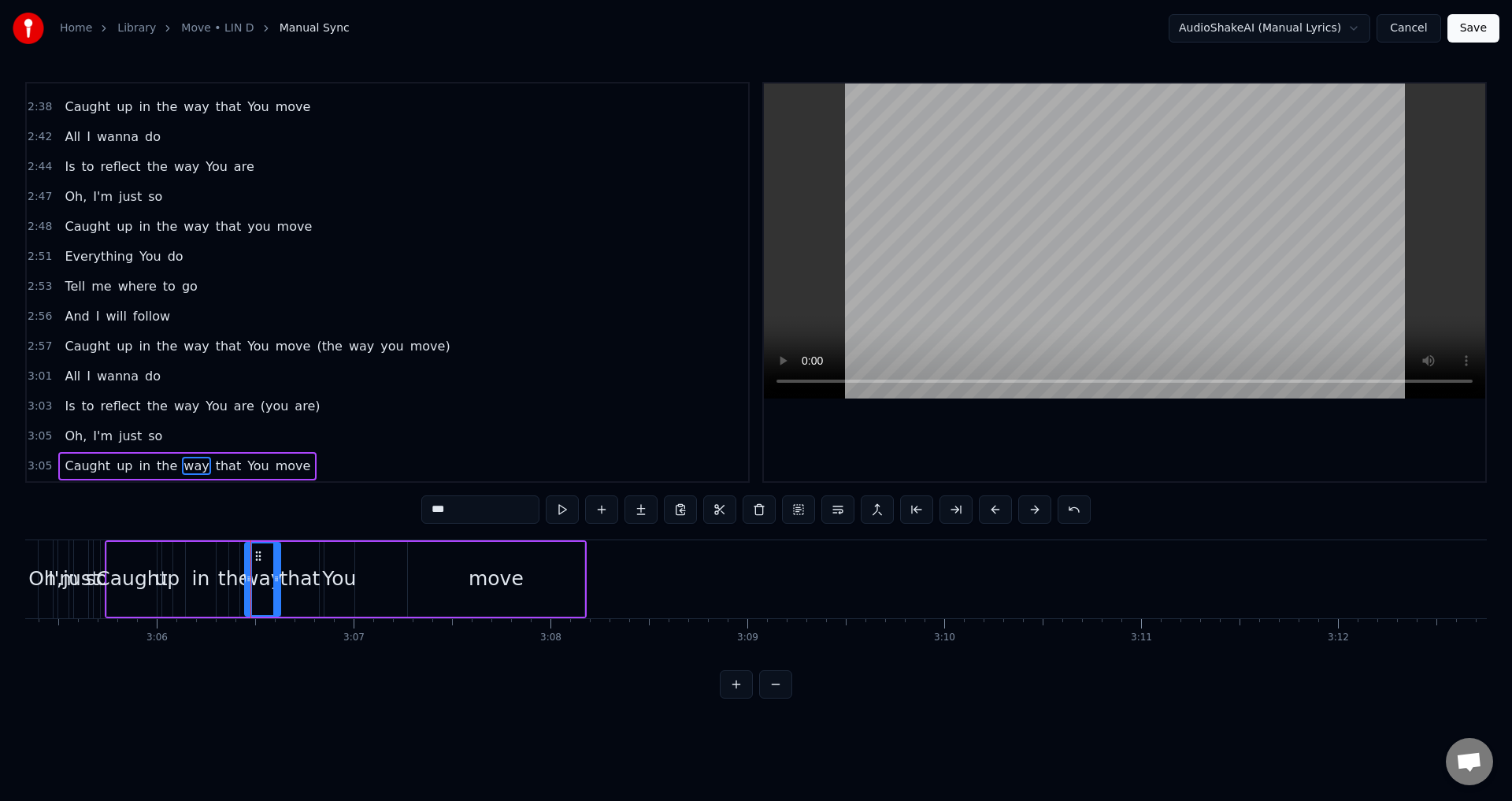
click at [275, 553] on div at bounding box center [276, 579] width 6 height 72
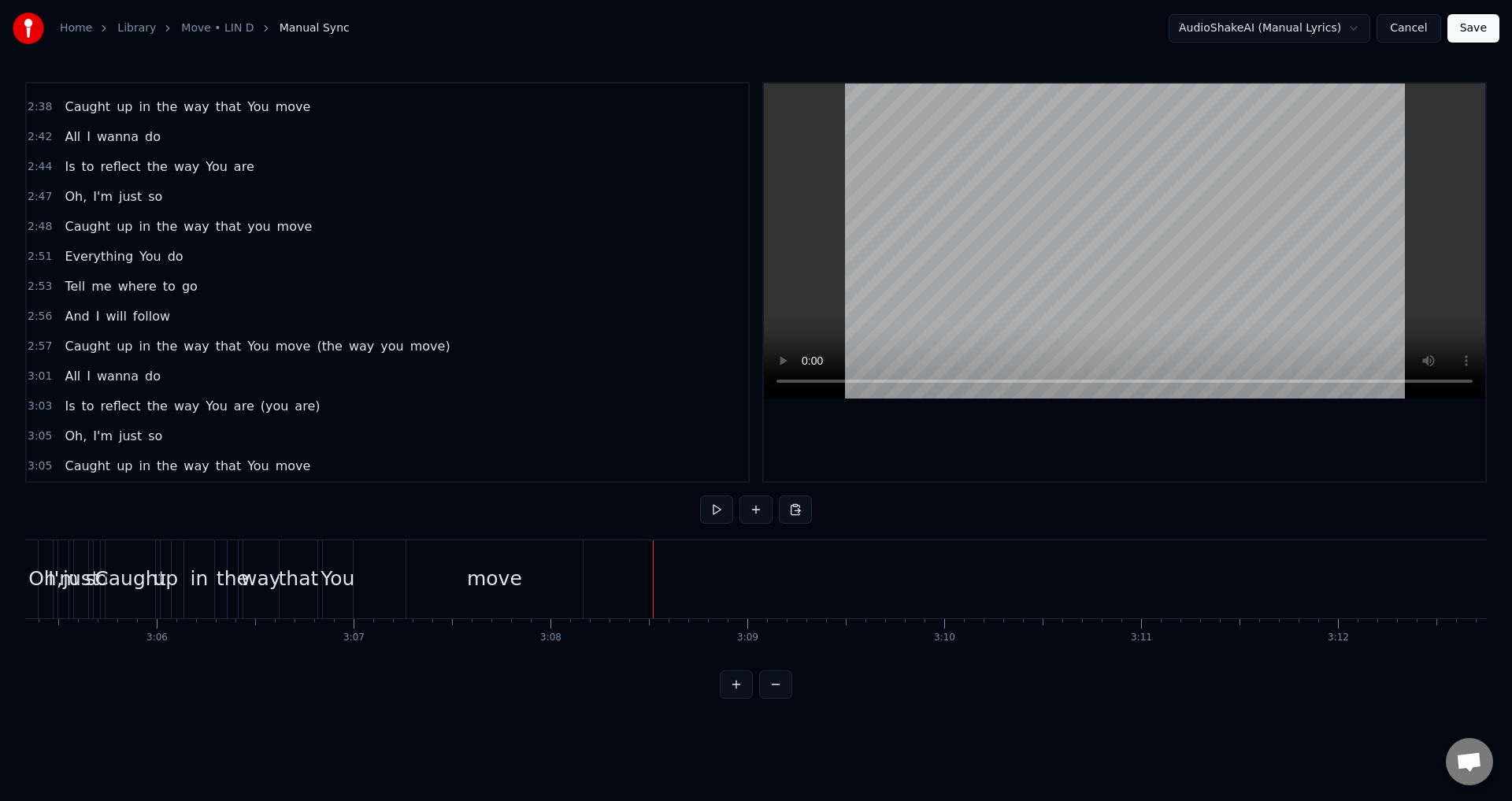
click at [14, 585] on div "Home Library Move • LIN D Manual Sync AudioShakeAI (Manual Lyrics) Cancel Save …" at bounding box center [756, 349] width 1512 height 699
click at [1473, 29] on button "Save" at bounding box center [1473, 29] width 52 height 29
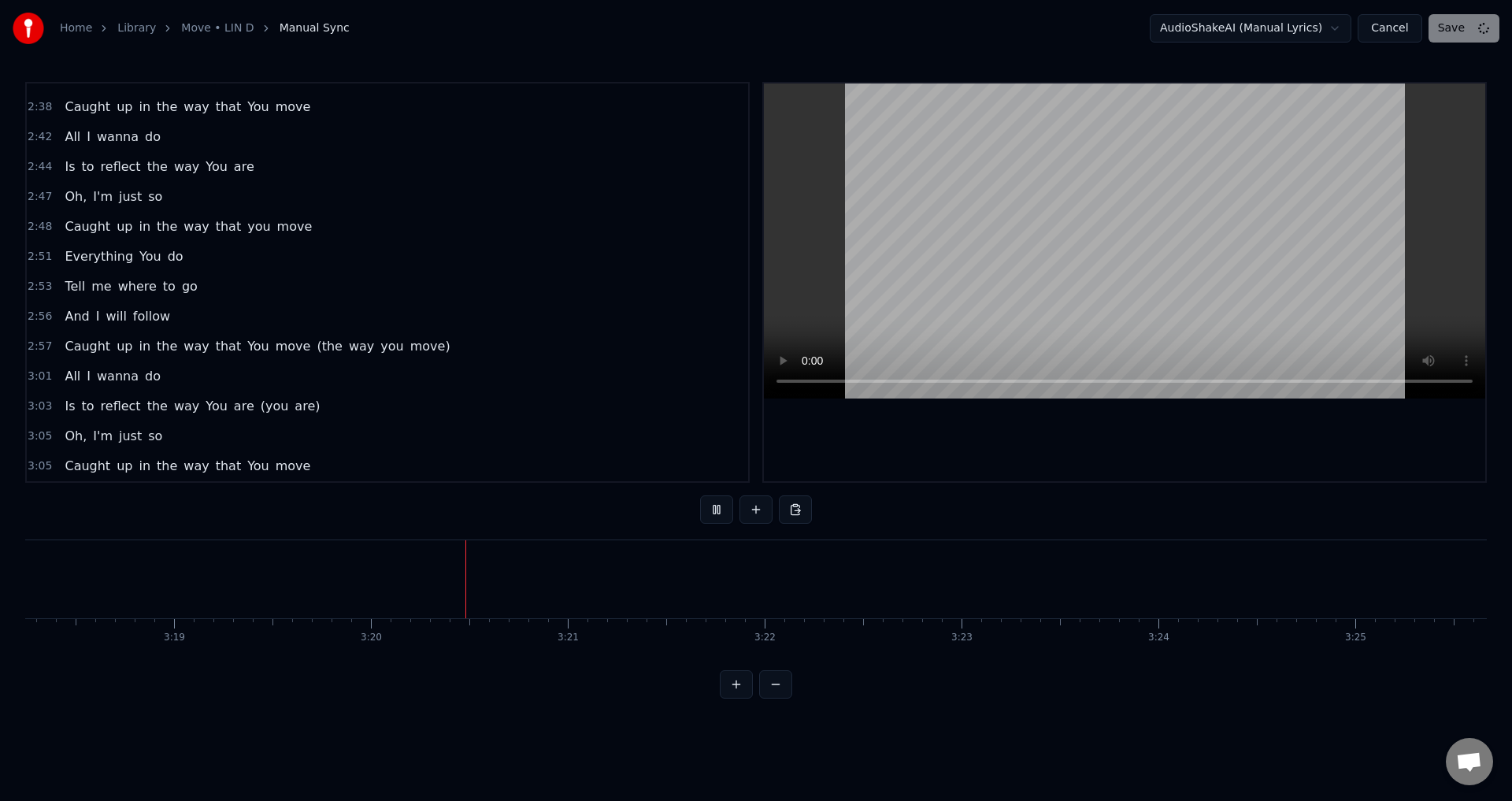
scroll to position [0, 39285]
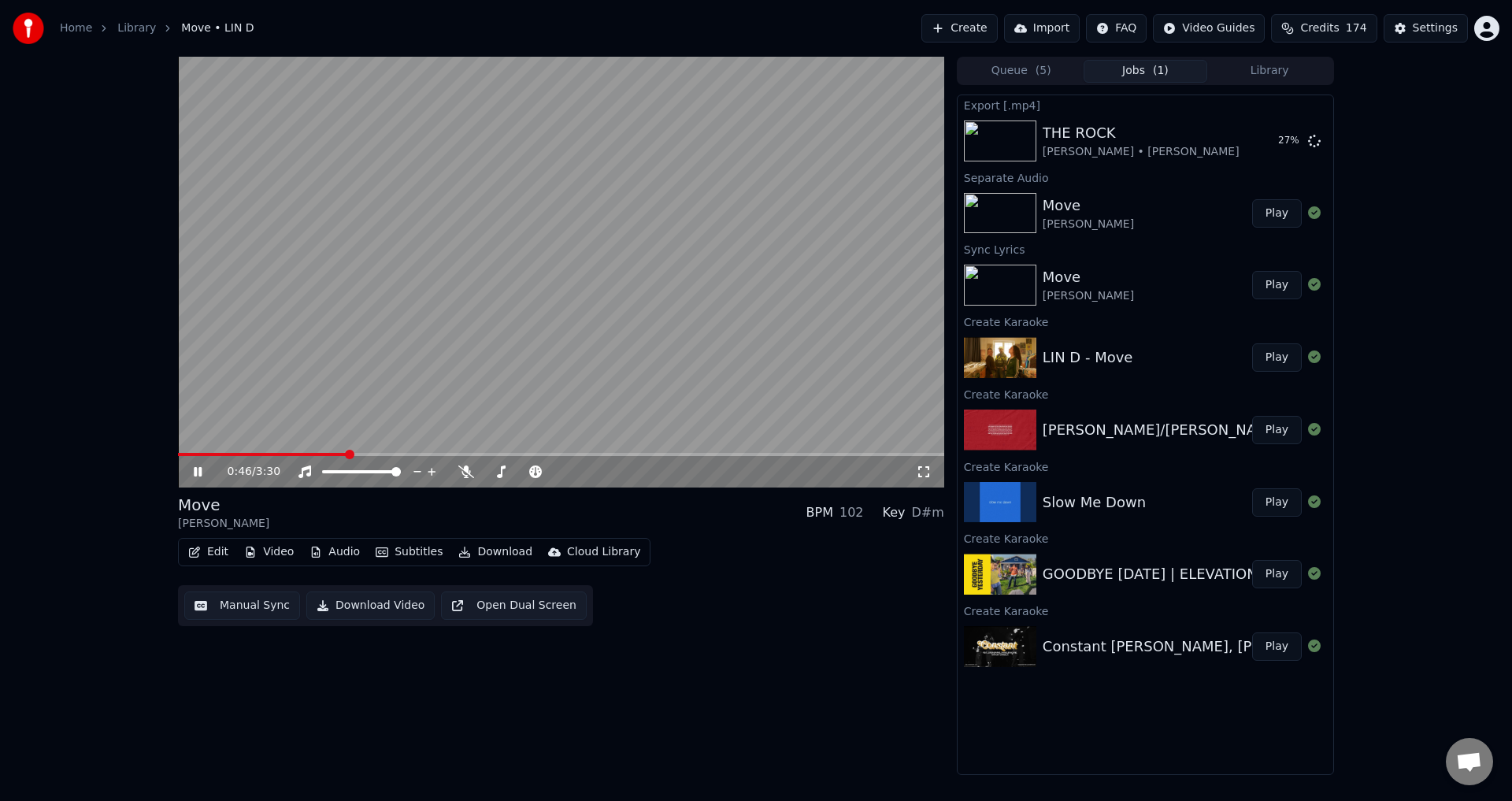
click at [326, 547] on button "Audio" at bounding box center [335, 552] width 63 height 22
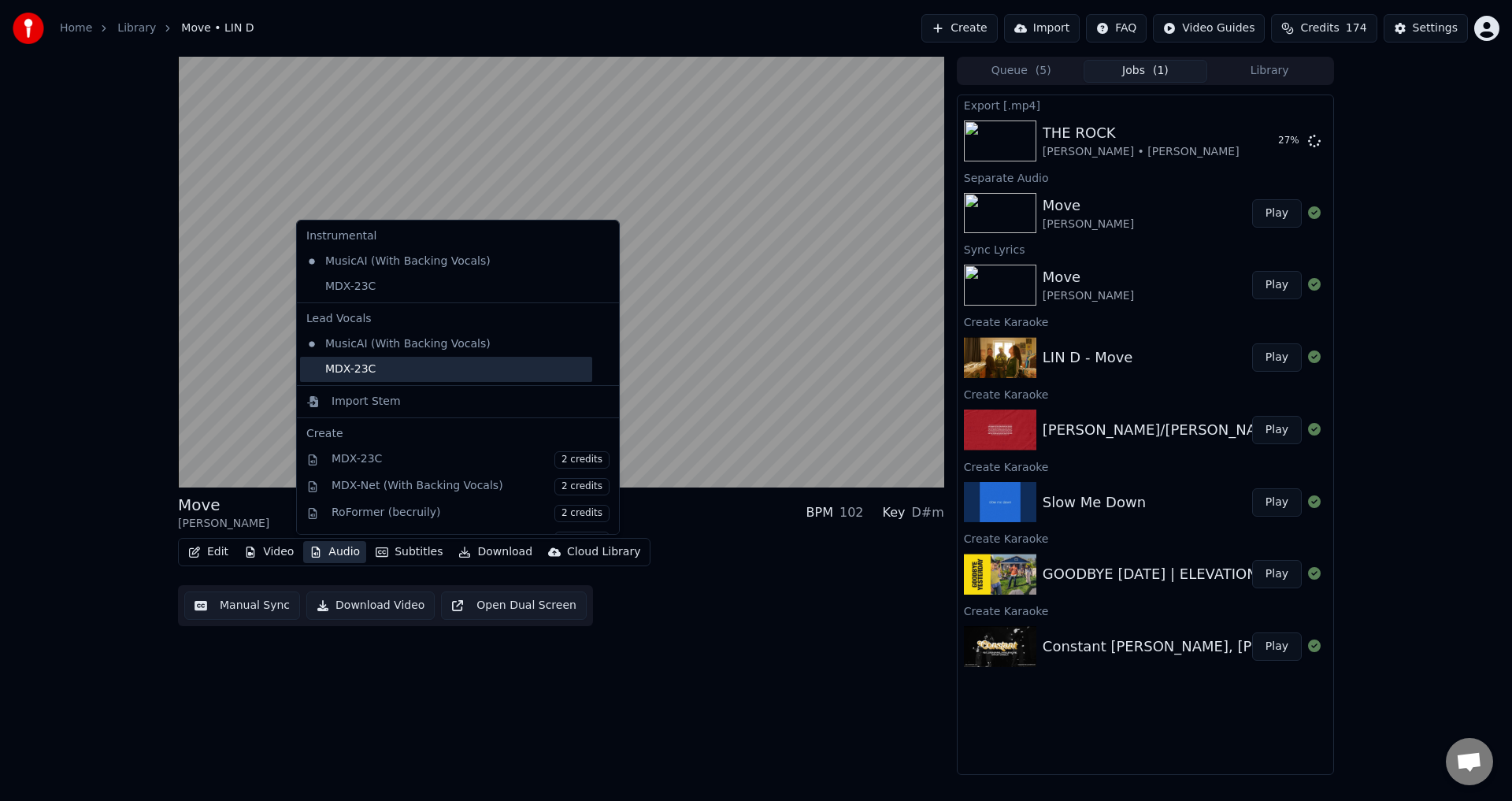
click at [384, 367] on div "MDX-23C" at bounding box center [446, 369] width 292 height 25
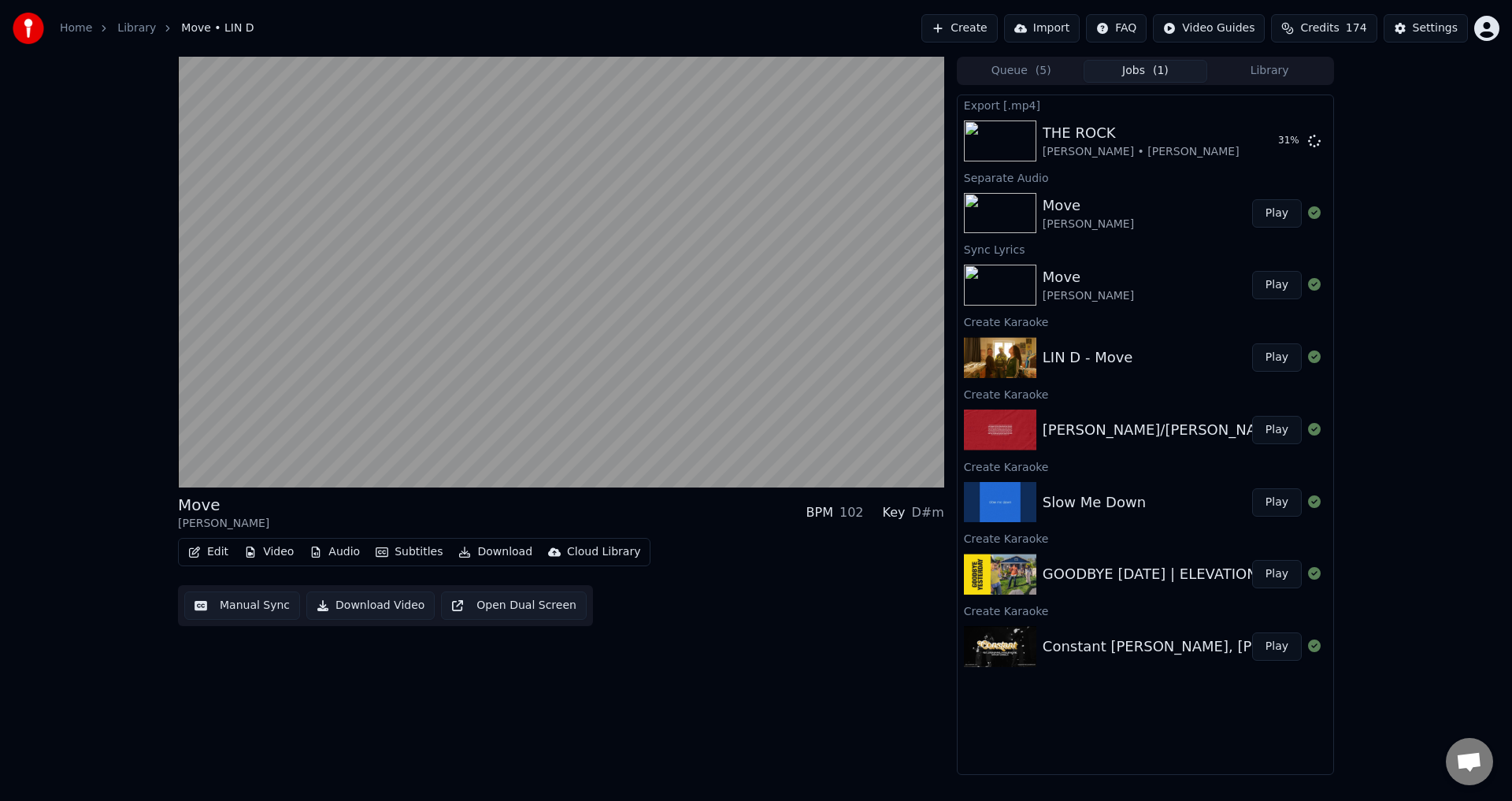
click at [342, 604] on button "Download Video" at bounding box center [371, 606] width 129 height 29
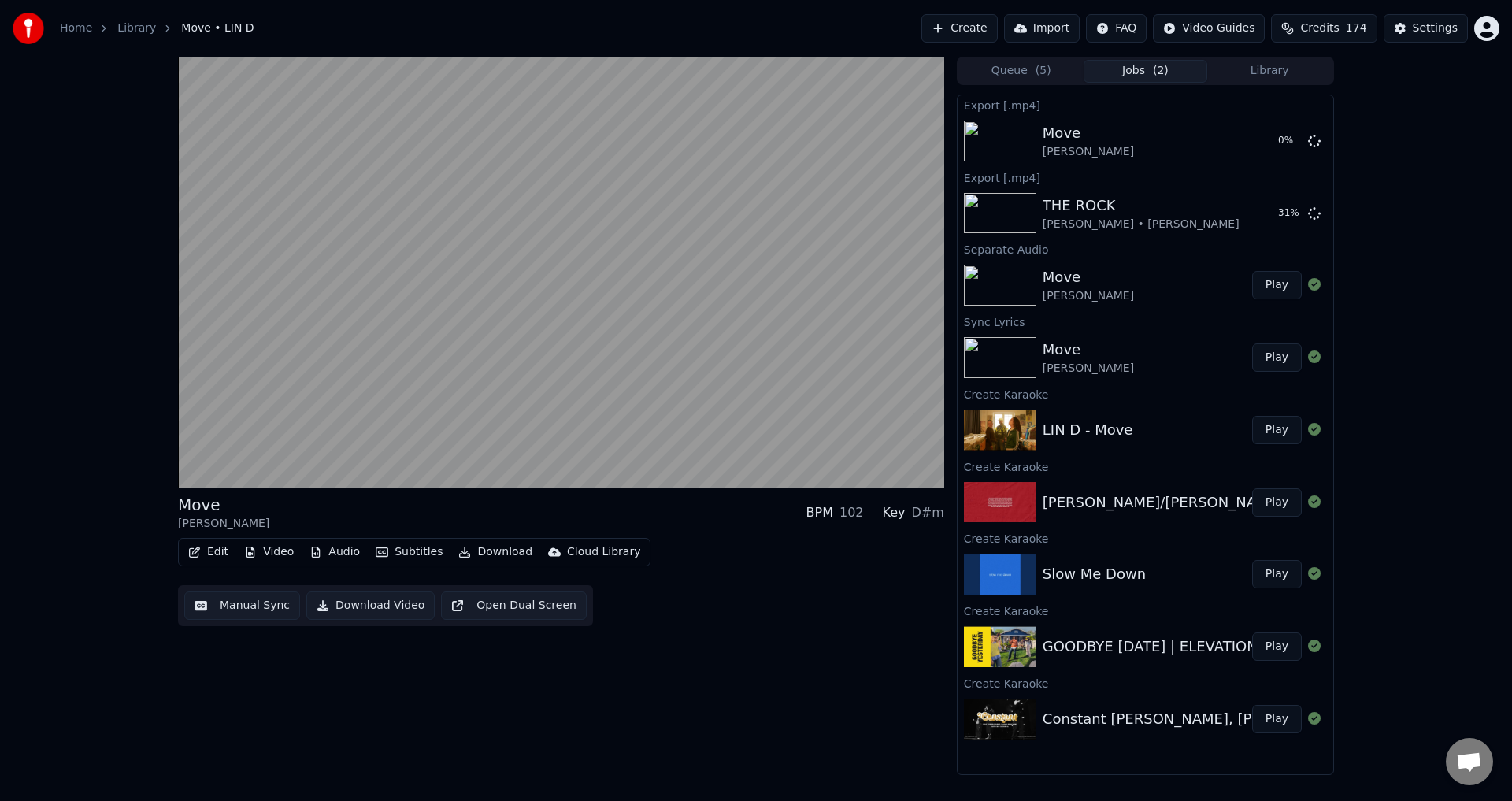
click at [1284, 571] on button "Play" at bounding box center [1276, 574] width 49 height 29
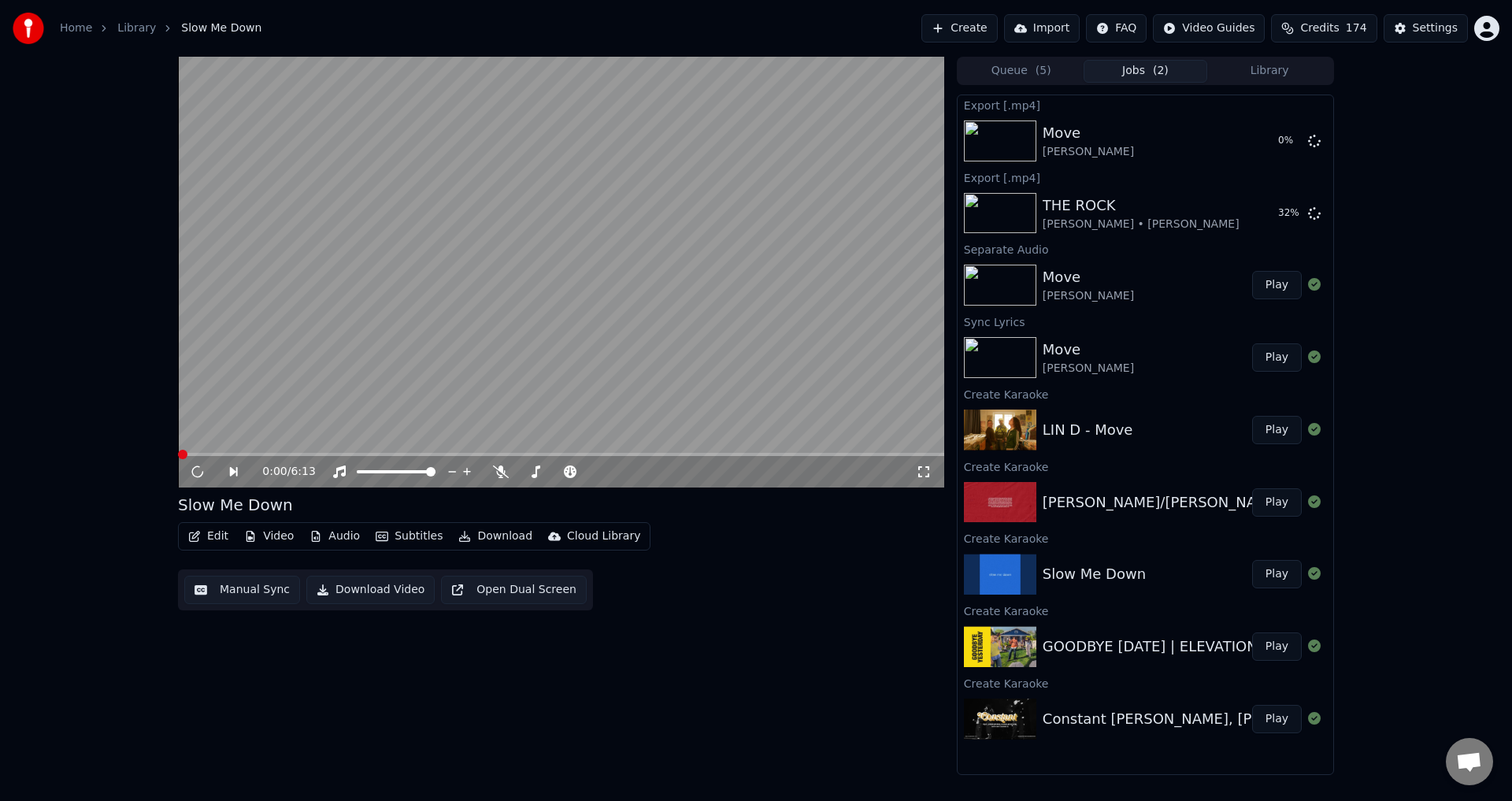
click at [244, 594] on button "Manual Sync" at bounding box center [242, 590] width 116 height 29
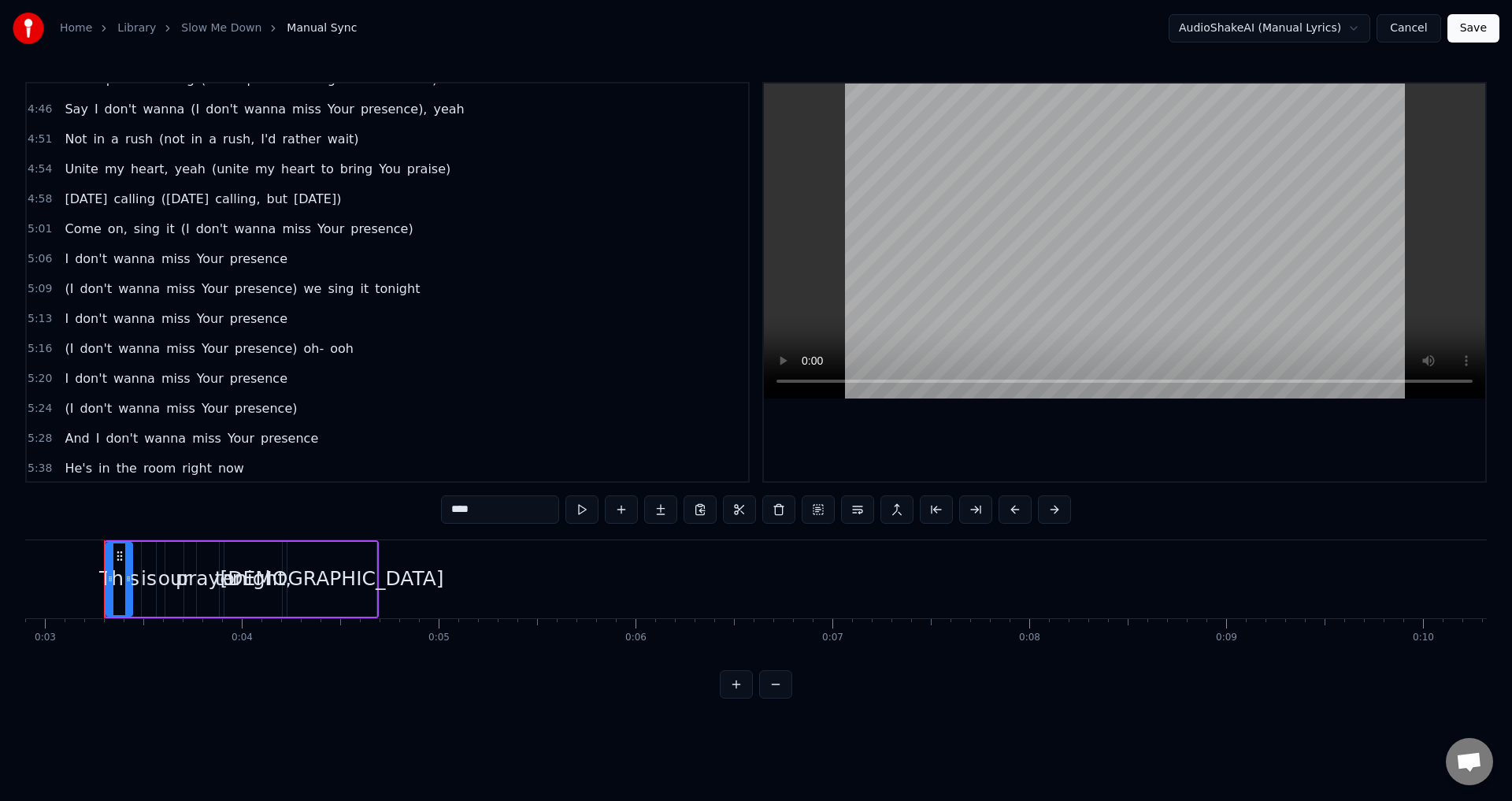
scroll to position [2205, 0]
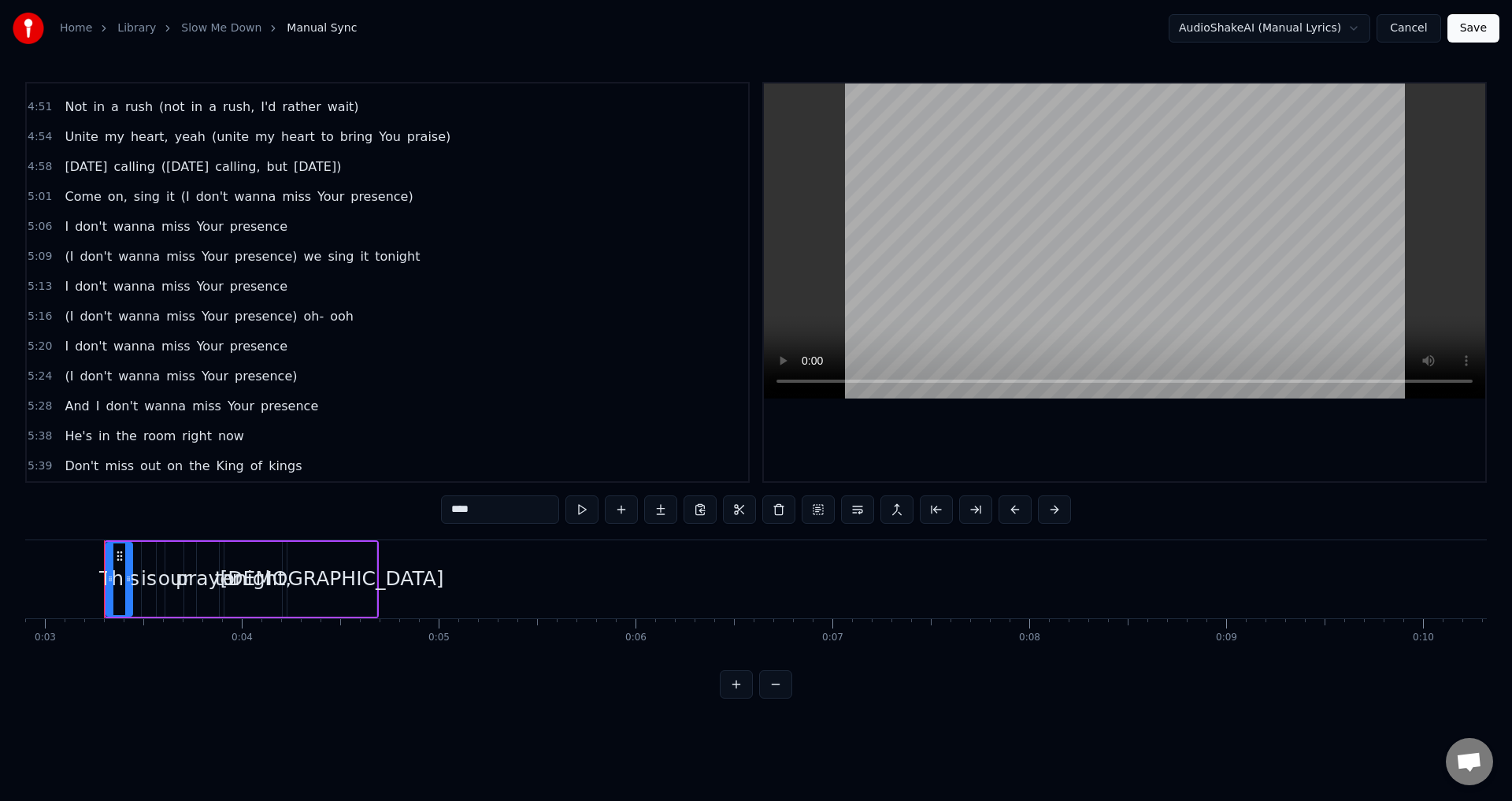
click at [336, 316] on div "5:16 (I don't wanna miss Your presence) oh- ooh" at bounding box center [388, 316] width 721 height 30
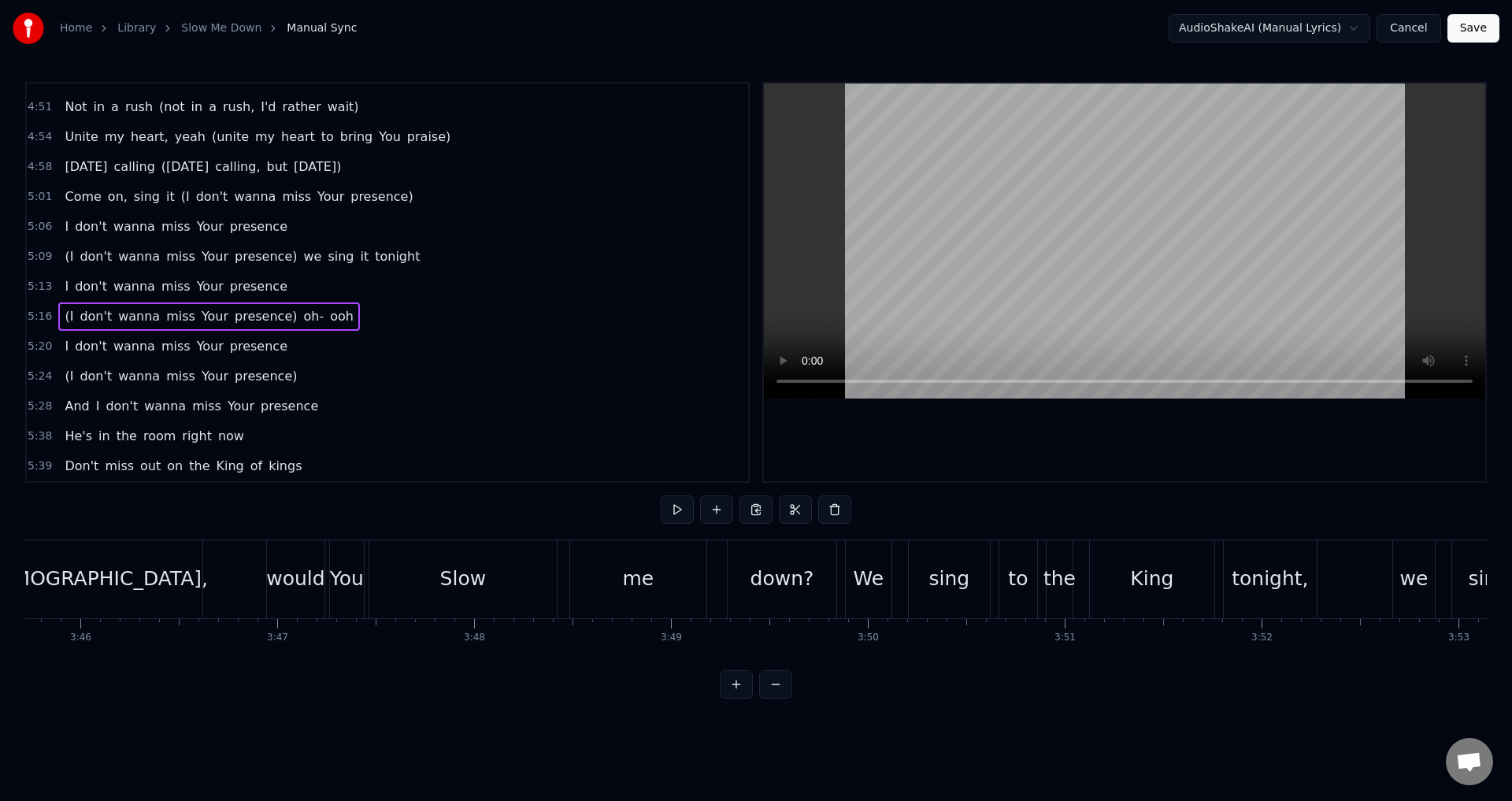
scroll to position [0, 62336]
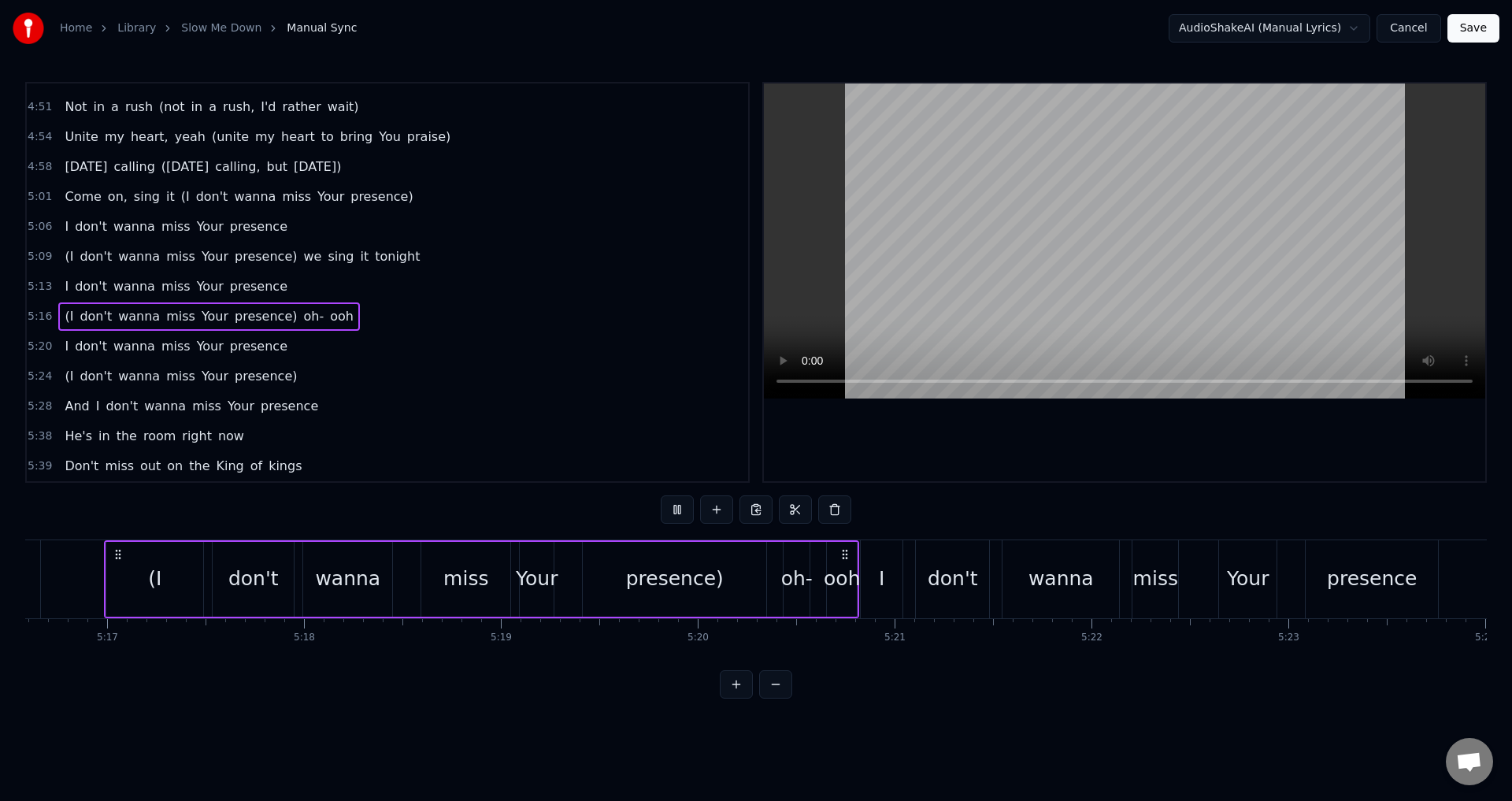
click at [1470, 25] on button "Save" at bounding box center [1473, 29] width 52 height 29
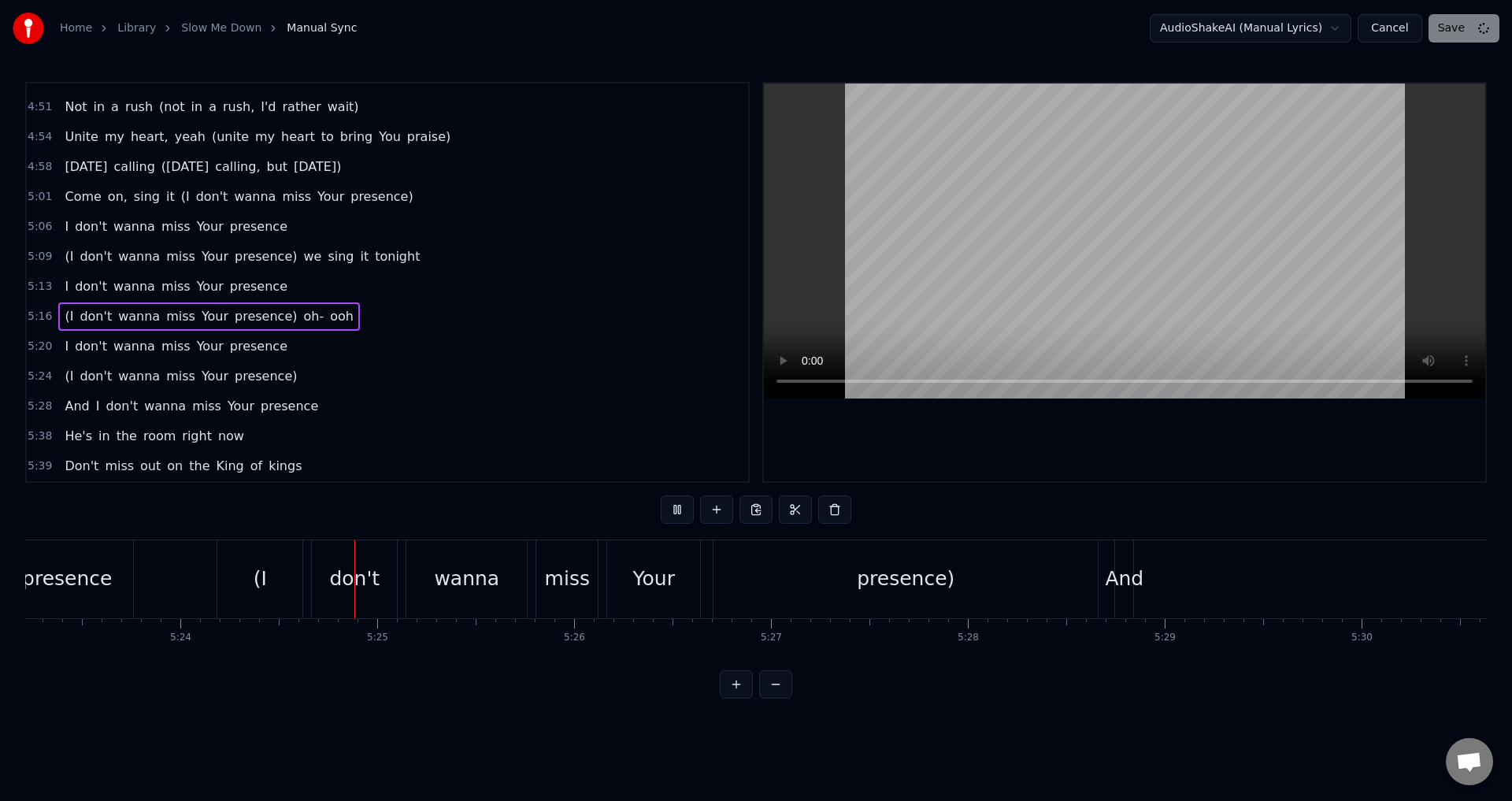
scroll to position [0, 63687]
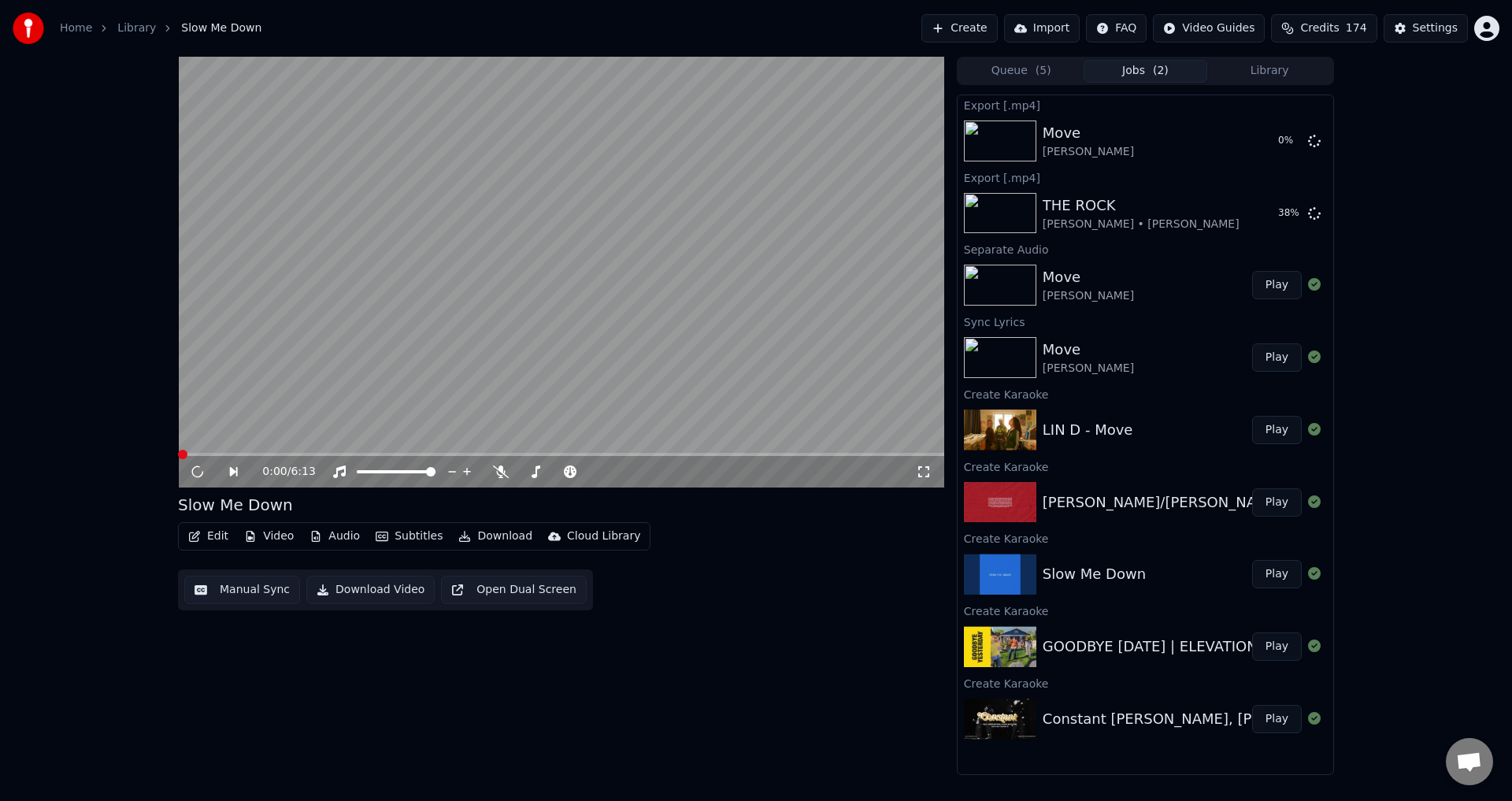
click at [373, 591] on button "Download Video" at bounding box center [371, 590] width 129 height 29
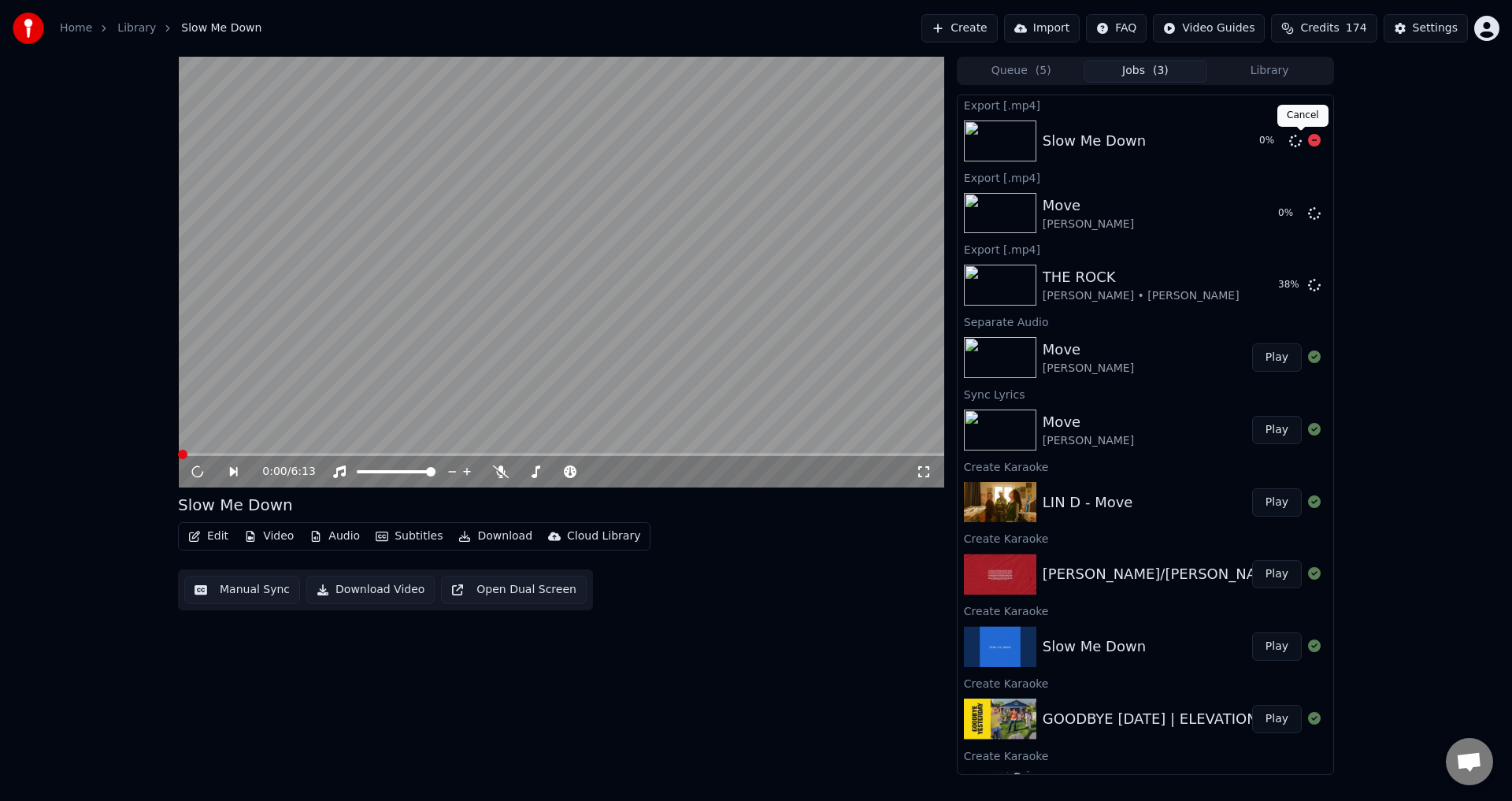
click at [1308, 140] on icon at bounding box center [1314, 140] width 13 height 13
click at [1308, 212] on icon at bounding box center [1314, 212] width 13 height 13
click at [696, 472] on icon at bounding box center [697, 471] width 8 height 8
click at [1308, 138] on icon at bounding box center [1314, 140] width 13 height 13
click at [379, 587] on button "Download Video" at bounding box center [371, 590] width 129 height 29
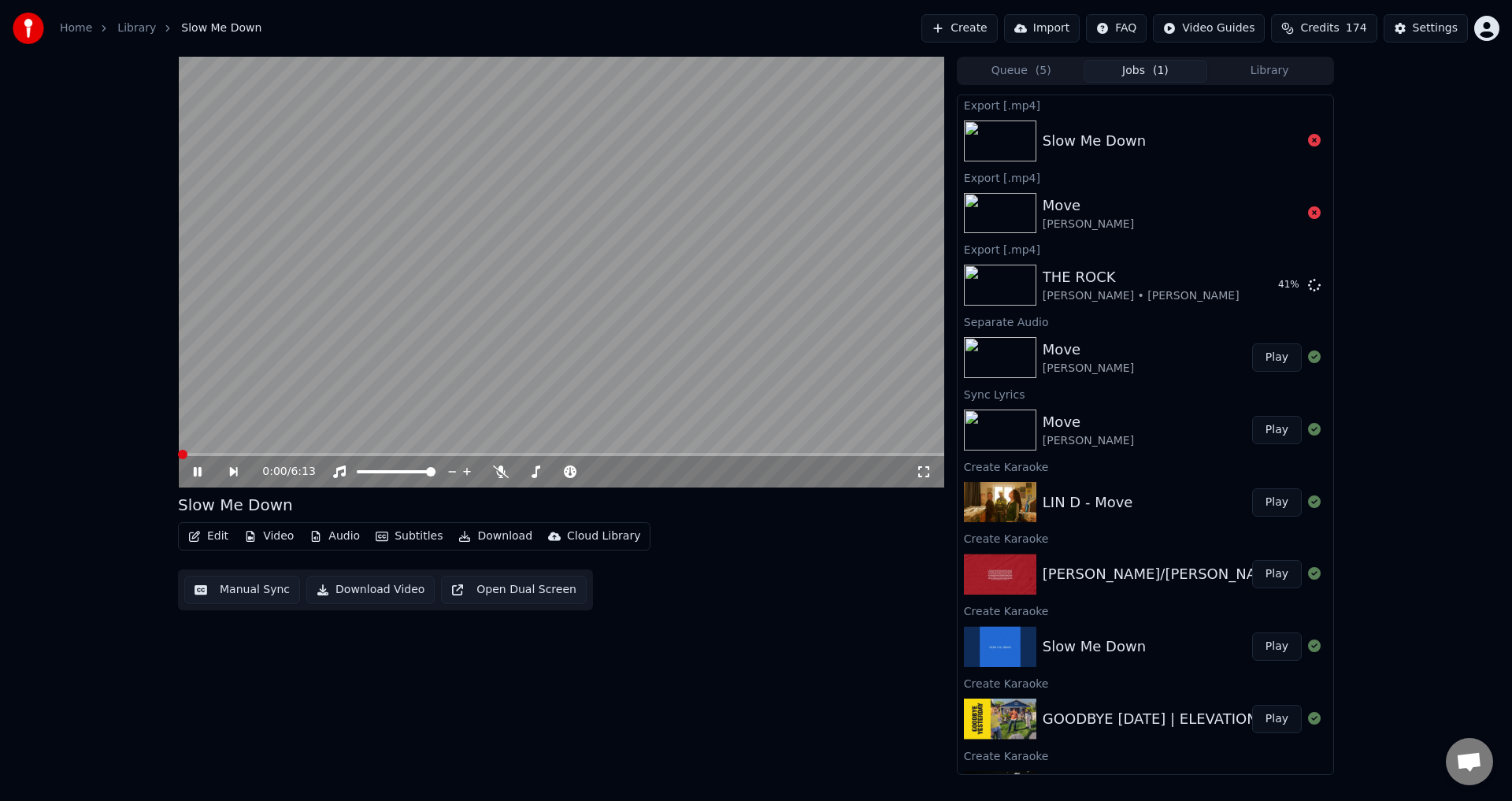
click at [215, 536] on button "Edit" at bounding box center [208, 536] width 53 height 22
click at [215, 533] on button "Edit" at bounding box center [208, 536] width 53 height 22
click at [216, 531] on button "Edit" at bounding box center [208, 536] width 53 height 22
click at [590, 318] on video at bounding box center [561, 271] width 766 height 431
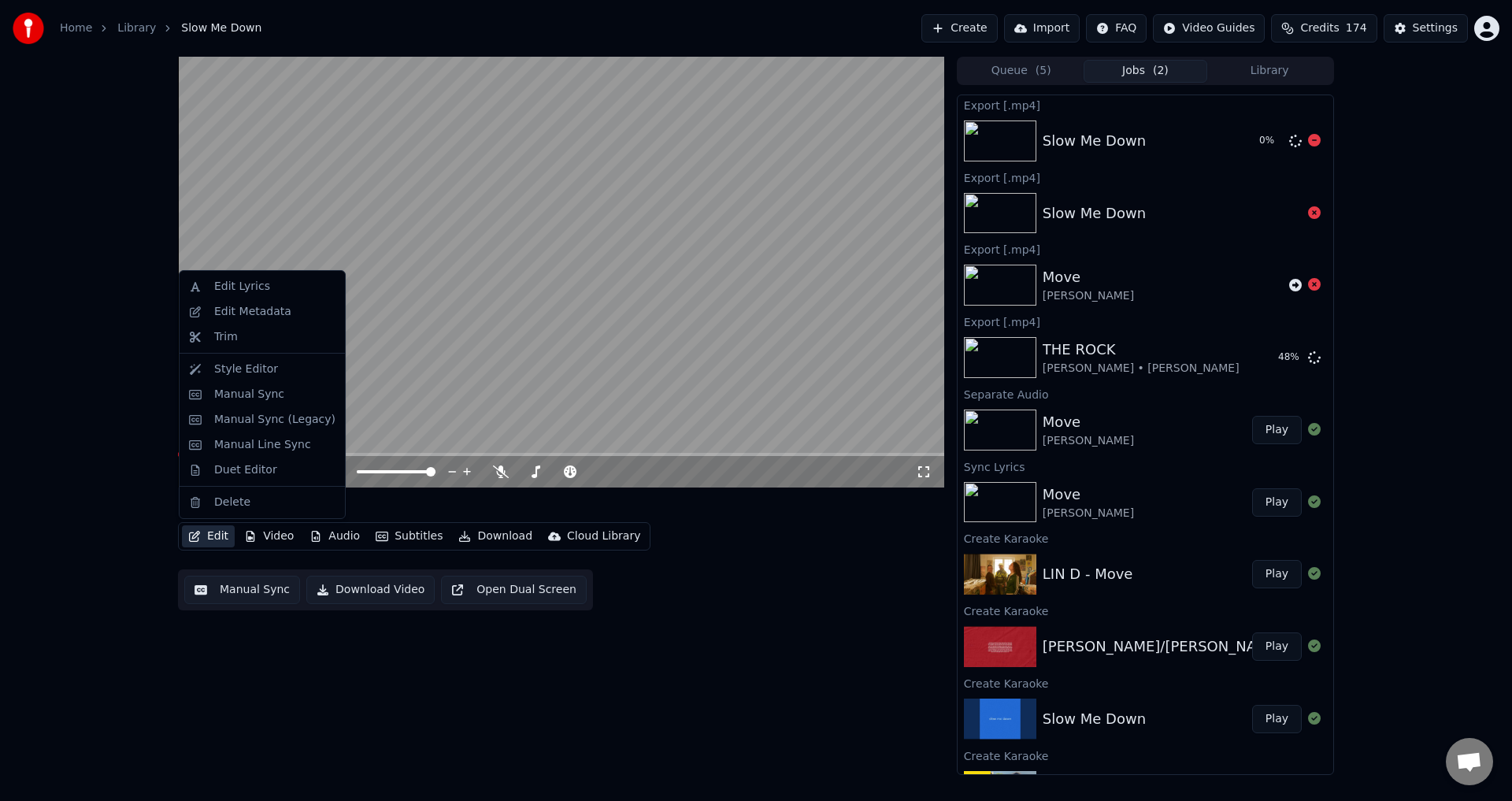
click at [1308, 141] on icon at bounding box center [1314, 140] width 13 height 13
click at [242, 313] on video at bounding box center [561, 271] width 766 height 431
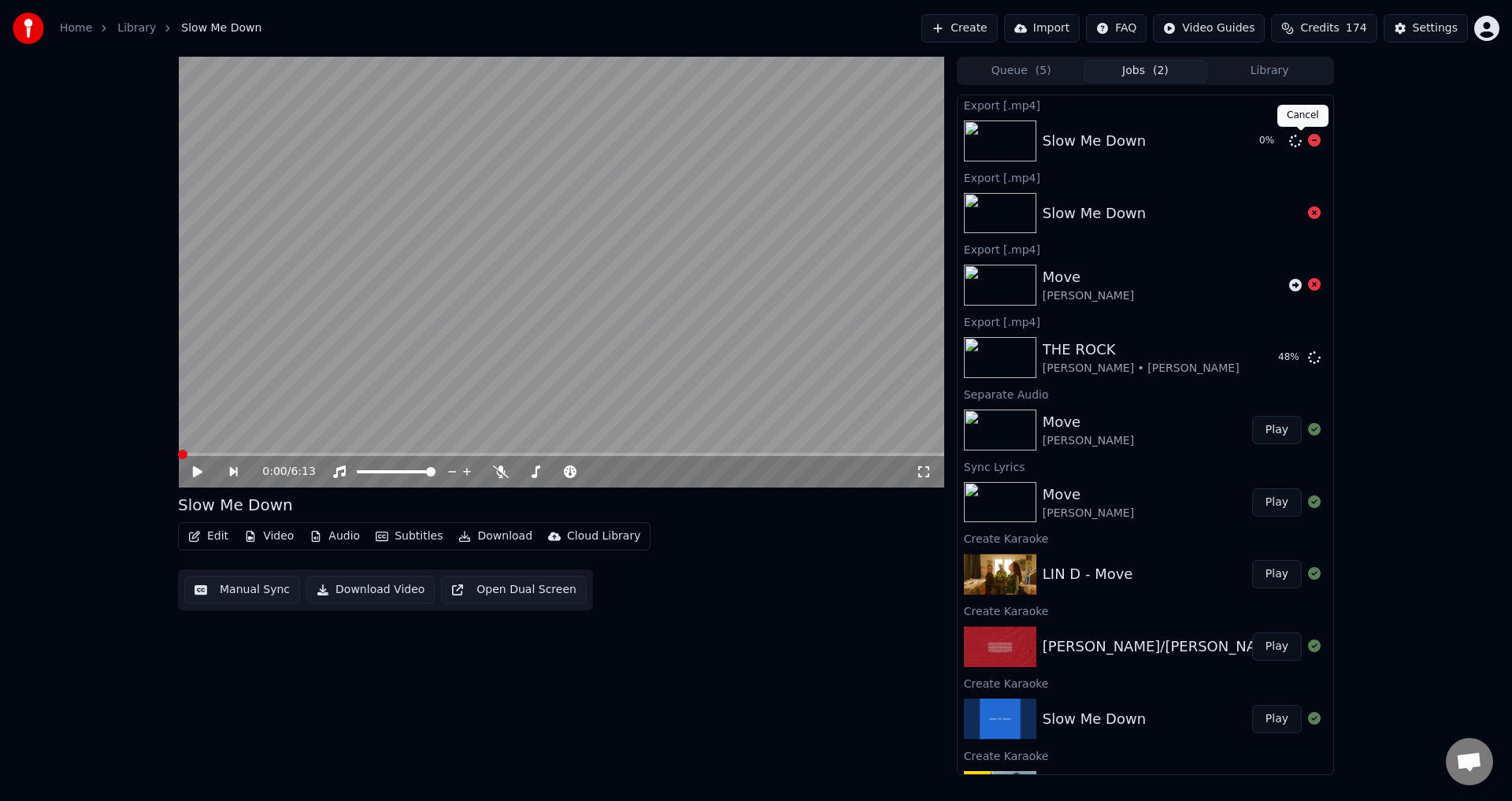
click at [1308, 142] on icon at bounding box center [1314, 140] width 13 height 13
click at [219, 534] on button "Edit" at bounding box center [208, 536] width 53 height 22
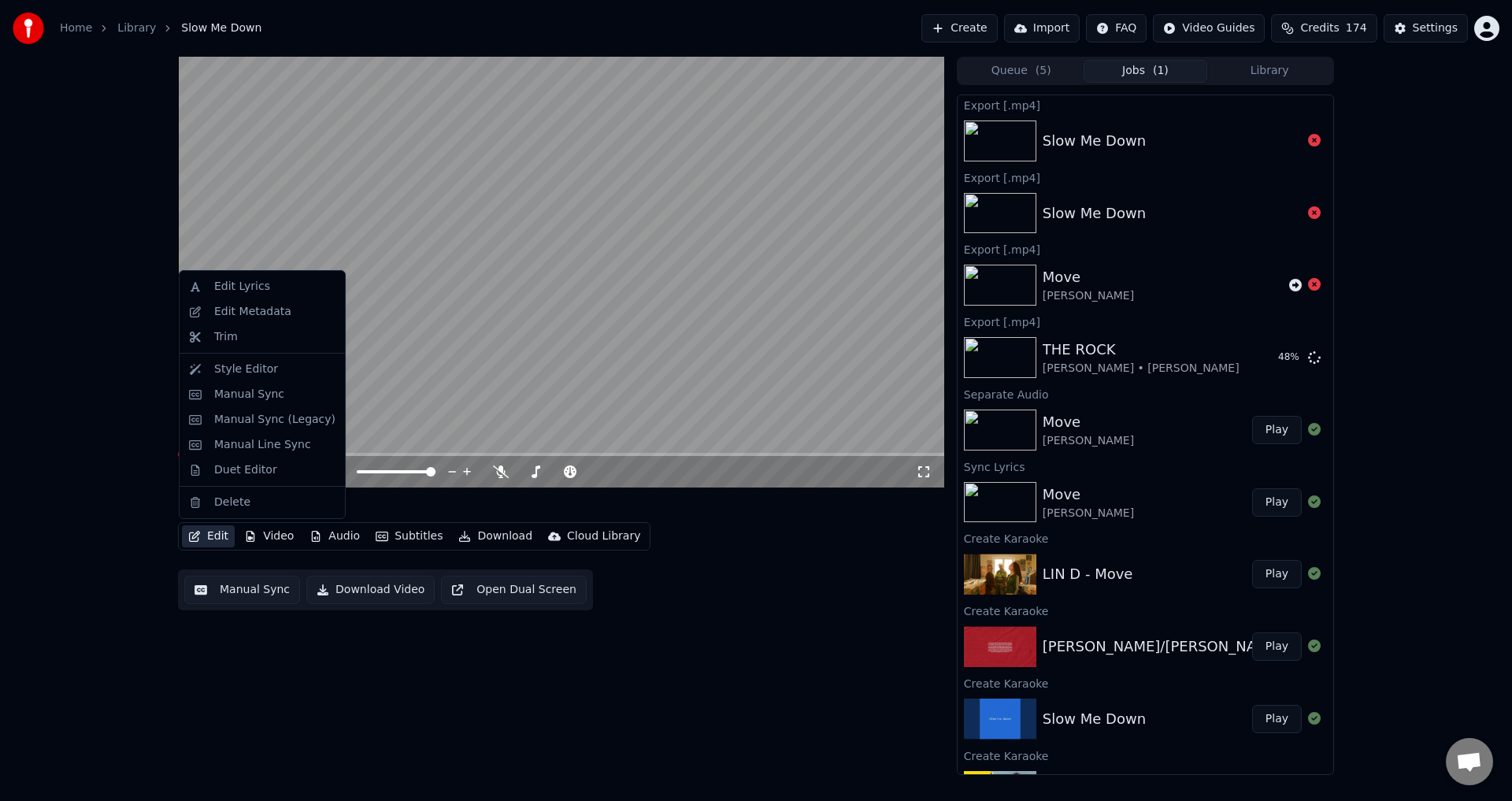
click at [206, 535] on button "Edit" at bounding box center [208, 536] width 53 height 22
click at [241, 314] on div "Edit Metadata" at bounding box center [253, 312] width 77 height 16
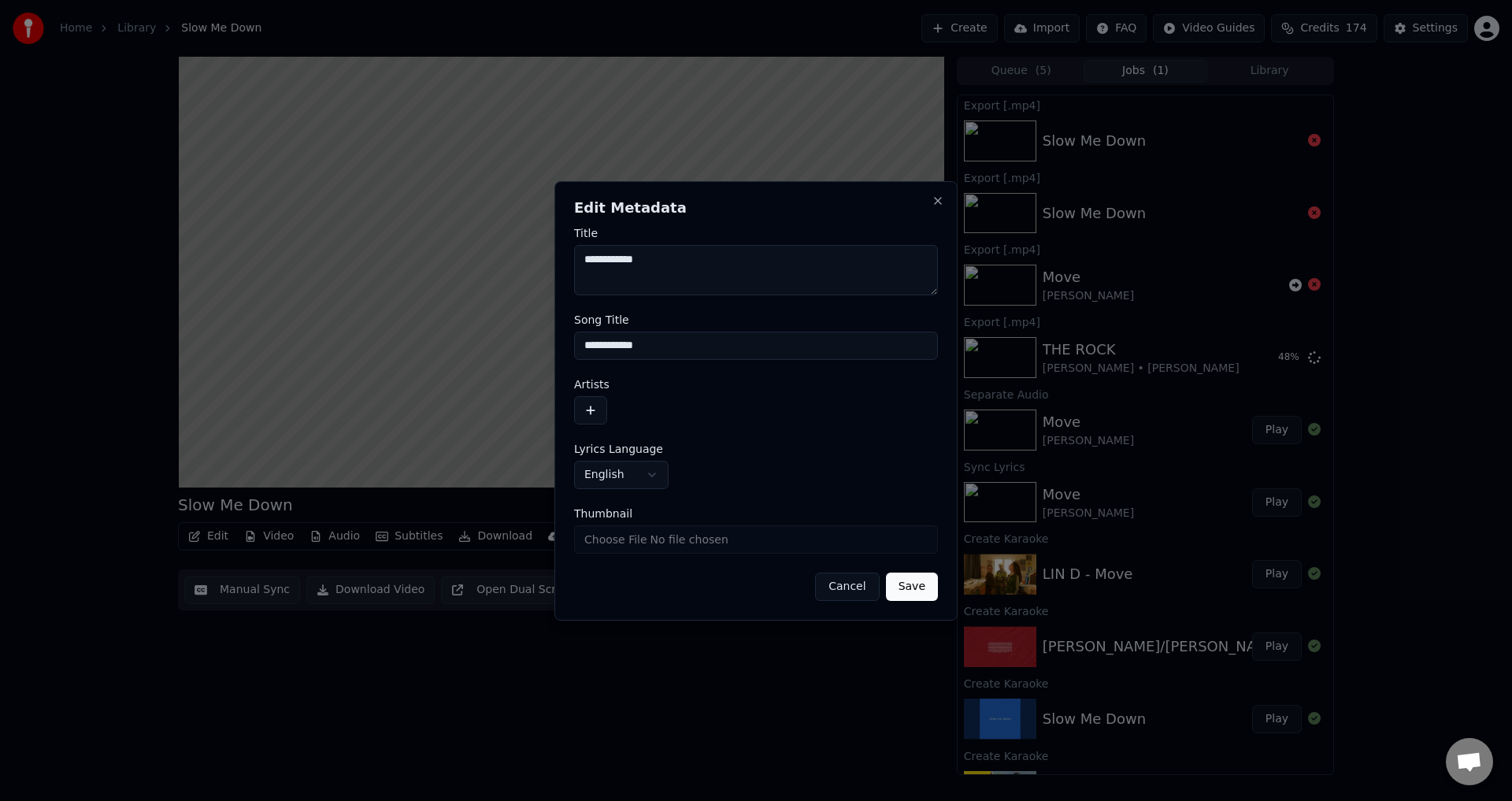
click at [595, 403] on button "button" at bounding box center [590, 410] width 33 height 29
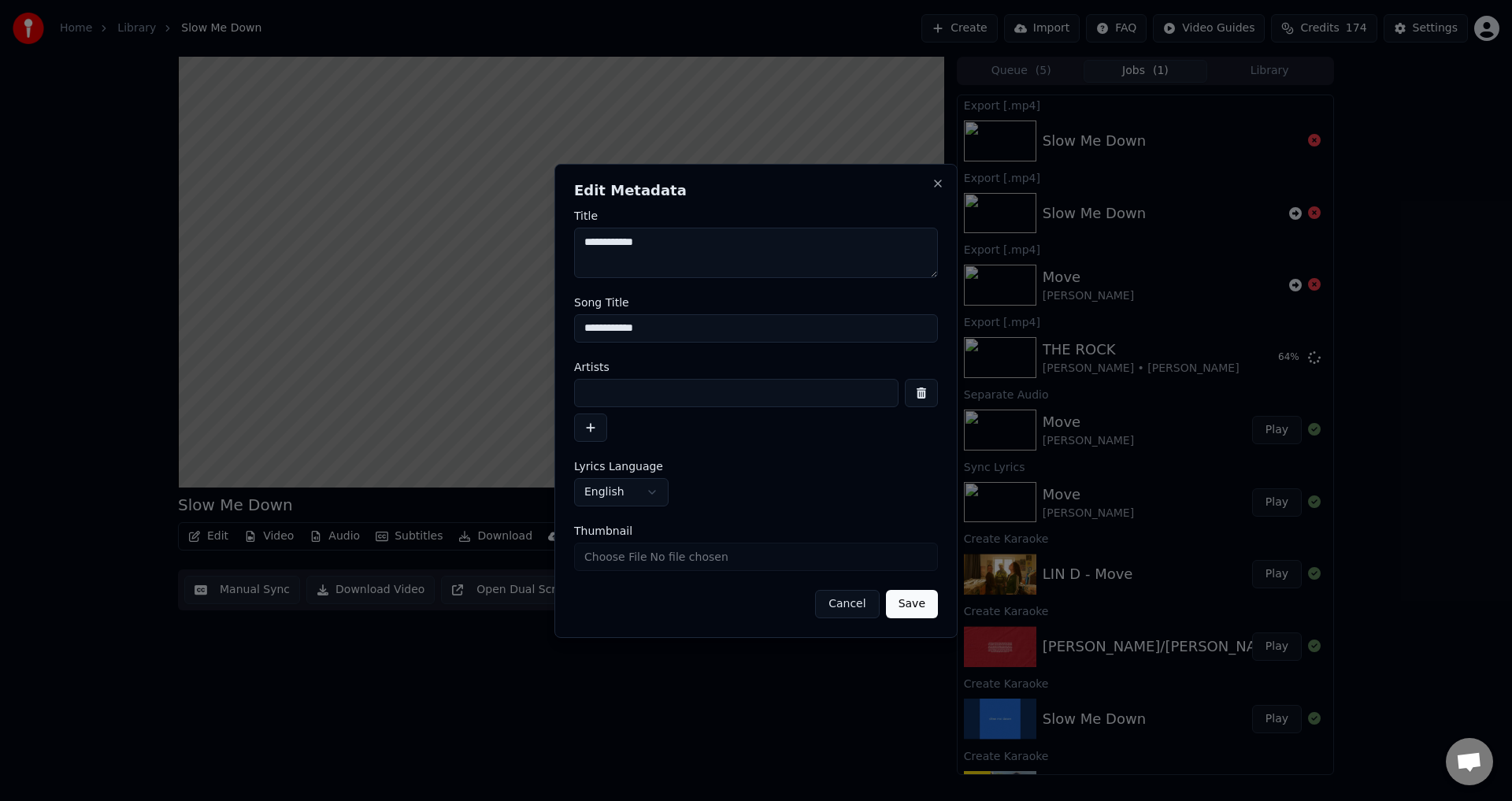
click at [616, 391] on input at bounding box center [736, 393] width 325 height 29
click at [611, 387] on input at bounding box center [736, 393] width 325 height 29
type input "**********"
click at [913, 601] on button "Save" at bounding box center [912, 604] width 52 height 29
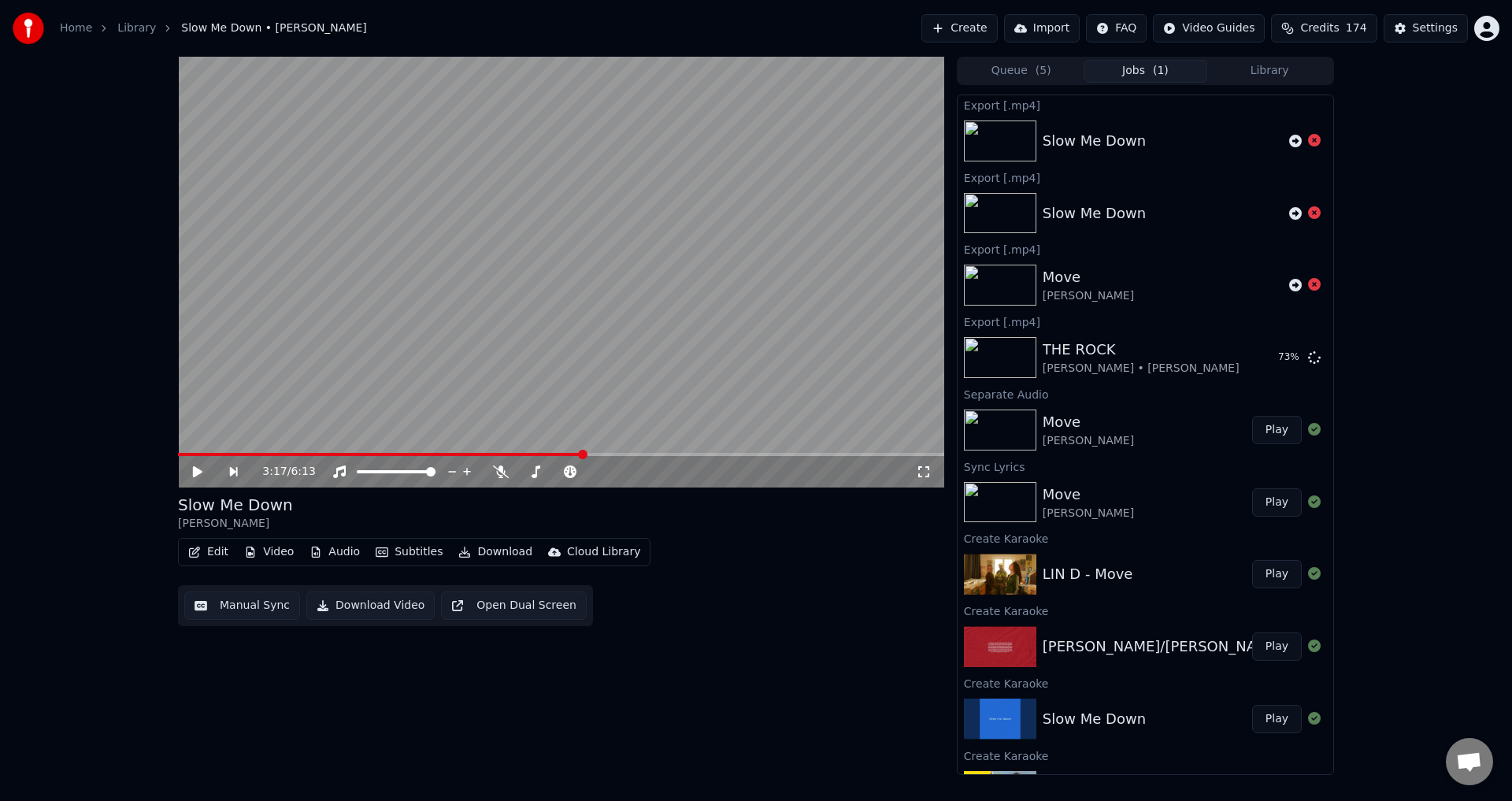
click at [354, 599] on button "Download Video" at bounding box center [371, 606] width 129 height 29
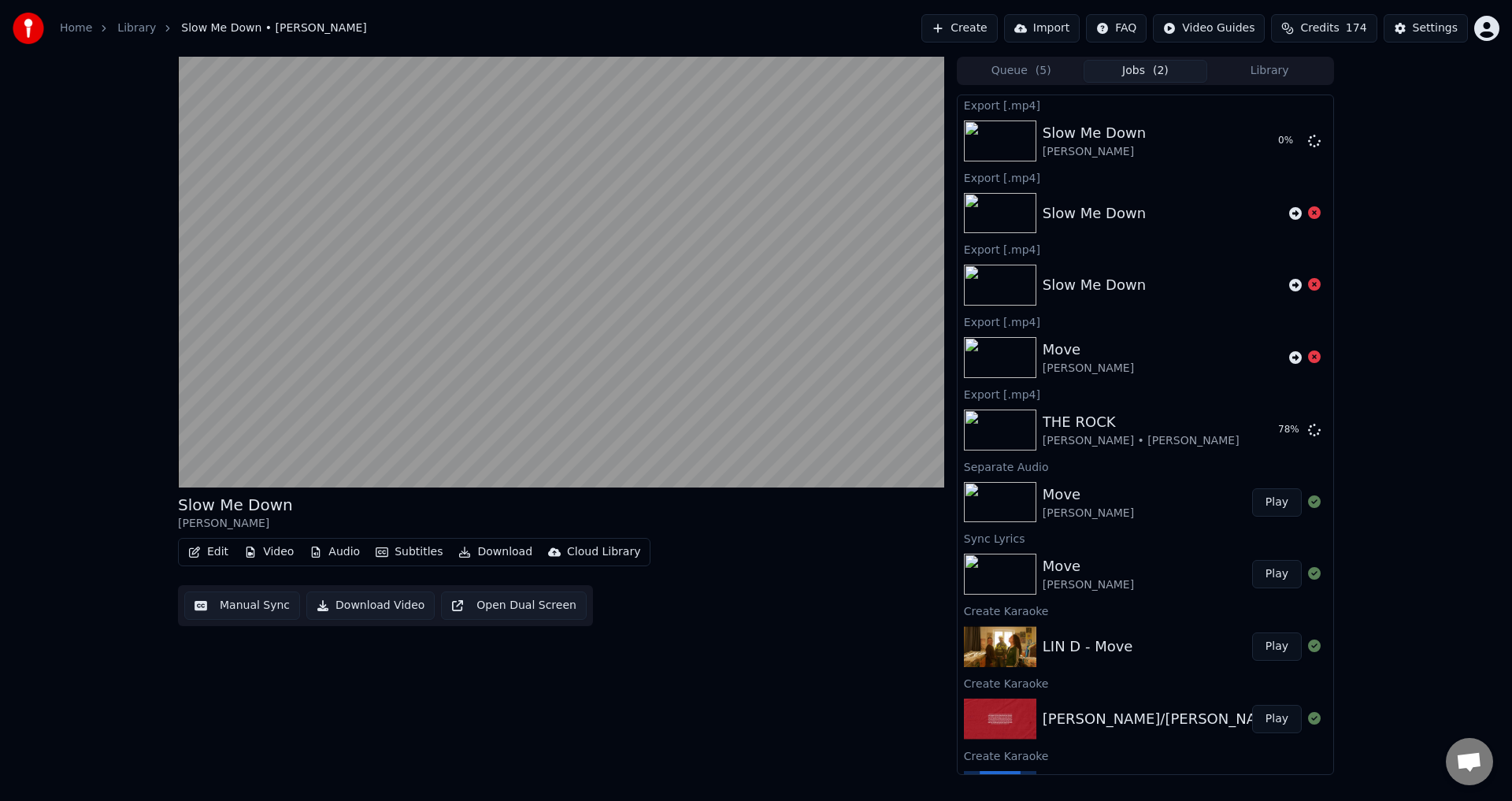
click at [1265, 502] on button "Play" at bounding box center [1276, 503] width 49 height 29
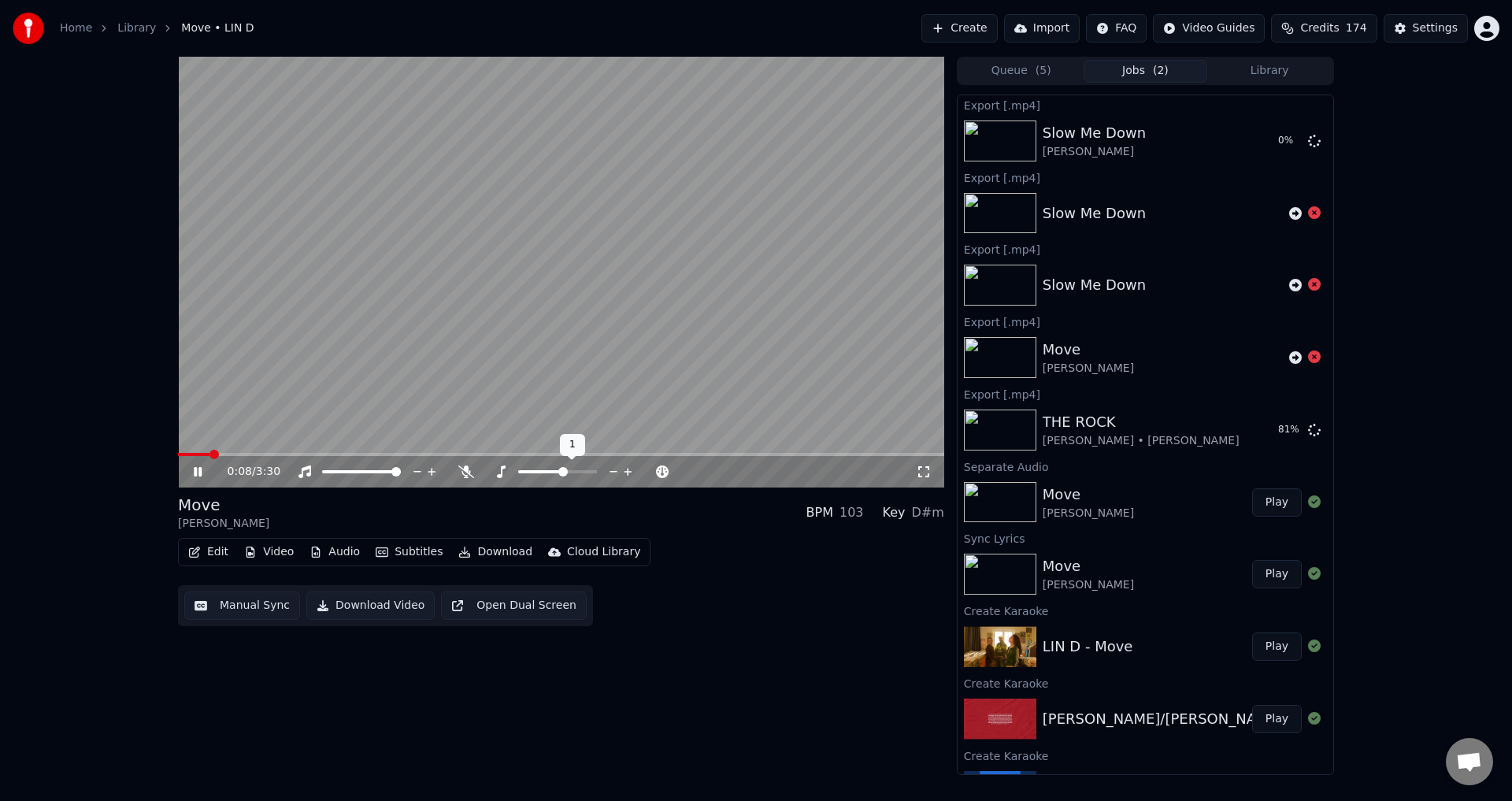
click at [624, 472] on icon at bounding box center [628, 471] width 8 height 8
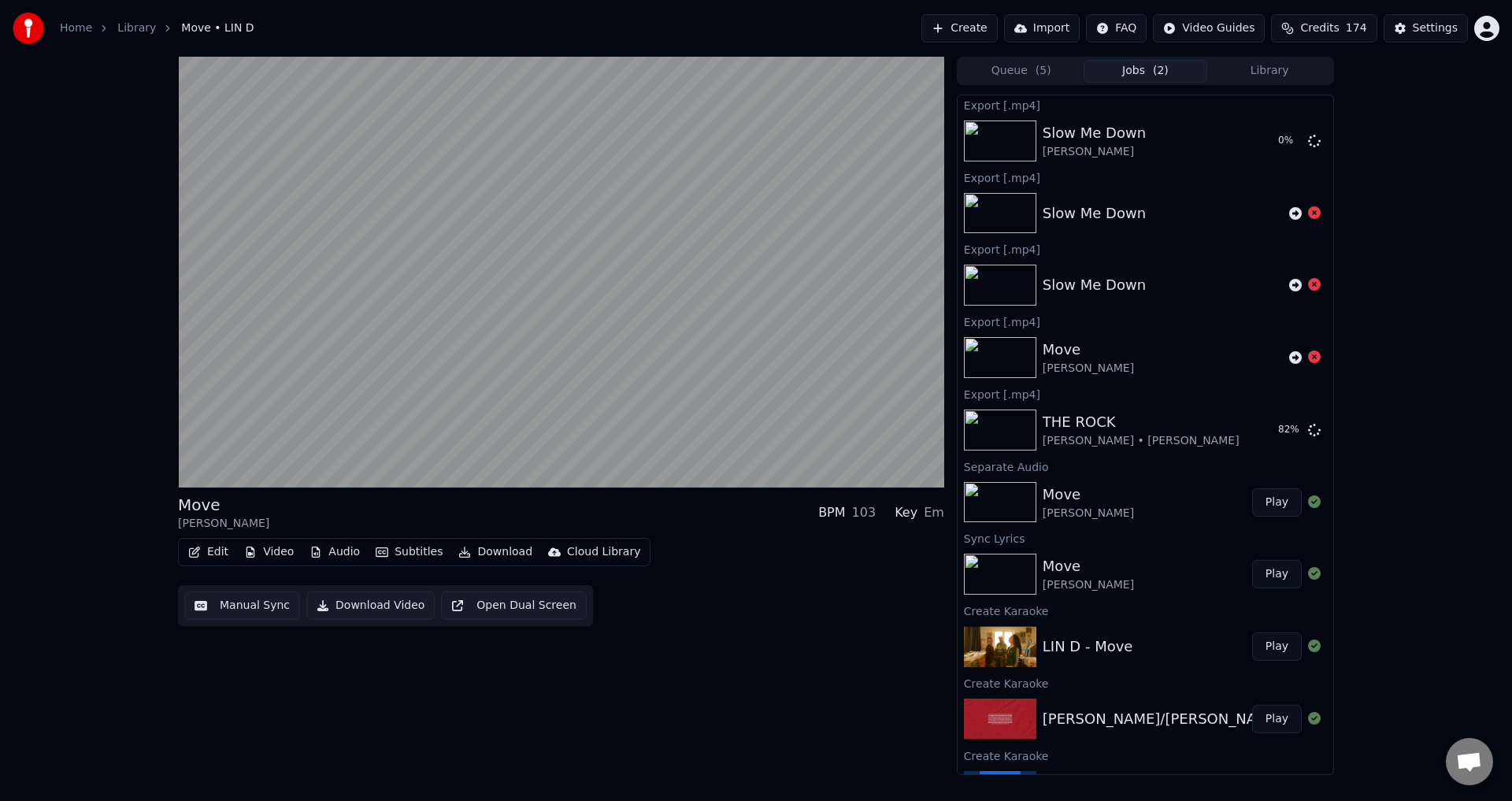
click at [320, 548] on button "Audio" at bounding box center [335, 552] width 63 height 22
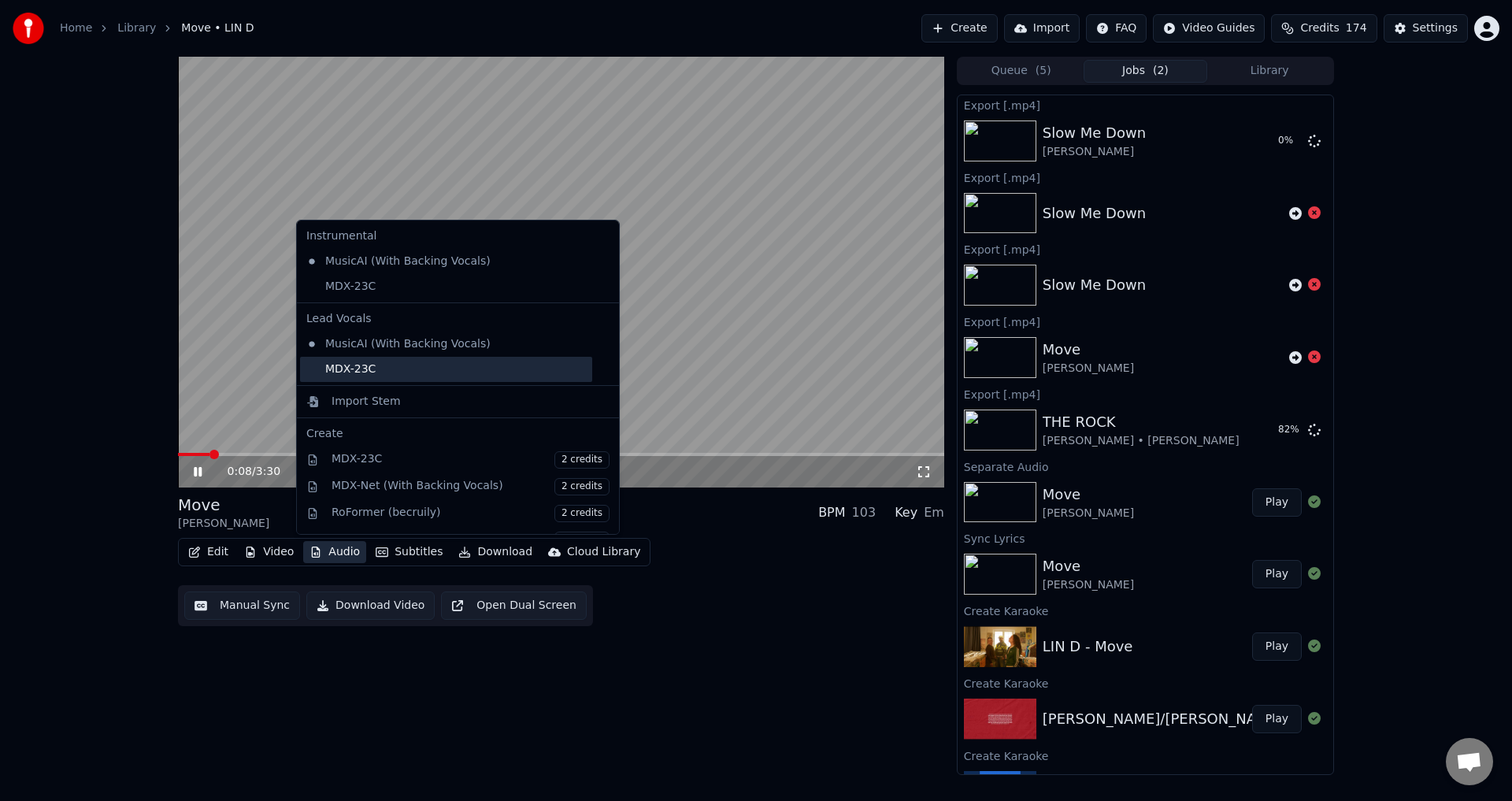
click at [349, 363] on div "MDX-23C" at bounding box center [446, 369] width 292 height 25
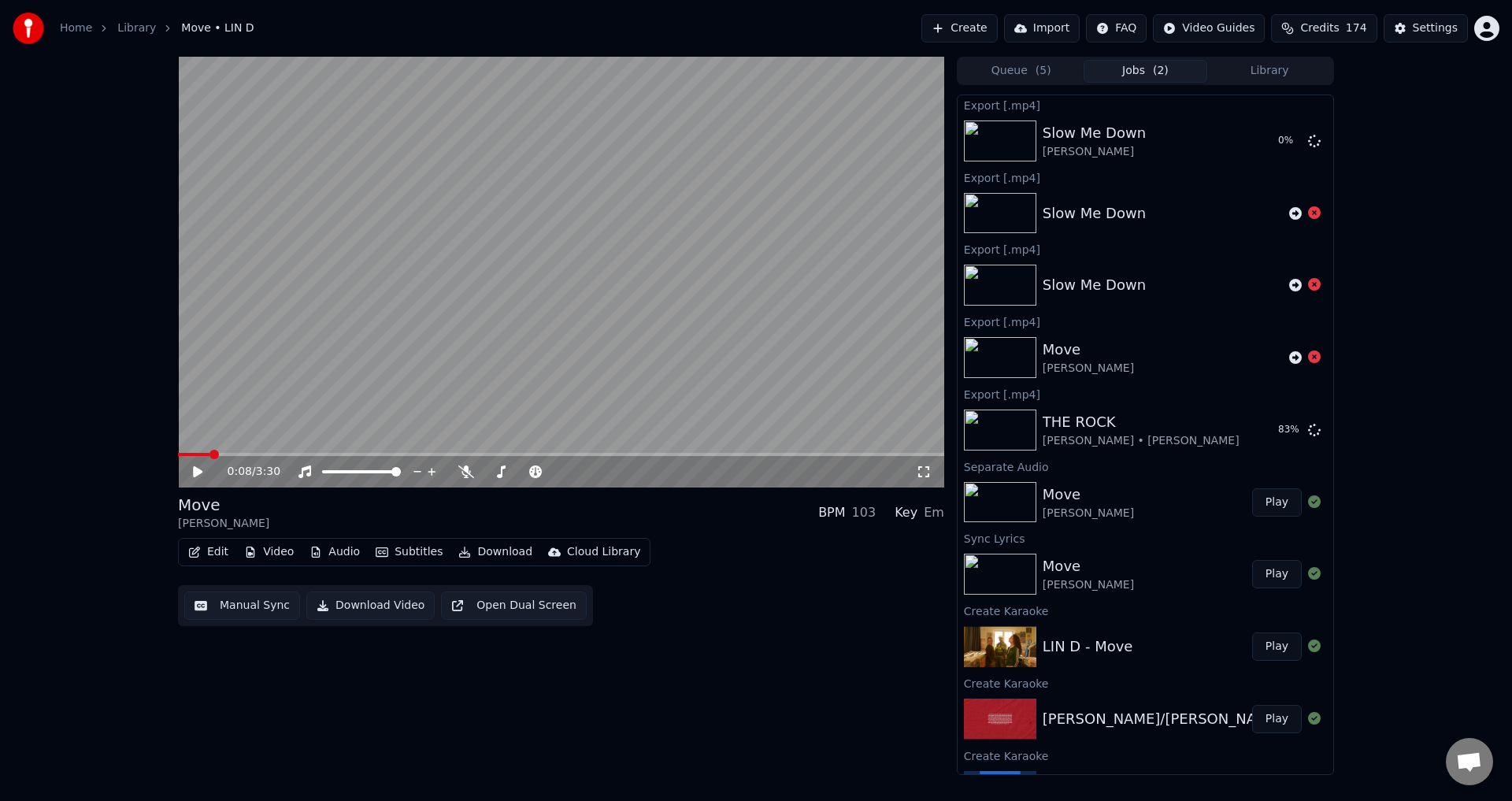
click at [396, 599] on button "Download Video" at bounding box center [371, 606] width 129 height 29
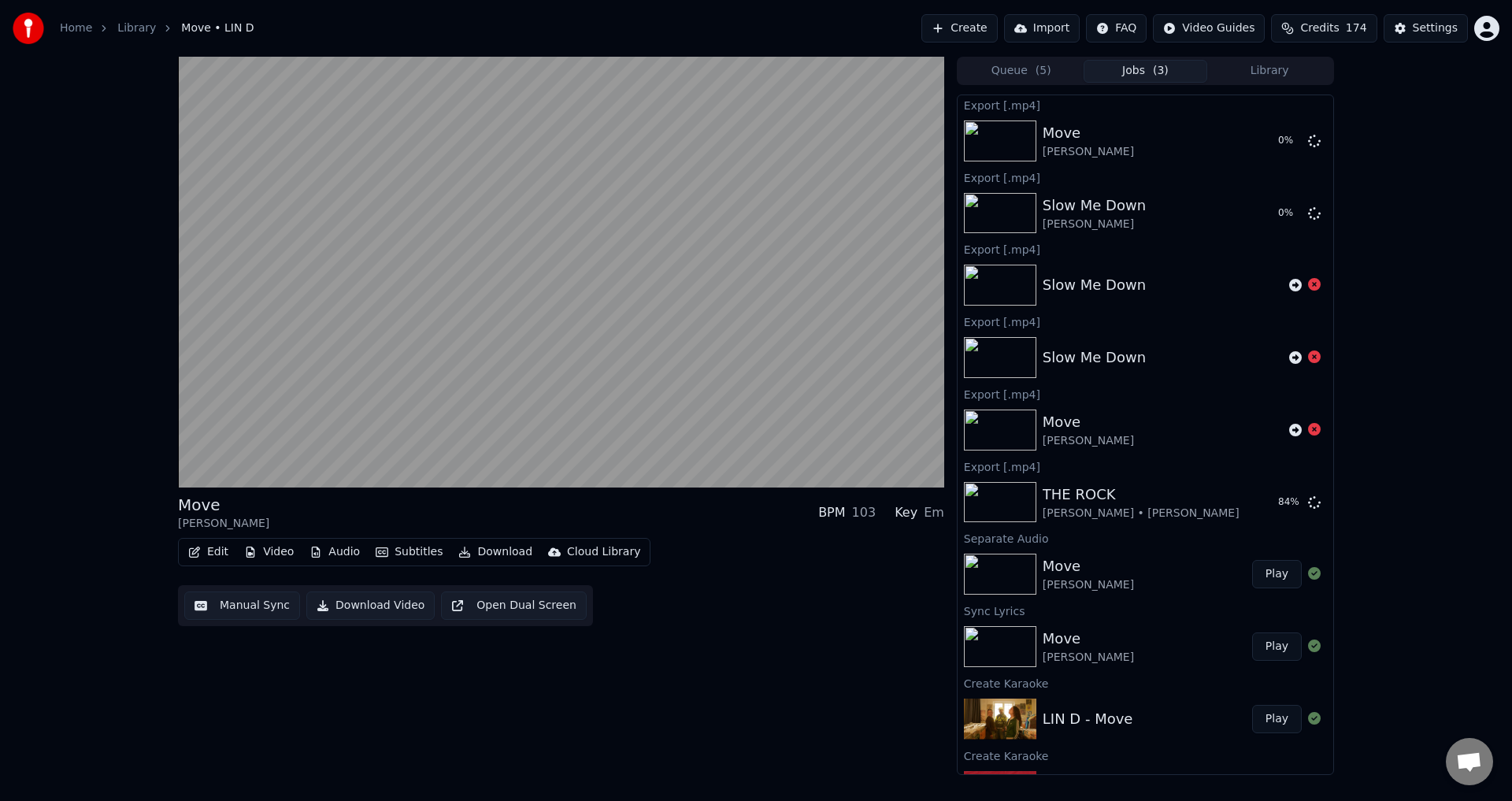
scroll to position [261, 0]
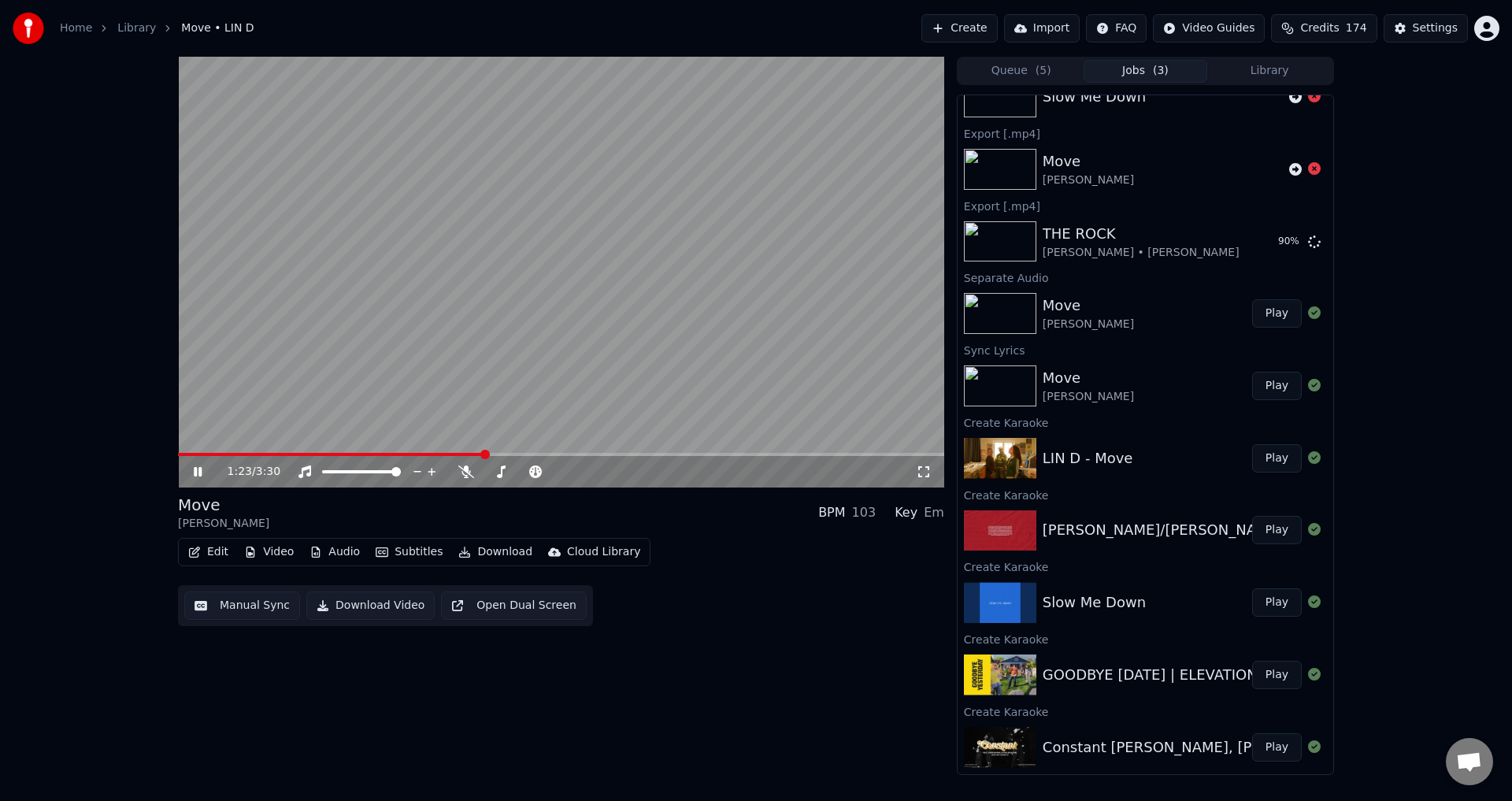
click at [453, 318] on video at bounding box center [561, 271] width 766 height 431
click at [1269, 672] on button "Play" at bounding box center [1276, 675] width 49 height 29
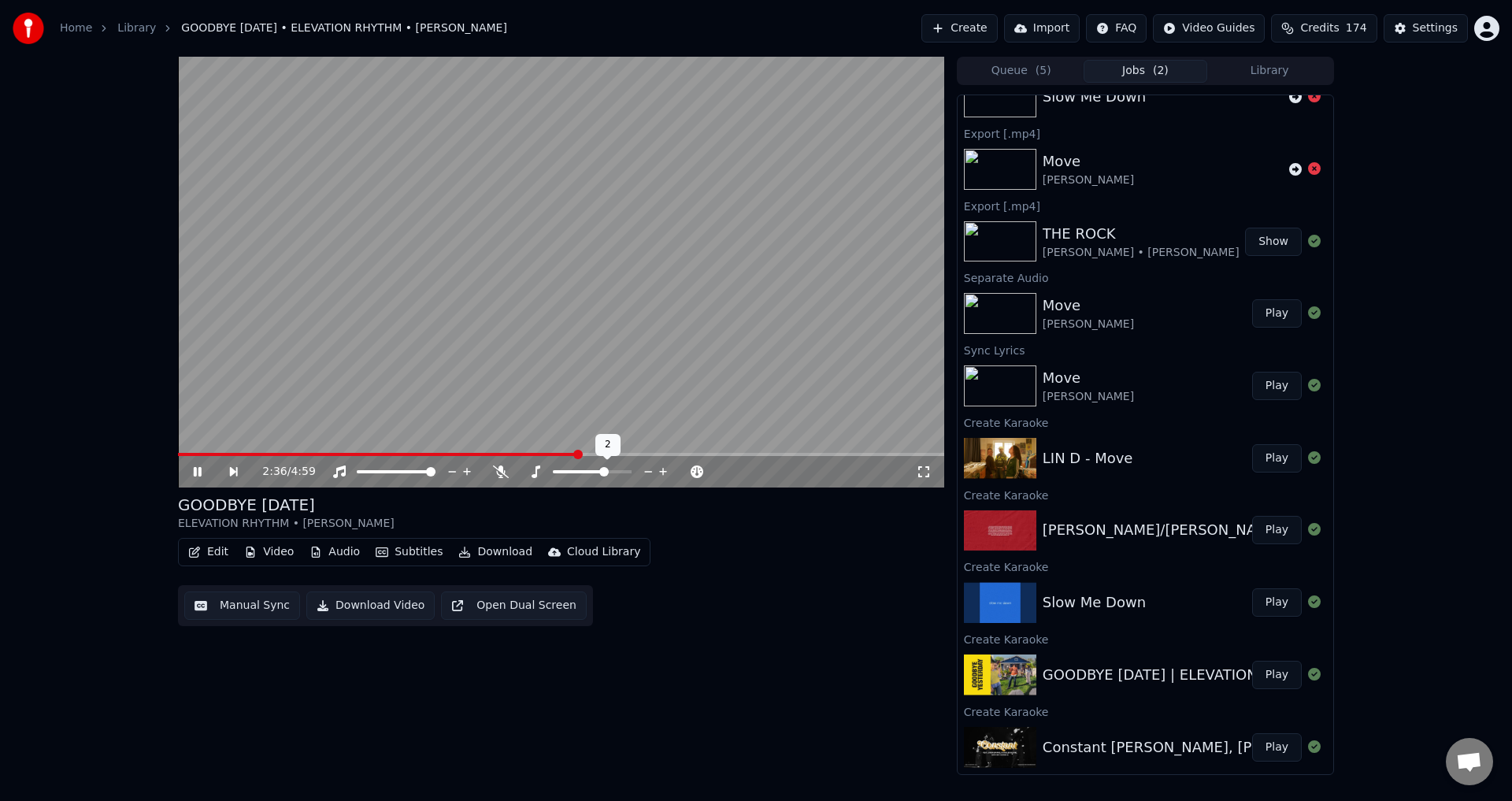
click at [649, 470] on icon at bounding box center [649, 472] width 15 height 16
drag, startPoint x: 367, startPoint y: 601, endPoint x: 374, endPoint y: 606, distance: 8.6
click at [373, 607] on button "Download Video" at bounding box center [371, 606] width 129 height 29
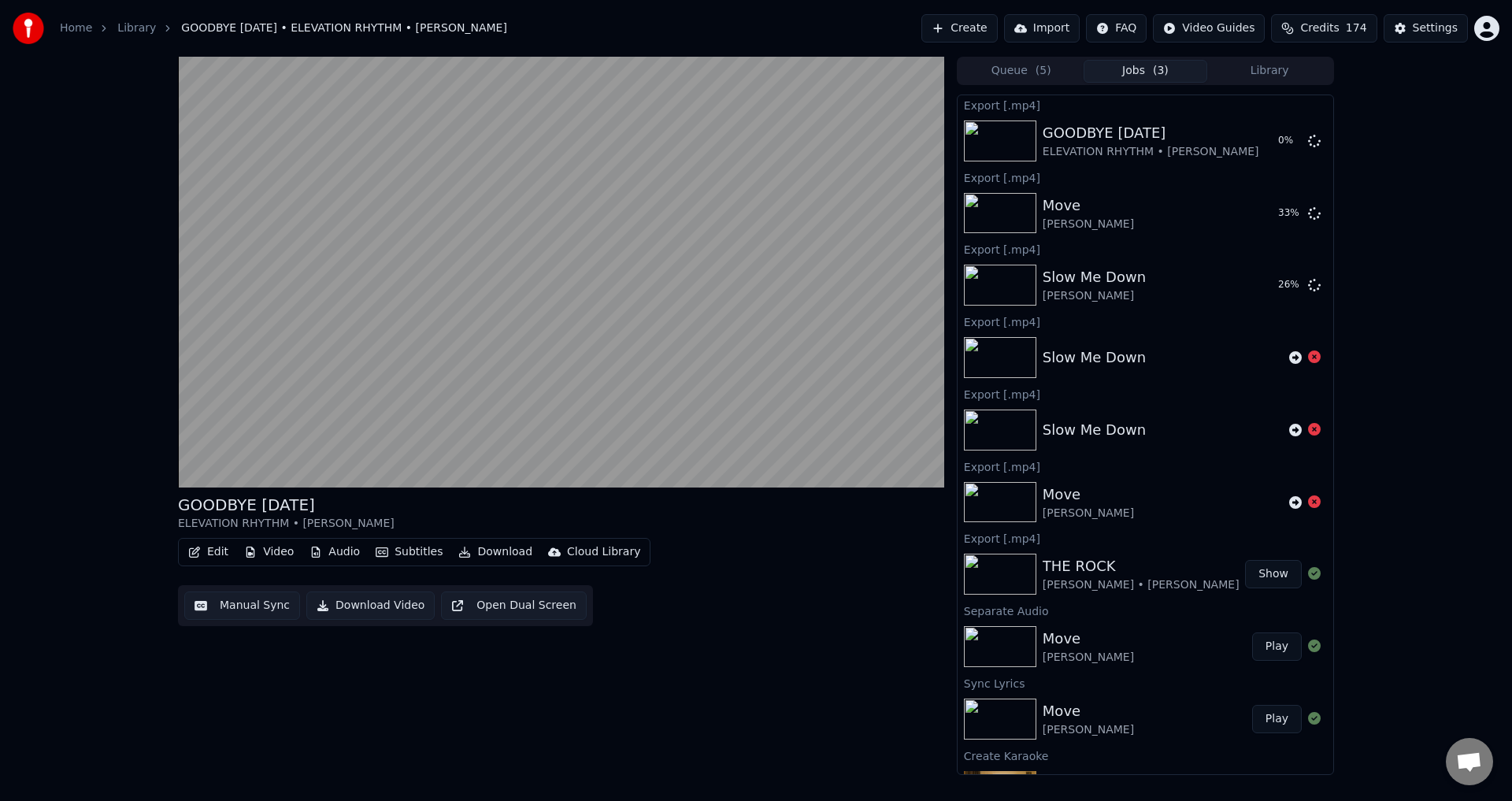
scroll to position [333, 0]
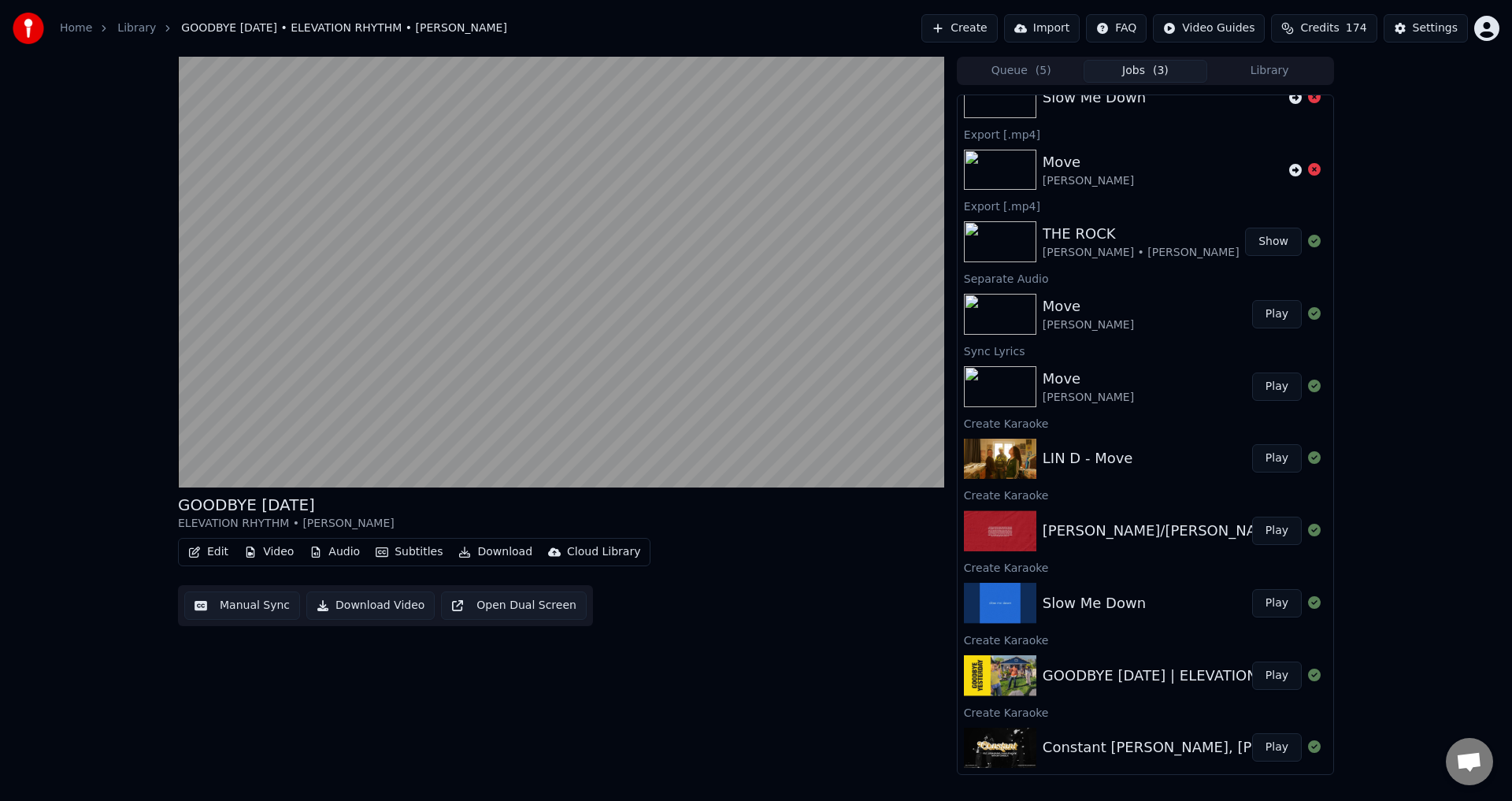
click at [1269, 746] on button "Play" at bounding box center [1276, 747] width 49 height 29
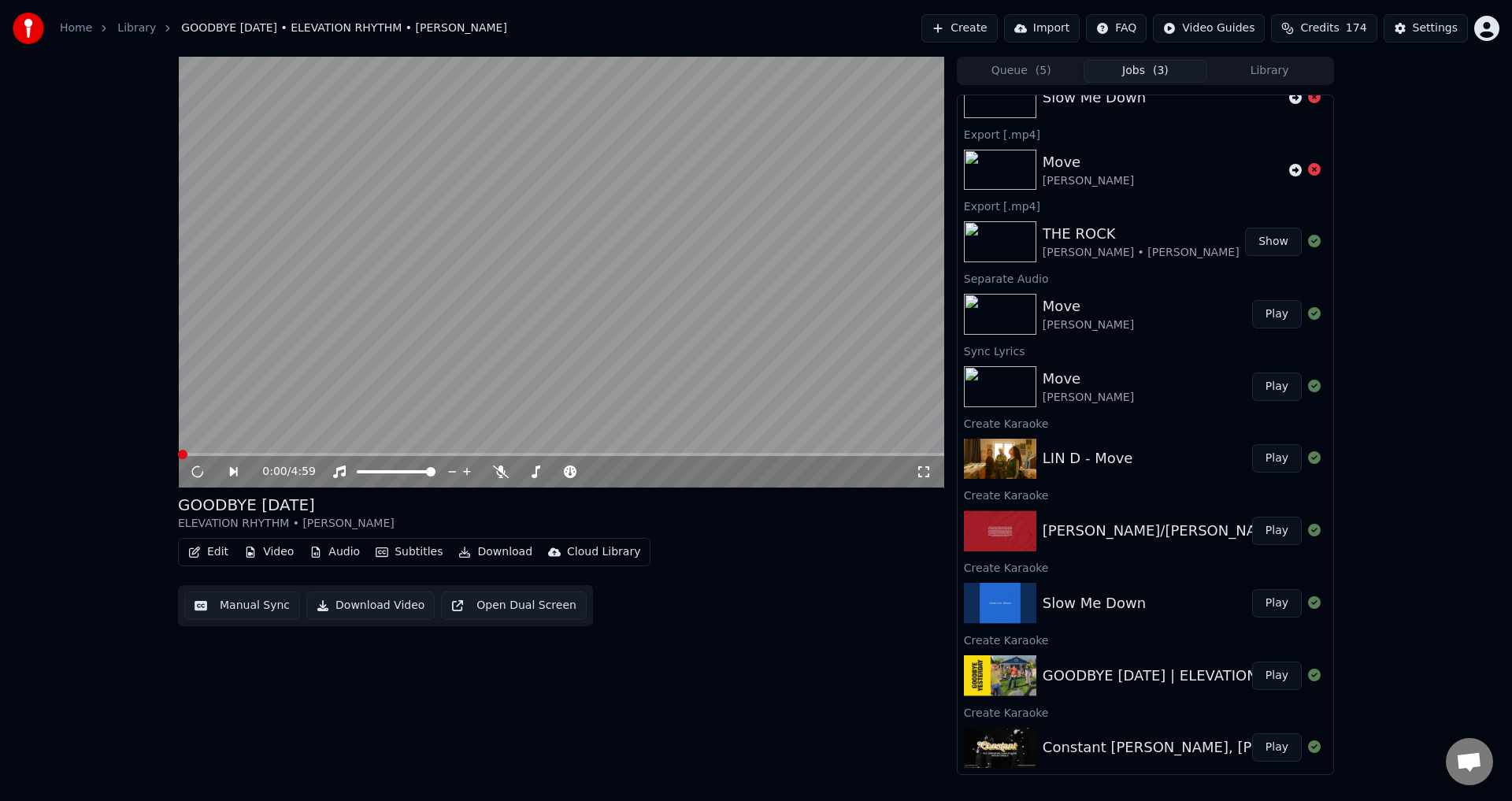
click at [1266, 743] on button "Play" at bounding box center [1276, 747] width 49 height 29
click at [549, 247] on video at bounding box center [561, 271] width 766 height 431
click at [225, 608] on button "Manual Sync" at bounding box center [242, 606] width 116 height 29
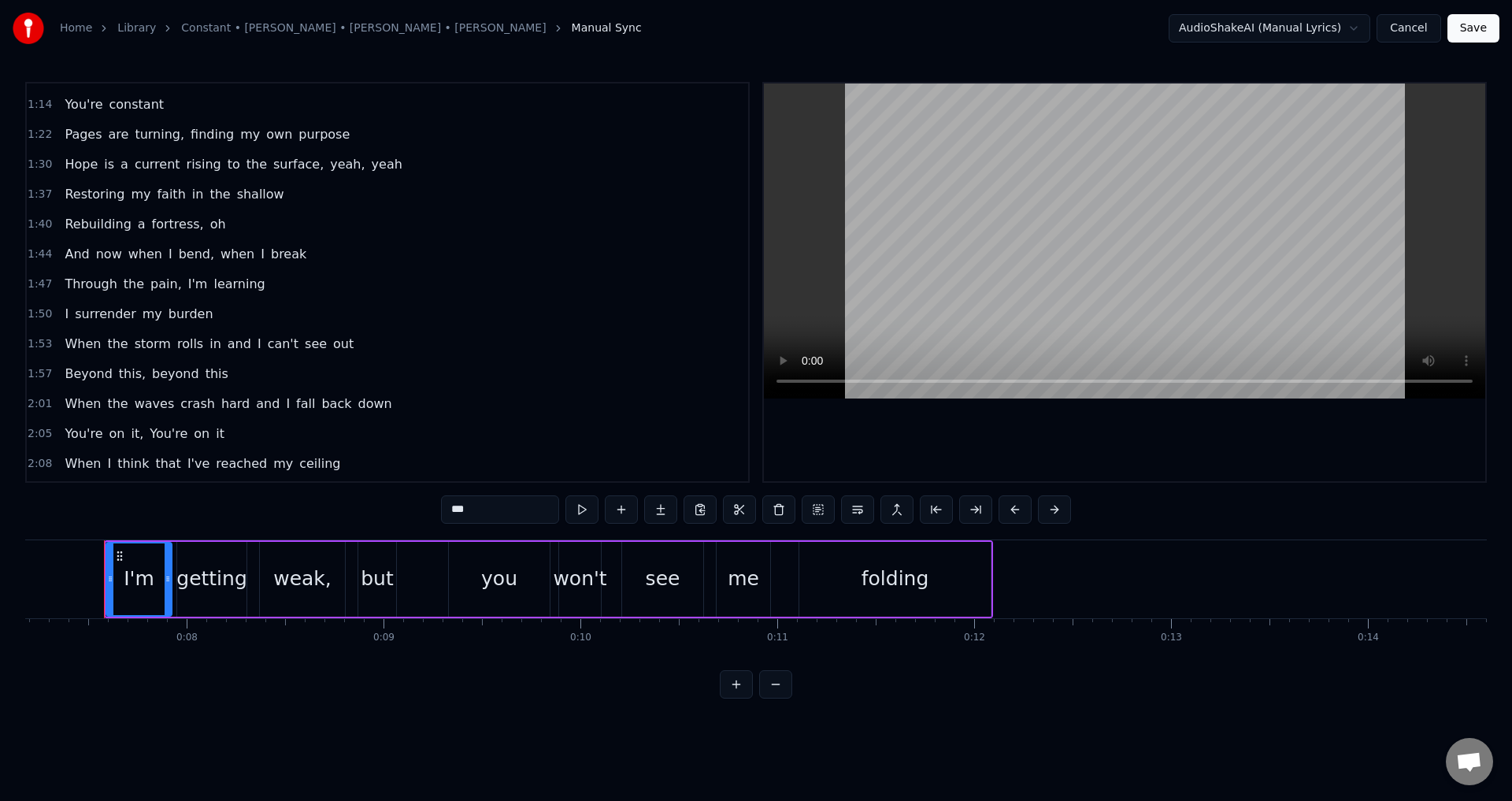
scroll to position [551, 0]
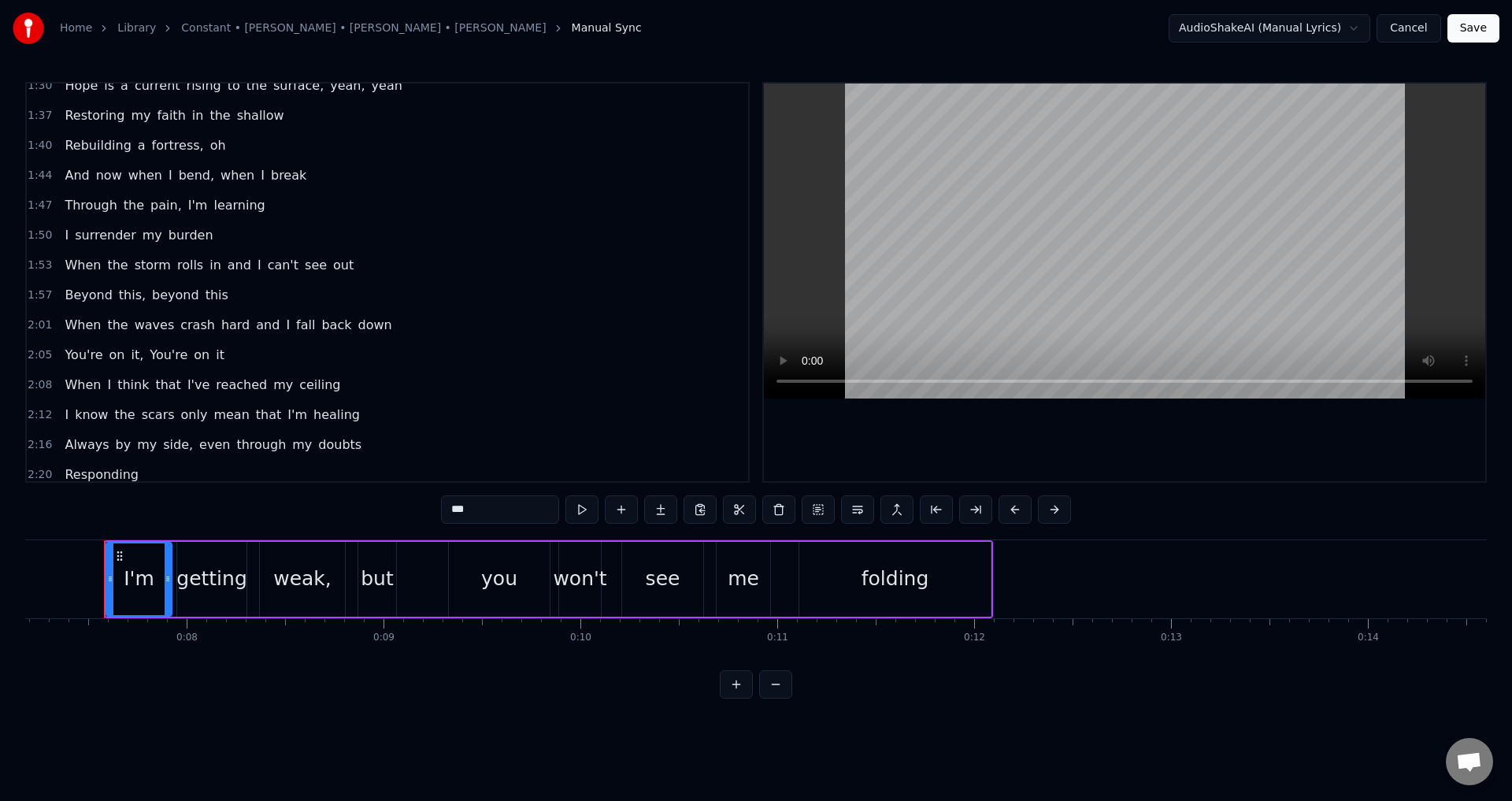
click at [327, 413] on div "I know the scars only mean that I'm healing" at bounding box center [212, 415] width 308 height 29
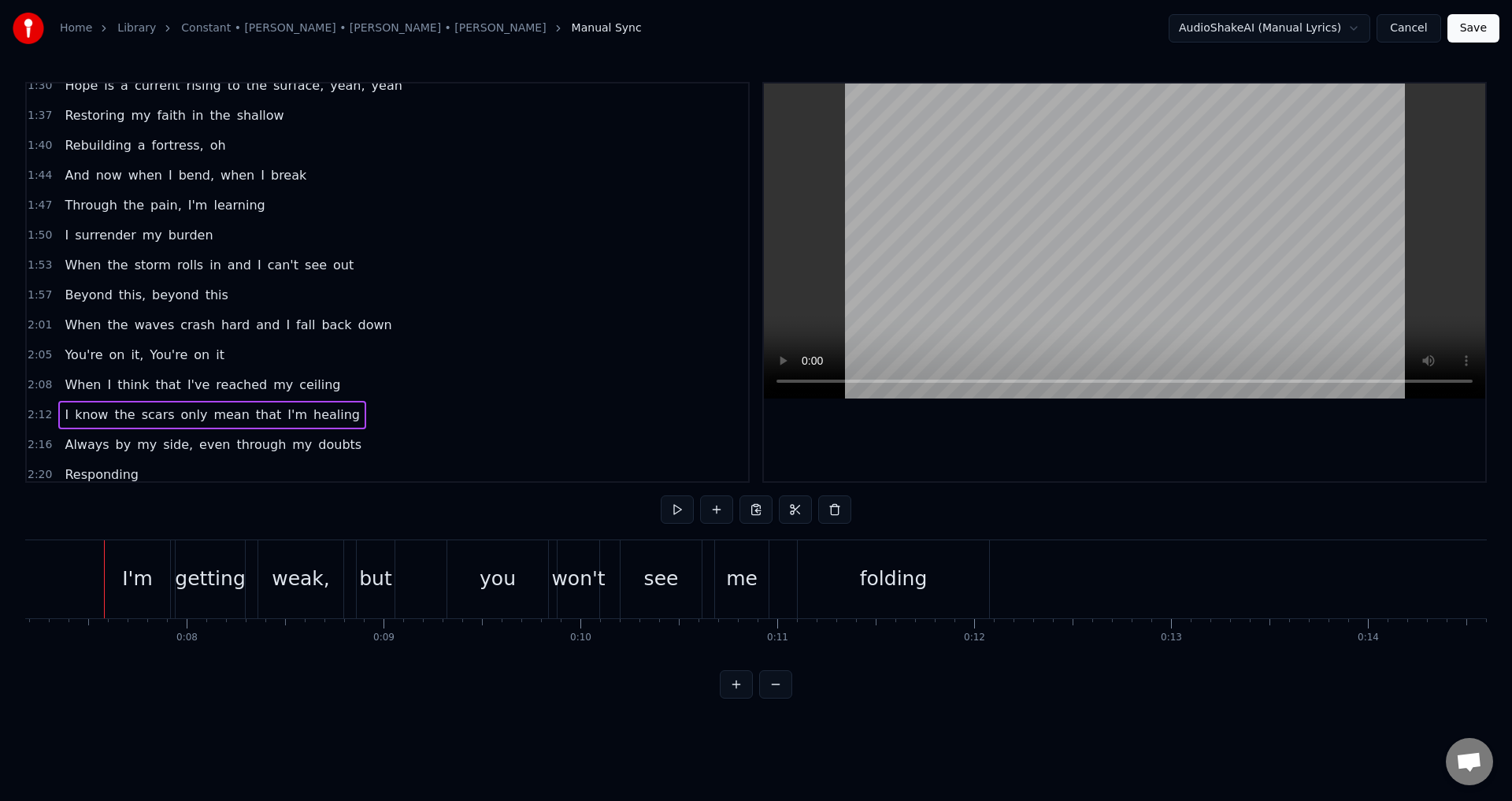
scroll to position [0, 25916]
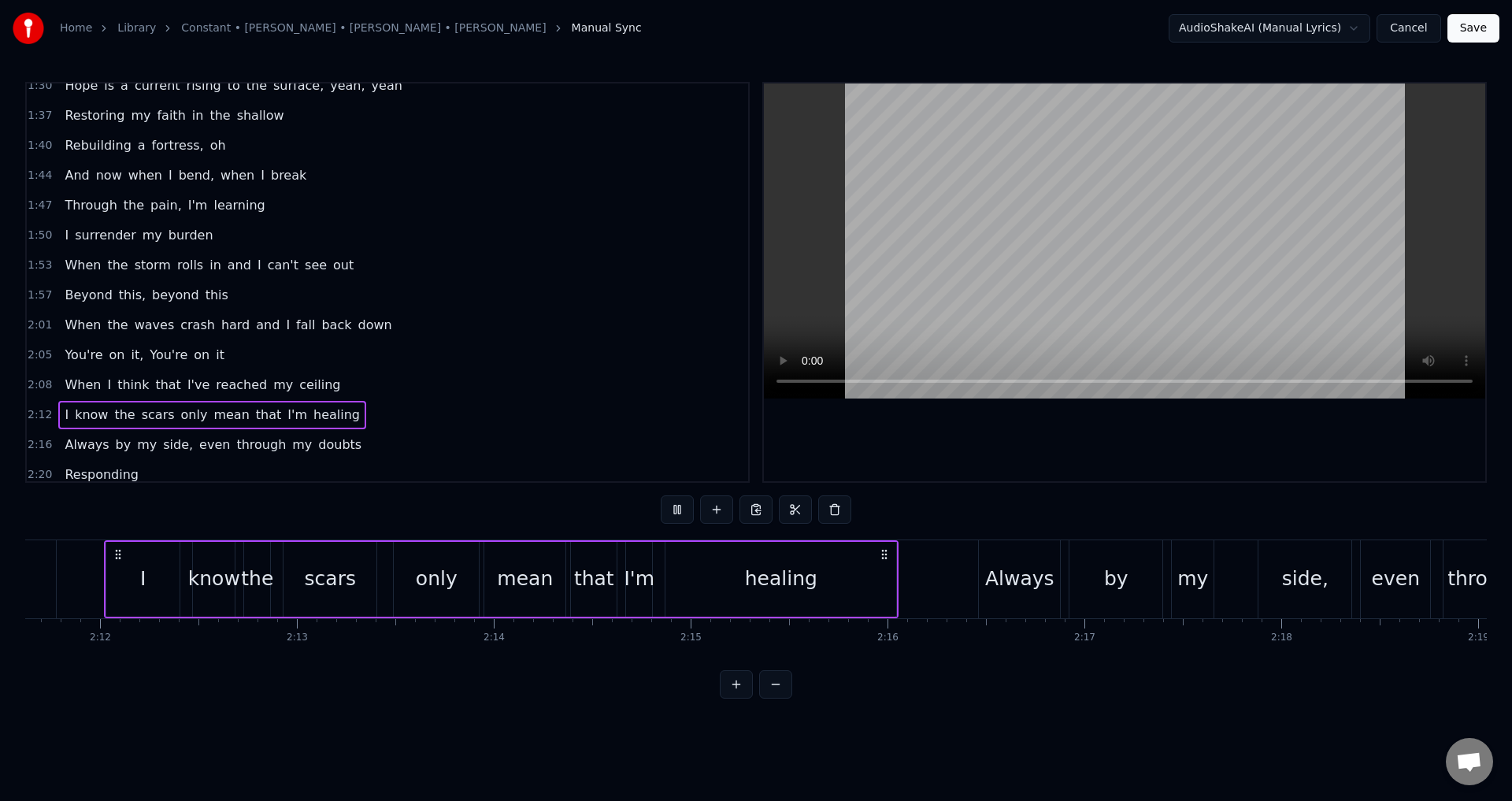
click at [953, 274] on video at bounding box center [1124, 241] width 721 height 315
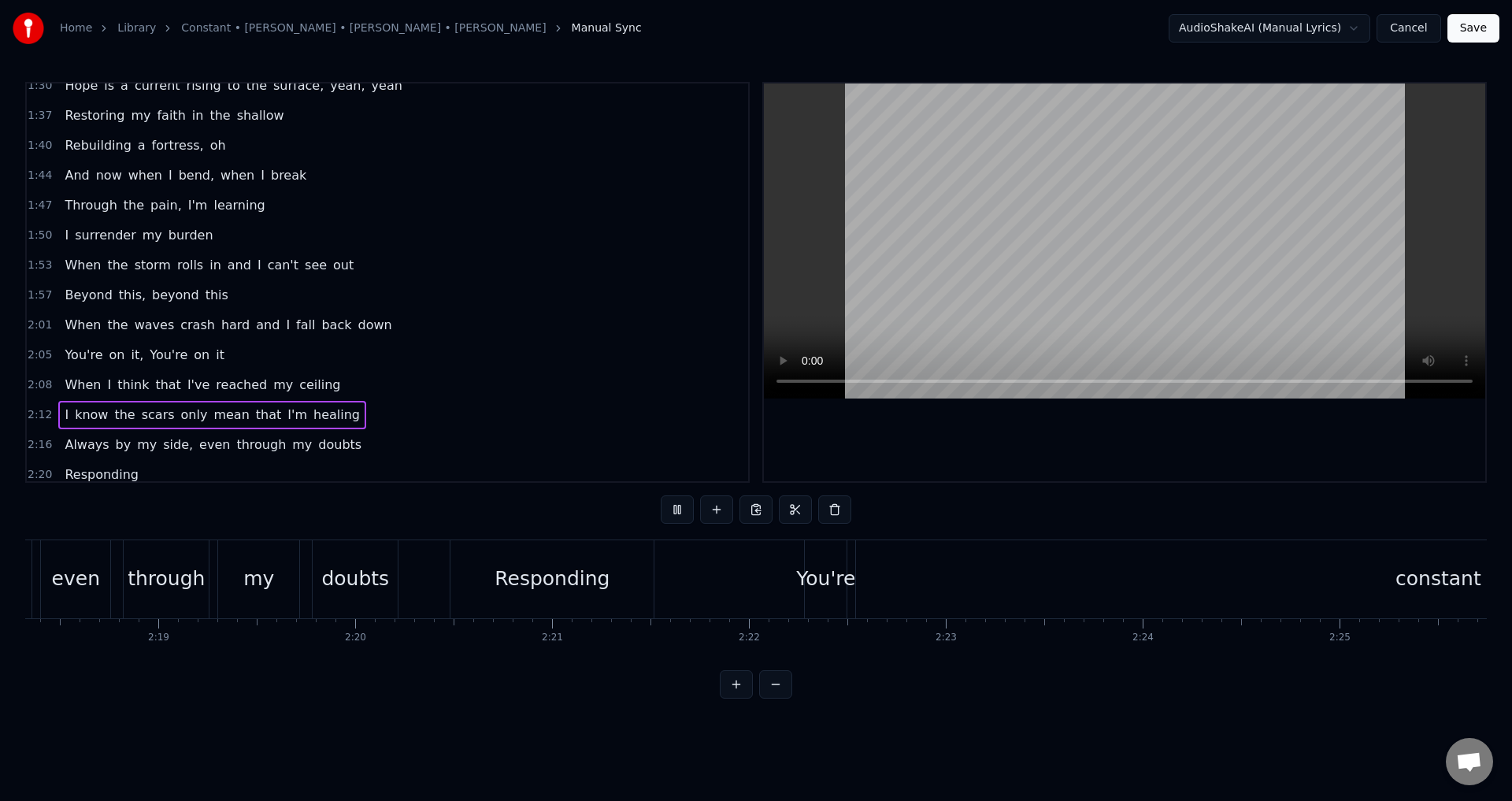
click at [859, 331] on video at bounding box center [1124, 241] width 721 height 315
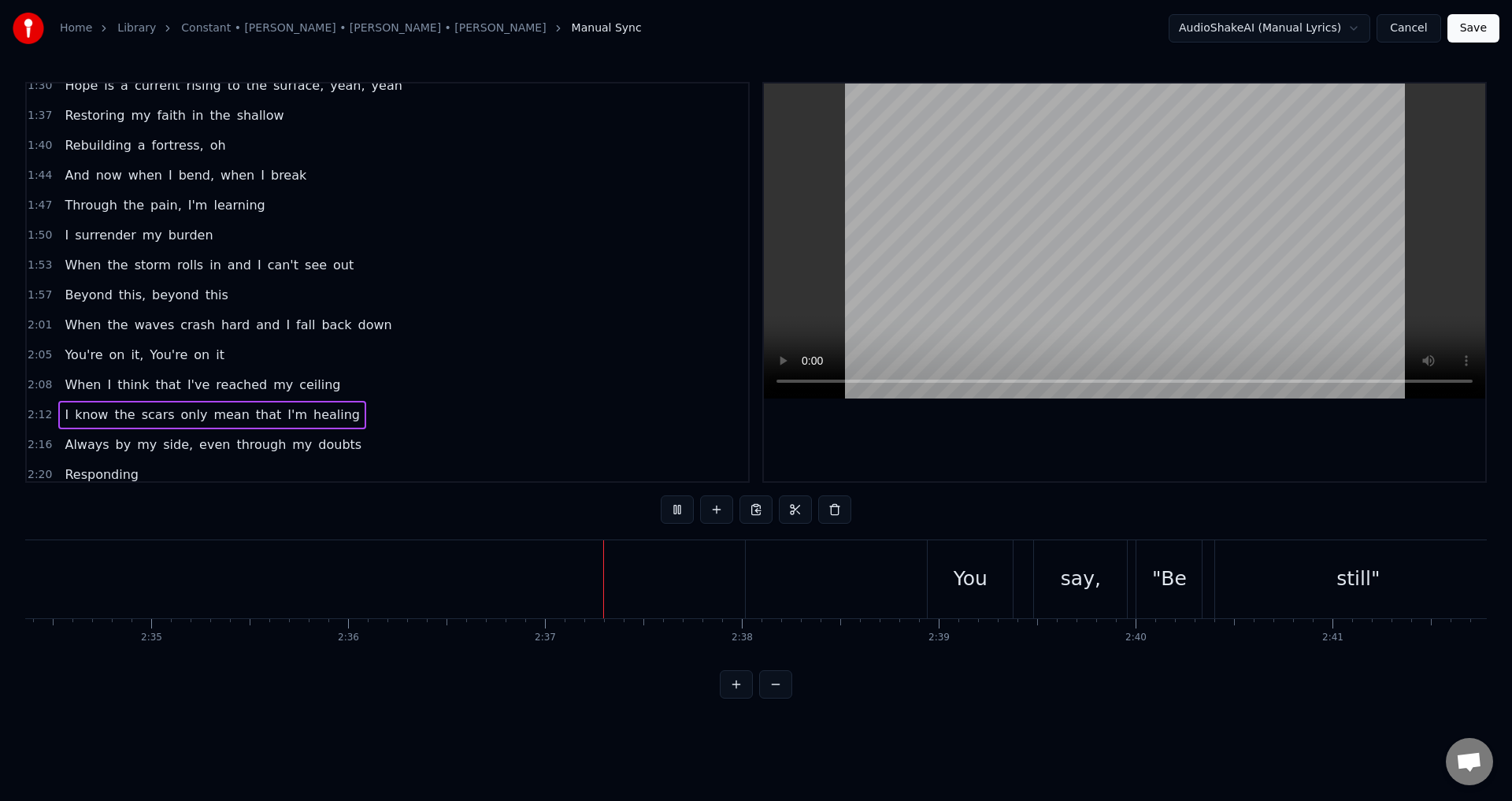
scroll to position [0, 30576]
click at [1240, 241] on video at bounding box center [1124, 241] width 721 height 315
click at [1463, 30] on button "Save" at bounding box center [1473, 29] width 52 height 29
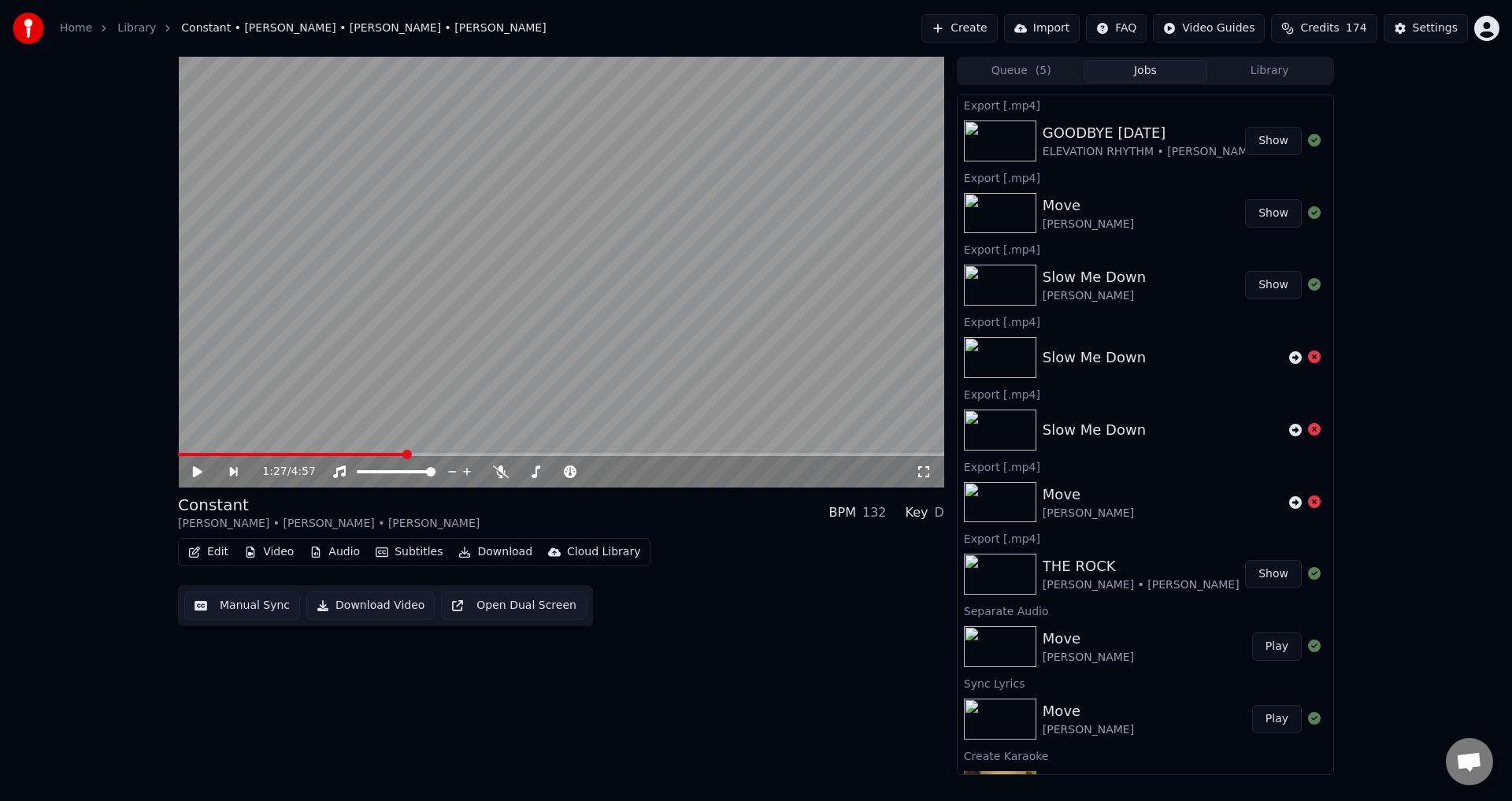
scroll to position [333, 0]
